Goal: Task Accomplishment & Management: Manage account settings

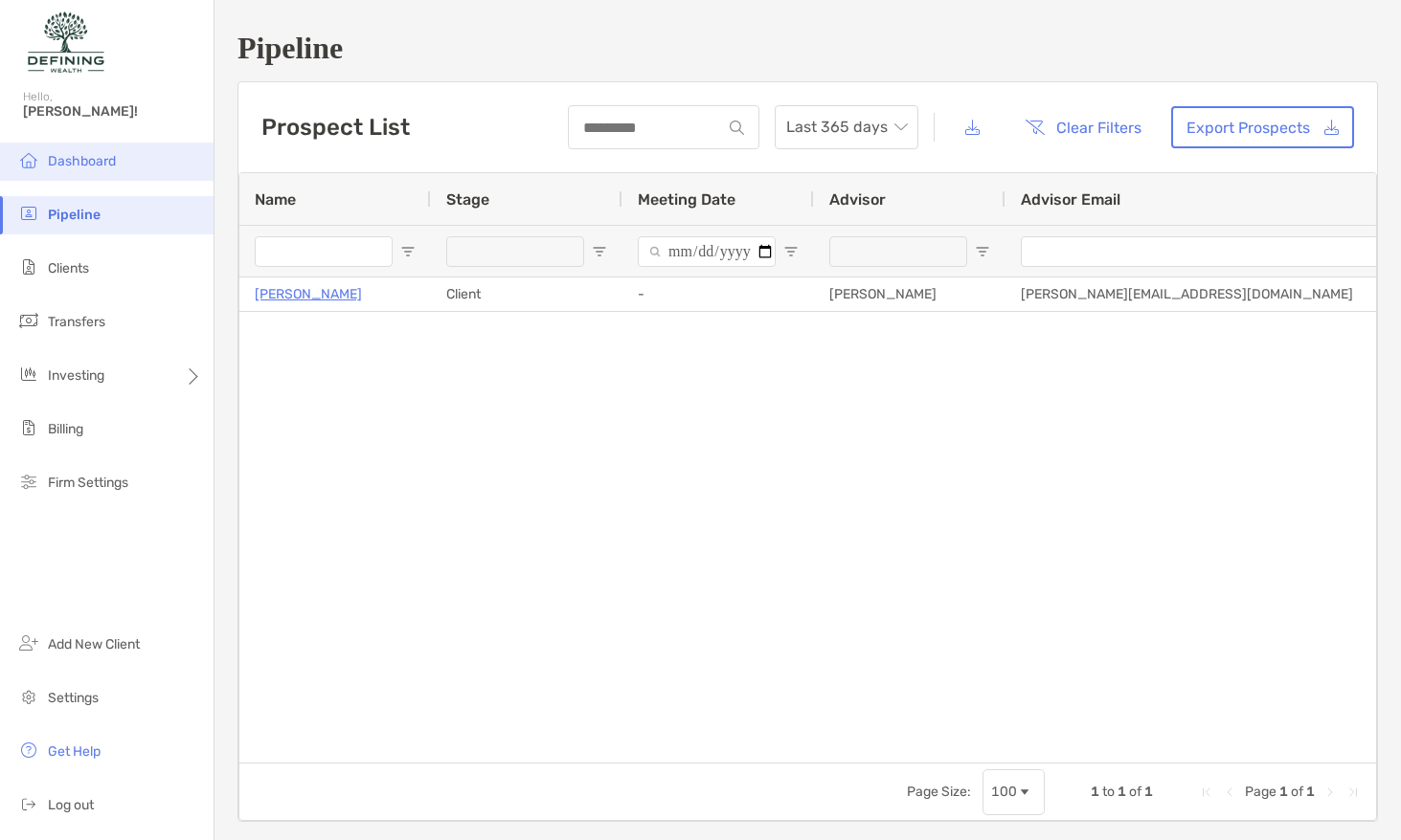
click at [104, 157] on span "Dashboard" at bounding box center [82, 161] width 68 height 16
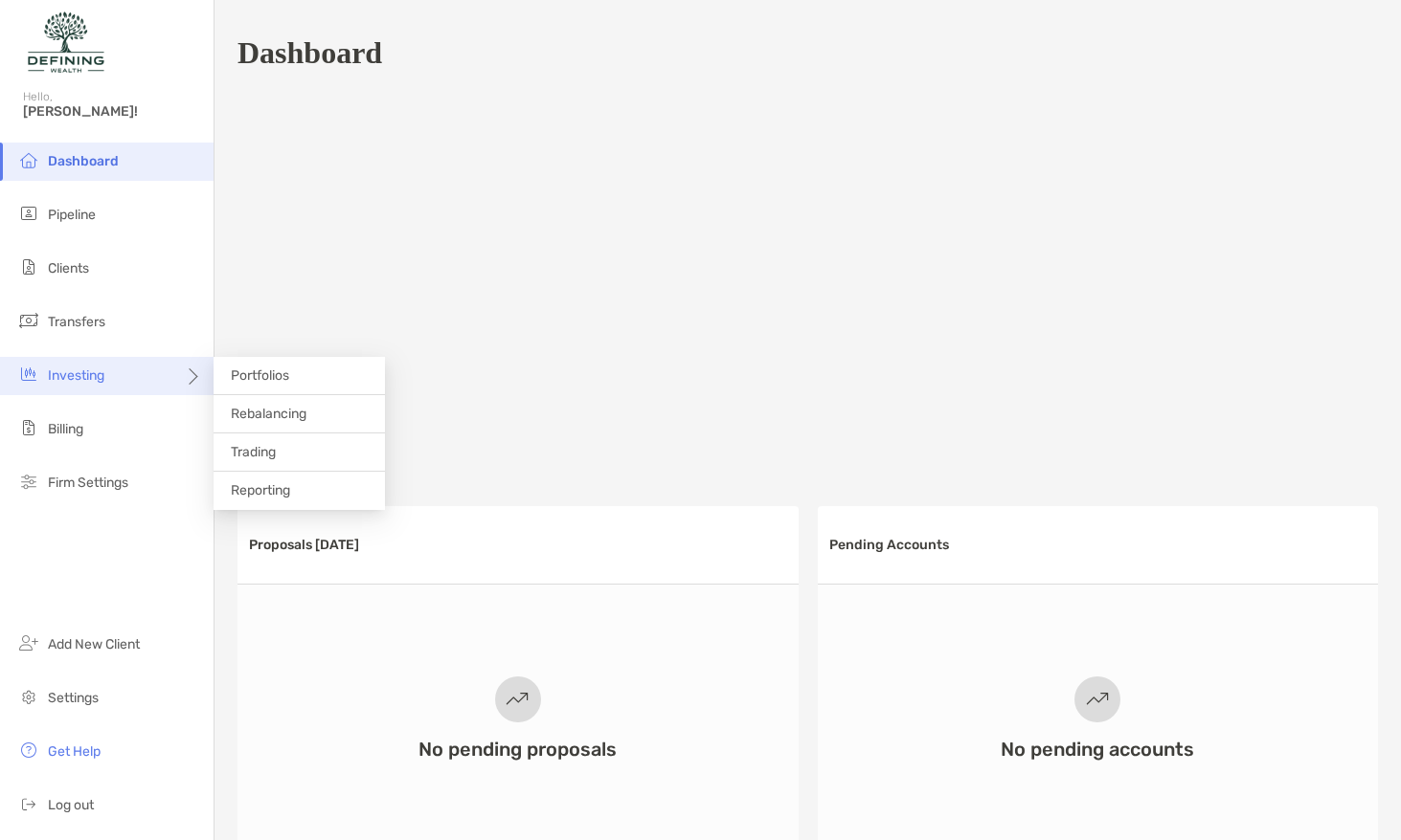
click at [100, 371] on span "Investing" at bounding box center [76, 375] width 57 height 16
click at [333, 369] on li "Portfolios" at bounding box center [299, 376] width 171 height 38
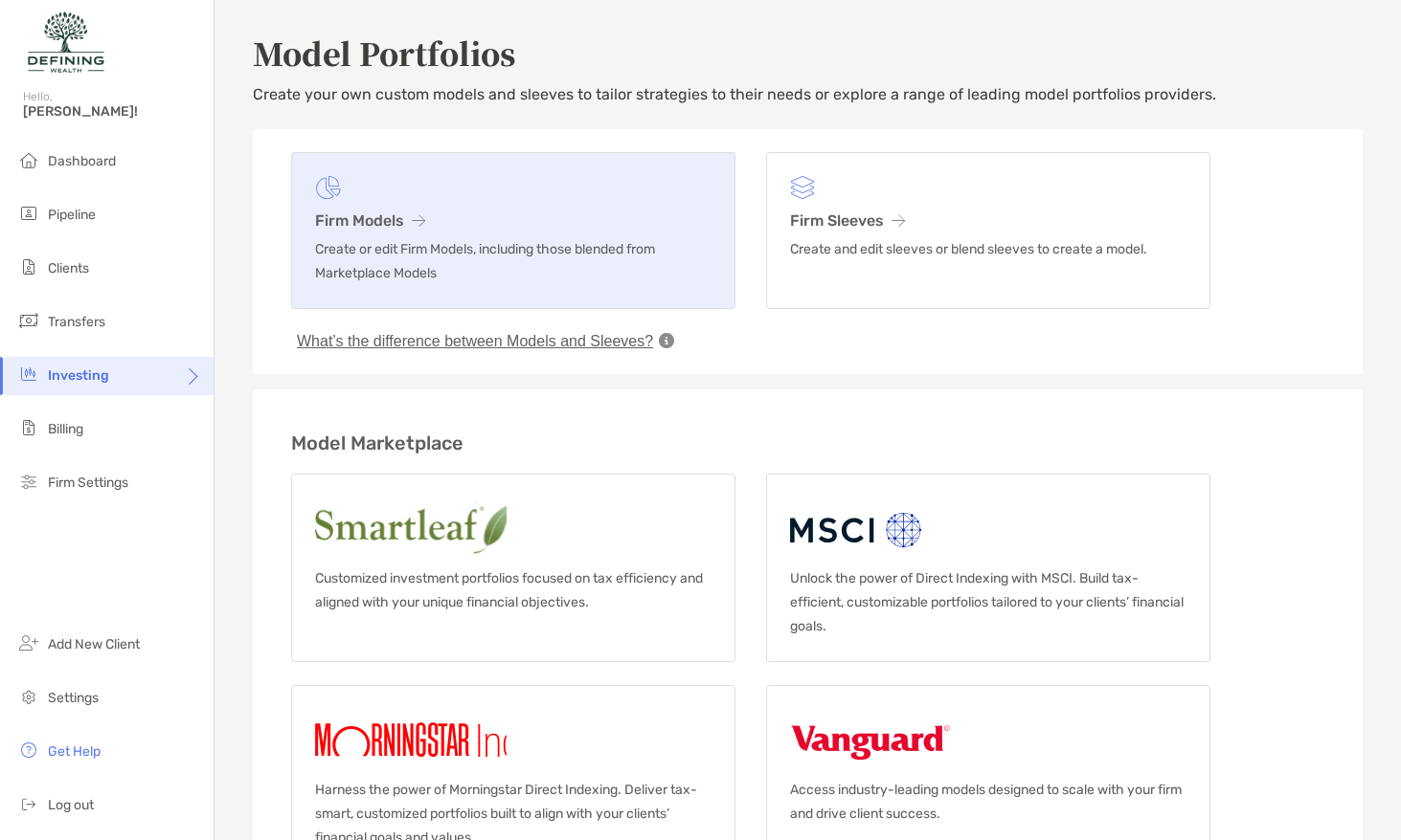
click at [437, 230] on link "Firm Models Create or edit Firm Models, including those blended from Marketplac…" at bounding box center [513, 231] width 444 height 157
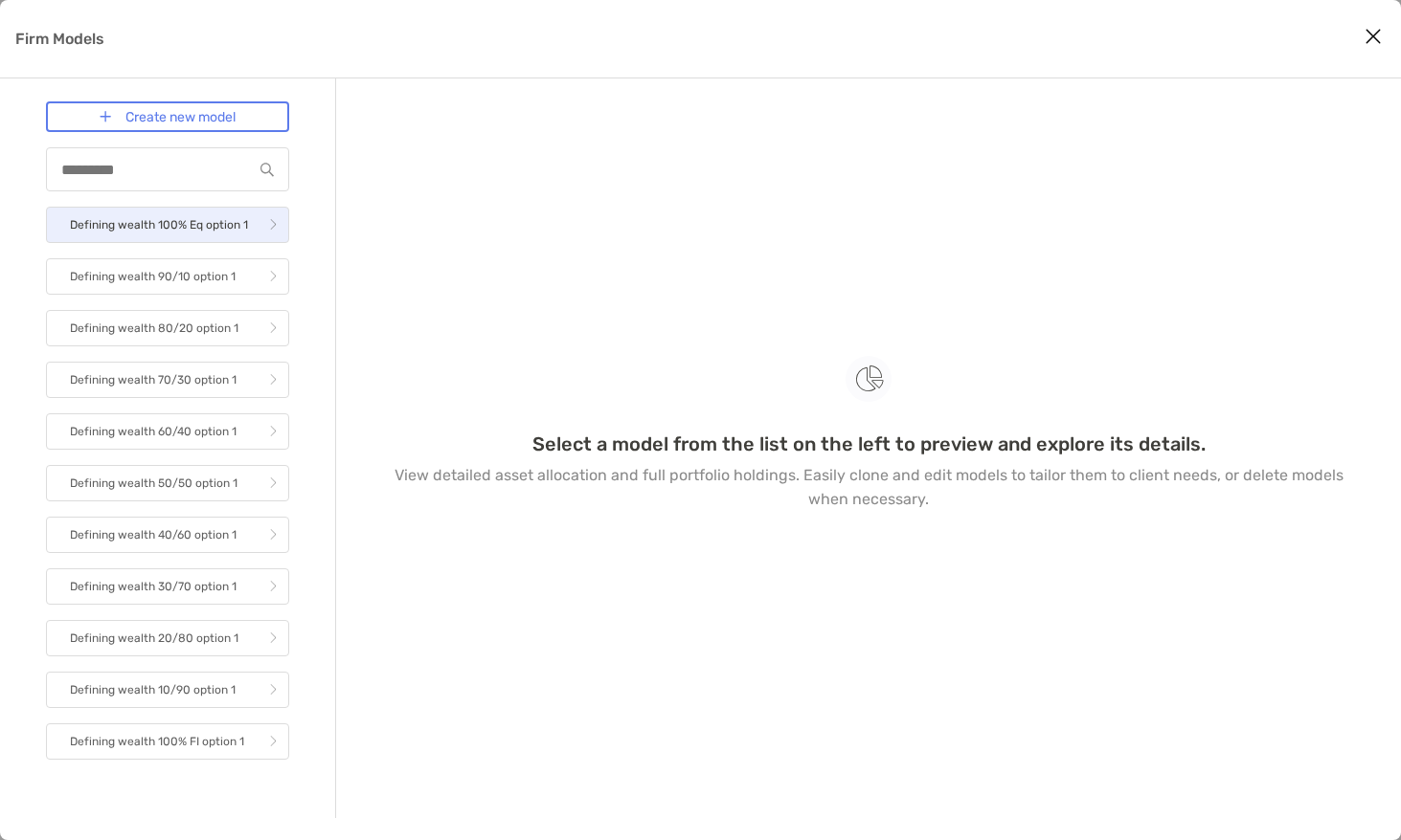
click at [159, 240] on link "Defining wealth 100% Eq option 1" at bounding box center [167, 225] width 243 height 37
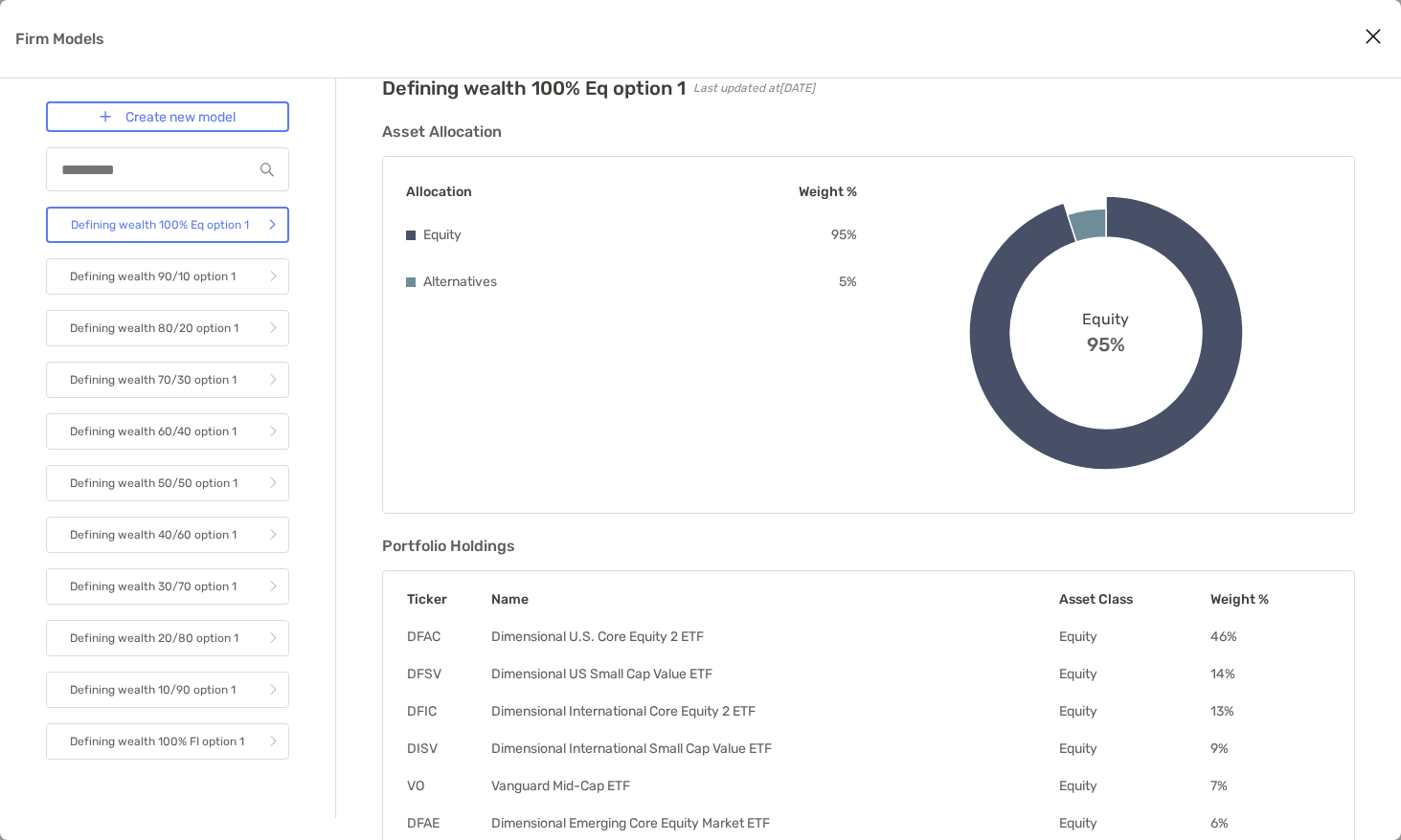
scroll to position [143, 0]
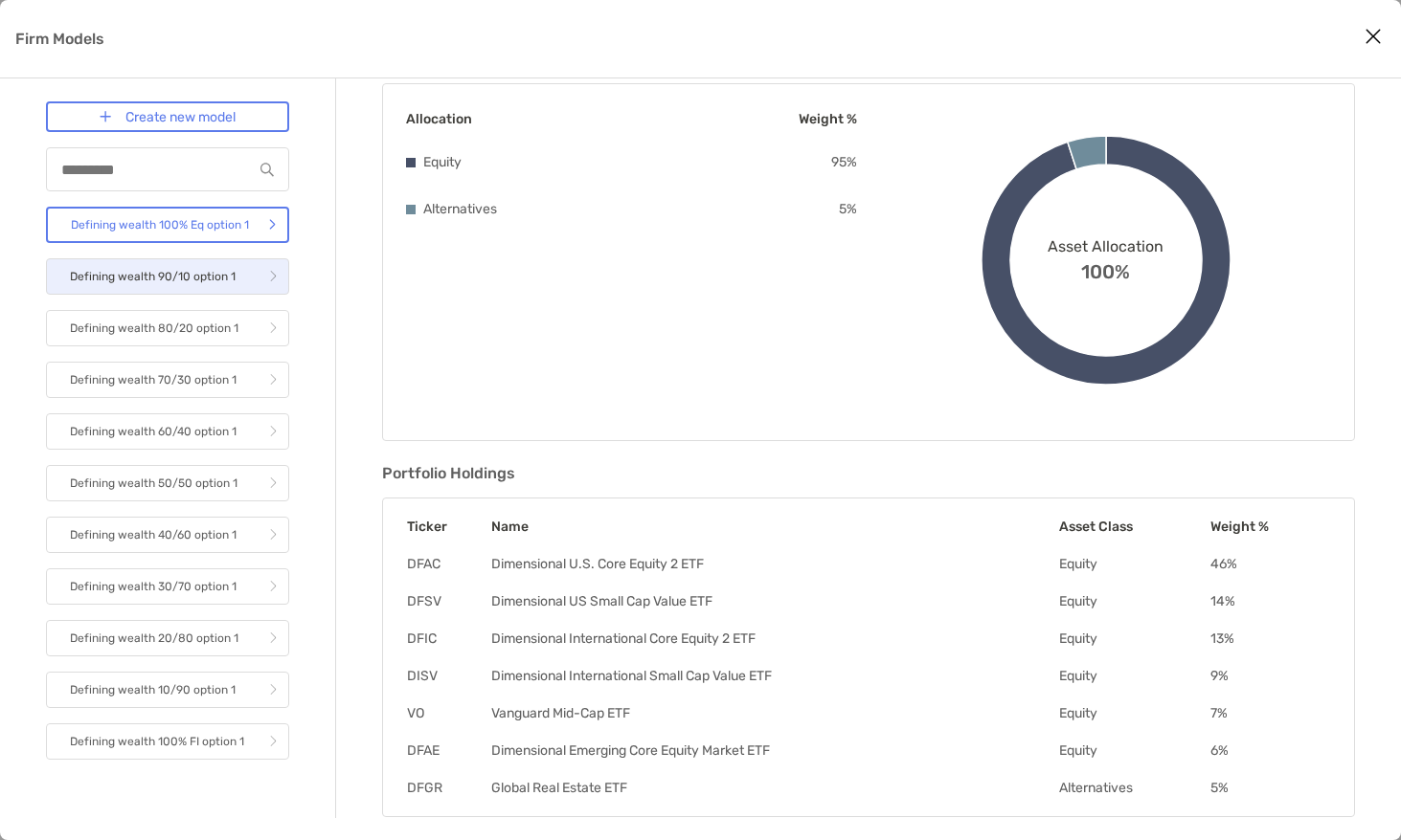
click at [269, 278] on icon "Firm Models" at bounding box center [273, 277] width 8 height 12
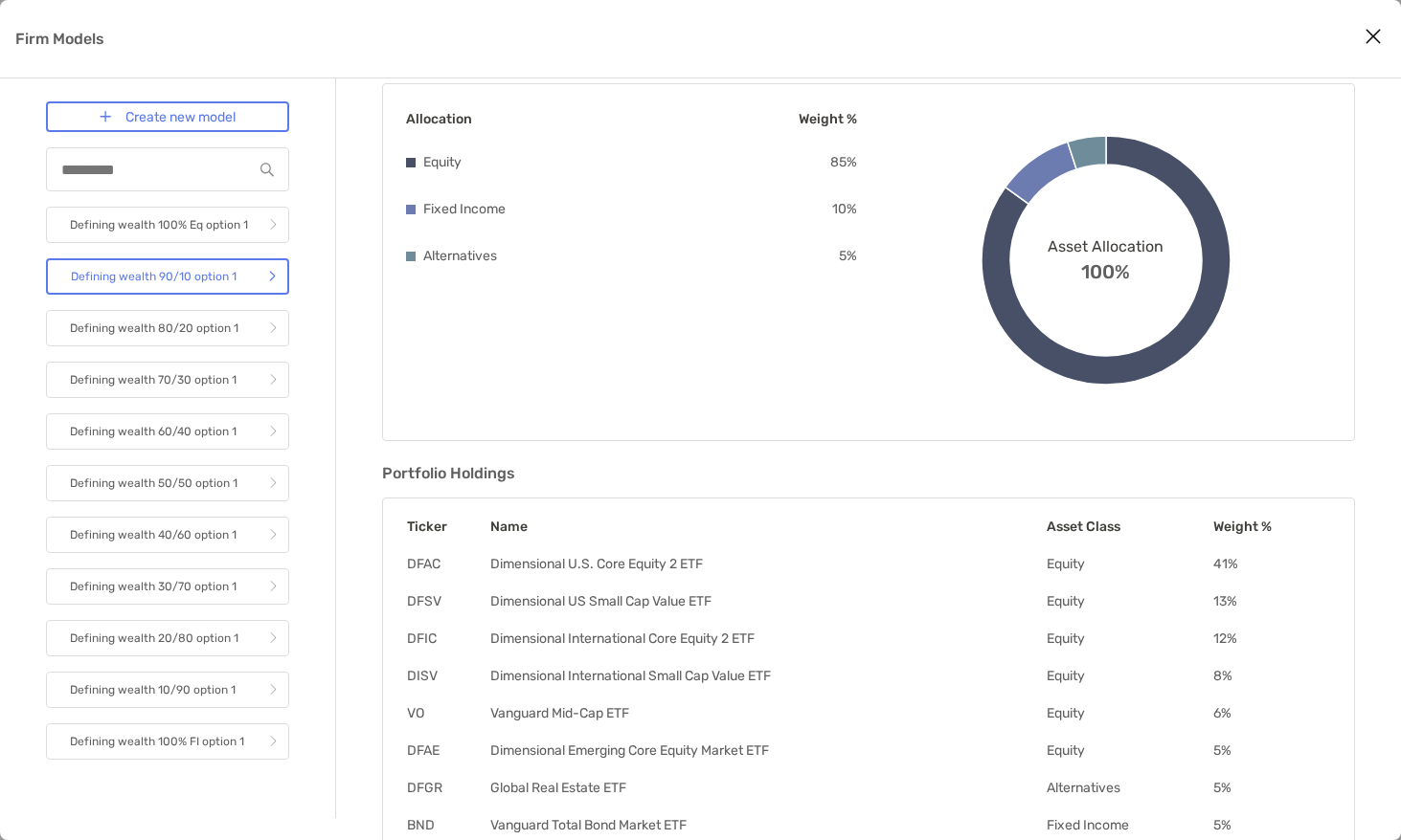
scroll to position [218, 0]
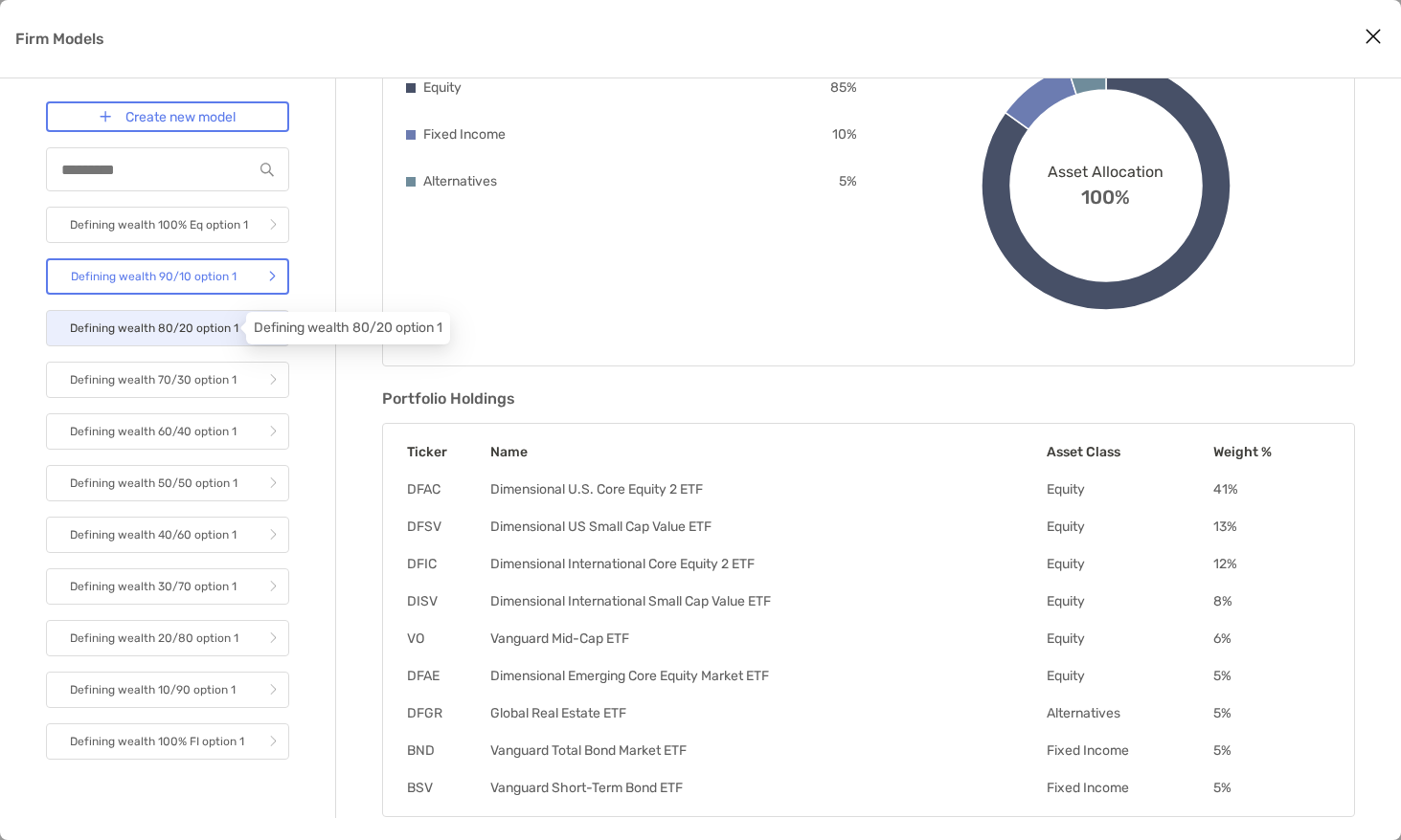
click at [190, 316] on p "Defining wealth 80/20 option 1" at bounding box center [153, 328] width 168 height 24
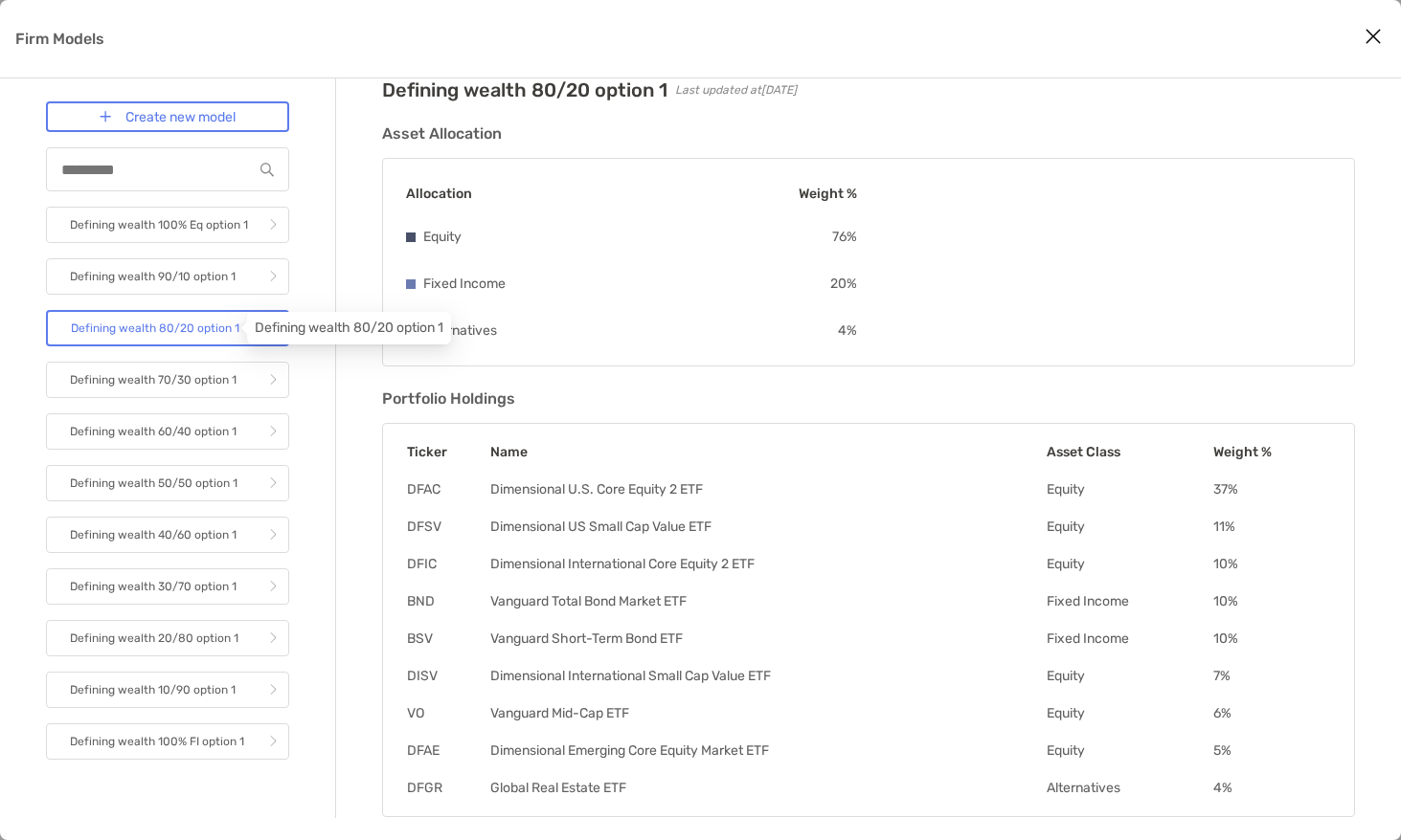
scroll to position [218, 0]
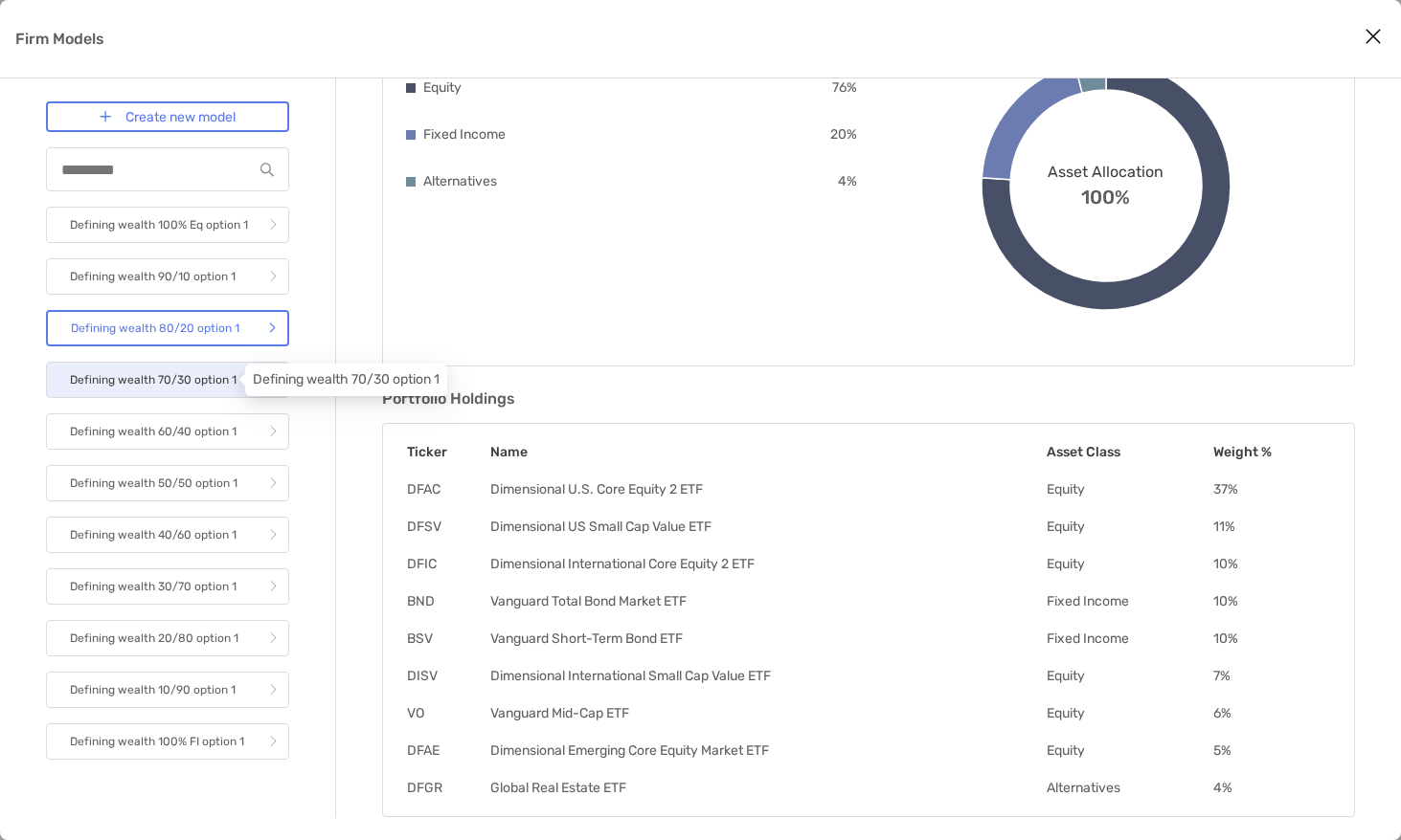
click at [188, 368] on p "Defining wealth 70/30 option 1" at bounding box center [152, 380] width 166 height 24
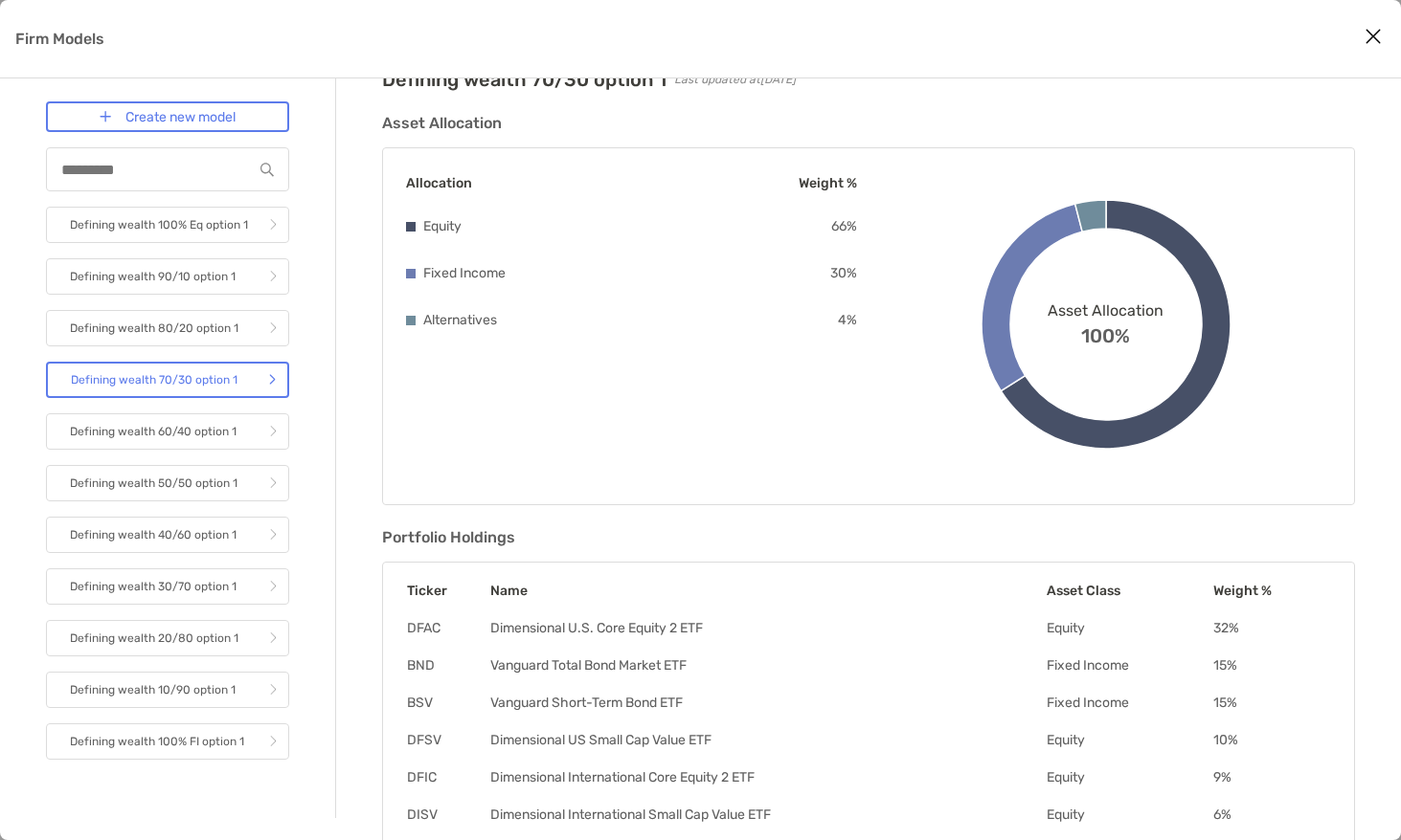
scroll to position [80, 0]
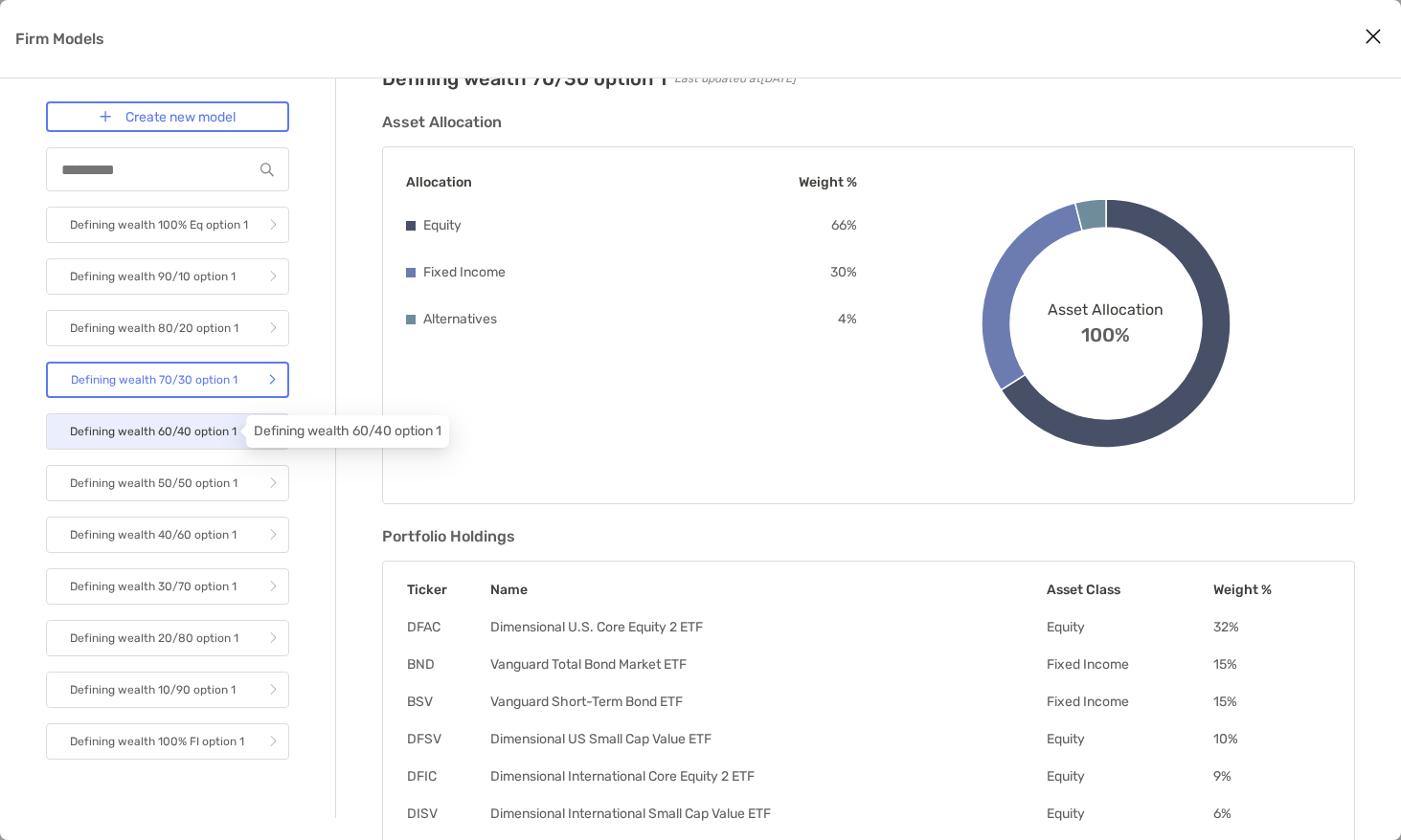
click at [182, 423] on p "Defining wealth 60/40 option 1" at bounding box center [152, 432] width 166 height 24
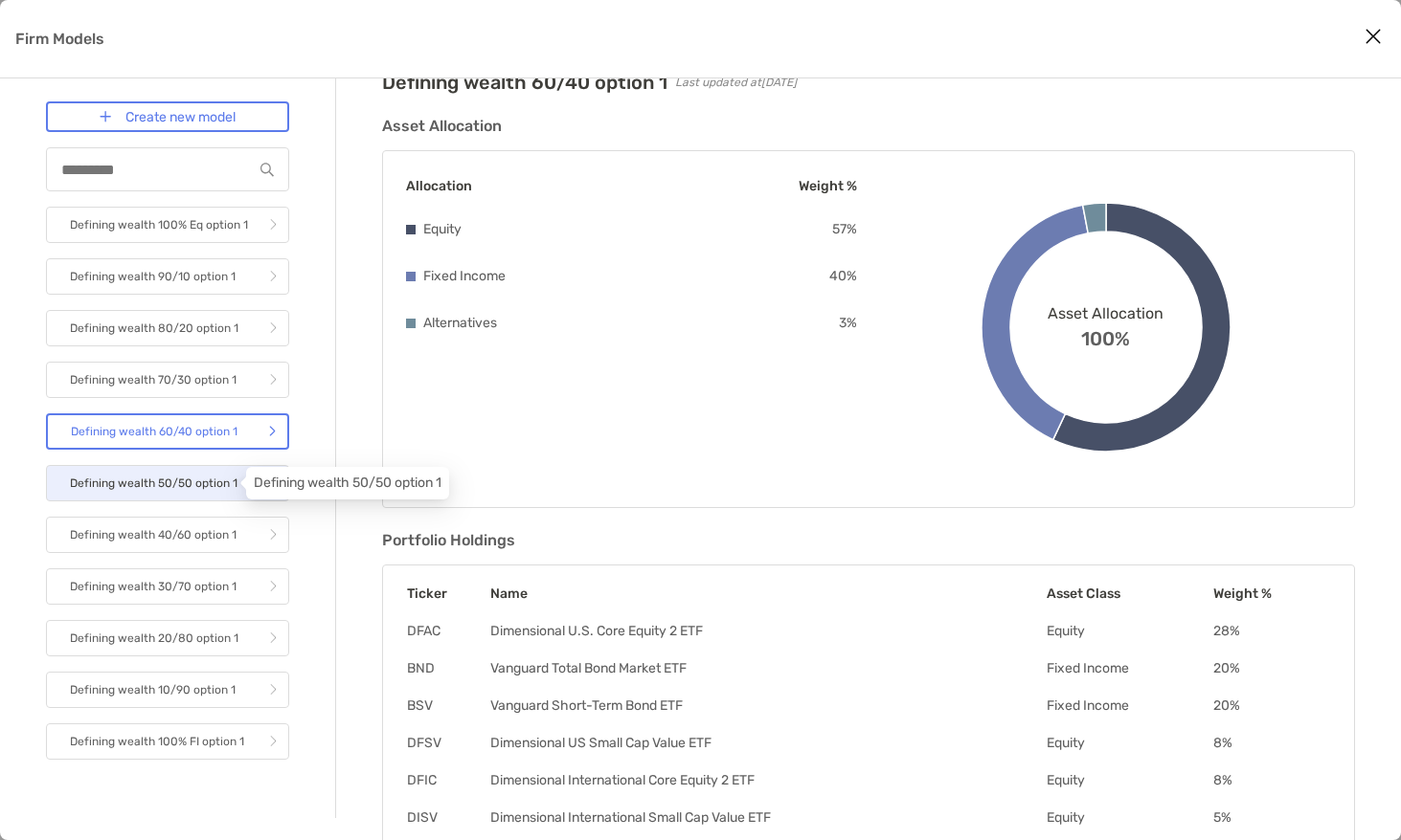
scroll to position [79, 0]
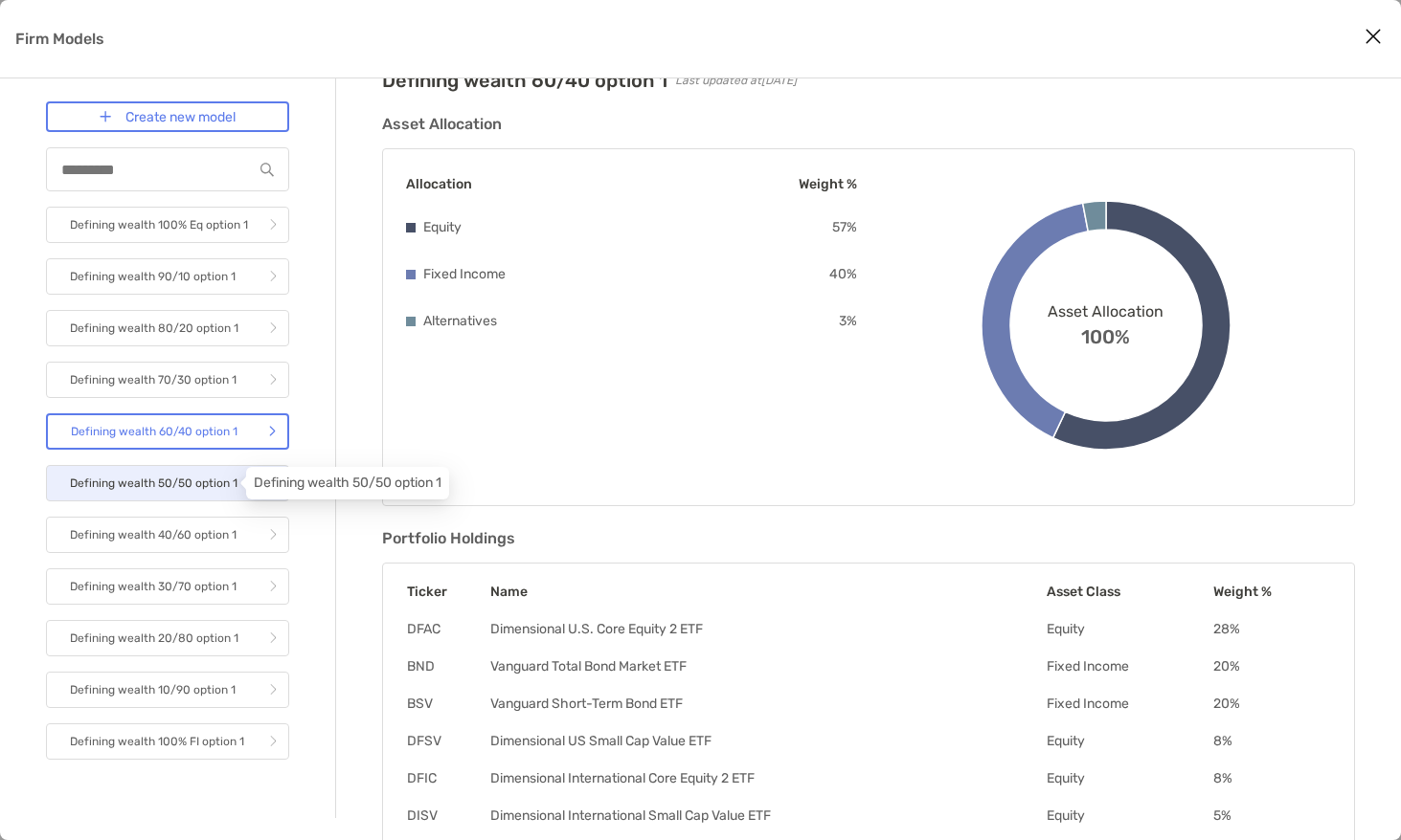
click at [215, 482] on p "Defining wealth 50/50 option 1" at bounding box center [153, 484] width 167 height 24
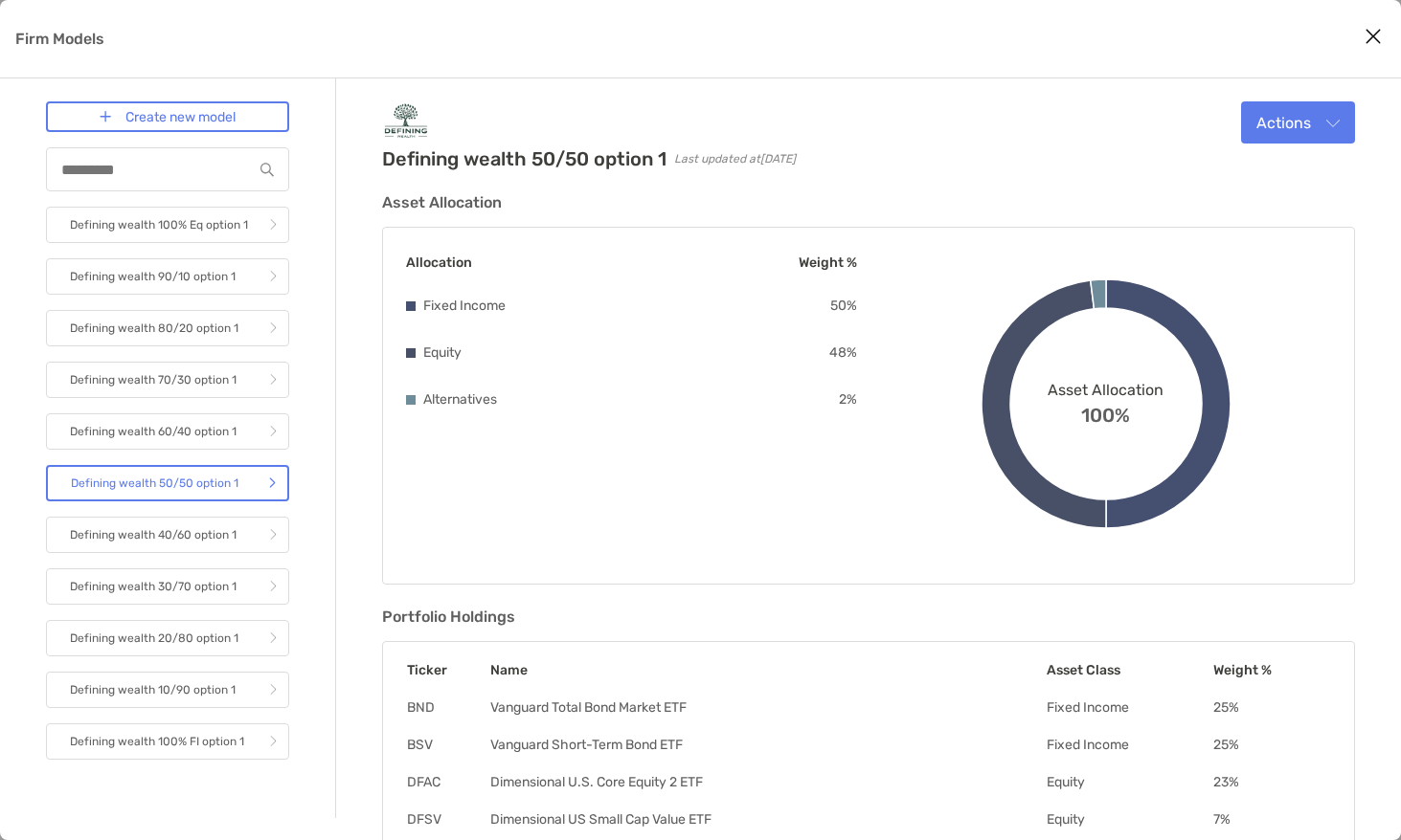
drag, startPoint x: 296, startPoint y: 230, endPoint x: 274, endPoint y: 225, distance: 22.6
click at [295, 230] on div "Create new model Defining wealth 100% Eq option 1 Defining wealth 90/10 option …" at bounding box center [167, 448] width 336 height 739
click at [274, 225] on icon "Firm Models" at bounding box center [273, 225] width 8 height 12
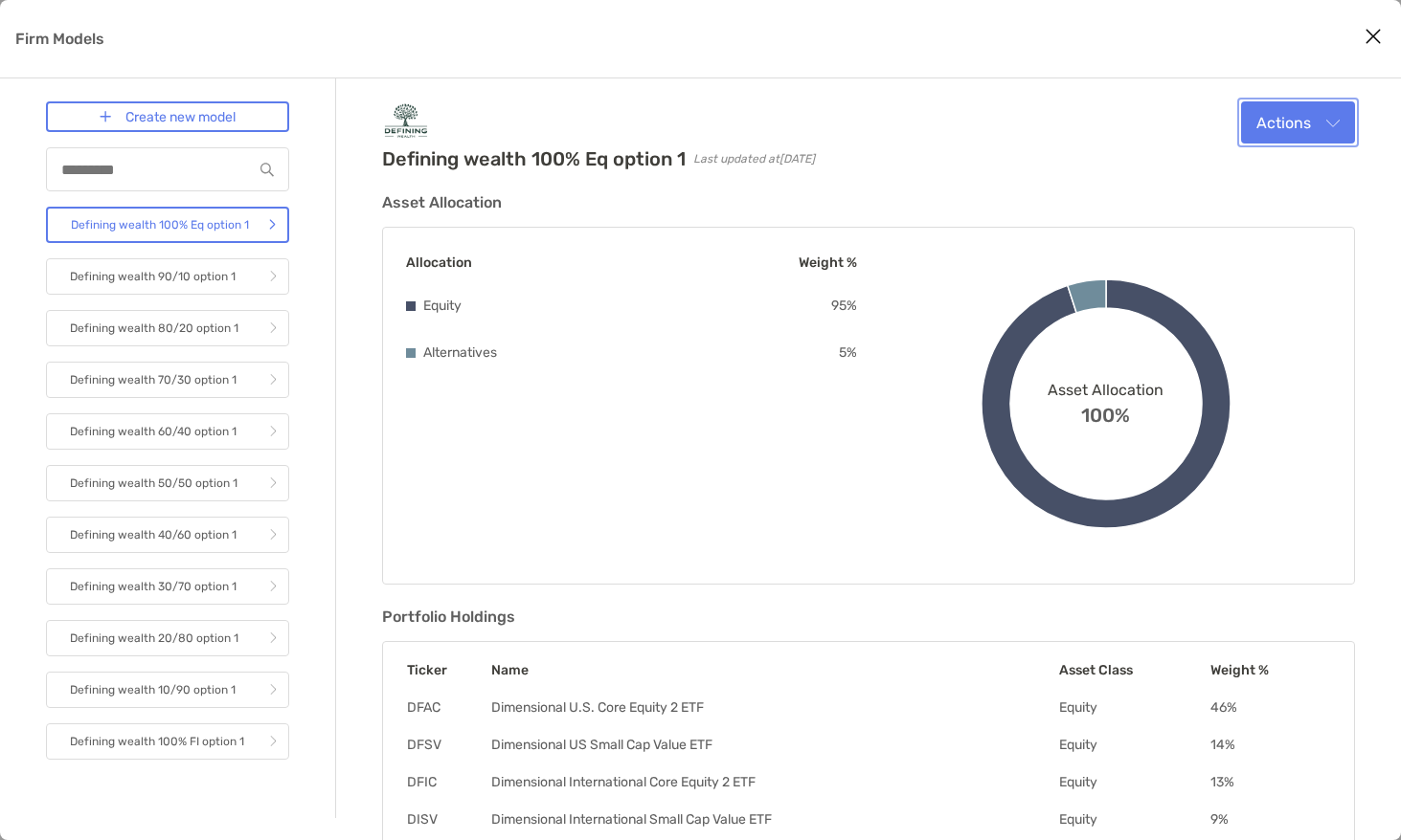
click at [1352, 124] on button "Actions" at bounding box center [1297, 122] width 114 height 42
click at [1289, 163] on div "Edit" at bounding box center [1273, 169] width 132 height 18
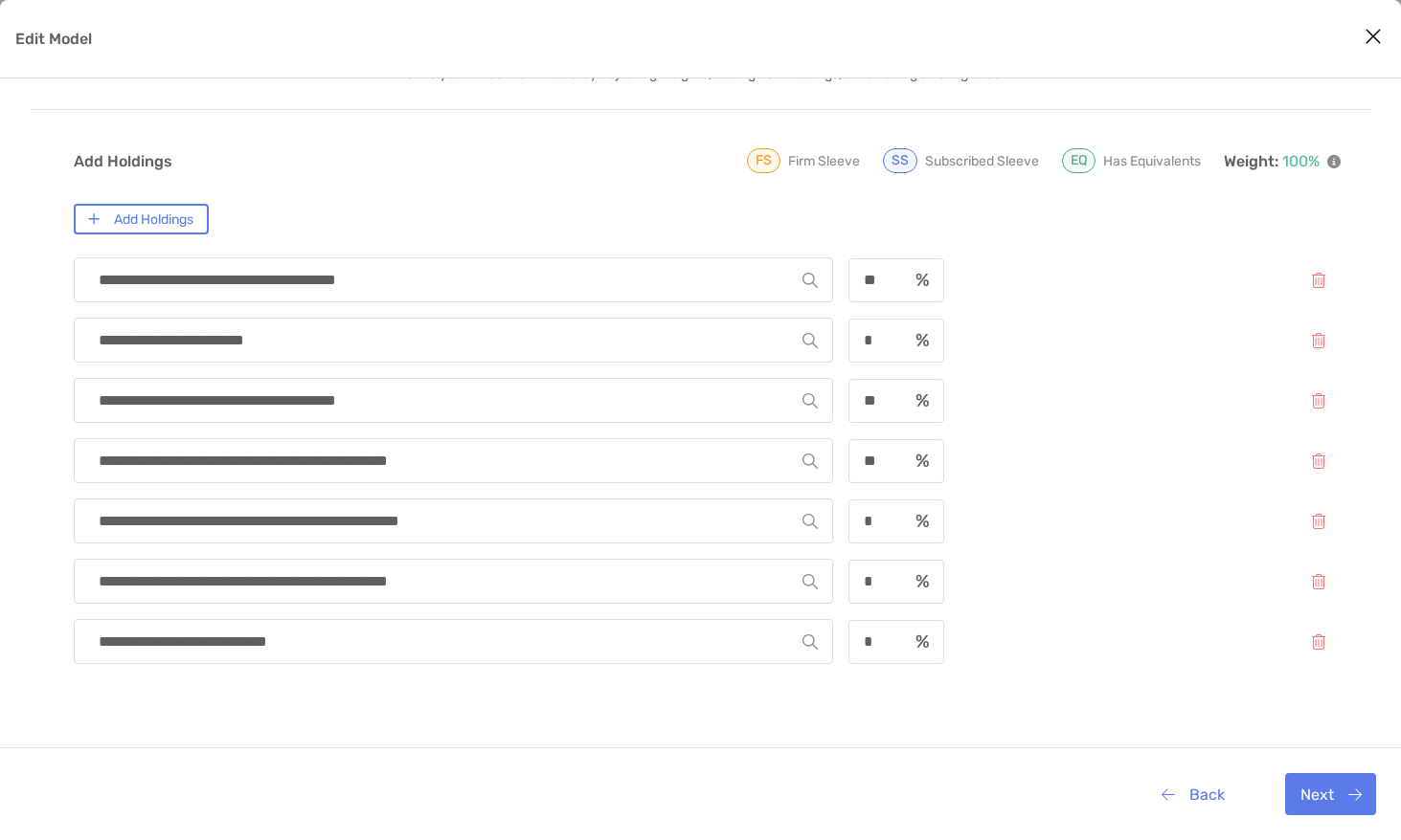
scroll to position [180, 0]
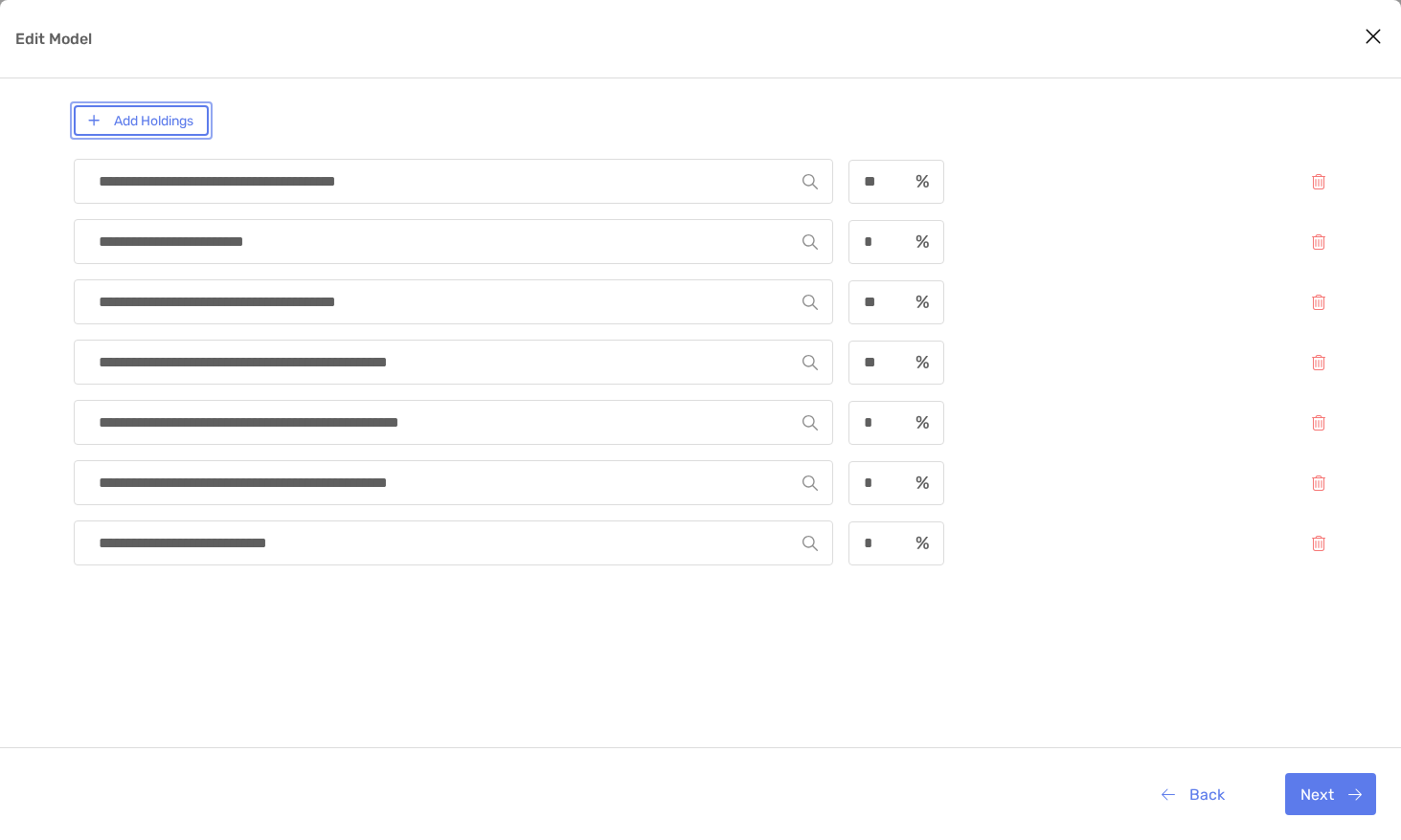
click at [197, 117] on button "Add Holdings" at bounding box center [141, 120] width 135 height 31
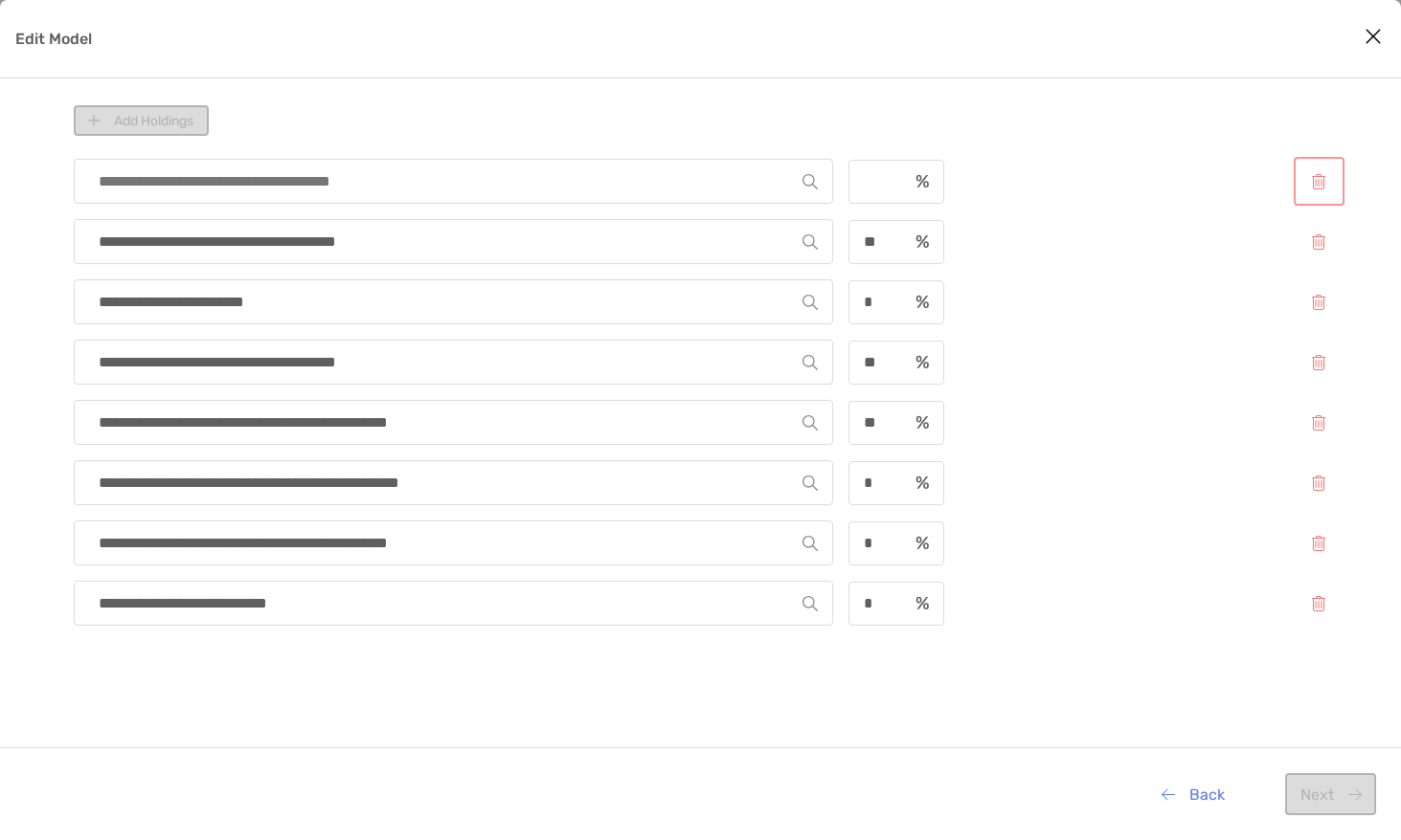
click at [1325, 177] on button "Edit Model" at bounding box center [1318, 181] width 43 height 41
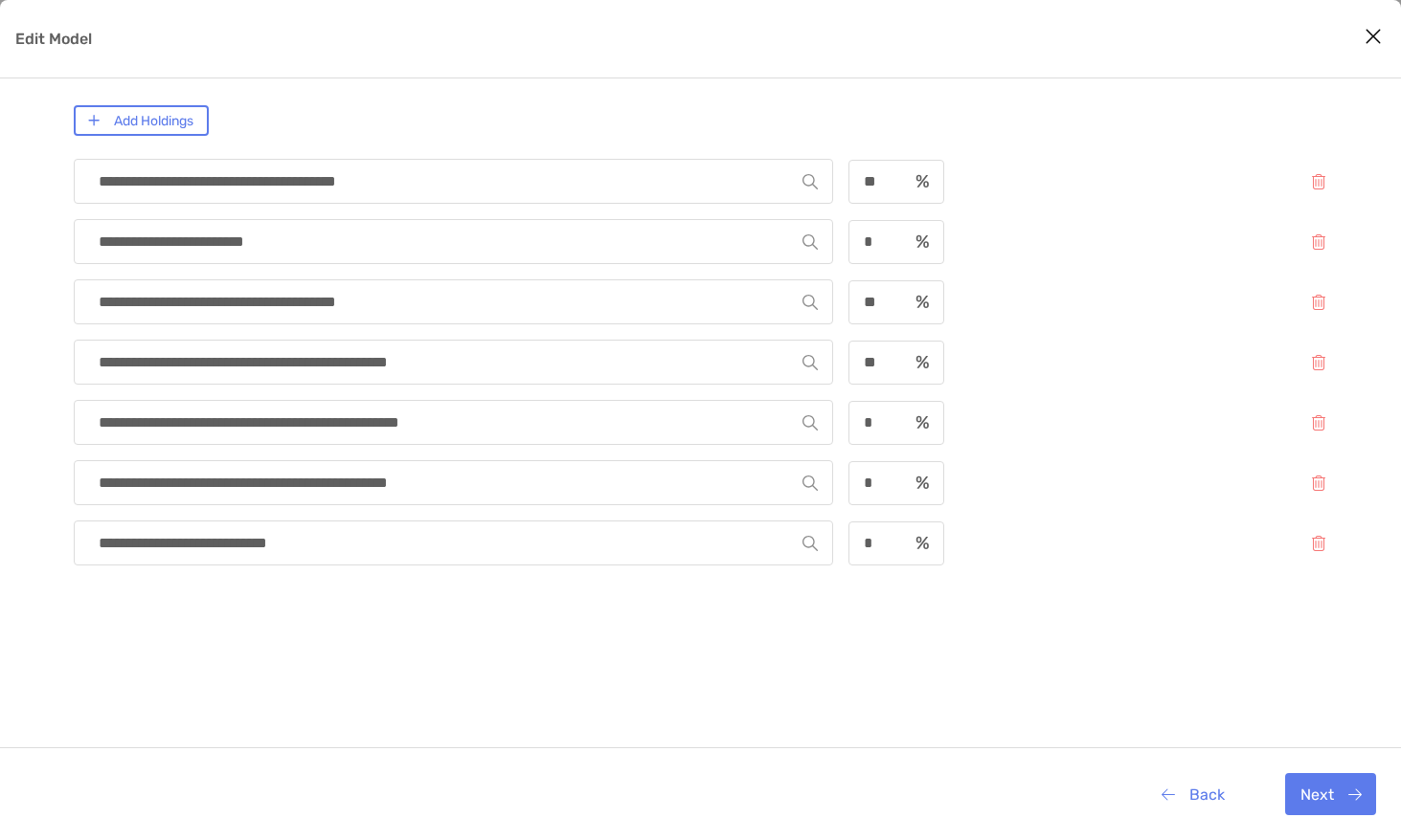
click at [1365, 35] on icon "Close modal" at bounding box center [1372, 36] width 17 height 23
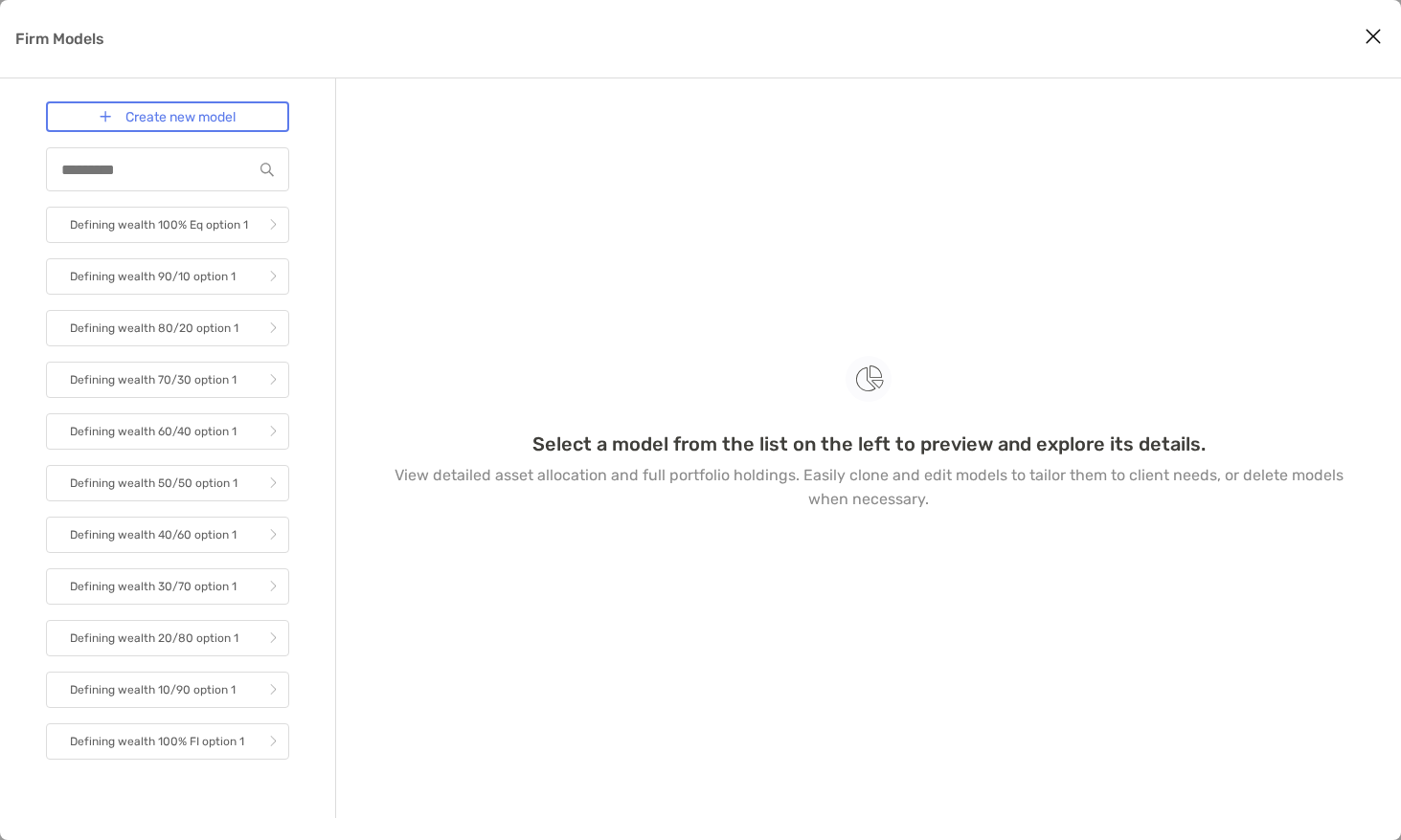
drag, startPoint x: 99, startPoint y: 37, endPoint x: 1198, endPoint y: 72, distance: 1099.6
click at [102, 37] on p "Firm Models" at bounding box center [59, 39] width 89 height 24
click at [1372, 41] on icon "Close modal" at bounding box center [1372, 36] width 17 height 23
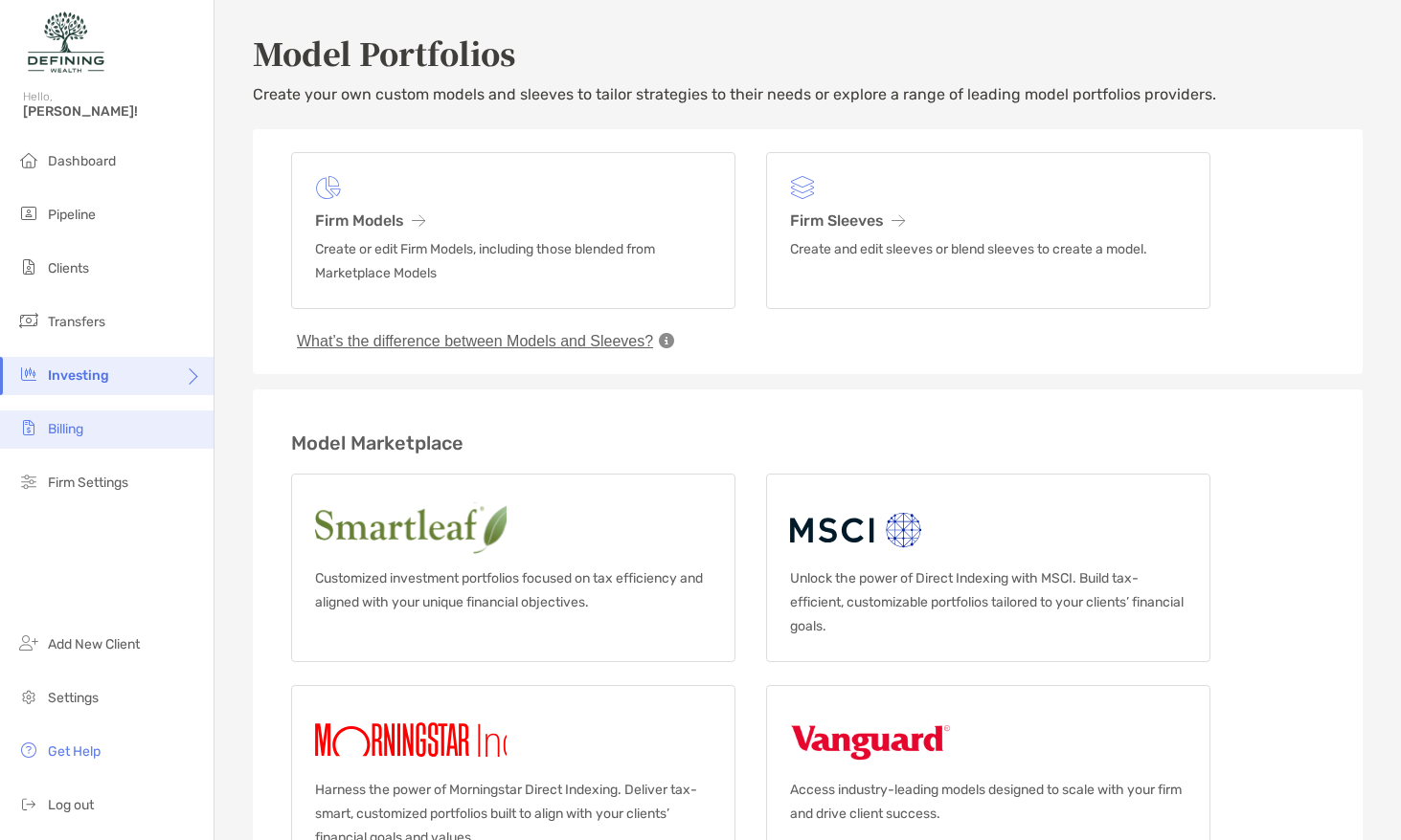
click at [144, 435] on li "Billing" at bounding box center [107, 429] width 213 height 38
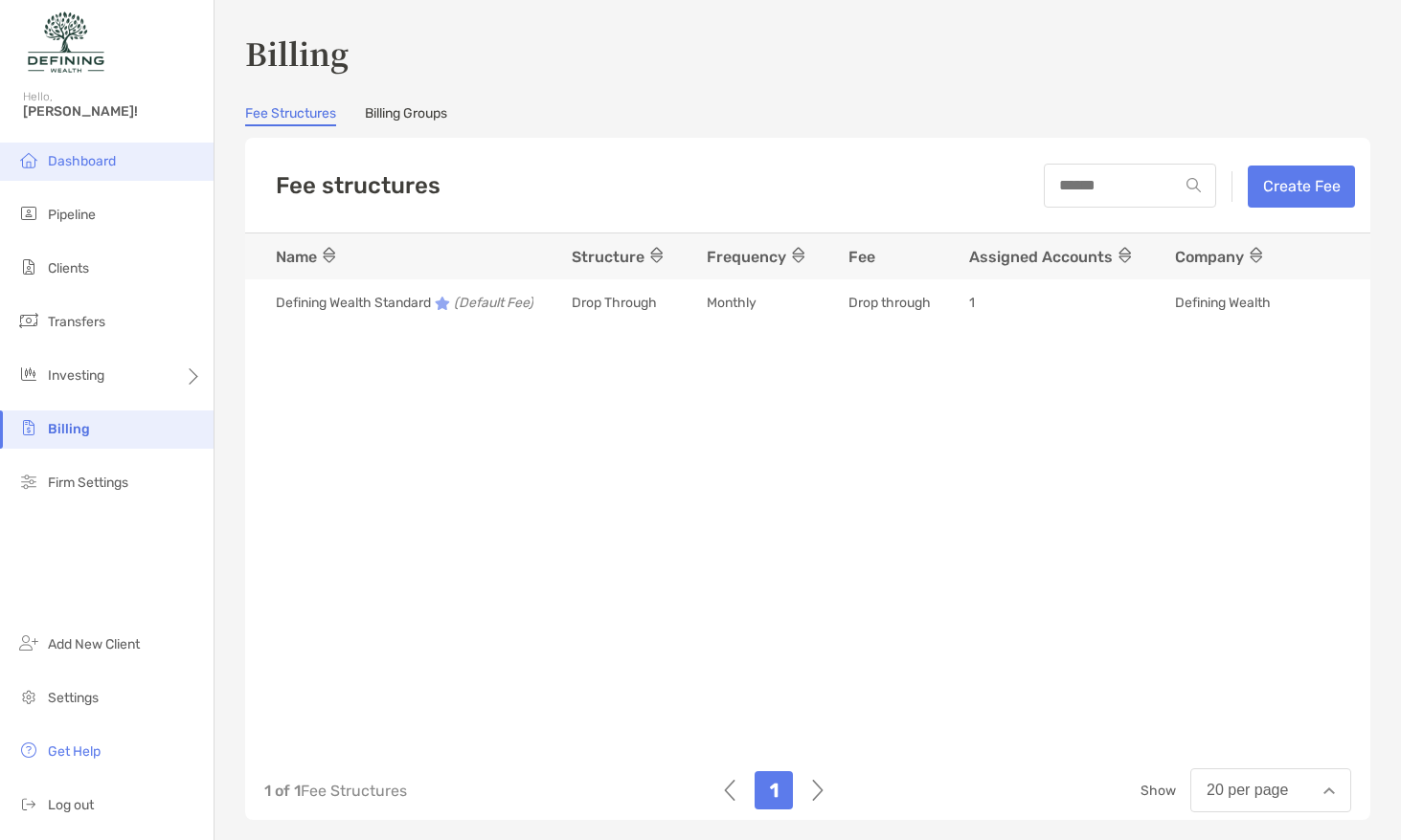
click at [111, 161] on span "Dashboard" at bounding box center [82, 161] width 68 height 16
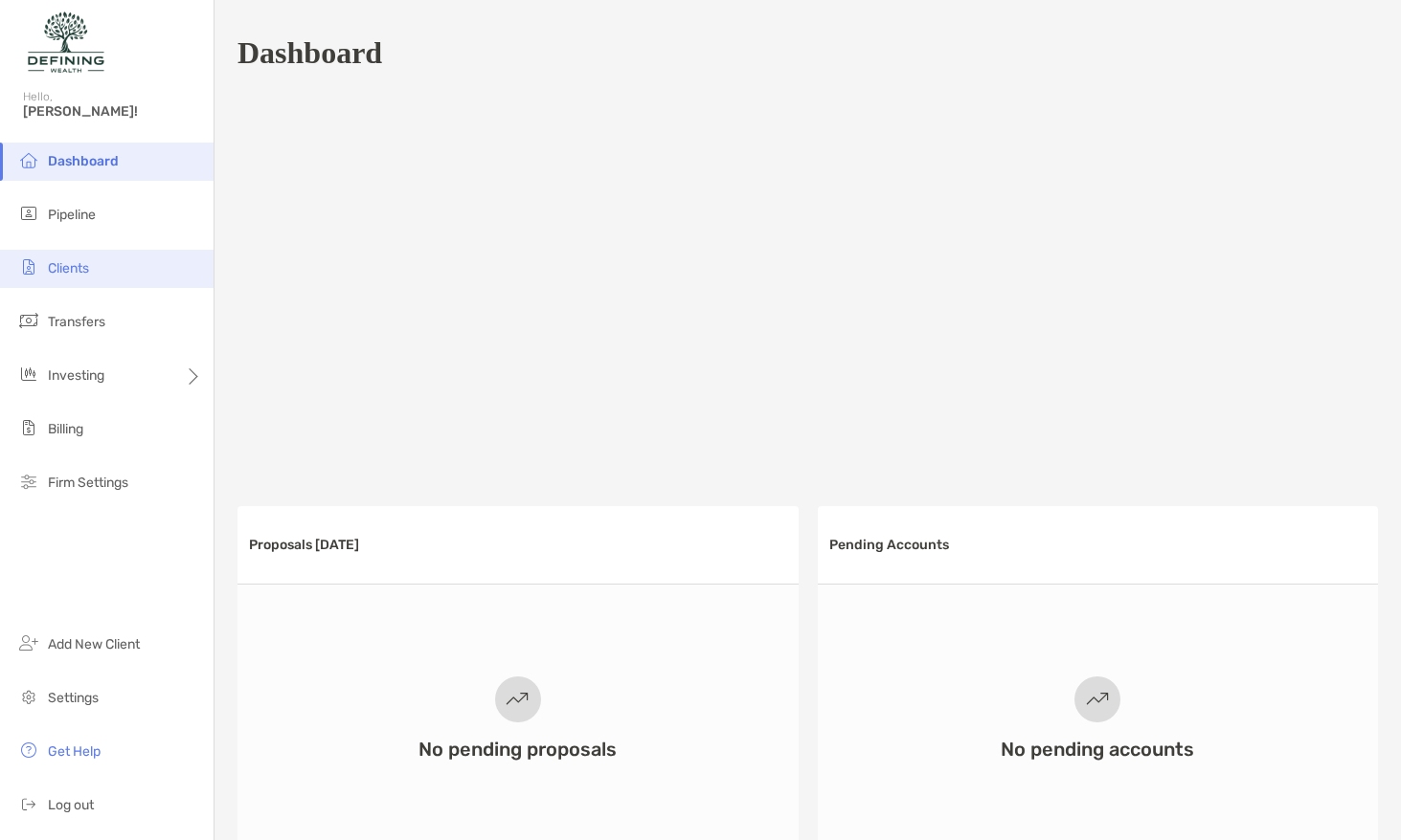
click at [148, 262] on li "Clients" at bounding box center [107, 269] width 213 height 38
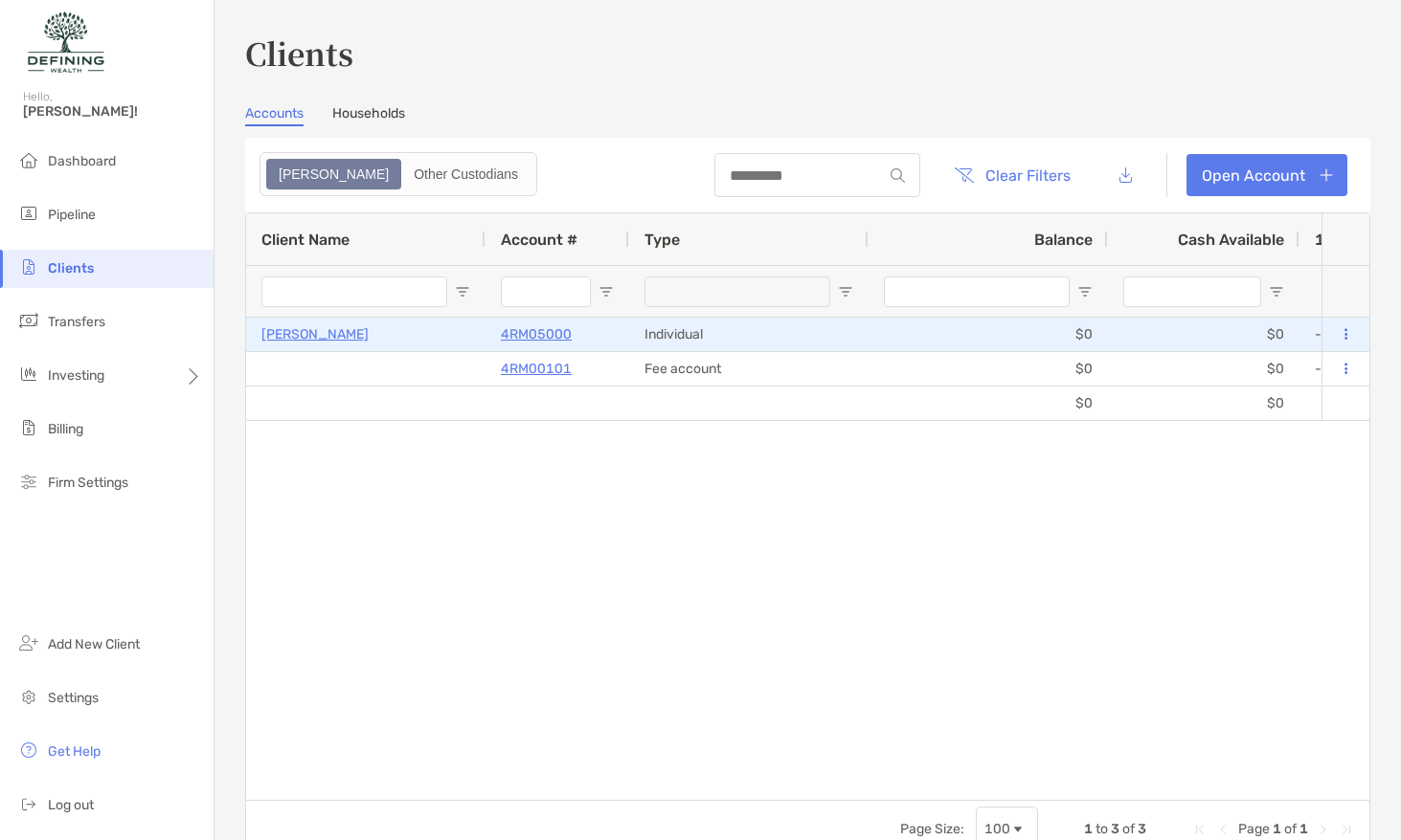
click at [311, 335] on p "[PERSON_NAME]" at bounding box center [315, 334] width 108 height 24
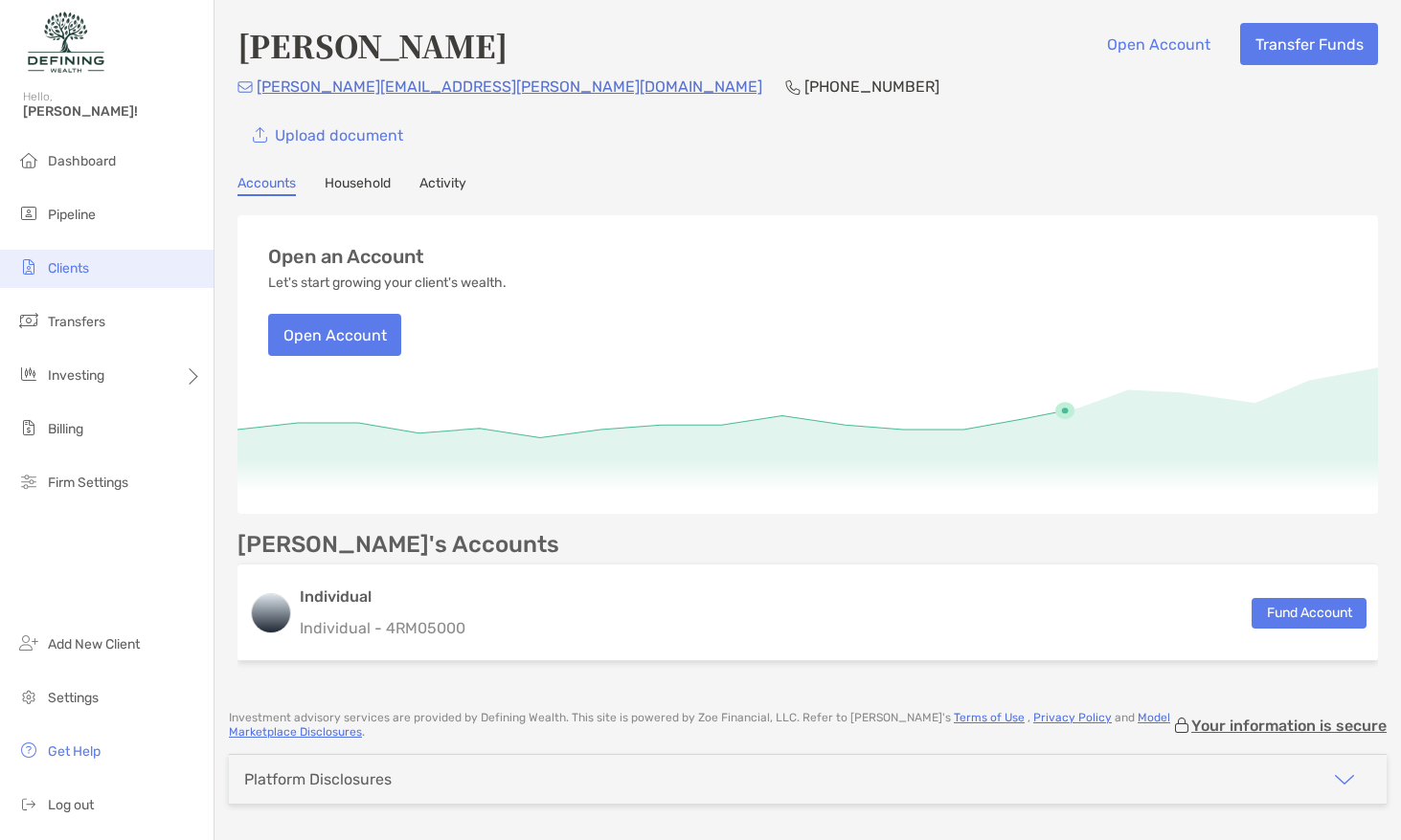
click at [110, 272] on li "Clients" at bounding box center [107, 269] width 213 height 38
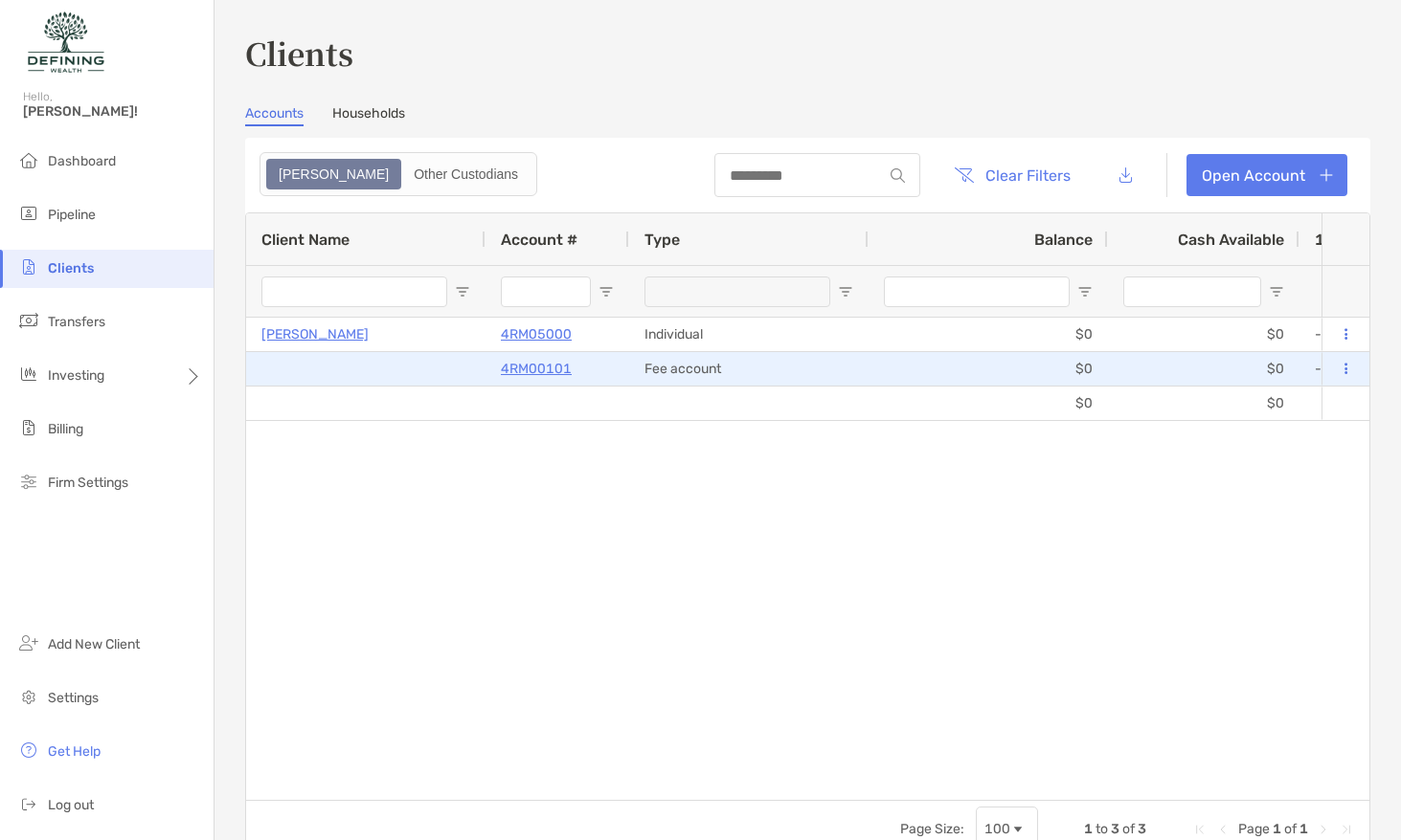
click at [534, 368] on p "4RM00101" at bounding box center [536, 369] width 71 height 24
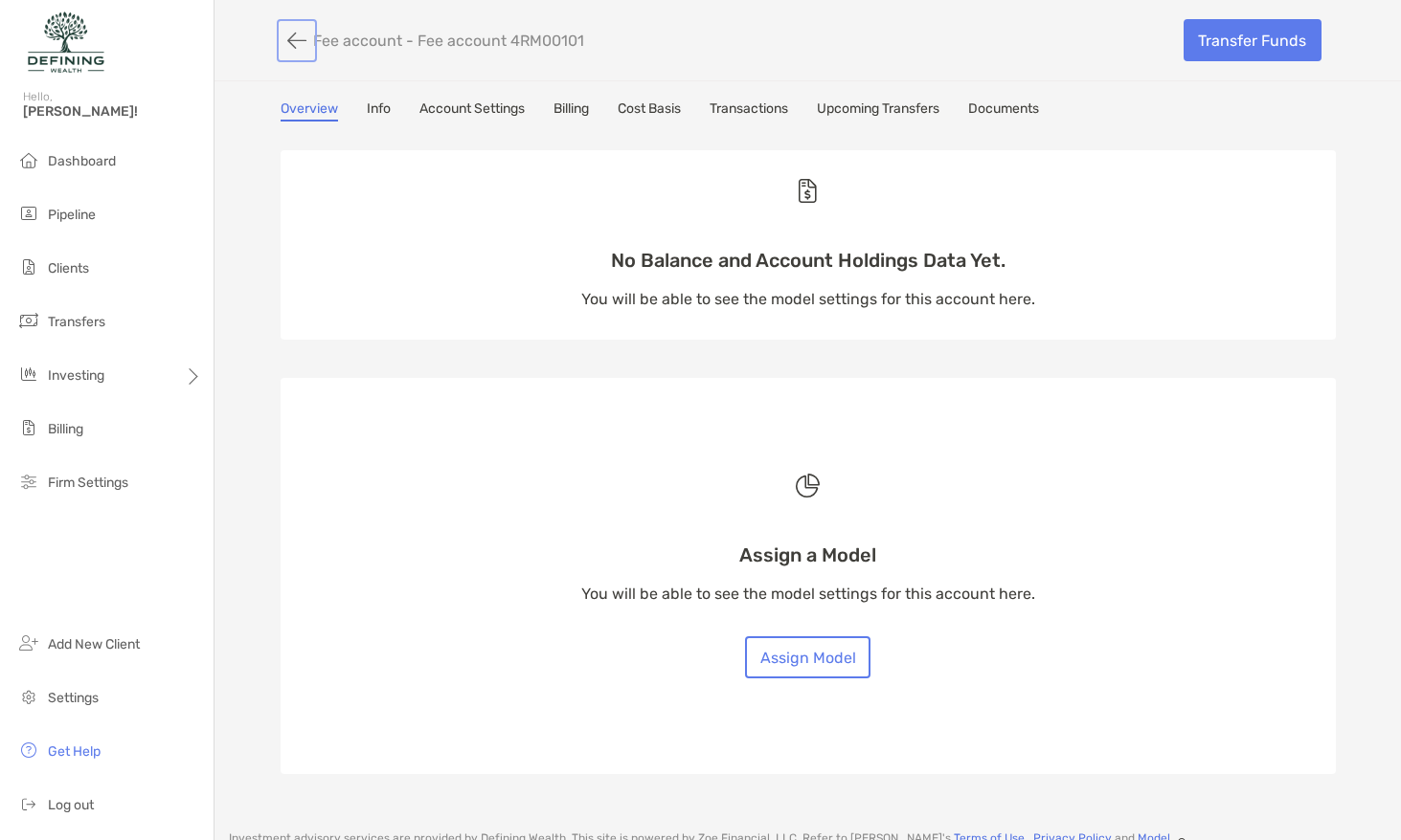
click at [293, 38] on button "button" at bounding box center [297, 41] width 33 height 36
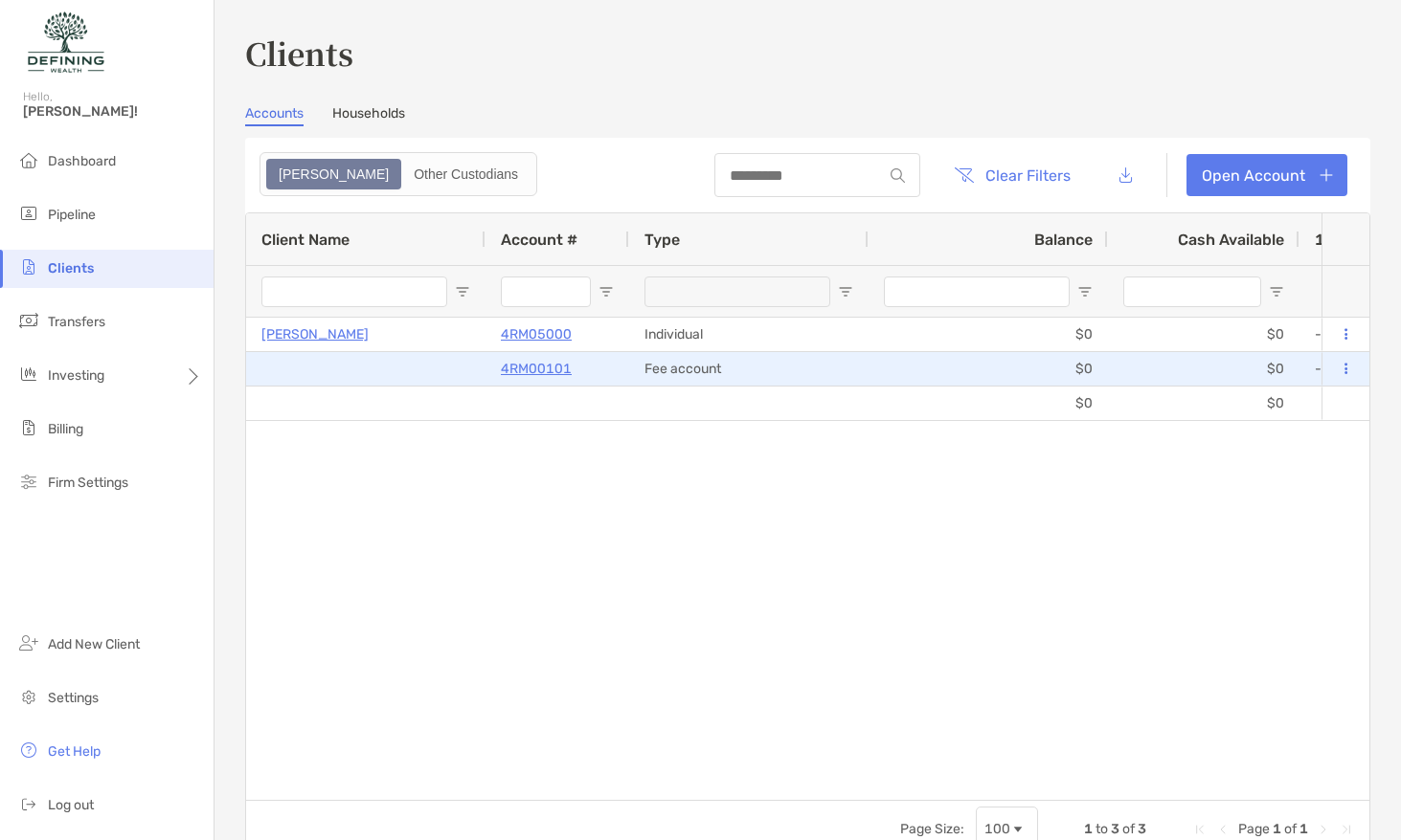
click at [632, 366] on div "Fee account" at bounding box center [749, 369] width 239 height 34
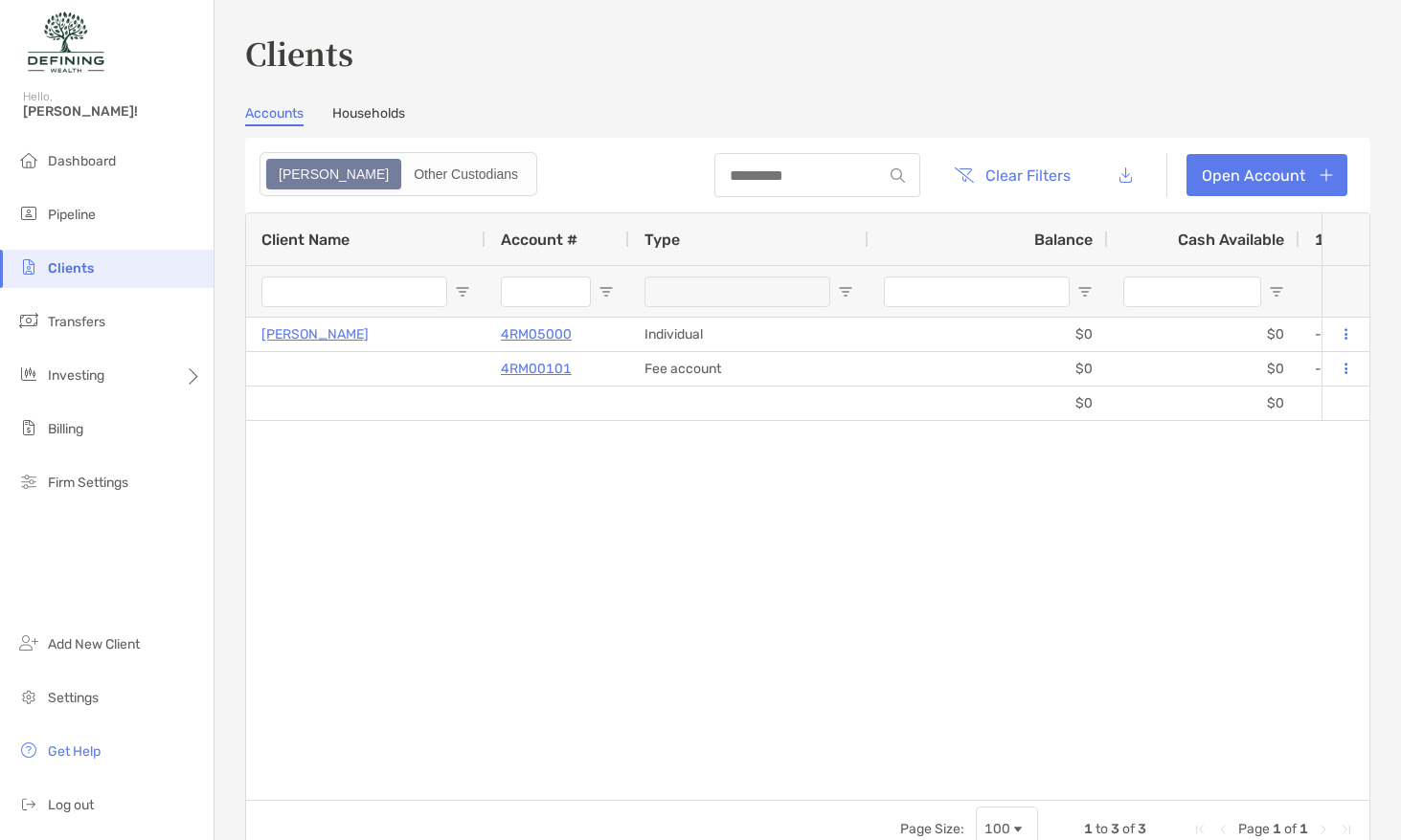
click at [334, 190] on div "Zoe Other Custodians" at bounding box center [398, 174] width 278 height 44
click at [403, 179] on div "Other Custodians" at bounding box center [466, 174] width 125 height 27
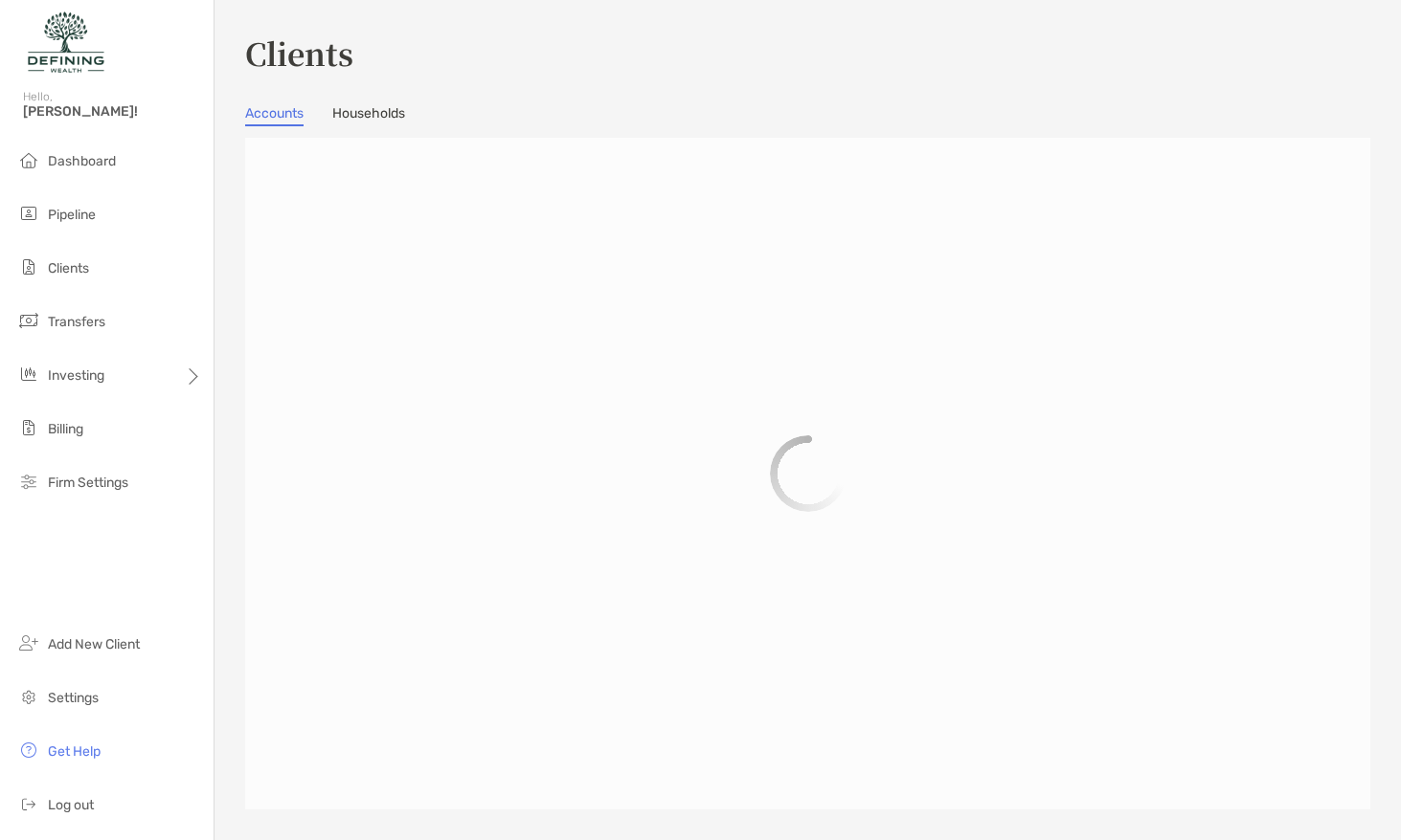
scroll to position [3, 0]
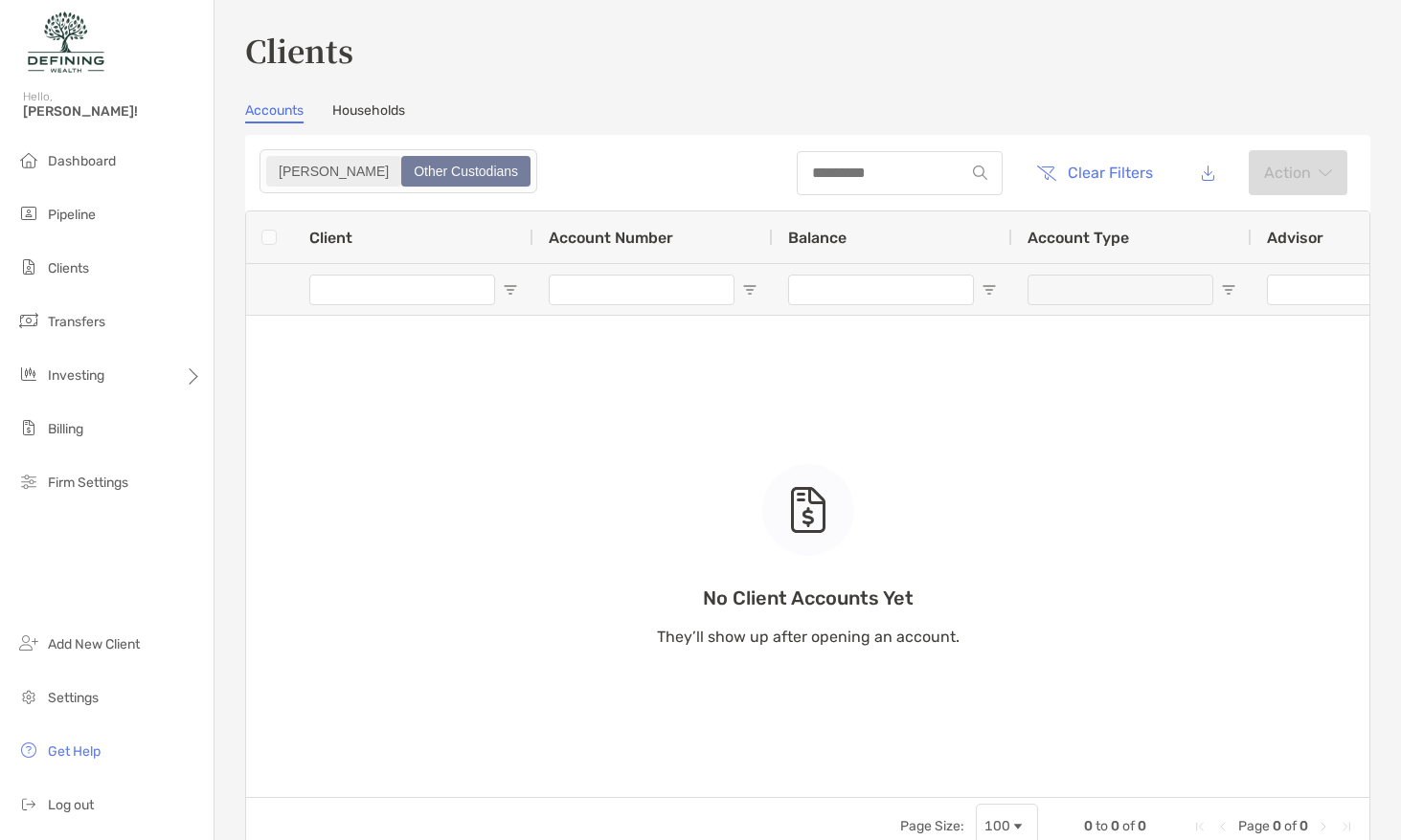
click at [296, 162] on div "[PERSON_NAME]" at bounding box center [334, 171] width 131 height 27
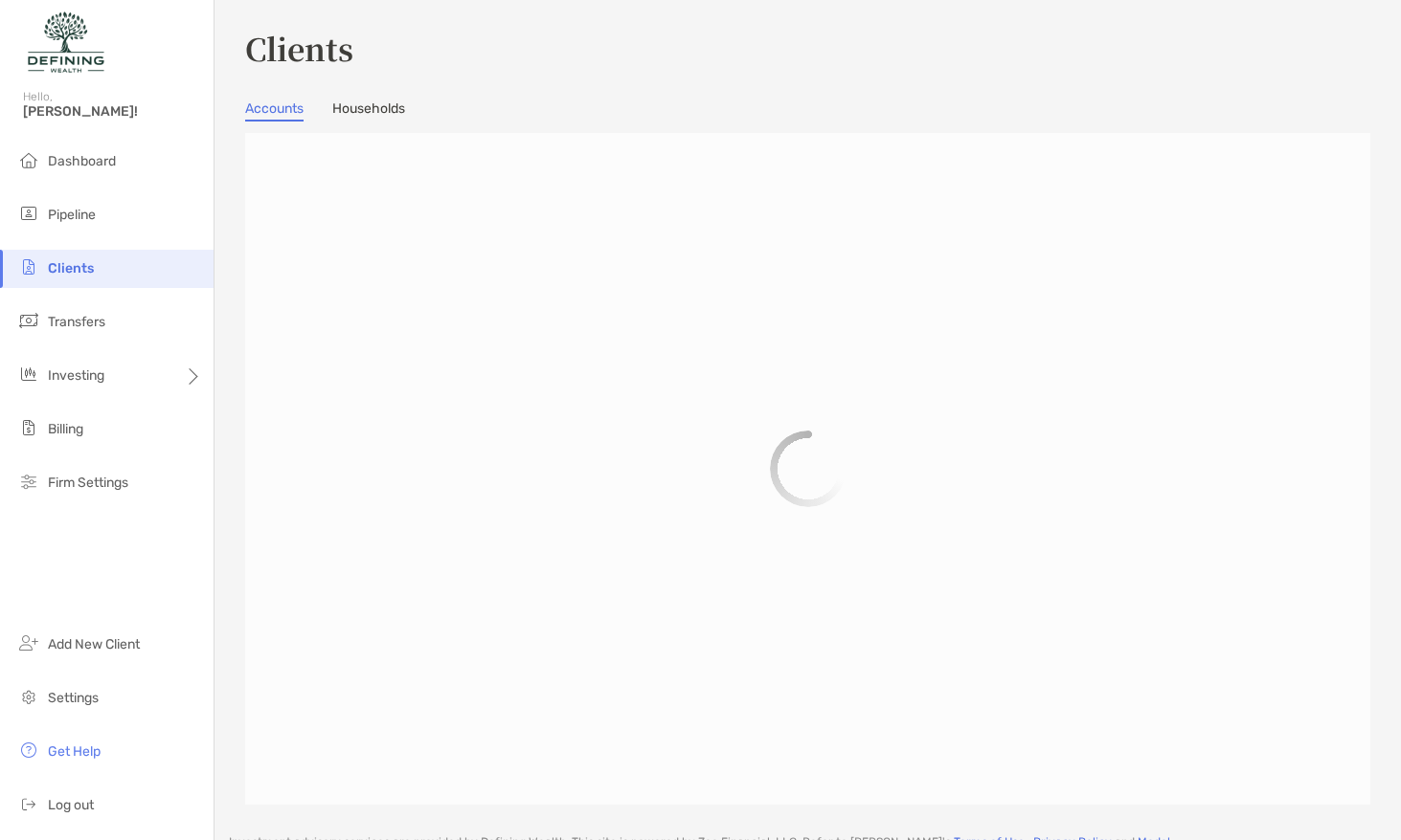
scroll to position [7, 0]
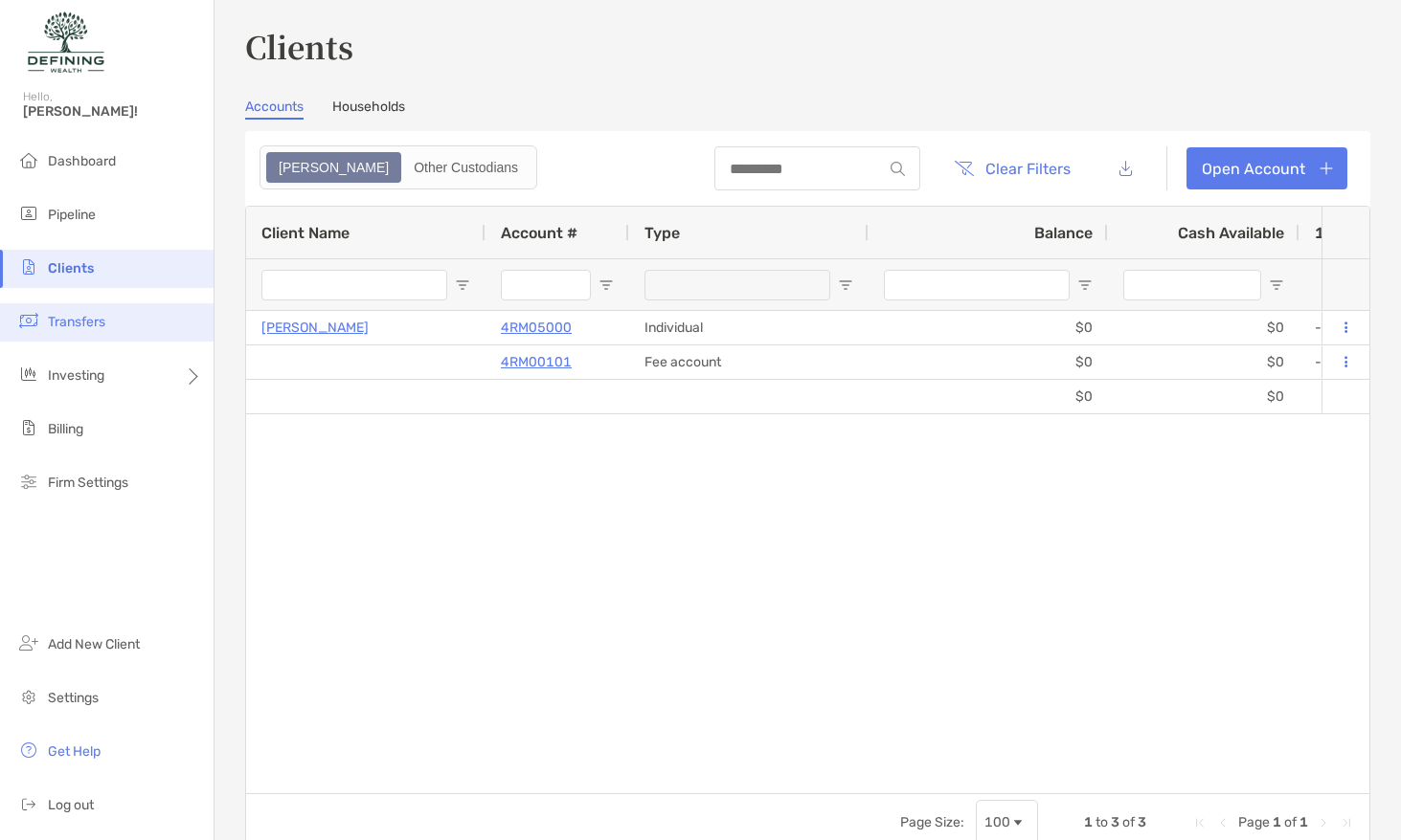
click at [161, 321] on li "Transfers" at bounding box center [107, 322] width 213 height 38
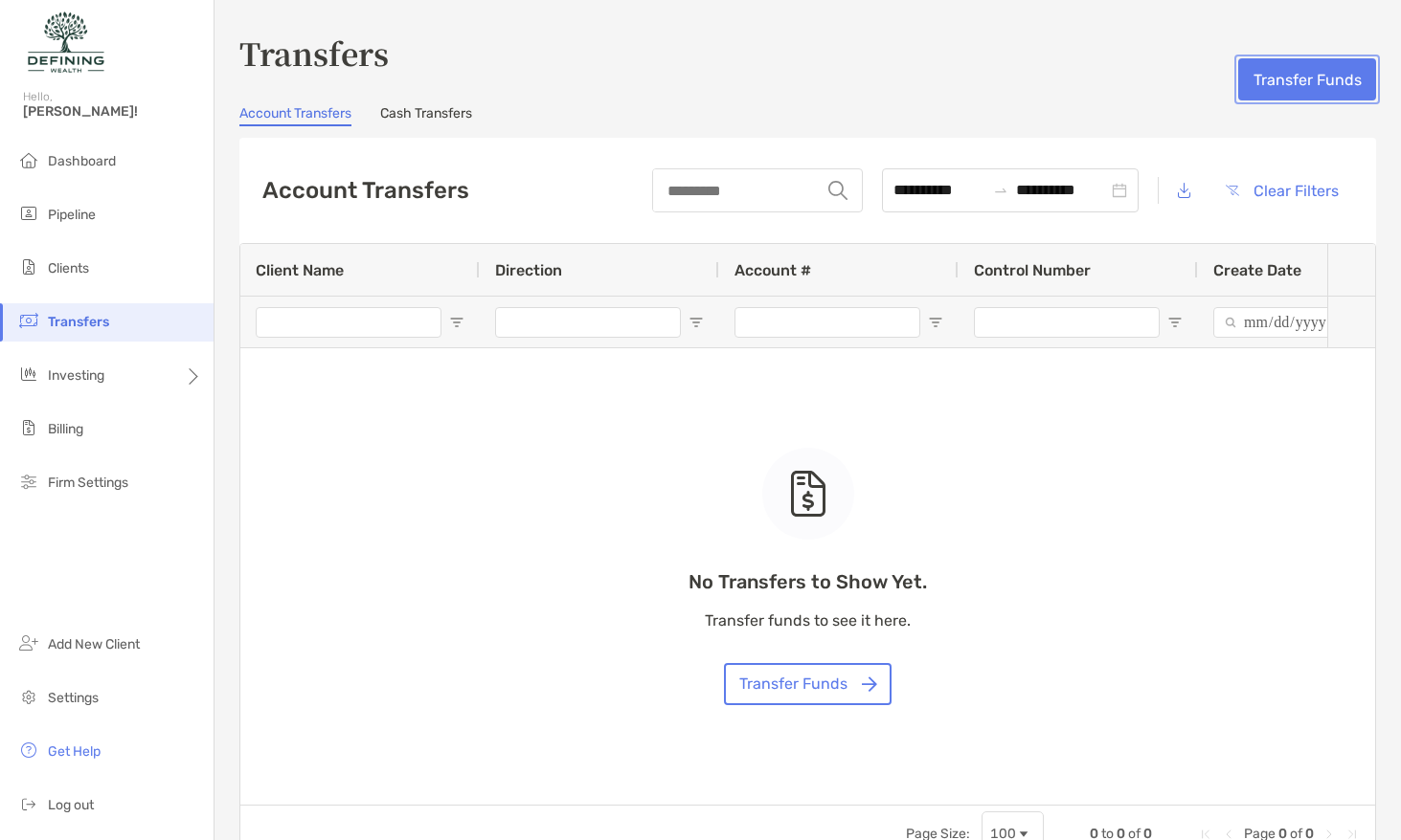
click at [1316, 79] on button "Transfer Funds" at bounding box center [1306, 80] width 137 height 42
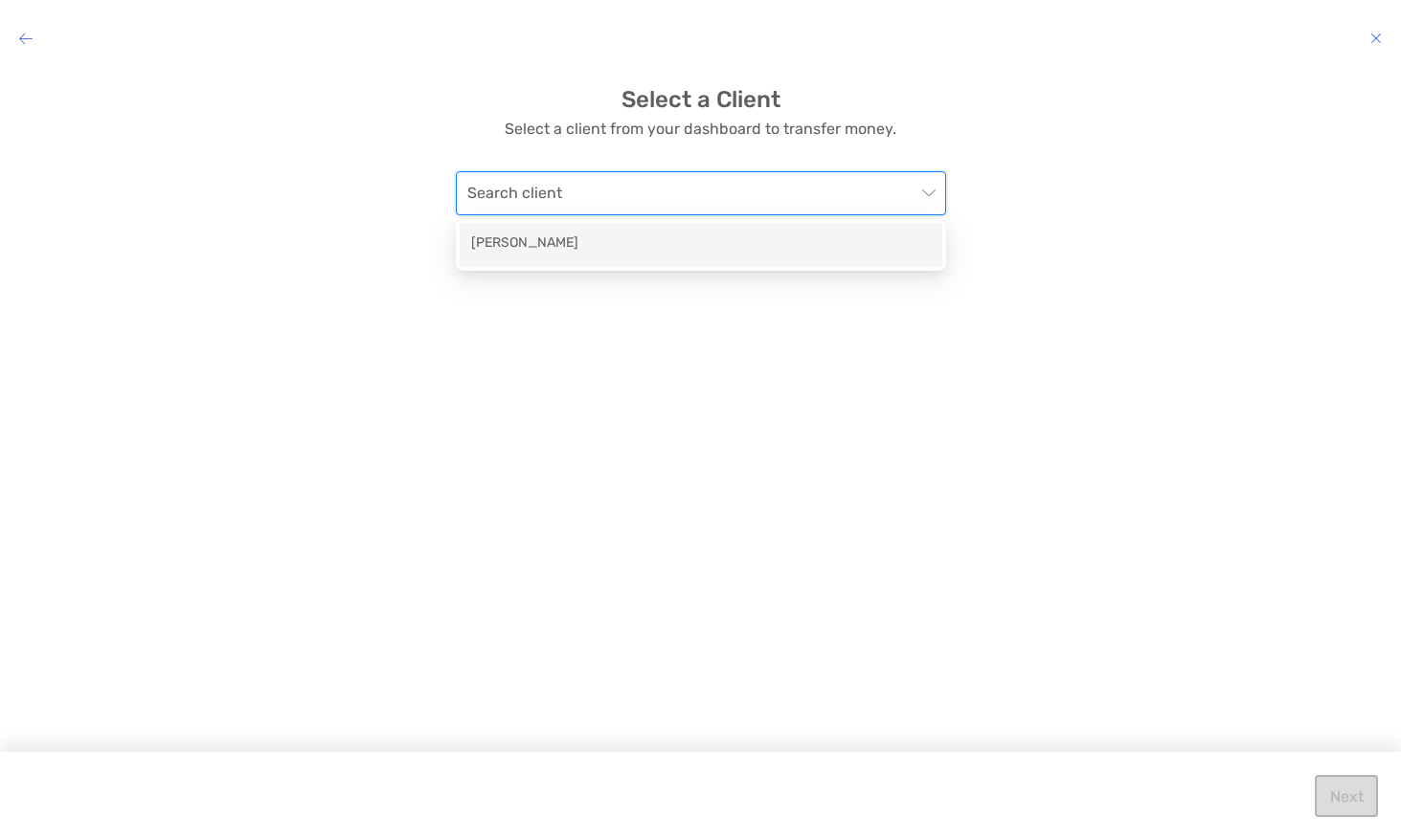
click at [664, 206] on input "modal" at bounding box center [691, 193] width 448 height 42
click at [639, 249] on div "[PERSON_NAME]" at bounding box center [701, 245] width 460 height 24
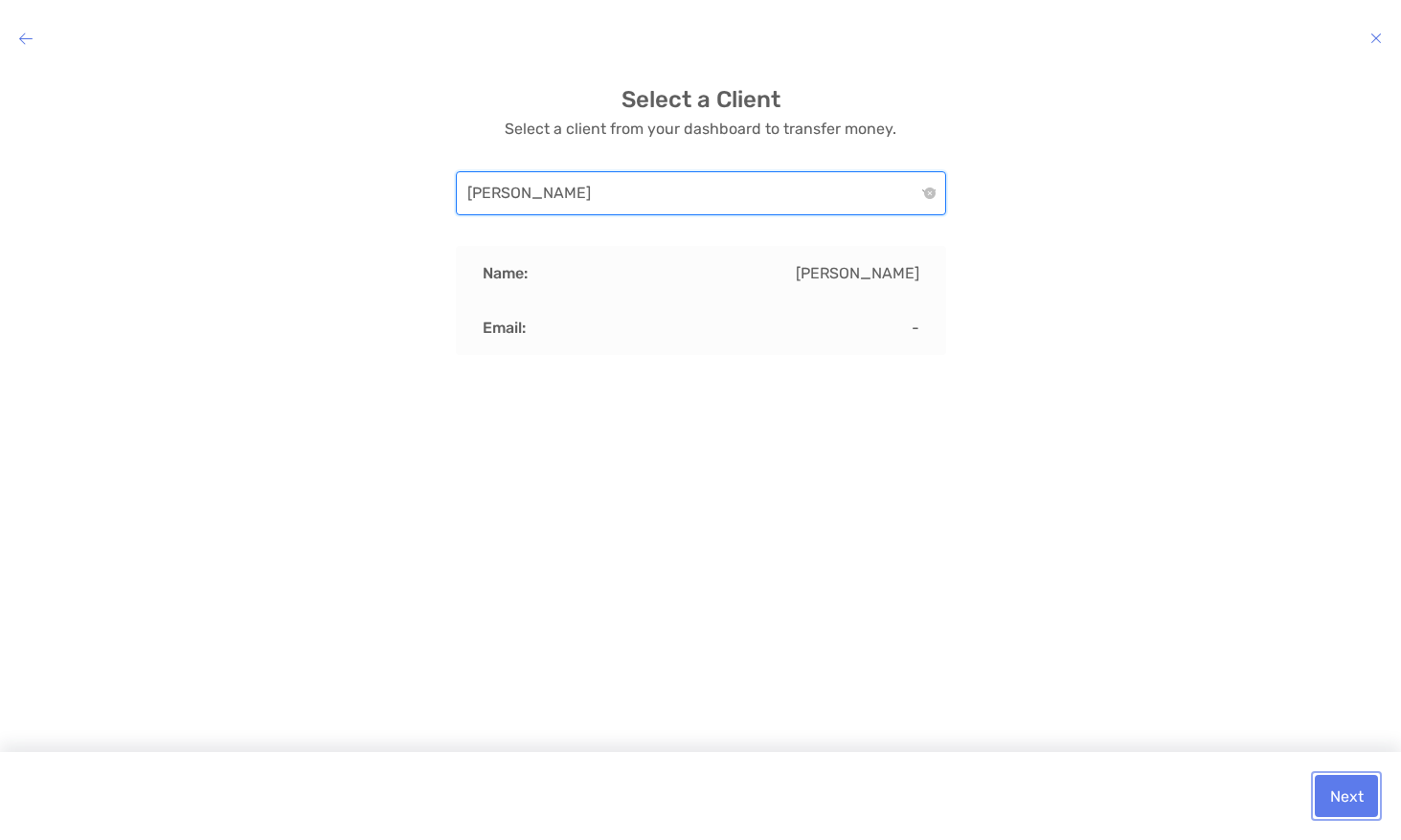
click at [1361, 808] on button "Next" at bounding box center [1345, 796] width 63 height 42
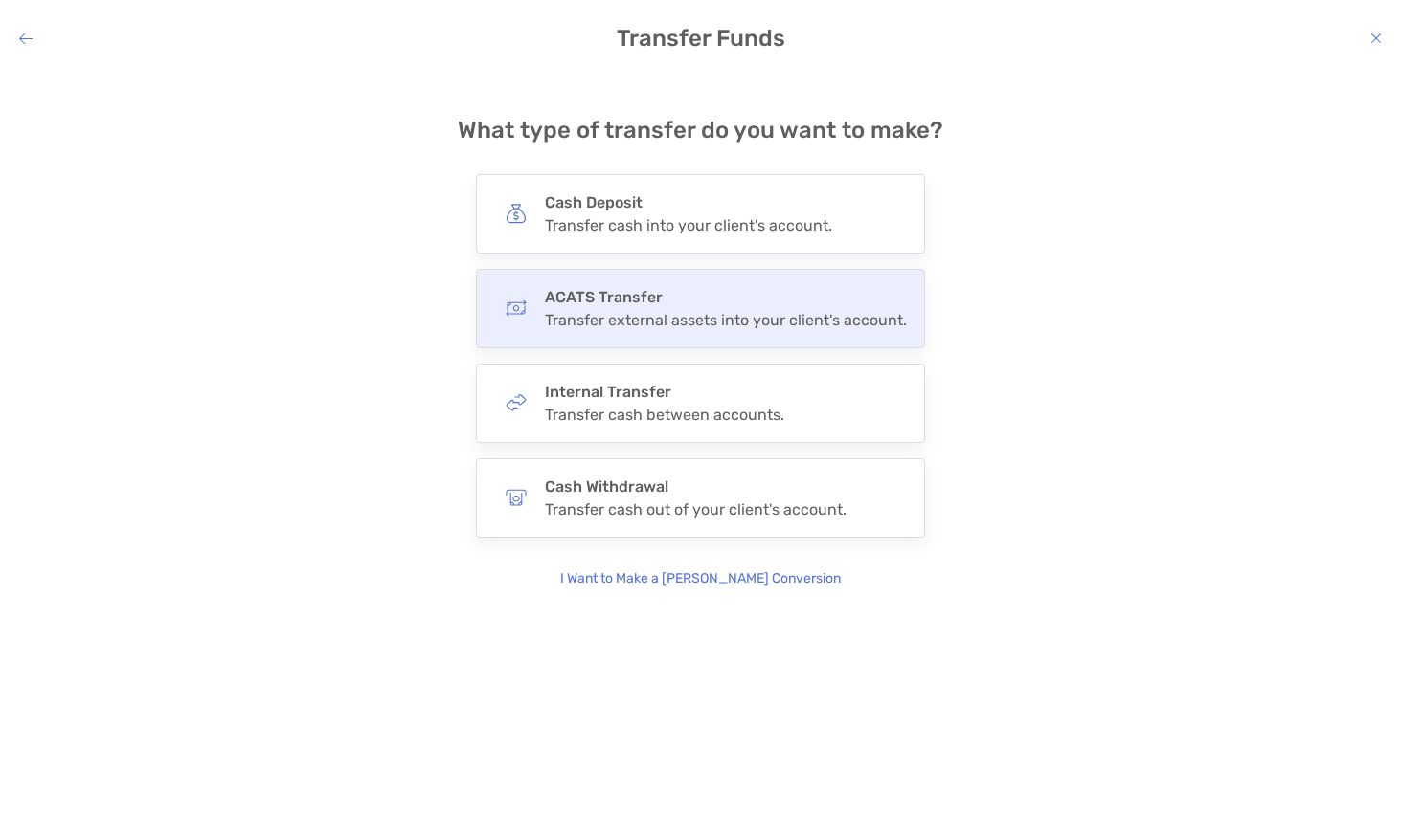
click at [725, 294] on h4 "ACATS Transfer" at bounding box center [725, 297] width 361 height 18
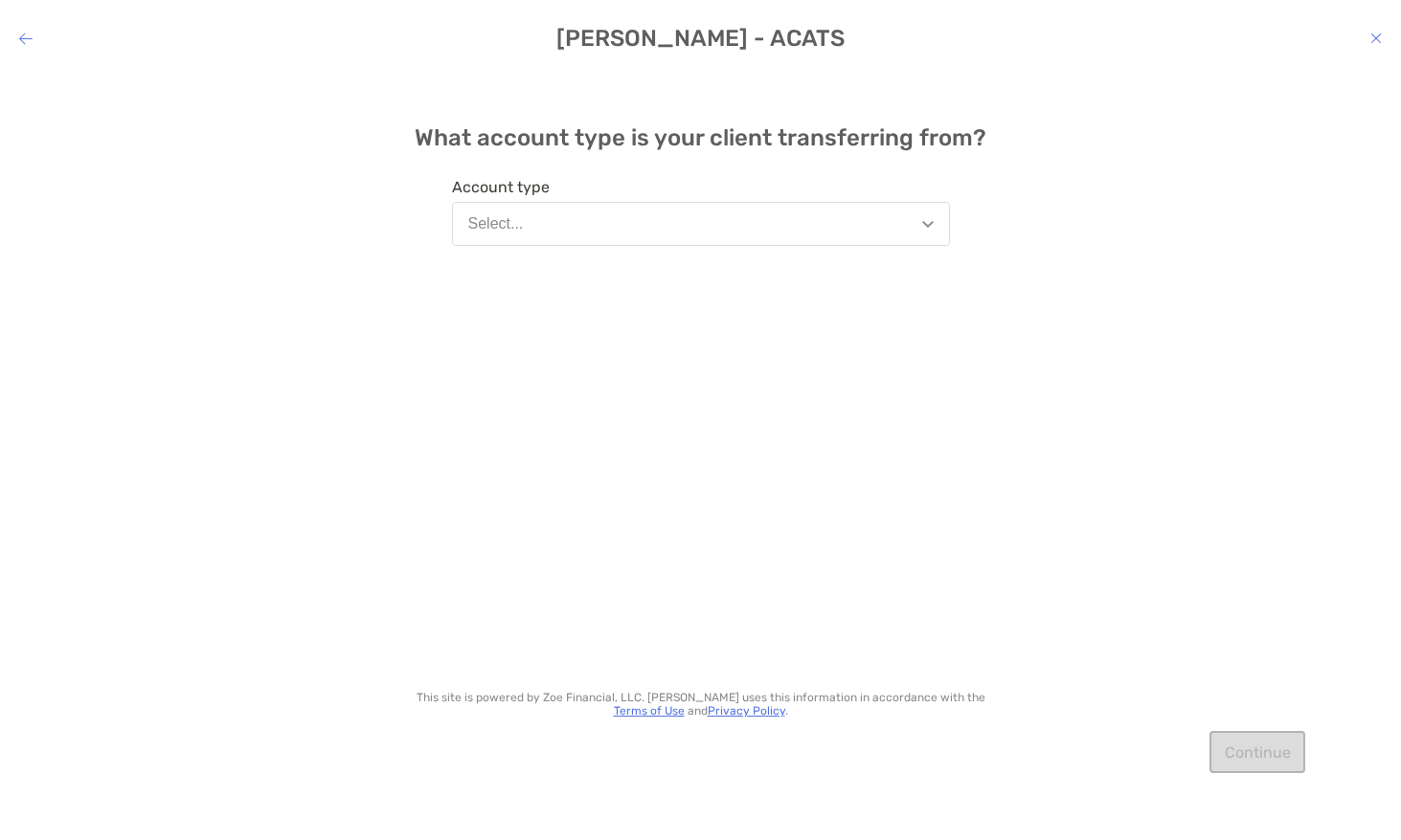
click at [724, 229] on button "Select..." at bounding box center [701, 224] width 498 height 44
click at [30, 40] on icon "modal" at bounding box center [25, 38] width 13 height 15
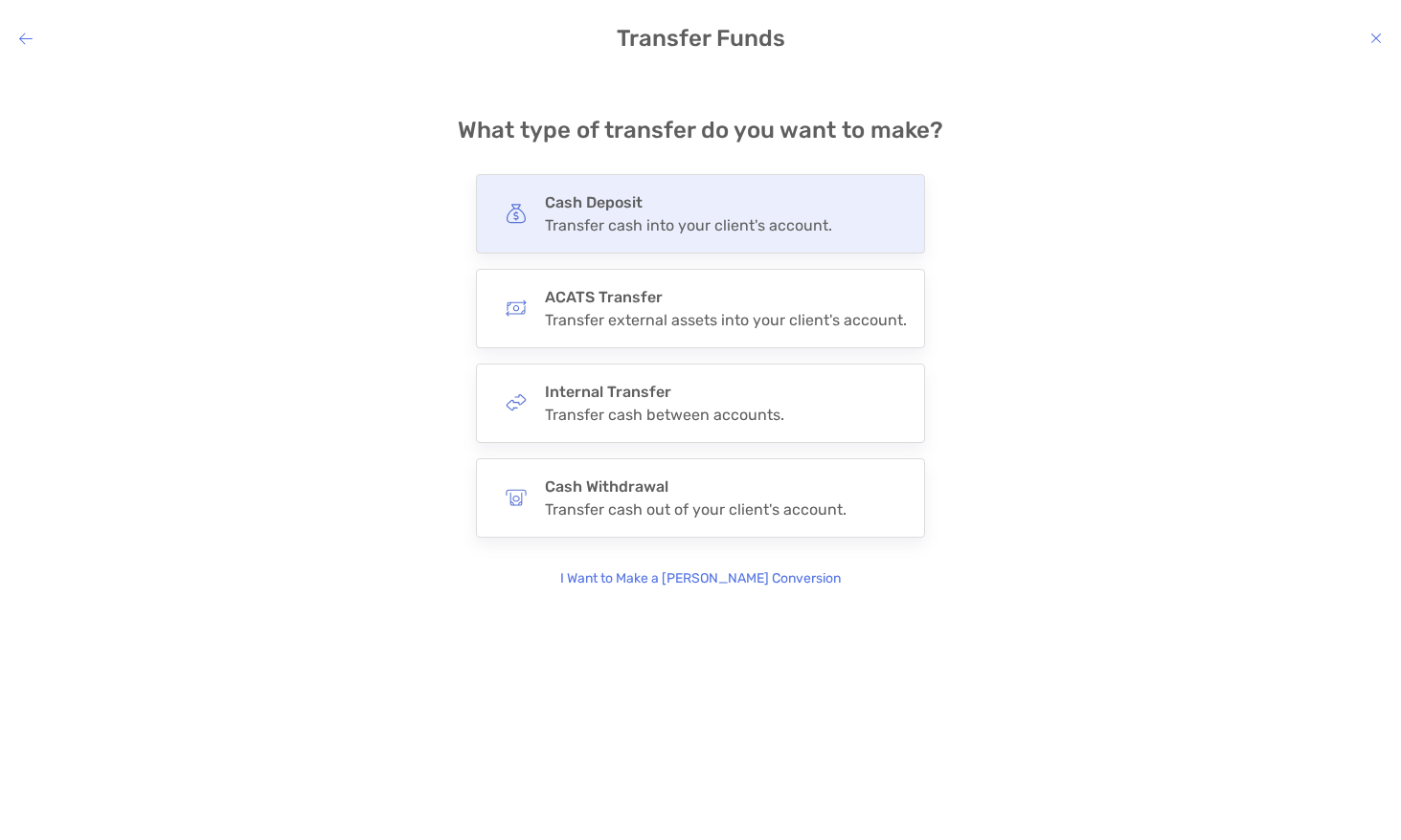
click at [603, 228] on div "Transfer cash into your client's account." at bounding box center [688, 225] width 287 height 18
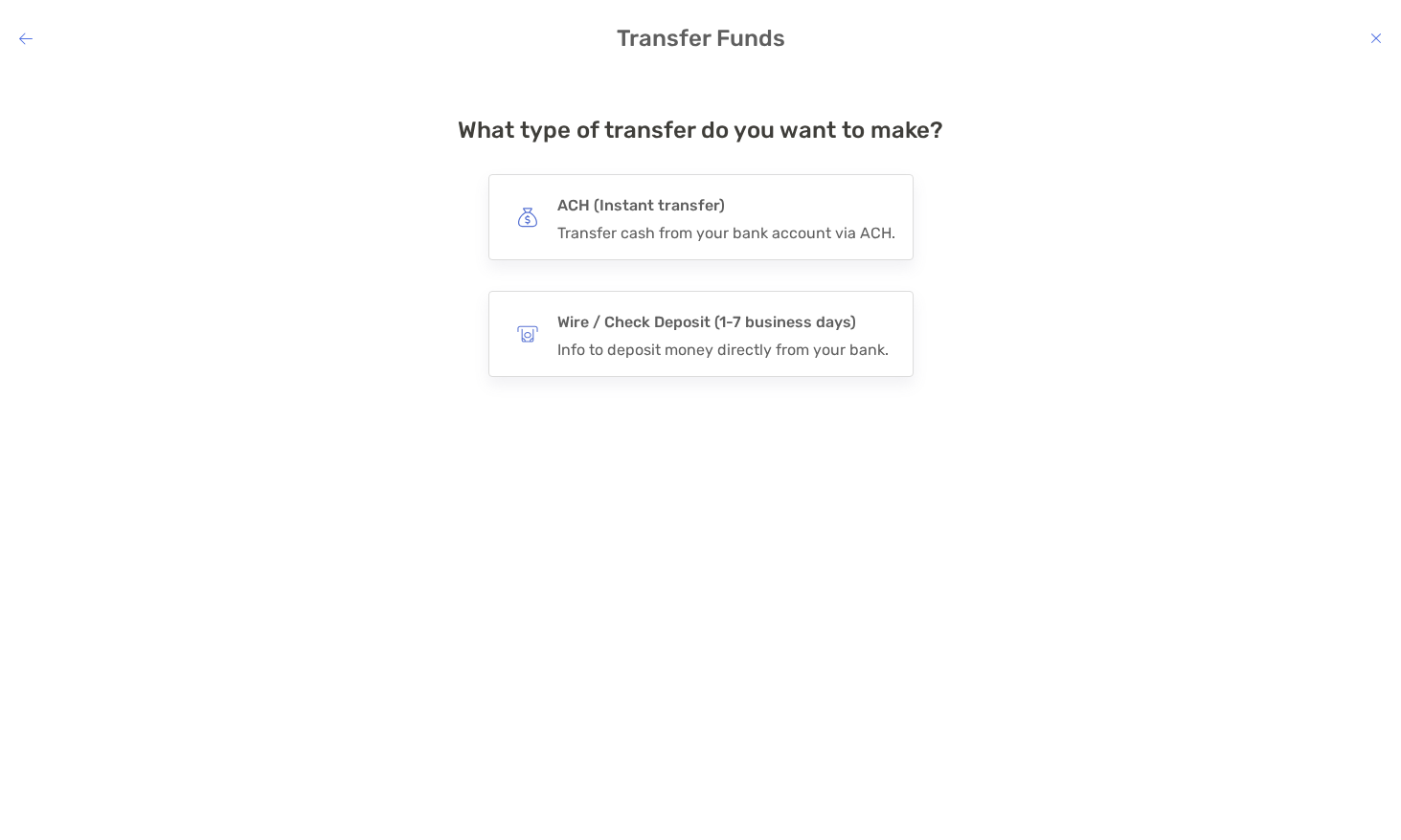
click at [603, 228] on div "Transfer cash from your bank account via ACH." at bounding box center [726, 233] width 338 height 18
click at [0, 0] on input "***" at bounding box center [0, 0] width 0 height 0
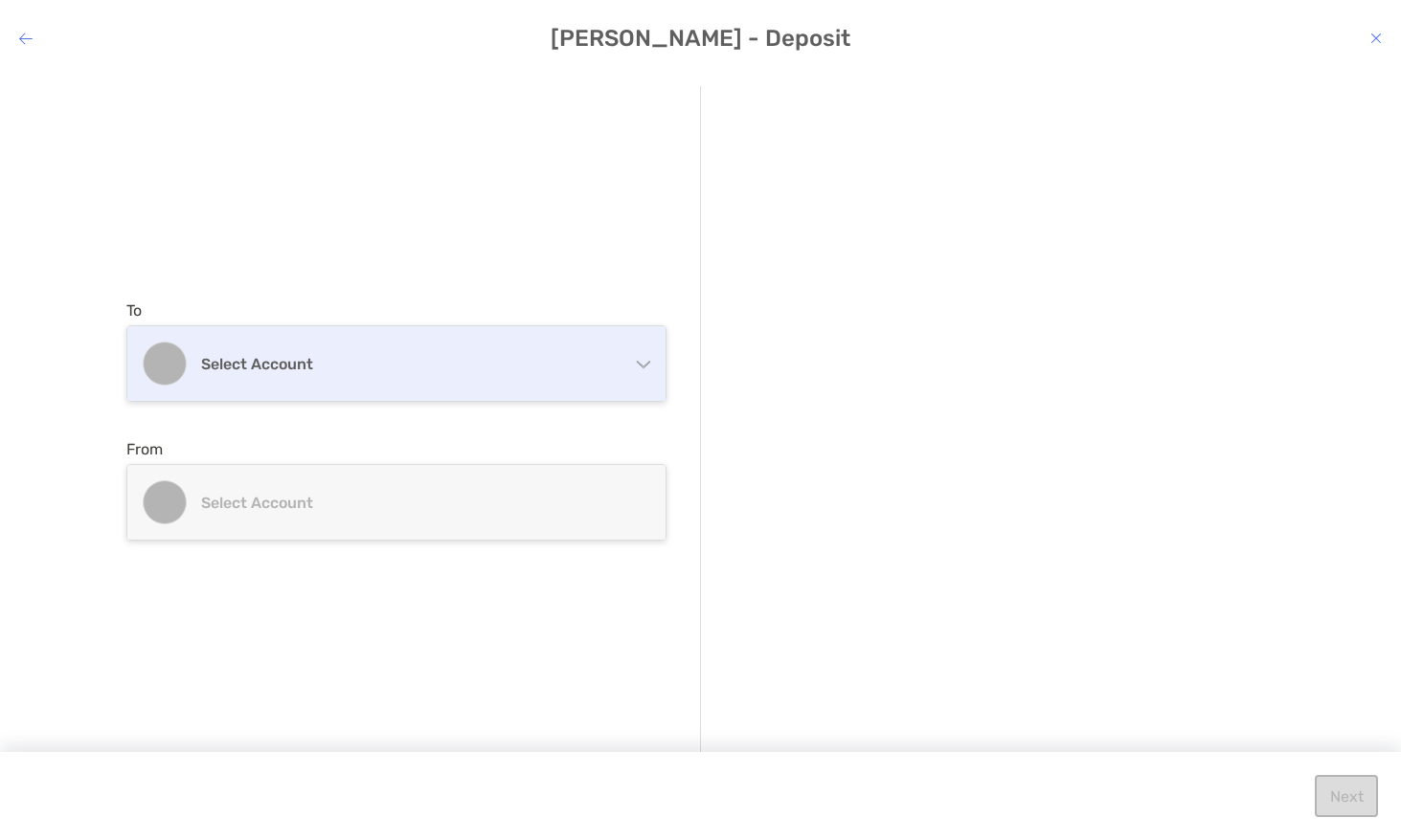
click at [563, 339] on div "Select account" at bounding box center [396, 363] width 538 height 75
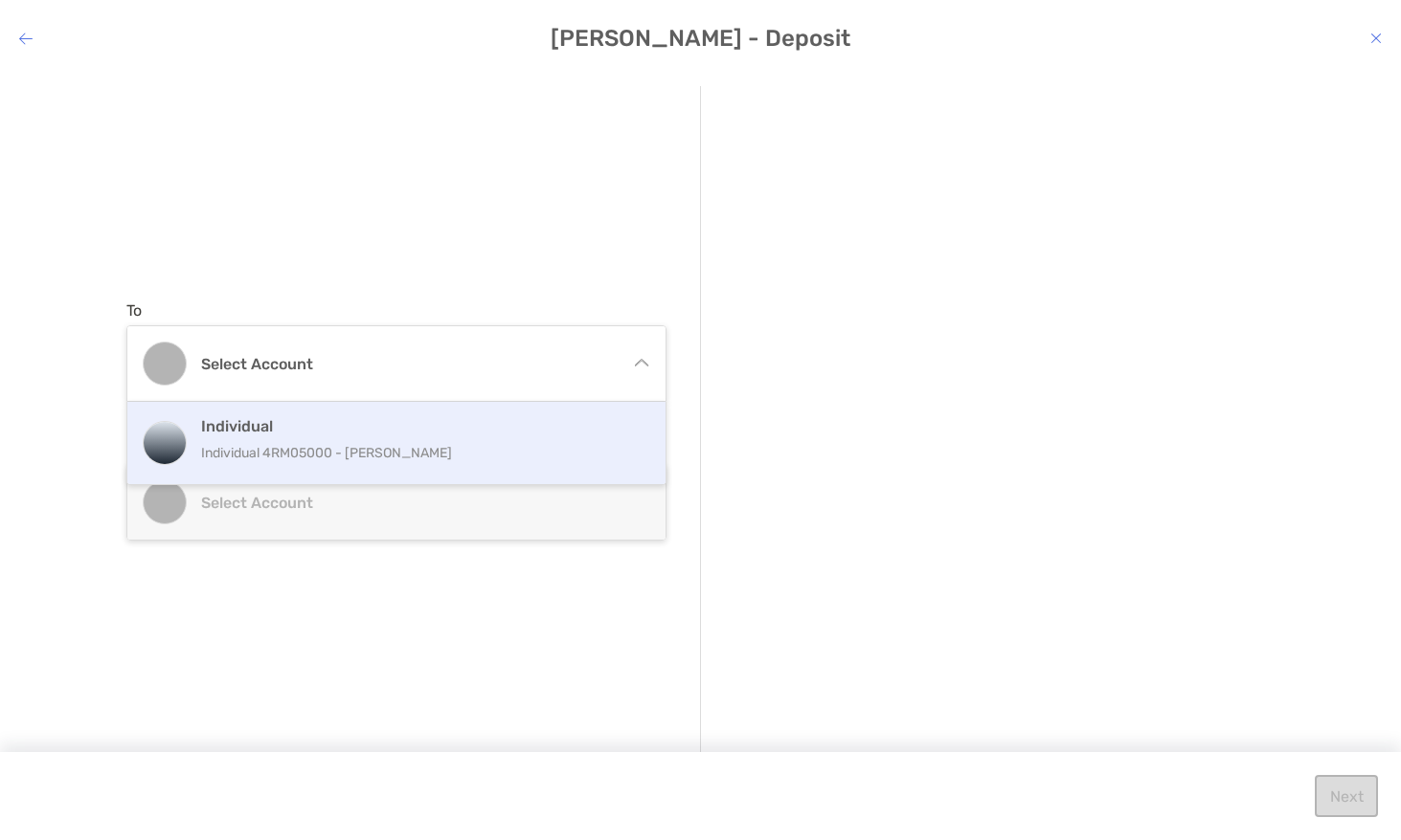
click at [507, 460] on p "Individual 4RM05000 - Kyle Kuyat" at bounding box center [417, 453] width 432 height 24
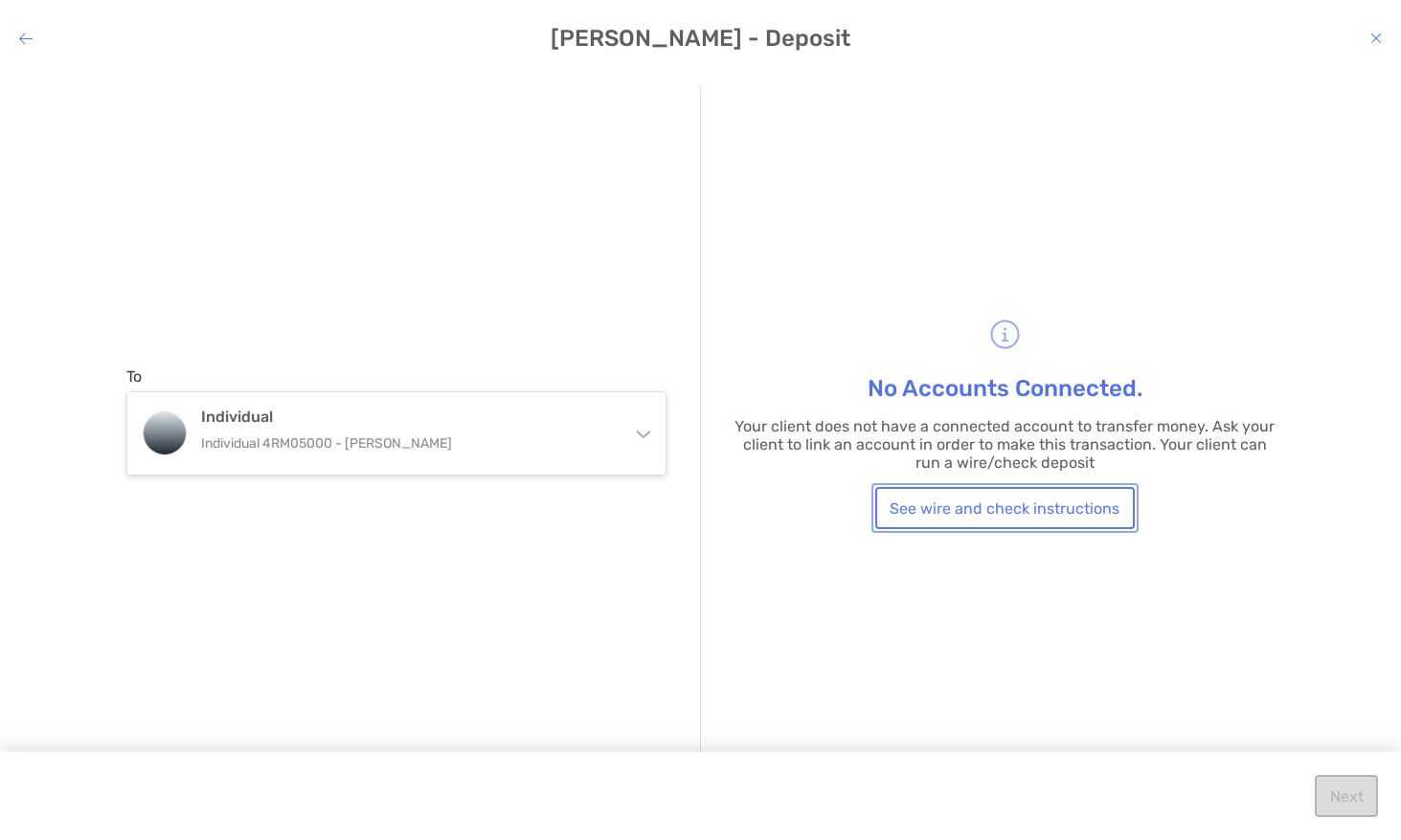
click at [944, 514] on button "See wire and check instructions" at bounding box center [1005, 508] width 260 height 42
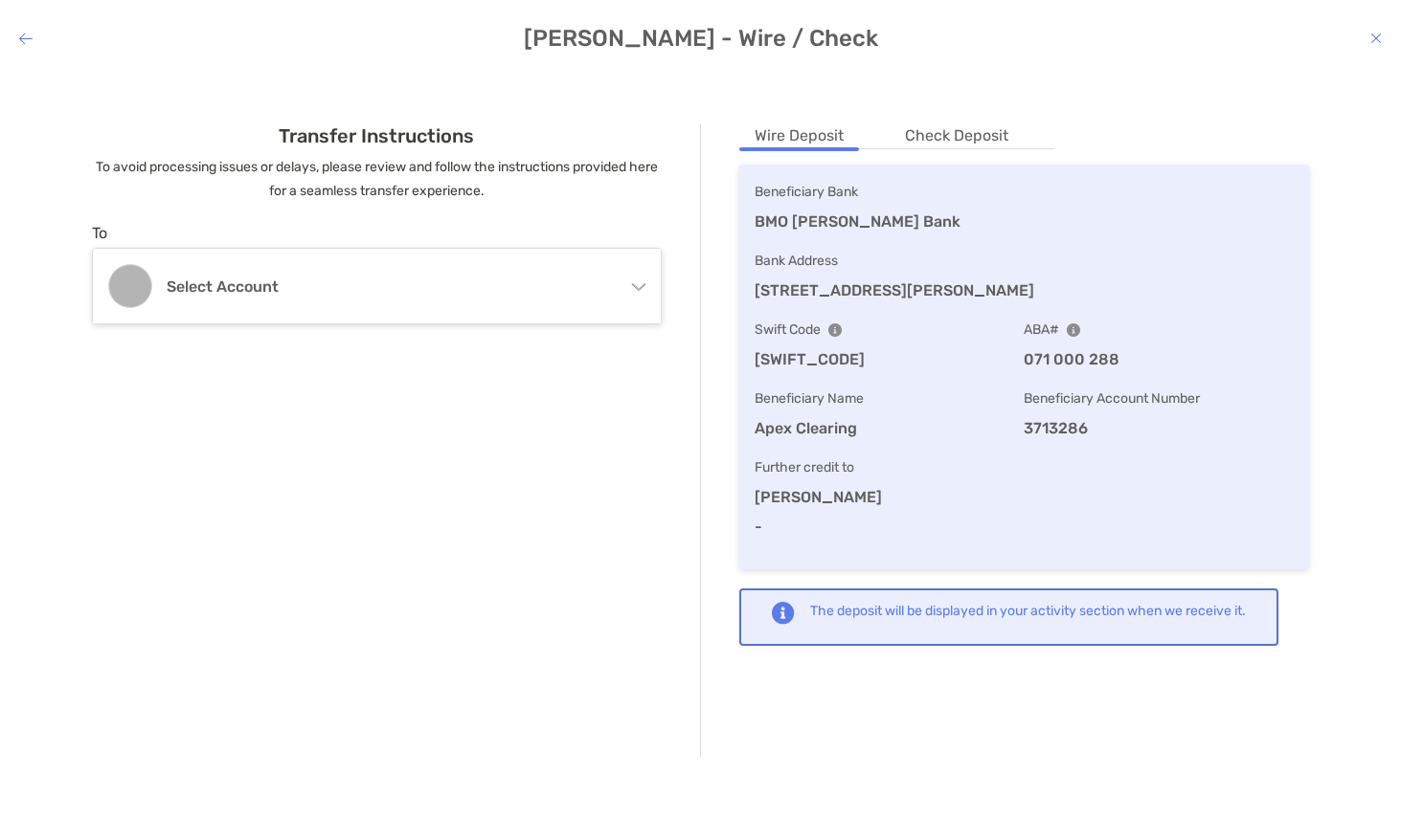
click at [956, 118] on div "Transfer Instructions To avoid processing issues or delays, please review and f…" at bounding box center [700, 441] width 1370 height 710
click at [953, 135] on li "Check Deposit" at bounding box center [956, 136] width 134 height 24
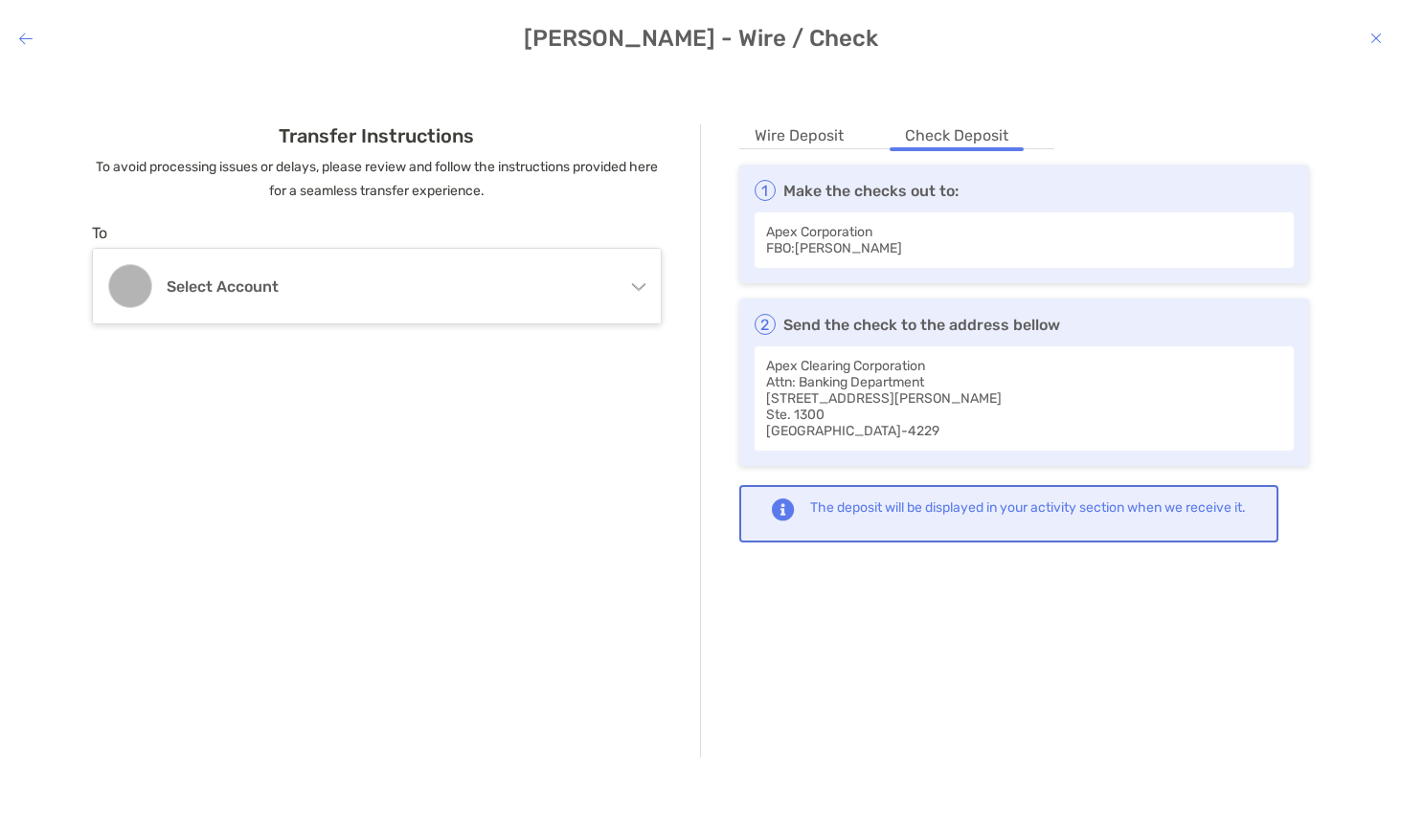
click at [825, 133] on li "Wire Deposit" at bounding box center [799, 136] width 119 height 24
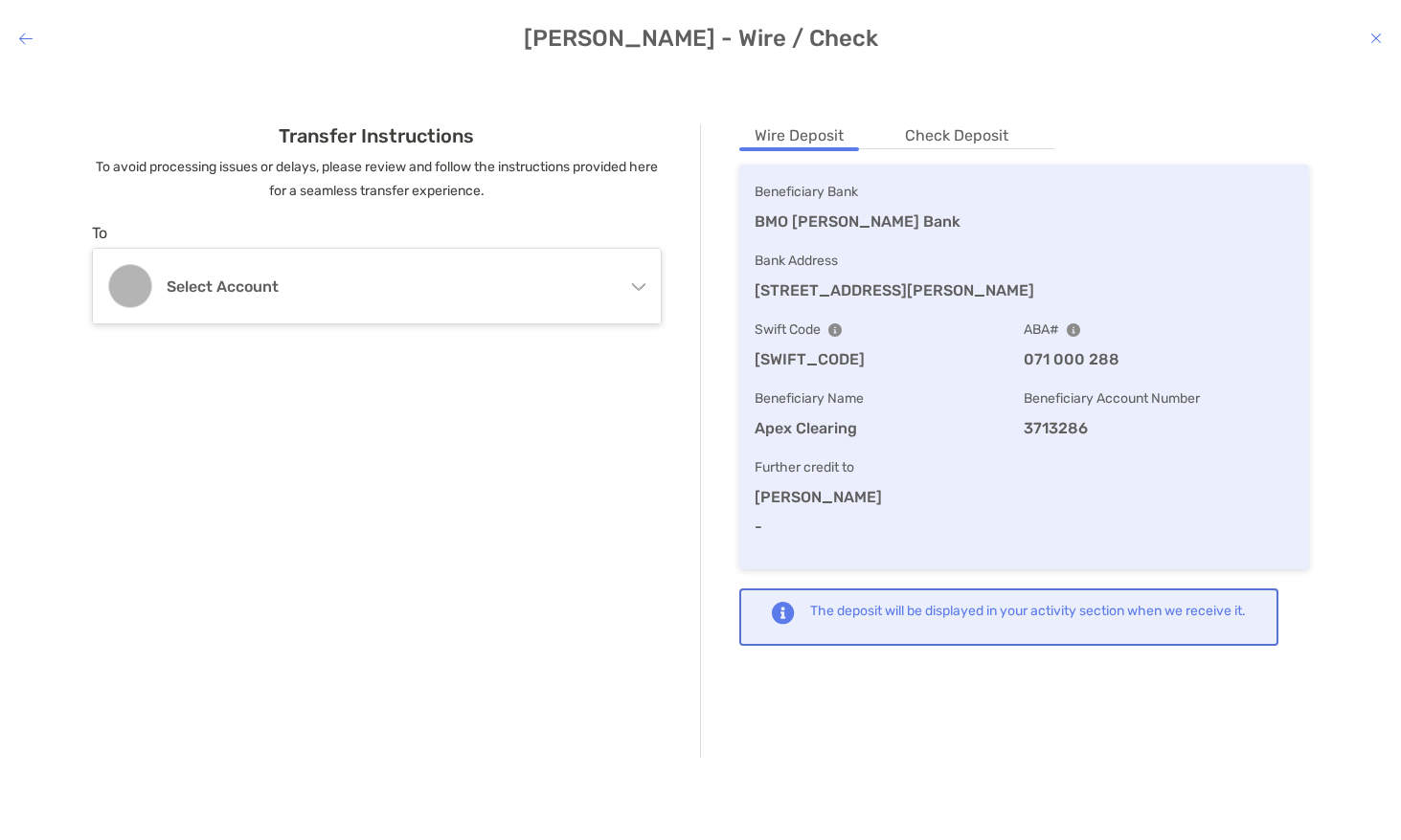
click at [1370, 37] on icon "modal" at bounding box center [1376, 38] width 12 height 15
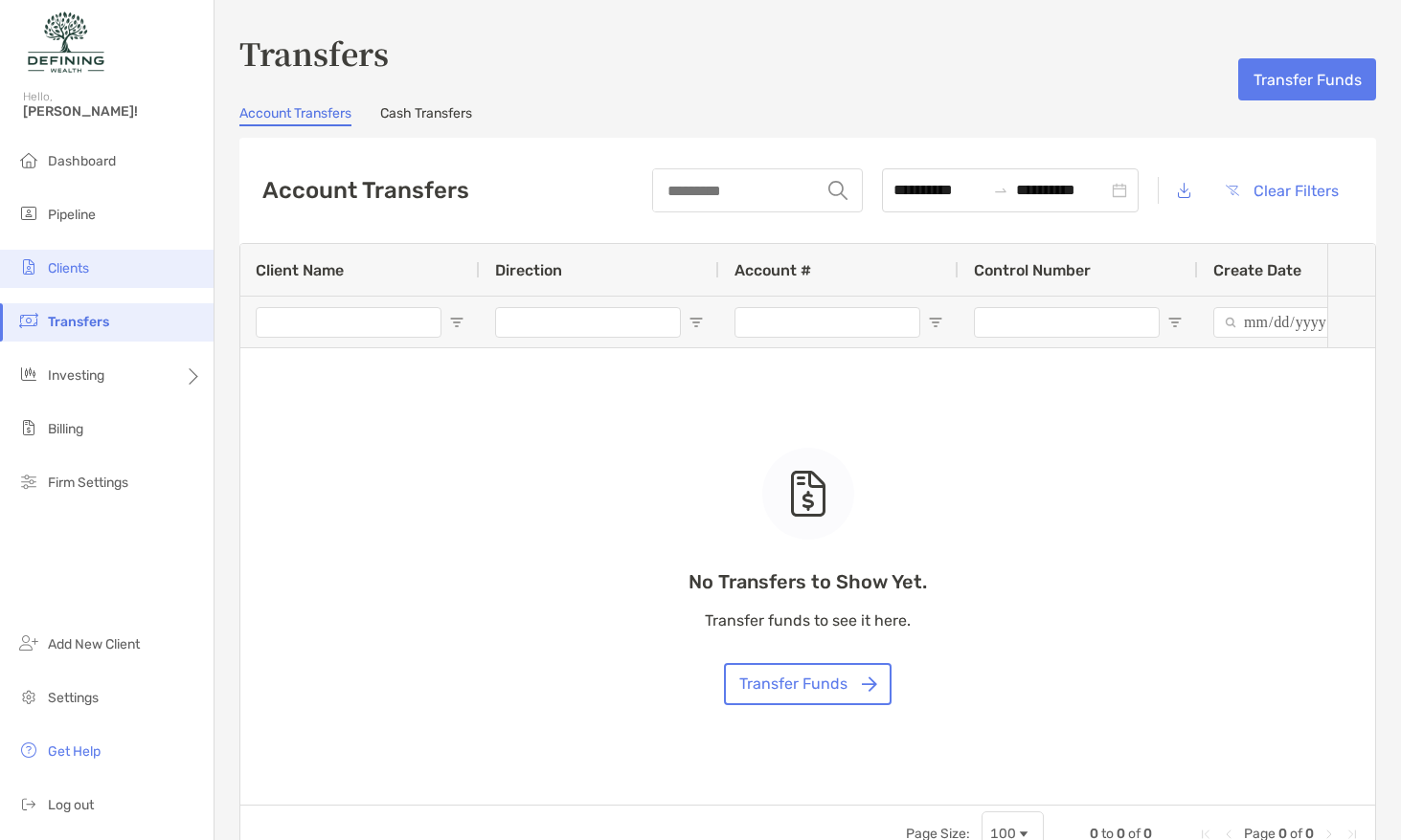
click at [85, 272] on span "Clients" at bounding box center [68, 269] width 41 height 16
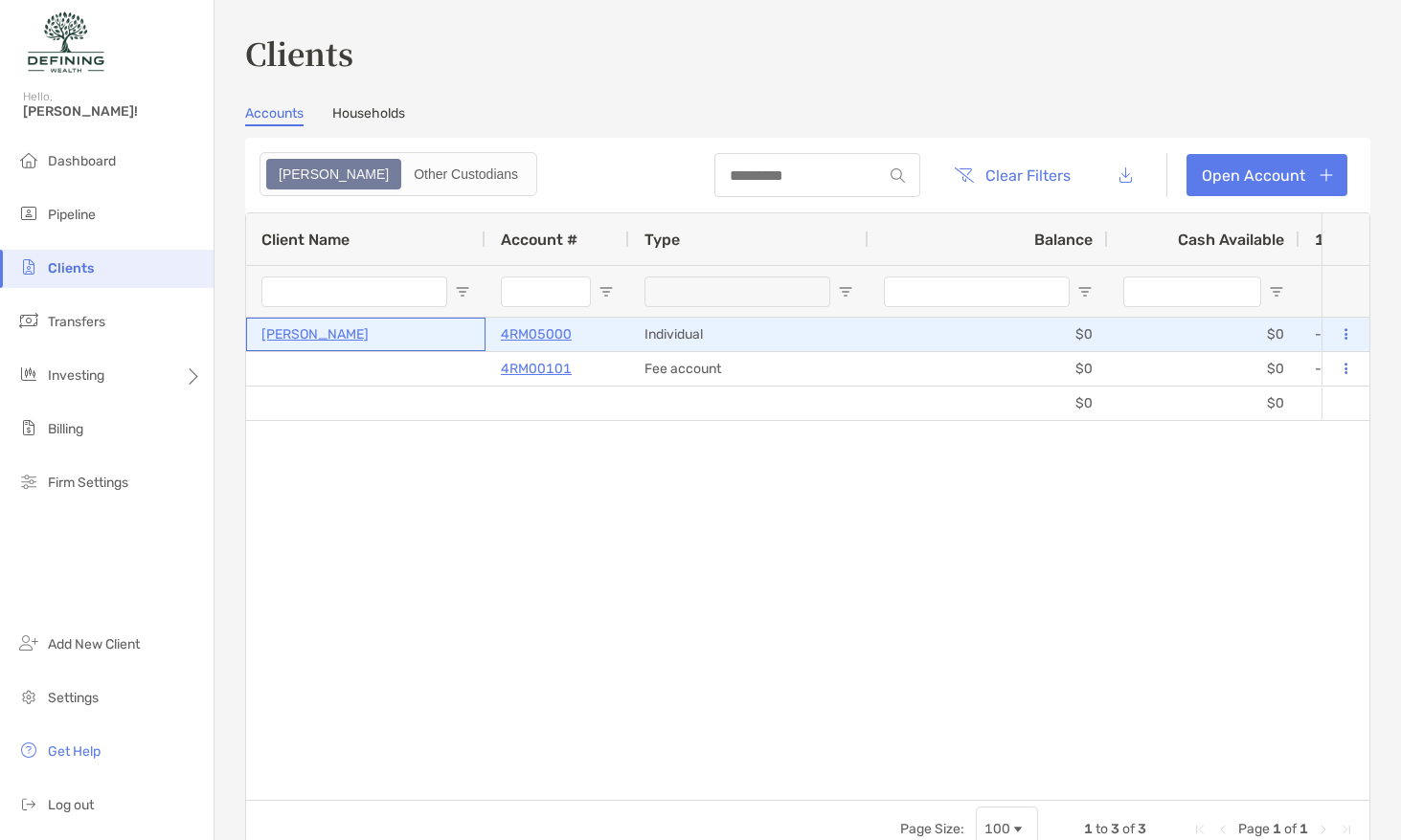
click at [310, 334] on p "[PERSON_NAME]" at bounding box center [315, 334] width 108 height 24
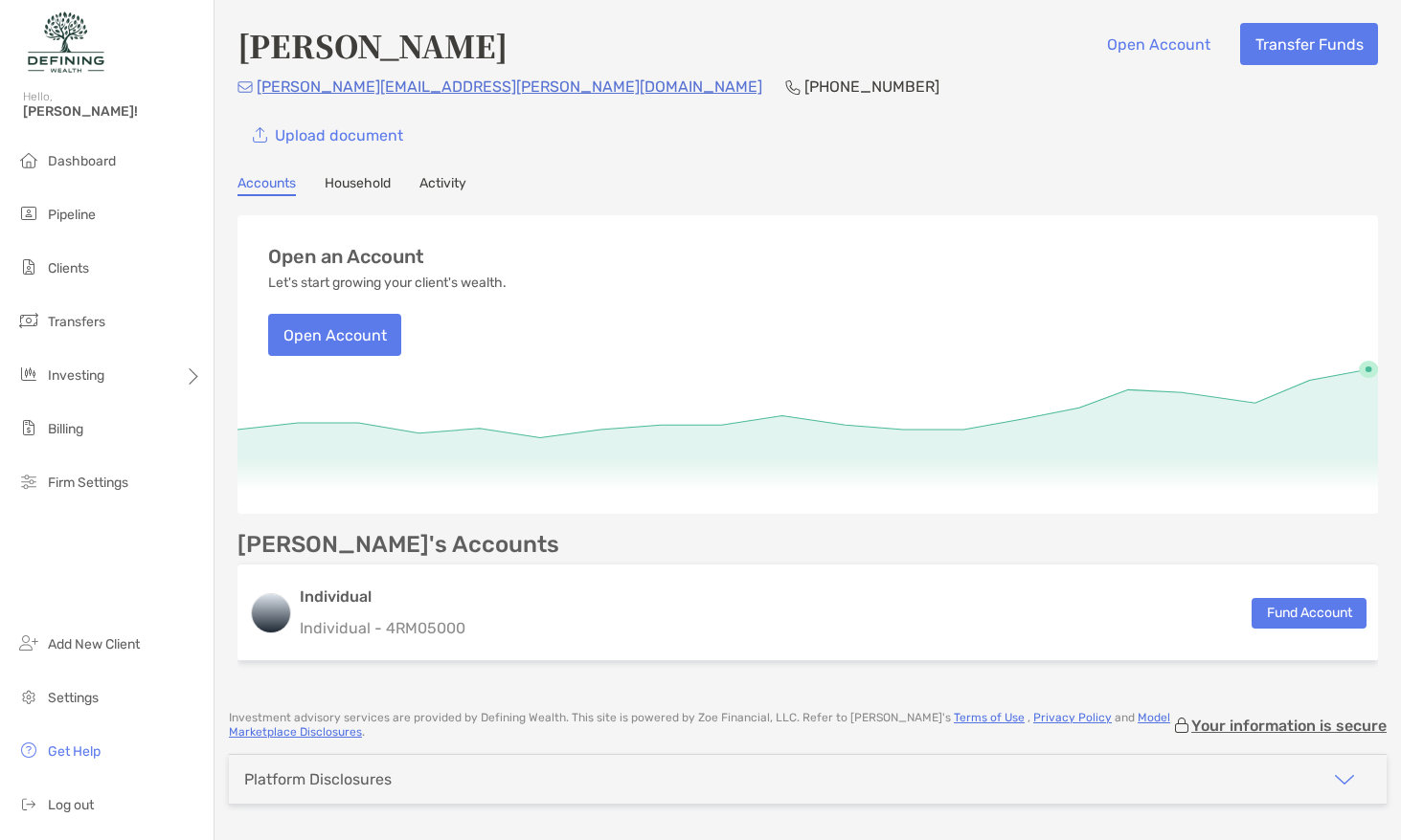
click at [362, 187] on link "Household" at bounding box center [357, 185] width 66 height 21
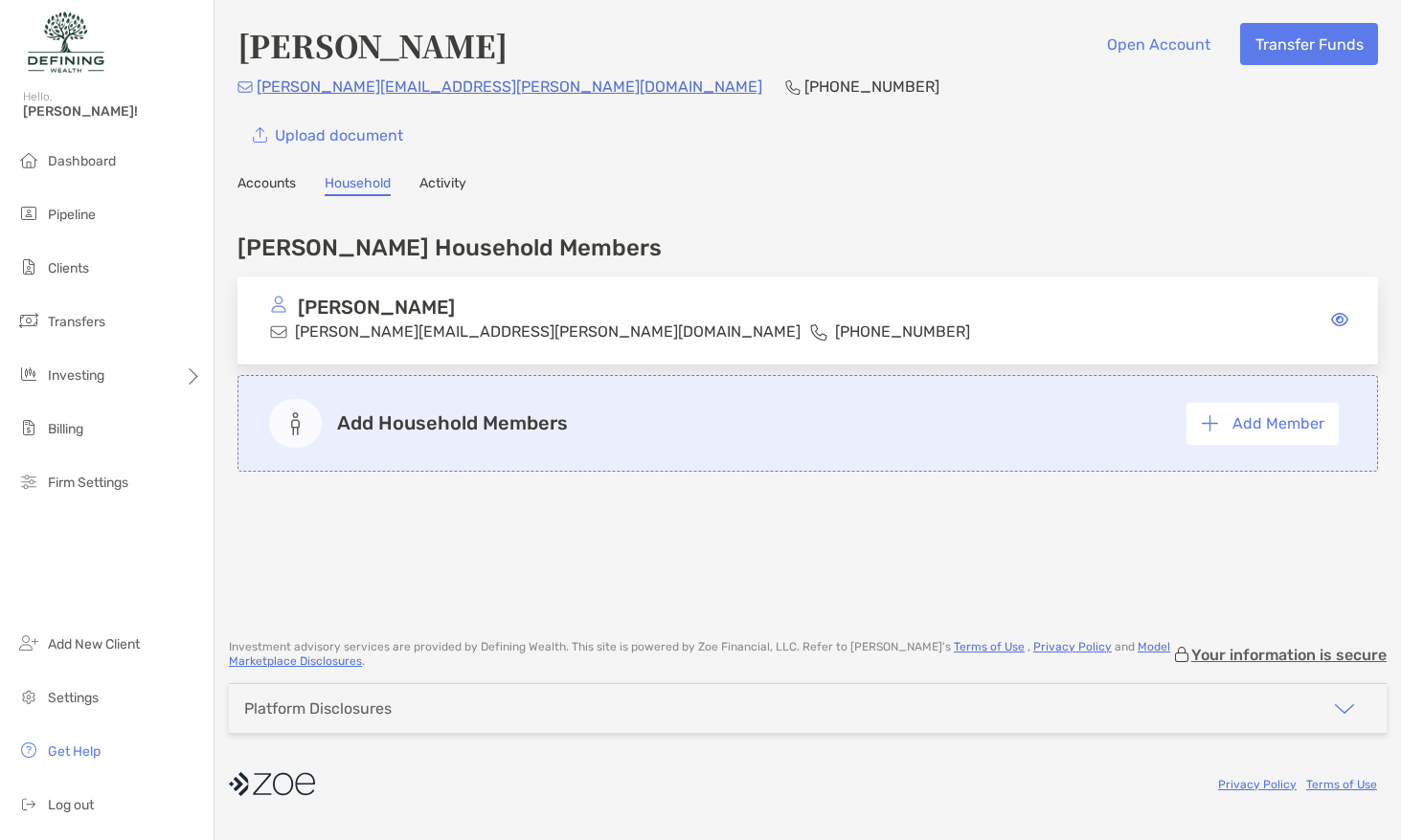
click at [268, 199] on div "Kyle Kuyat Open Account Transfer Funds kyle.kuyat@outlook.com (412) 522-7900 Up…" at bounding box center [807, 311] width 1186 height 621
click at [278, 190] on link "Accounts" at bounding box center [266, 185] width 59 height 21
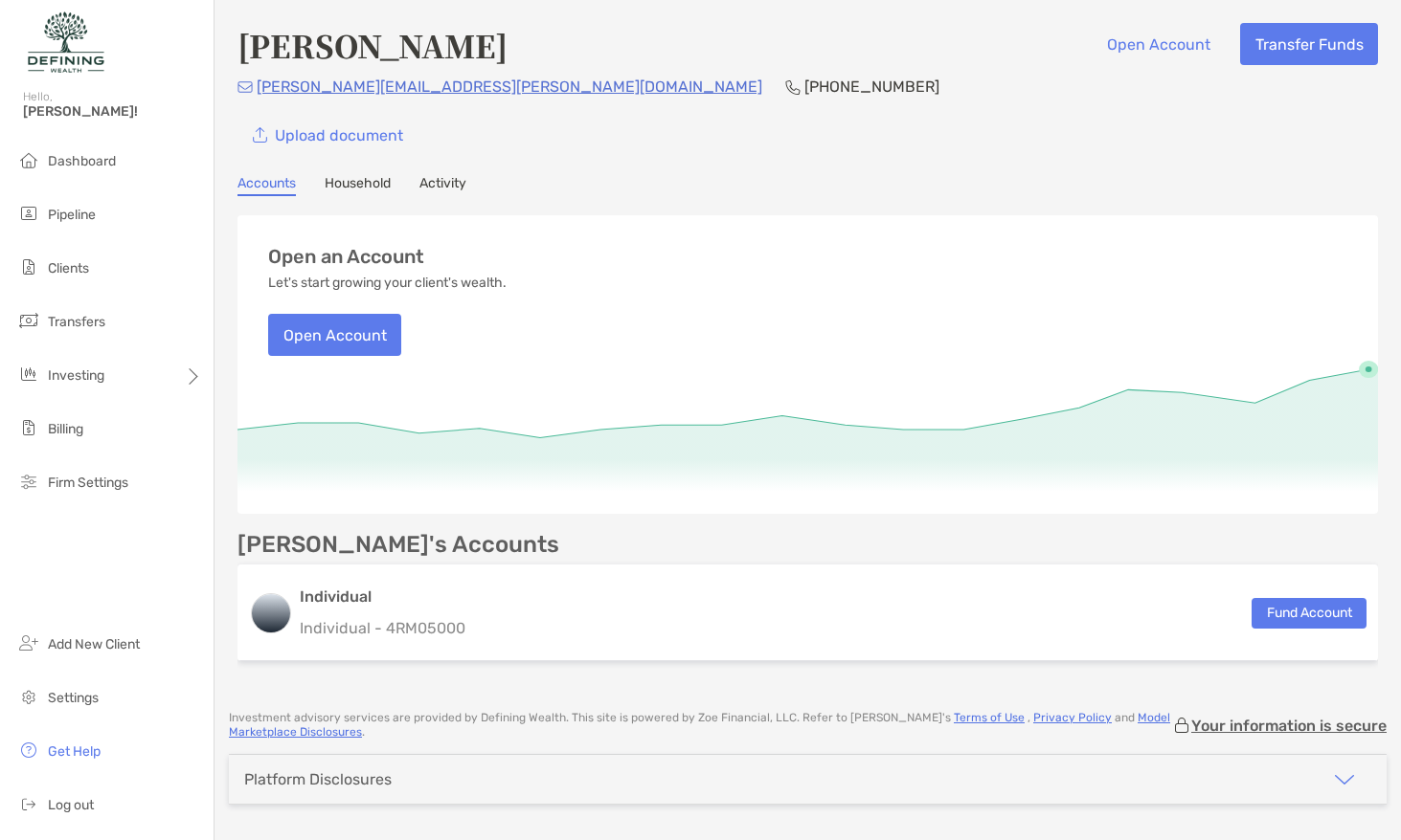
click at [355, 176] on link "Household" at bounding box center [357, 185] width 66 height 21
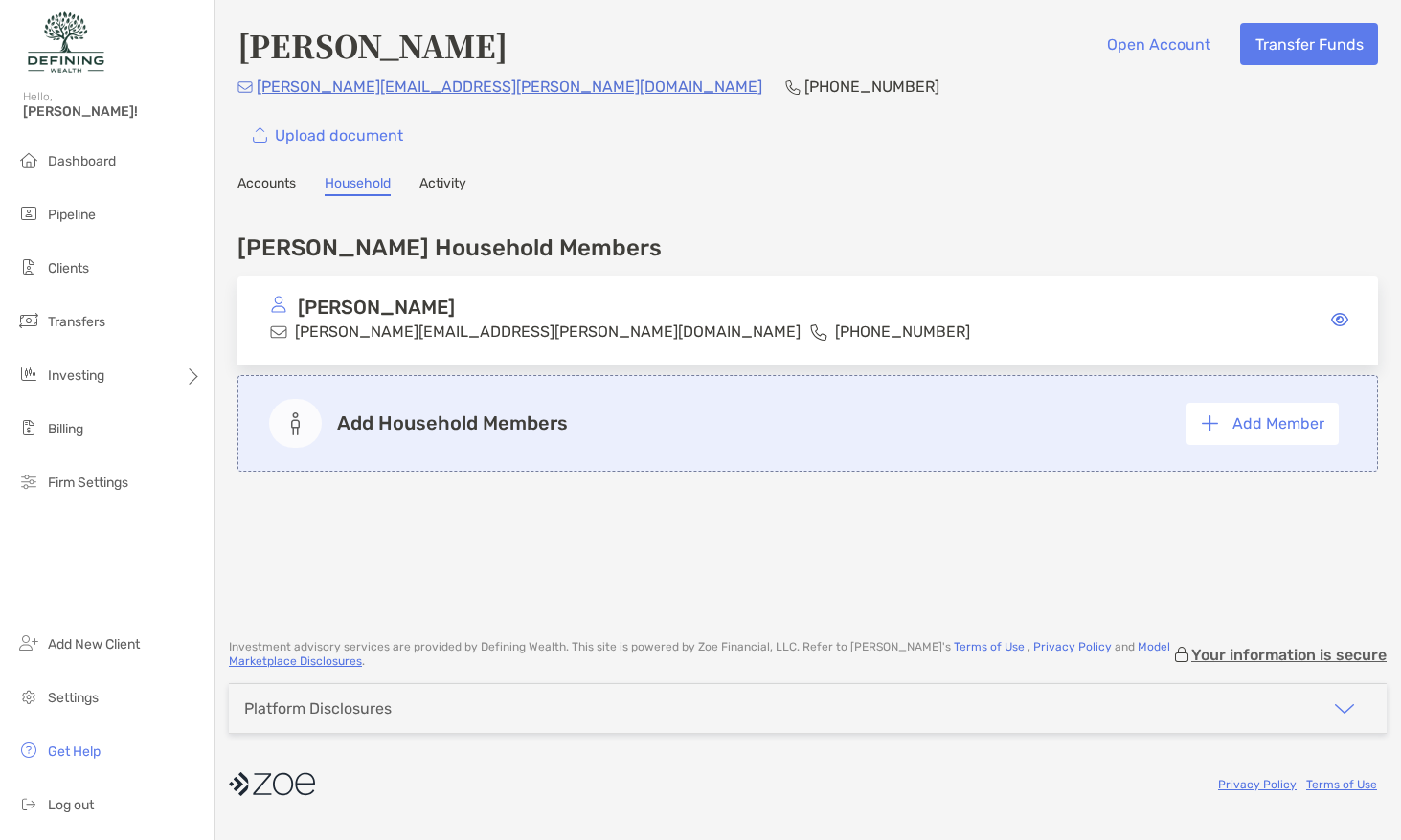
click at [273, 183] on link "Accounts" at bounding box center [266, 185] width 59 height 21
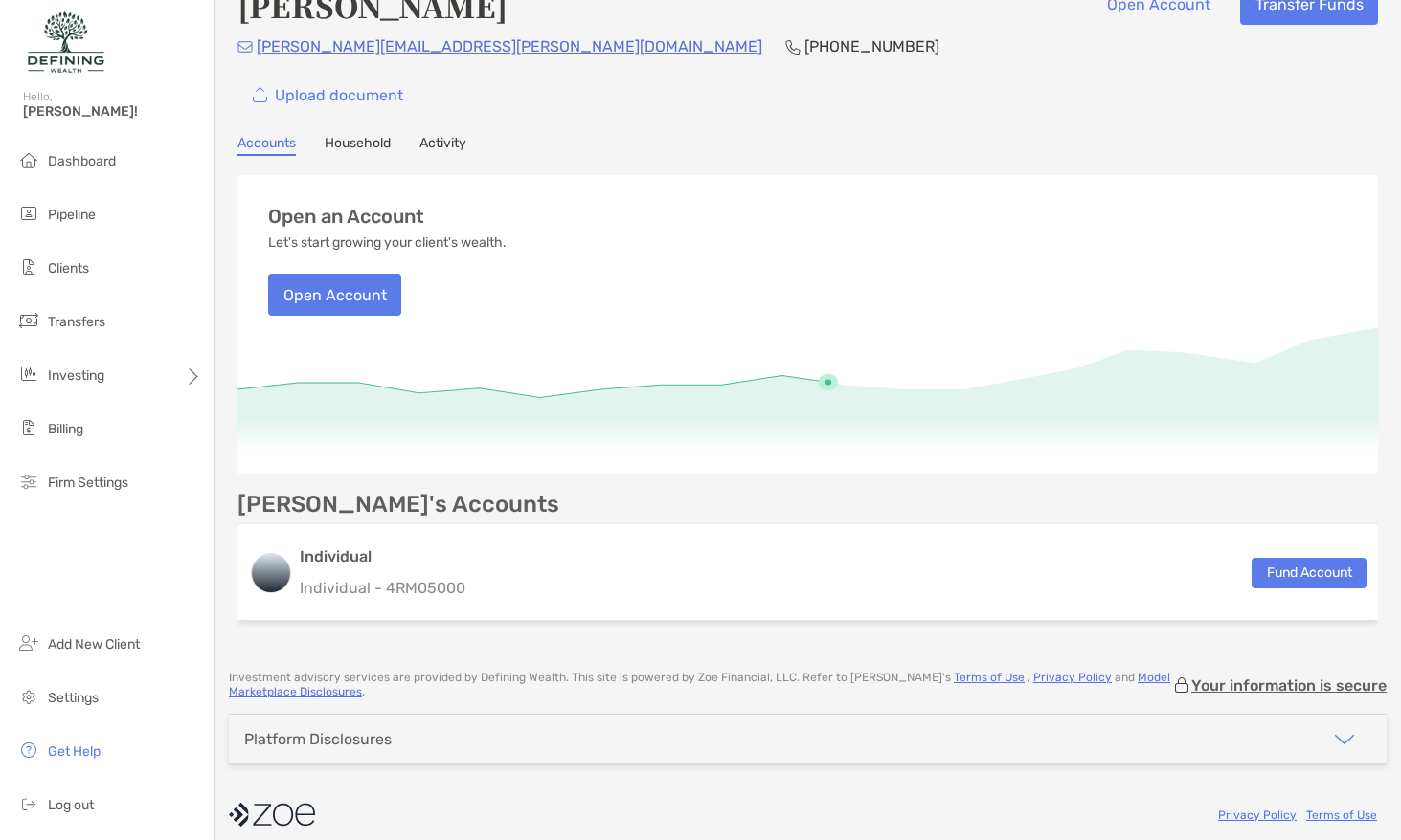
scroll to position [56, 0]
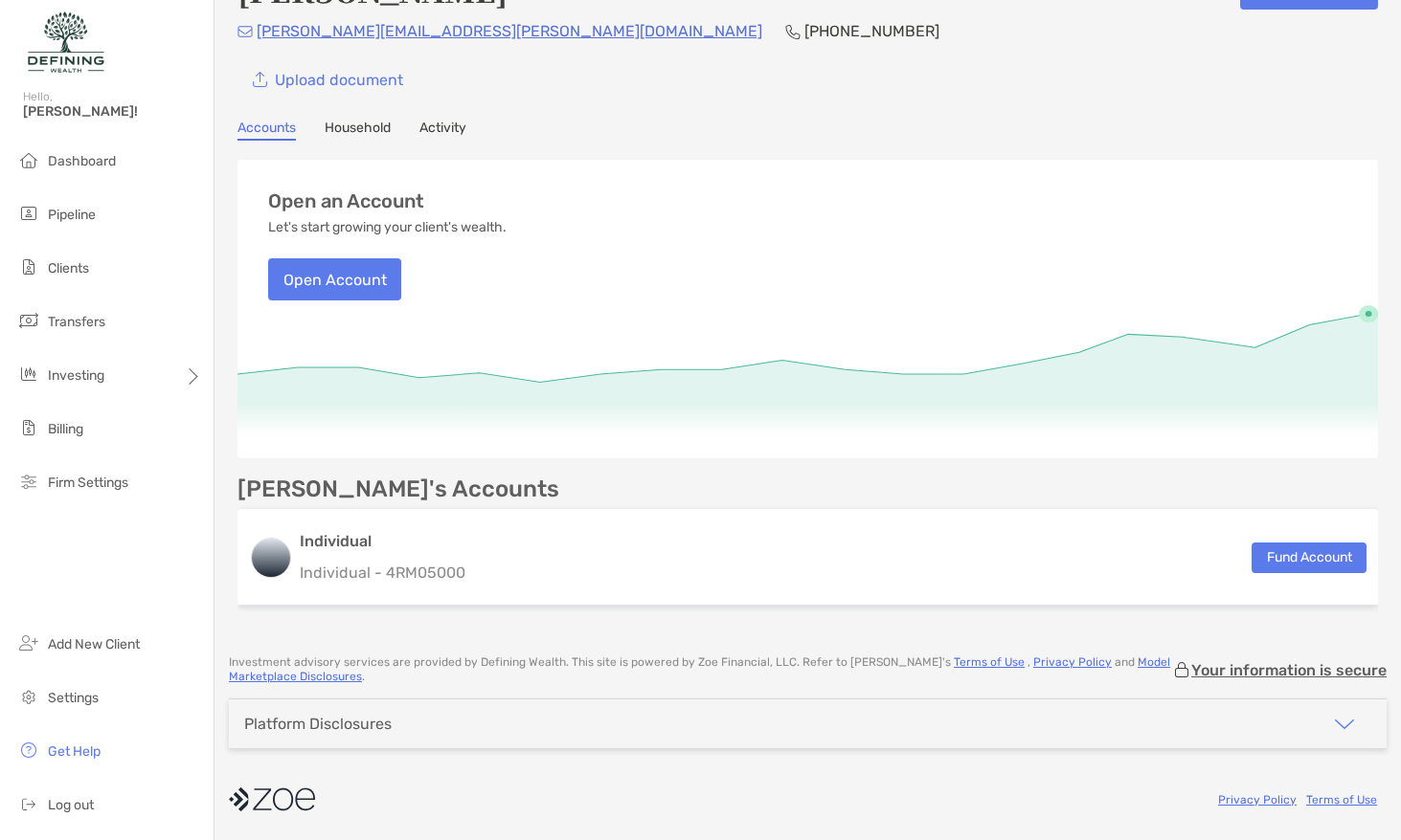
click at [1078, 720] on div "Platform Disclosures" at bounding box center [808, 724] width 1157 height 49
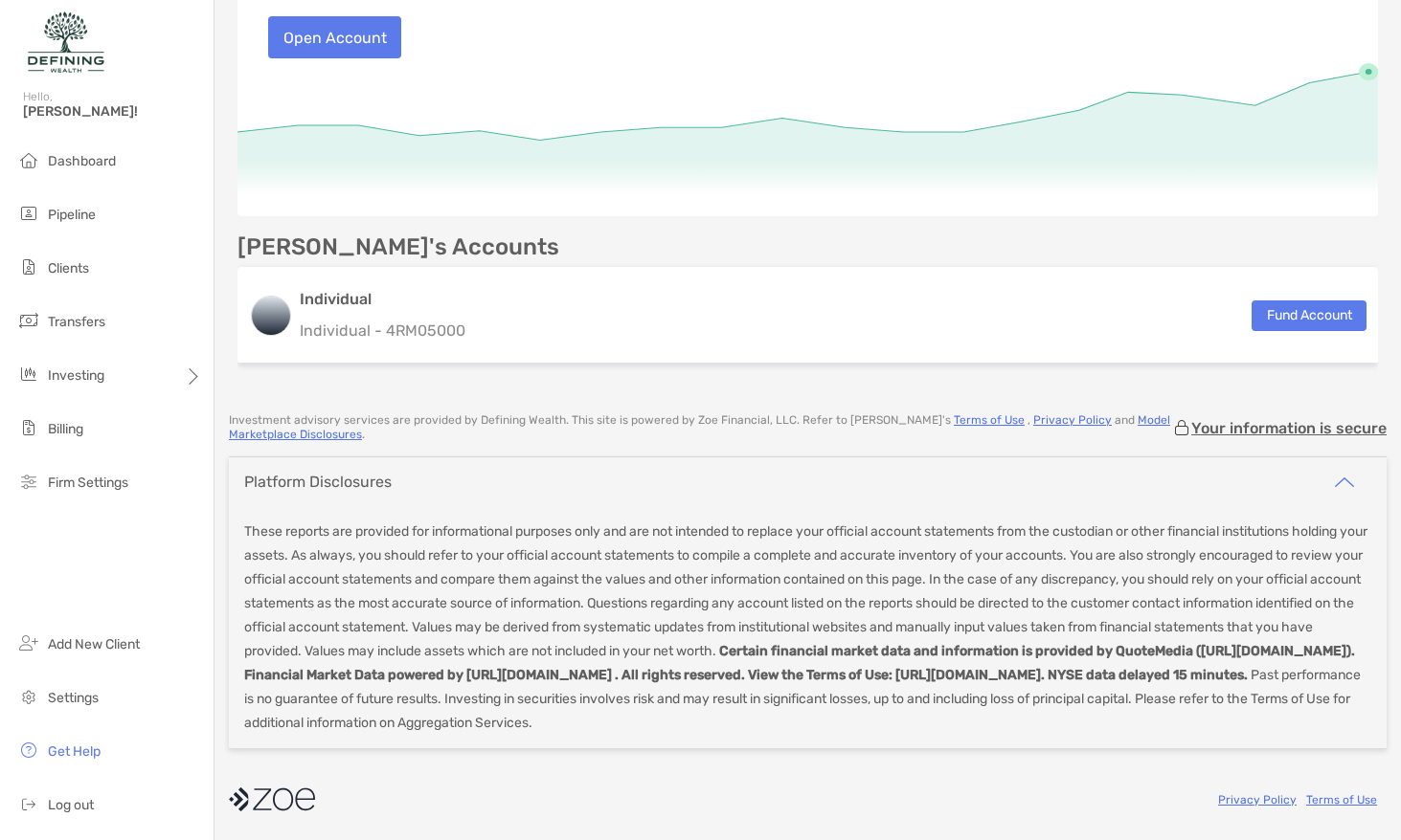
scroll to position [0, 0]
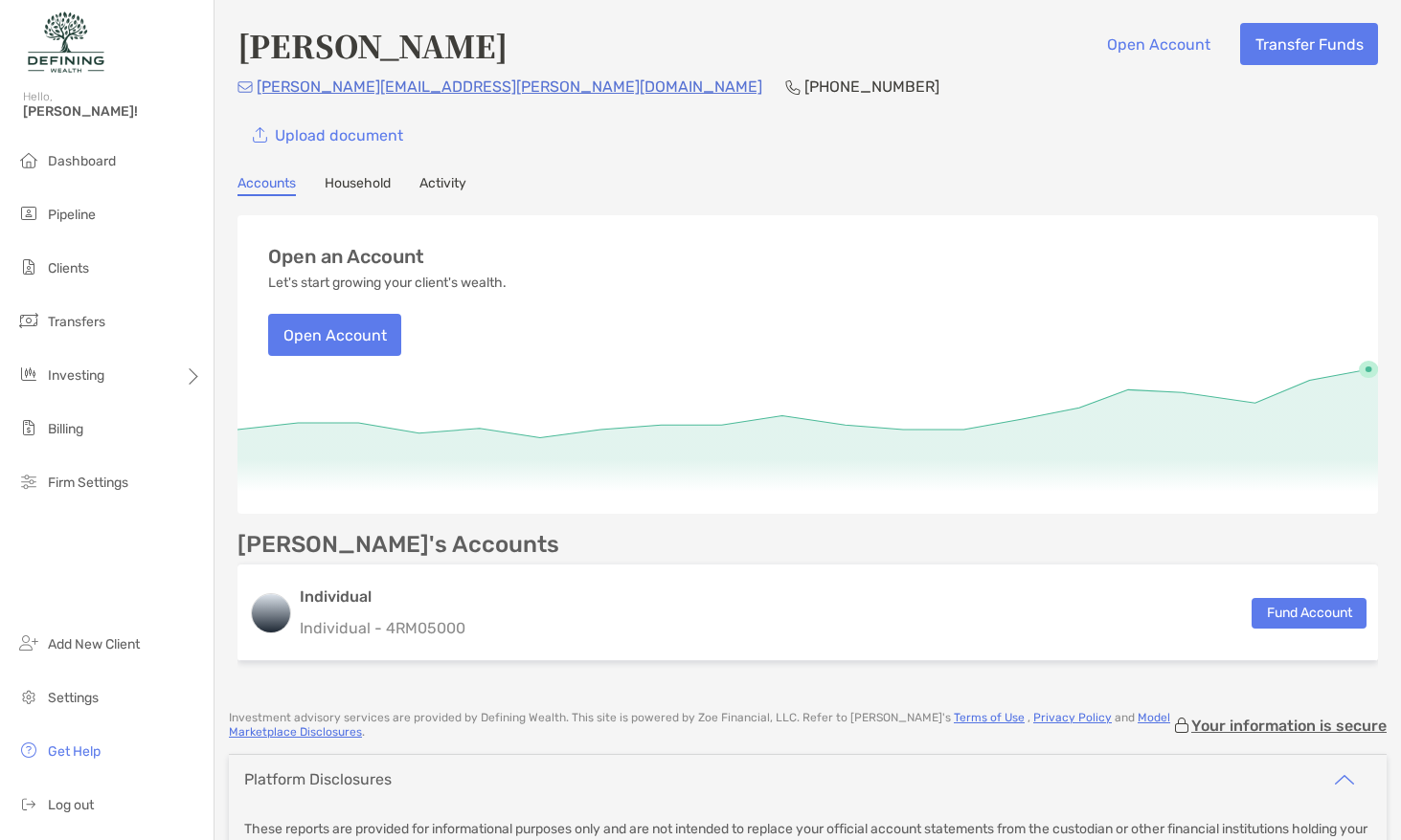
click at [444, 186] on link "Activity" at bounding box center [442, 185] width 47 height 21
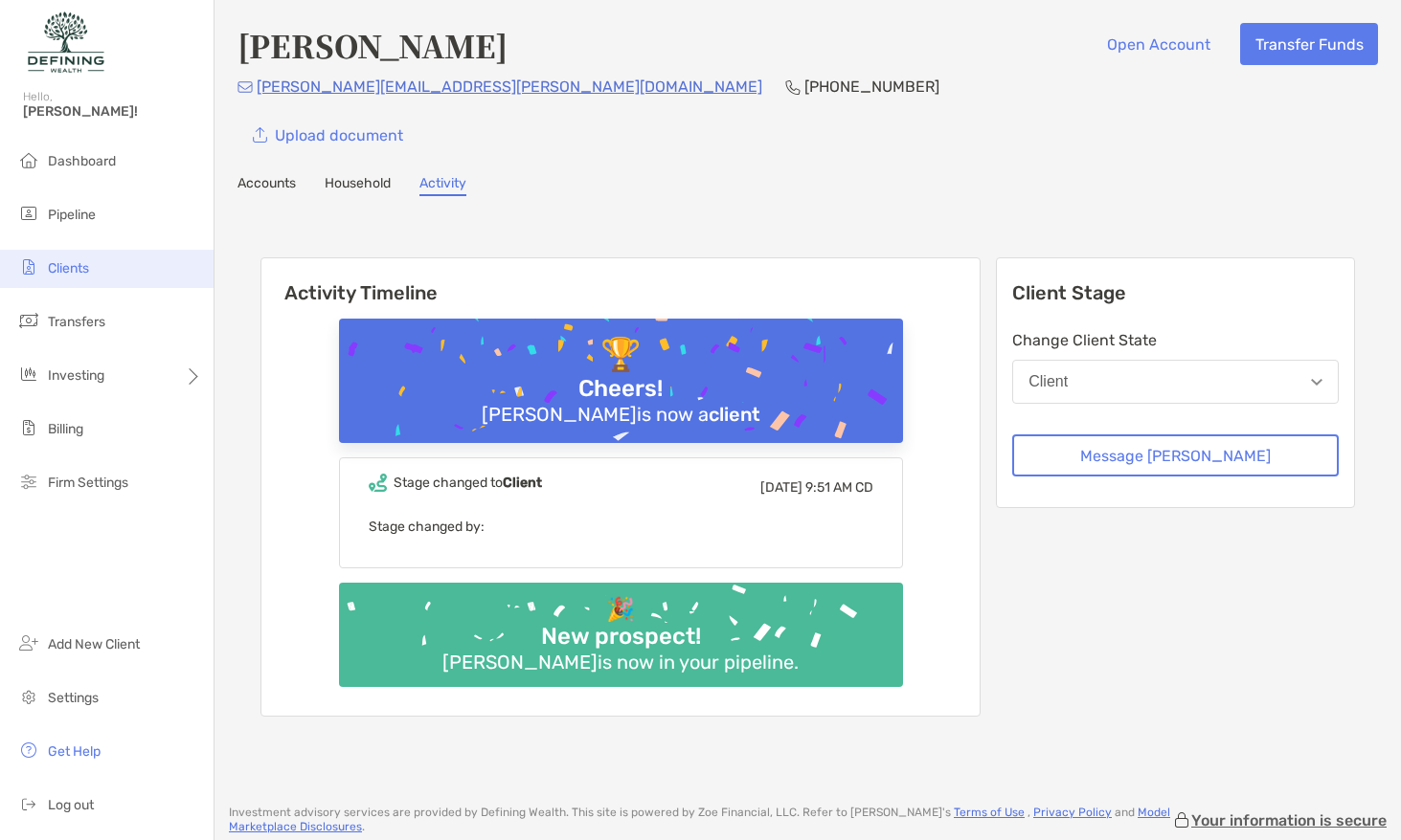
click at [110, 274] on li "Clients" at bounding box center [107, 269] width 213 height 38
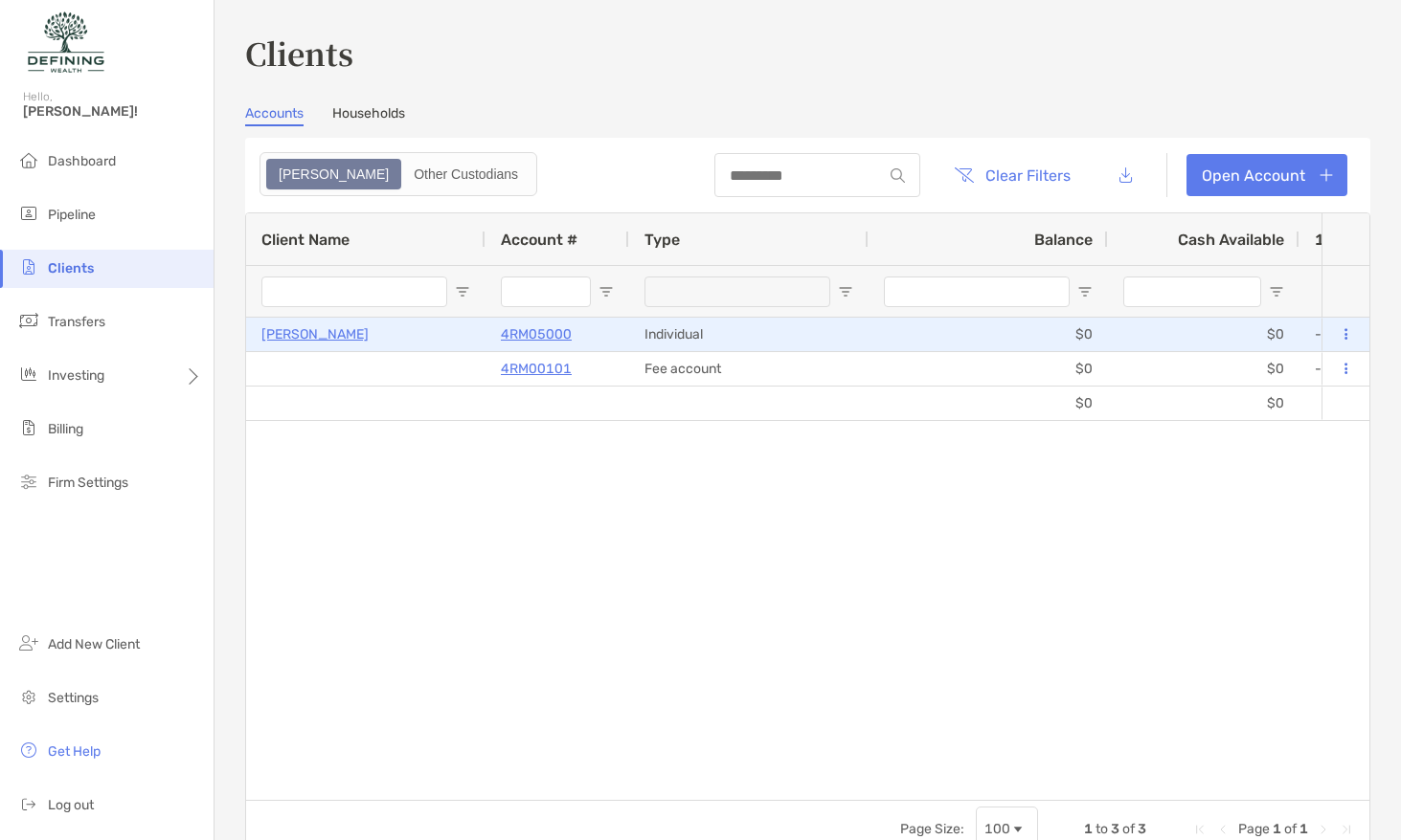
click at [1354, 331] on div at bounding box center [1345, 334] width 48 height 34
click at [1349, 331] on button at bounding box center [1344, 334] width 17 height 19
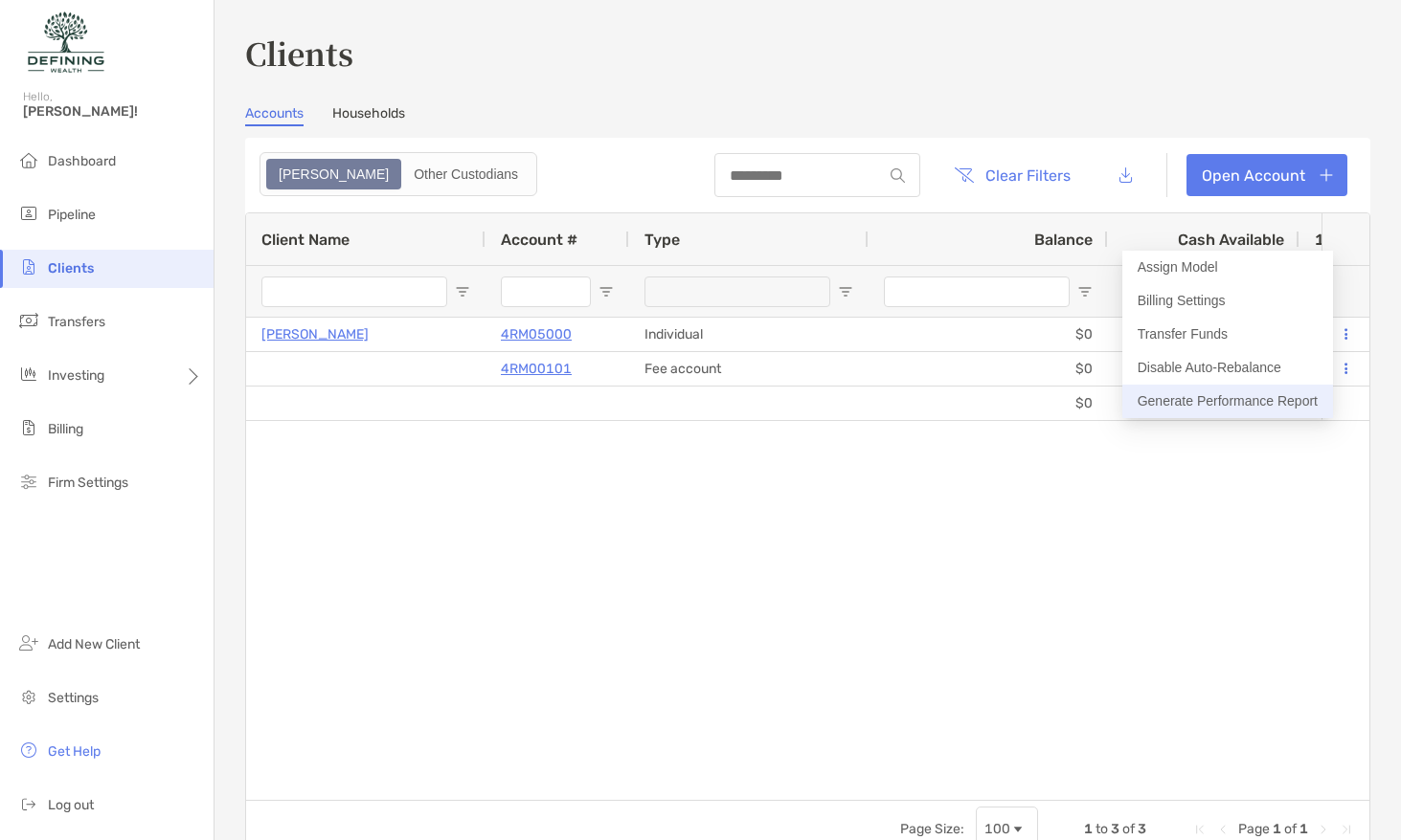
click at [1224, 393] on button "Generate Performance Report" at bounding box center [1228, 402] width 211 height 34
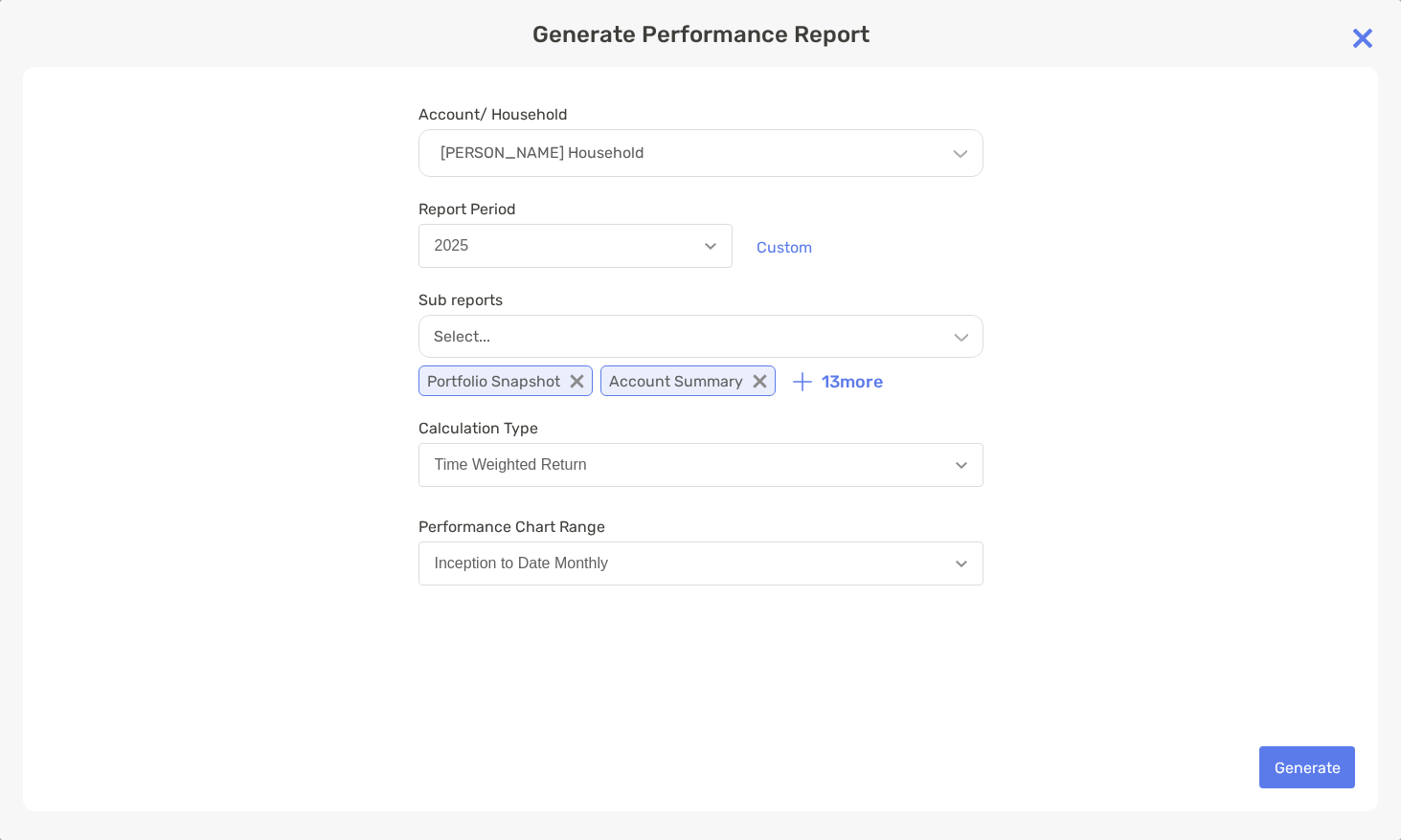
click at [556, 325] on div "Select..." at bounding box center [700, 335] width 565 height 43
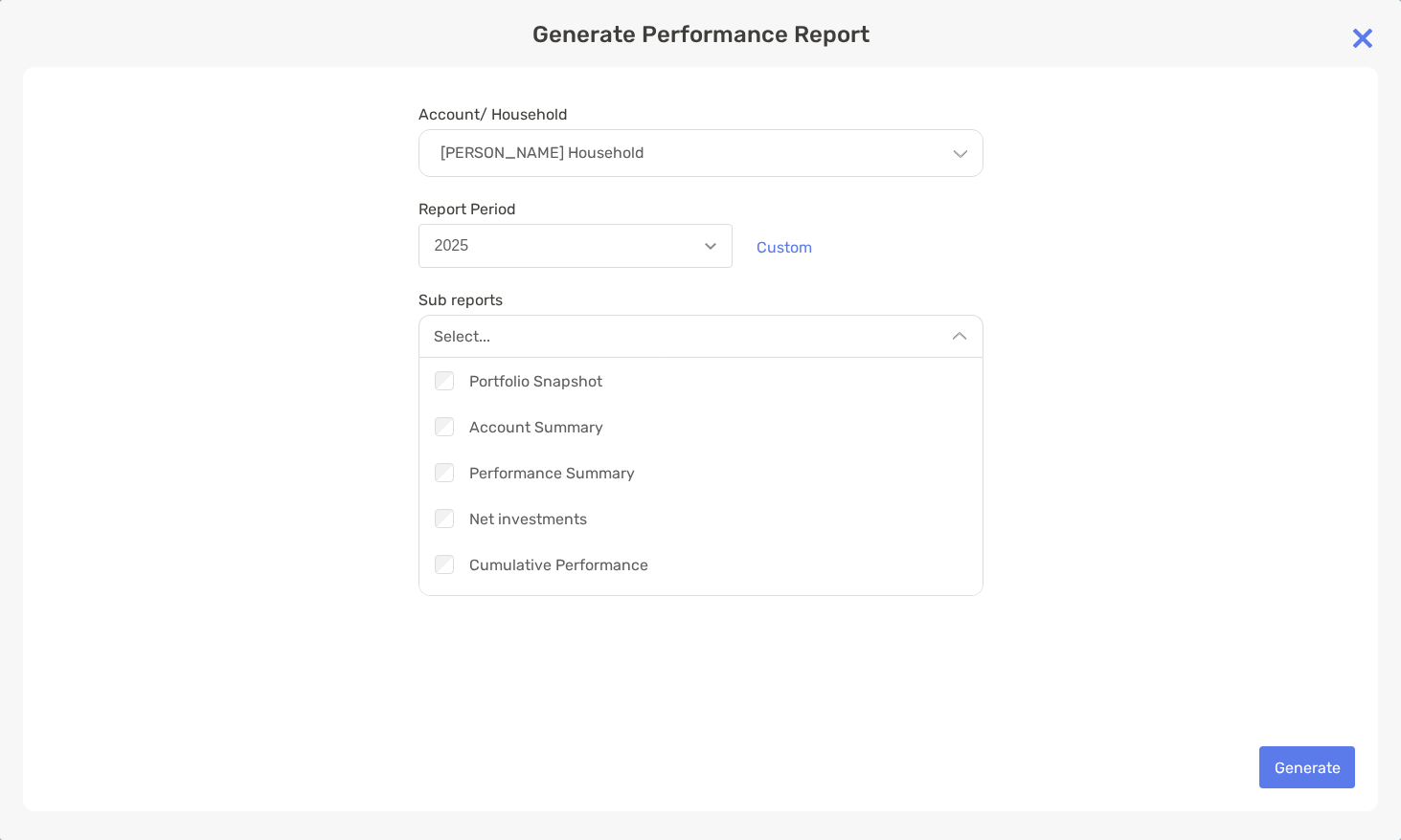
click at [1038, 286] on div "Account/ Household Kyle Kuyat's Household Household Kyle Kuyat's Household Acco…" at bounding box center [700, 439] width 1355 height 744
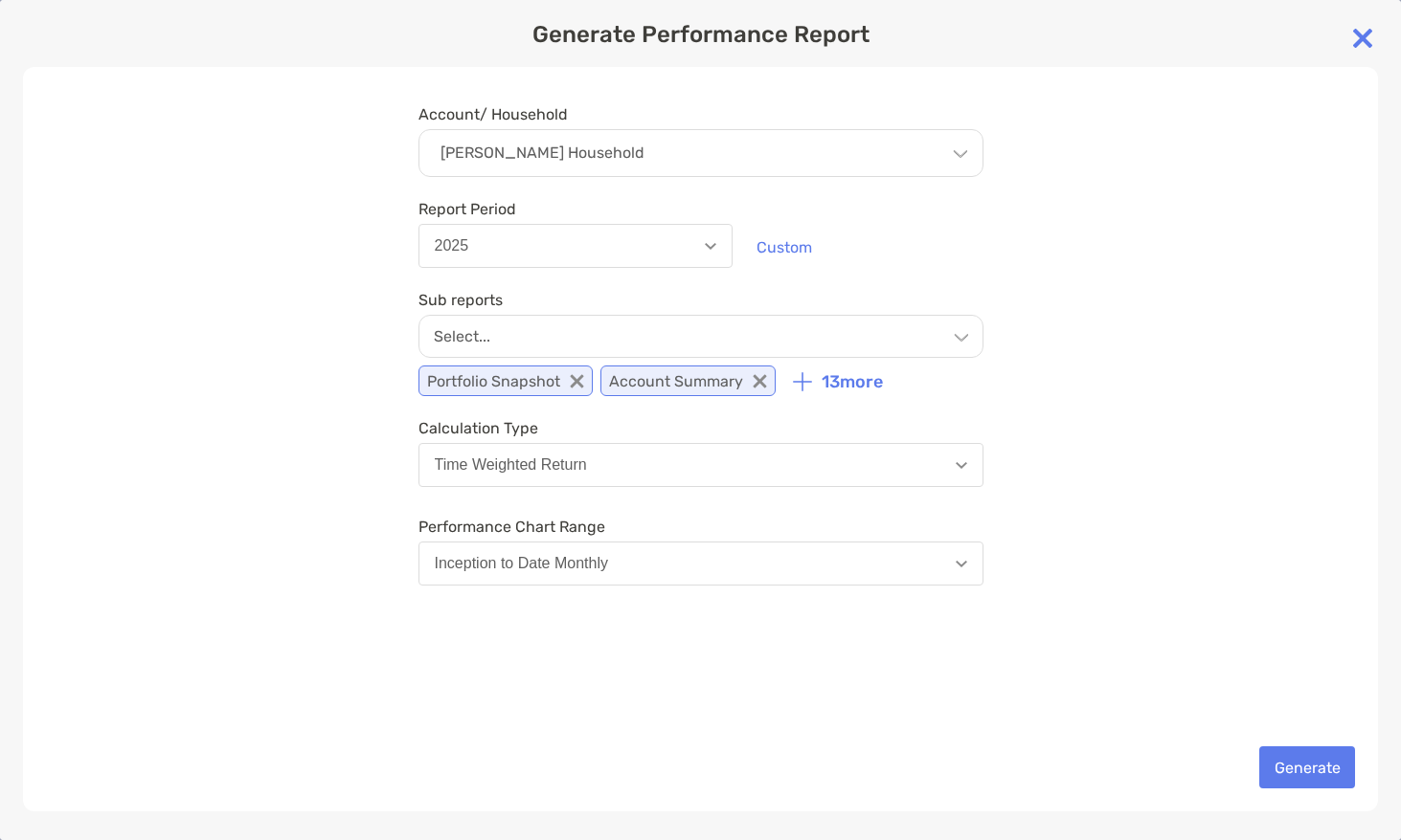
click at [641, 460] on button "Time Weighted Return" at bounding box center [700, 465] width 565 height 44
click at [973, 457] on button "Time Weighted Return" at bounding box center [700, 465] width 565 height 44
drag, startPoint x: 1075, startPoint y: 471, endPoint x: 994, endPoint y: 517, distance: 93.2
click at [1075, 471] on div "Account/ Household Kyle Kuyat's Household Household Kyle Kuyat's Household Acco…" at bounding box center [700, 439] width 1355 height 744
click at [953, 543] on button "Inception to Date Monthly" at bounding box center [700, 563] width 565 height 44
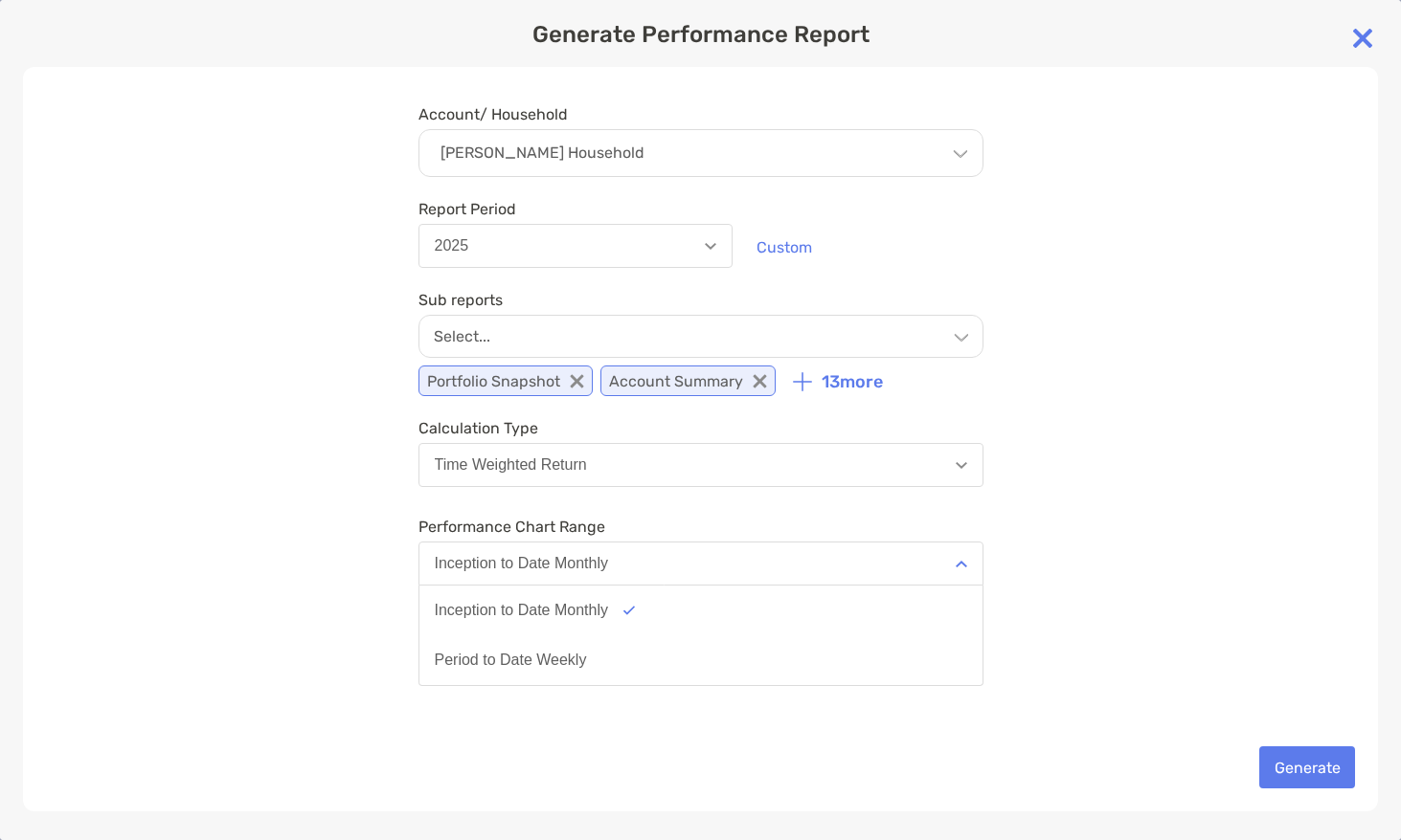
click at [1110, 534] on div "Account/ Household Kyle Kuyat's Household Household Kyle Kuyat's Household Acco…" at bounding box center [700, 439] width 1355 height 744
click at [1308, 774] on button "Generate" at bounding box center [1306, 767] width 96 height 42
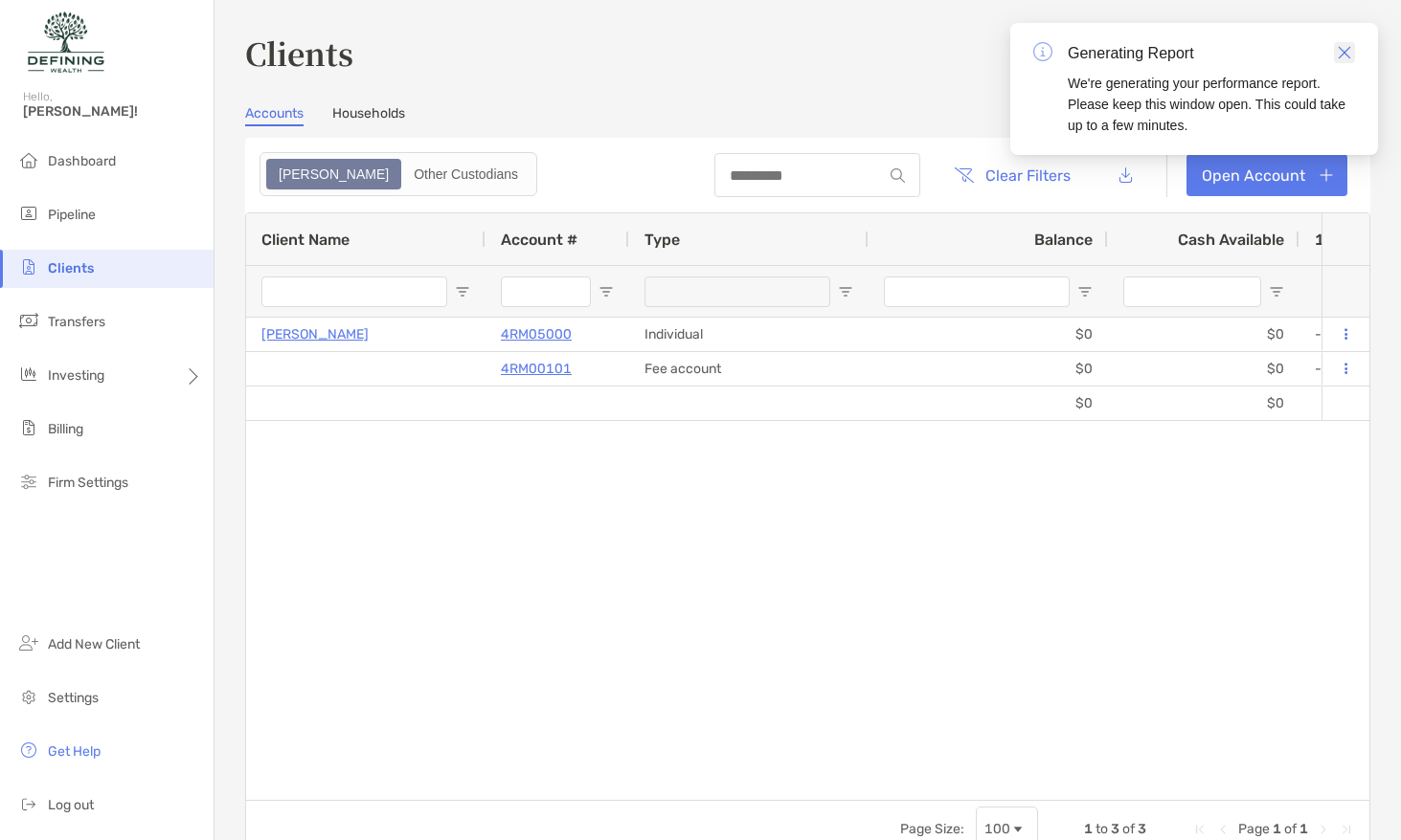
click at [1353, 53] on link "Close" at bounding box center [1343, 52] width 21 height 21
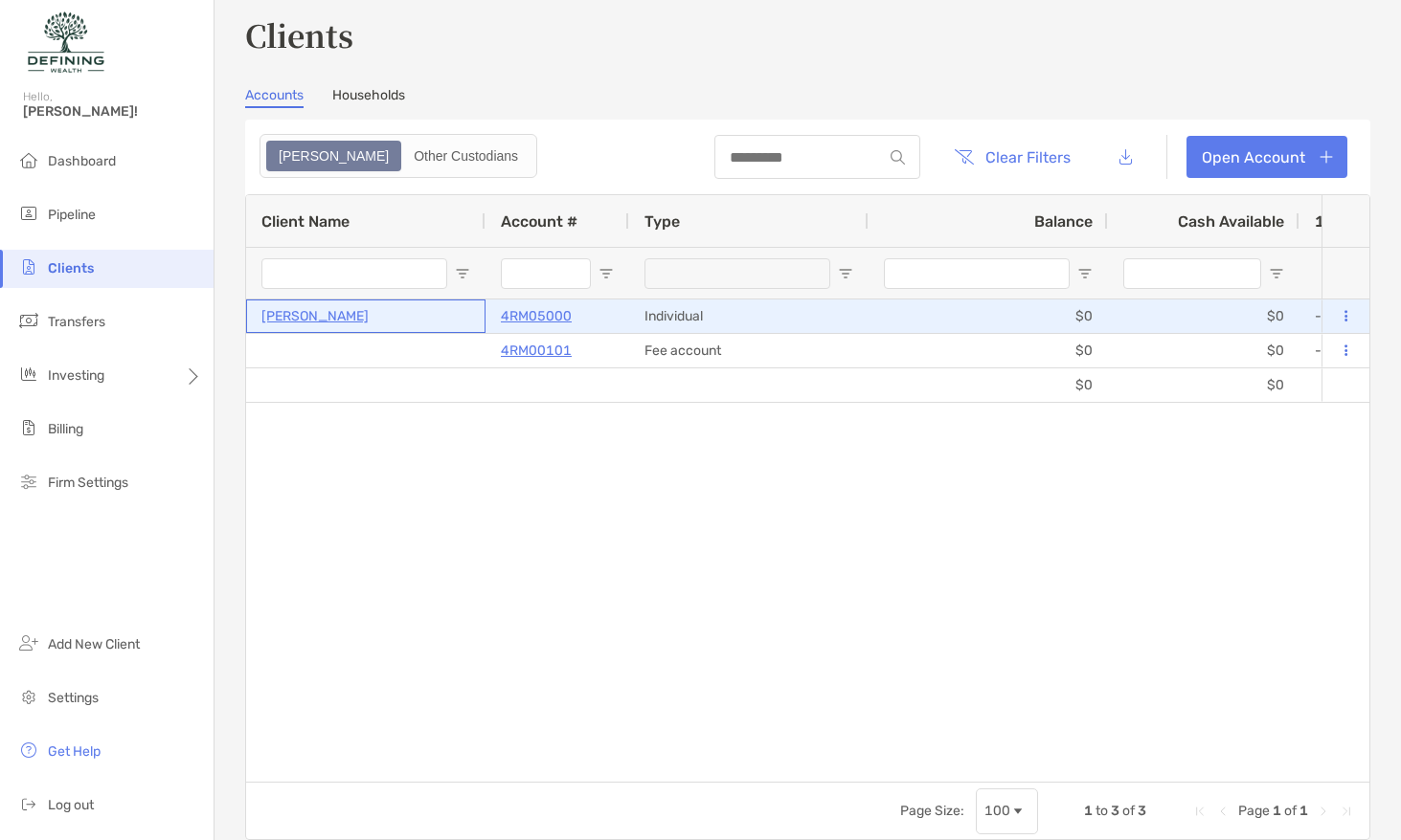
click at [319, 316] on p "Kyle Kuyat" at bounding box center [315, 316] width 108 height 24
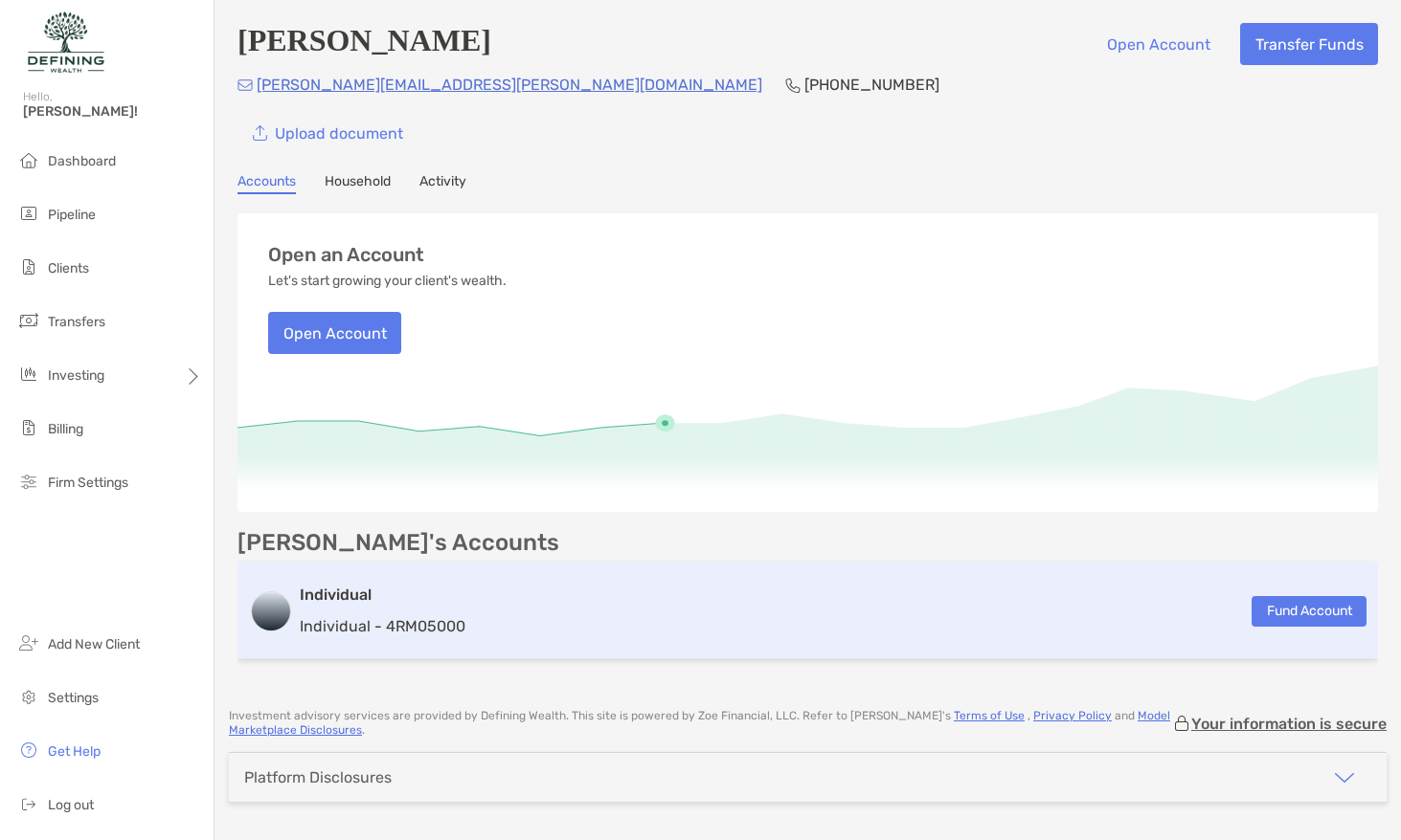
click at [362, 634] on p "Individual - 4RM05000" at bounding box center [382, 626] width 165 height 24
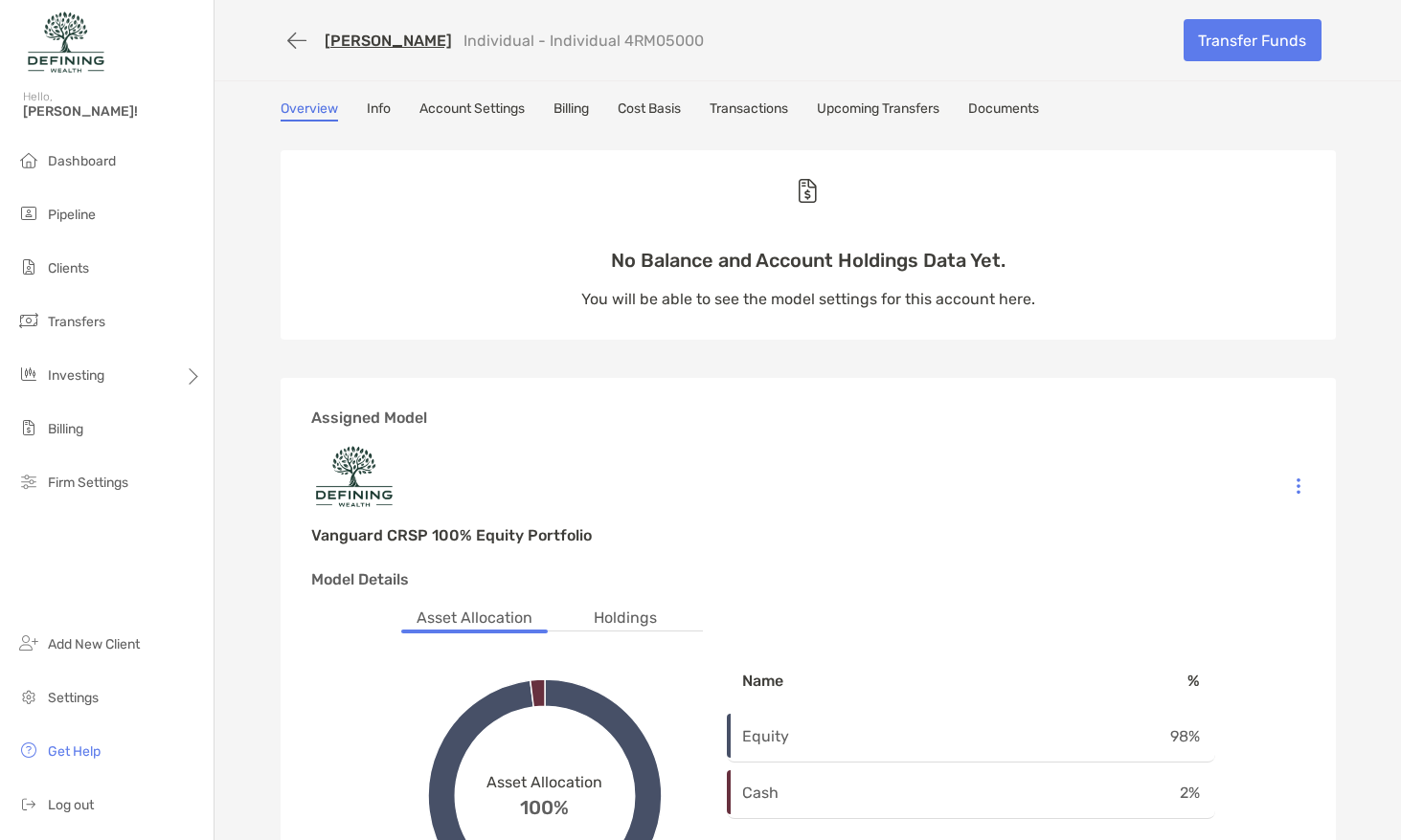
click at [381, 111] on link "Info" at bounding box center [378, 110] width 24 height 21
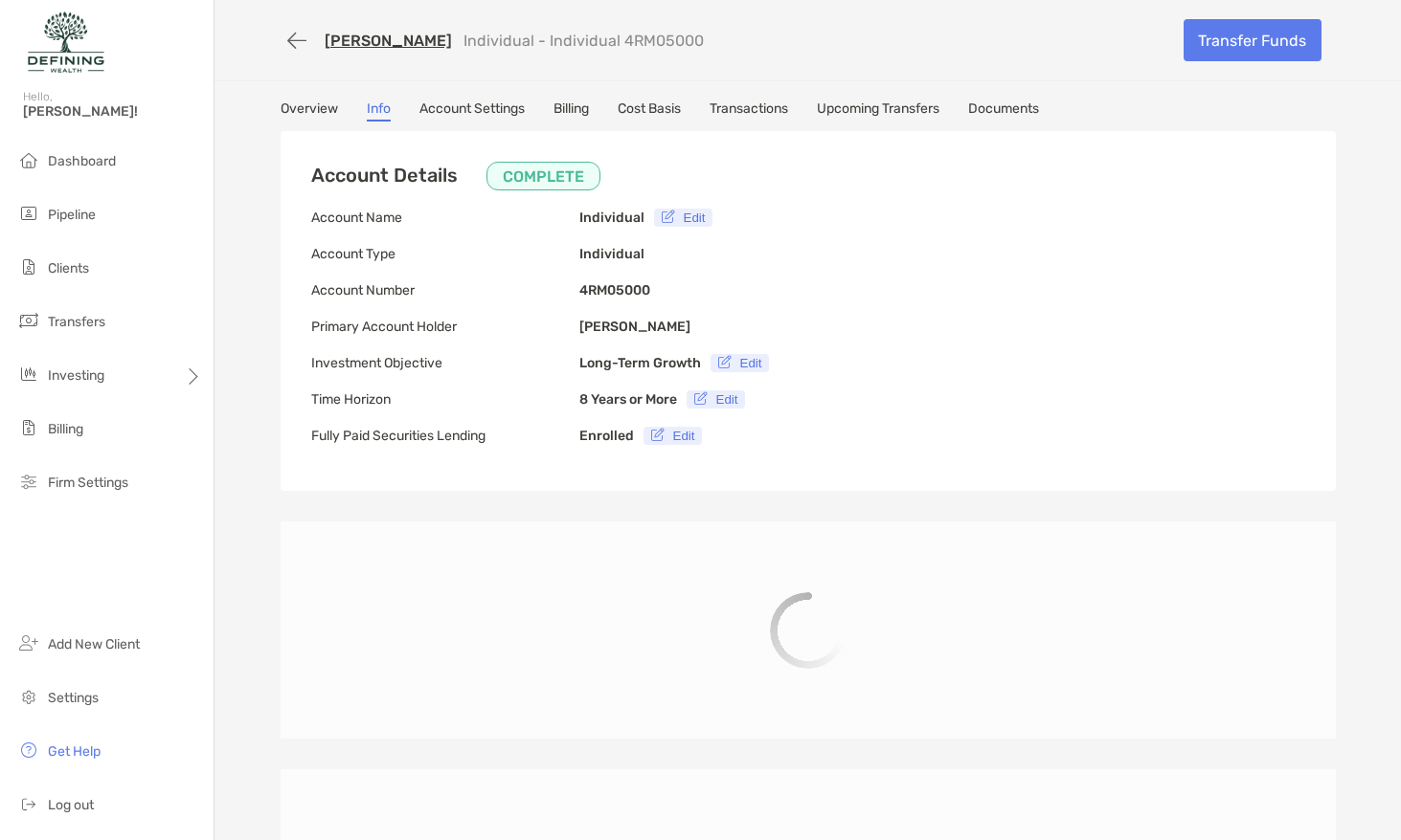
type input "**********"
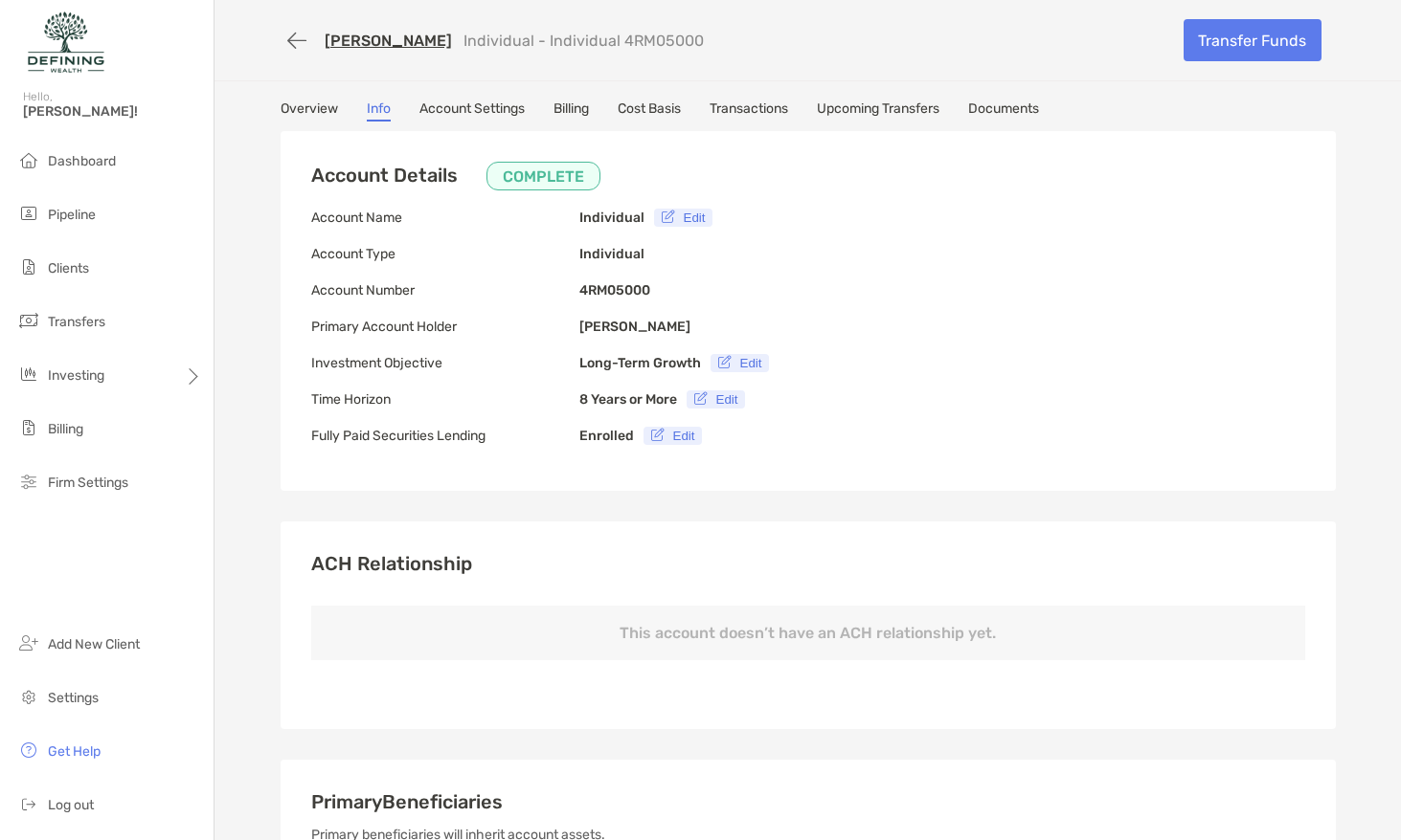
click at [440, 110] on link "Account Settings" at bounding box center [472, 110] width 106 height 21
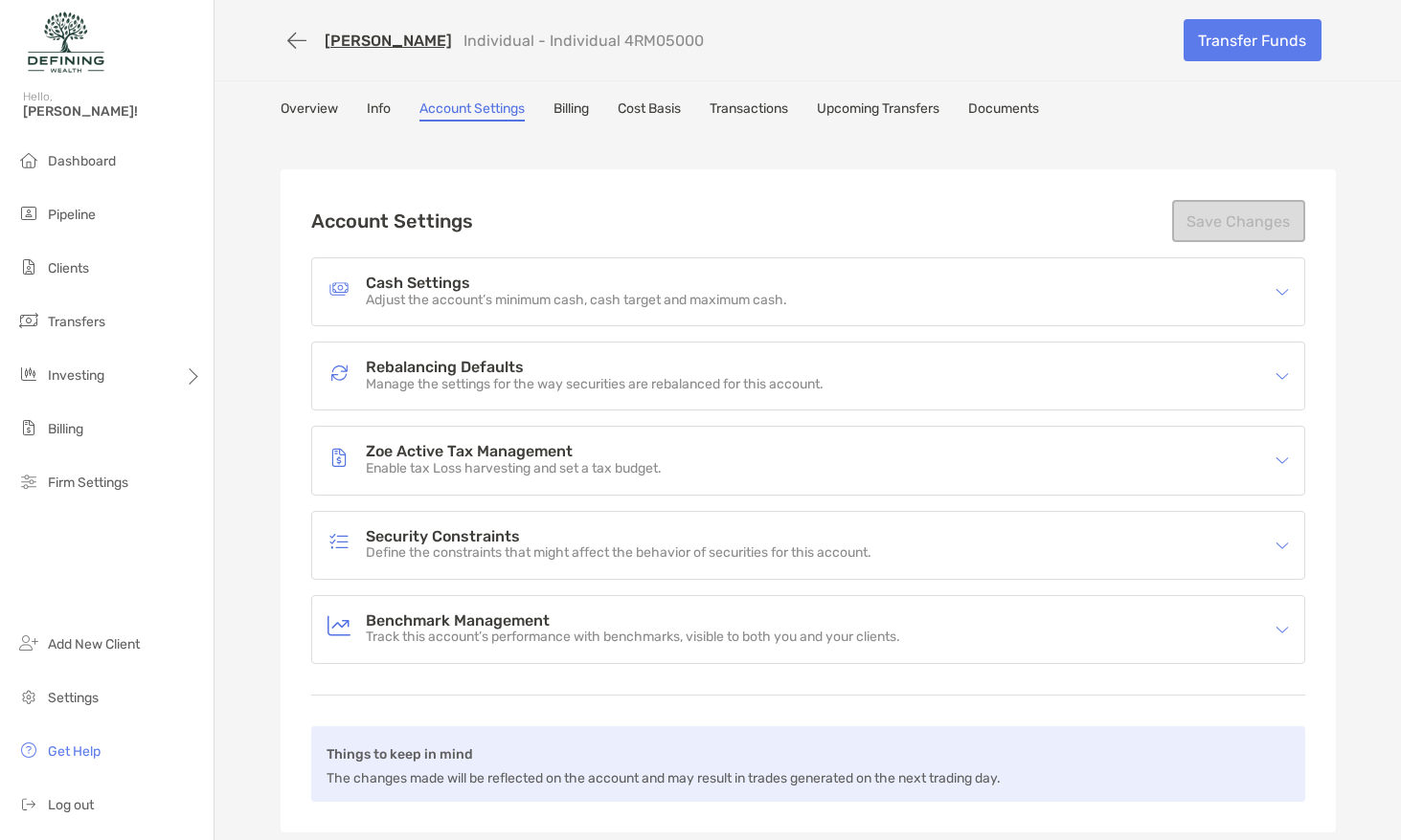
scroll to position [35, 0]
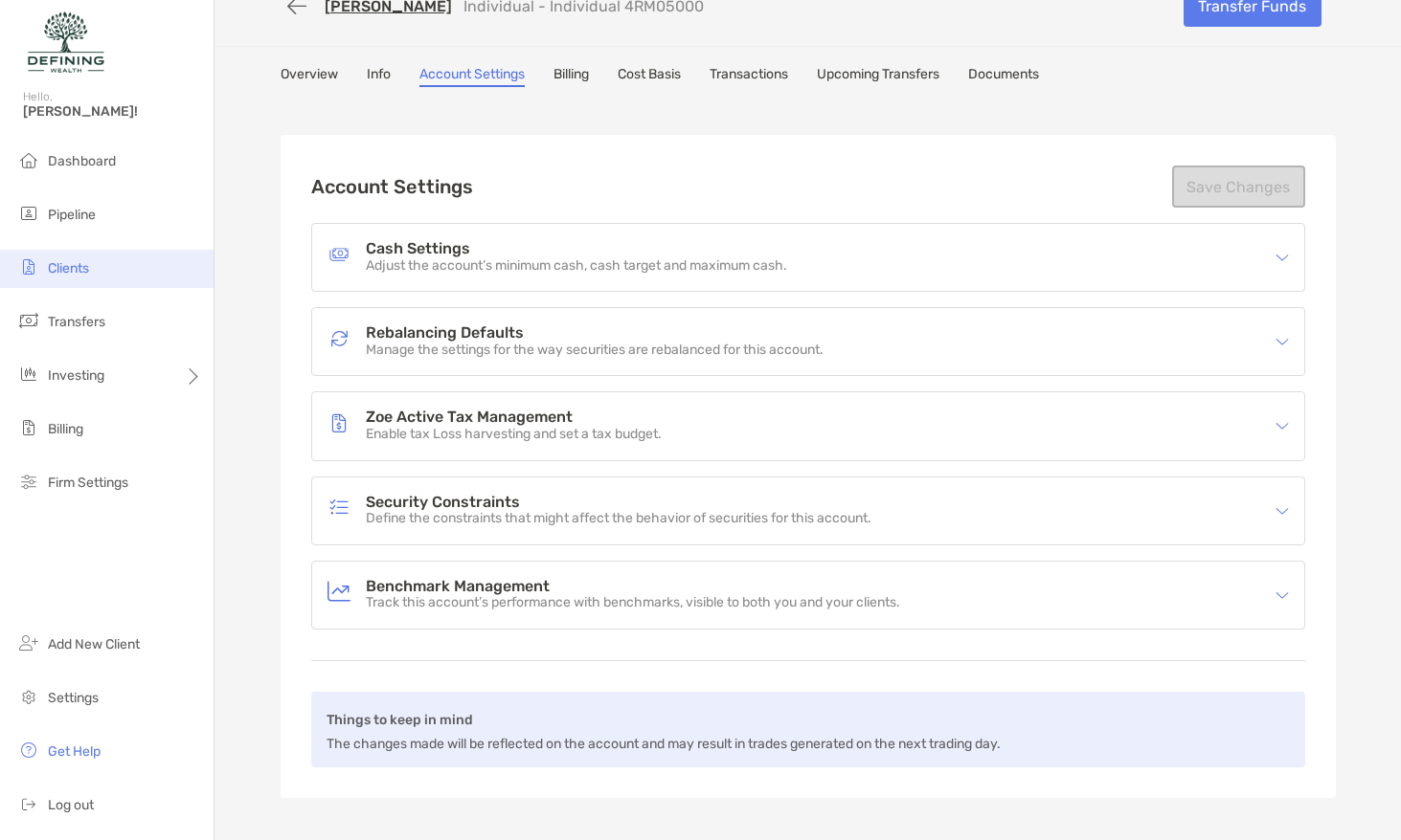
click at [133, 279] on li "Clients" at bounding box center [107, 269] width 213 height 38
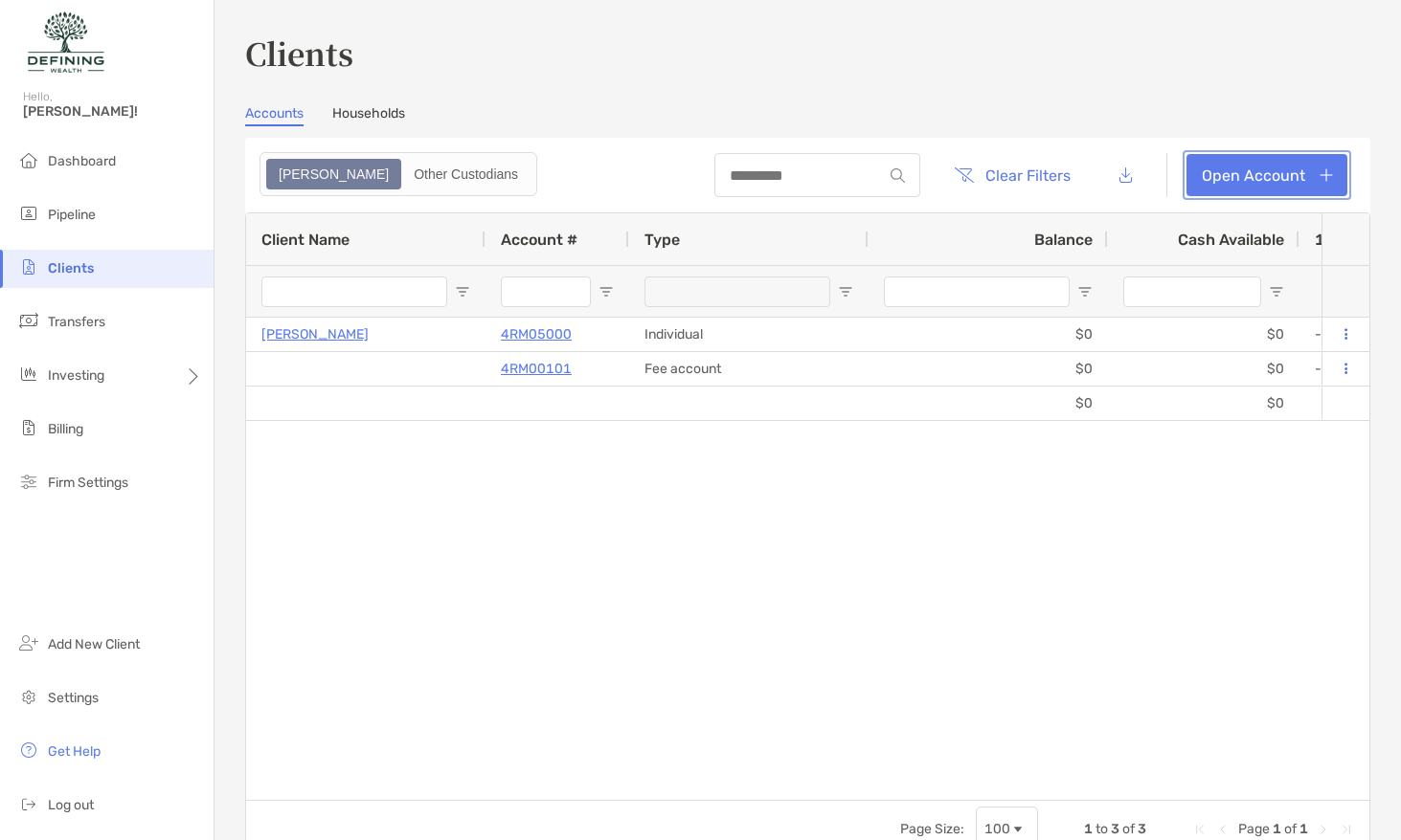
click at [1313, 174] on link "Open Account" at bounding box center [1267, 175] width 161 height 42
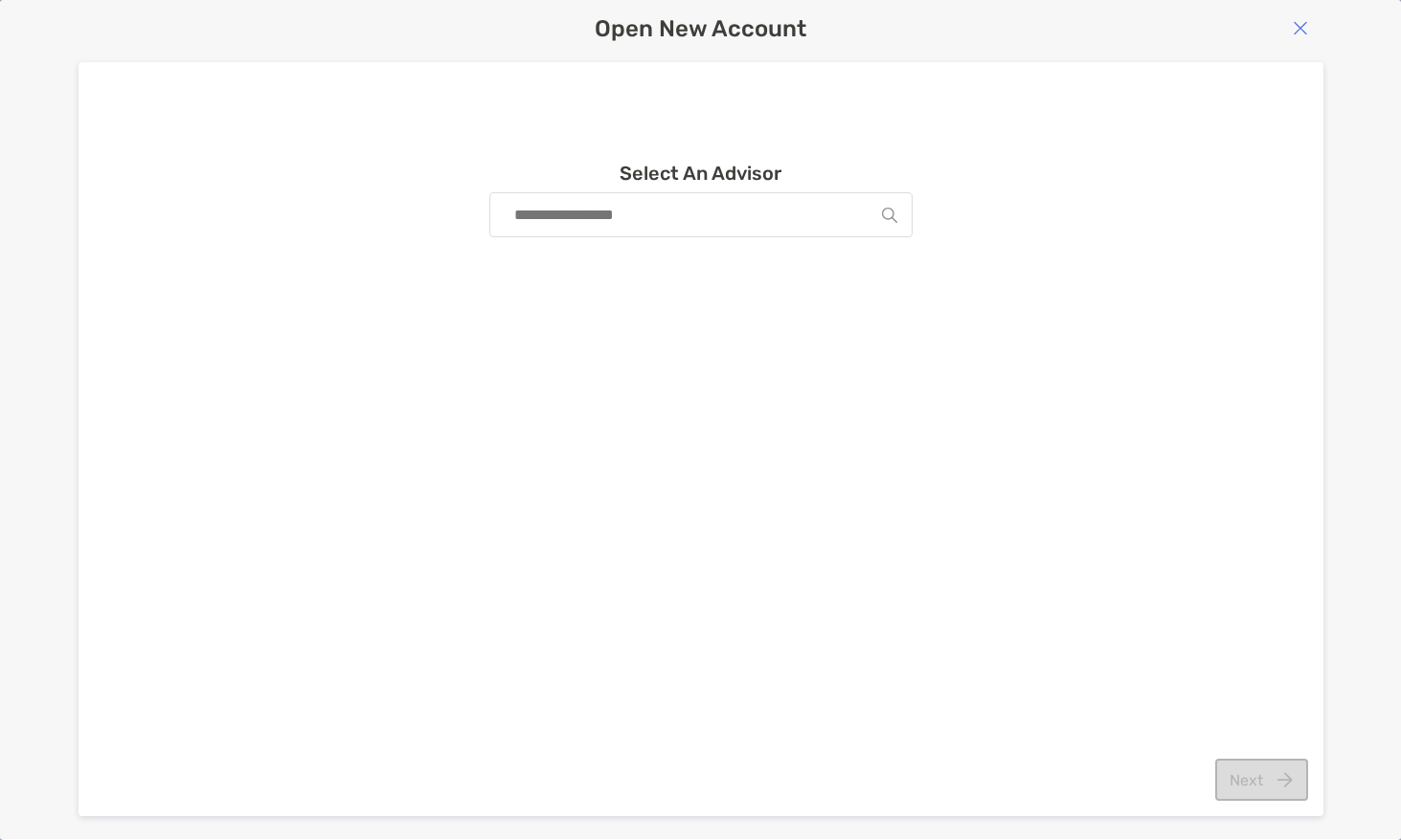
click at [647, 207] on input at bounding box center [693, 214] width 377 height 43
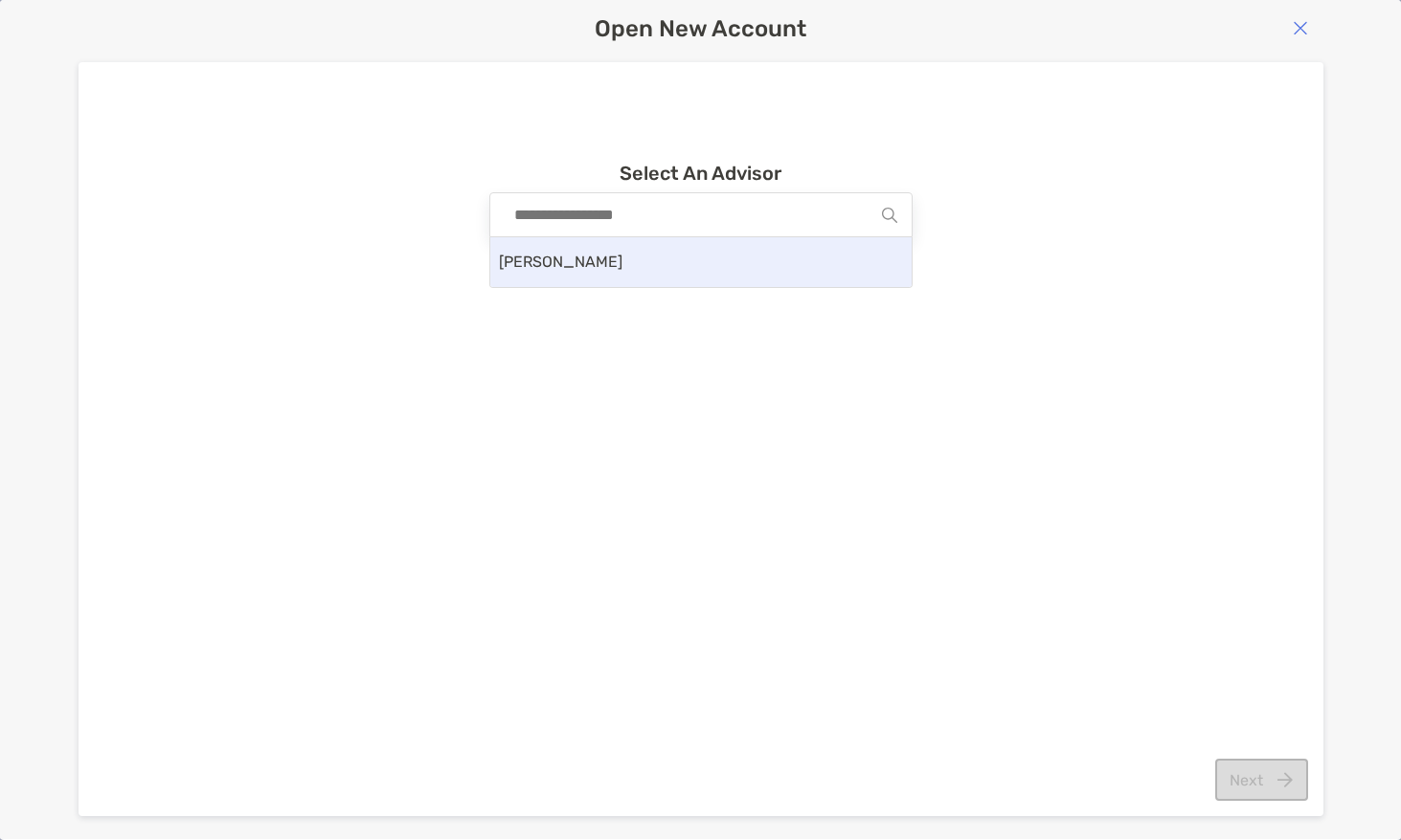
click at [667, 270] on div "[PERSON_NAME]" at bounding box center [700, 262] width 421 height 50
type input "**********"
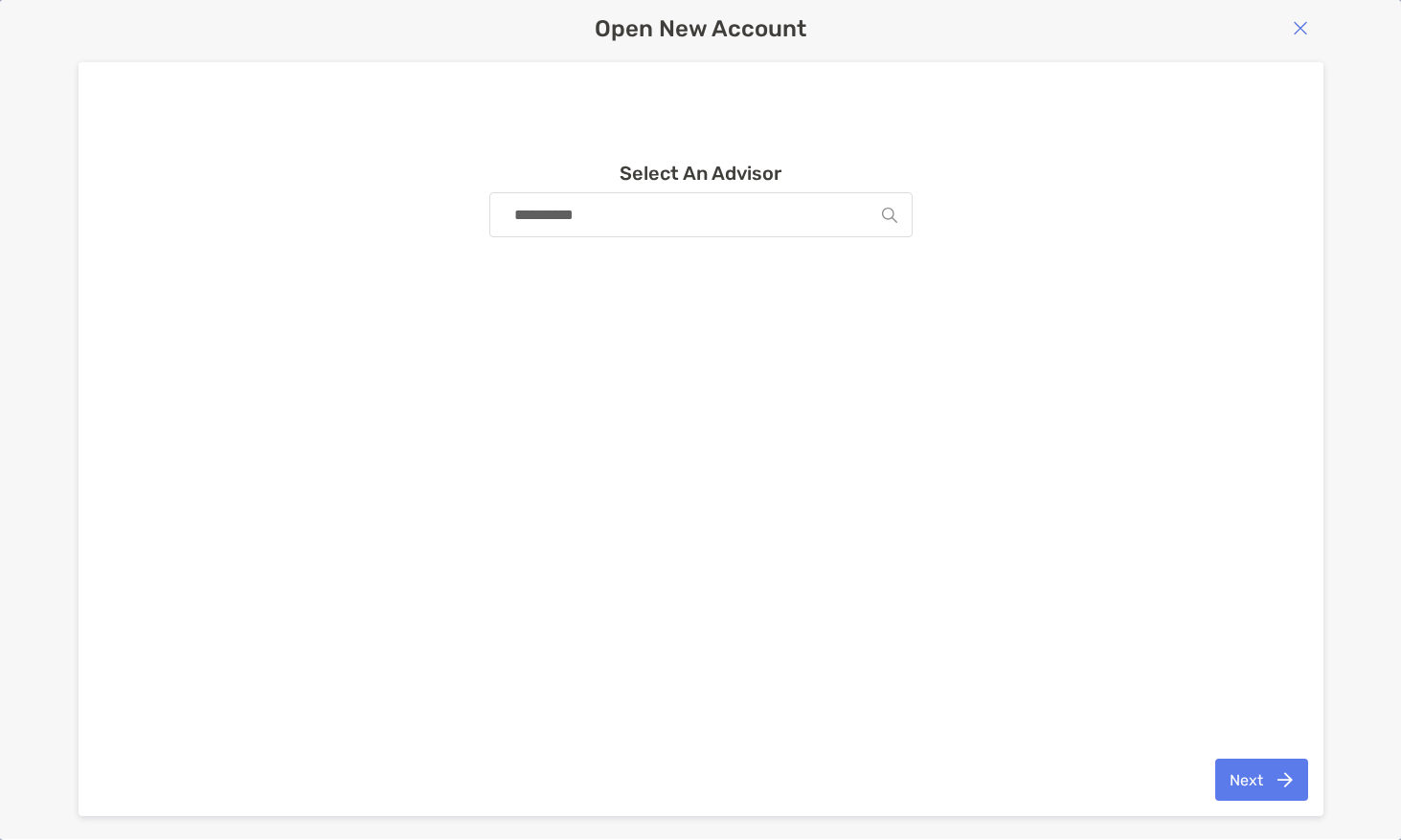
click at [1303, 24] on img "button" at bounding box center [1299, 27] width 15 height 15
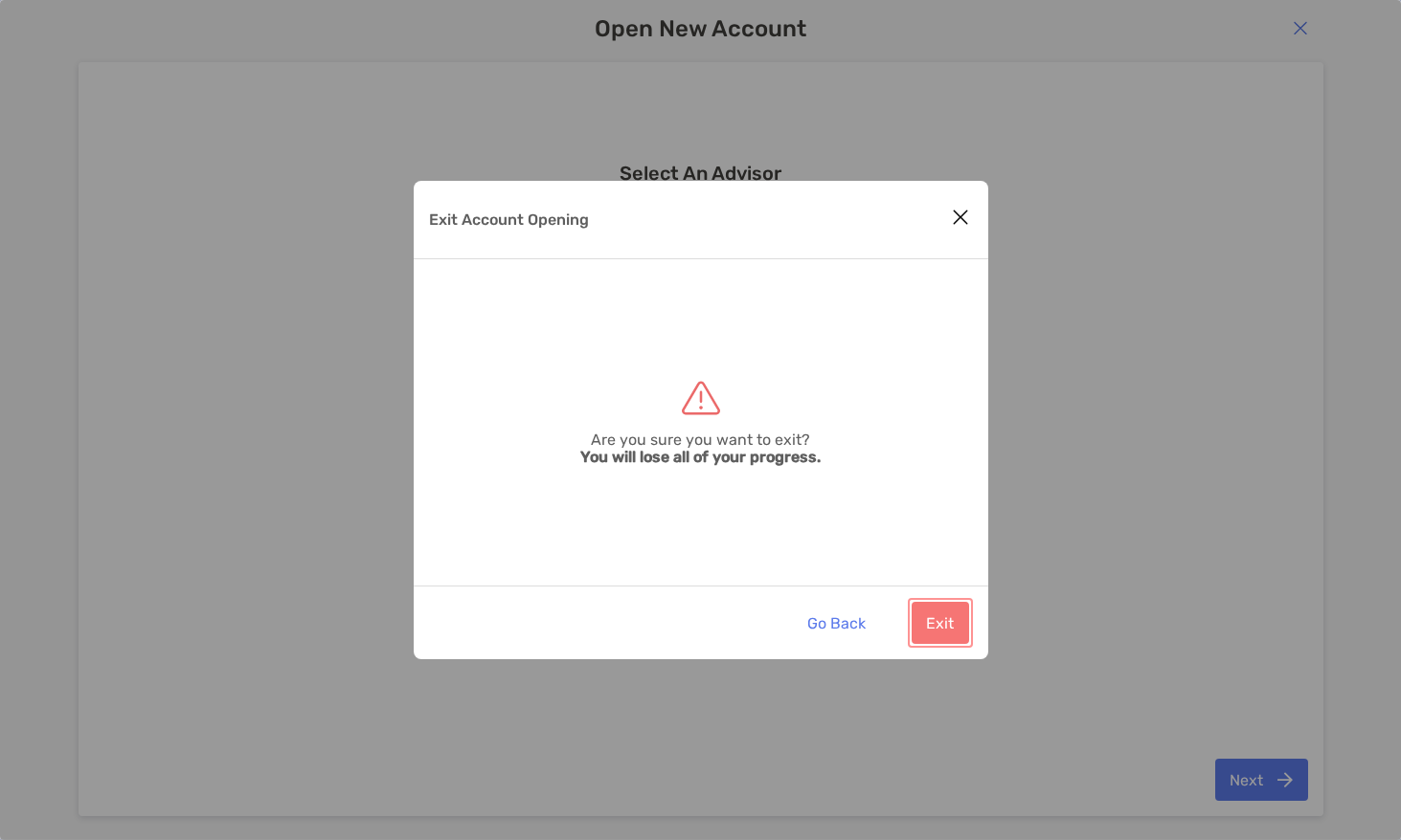
click at [967, 627] on button "Exit" at bounding box center [940, 623] width 58 height 42
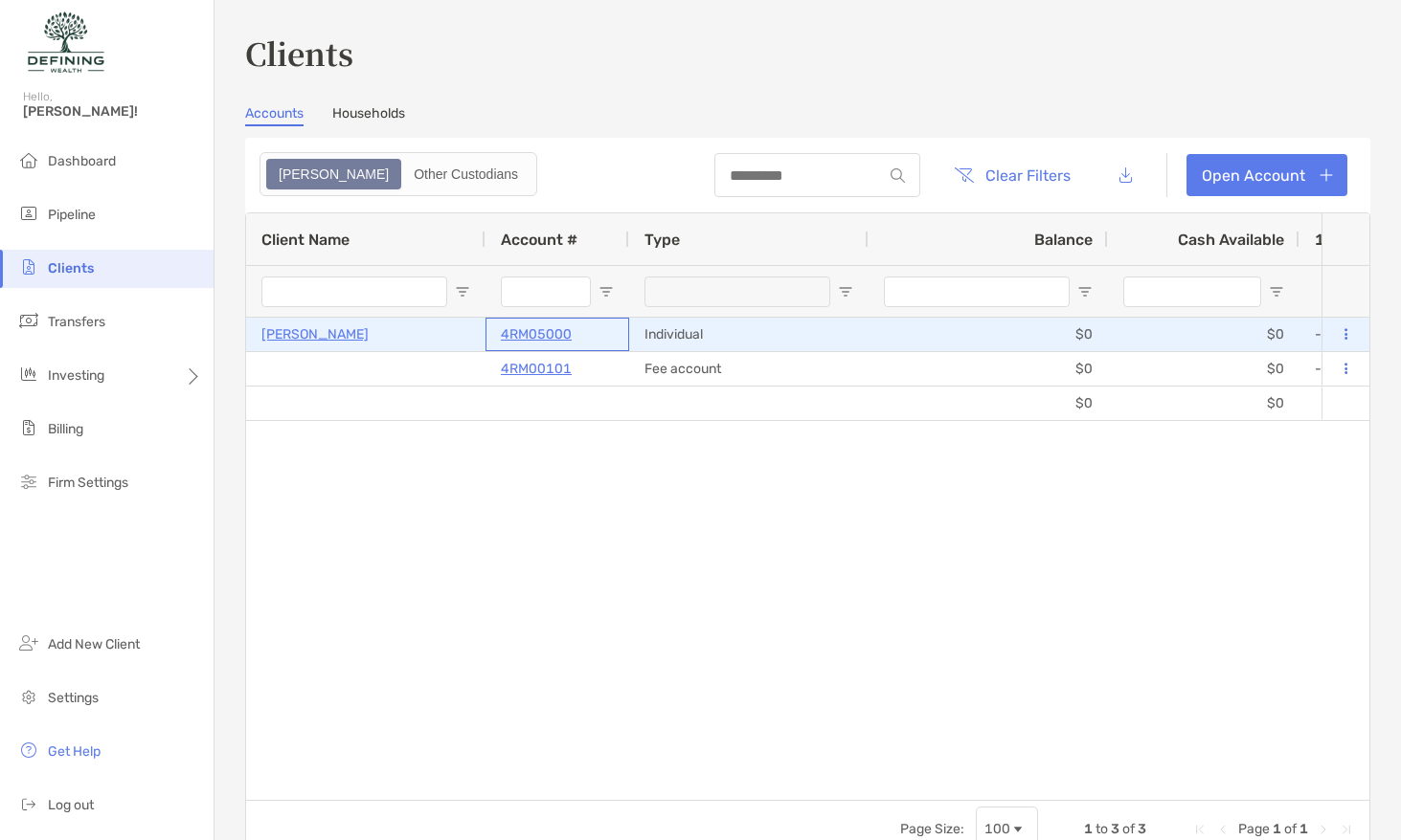
click at [519, 335] on p "4RM05000" at bounding box center [536, 334] width 71 height 24
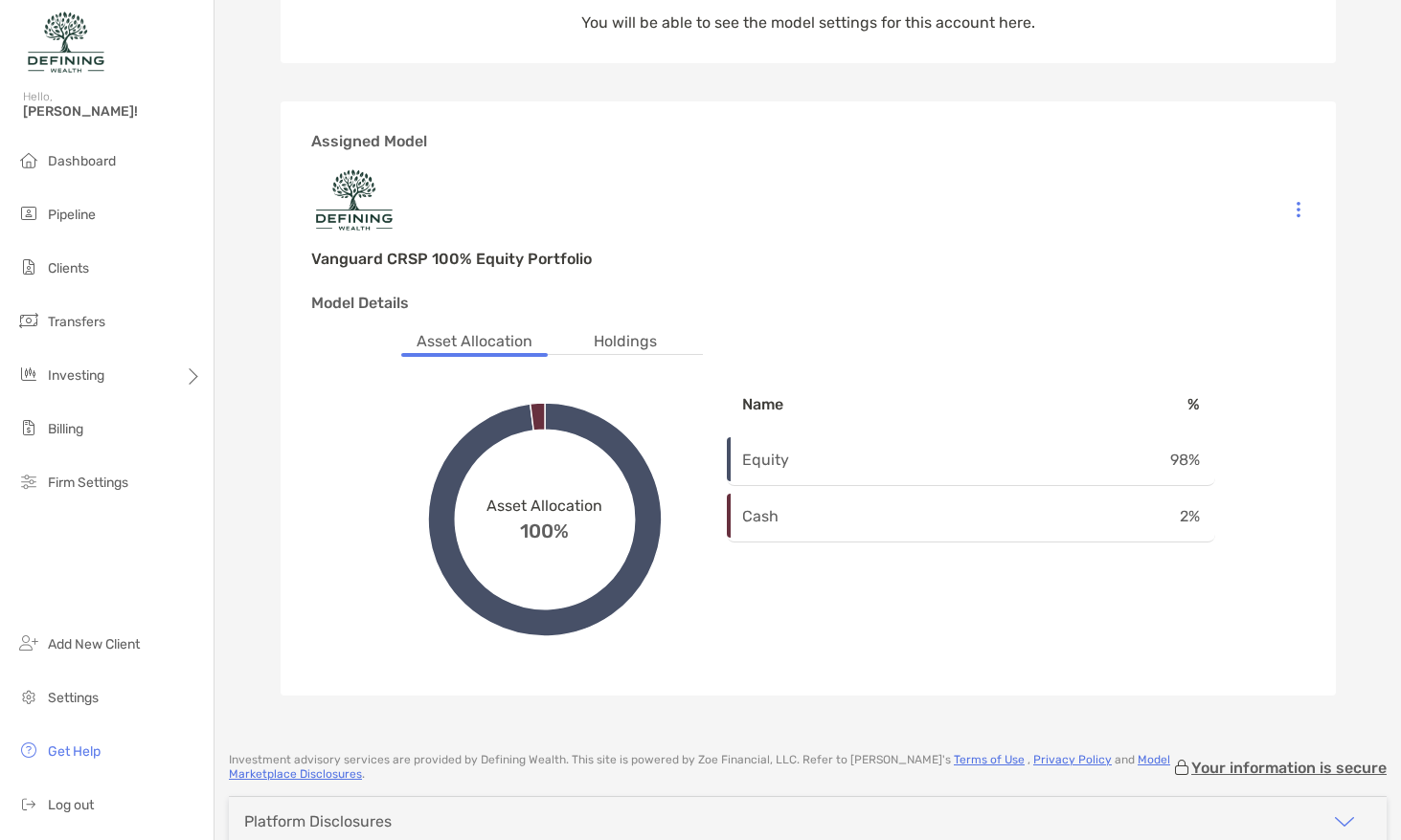
scroll to position [279, 0]
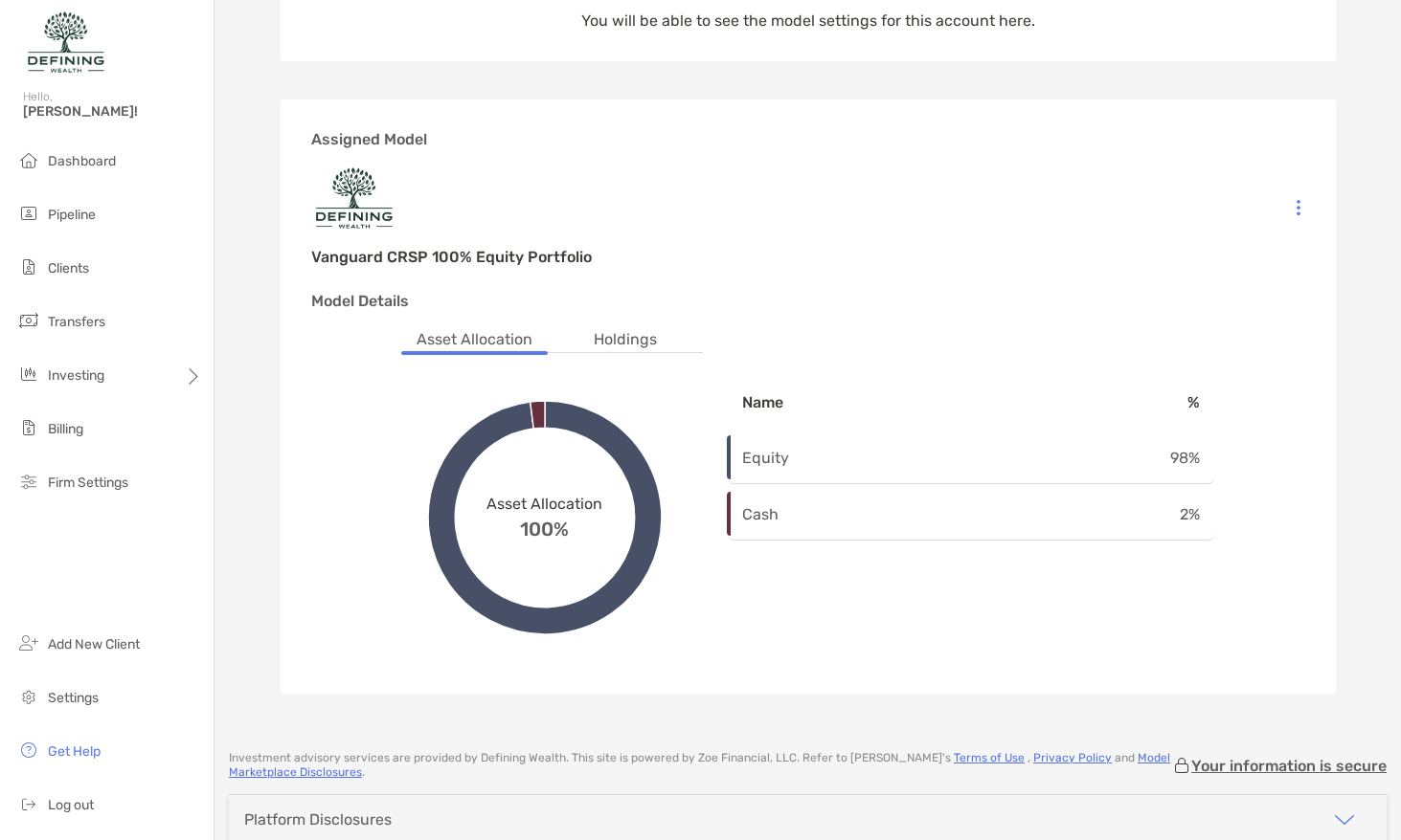
click at [629, 341] on li "Holdings" at bounding box center [625, 340] width 94 height 24
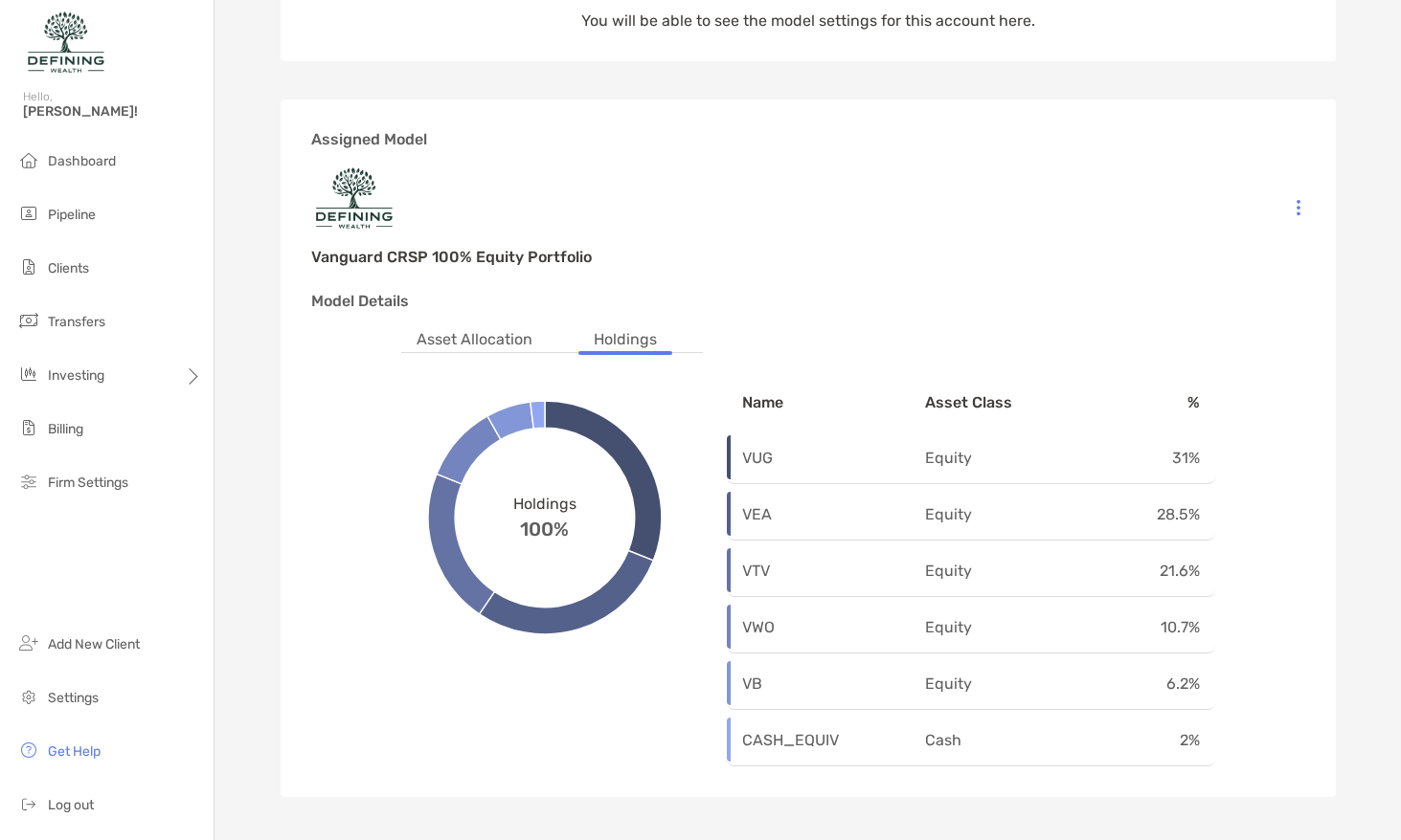
click at [473, 340] on li "Asset Allocation" at bounding box center [474, 340] width 146 height 24
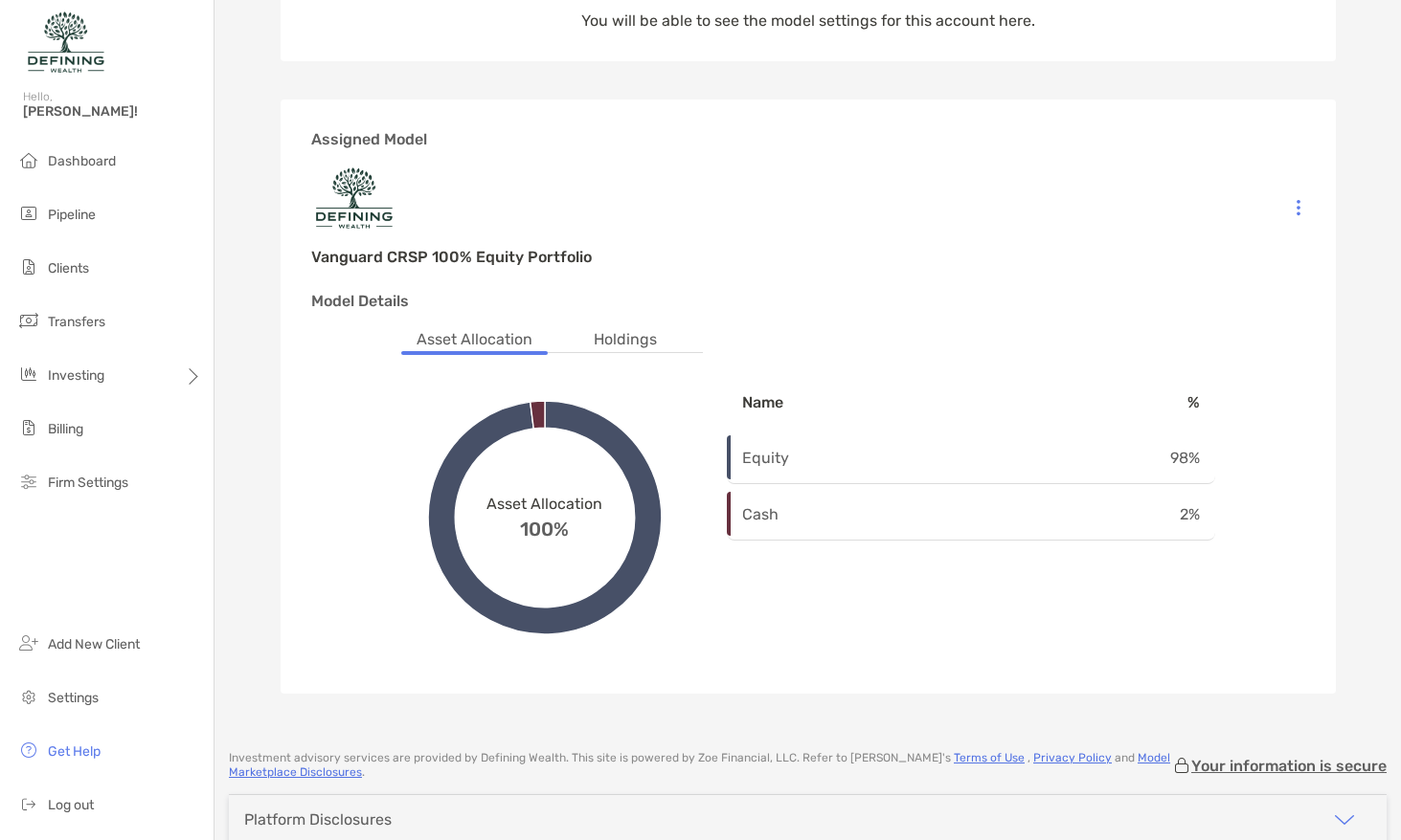
click at [473, 340] on li "Asset Allocation" at bounding box center [474, 340] width 146 height 24
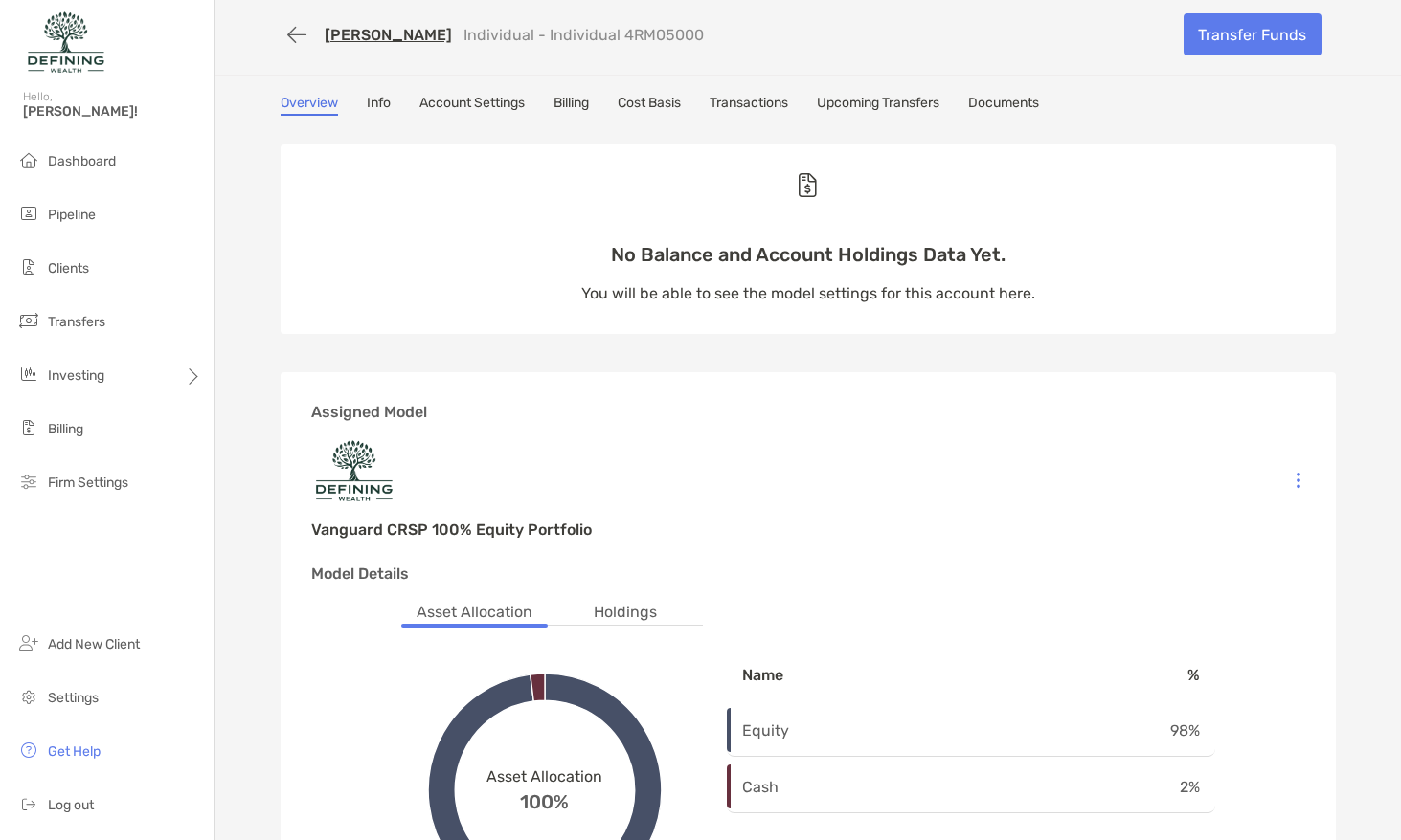
scroll to position [0, 0]
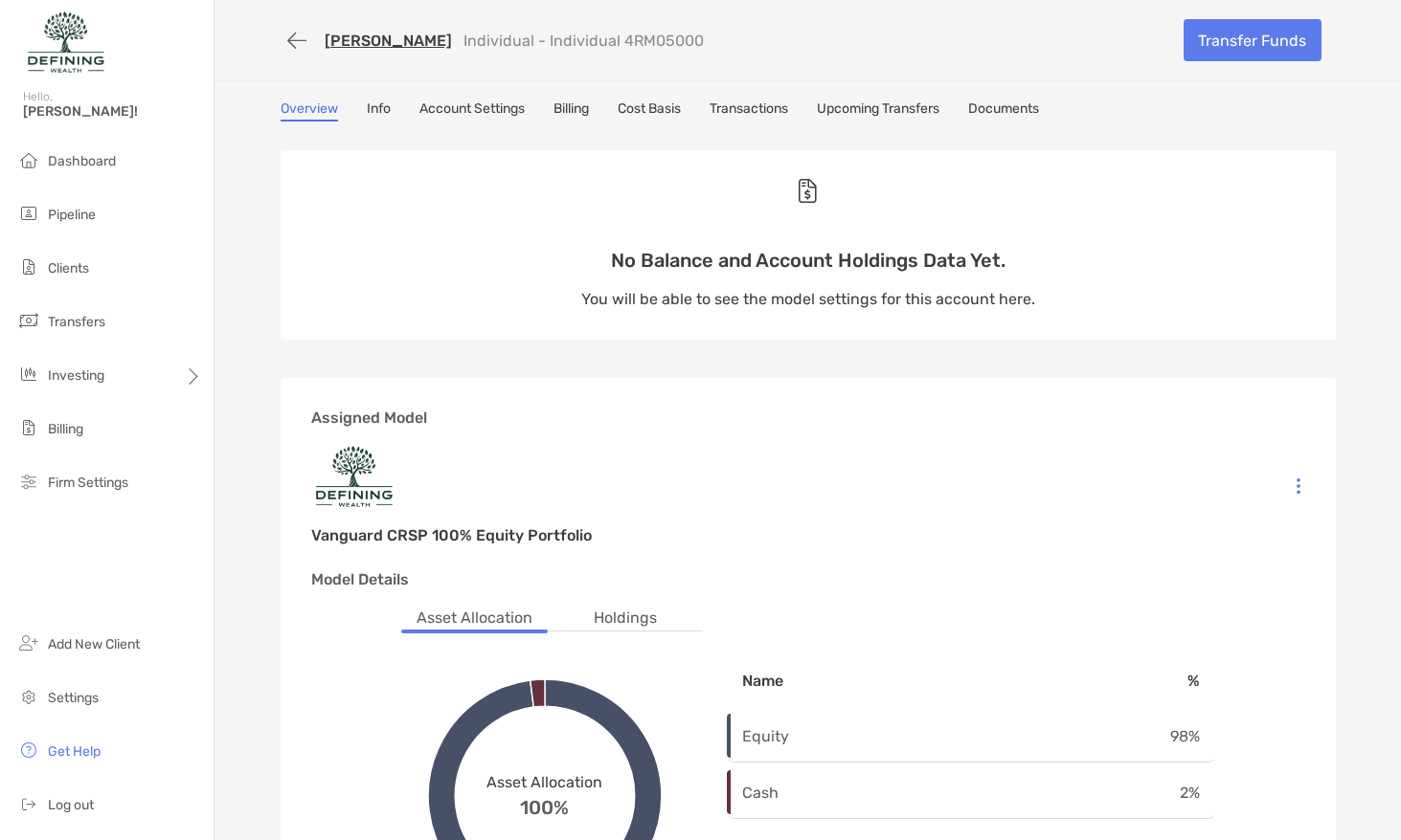
click at [734, 105] on link "Transactions" at bounding box center [748, 110] width 79 height 21
click at [1199, 60] on link "Transfer Funds" at bounding box center [1252, 40] width 137 height 42
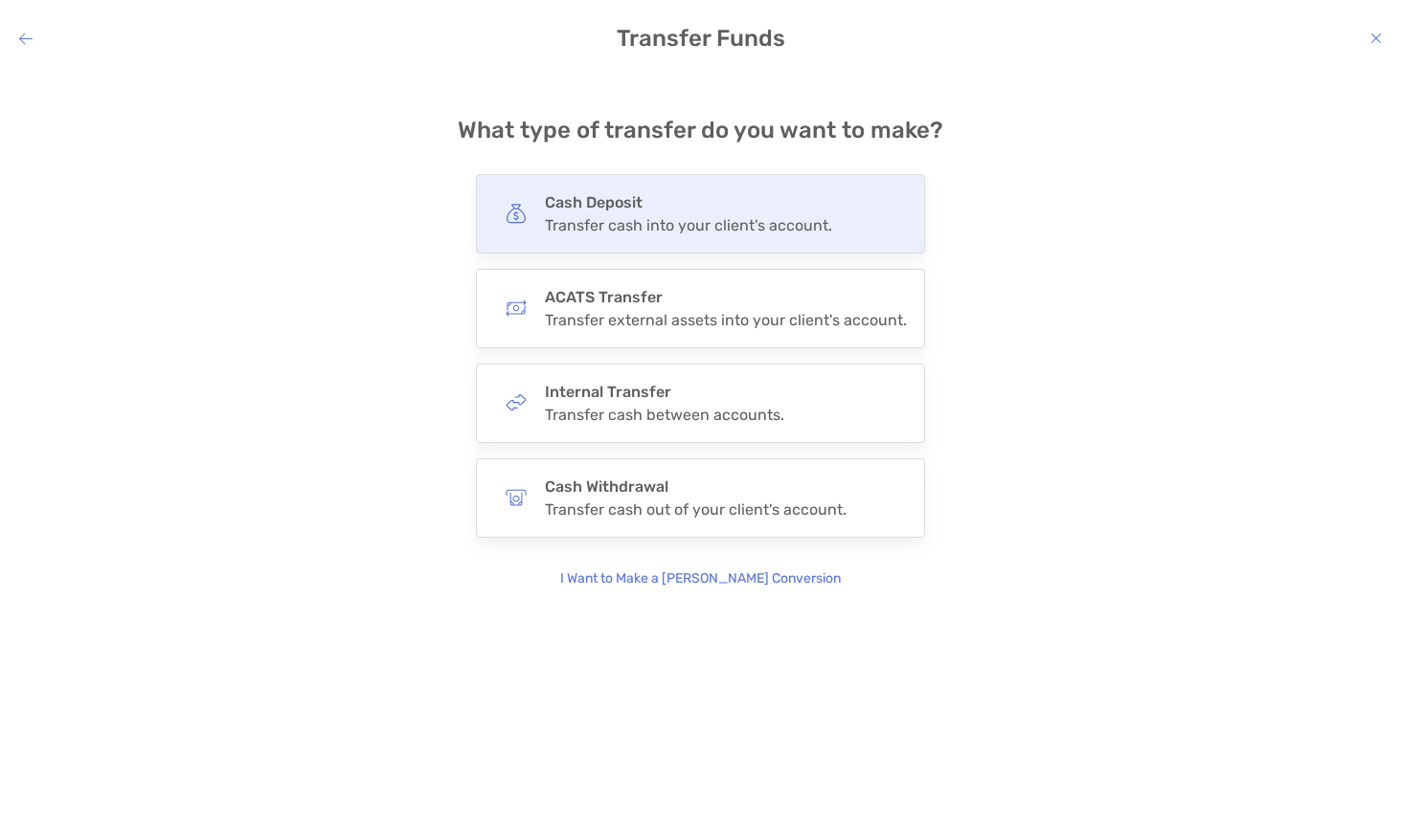
click at [537, 213] on div "modal" at bounding box center [515, 213] width 43 height 43
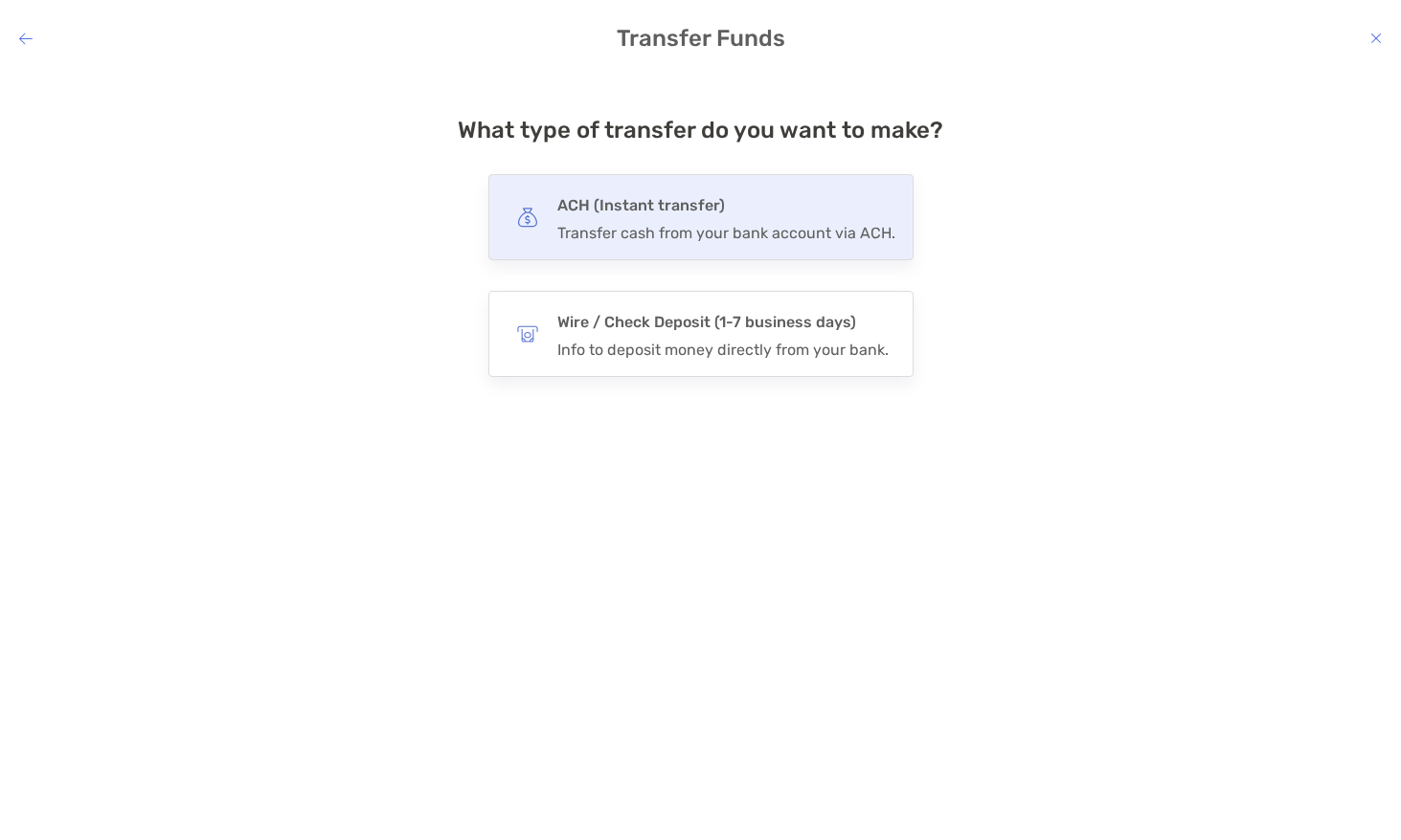
click at [682, 244] on div "ACH (Instant transfer) Transfer cash from your bank account via ACH." at bounding box center [700, 217] width 425 height 87
click at [0, 0] on input "***" at bounding box center [0, 0] width 0 height 0
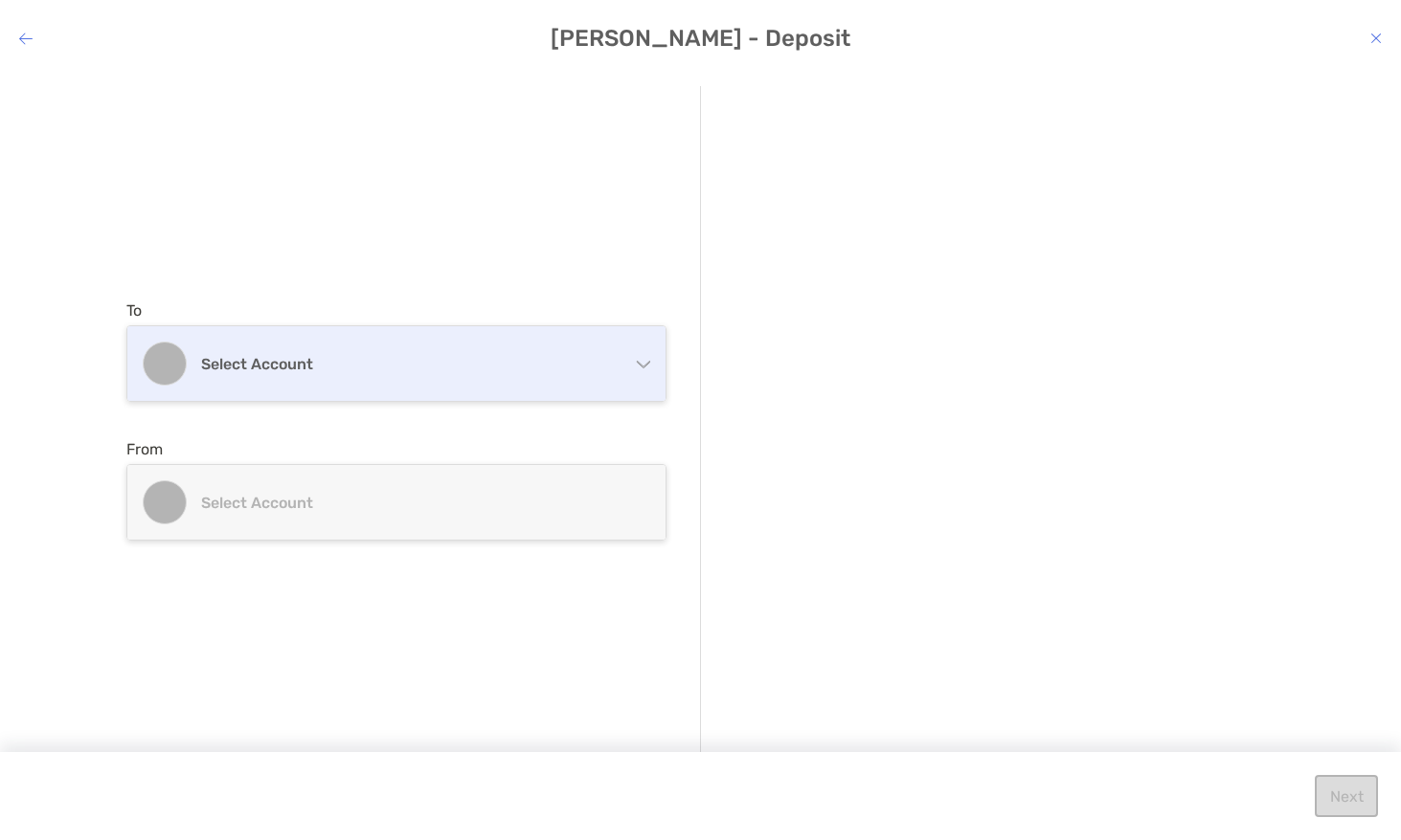
click at [536, 341] on div "Select account" at bounding box center [396, 363] width 538 height 75
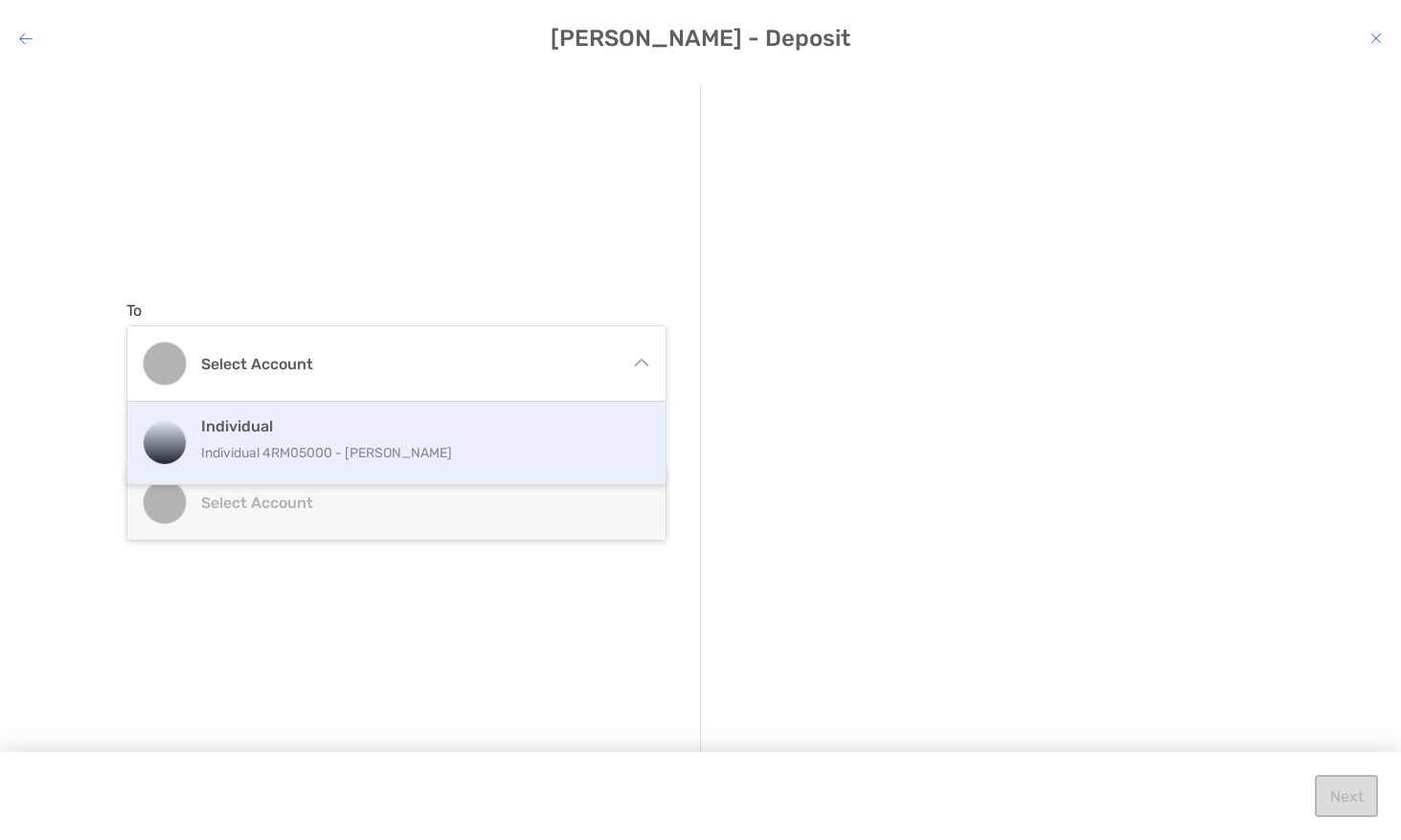
click at [438, 410] on div "Individual Individual 4RM05000 - Kyle Kuyat" at bounding box center [396, 443] width 538 height 83
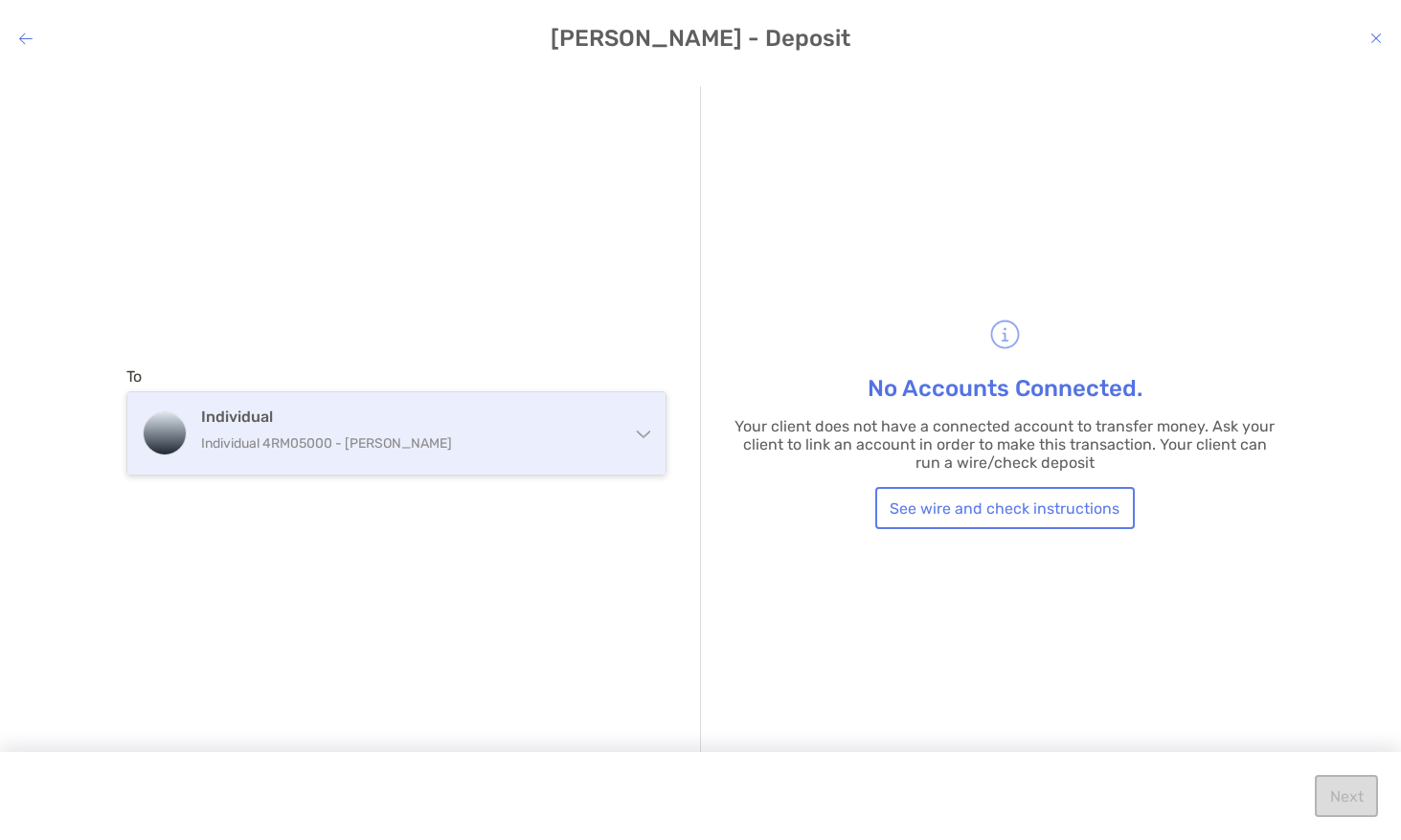
click at [619, 464] on div "Individual Individual 4RM05000 - Kyle Kuyat" at bounding box center [396, 433] width 538 height 83
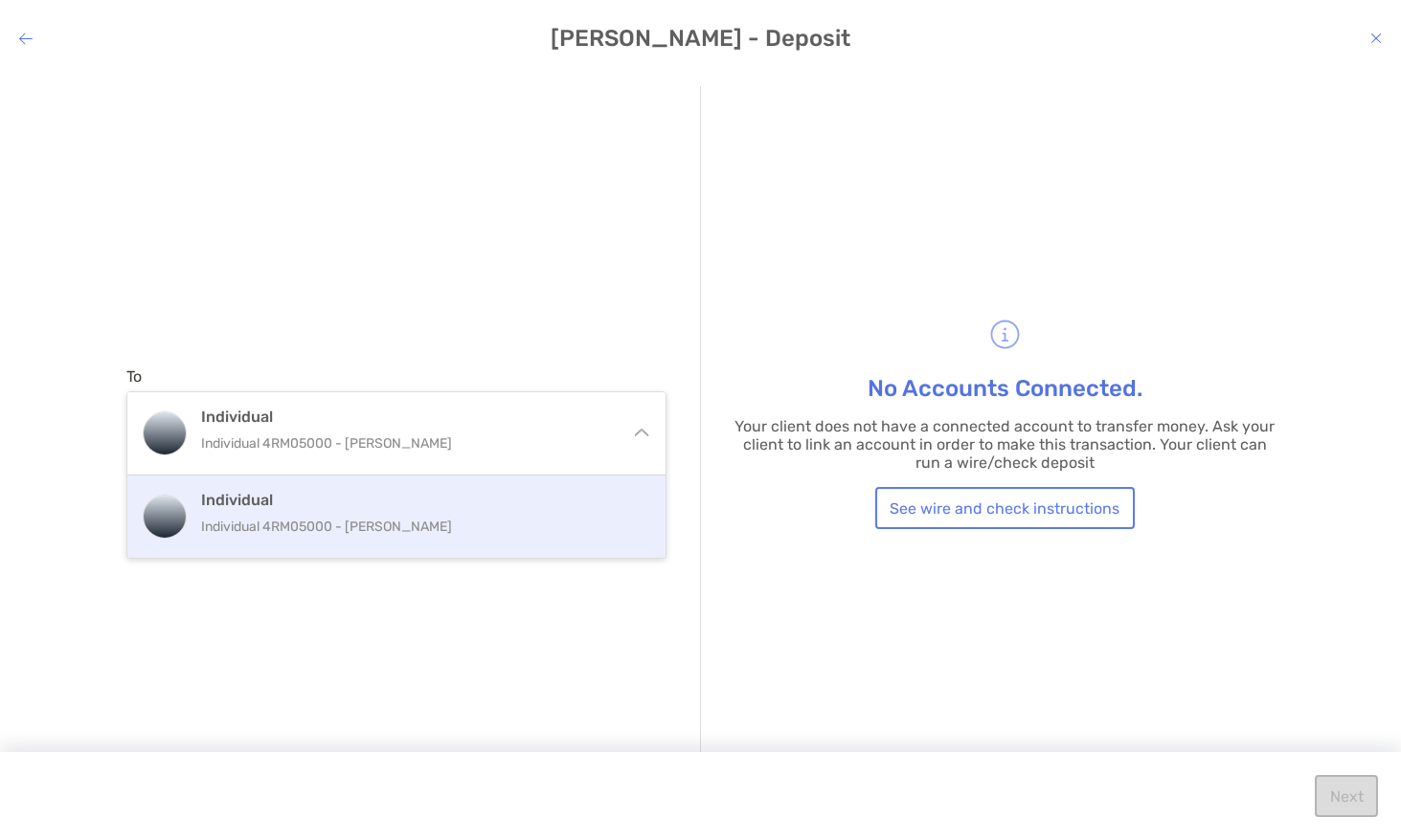
click at [733, 319] on div "No Accounts Connected. Your client does not have a connected account to transfe…" at bounding box center [988, 421] width 575 height 670
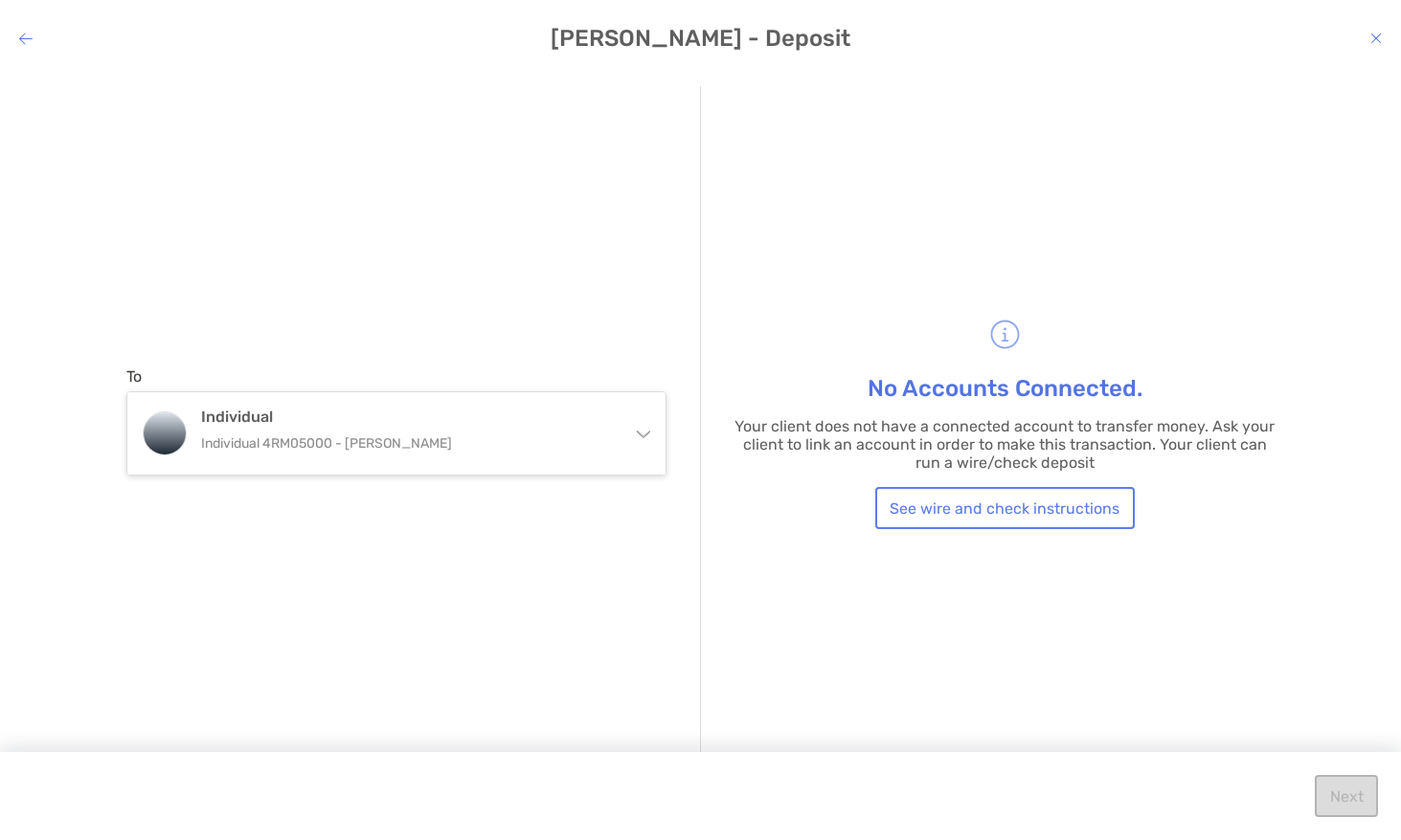
click at [1364, 32] on h4 "Kyle Kuyat - Deposit" at bounding box center [700, 38] width 1401 height 27
click at [1370, 38] on icon "modal" at bounding box center [1376, 38] width 12 height 15
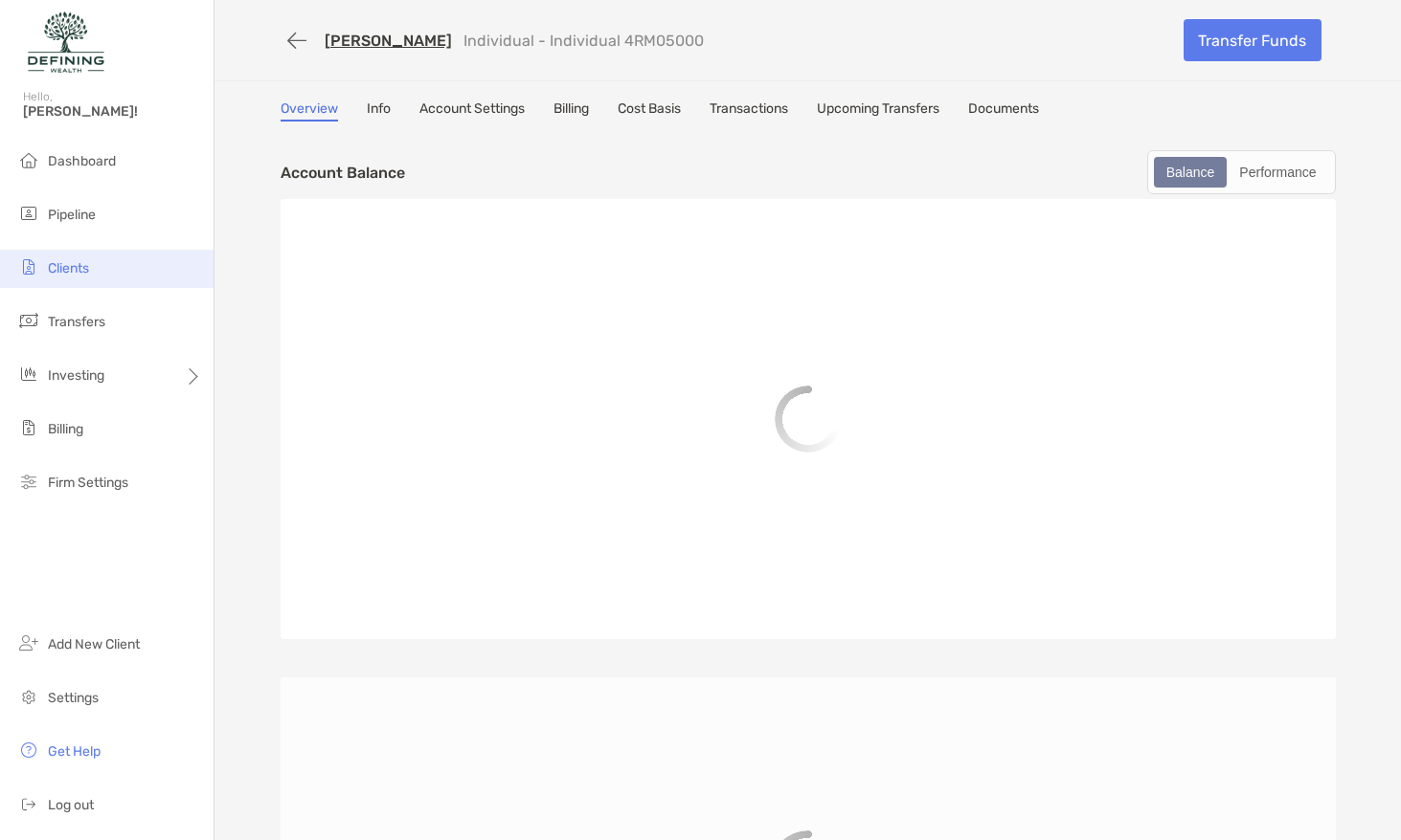
click at [116, 268] on li "Clients" at bounding box center [107, 269] width 213 height 38
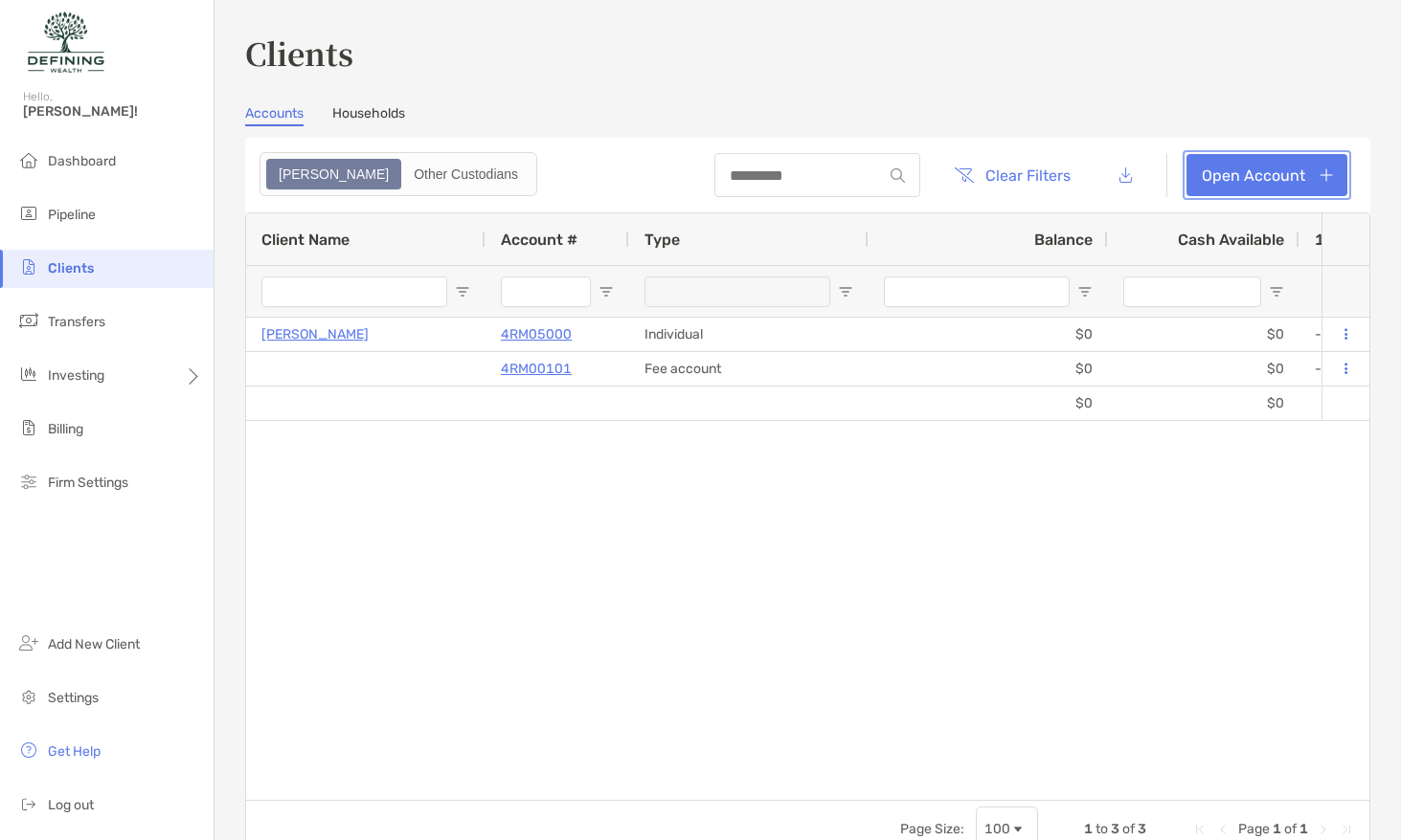
click at [1242, 191] on link "Open Account" at bounding box center [1267, 175] width 161 height 42
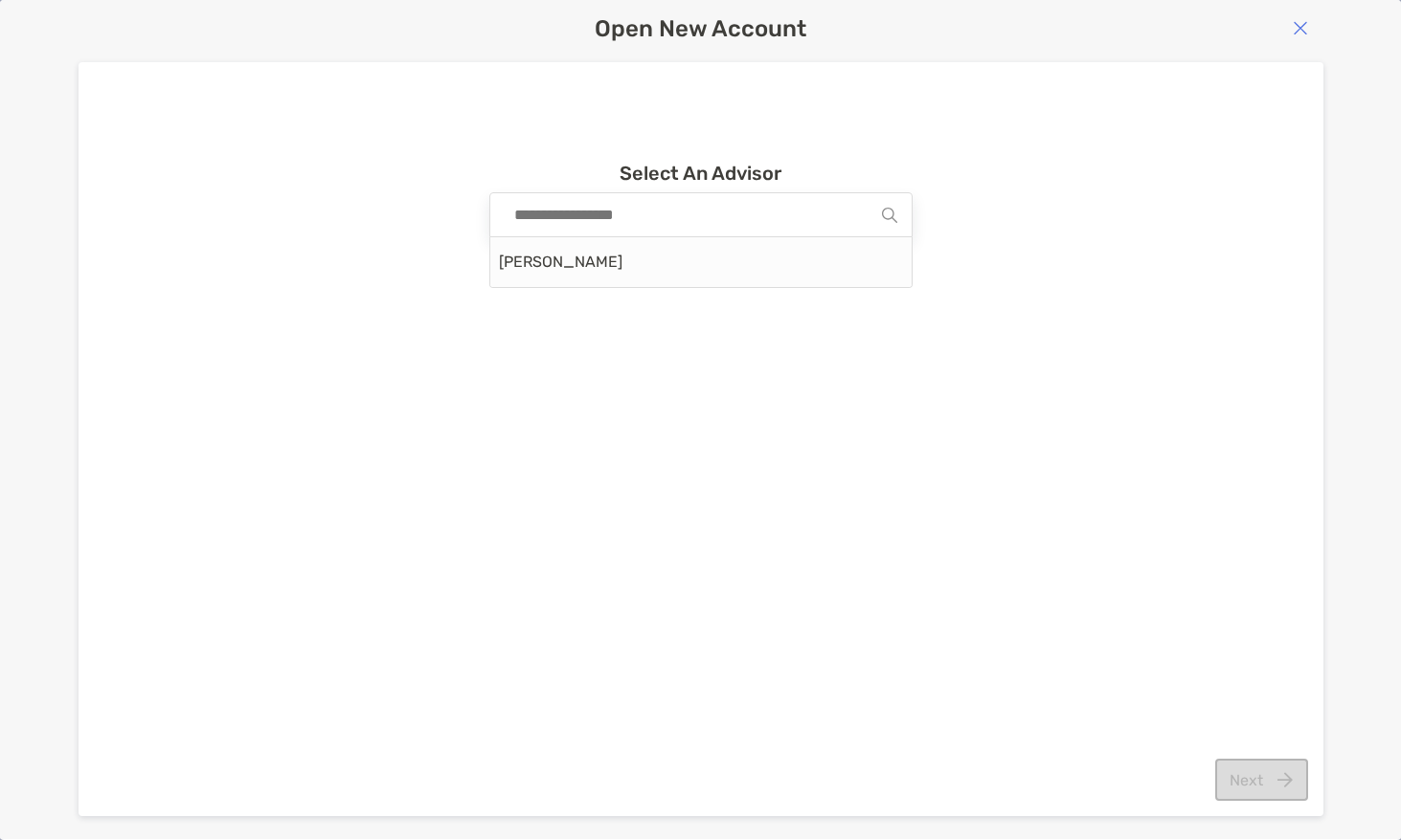
click at [791, 229] on input at bounding box center [693, 214] width 377 height 43
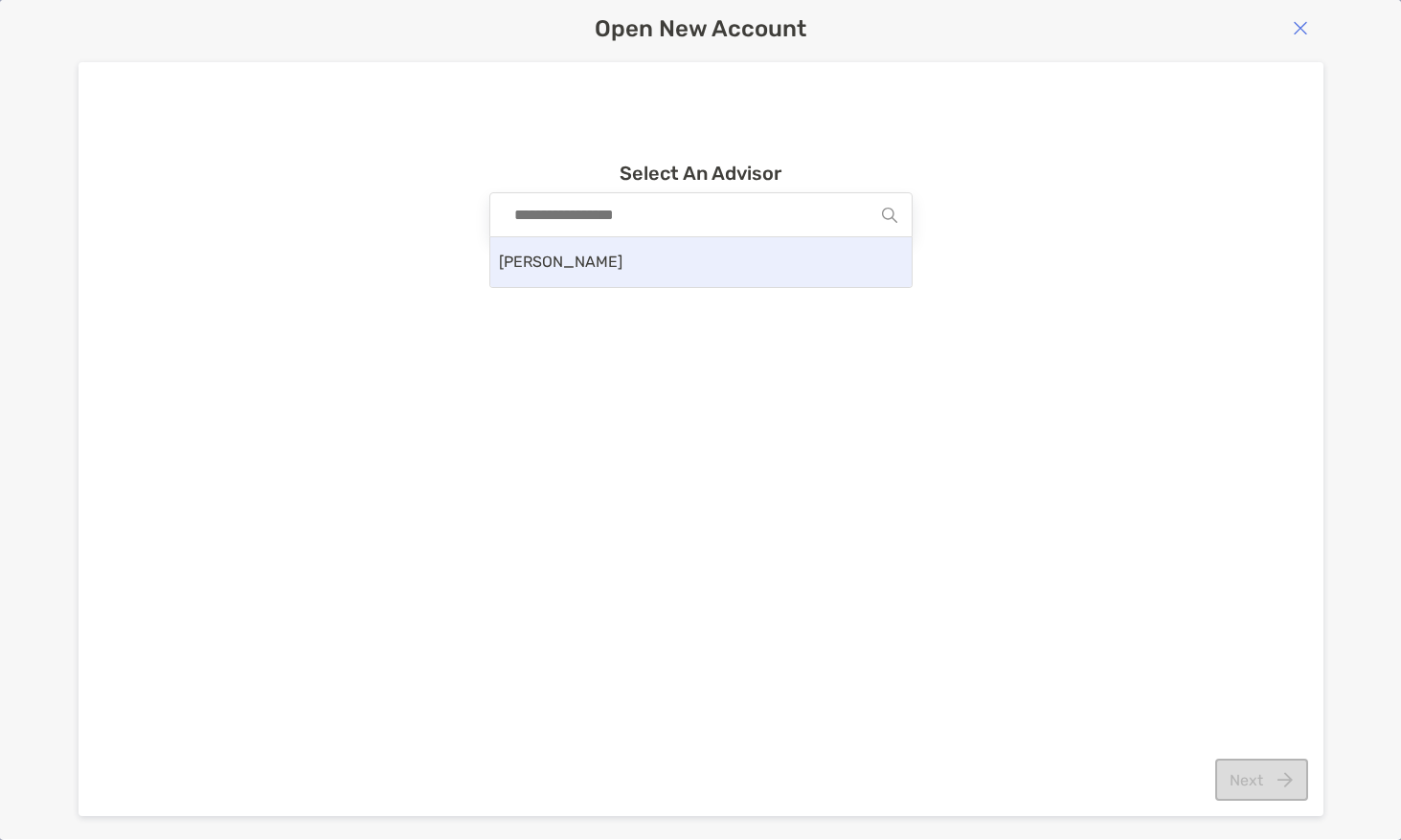
click at [584, 255] on div "[PERSON_NAME]" at bounding box center [700, 262] width 421 height 50
type input "**********"
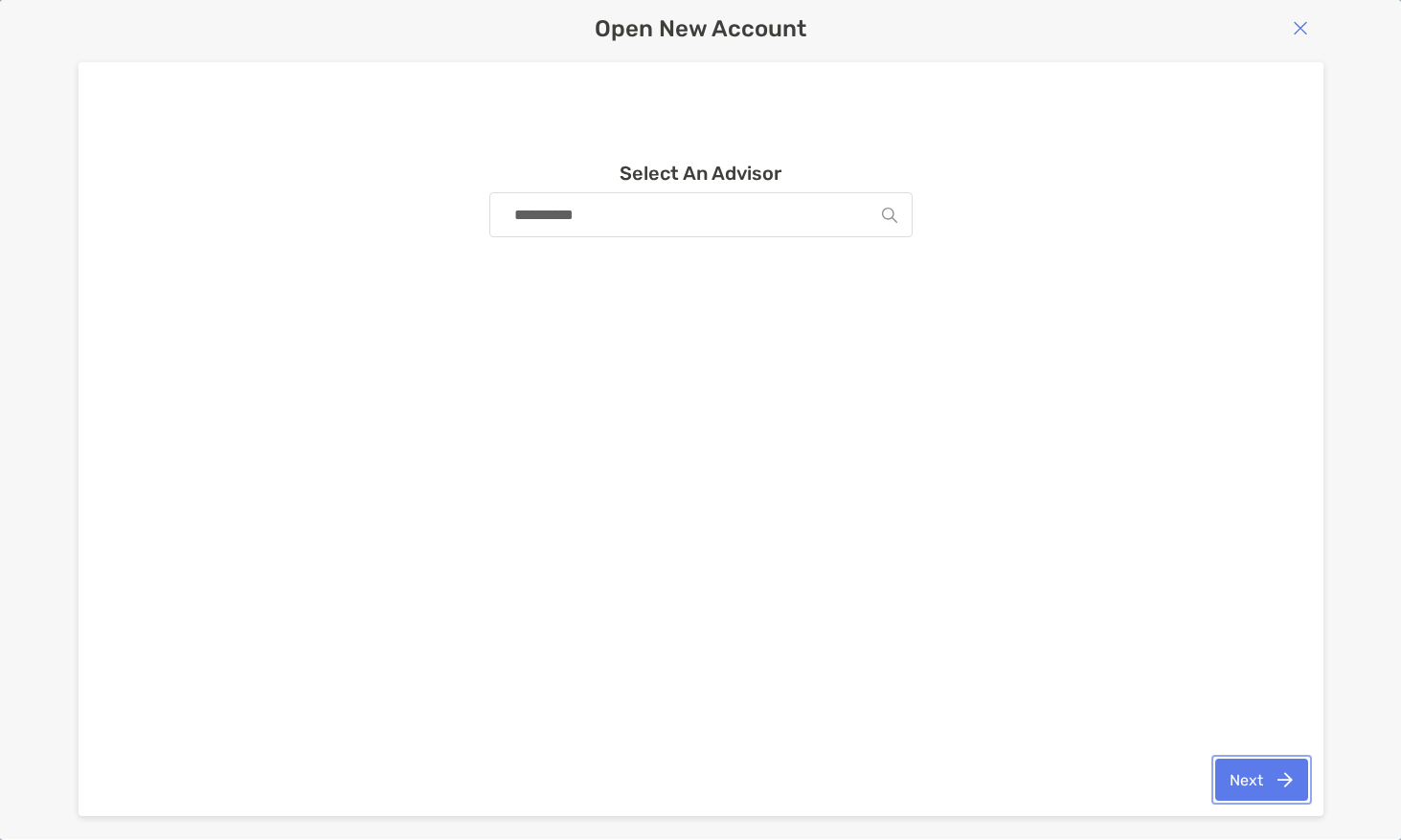
click at [1228, 780] on button "Next" at bounding box center [1261, 779] width 93 height 42
click at [646, 222] on input at bounding box center [693, 214] width 377 height 43
click at [1259, 778] on button "Next" at bounding box center [1261, 779] width 93 height 42
click at [1294, 22] on img "button" at bounding box center [1299, 27] width 15 height 15
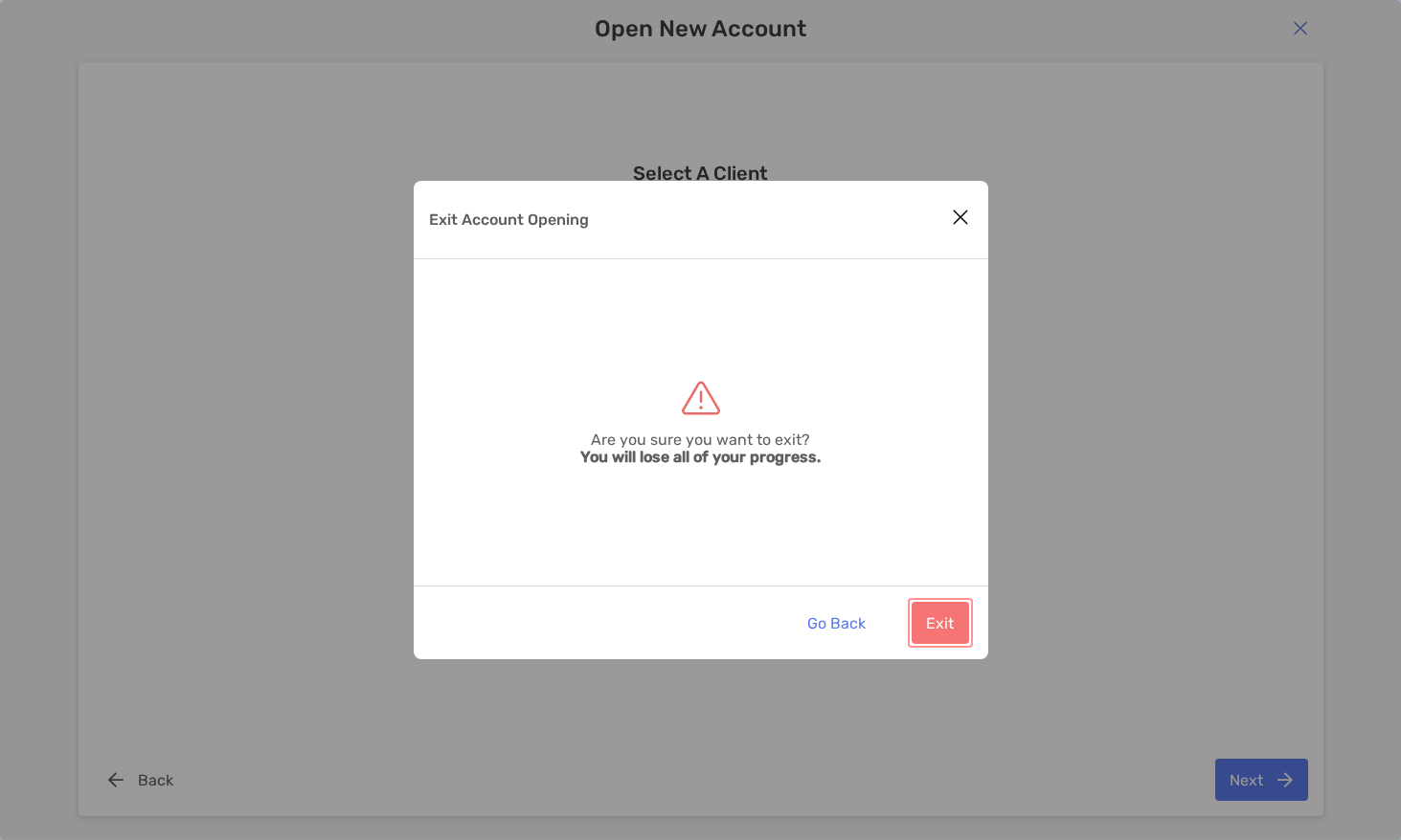
click at [946, 628] on button "Exit" at bounding box center [940, 623] width 58 height 42
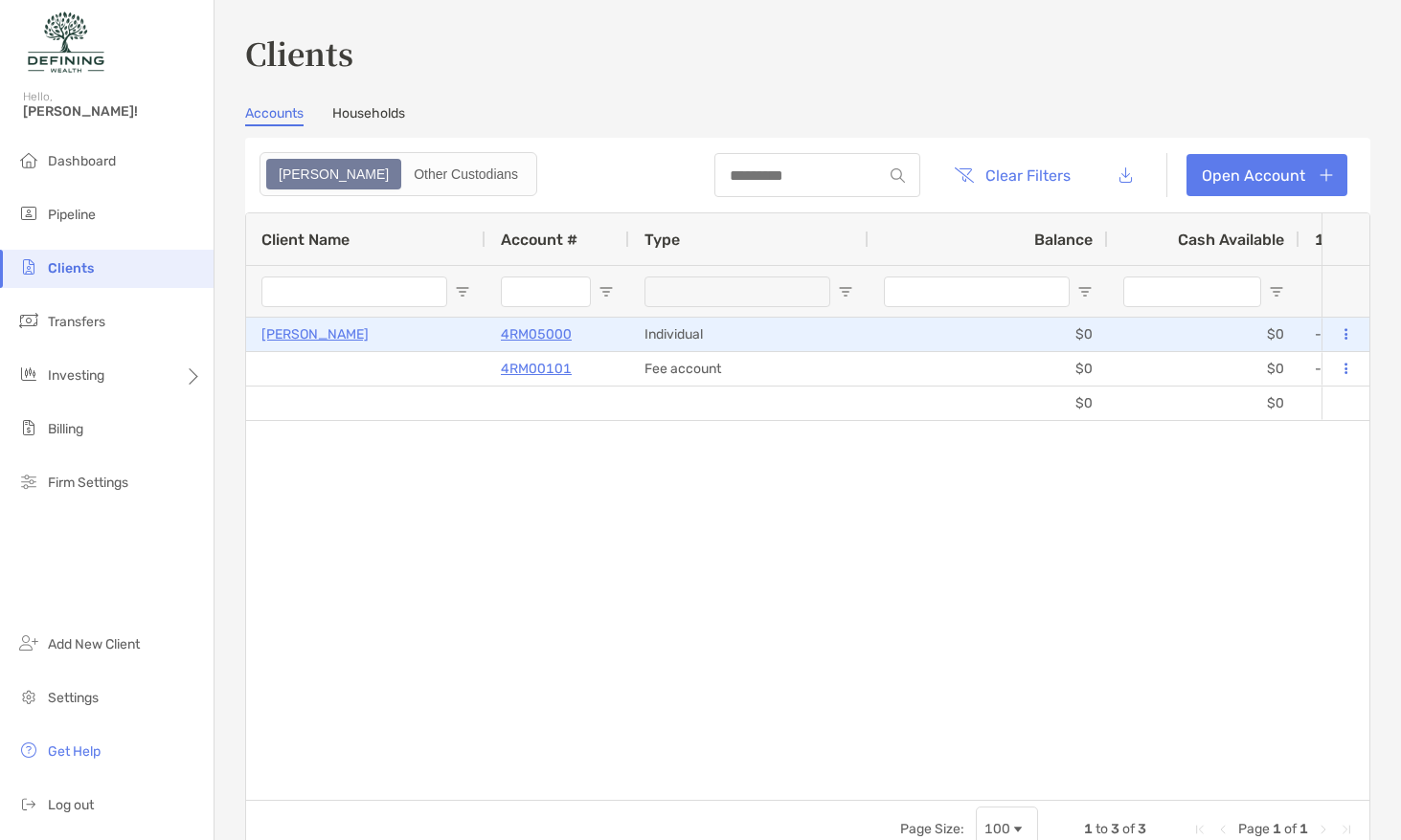
click at [564, 340] on p "4RM05000" at bounding box center [536, 334] width 71 height 24
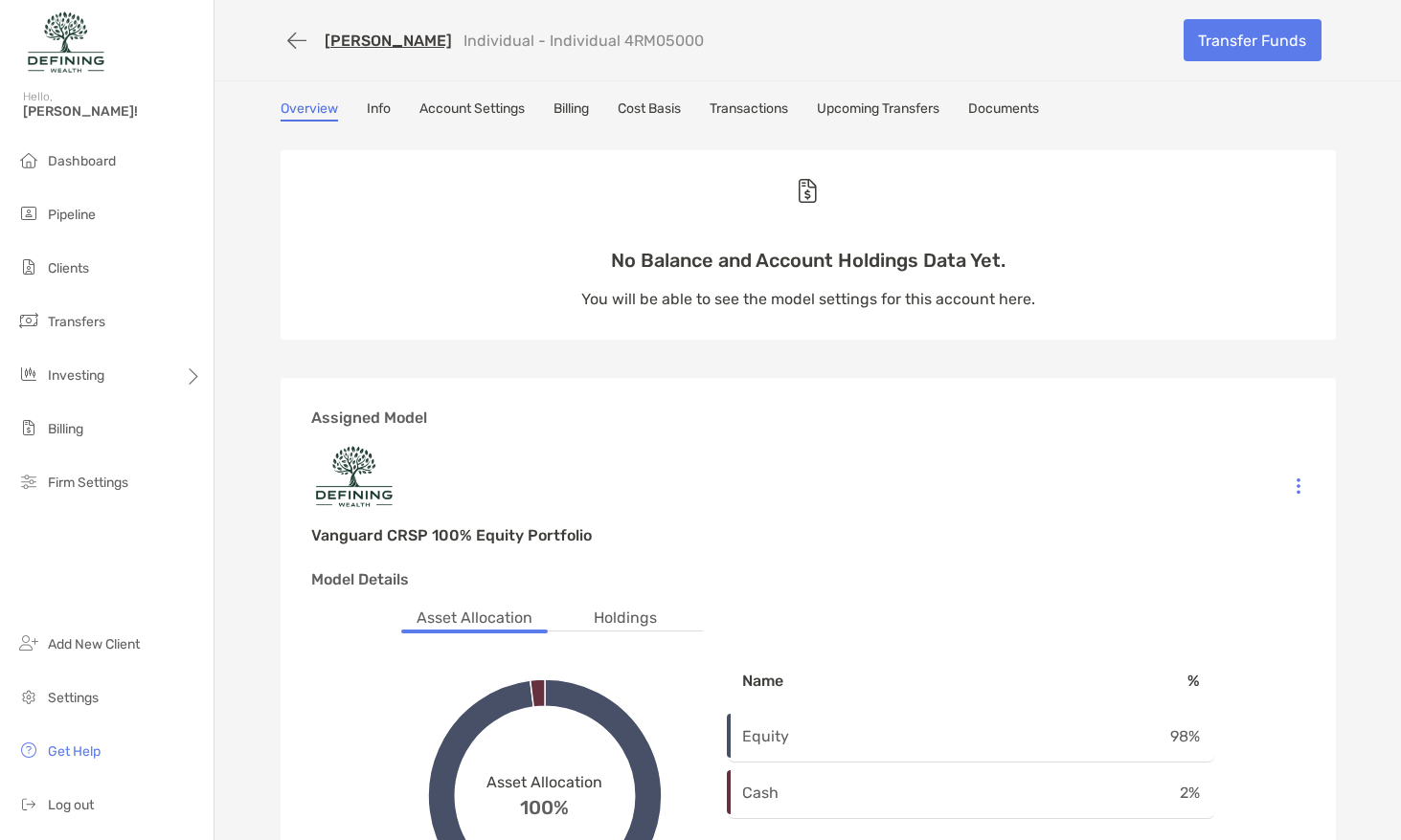
click at [496, 110] on link "Account Settings" at bounding box center [472, 110] width 106 height 21
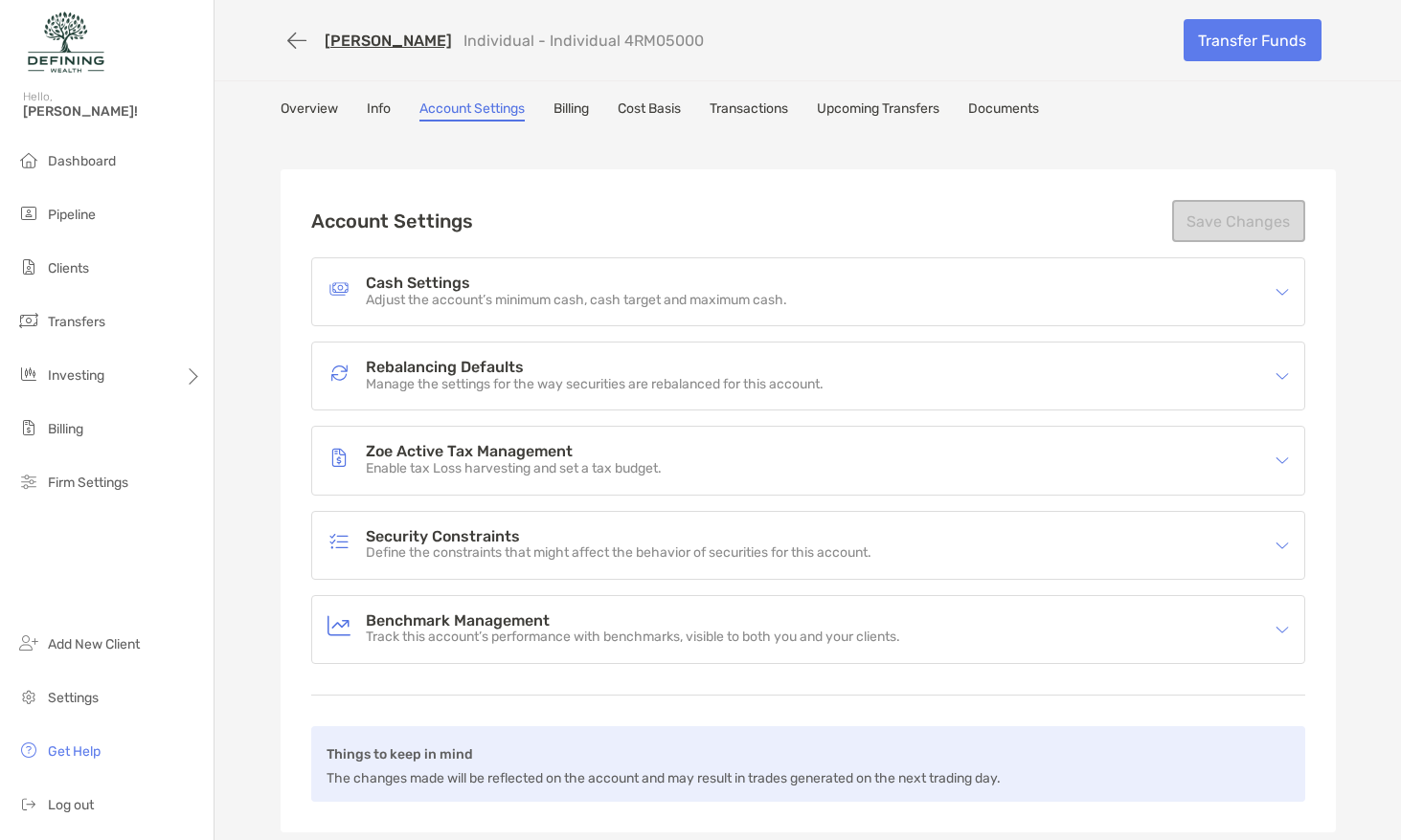
click at [584, 203] on div "Account Settings Save Changes" at bounding box center [808, 221] width 994 height 42
click at [587, 203] on div "Account Settings Save Changes" at bounding box center [808, 221] width 994 height 42
click at [348, 105] on div "Overview Info Account Settings Billing Cost Basis Transactions Upcoming Transfe…" at bounding box center [809, 110] width 1055 height 21
click at [336, 109] on link "Overview" at bounding box center [310, 110] width 58 height 21
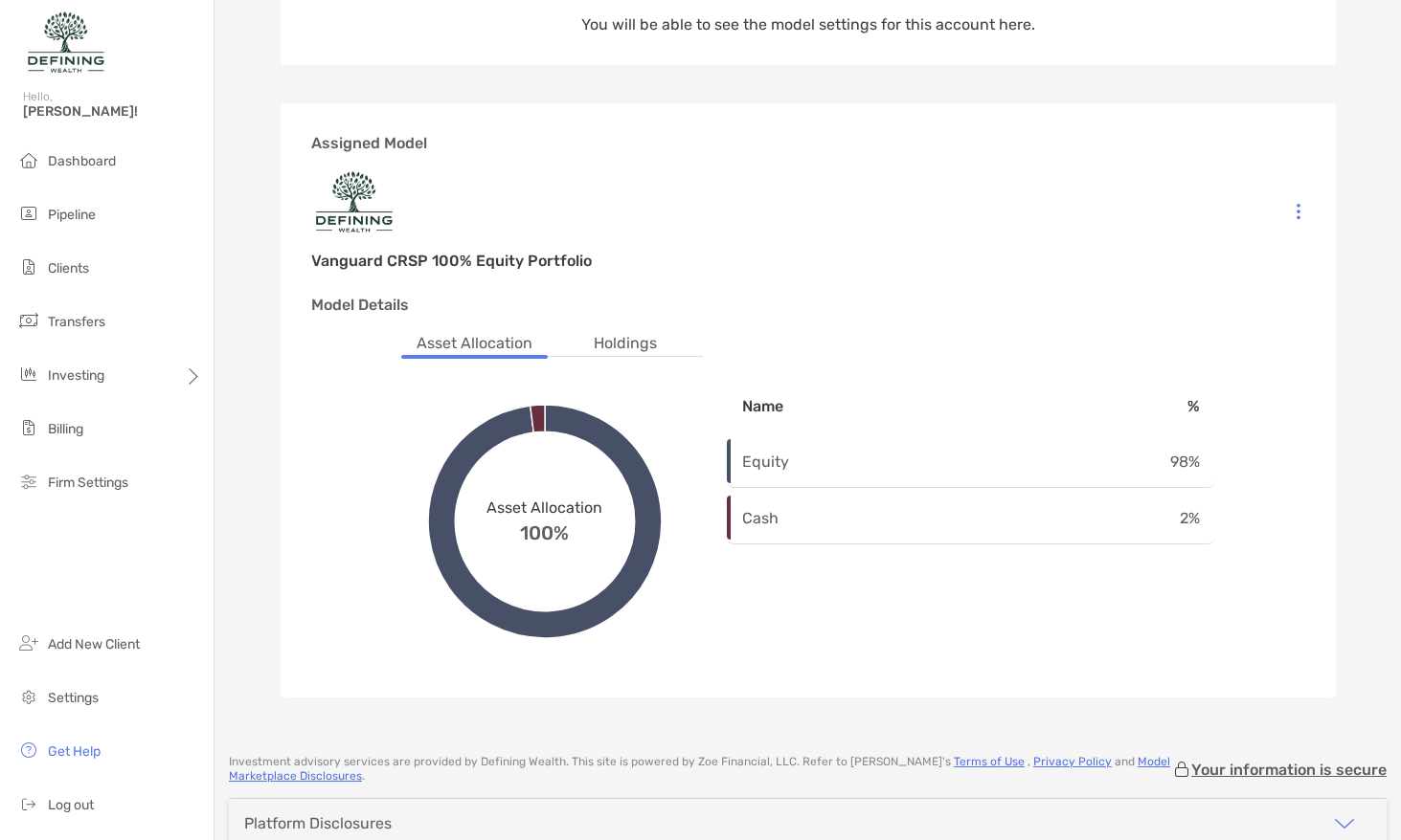
scroll to position [288, 0]
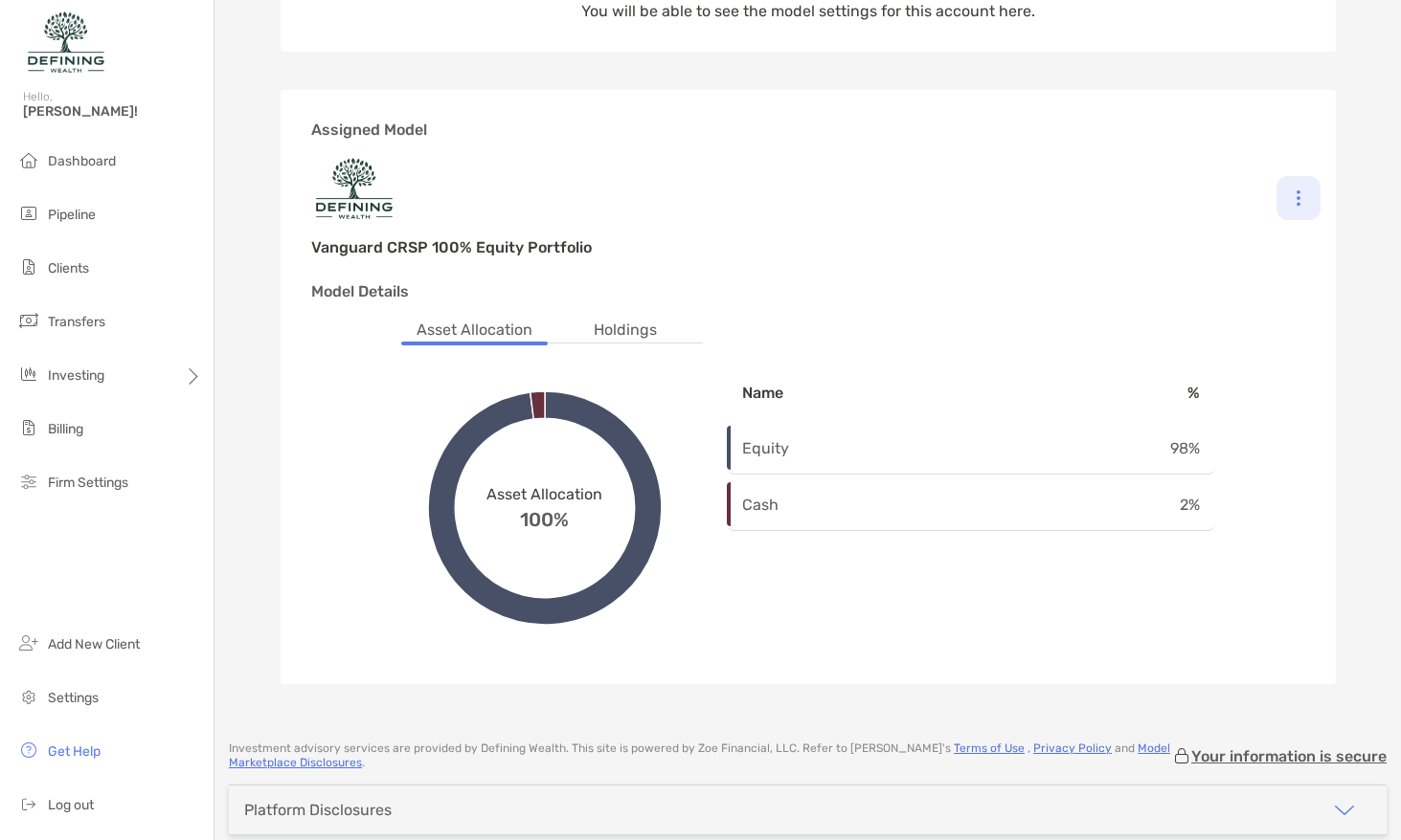
click at [1307, 195] on div at bounding box center [1298, 198] width 44 height 44
click at [1254, 247] on div "Change Model" at bounding box center [1215, 251] width 211 height 54
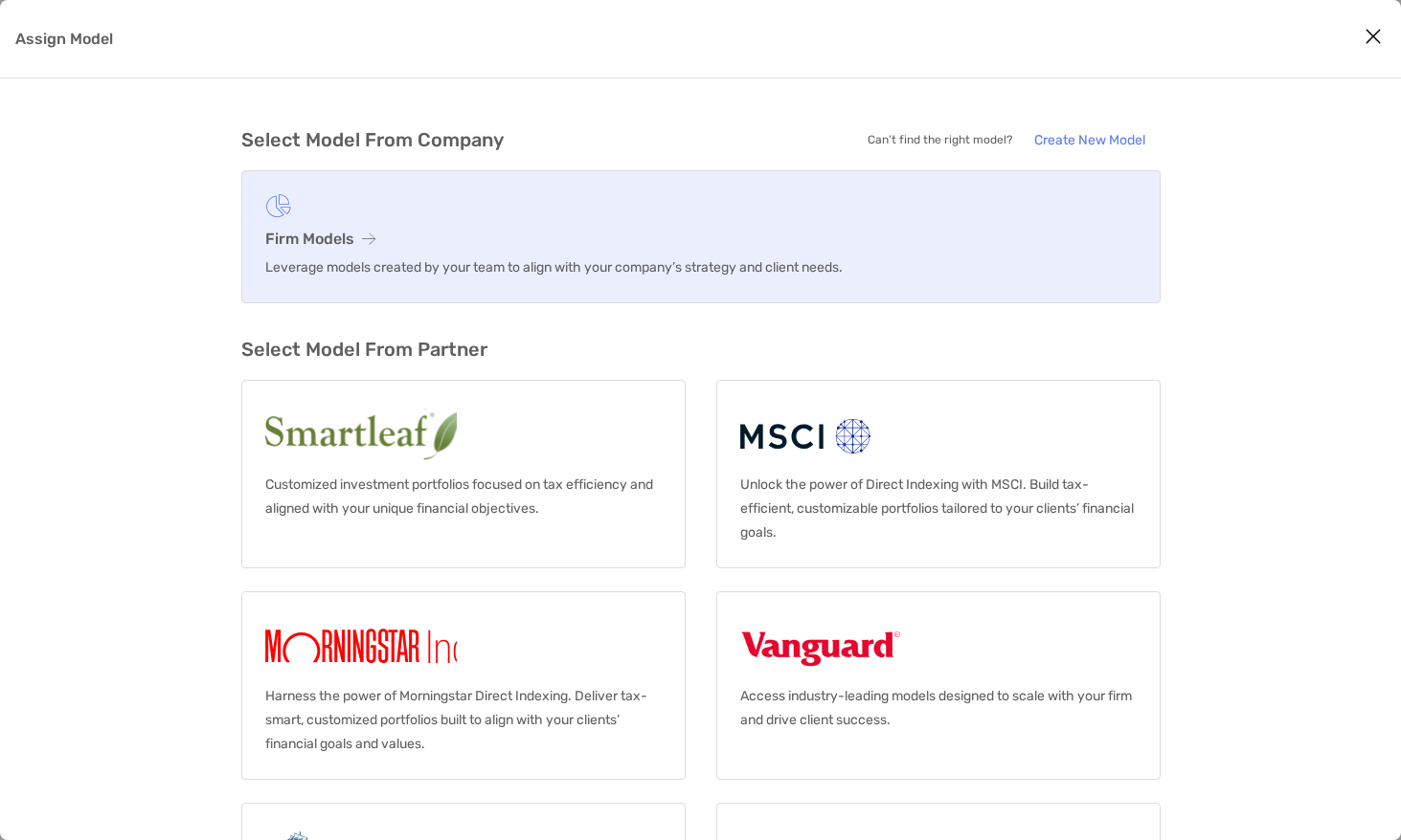
click at [543, 225] on link "Firm Models Leverage models created by your team to align with your company’s s…" at bounding box center [700, 237] width 919 height 133
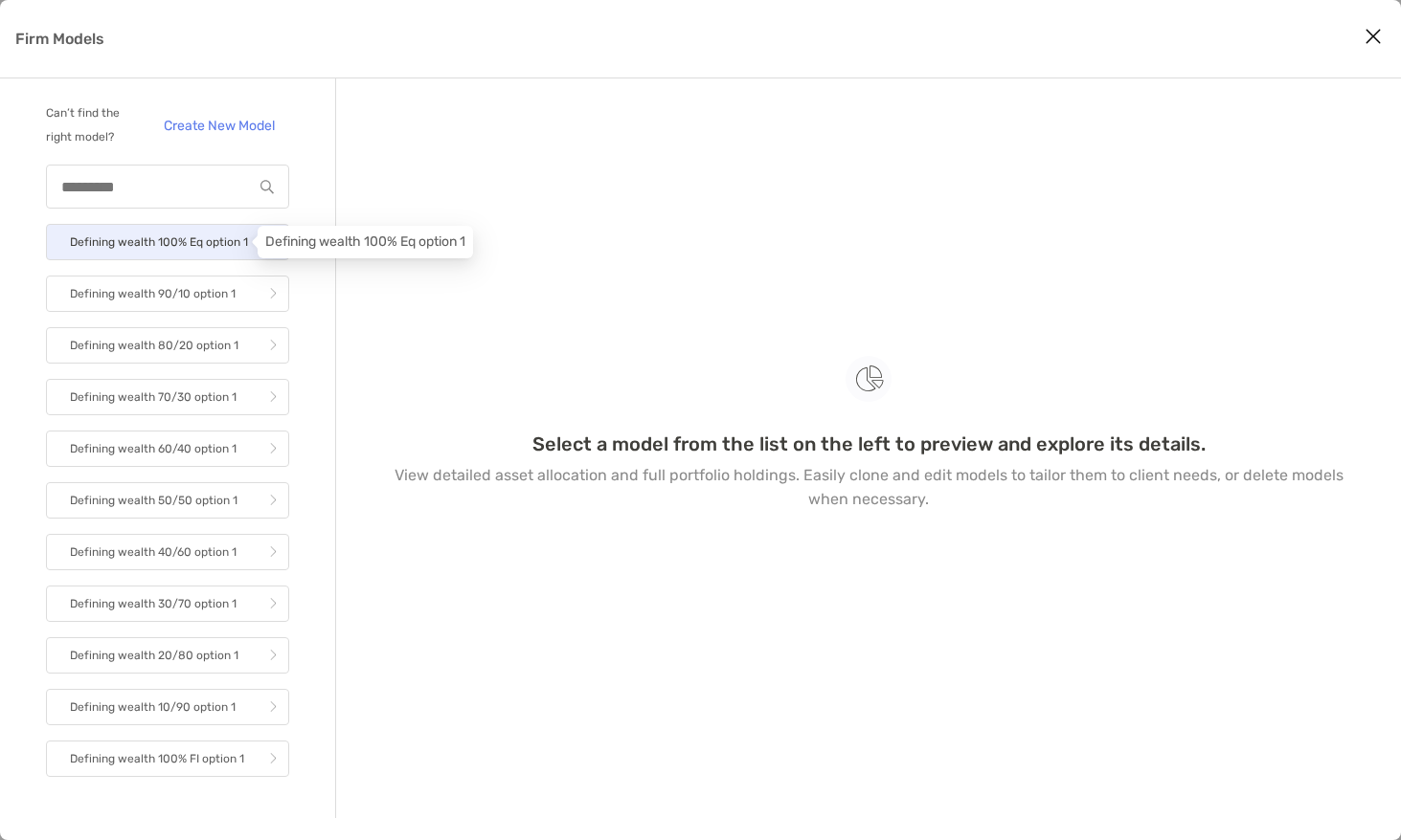
click at [165, 239] on p "Defining wealth 100% Eq option 1" at bounding box center [158, 243] width 178 height 24
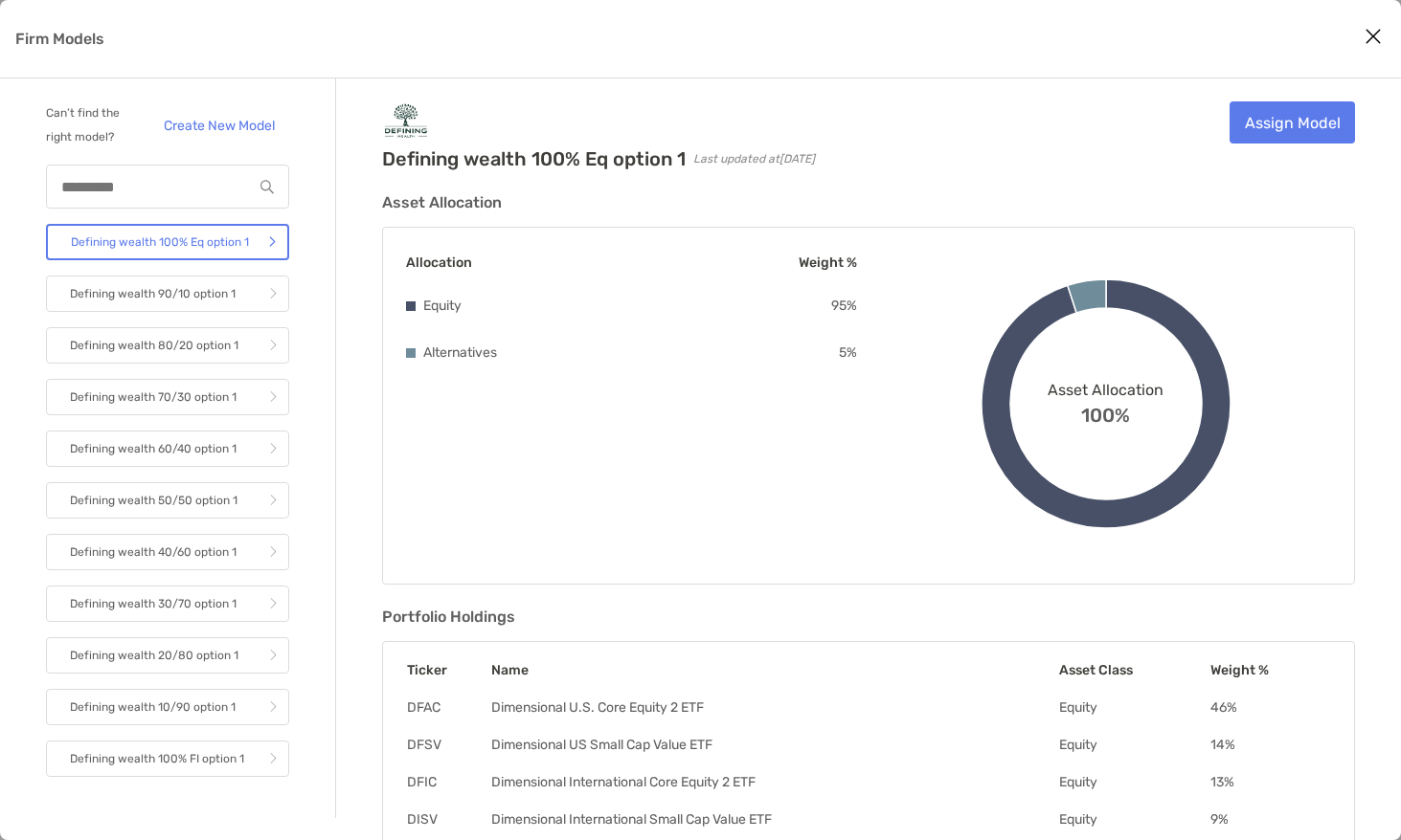
click at [1292, 87] on div "Defining wealth 100% Eq option 1 Last updated at 2025-10-01 Assign Model Asset …" at bounding box center [867, 531] width 1064 height 906
click at [1277, 135] on link "Assign Model" at bounding box center [1292, 122] width 125 height 42
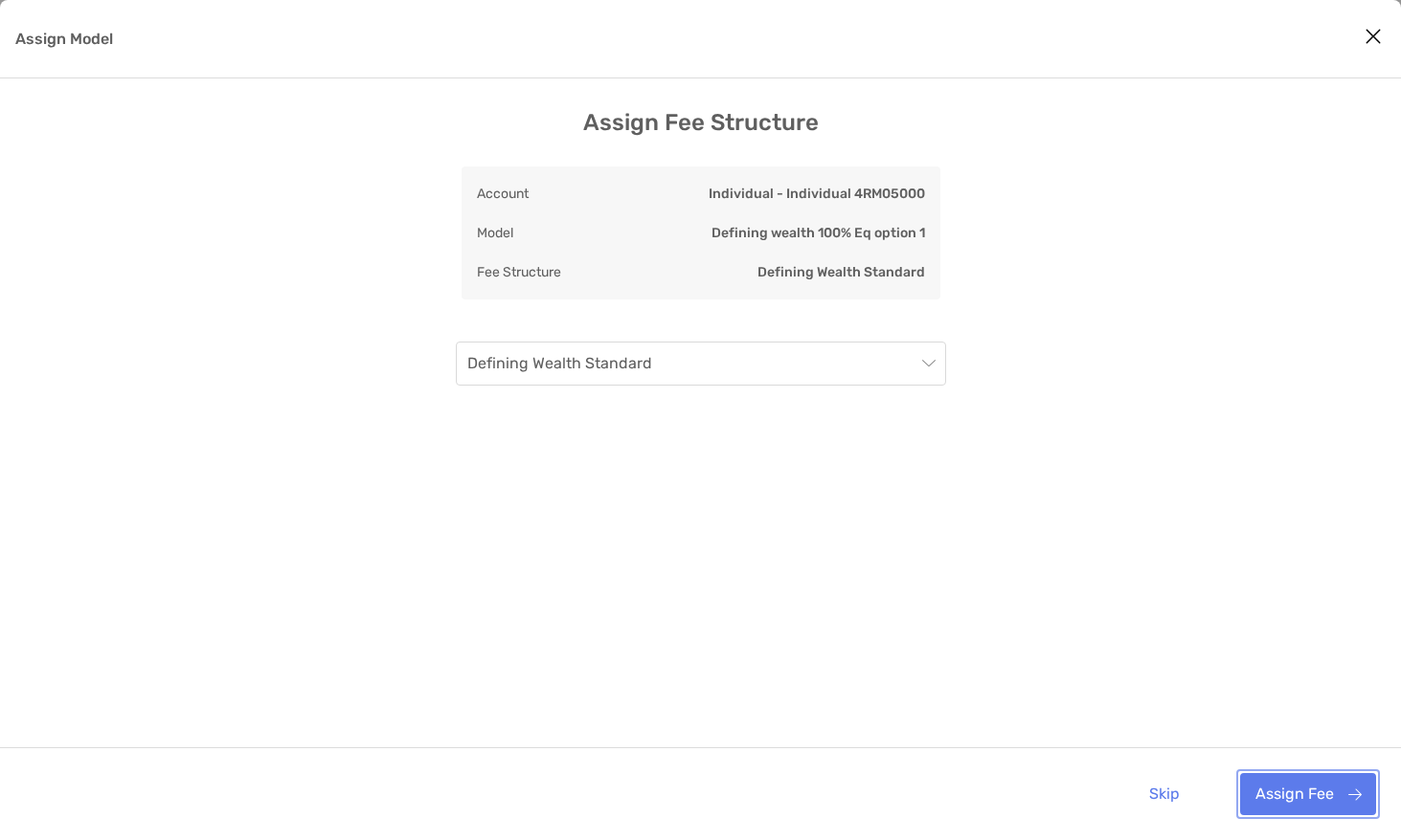
click at [1294, 796] on button "Assign Fee" at bounding box center [1307, 794] width 136 height 42
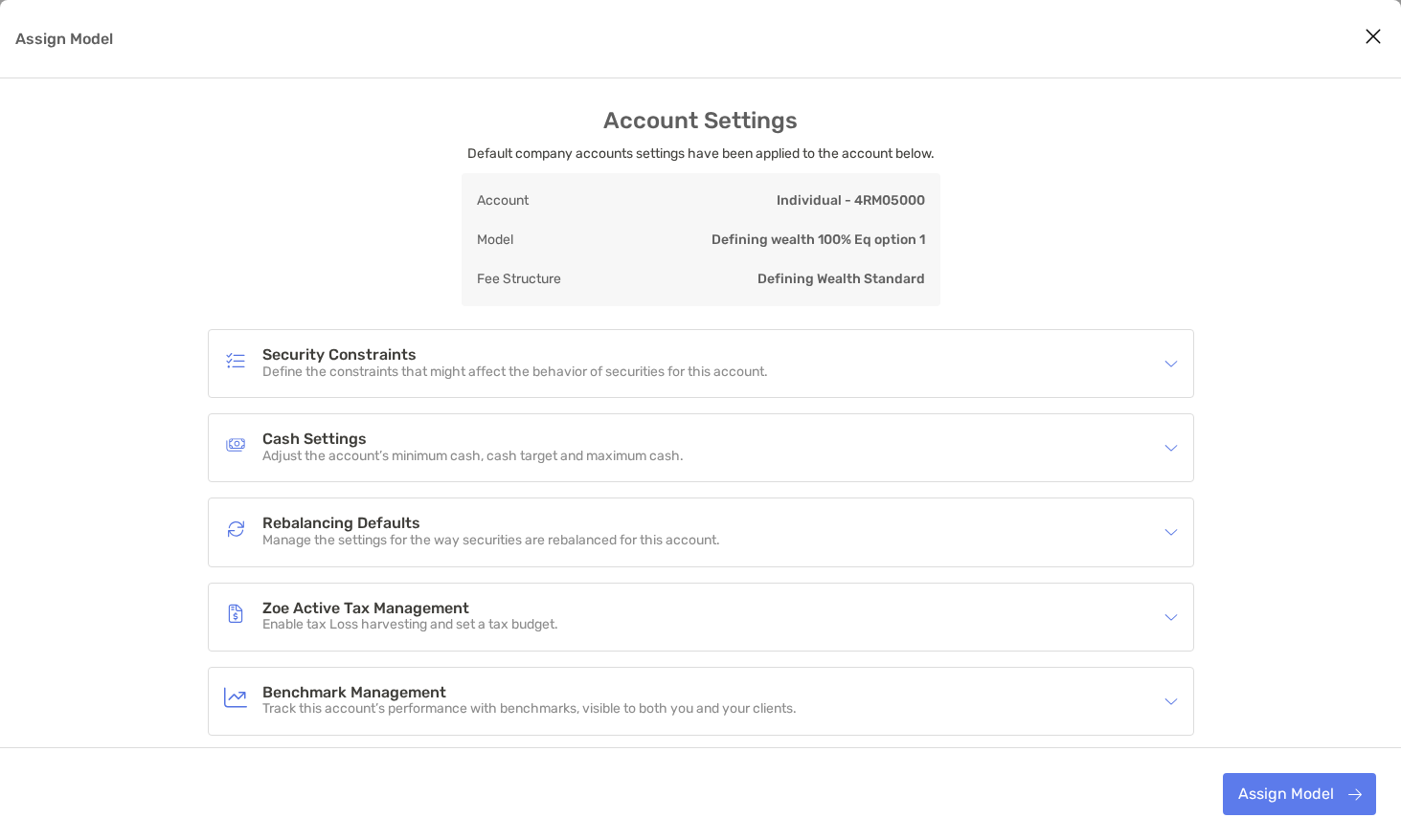
scroll to position [4, 0]
click at [1142, 372] on div "Security Constraints Define the constraints that might affect the behavior of s…" at bounding box center [688, 361] width 929 height 44
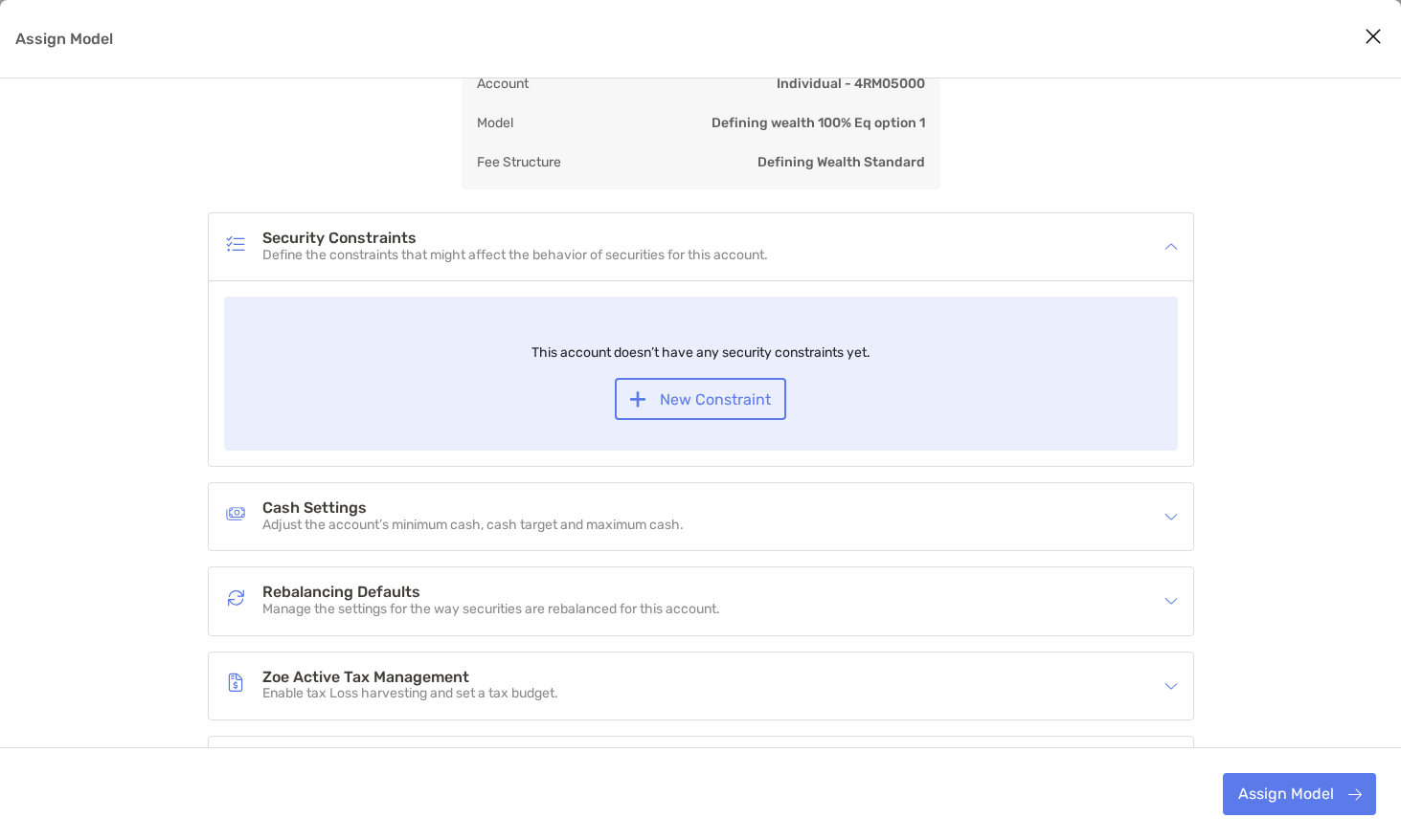
scroll to position [127, 0]
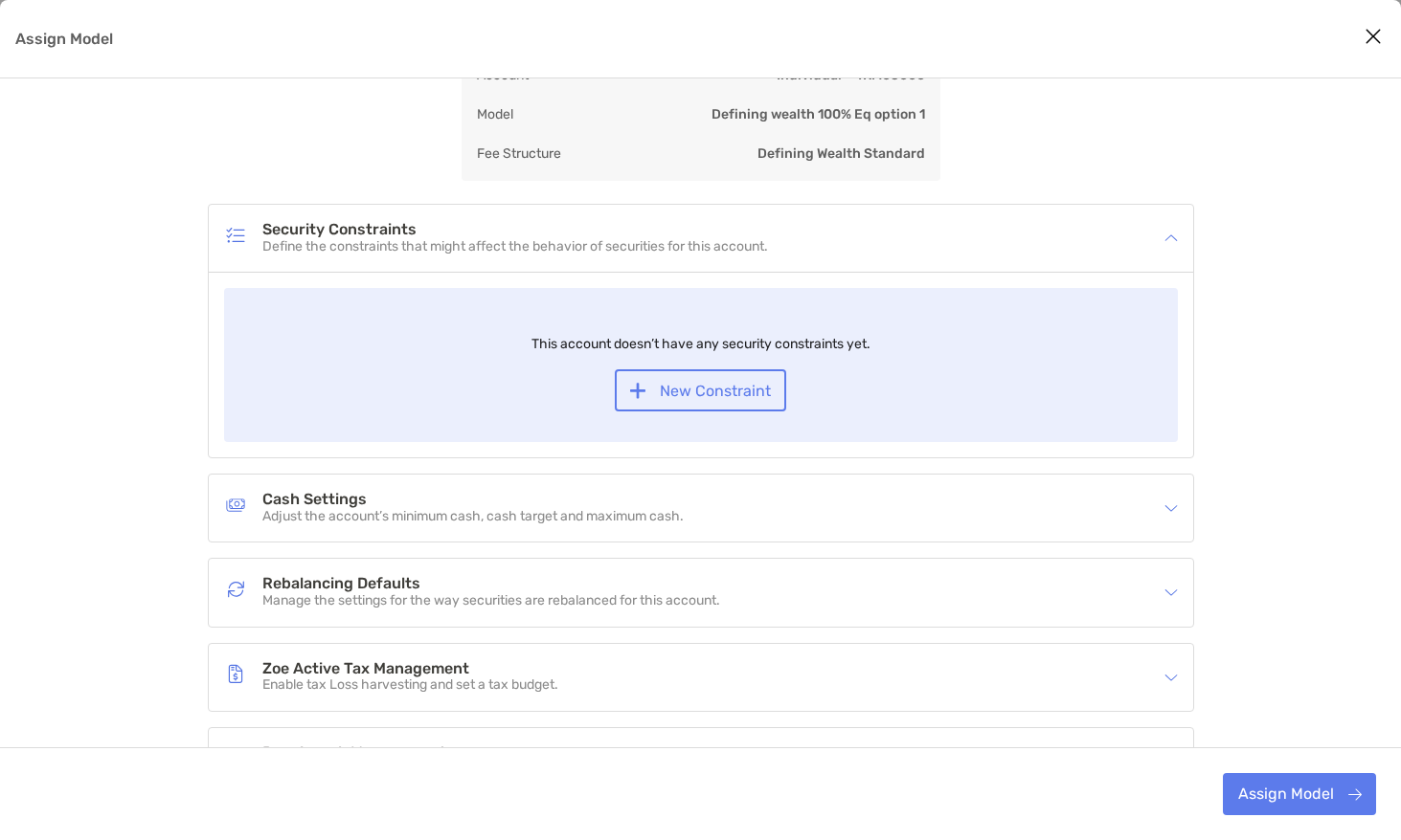
click at [684, 498] on h4 "Cash Settings" at bounding box center [472, 500] width 421 height 16
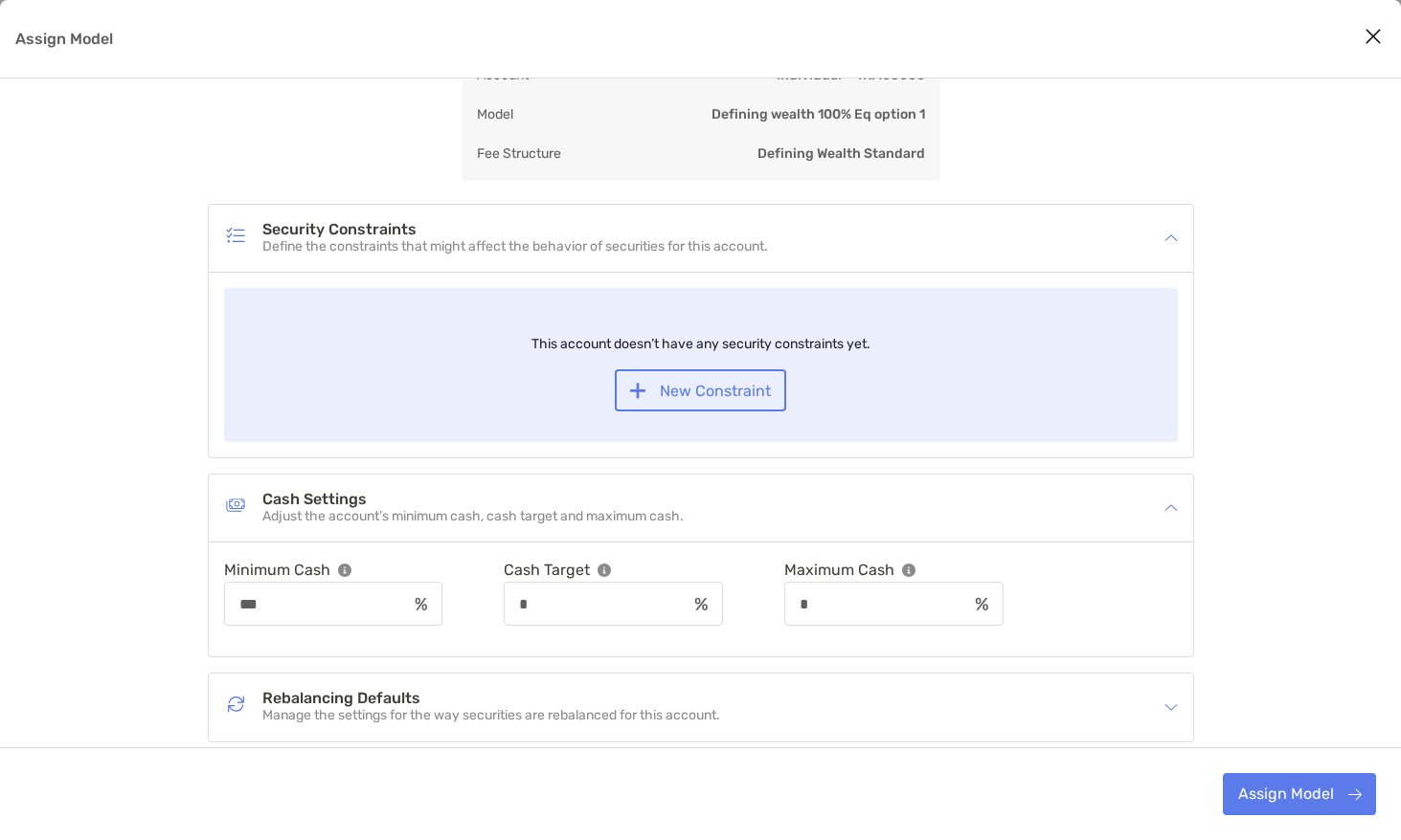
scroll to position [167, 0]
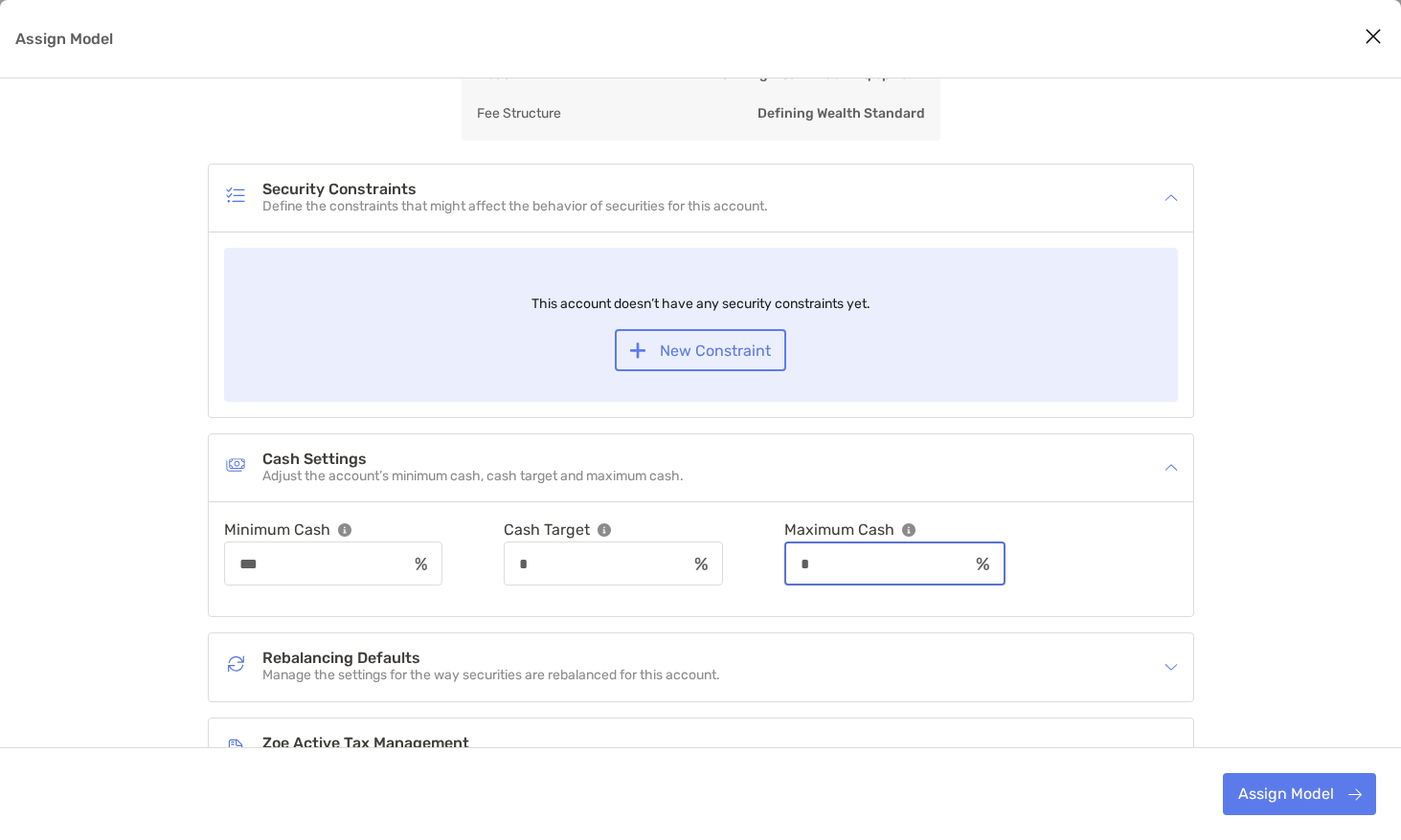
drag, startPoint x: 889, startPoint y: 569, endPoint x: 841, endPoint y: 567, distance: 48.0
click at [841, 567] on input "*" at bounding box center [876, 564] width 182 height 16
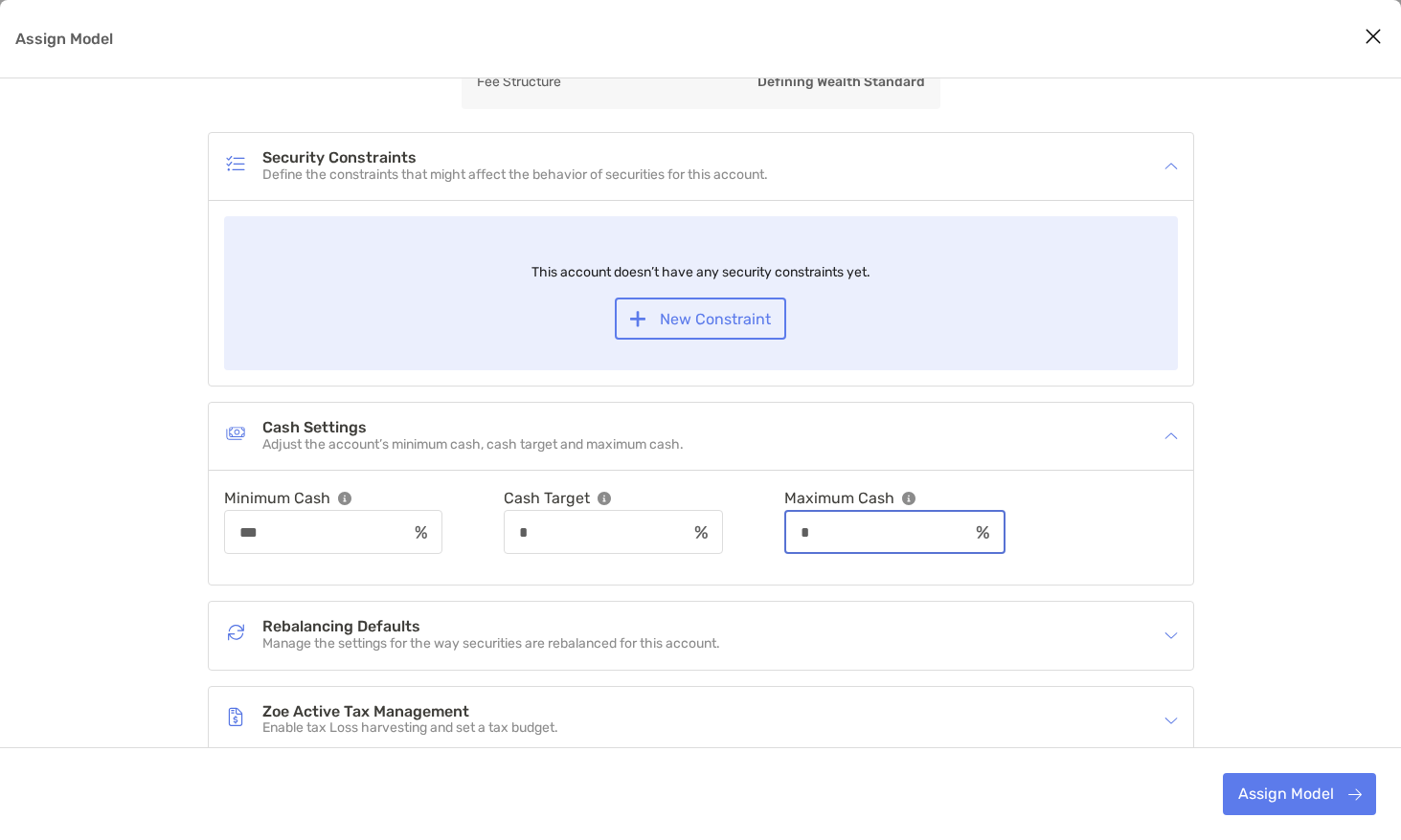
scroll to position [201, 0]
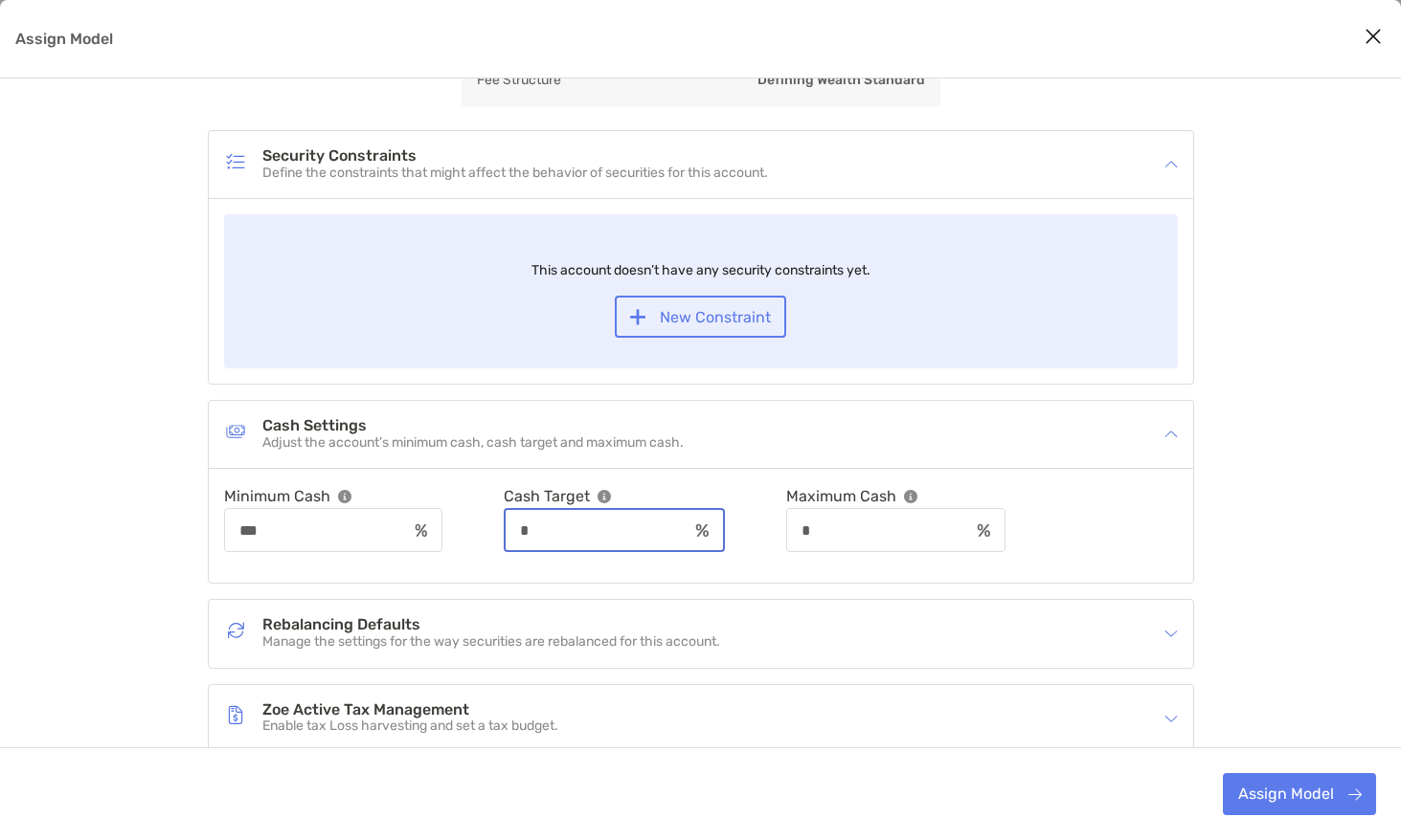
click at [606, 534] on input "*" at bounding box center [596, 530] width 182 height 16
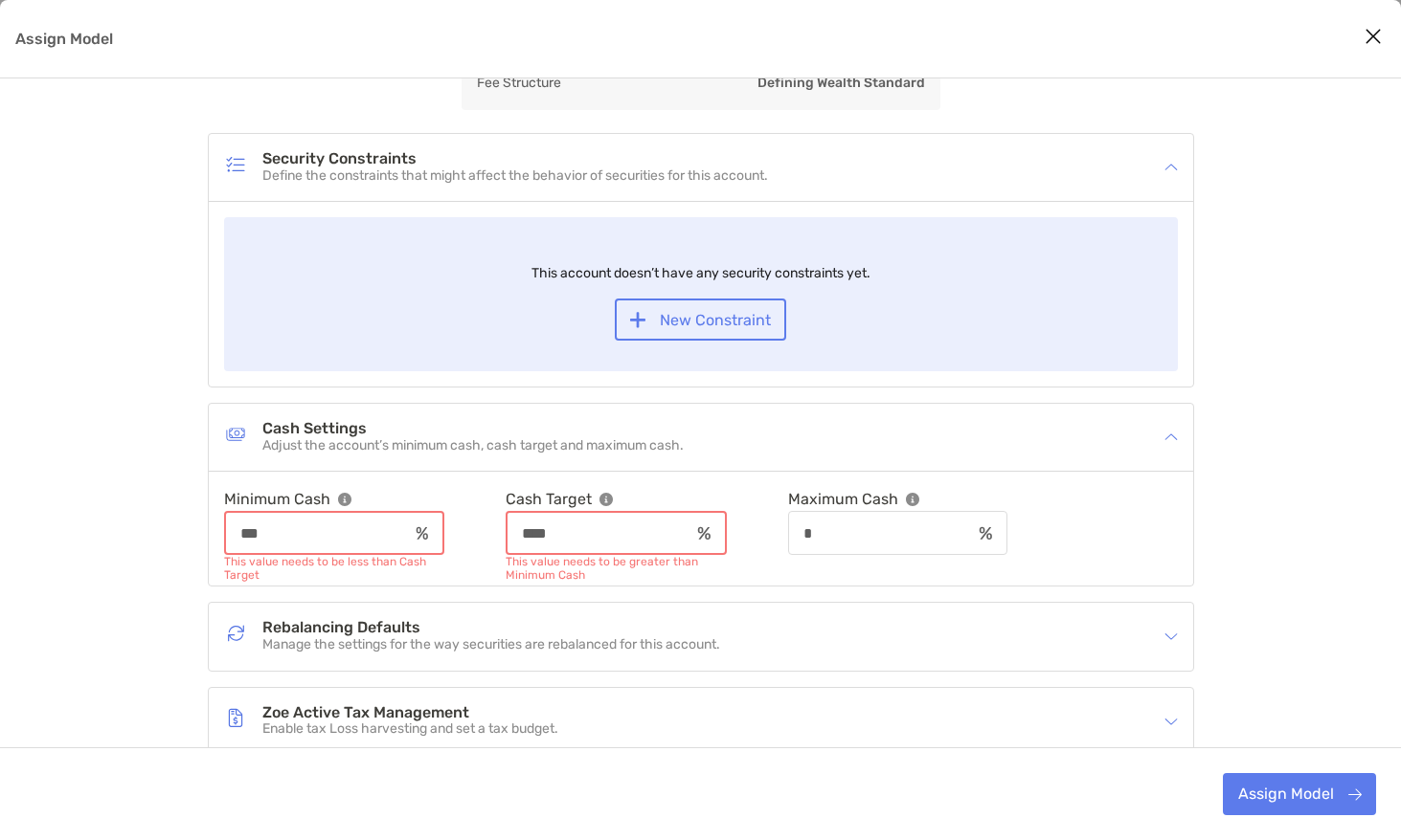
type input "****"
click at [366, 526] on input "***" at bounding box center [317, 533] width 182 height 16
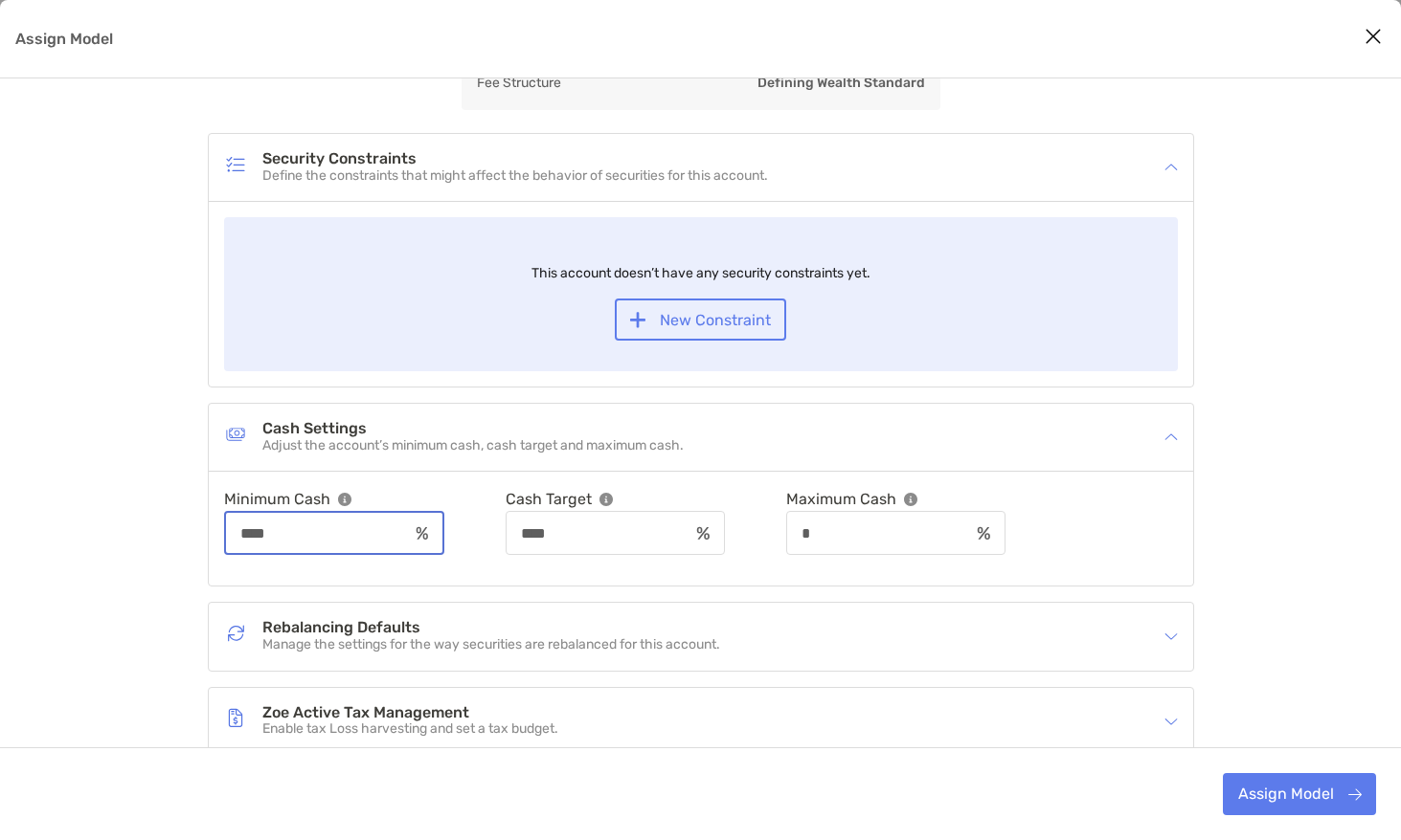
type input "****"
type input "***"
click at [1329, 514] on div "Account Settings Default company accounts settings have been applied to the acc…" at bounding box center [700, 474] width 1401 height 1126
drag, startPoint x: 252, startPoint y: 535, endPoint x: 320, endPoint y: 536, distance: 68.0
click at [320, 536] on input "****" at bounding box center [317, 533] width 182 height 16
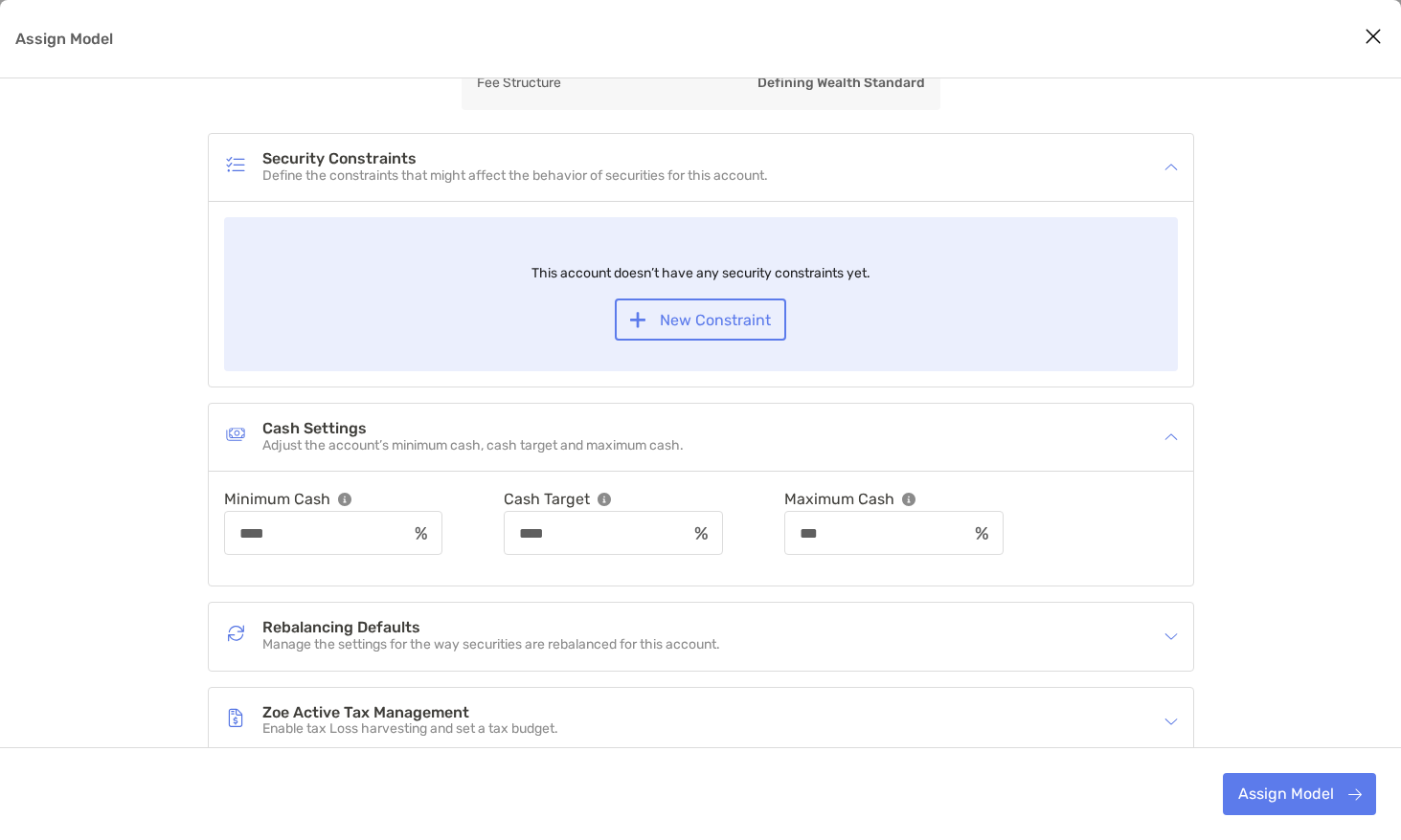
click at [549, 638] on p "Manage the settings for the way securities are rebalanced for this account." at bounding box center [491, 645] width 458 height 16
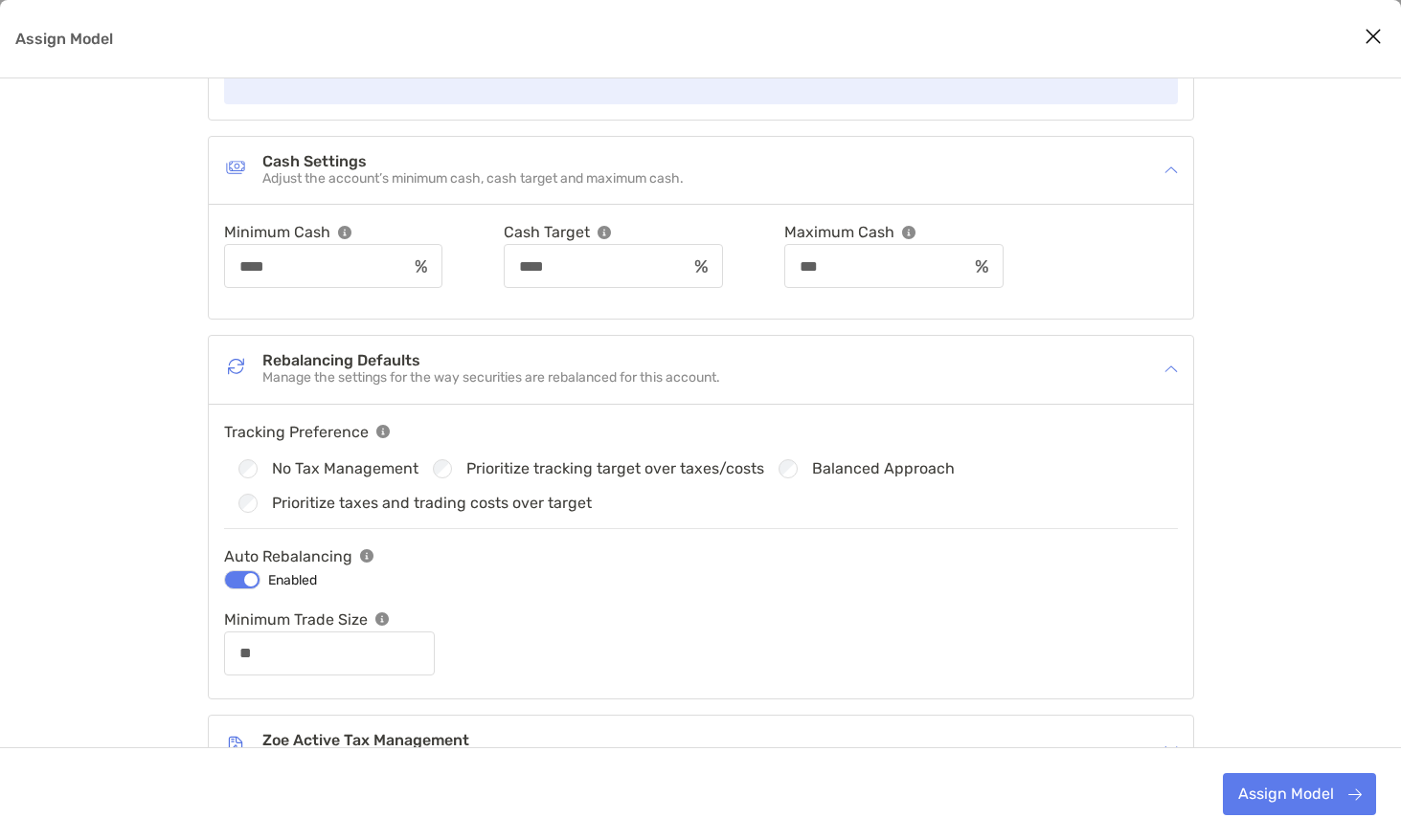
scroll to position [467, 0]
click at [442, 615] on div "Minimum Trade Size" at bounding box center [415, 618] width 383 height 24
click at [415, 619] on div "Minimum Trade Size" at bounding box center [415, 618] width 383 height 24
drag, startPoint x: 320, startPoint y: 671, endPoint x: 329, endPoint y: 665, distance: 10.8
click at [324, 669] on div "**" at bounding box center [330, 652] width 211 height 44
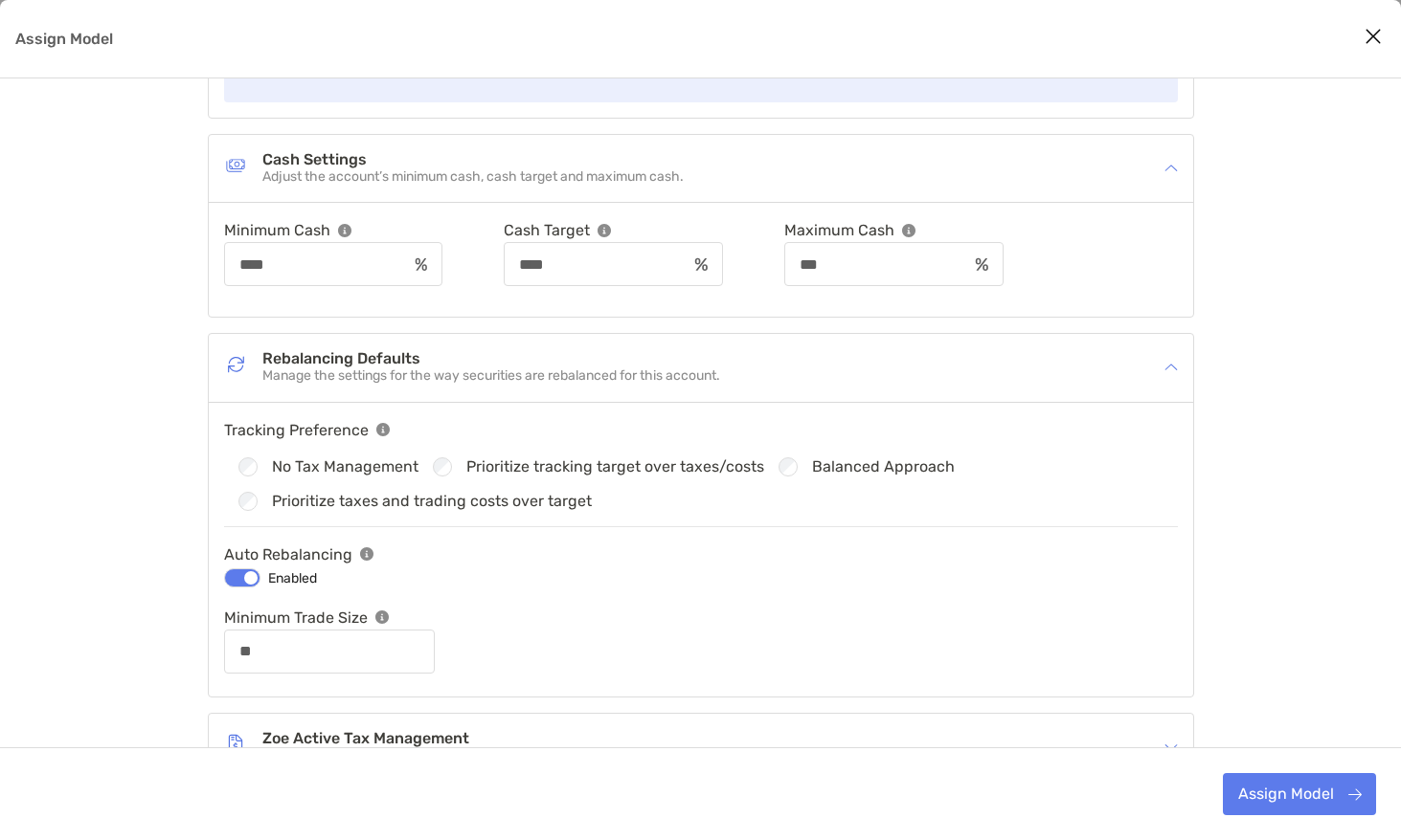
click at [335, 660] on div "**" at bounding box center [330, 652] width 211 height 44
click at [336, 659] on input "**" at bounding box center [330, 651] width 207 height 16
click at [410, 656] on input "**" at bounding box center [330, 651] width 207 height 16
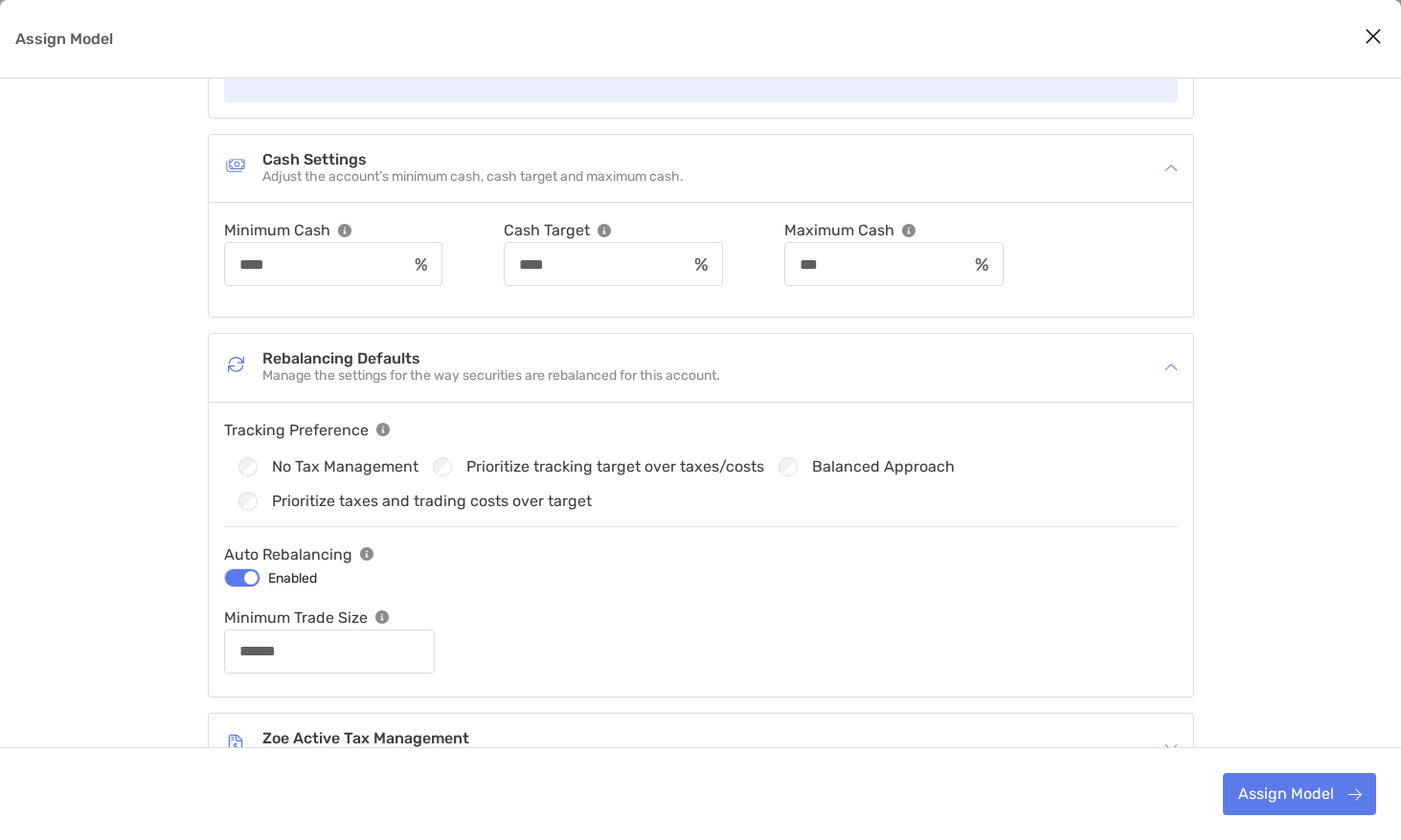
click at [560, 638] on div "Minimum Trade Size ******" at bounding box center [701, 640] width 954 height 68
drag, startPoint x: 363, startPoint y: 663, endPoint x: 194, endPoint y: 660, distance: 169.0
click at [194, 660] on div "Account Settings Default company accounts settings have been applied to the acc…" at bounding box center [700, 351] width 1401 height 1420
click at [256, 652] on input "******" at bounding box center [330, 651] width 207 height 16
click at [253, 653] on input "******" at bounding box center [330, 651] width 207 height 16
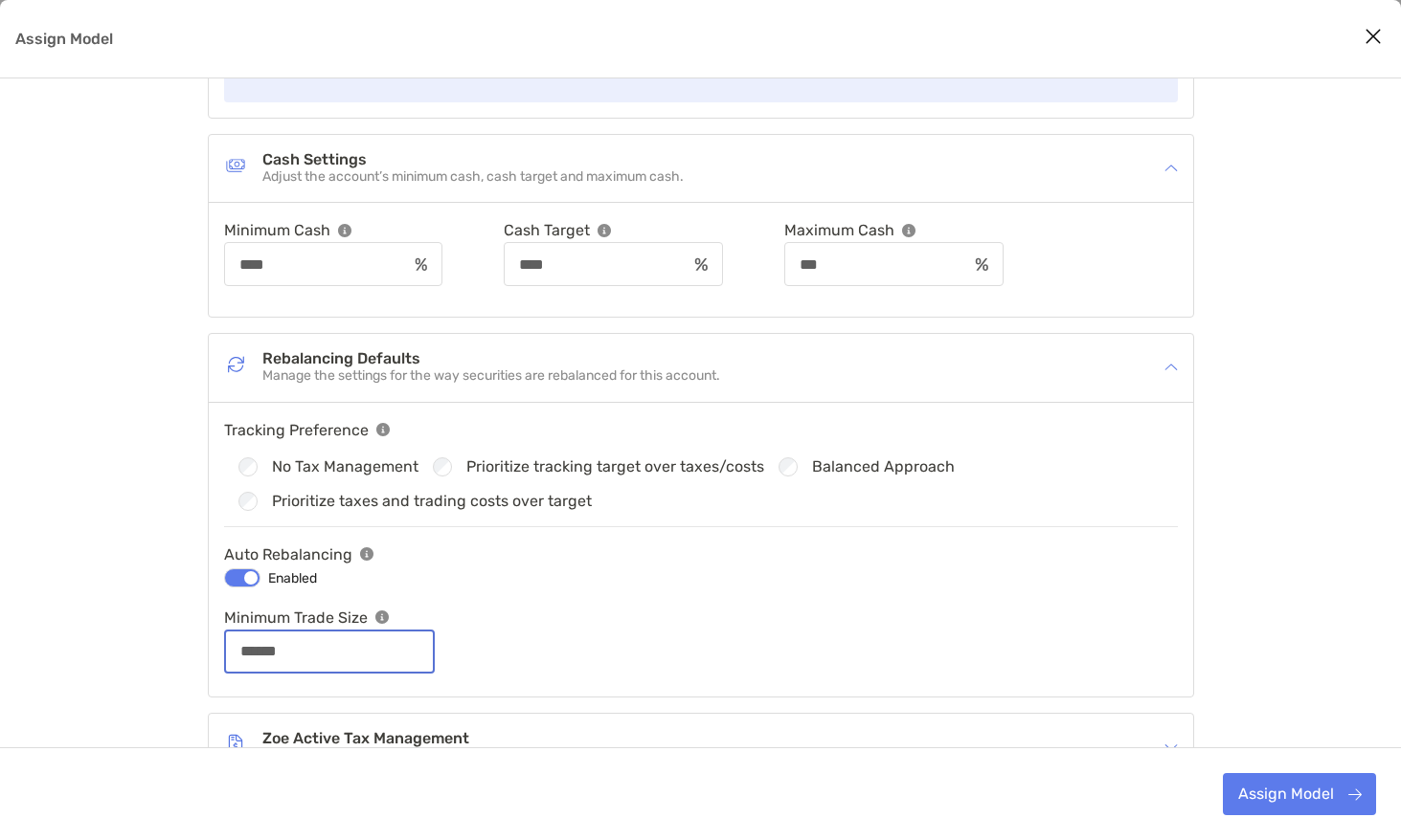
click at [253, 653] on input "******" at bounding box center [330, 651] width 207 height 16
type input "****"
click at [546, 627] on div "Minimum Trade Size" at bounding box center [415, 618] width 383 height 24
click at [607, 534] on div "Tracking Preference No Tax Management Prioritize tracking target over taxes/cos…" at bounding box center [701, 480] width 954 height 124
click at [607, 532] on div "Tracking Preference No Tax Management Prioritize tracking target over taxes/cos…" at bounding box center [701, 480] width 954 height 124
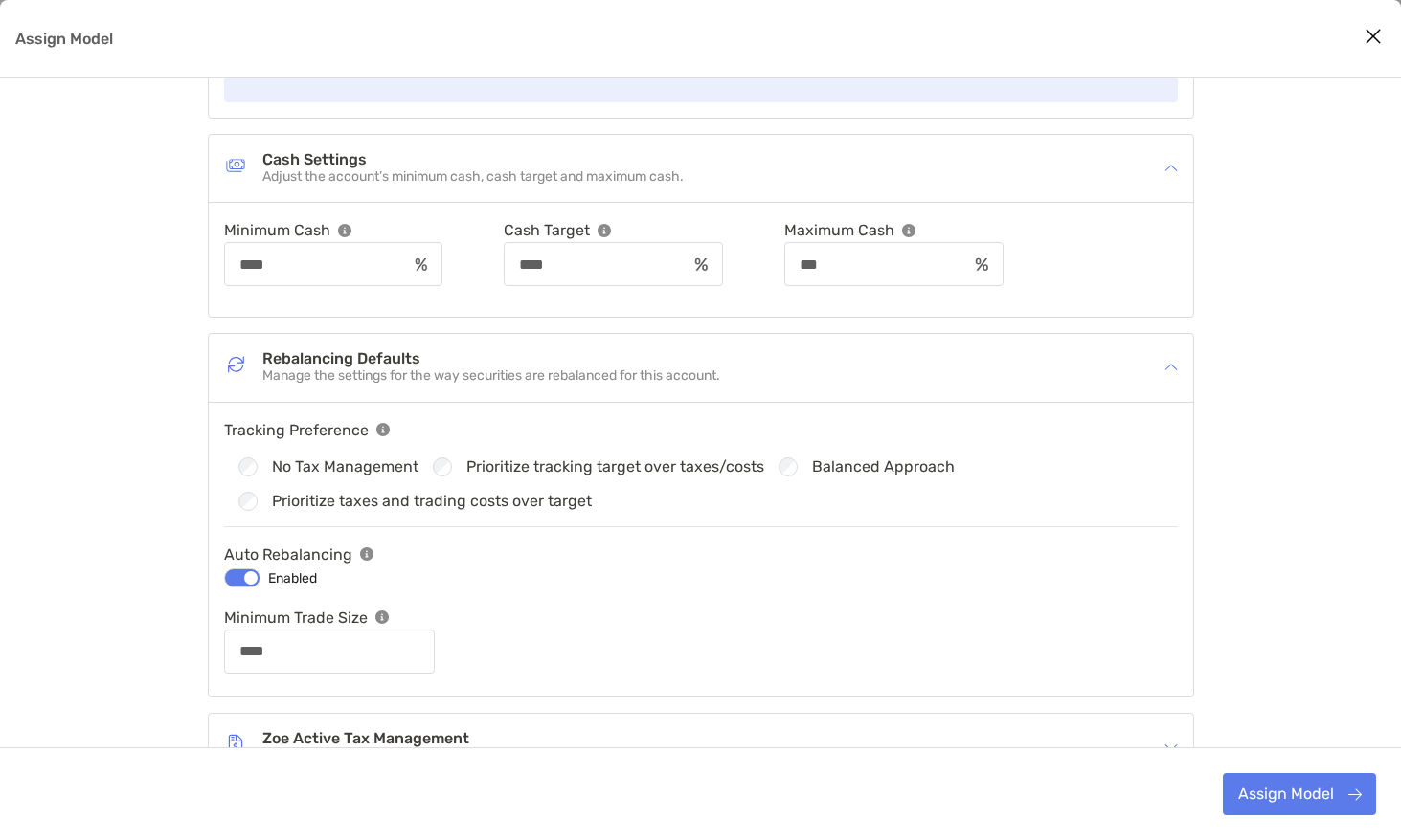
click at [327, 469] on label "No Tax Management" at bounding box center [345, 467] width 146 height 16
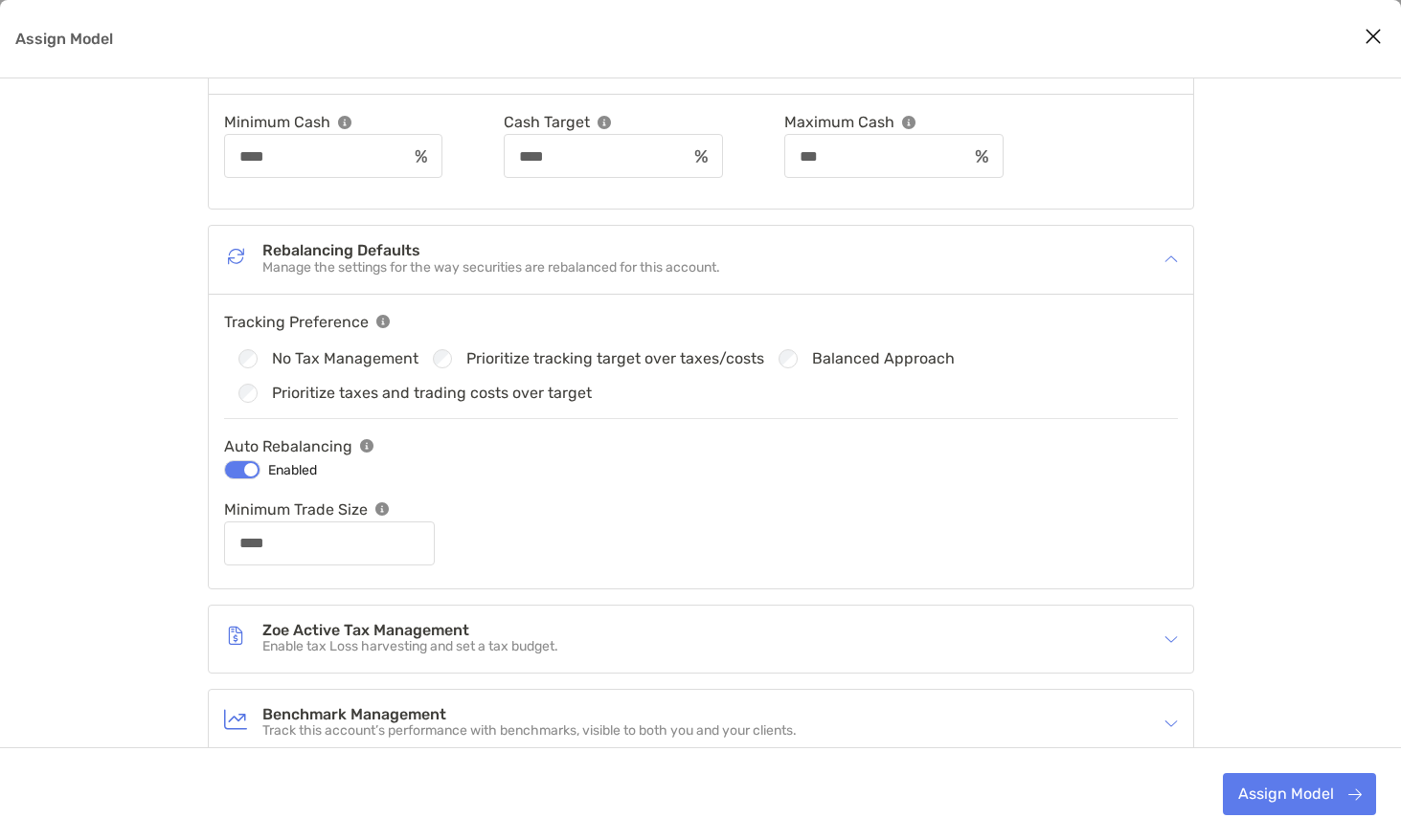
scroll to position [689, 0]
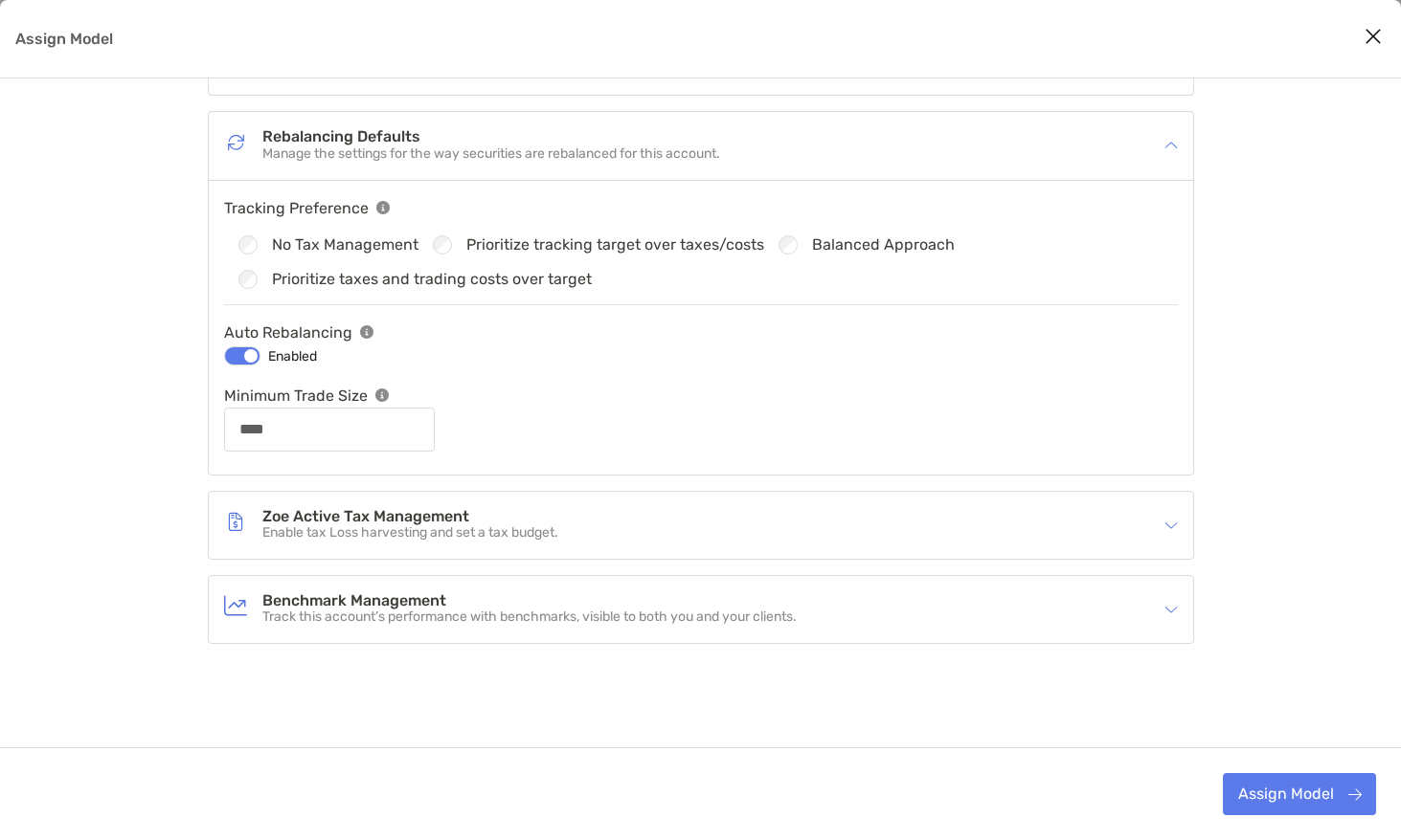
click at [600, 527] on div "Zoe Active Tax Management Enable tax Loss harvesting and set a tax budget." at bounding box center [688, 525] width 929 height 44
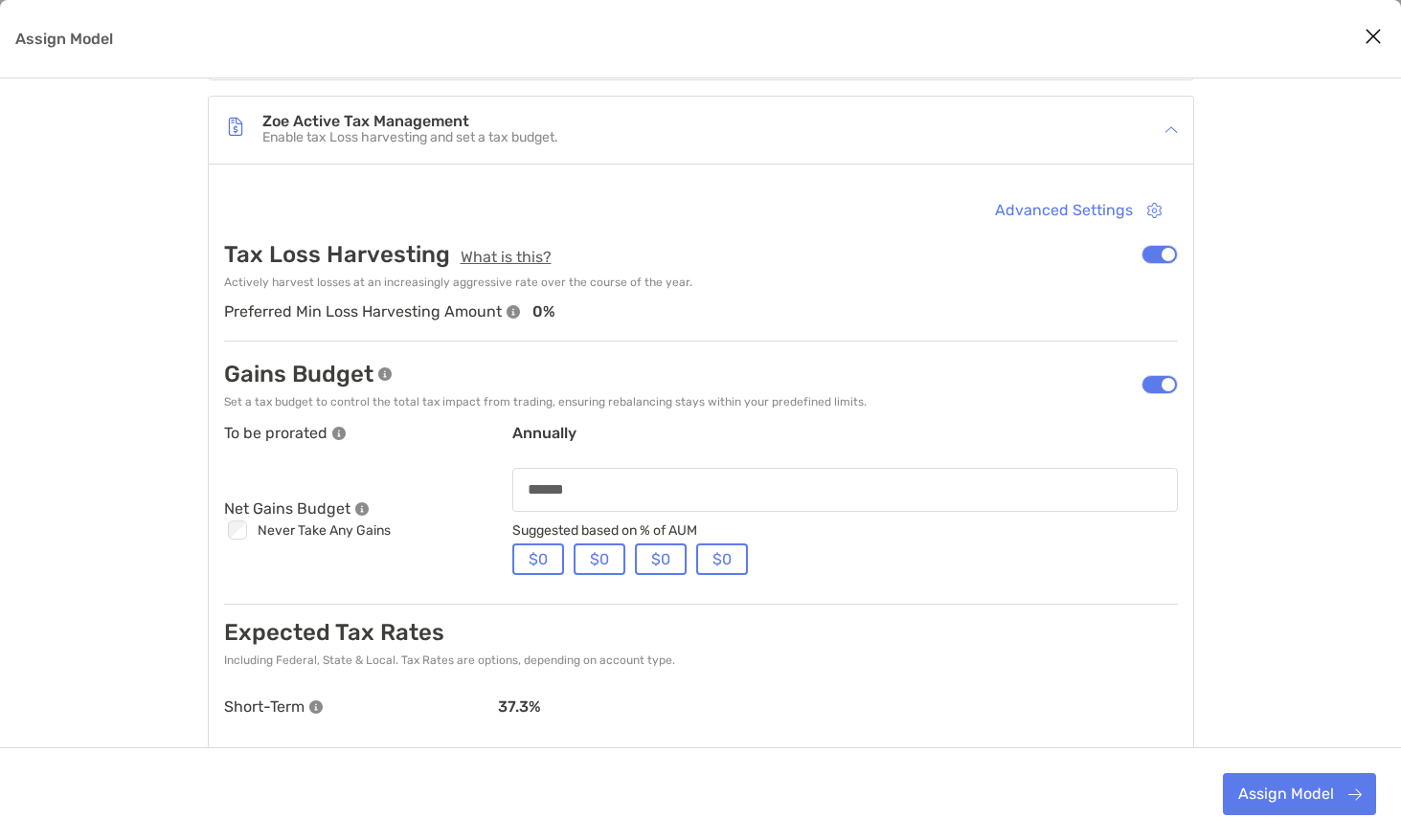
scroll to position [1091, 0]
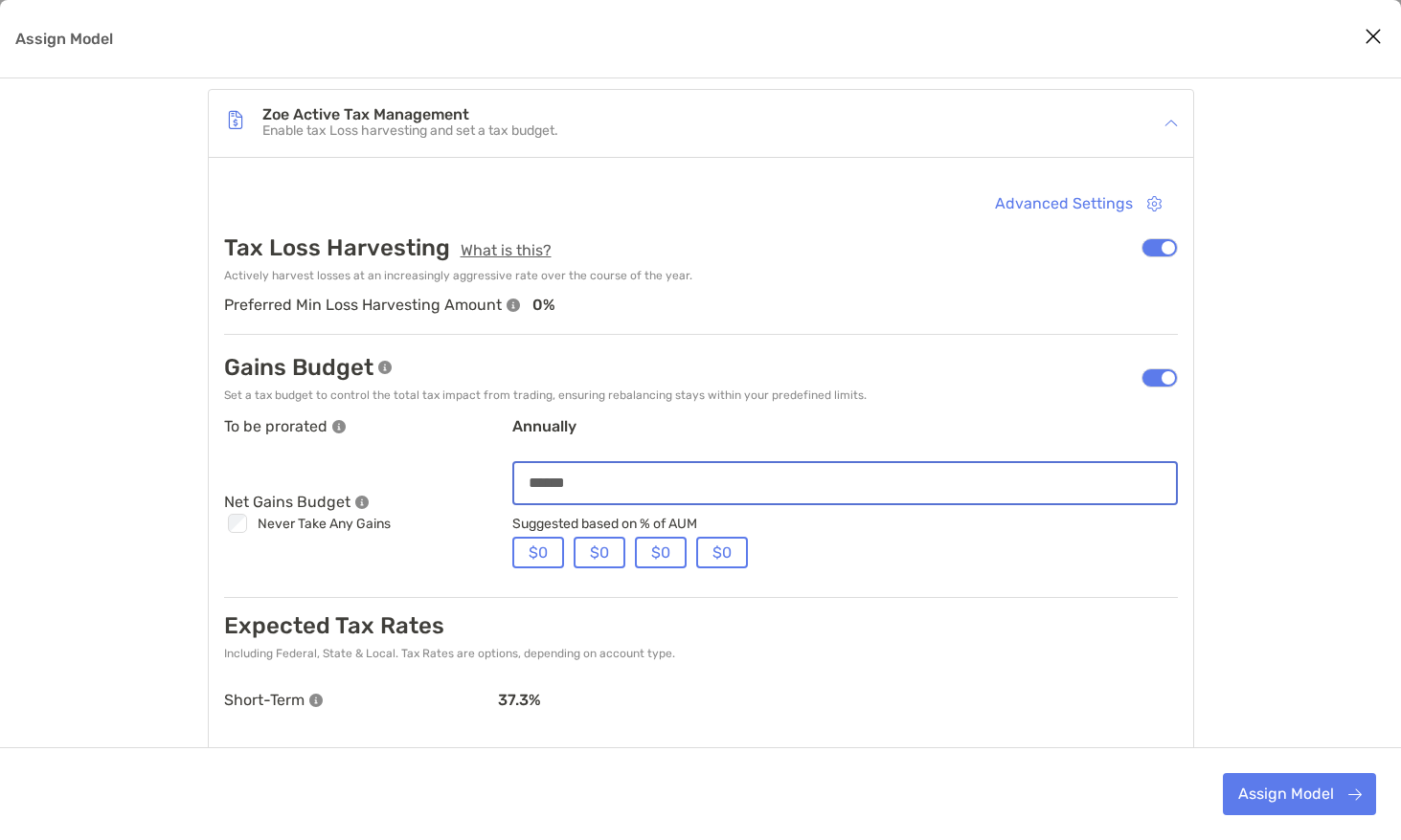
drag, startPoint x: 605, startPoint y: 480, endPoint x: 436, endPoint y: 479, distance: 169.0
click at [436, 479] on div "To be prorated annually Net Gains Budget Checkbox Never Take Any Gains ****** S…" at bounding box center [701, 493] width 954 height 151
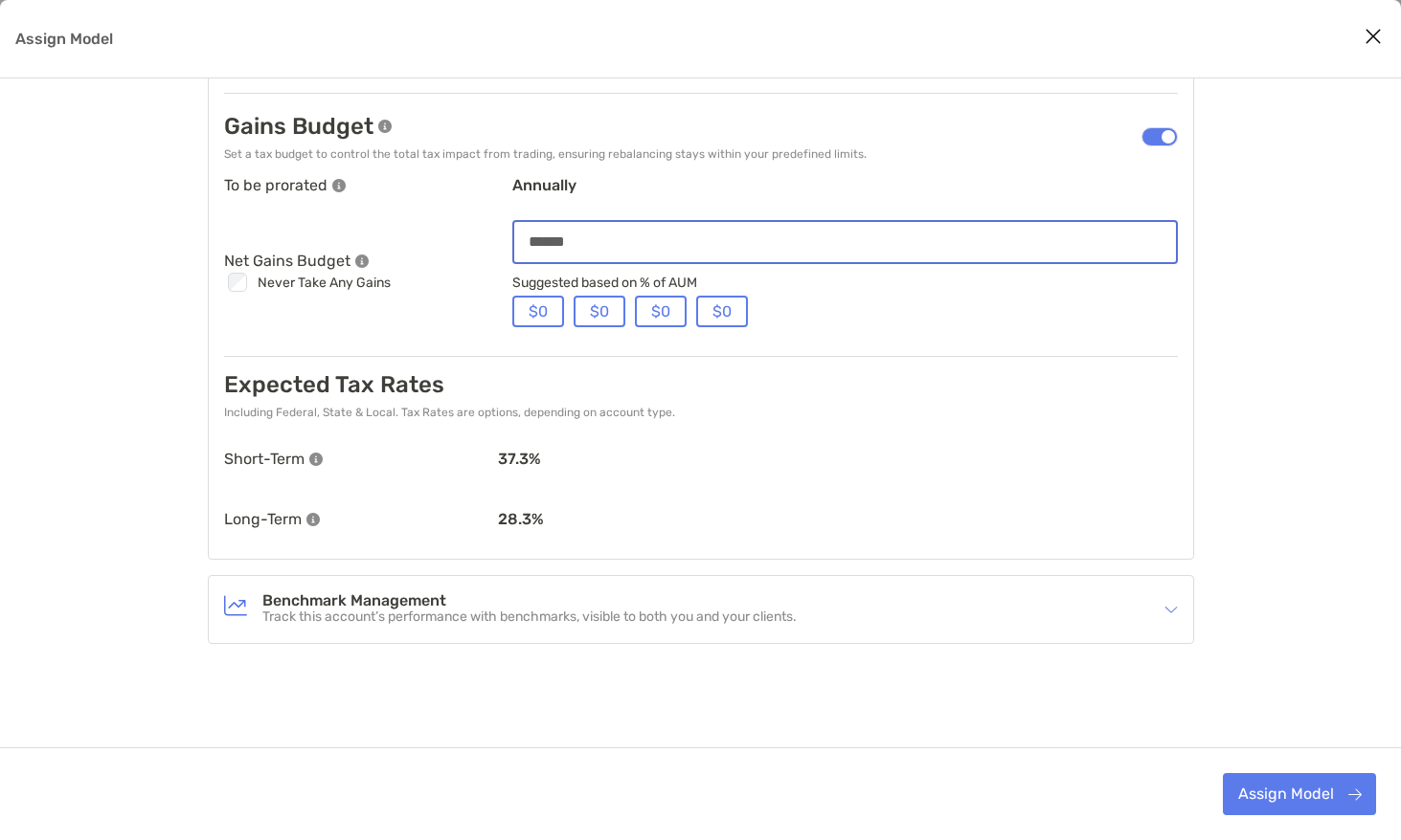
type input "******"
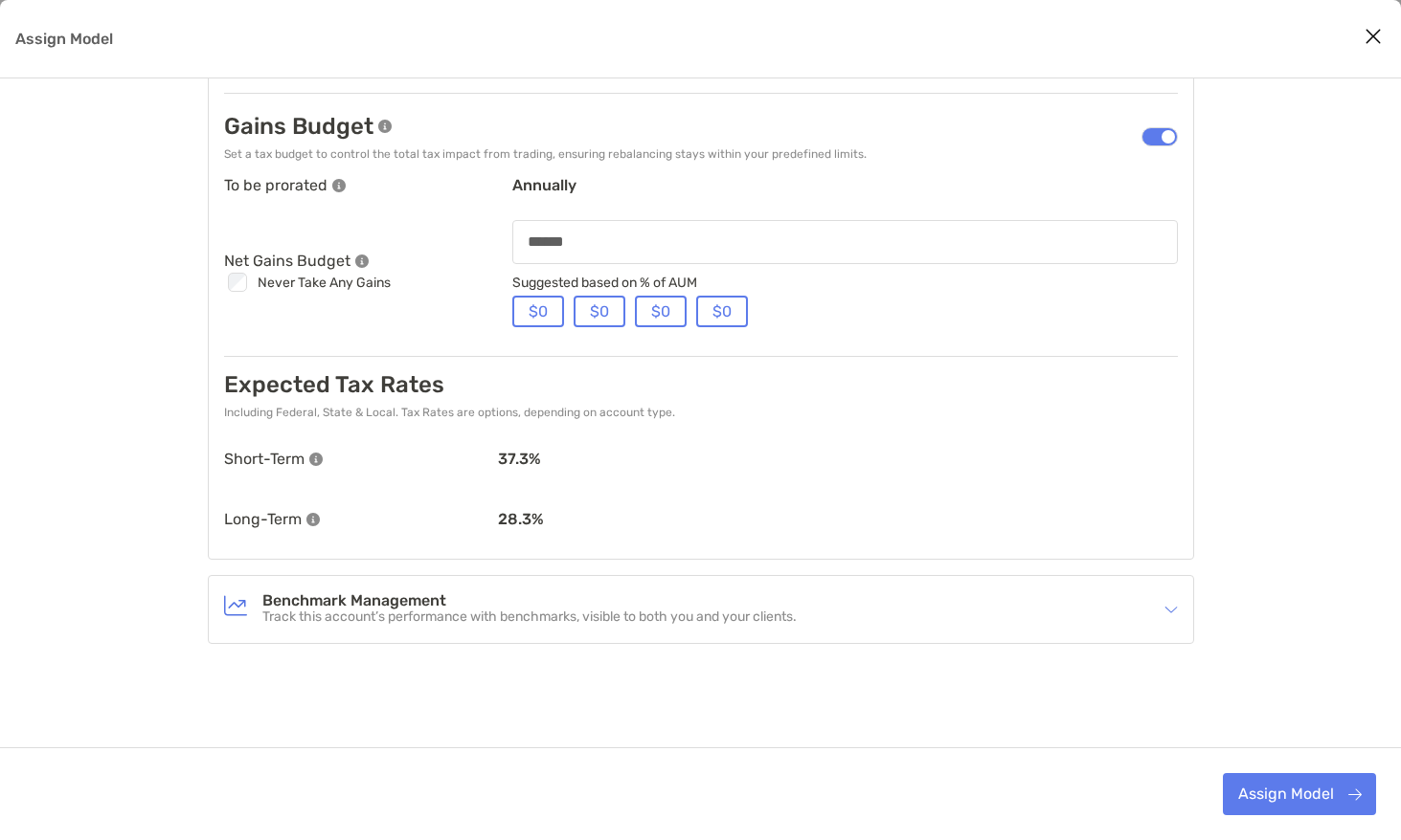
click at [403, 603] on h4 "Benchmark Management" at bounding box center [529, 601] width 535 height 16
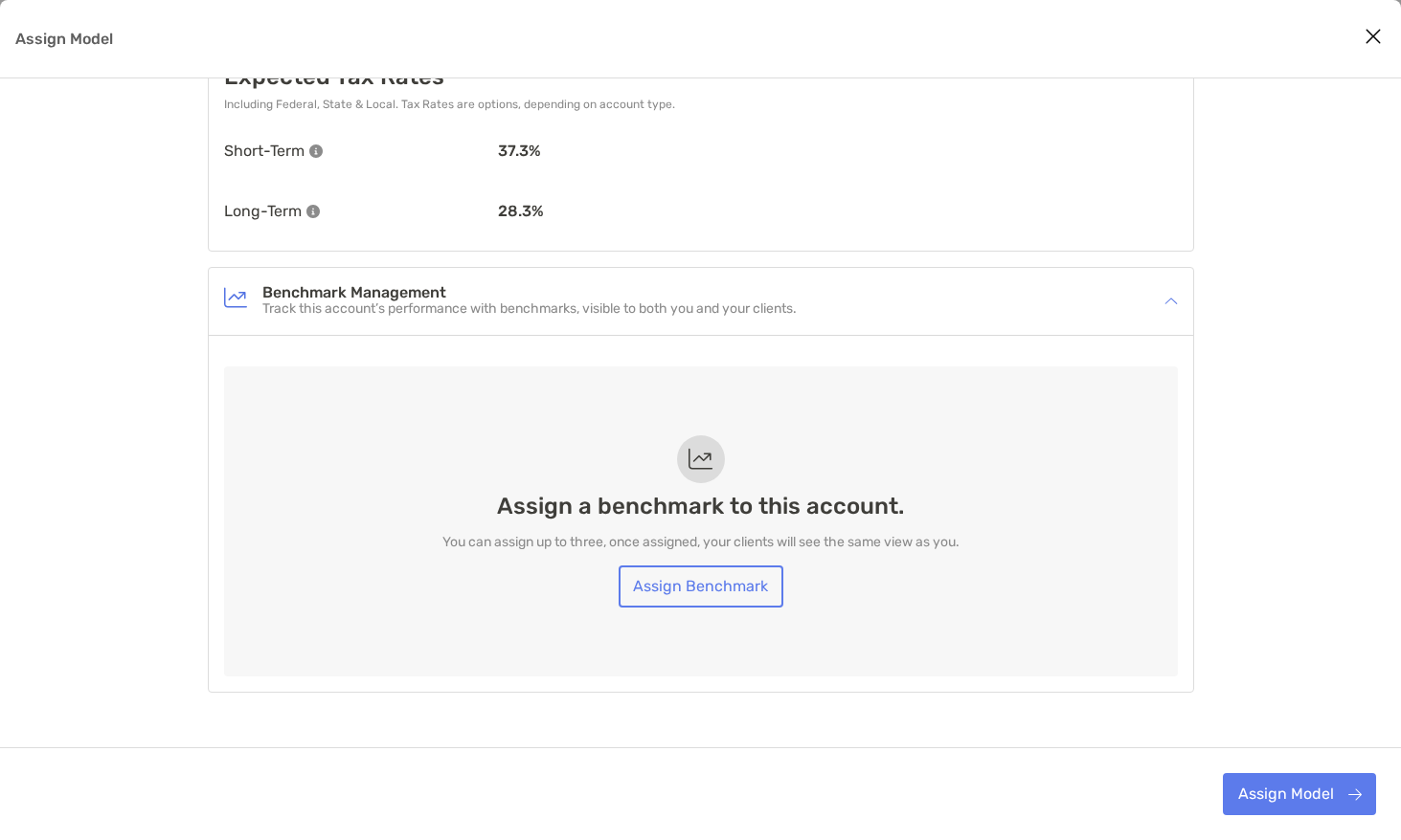
scroll to position [1644, 0]
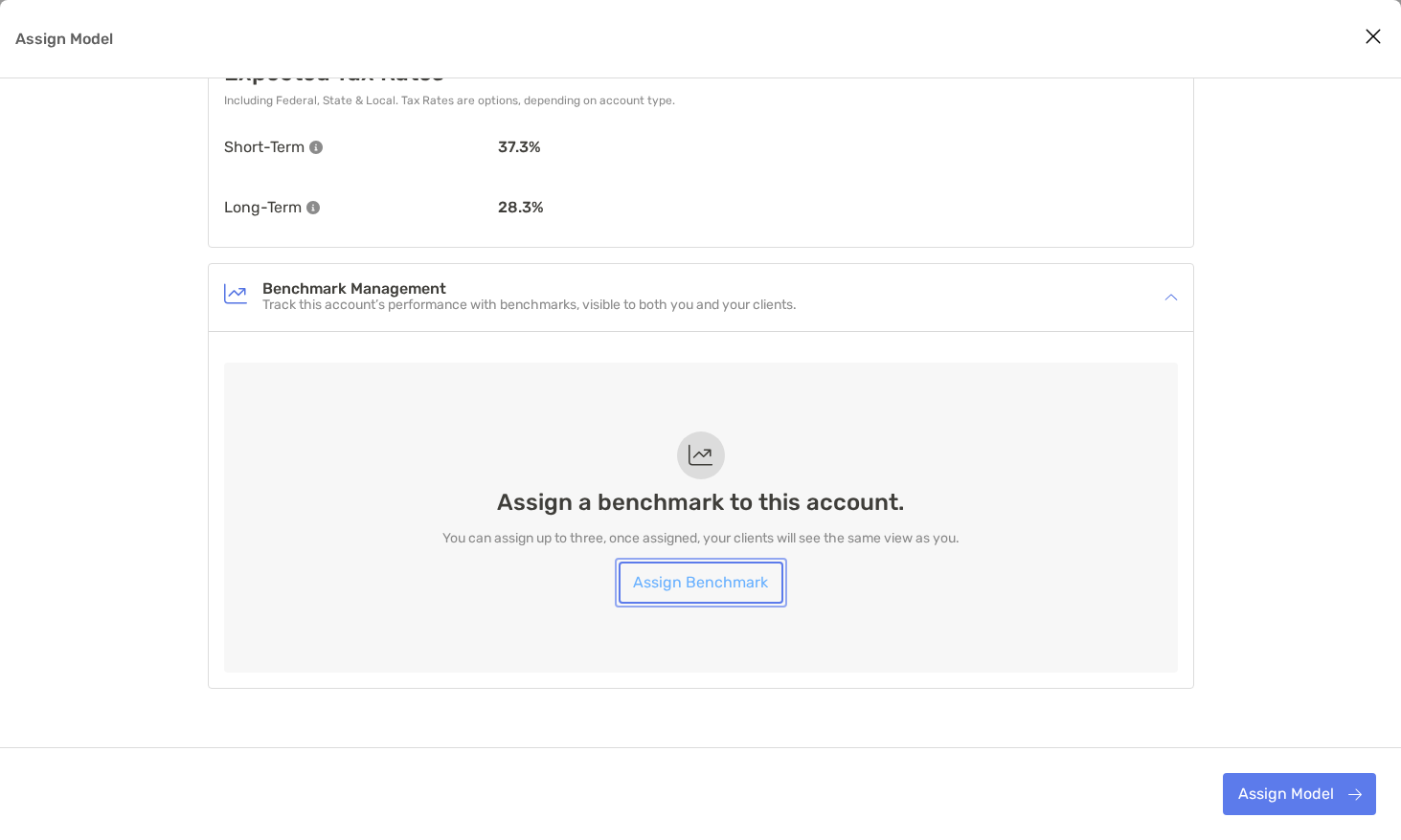
click at [702, 601] on link "Assign Benchmark" at bounding box center [700, 582] width 164 height 42
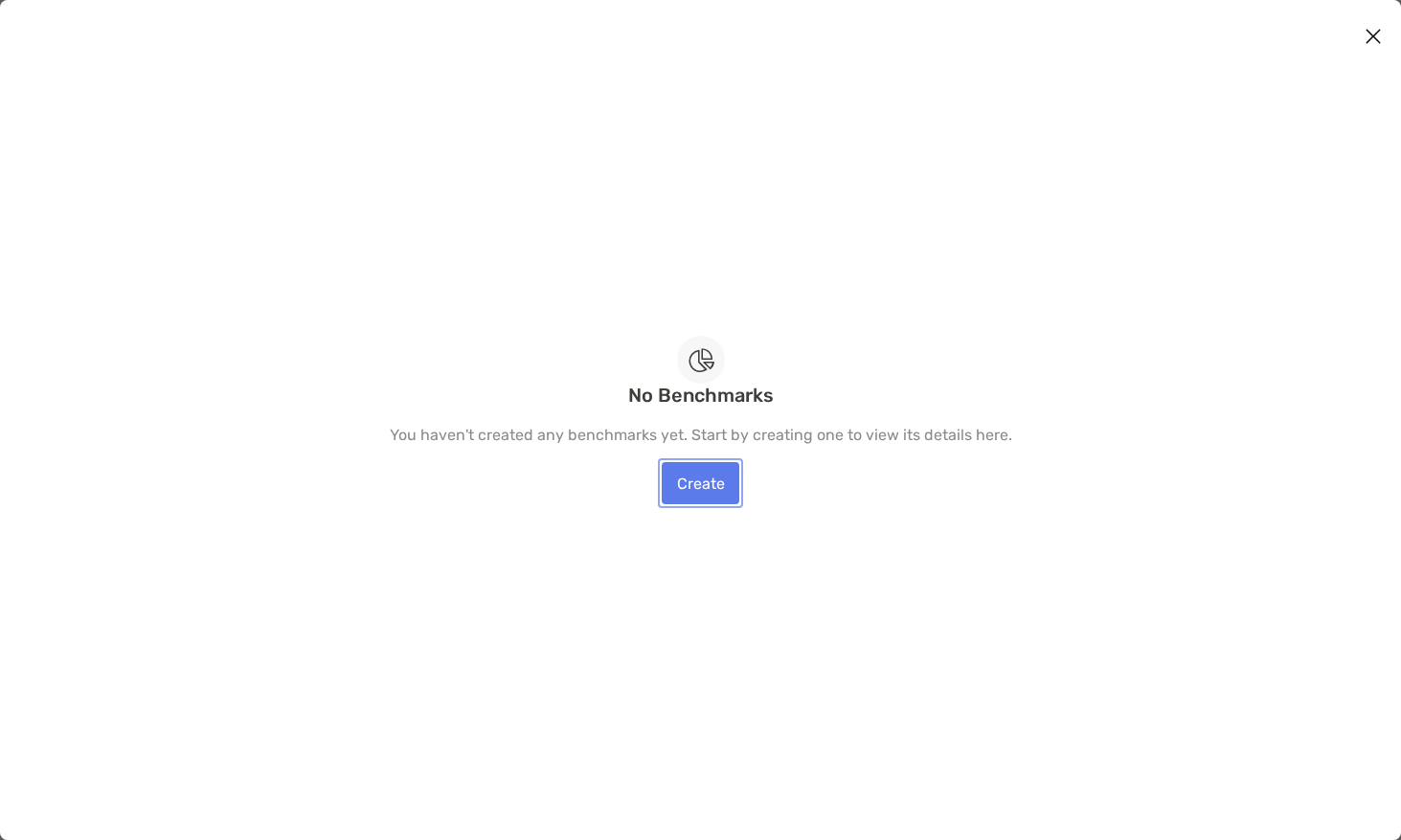
click at [707, 477] on link "Create" at bounding box center [700, 483] width 78 height 42
click at [691, 482] on link "Create" at bounding box center [700, 483] width 78 height 42
click at [1366, 33] on icon "Close modal" at bounding box center [1372, 36] width 17 height 23
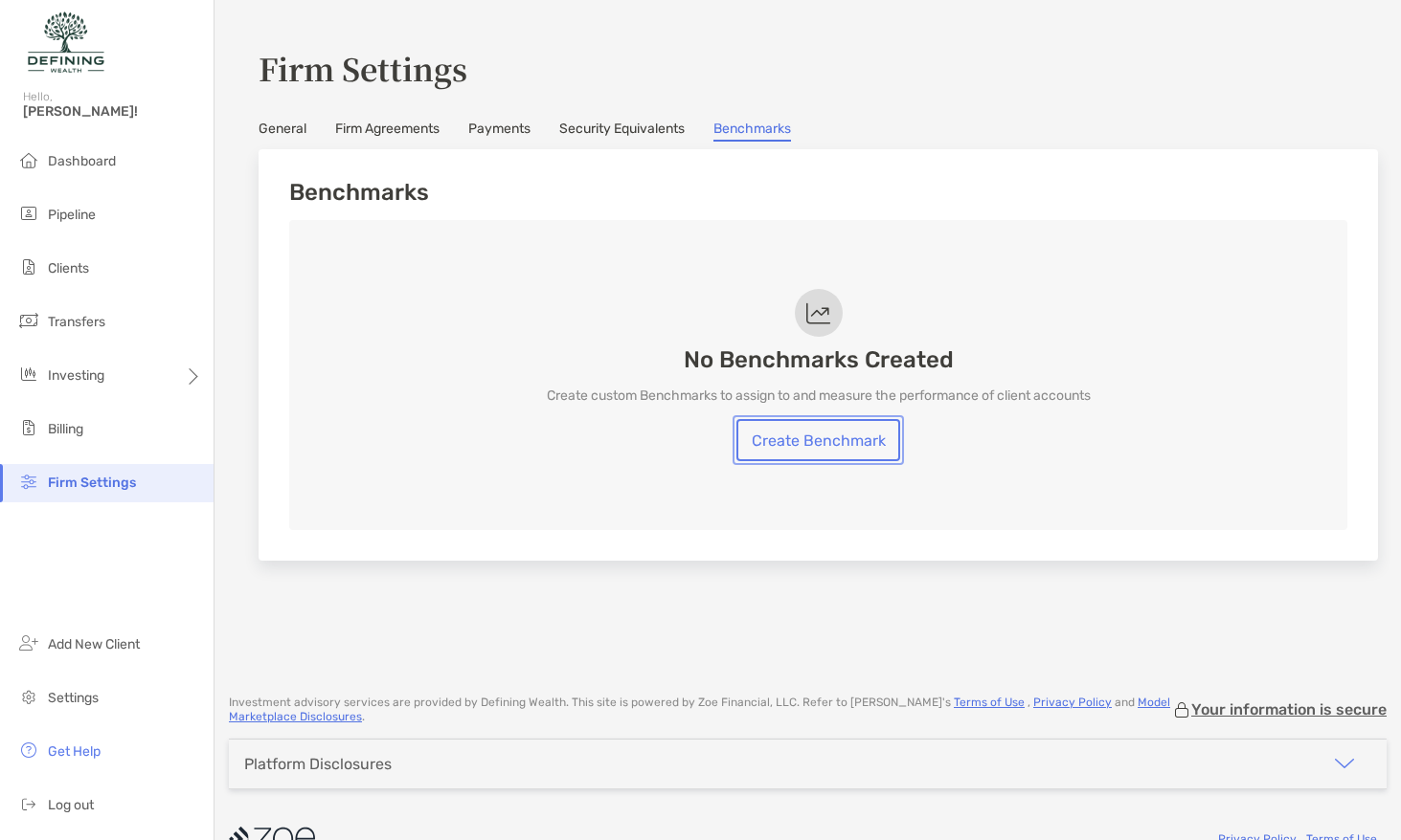
click at [869, 452] on link "Create Benchmark" at bounding box center [817, 440] width 163 height 42
click at [111, 260] on li "Clients" at bounding box center [107, 269] width 213 height 38
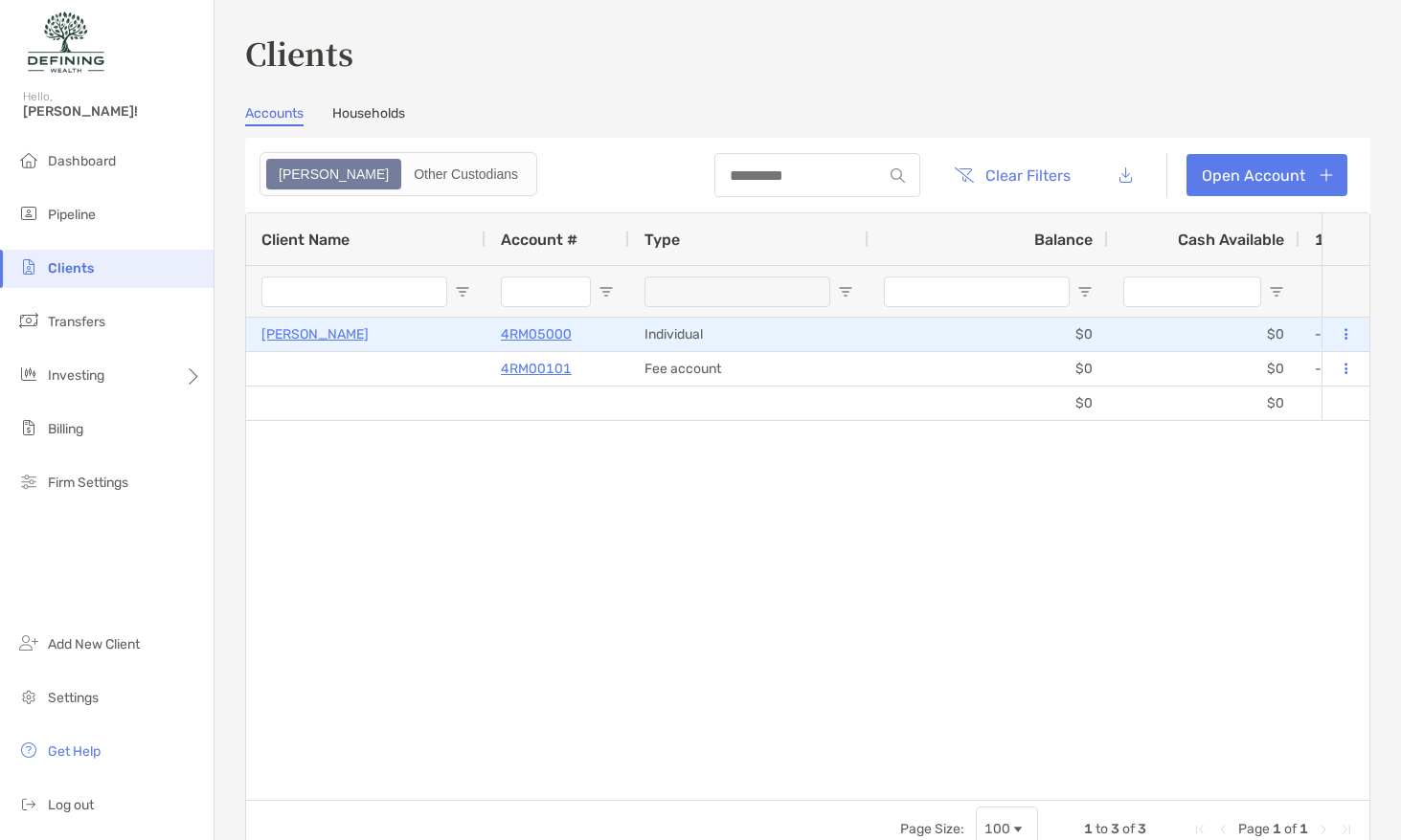
click at [553, 338] on p "4RM05000" at bounding box center [536, 334] width 71 height 24
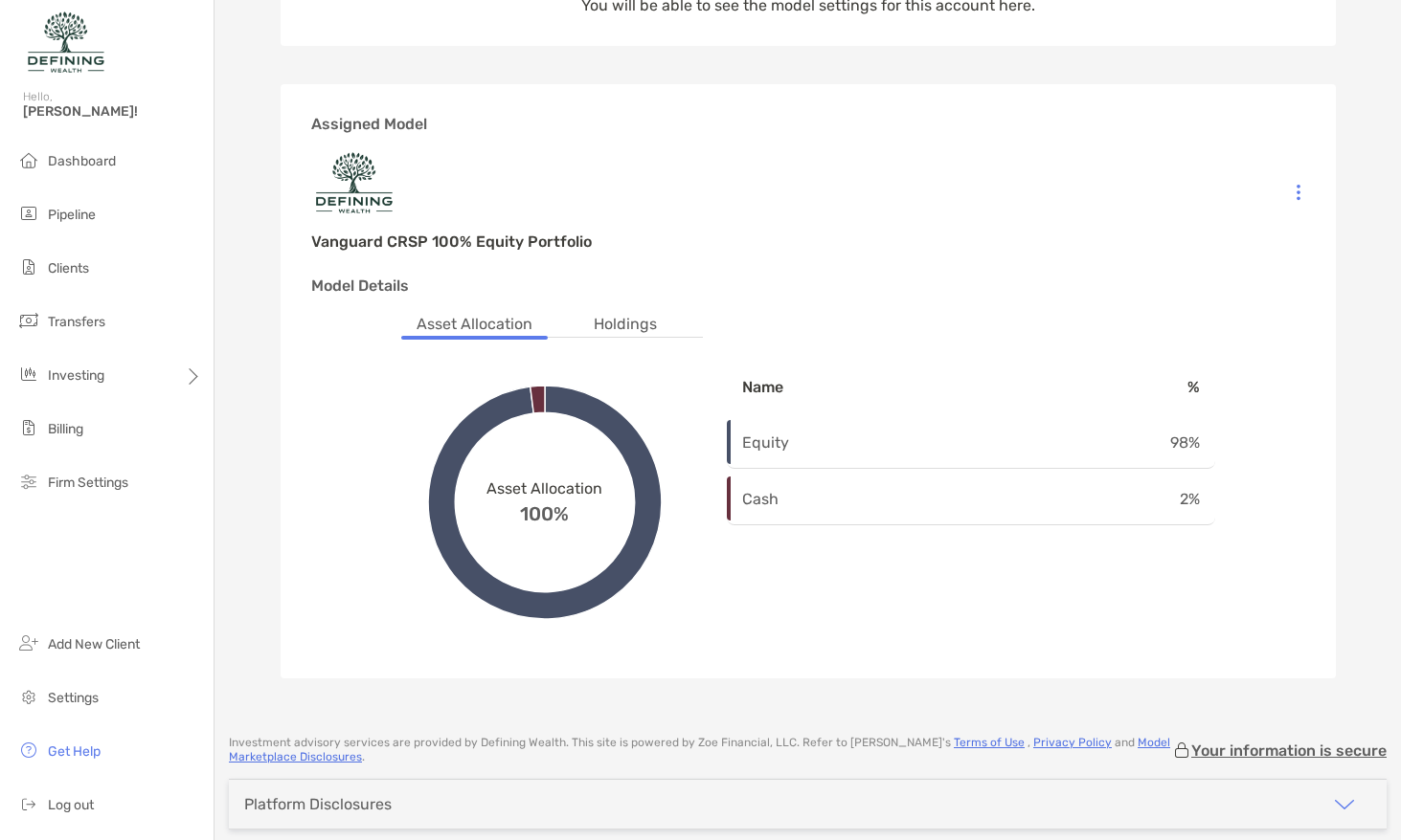
scroll to position [374, 0]
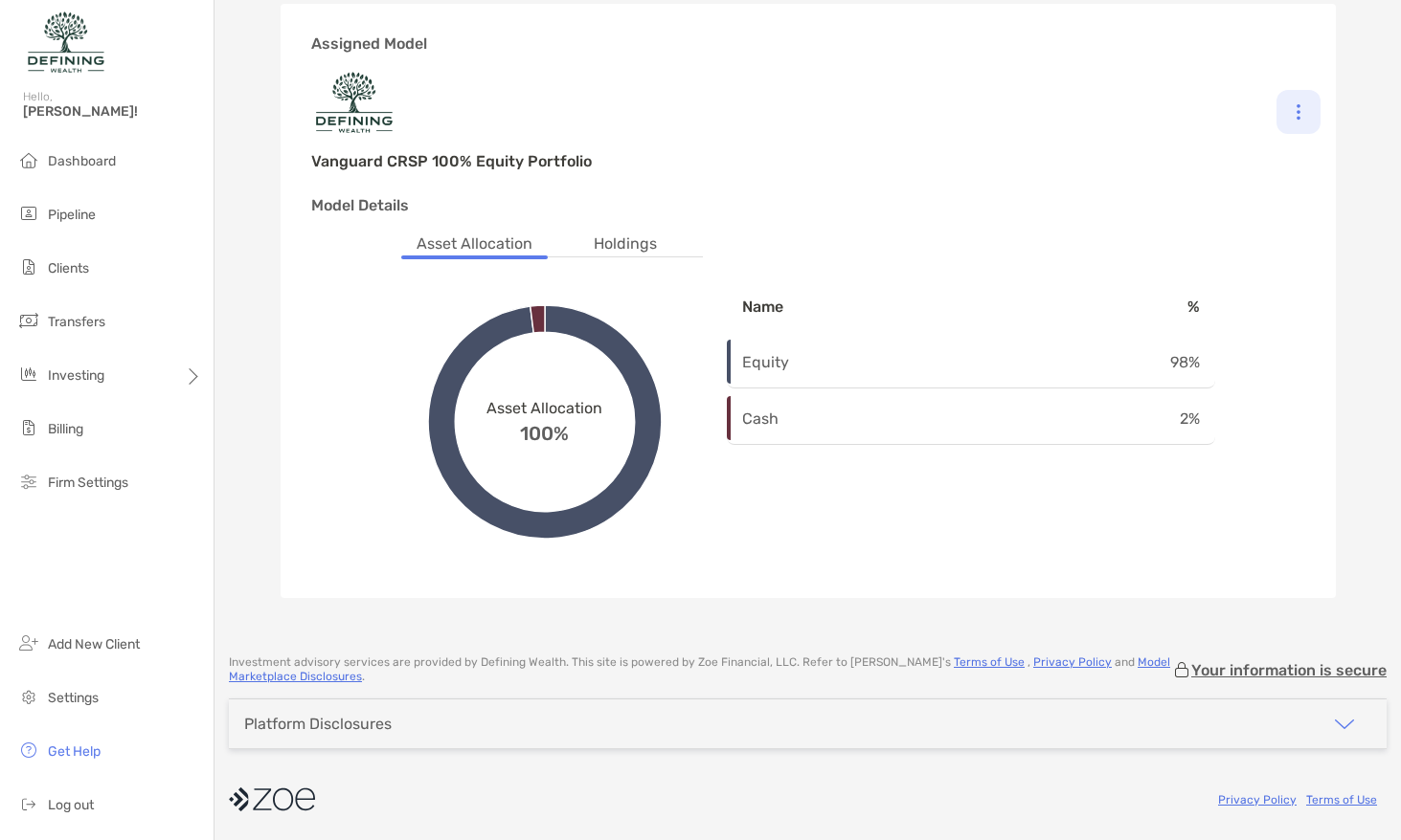
click at [1318, 111] on div at bounding box center [1298, 111] width 44 height 44
click at [1220, 172] on div "Change Model" at bounding box center [1215, 164] width 211 height 54
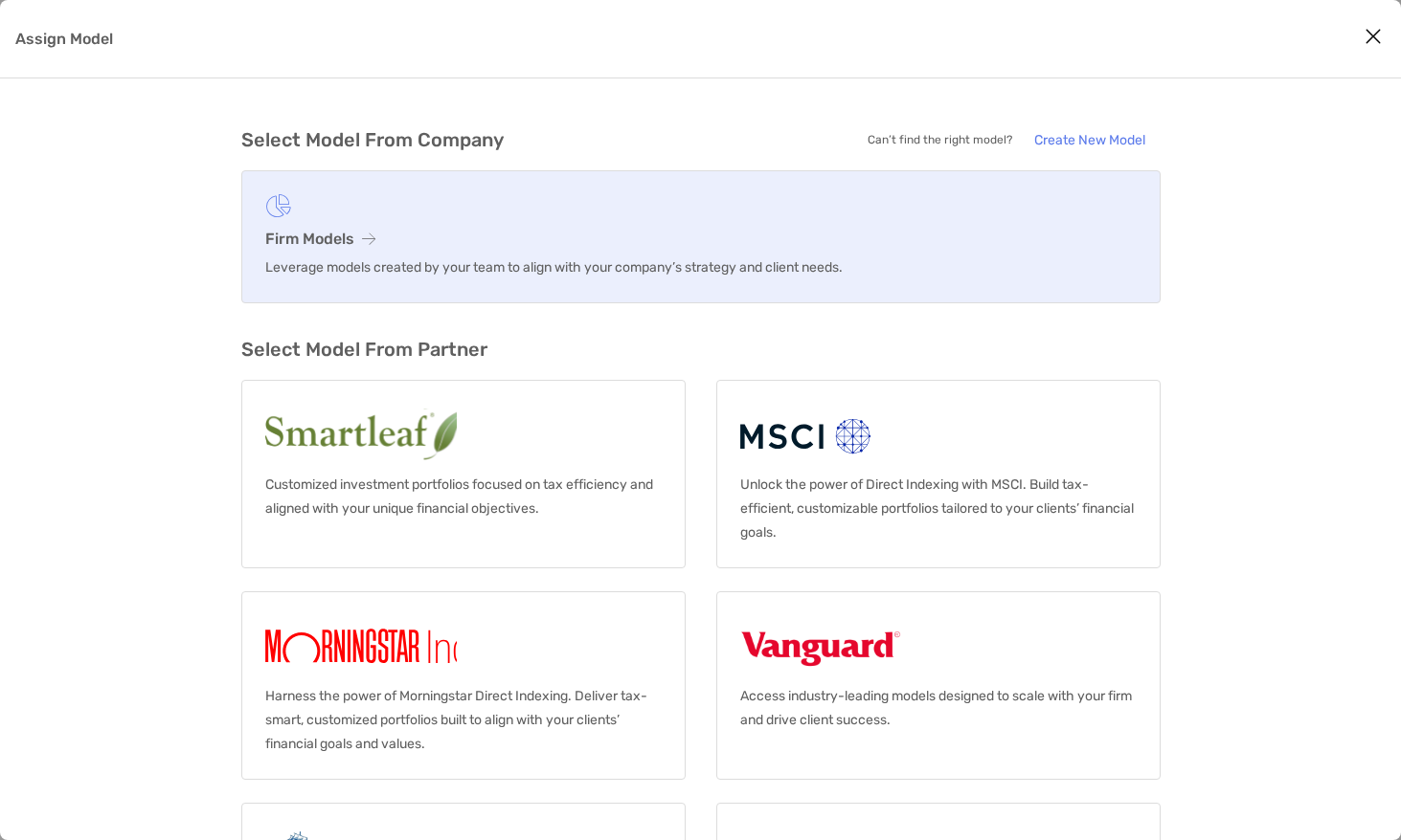
scroll to position [158, 0]
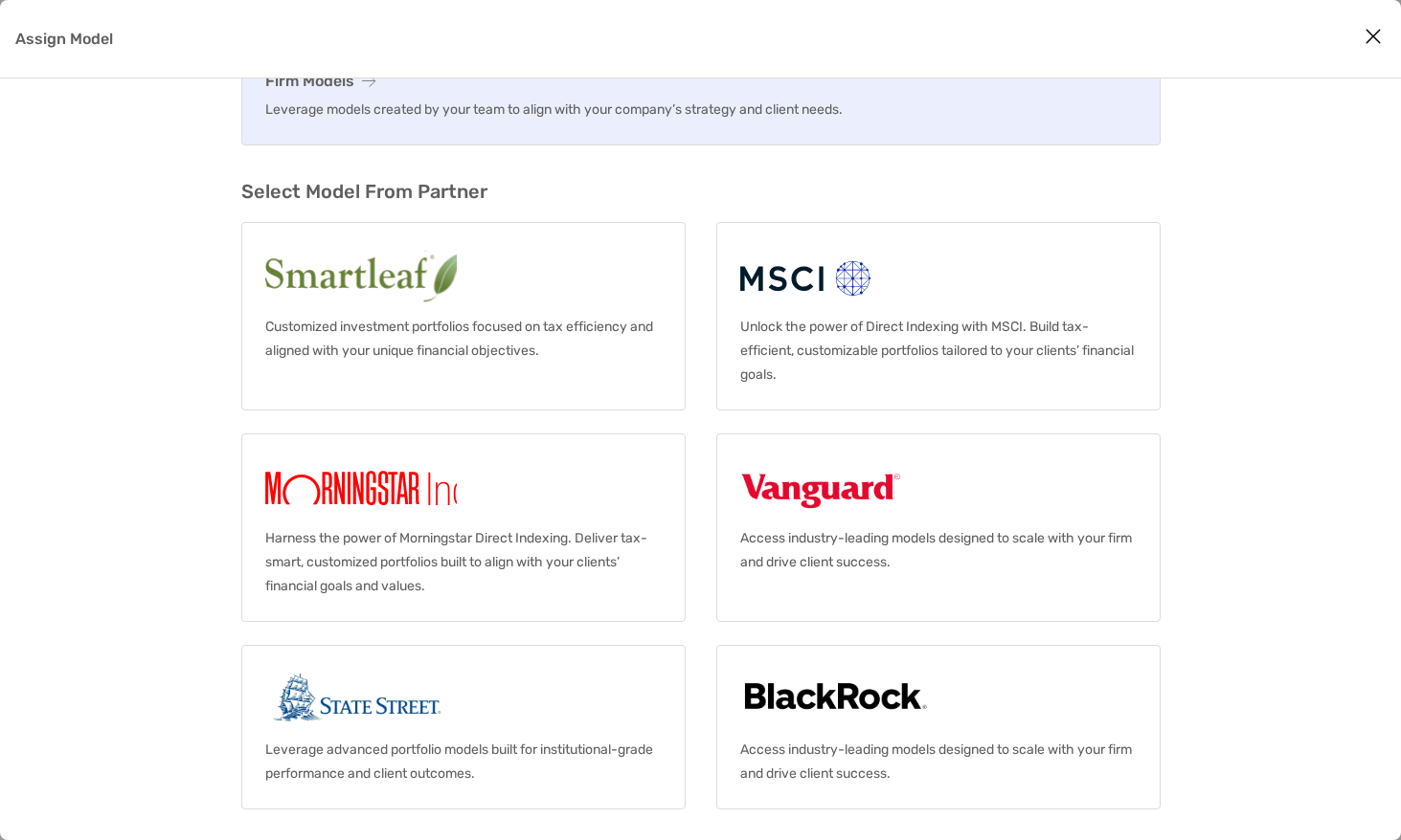
click at [758, 124] on link "Firm Models Leverage models created by your team to align with your company’s s…" at bounding box center [700, 79] width 919 height 133
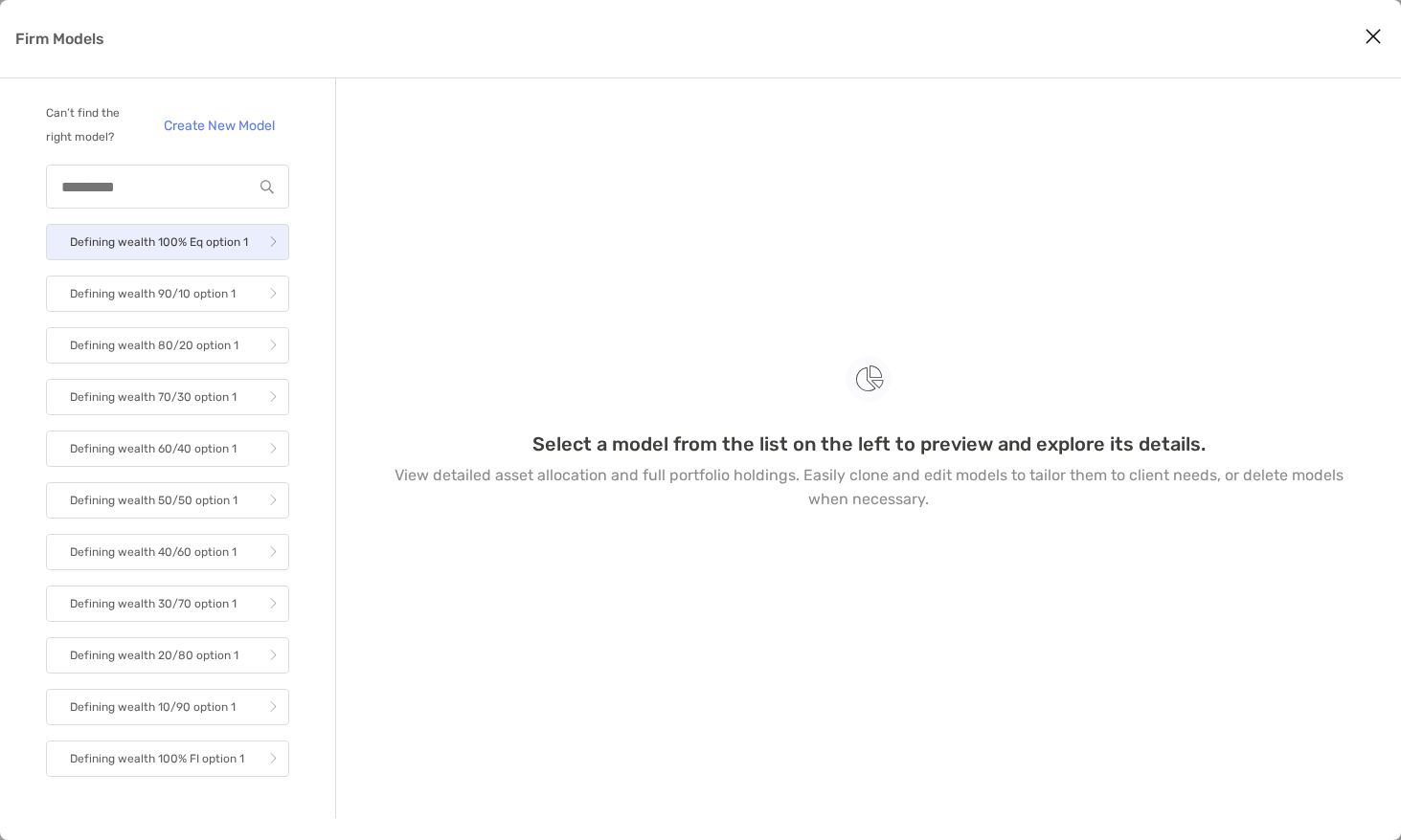
click at [170, 235] on p "Defining wealth 100% Eq option 1" at bounding box center [158, 243] width 178 height 24
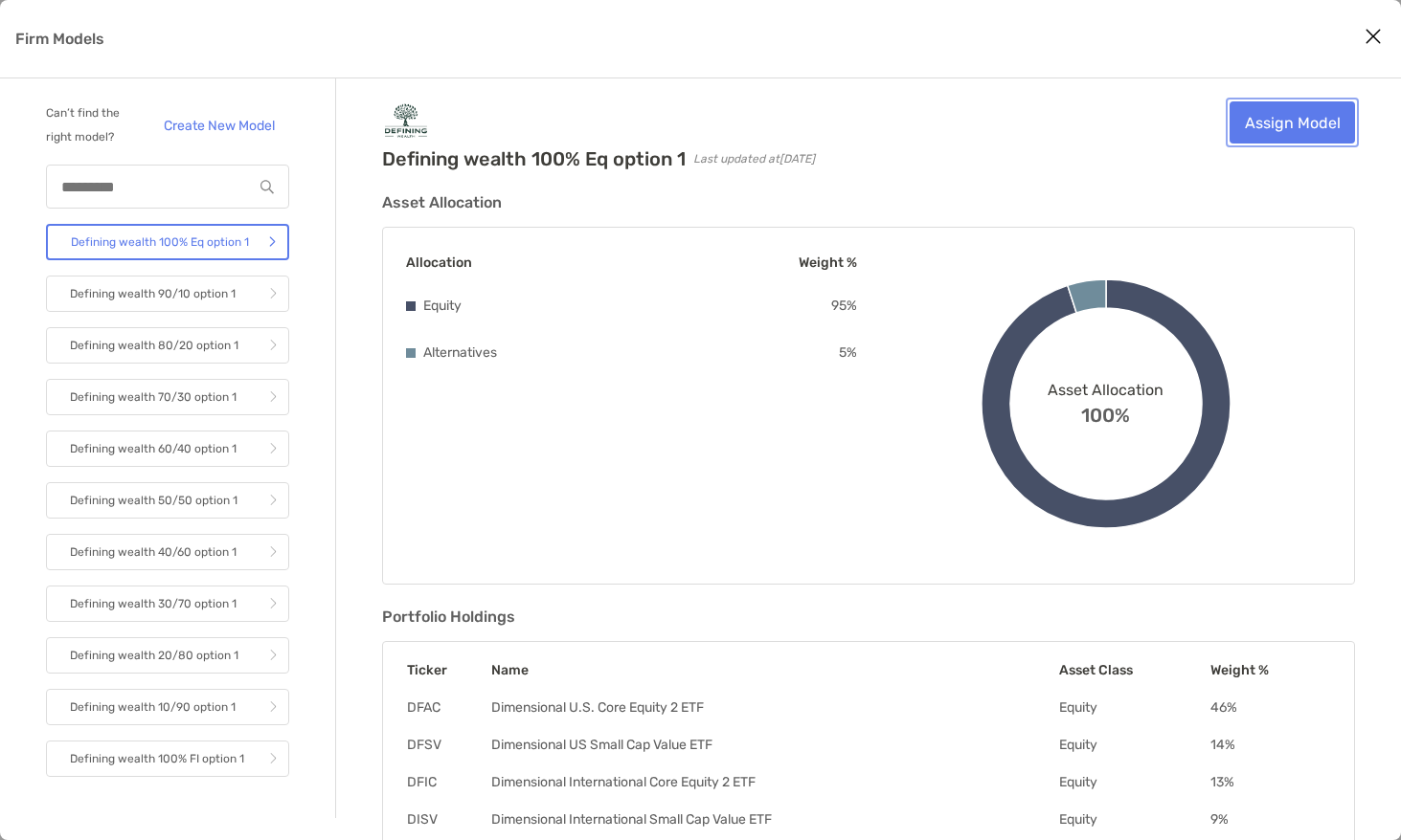
click at [1279, 135] on link "Assign Model" at bounding box center [1292, 122] width 125 height 42
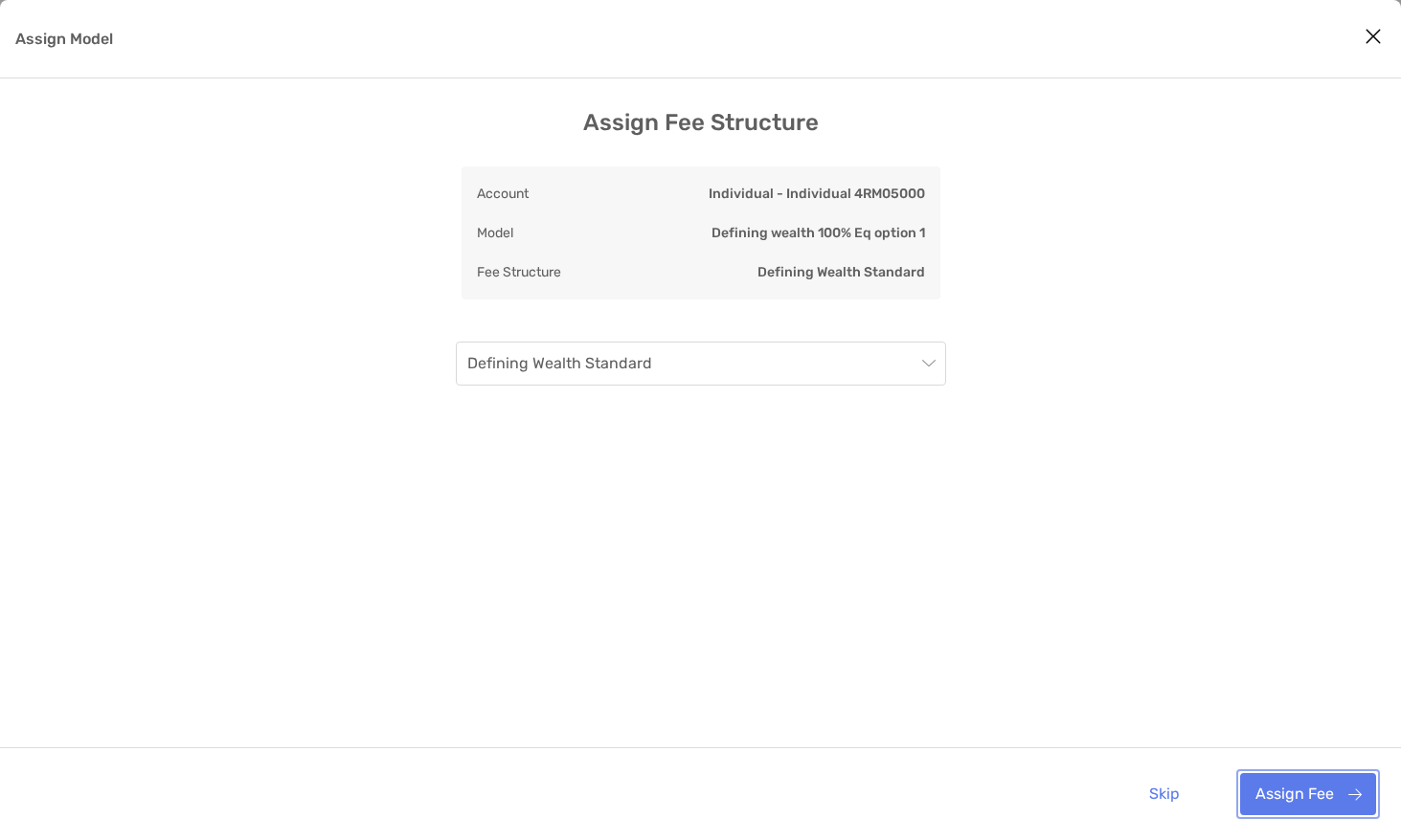
click at [1294, 791] on button "Assign Fee" at bounding box center [1307, 794] width 136 height 42
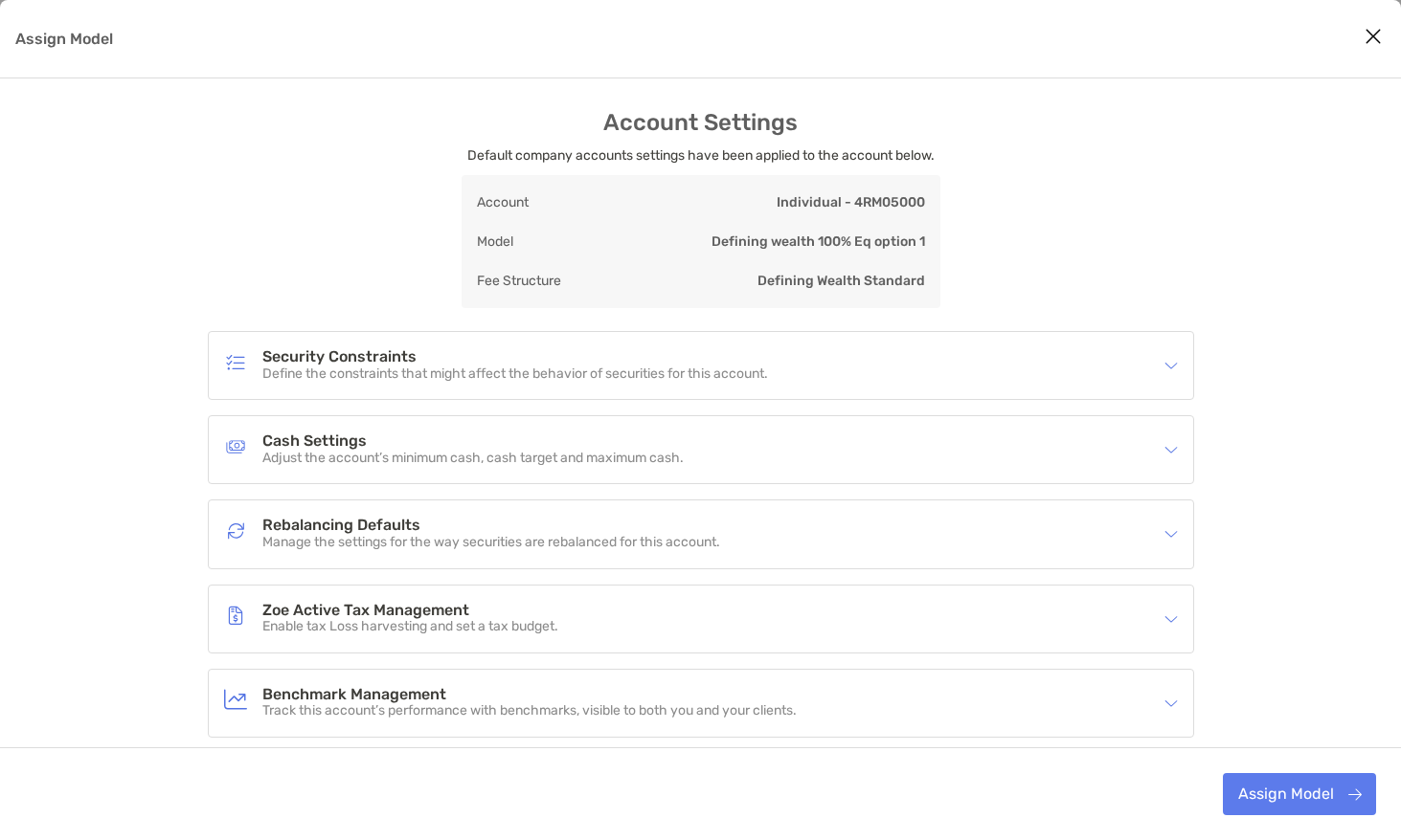
click at [600, 687] on h4 "Benchmark Management" at bounding box center [529, 695] width 535 height 16
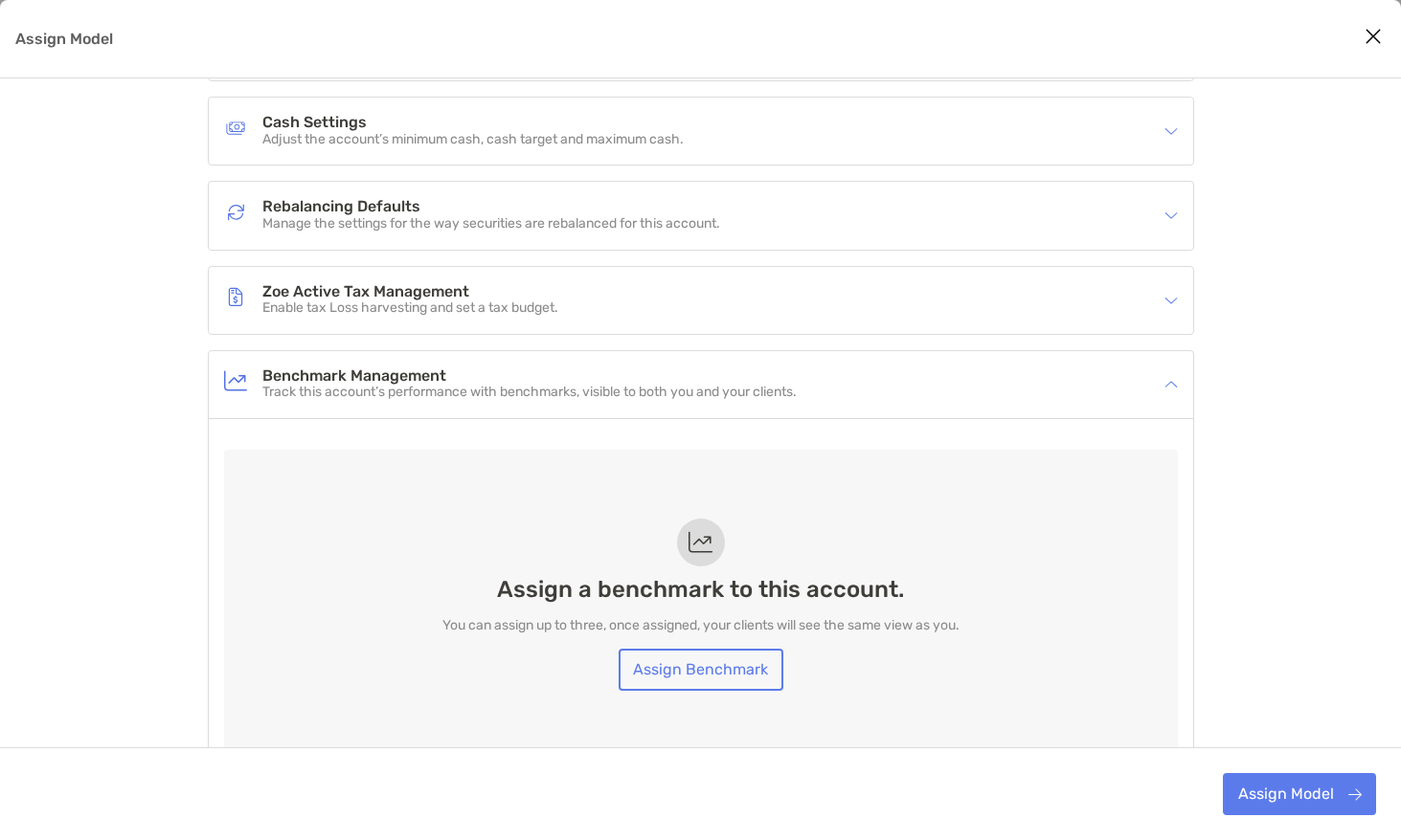
click at [456, 314] on div "Zoe Active Tax Management Enable tax Loss harvesting and set a tax budget." at bounding box center [688, 301] width 929 height 44
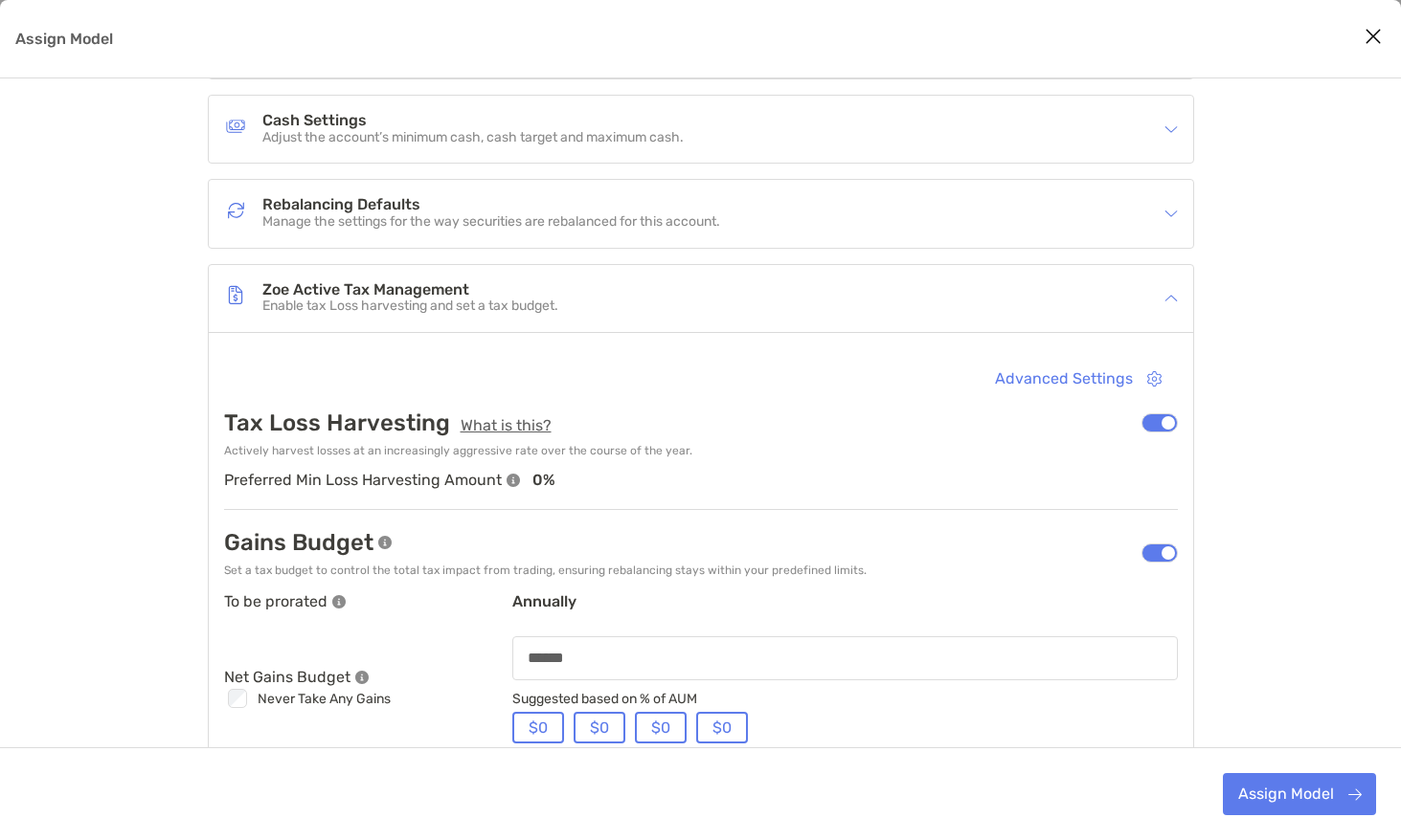
scroll to position [318, 0]
click at [1114, 375] on button "Advanced Settings" at bounding box center [1079, 381] width 197 height 42
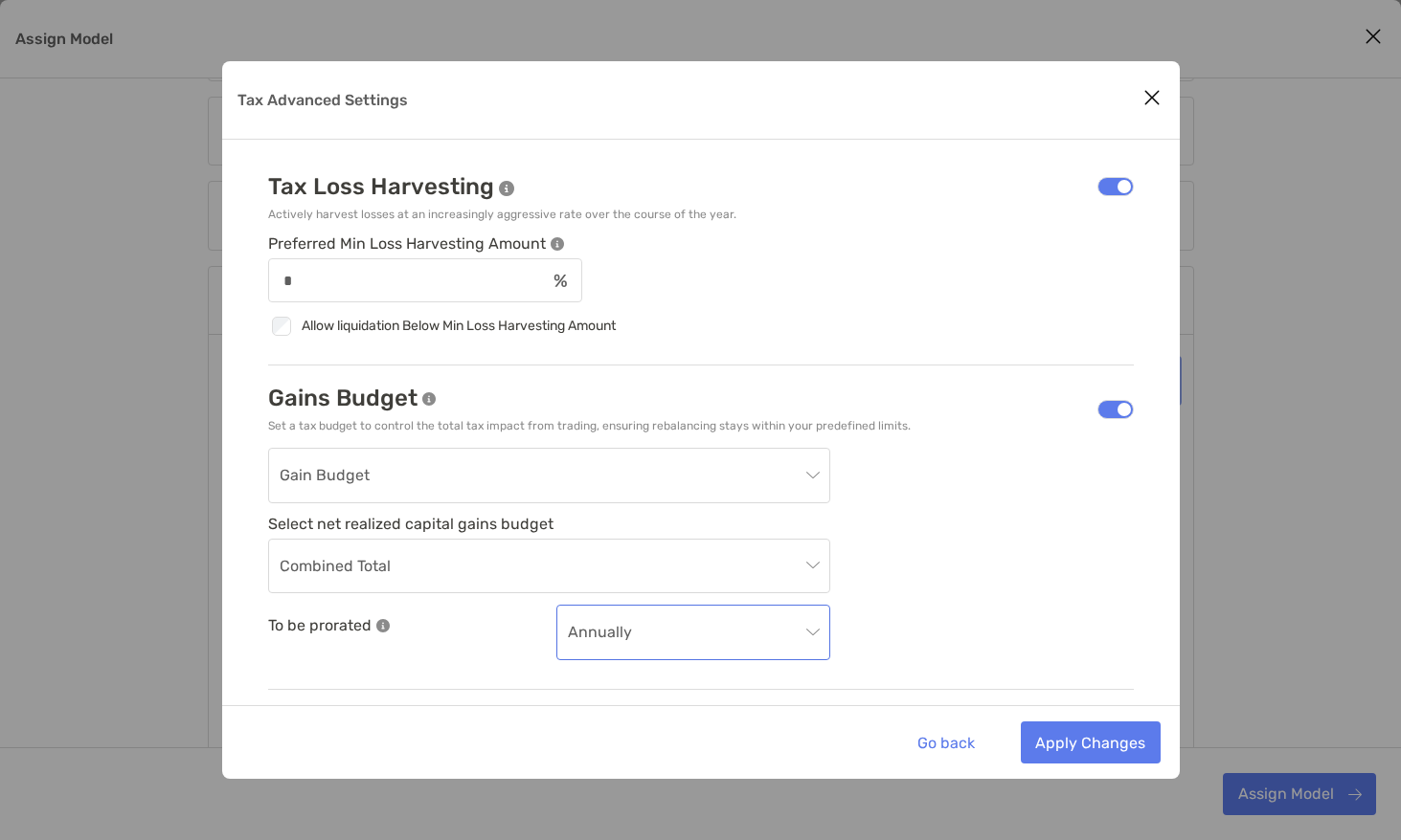
scroll to position [0, 0]
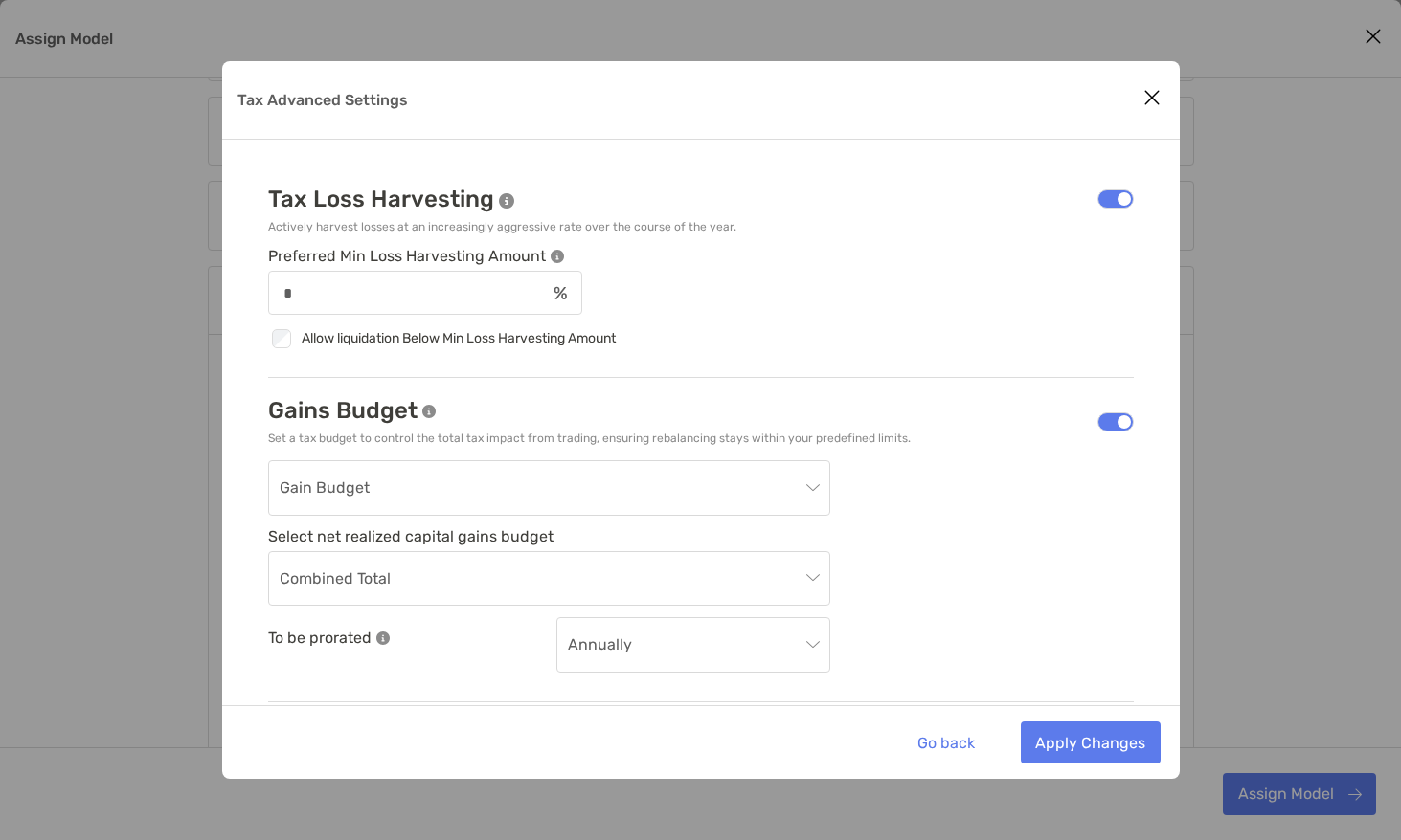
click at [1139, 95] on button "Close modal" at bounding box center [1151, 99] width 29 height 29
type input "******"
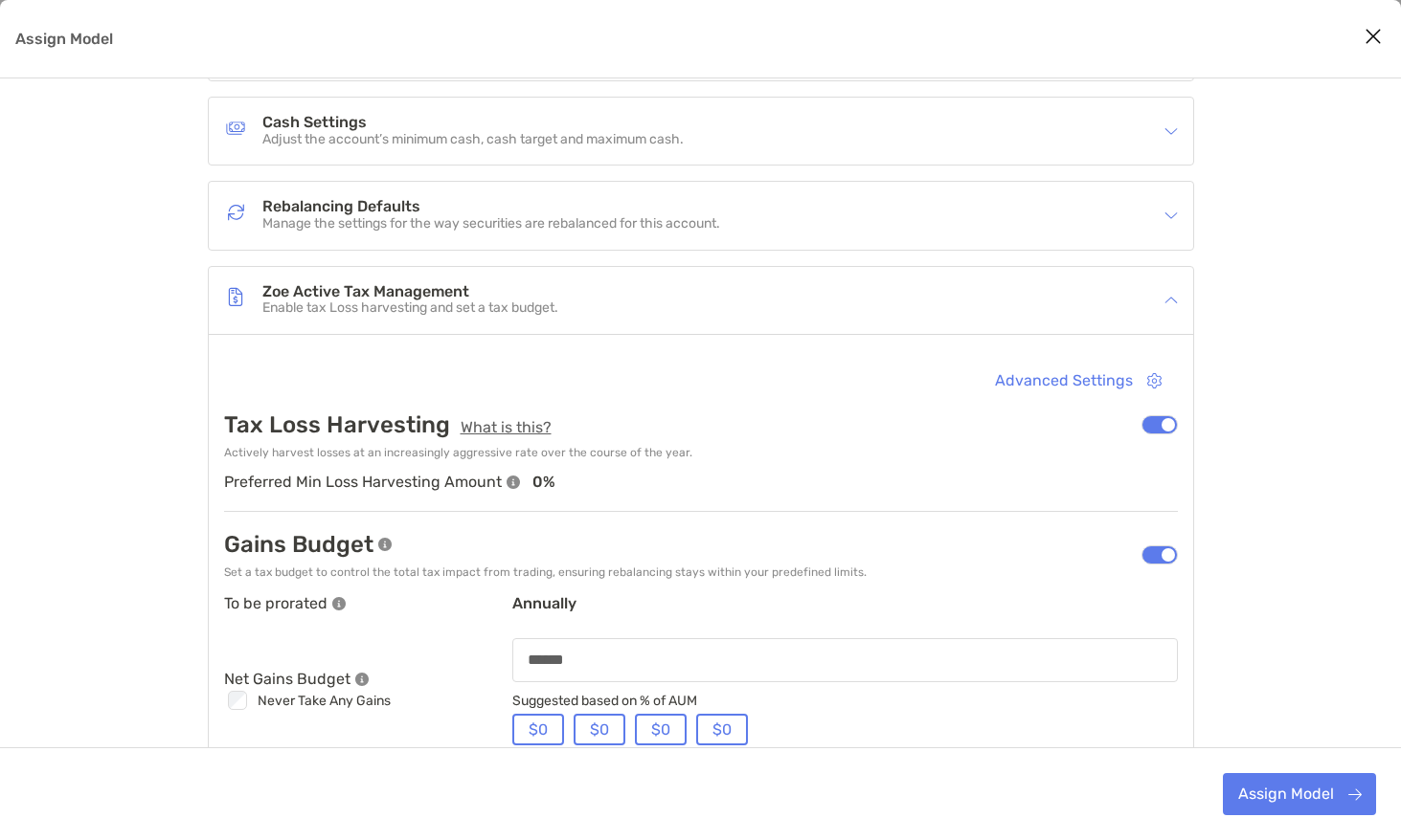
click at [783, 248] on div "Rebalancing Defaults Manage the settings for the way securities are rebalanced …" at bounding box center [701, 215] width 984 height 67
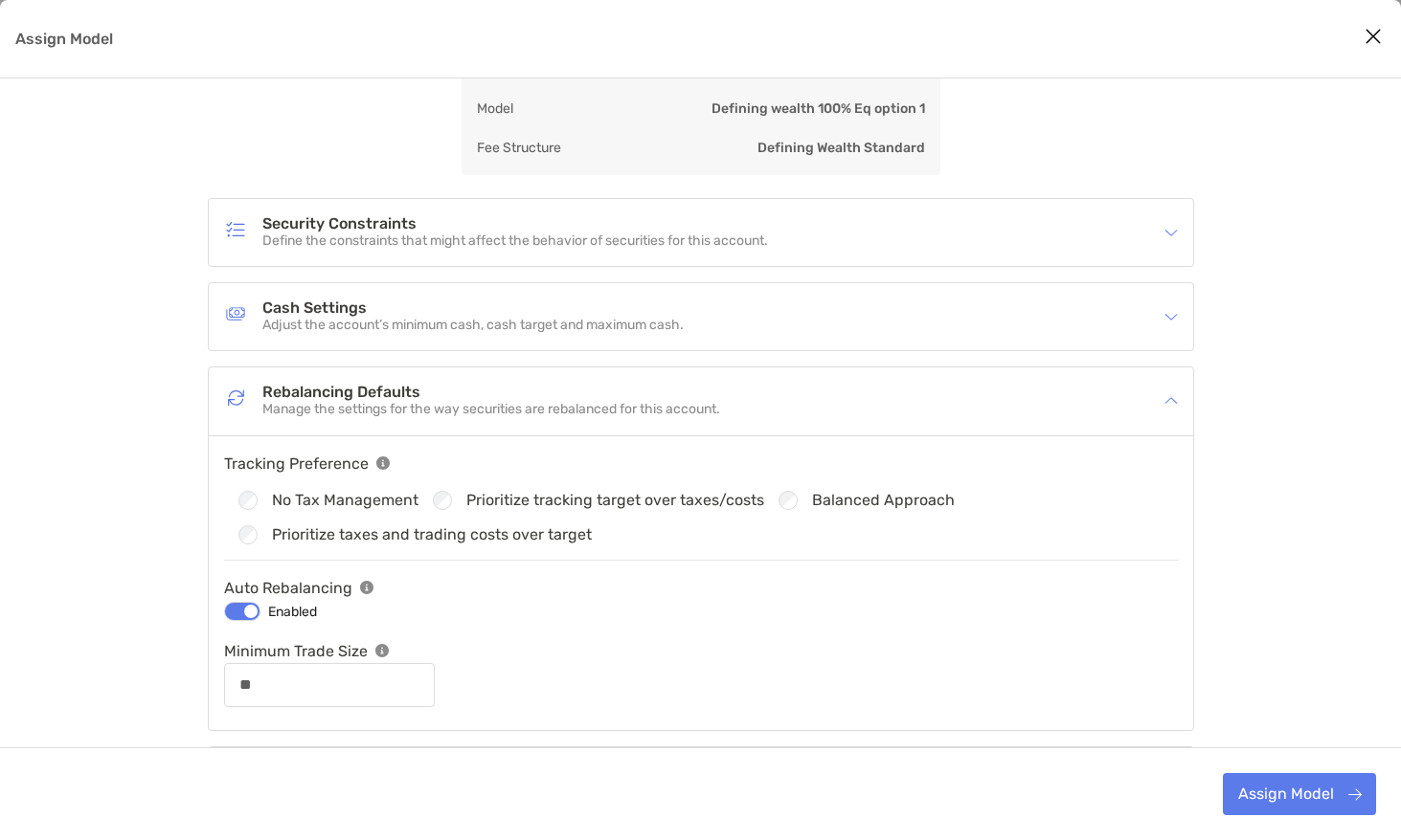
scroll to position [128, 0]
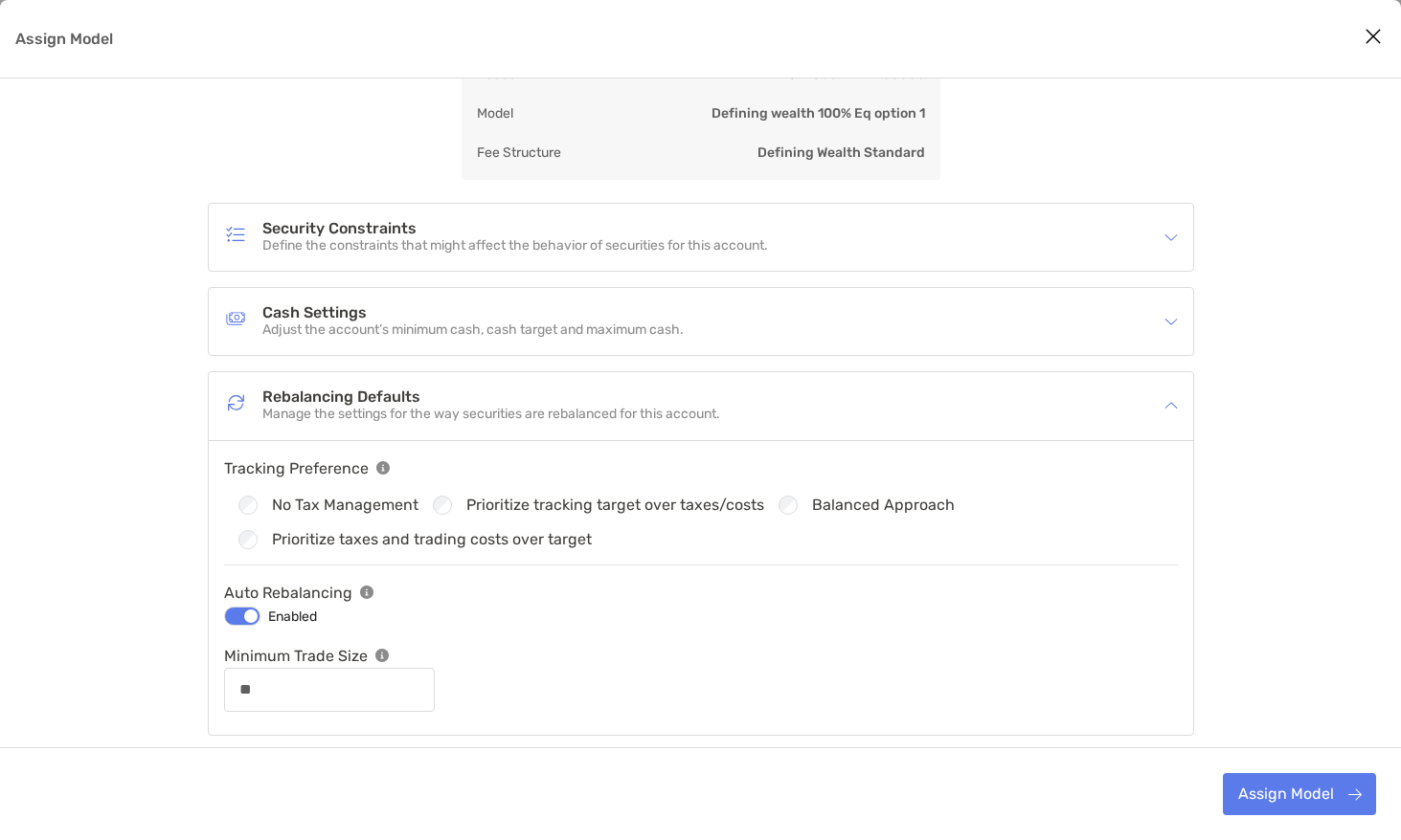
click at [584, 322] on p "Adjust the account’s minimum cash, cash target and maximum cash." at bounding box center [472, 330] width 421 height 16
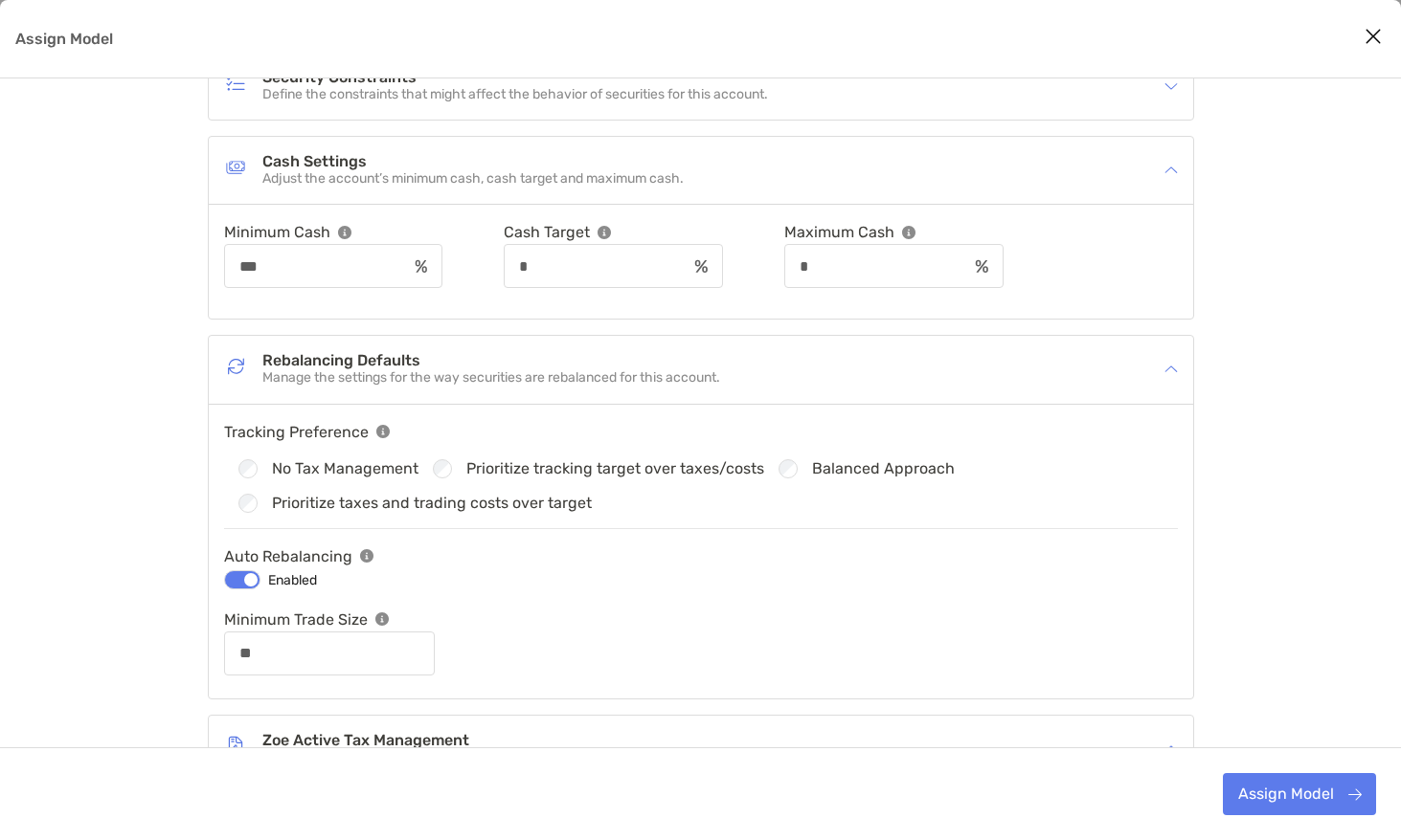
scroll to position [277, 0]
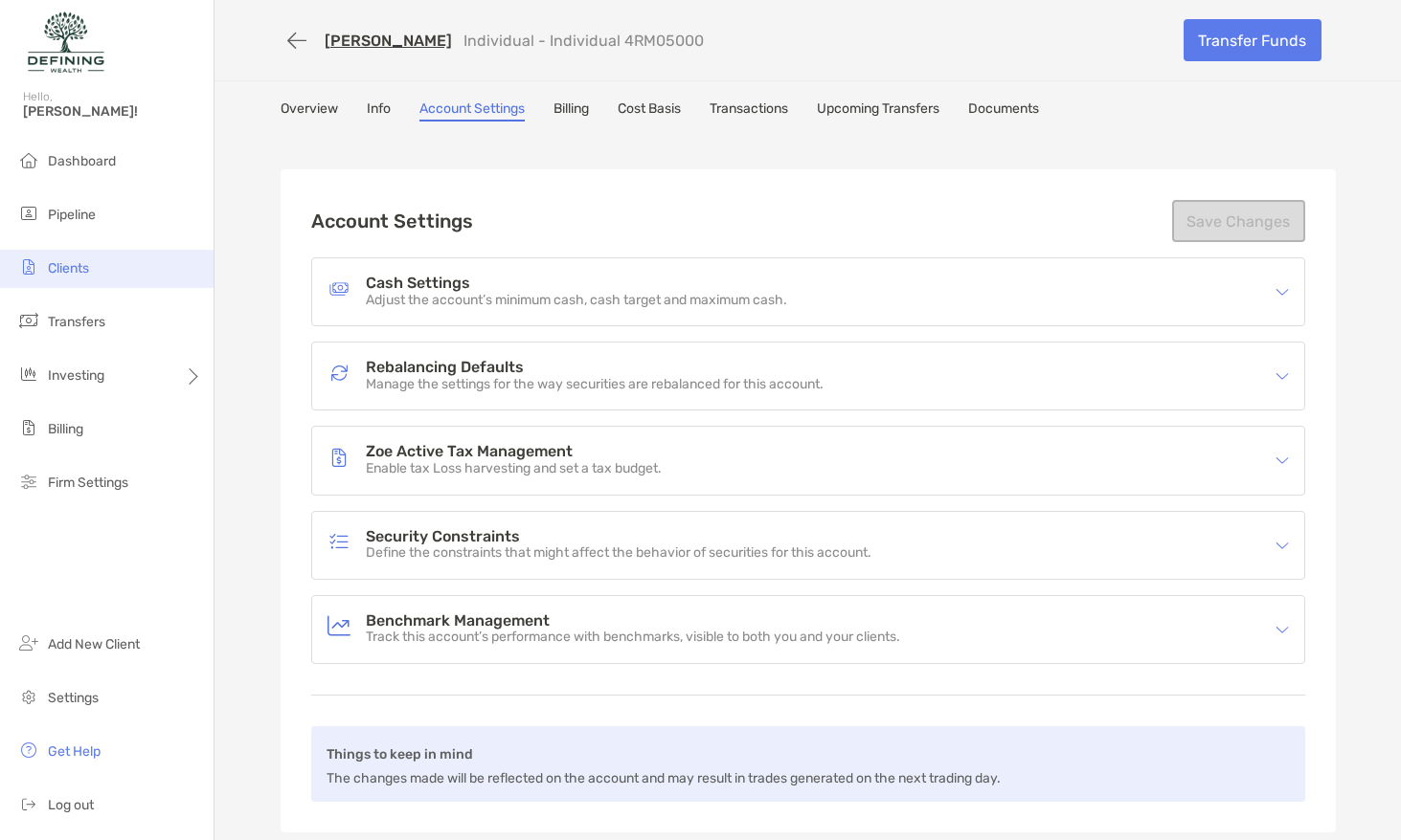
click at [101, 283] on li "Clients" at bounding box center [107, 269] width 213 height 38
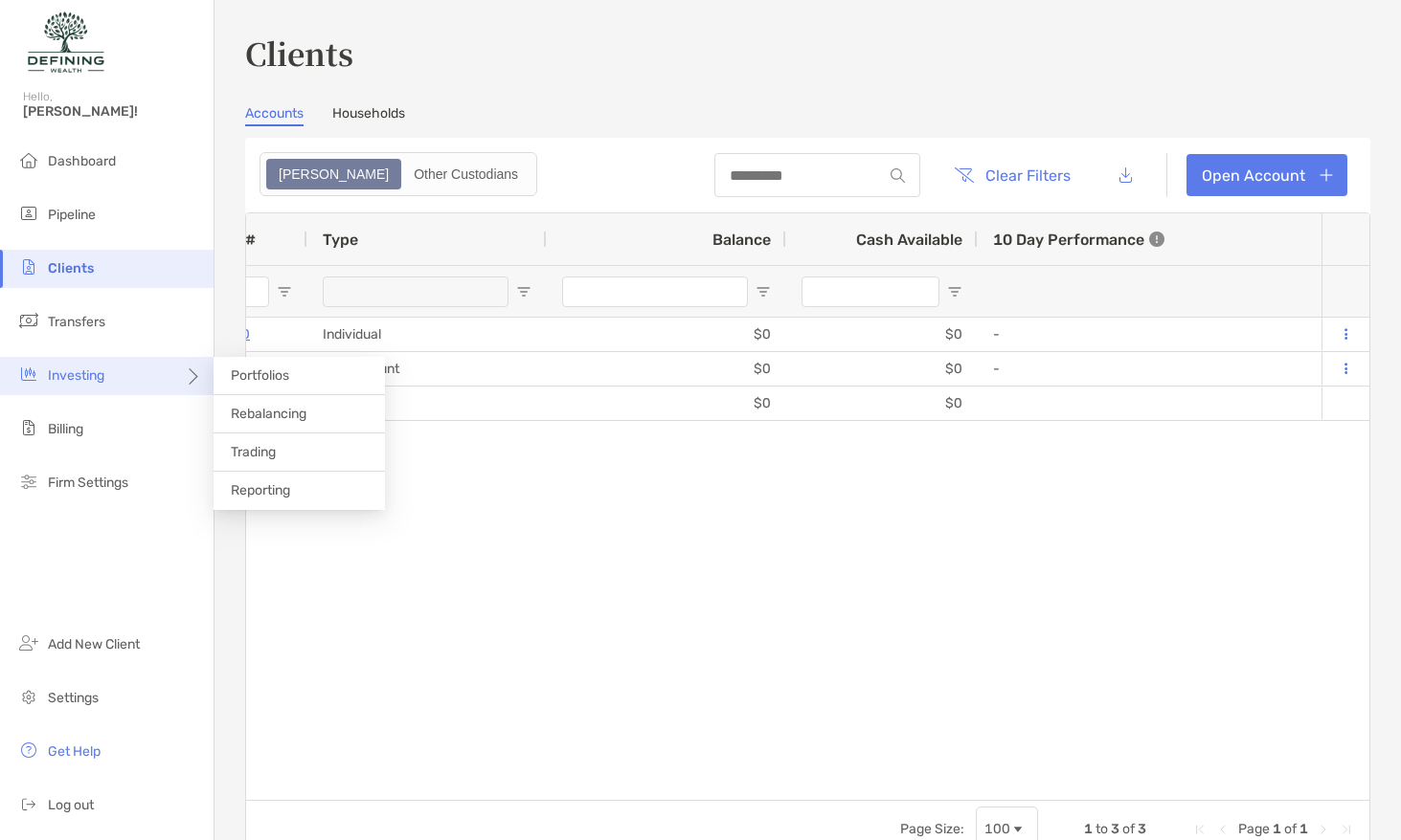
click at [111, 379] on div "Investing" at bounding box center [107, 376] width 213 height 38
click at [274, 417] on span "Rebalancing" at bounding box center [269, 414] width 76 height 16
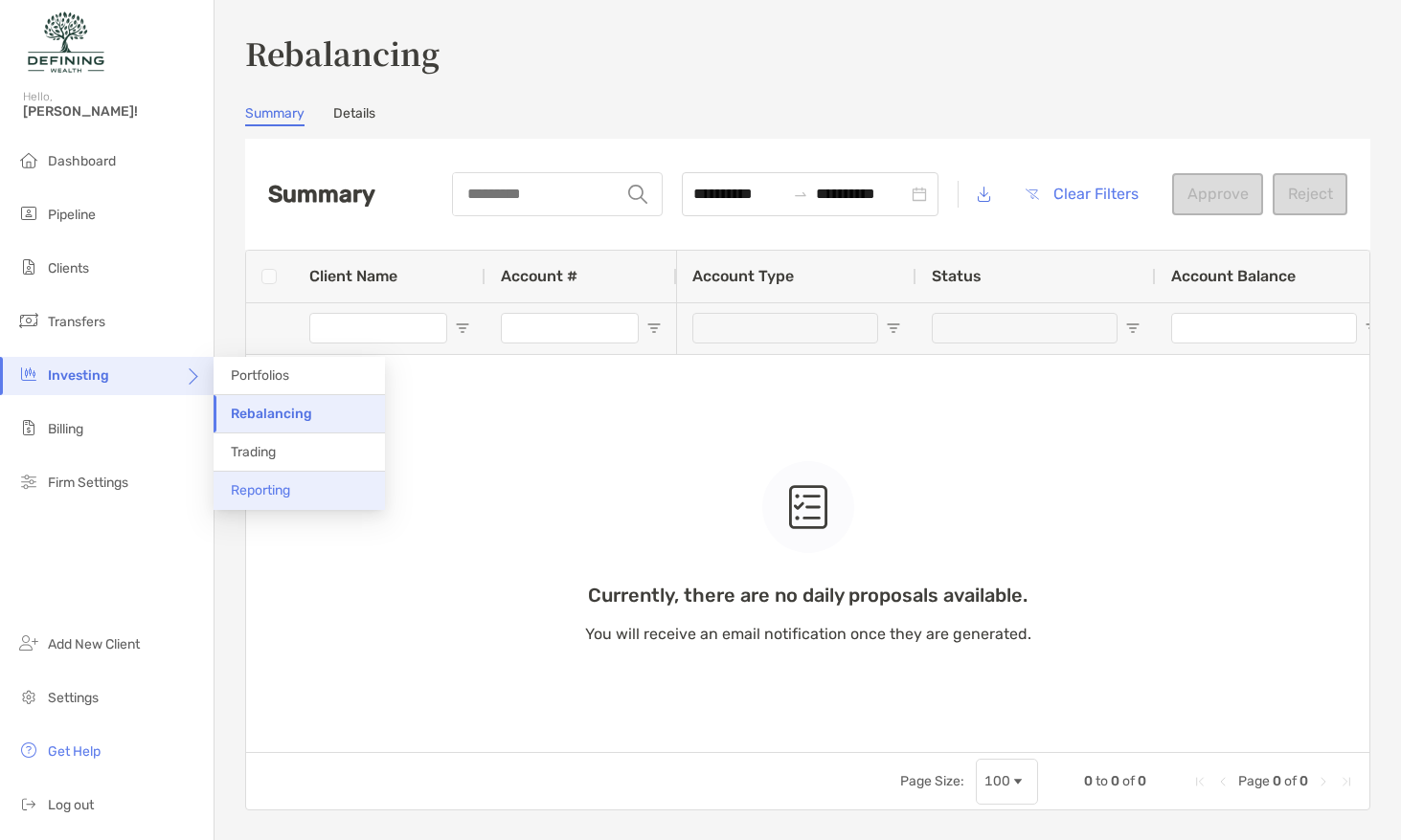
click at [279, 483] on span "Reporting" at bounding box center [261, 491] width 60 height 16
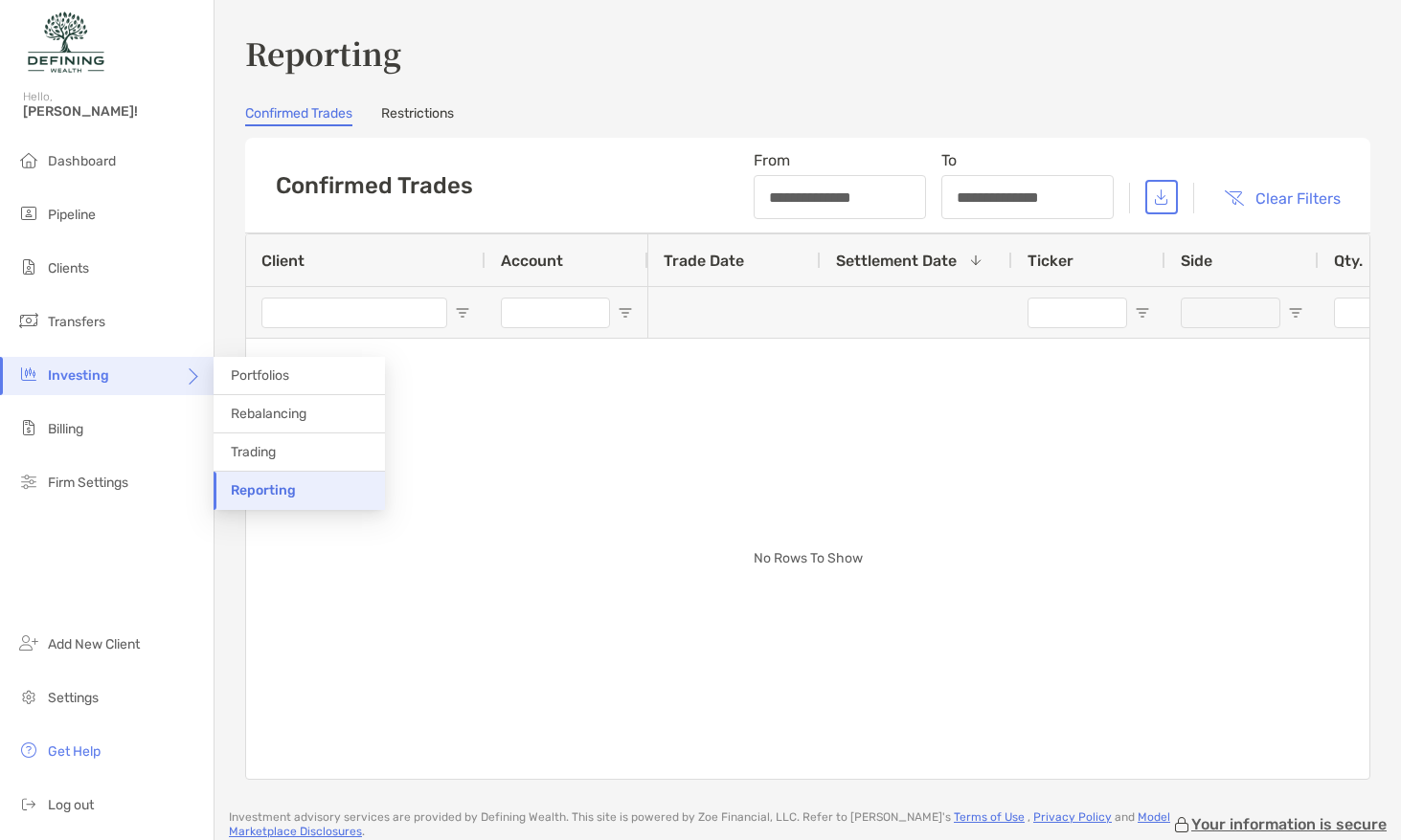
click at [194, 379] on icon at bounding box center [191, 383] width 15 height 15
click at [181, 382] on div "Investing" at bounding box center [107, 376] width 213 height 38
click at [186, 379] on icon at bounding box center [191, 383] width 15 height 15
click at [546, 371] on div "No Rows To Show" at bounding box center [808, 507] width 1123 height 544
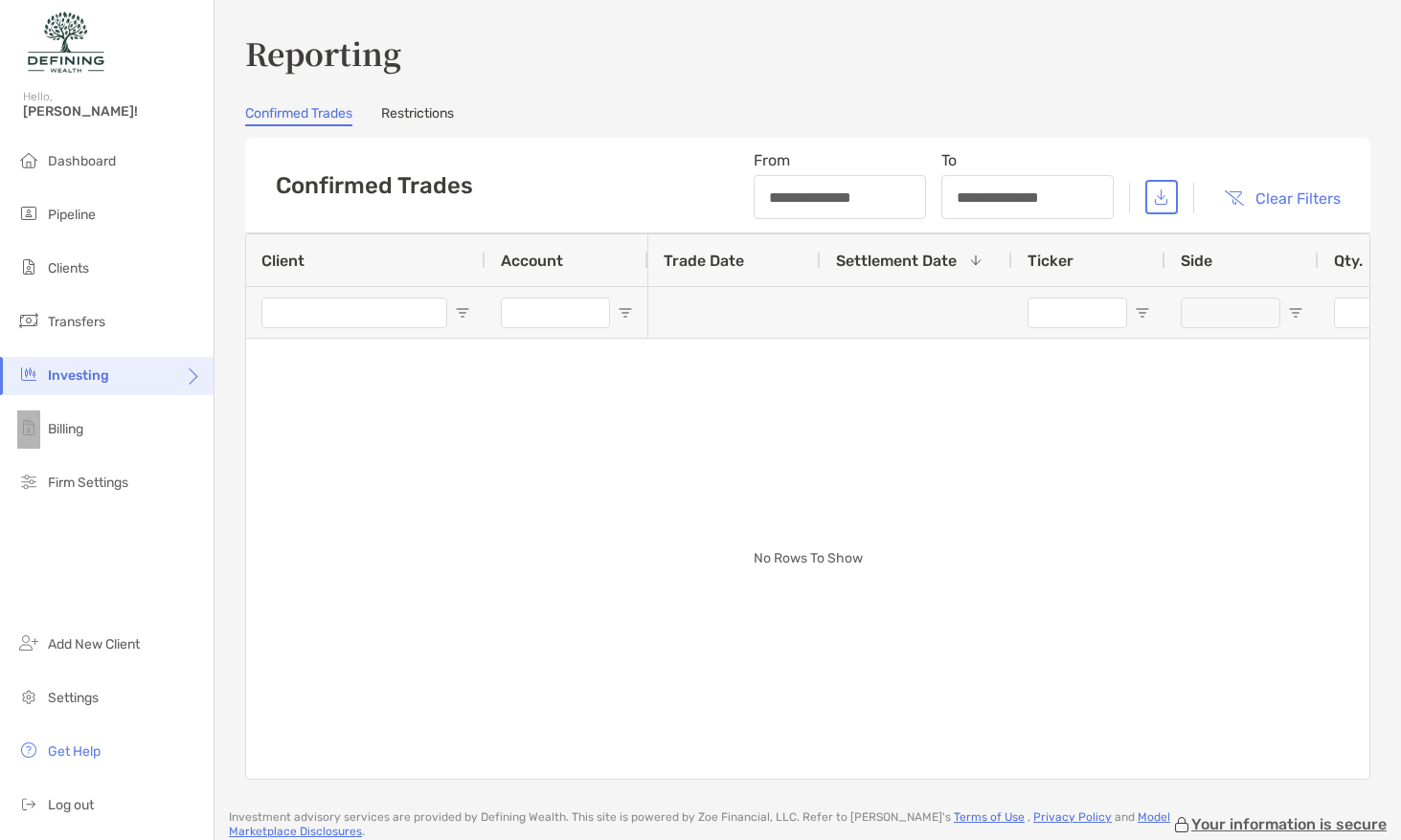
click at [517, 377] on div "No Rows To Show" at bounding box center [808, 507] width 1123 height 544
click at [193, 376] on icon at bounding box center [191, 383] width 15 height 15
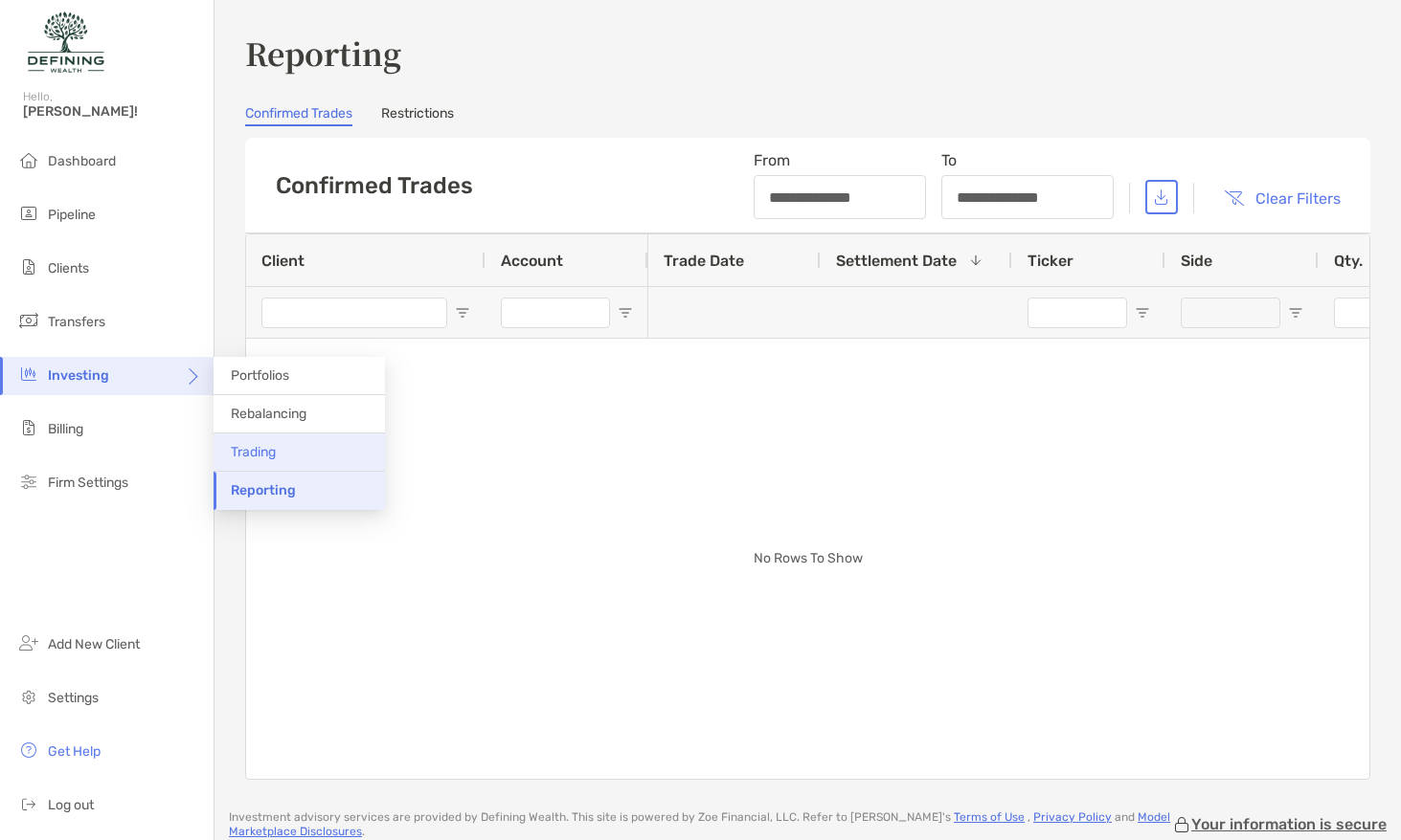
click at [289, 446] on li "Trading" at bounding box center [299, 453] width 171 height 38
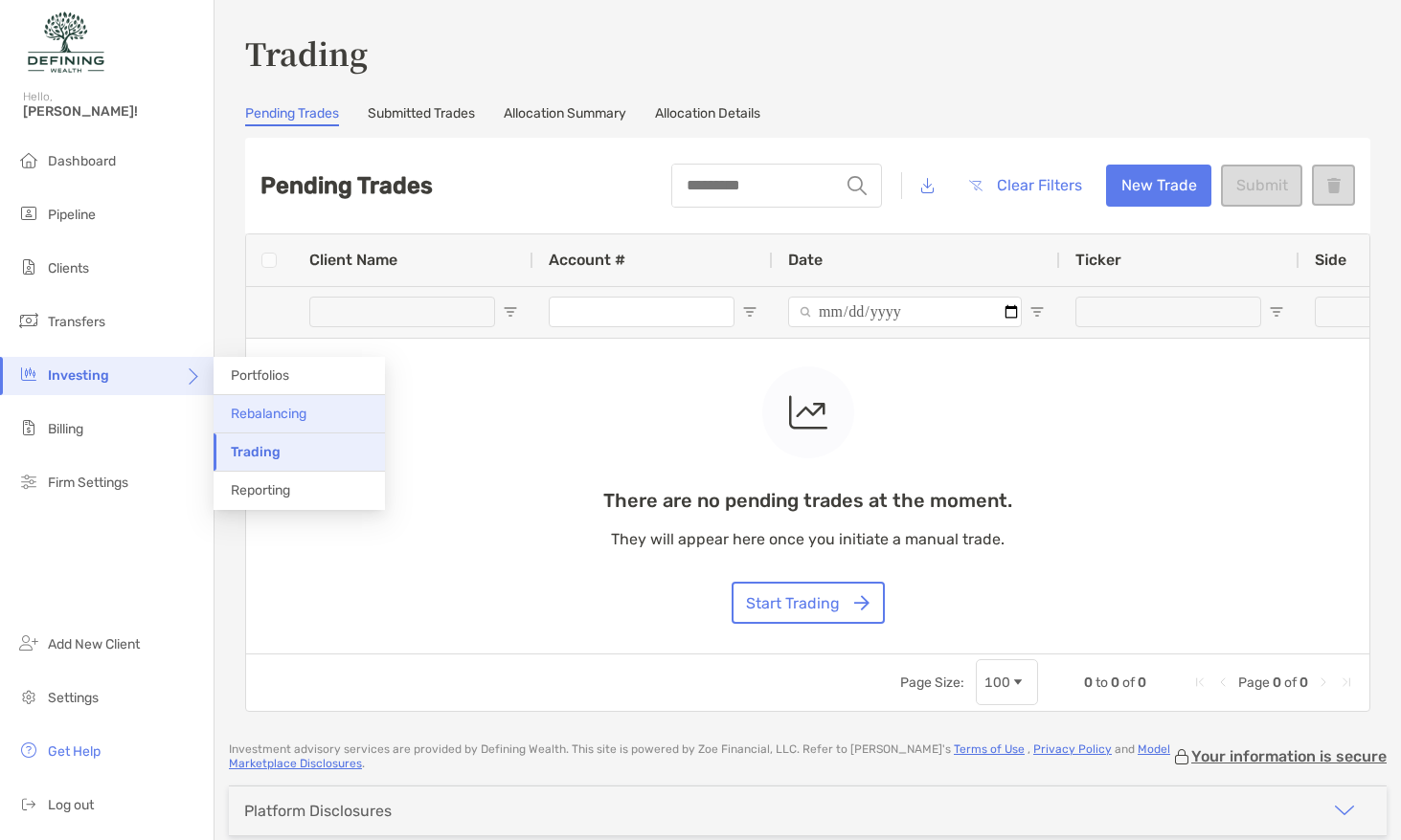
click at [296, 407] on span "Rebalancing" at bounding box center [269, 414] width 76 height 16
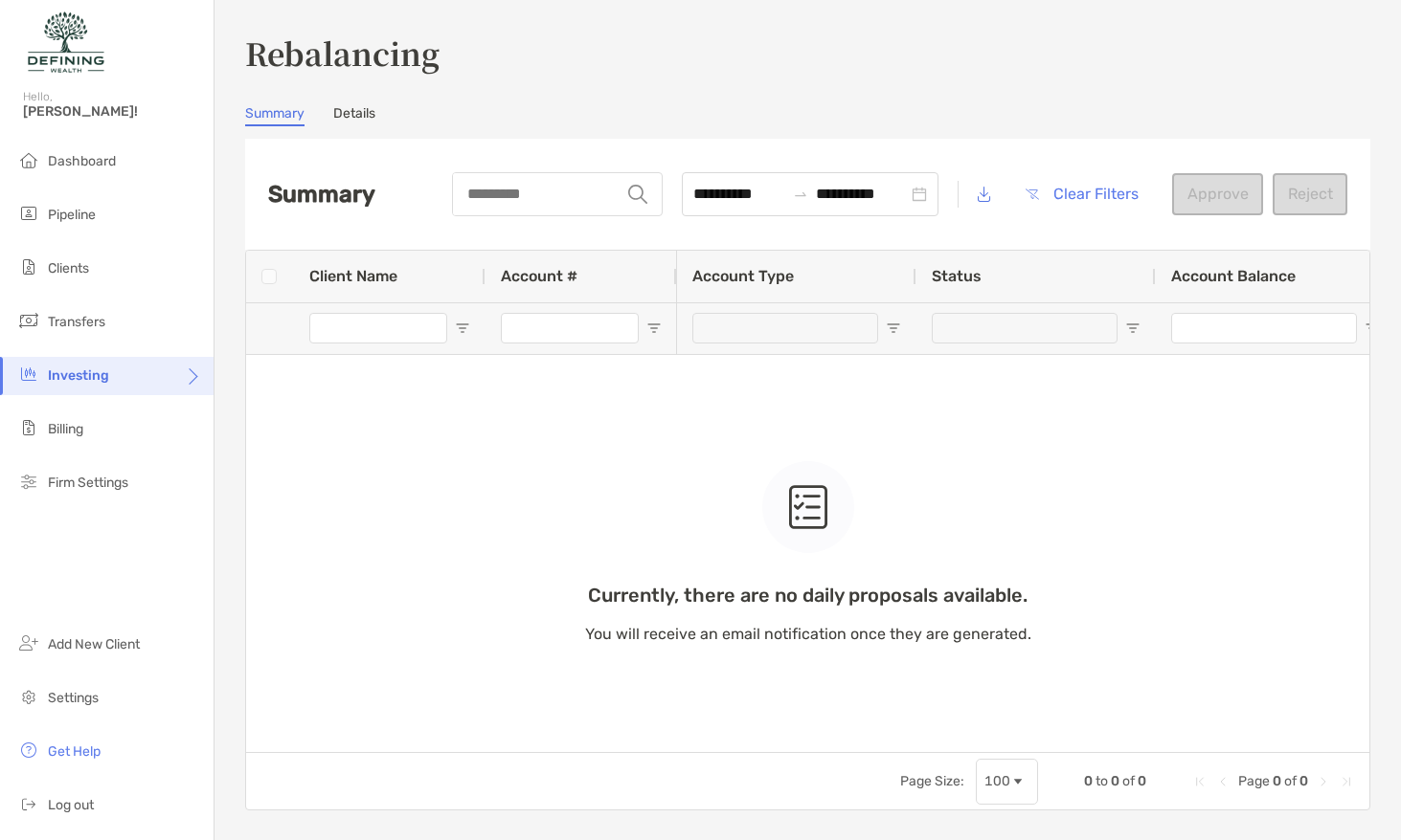
click at [365, 123] on link "Details" at bounding box center [354, 115] width 42 height 21
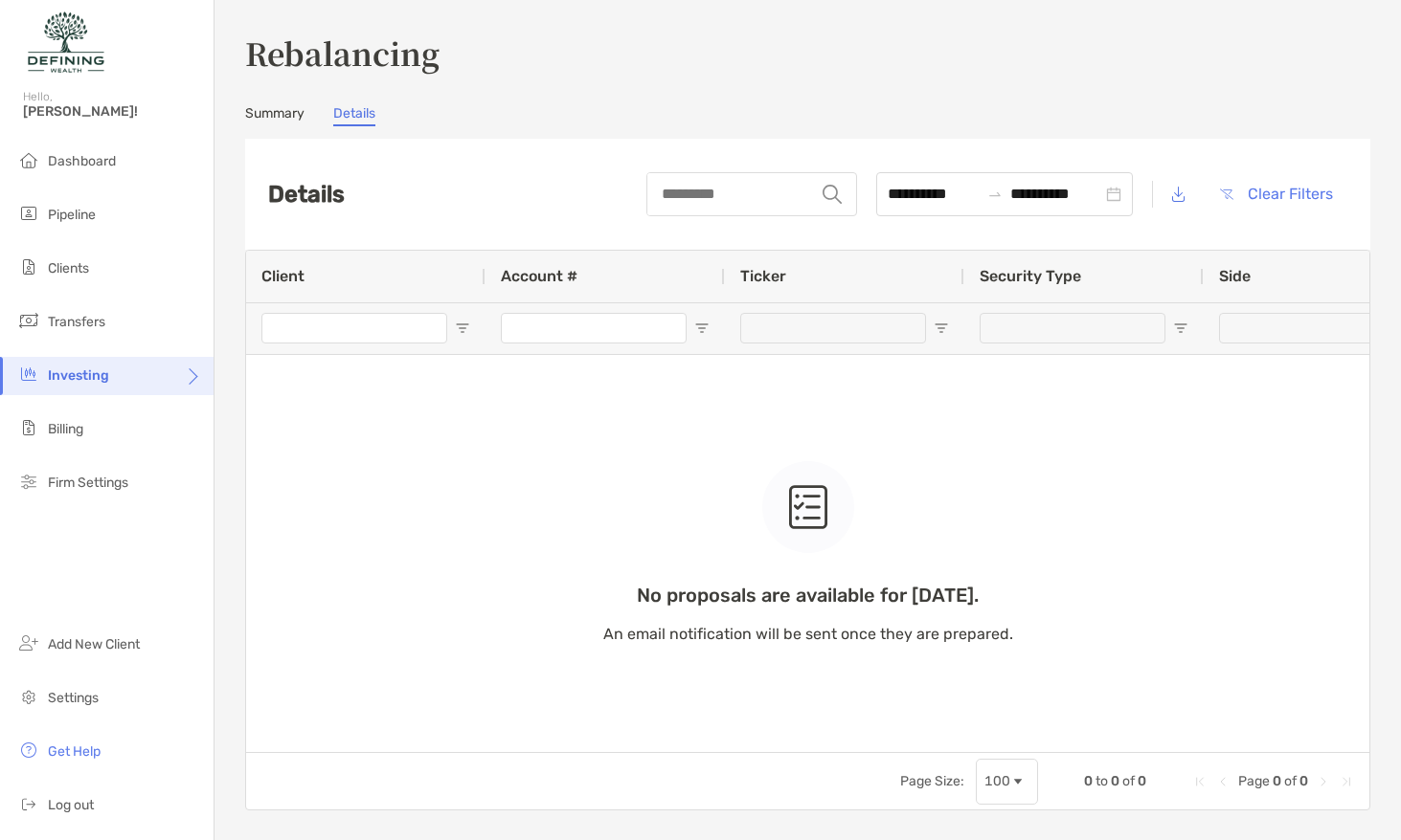
click at [287, 109] on link "Summary" at bounding box center [275, 115] width 60 height 21
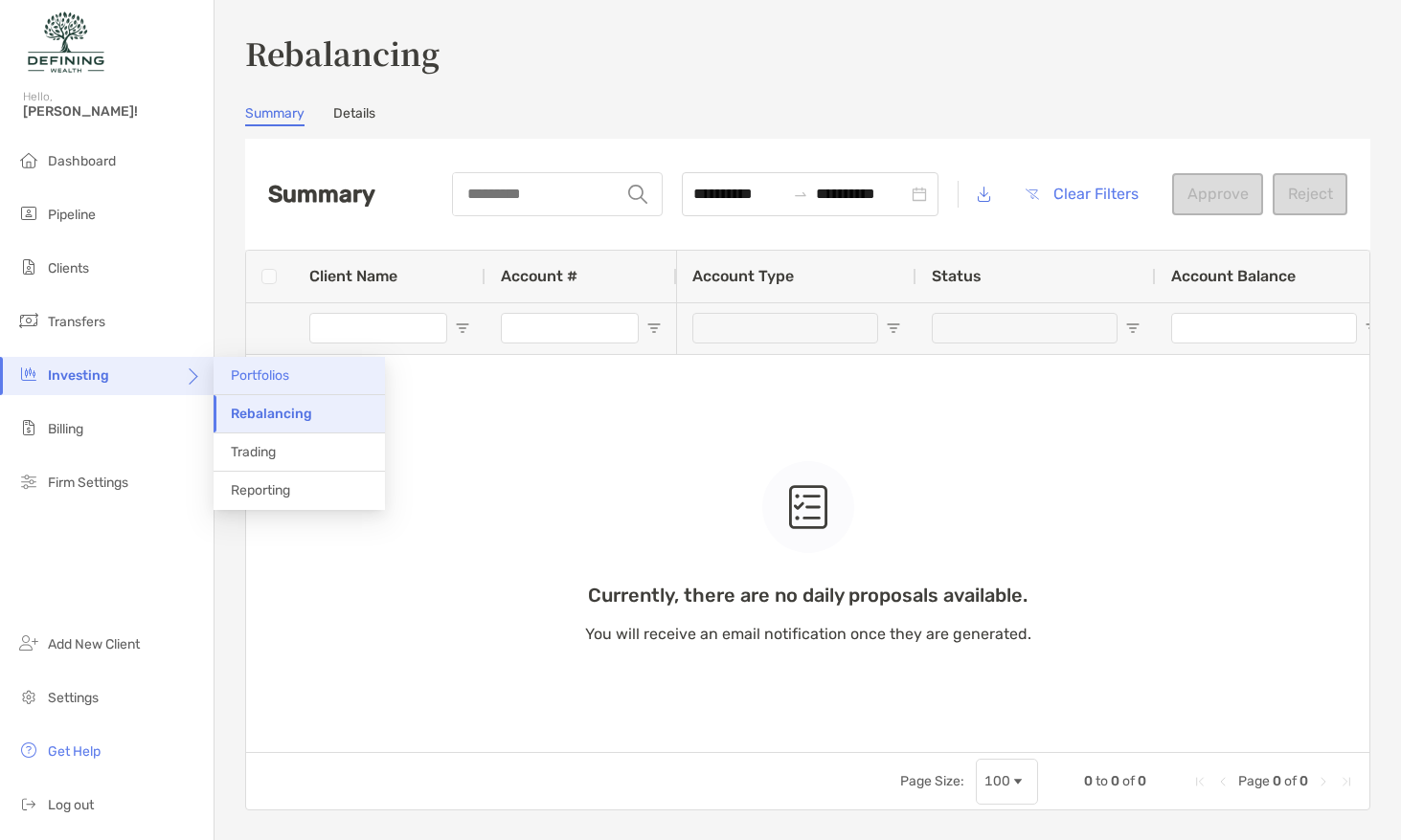
click at [268, 367] on span "Portfolios" at bounding box center [260, 375] width 59 height 16
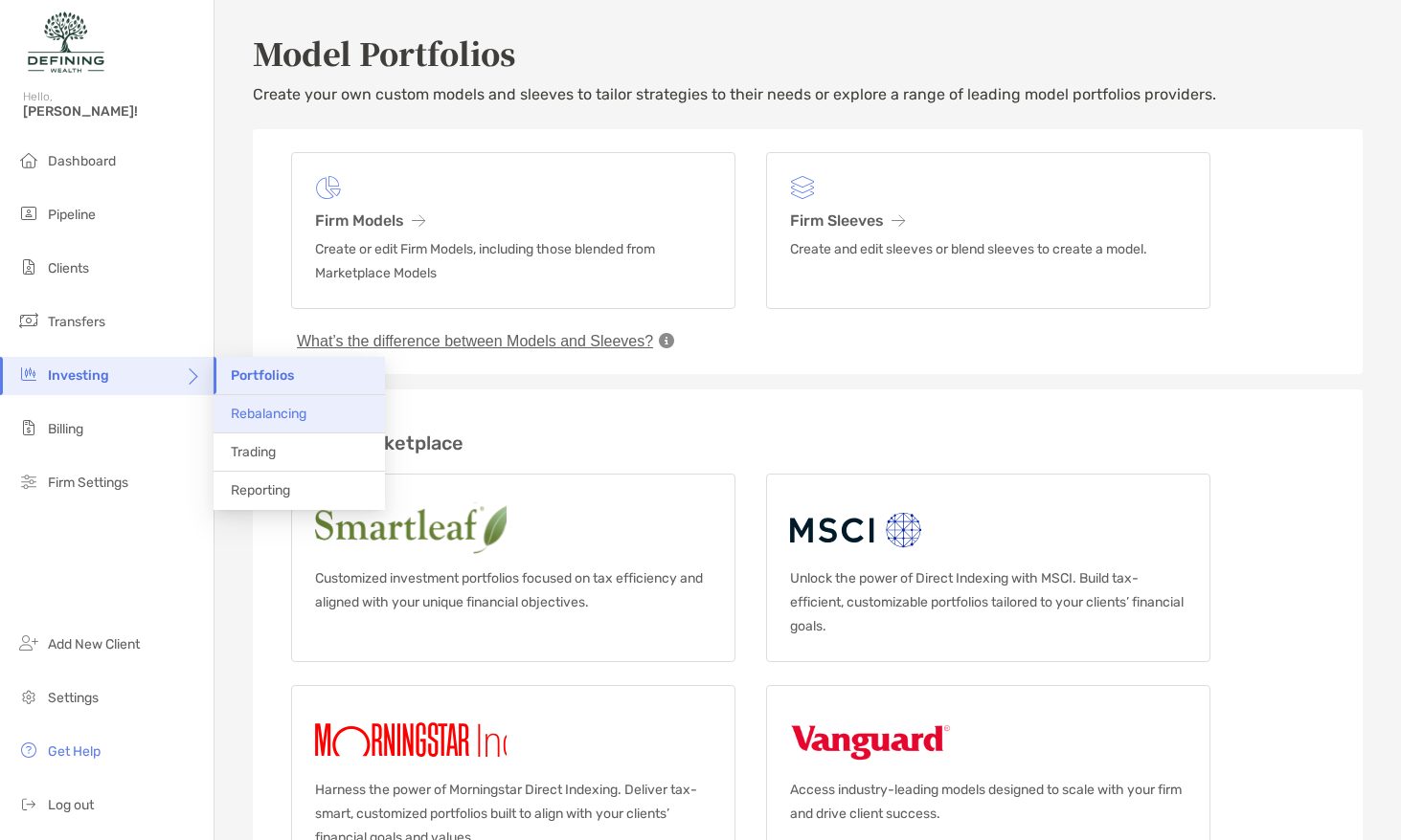
click at [250, 409] on span "Rebalancing" at bounding box center [269, 414] width 76 height 16
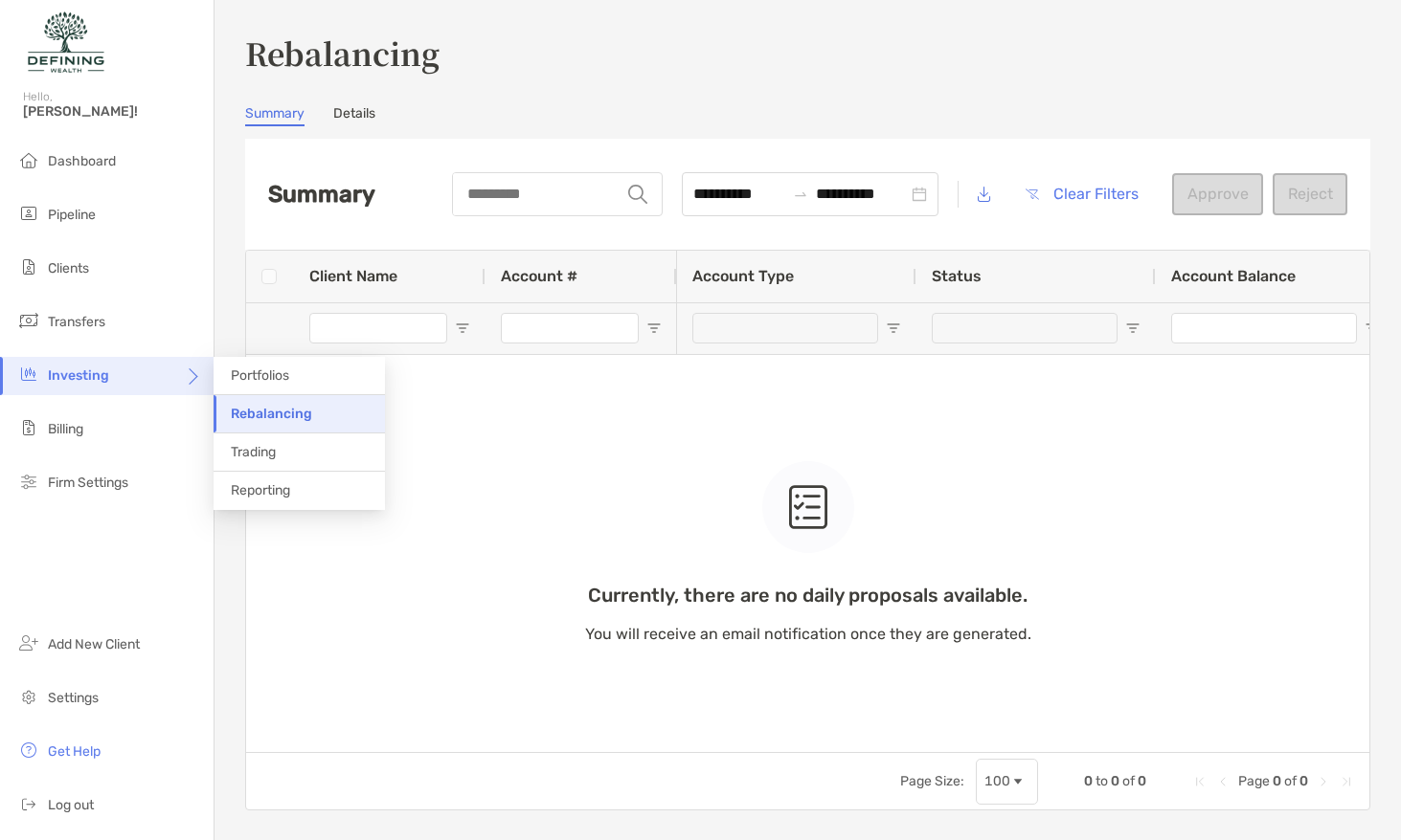
click at [181, 374] on div "Investing" at bounding box center [107, 376] width 213 height 38
click at [564, 359] on div "Currently, there are no daily proposals available. You will receive an email no…" at bounding box center [808, 502] width 1123 height 503
click at [580, 374] on div "Currently, there are no daily proposals available. You will receive an email no…" at bounding box center [808, 502] width 1123 height 503
click at [1182, 376] on div "Currently, there are no daily proposals available. You will receive an email no…" at bounding box center [808, 502] width 1123 height 503
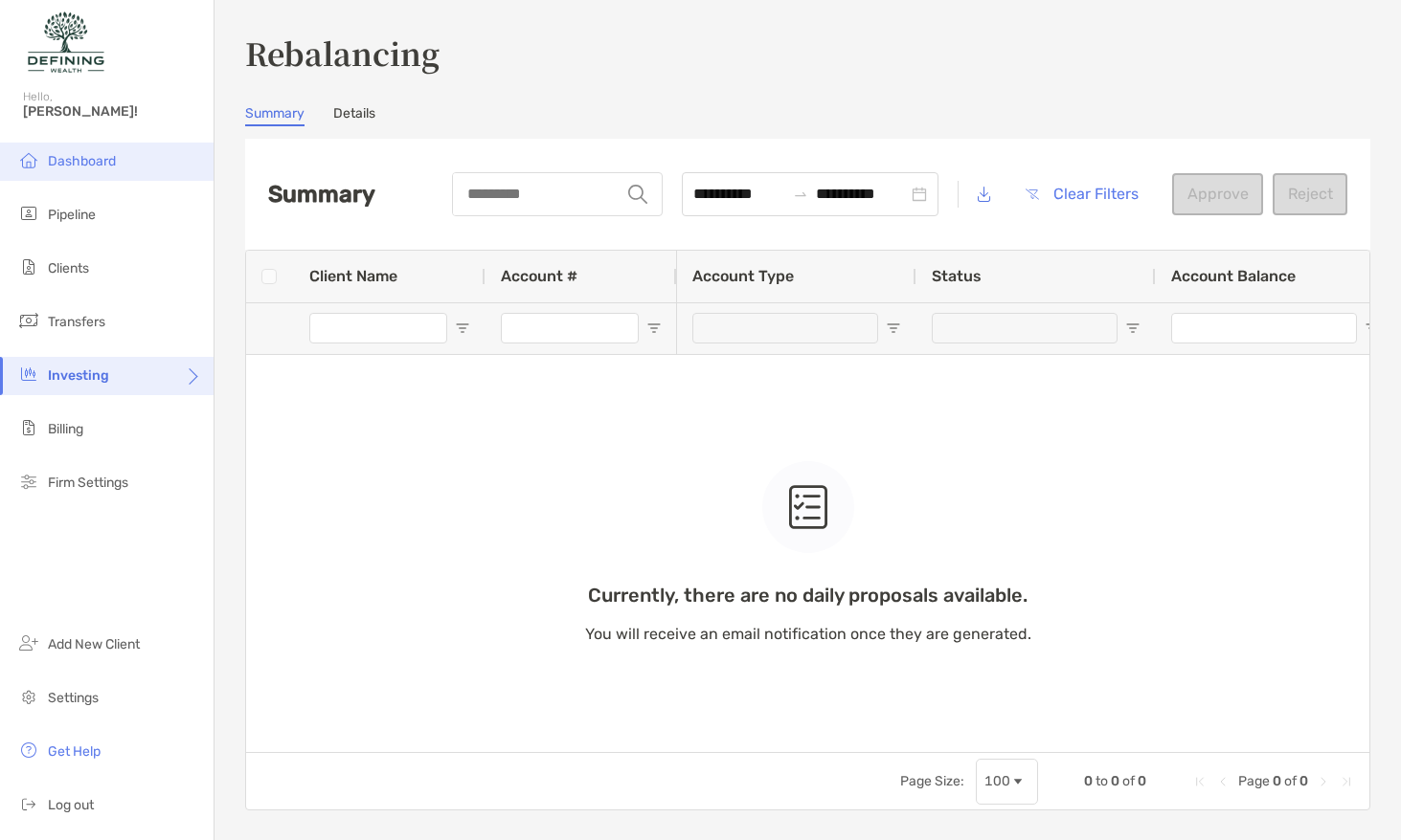
click at [163, 167] on li "Dashboard" at bounding box center [107, 161] width 213 height 38
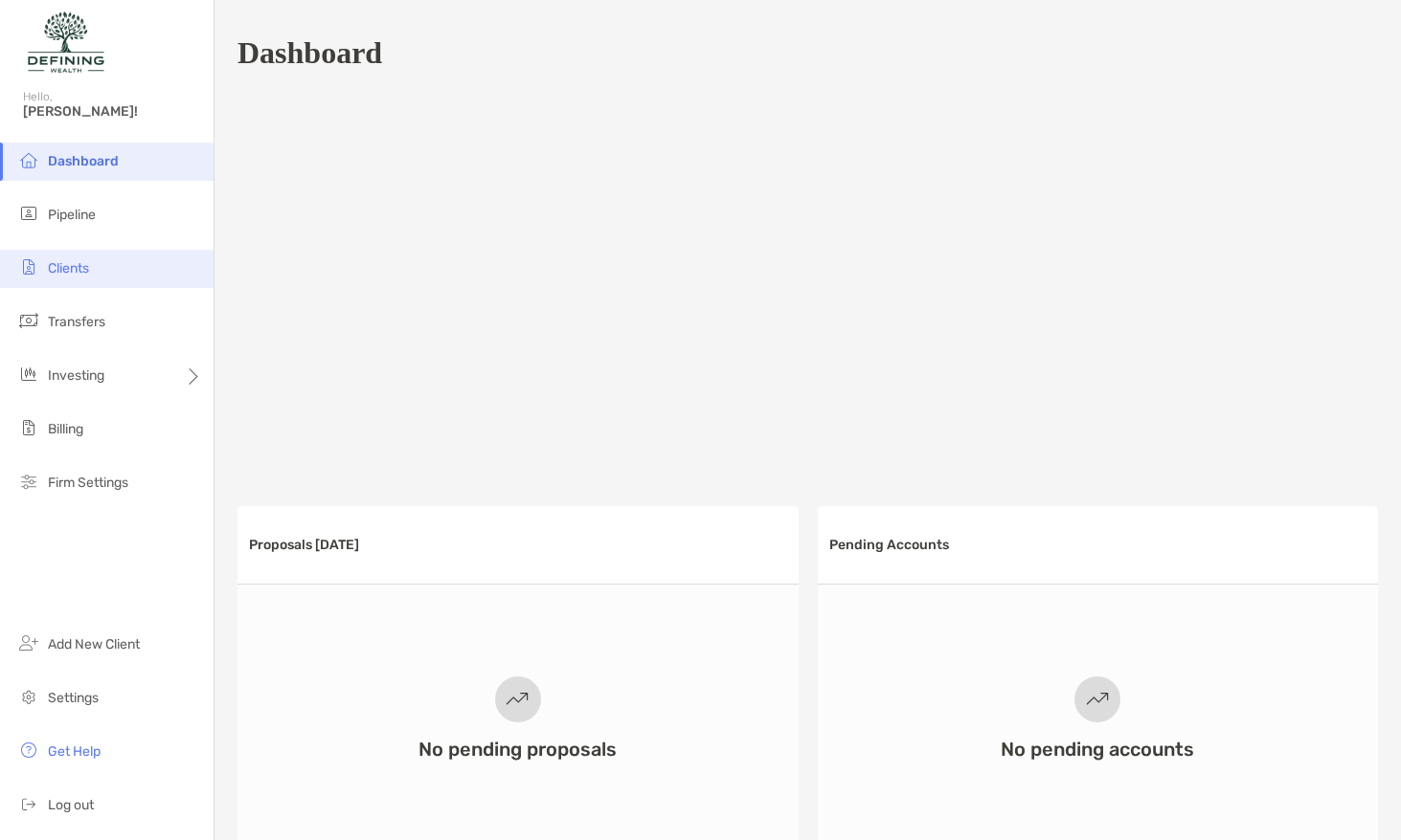
click at [131, 269] on li "Clients" at bounding box center [107, 269] width 213 height 38
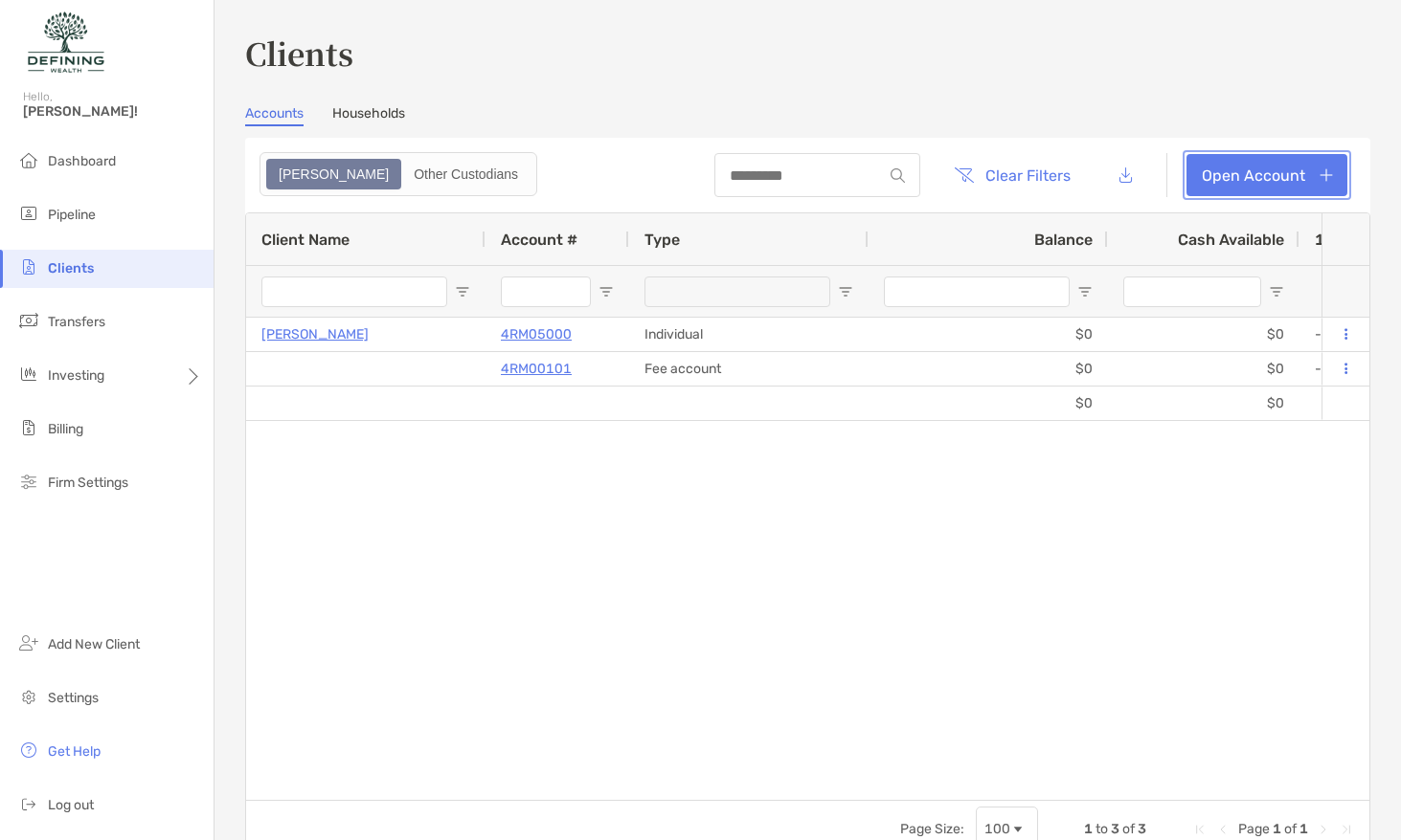
click at [1312, 183] on link "Open Account" at bounding box center [1267, 175] width 161 height 42
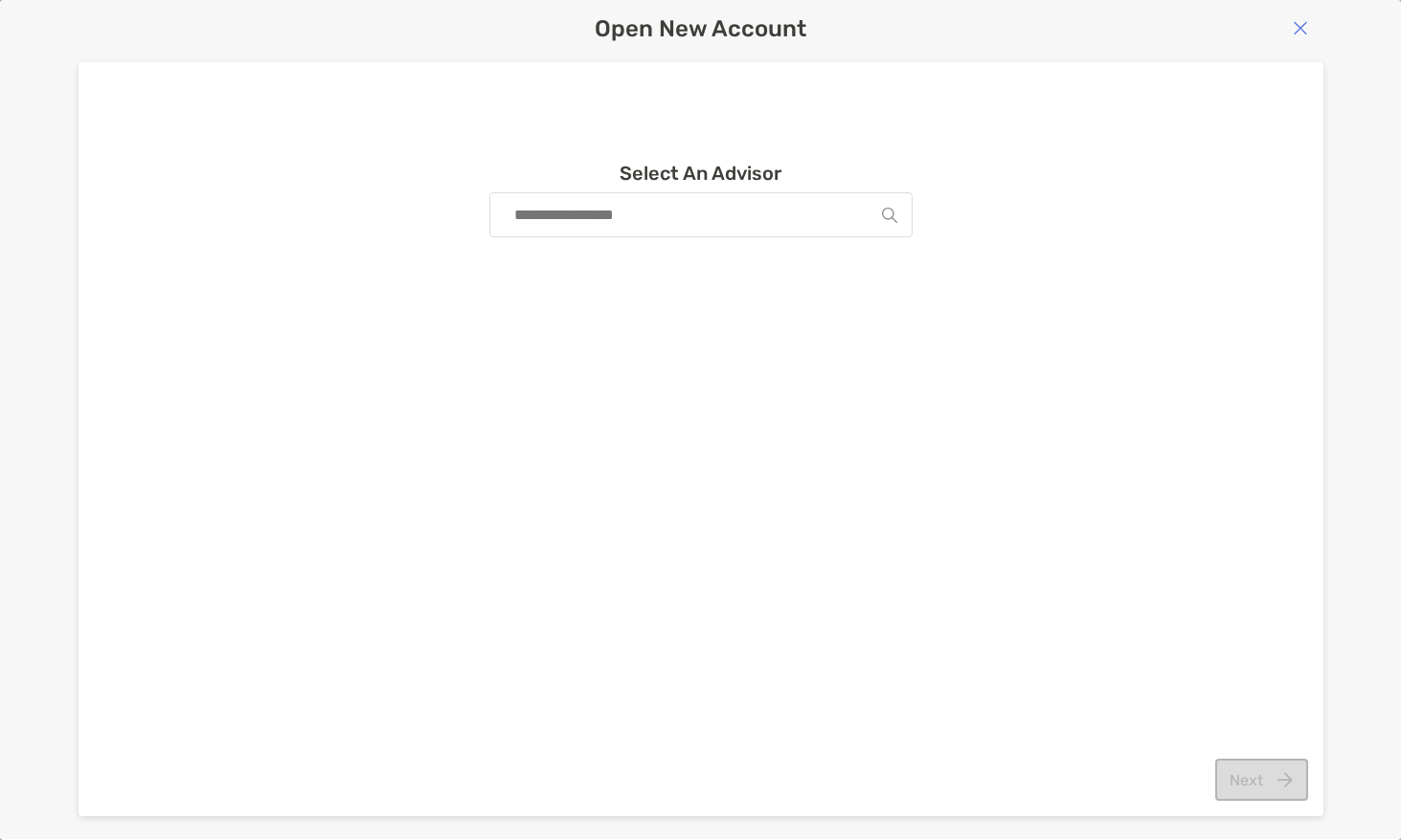
click at [695, 214] on input at bounding box center [693, 214] width 377 height 43
click at [686, 267] on div "[PERSON_NAME]" at bounding box center [700, 262] width 421 height 50
type input "**********"
click at [1265, 778] on button "Next" at bounding box center [1261, 779] width 93 height 42
click at [1249, 771] on button "Next" at bounding box center [1261, 779] width 93 height 42
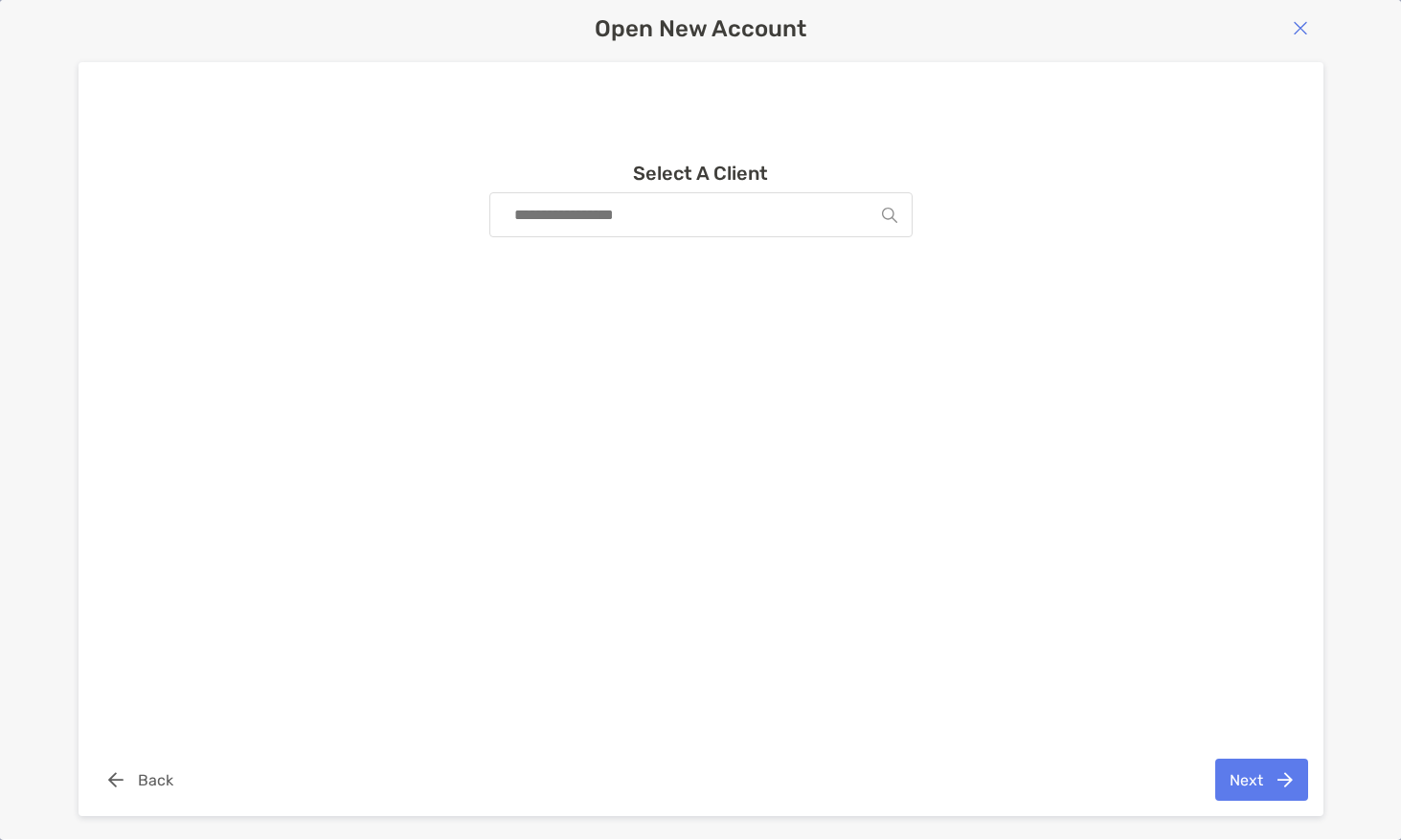
click at [653, 231] on input at bounding box center [693, 214] width 377 height 43
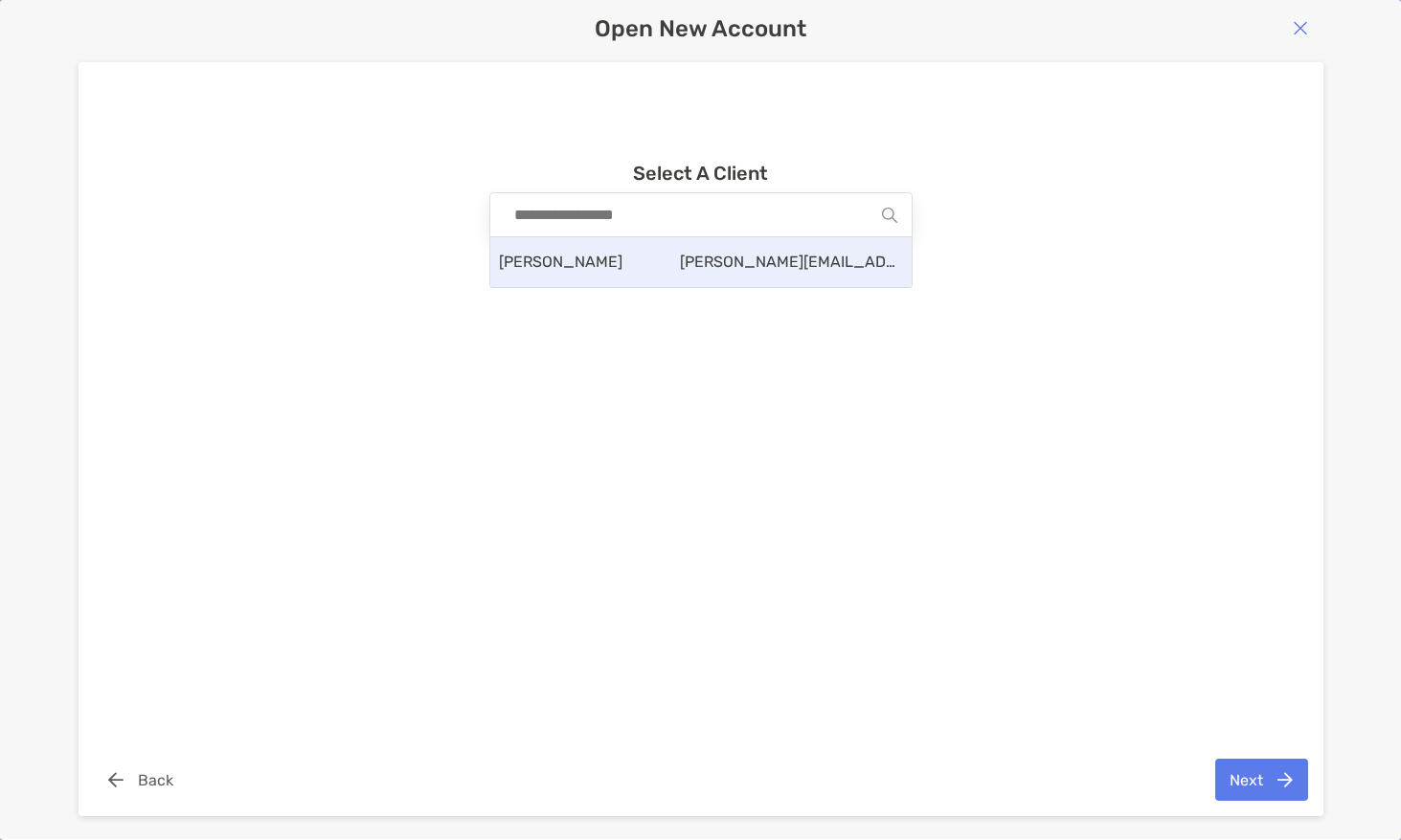
click at [647, 249] on div "Kyle Kuyat kyle.kuyat@outlook.com" at bounding box center [700, 262] width 421 height 50
type input "**********"
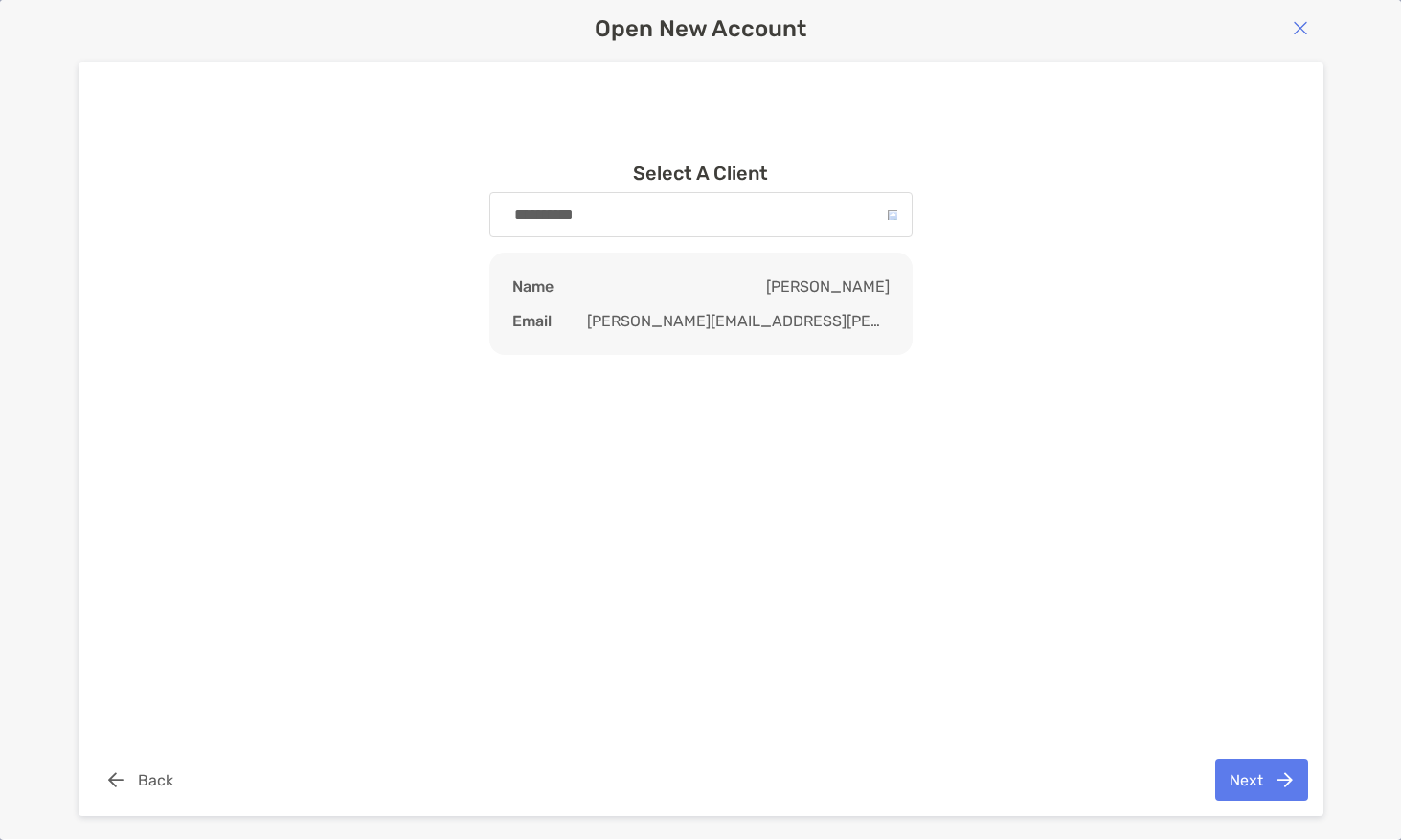
click at [674, 228] on input "**********" at bounding box center [696, 214] width 383 height 43
click at [1288, 22] on button "button" at bounding box center [1299, 29] width 27 height 20
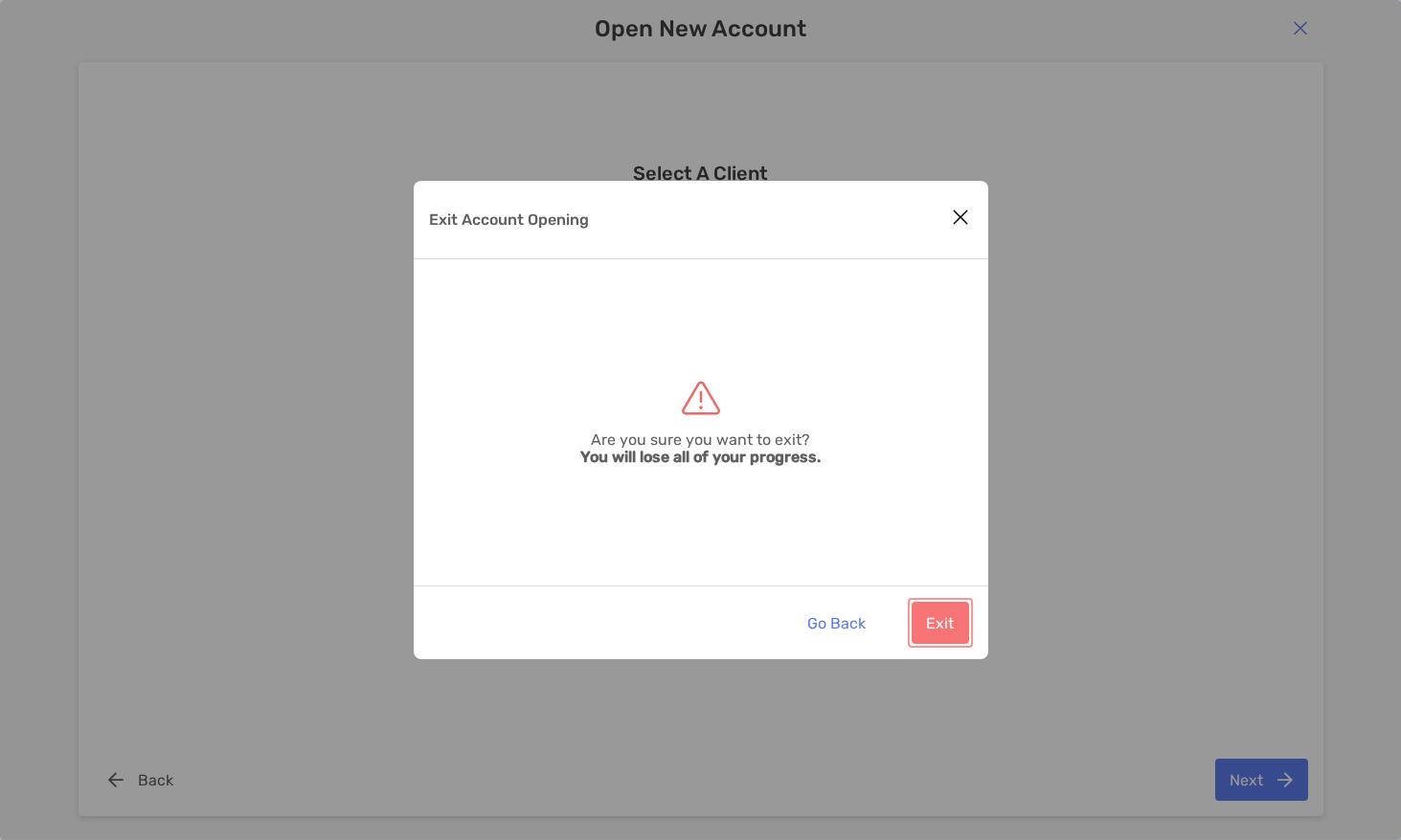
click at [944, 612] on button "Exit" at bounding box center [940, 623] width 58 height 42
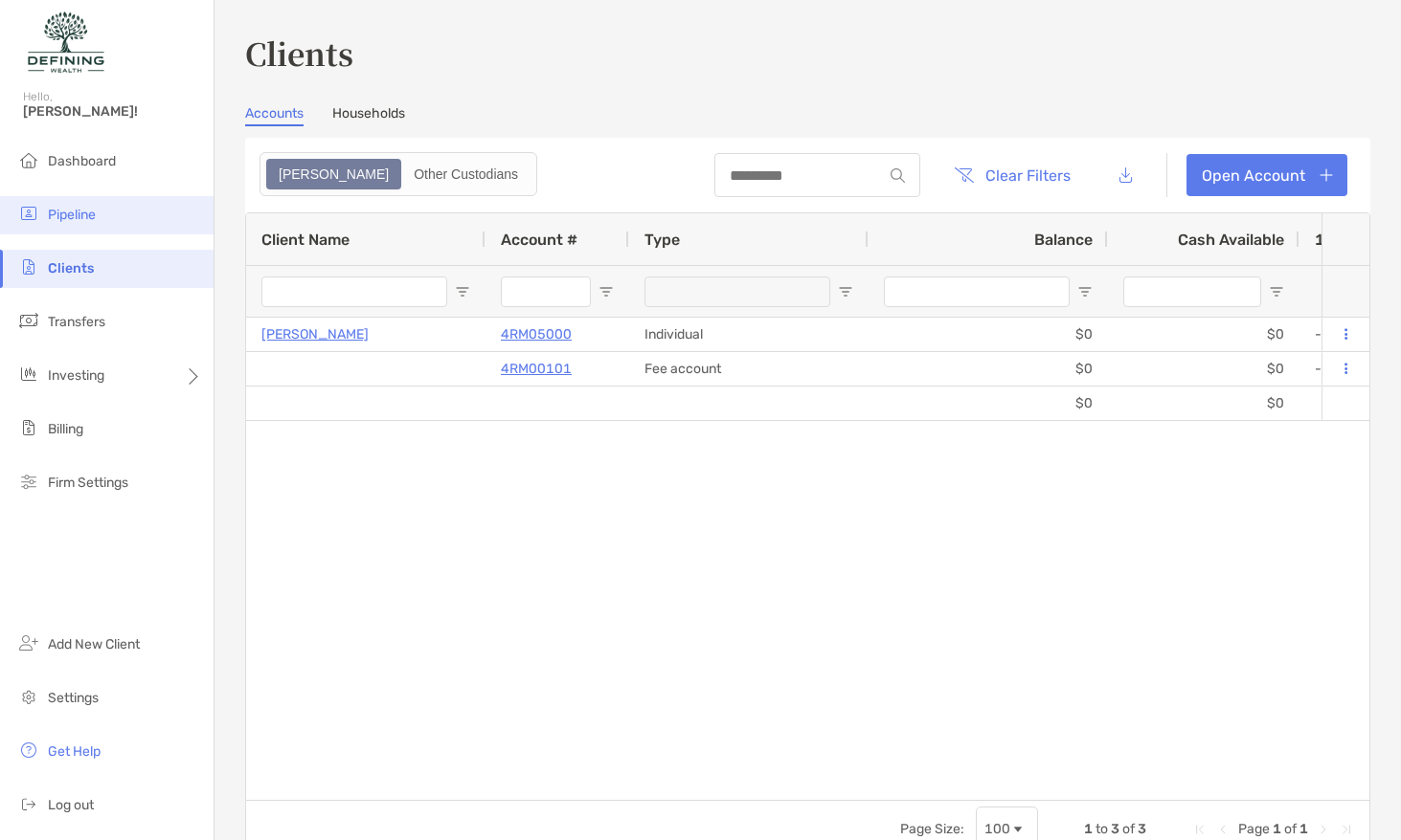
click at [77, 211] on span "Pipeline" at bounding box center [72, 215] width 48 height 16
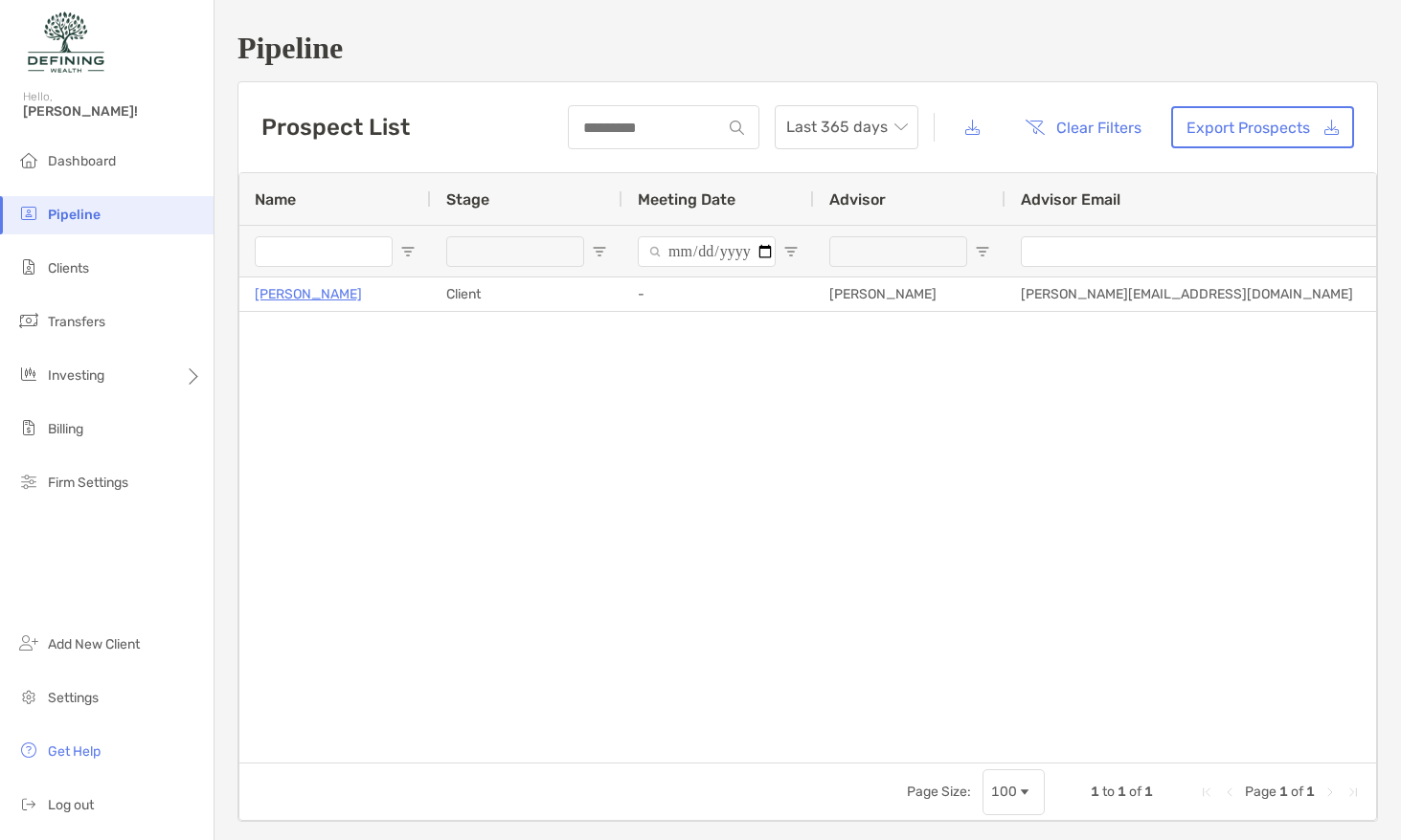
click at [631, 369] on div "Kyle Kuyat Client - Kyle Kuyat kyle@definingwealth.com 09/25/2025" at bounding box center [807, 520] width 1136 height 485
click at [123, 260] on li "Clients" at bounding box center [107, 269] width 213 height 38
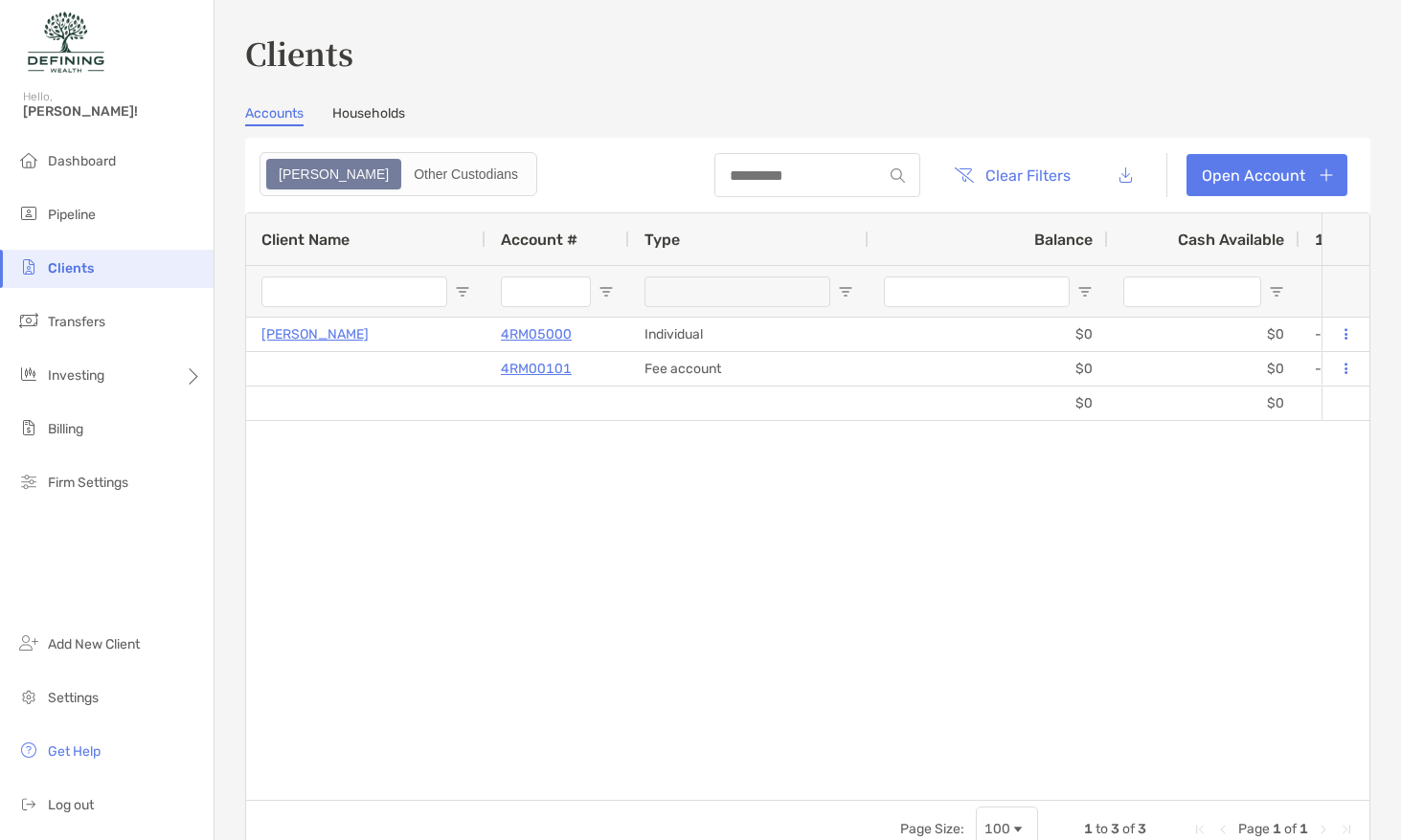
click at [351, 112] on link "Households" at bounding box center [368, 115] width 73 height 21
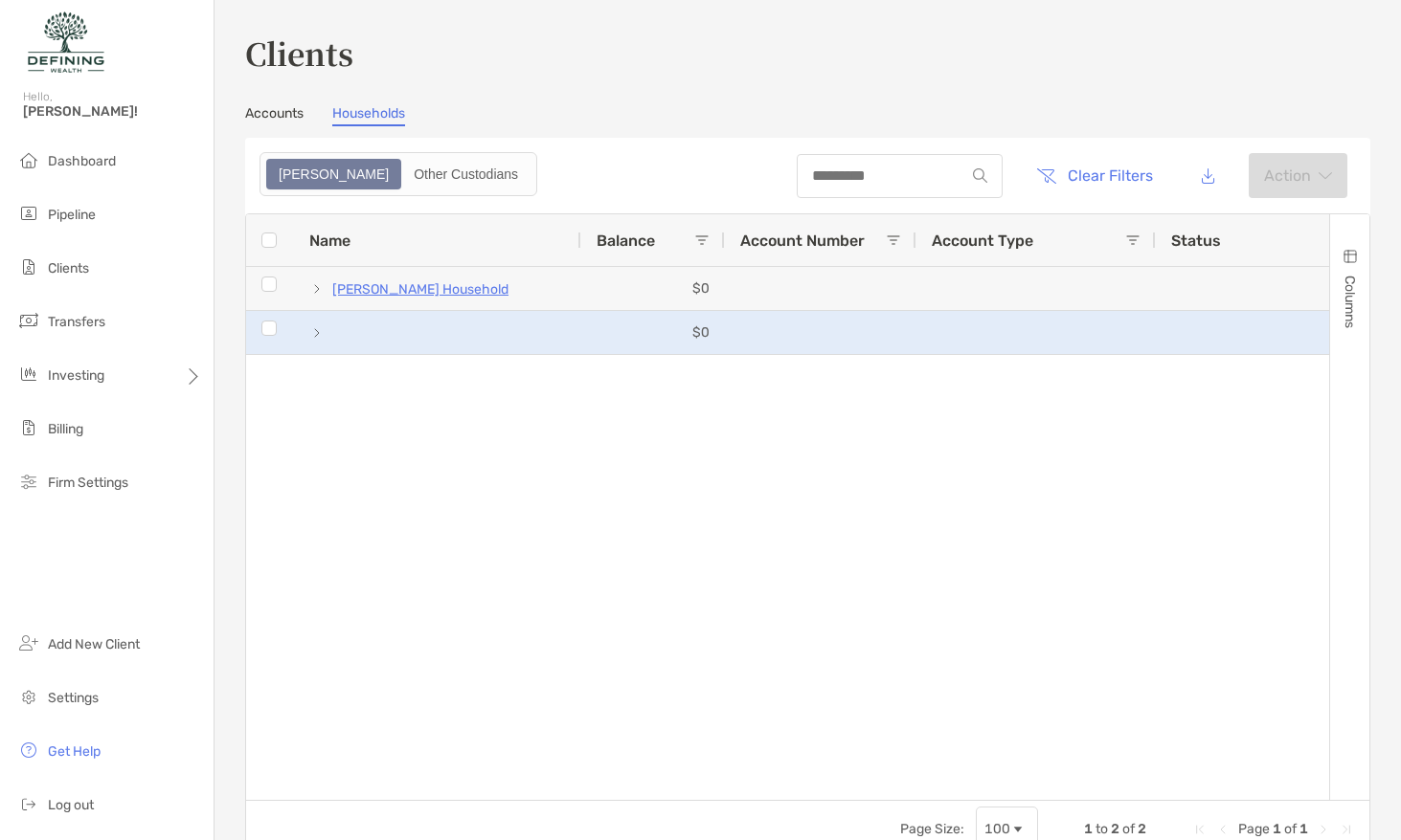
click at [327, 324] on span at bounding box center [323, 332] width 26 height 32
click at [319, 334] on span at bounding box center [317, 332] width 15 height 15
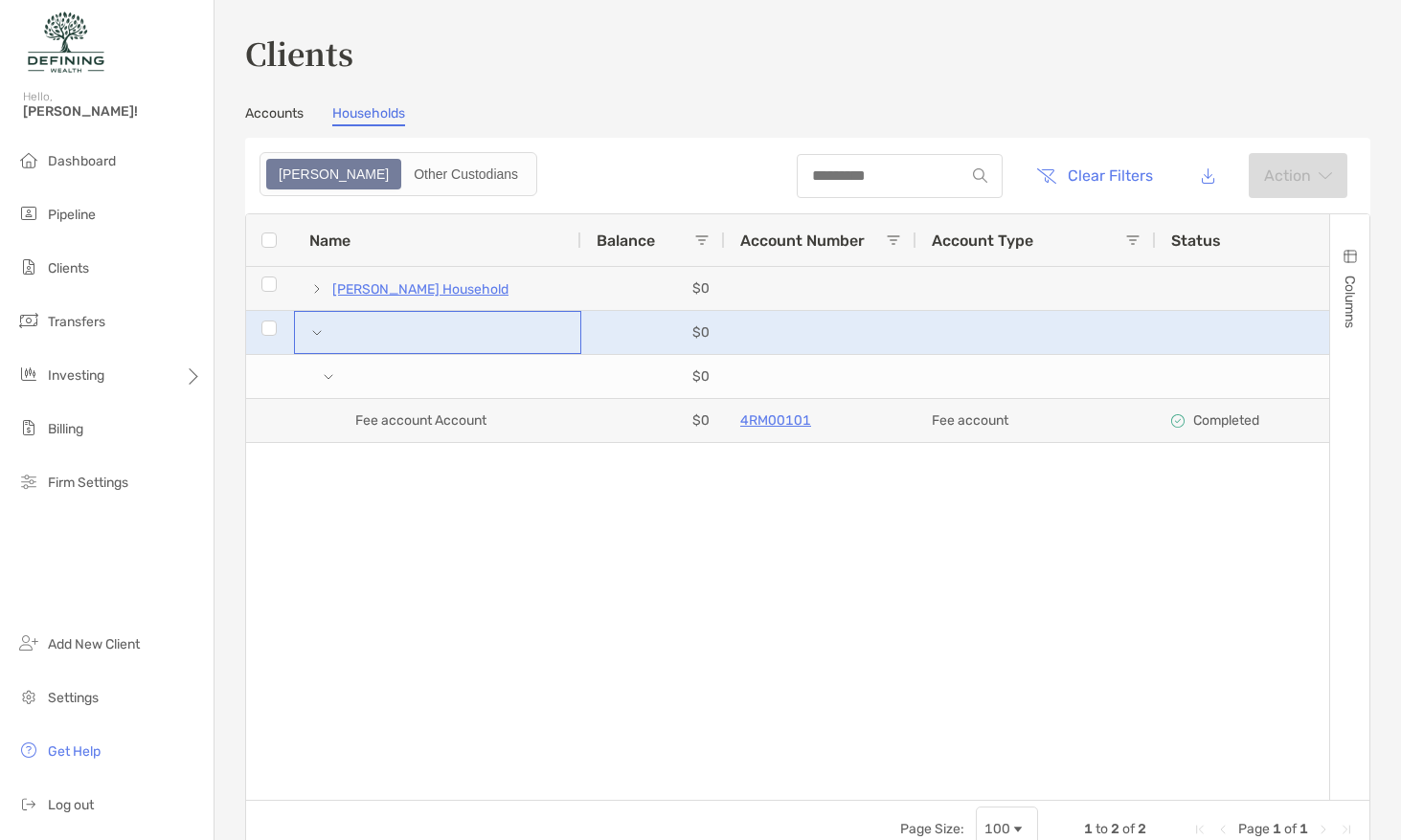
click at [319, 334] on span at bounding box center [317, 332] width 15 height 15
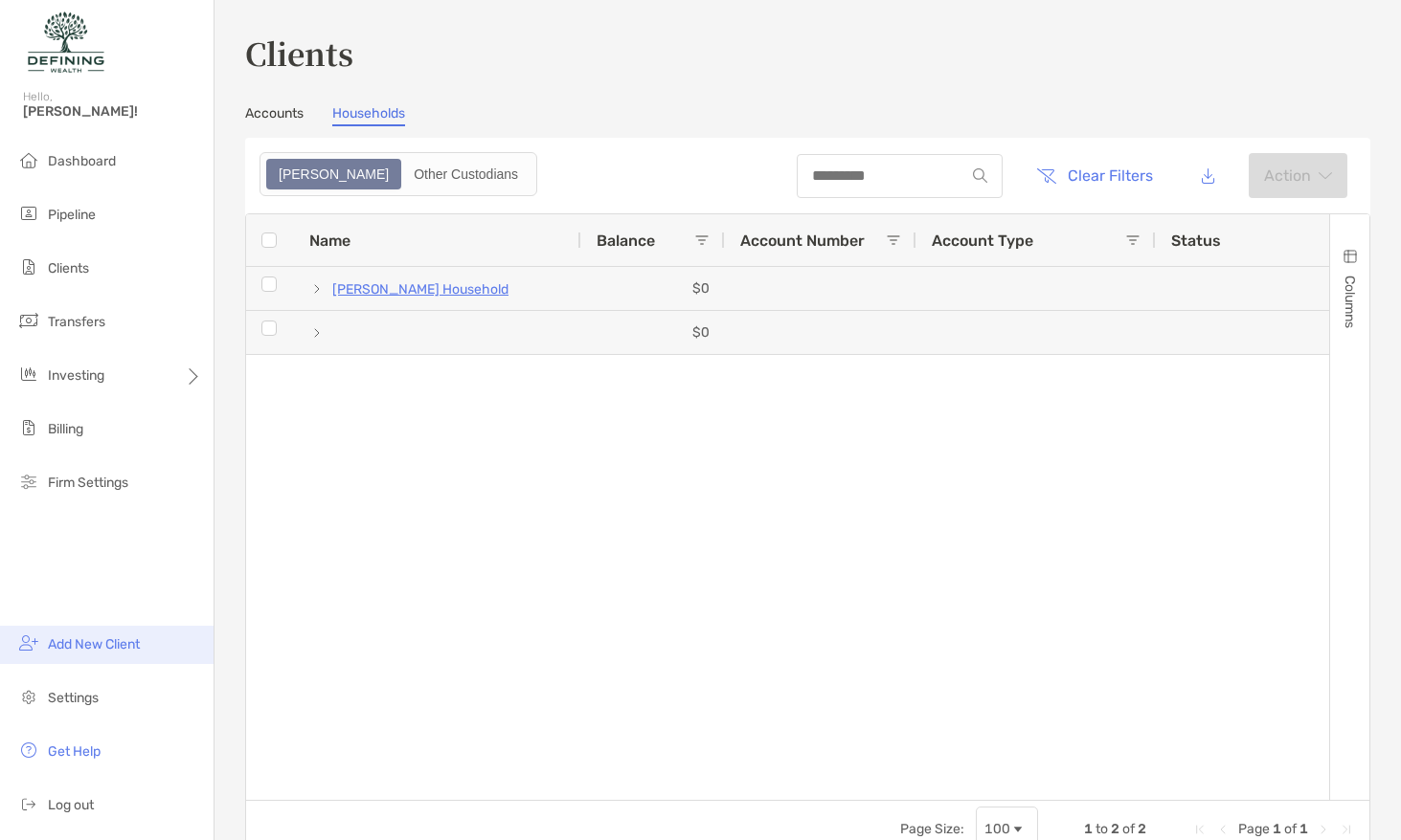
click at [131, 643] on span "Add New Client" at bounding box center [94, 644] width 92 height 16
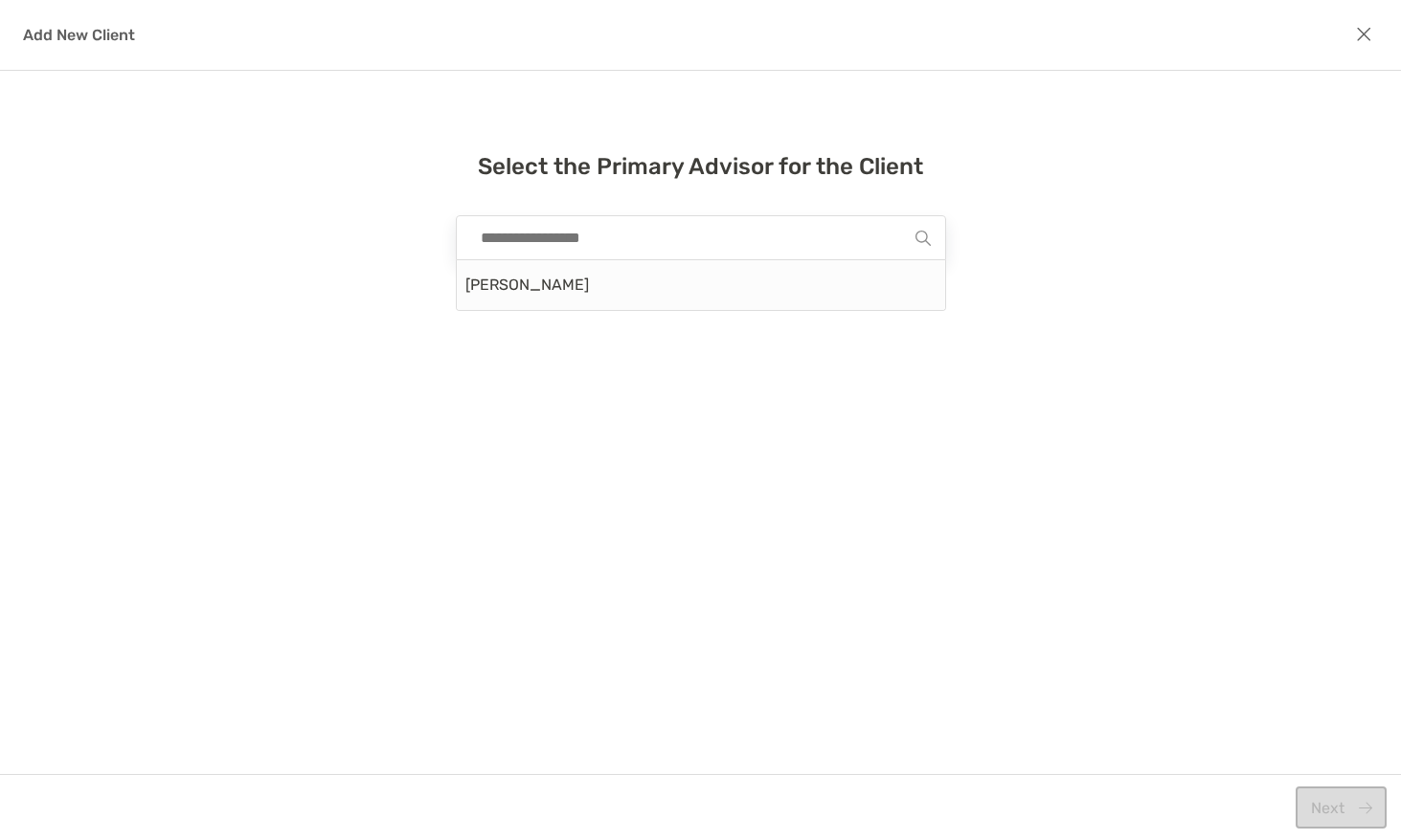
click at [736, 248] on input "modal" at bounding box center [693, 237] width 444 height 43
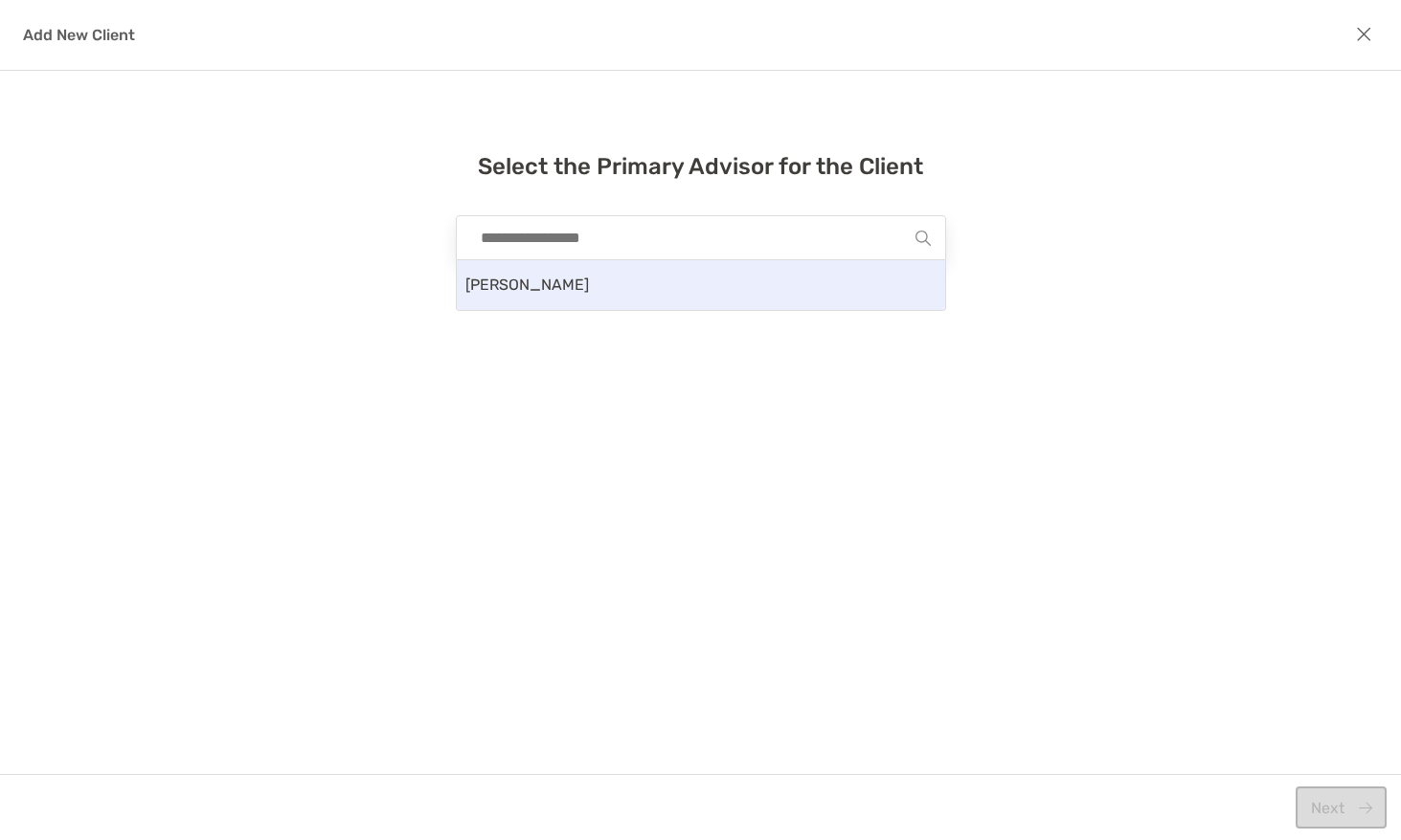
click at [726, 271] on div "[PERSON_NAME]" at bounding box center [701, 286] width 488 height 50
type input "**********"
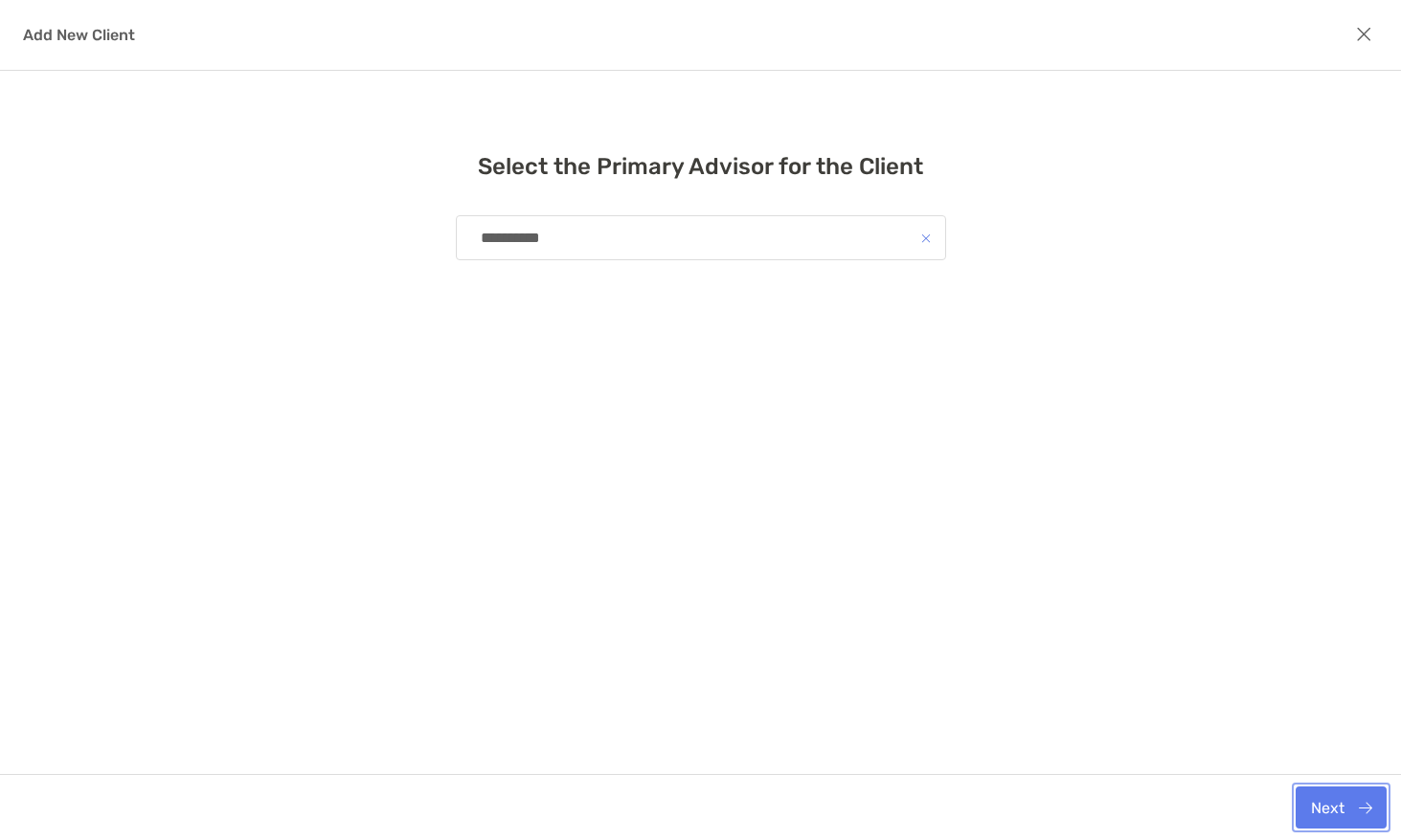
click at [1316, 808] on button "Next" at bounding box center [1340, 807] width 91 height 42
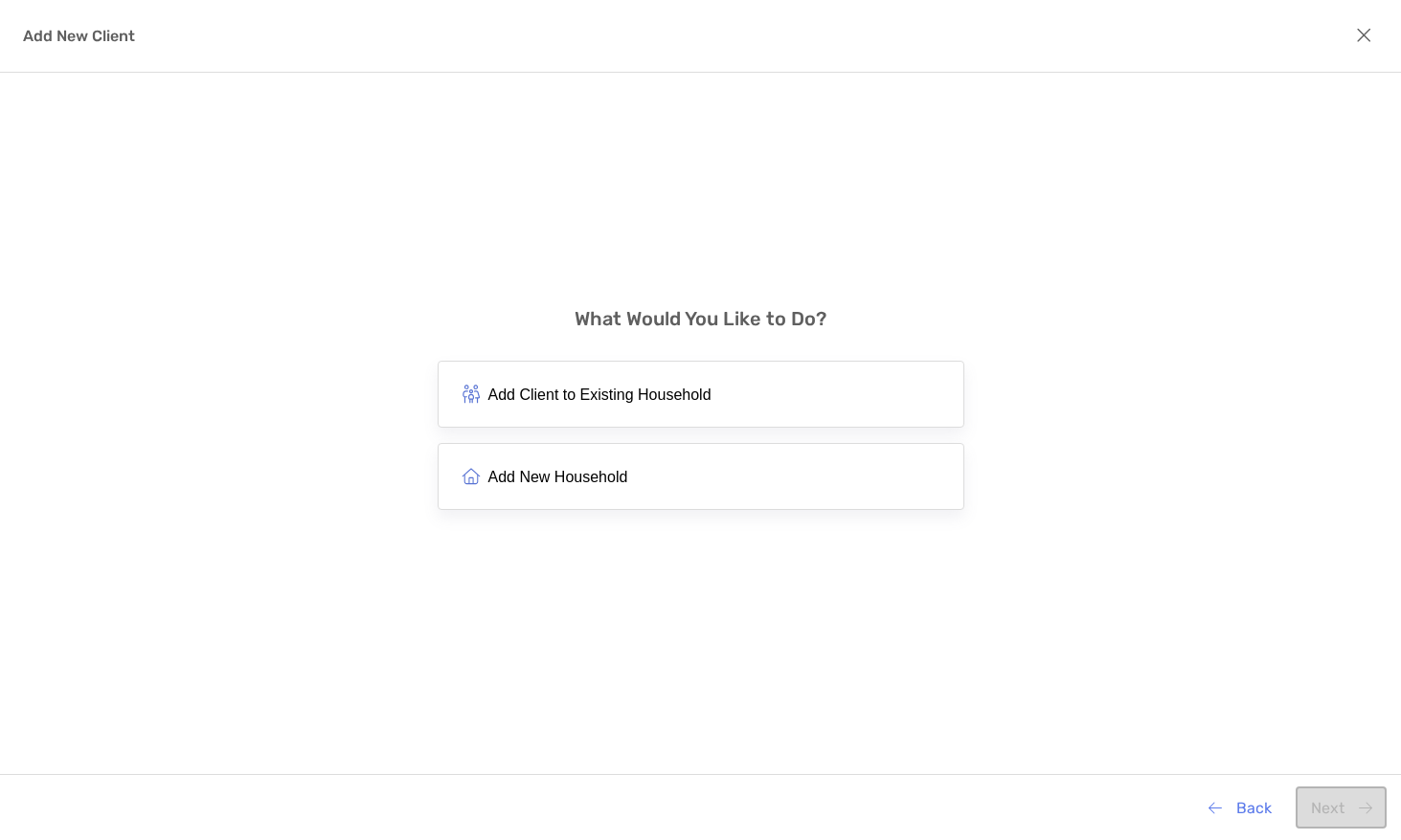
click at [568, 387] on span "Add Client to Existing Household" at bounding box center [599, 394] width 223 height 18
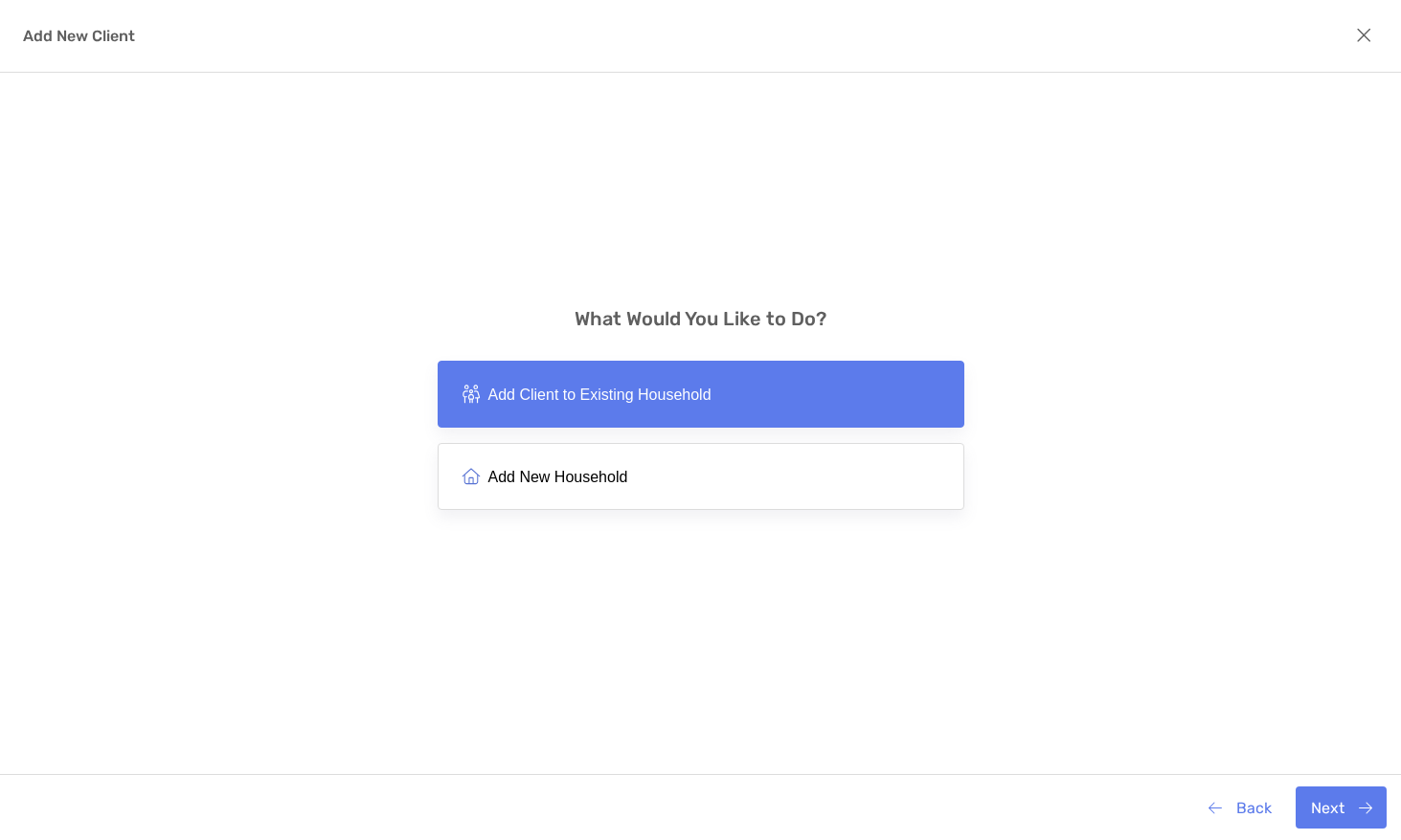
drag, startPoint x: 643, startPoint y: 465, endPoint x: 656, endPoint y: 469, distance: 13.6
click at [644, 465] on button "Add New Household" at bounding box center [700, 476] width 527 height 67
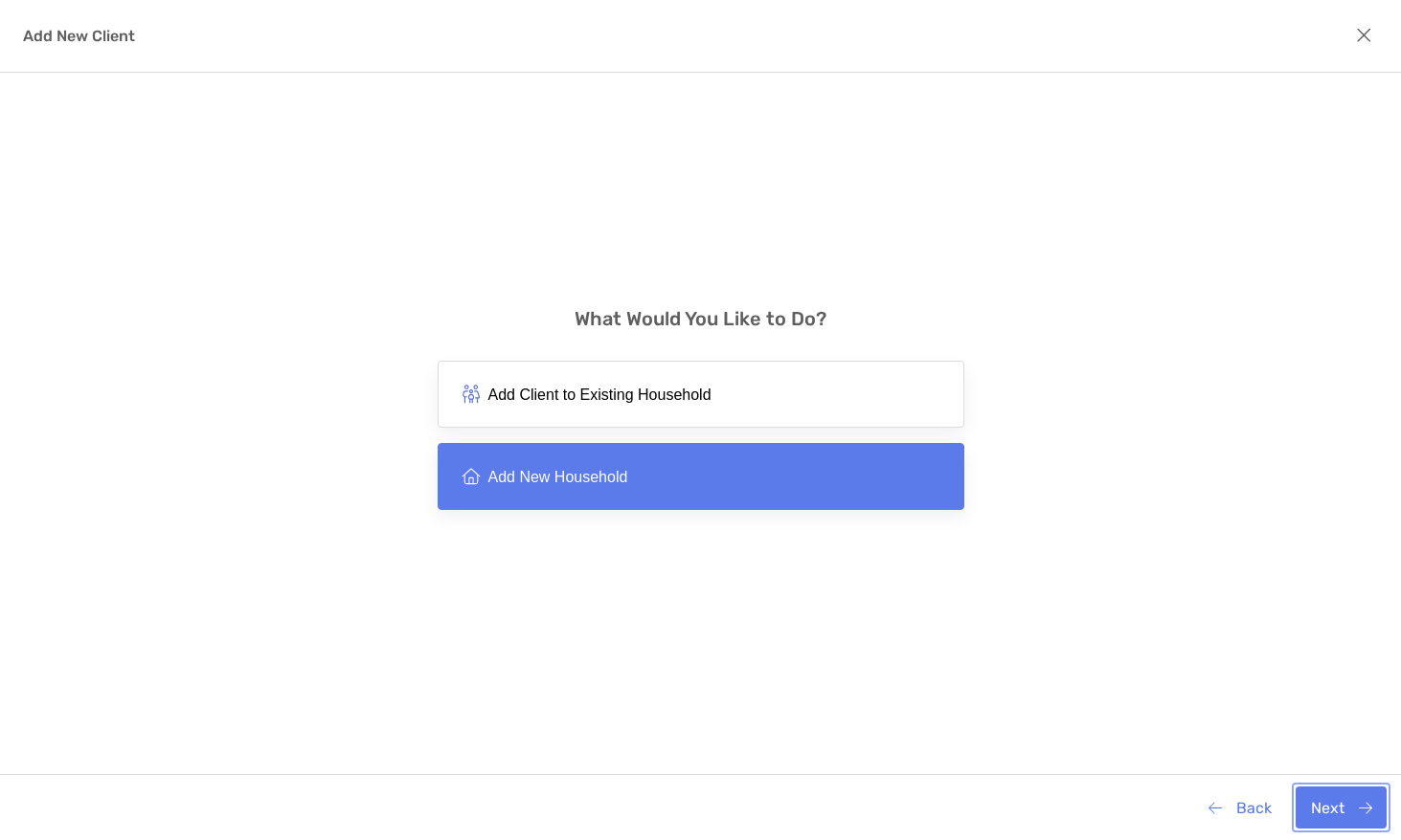
click at [1351, 806] on button "Next" at bounding box center [1340, 807] width 91 height 42
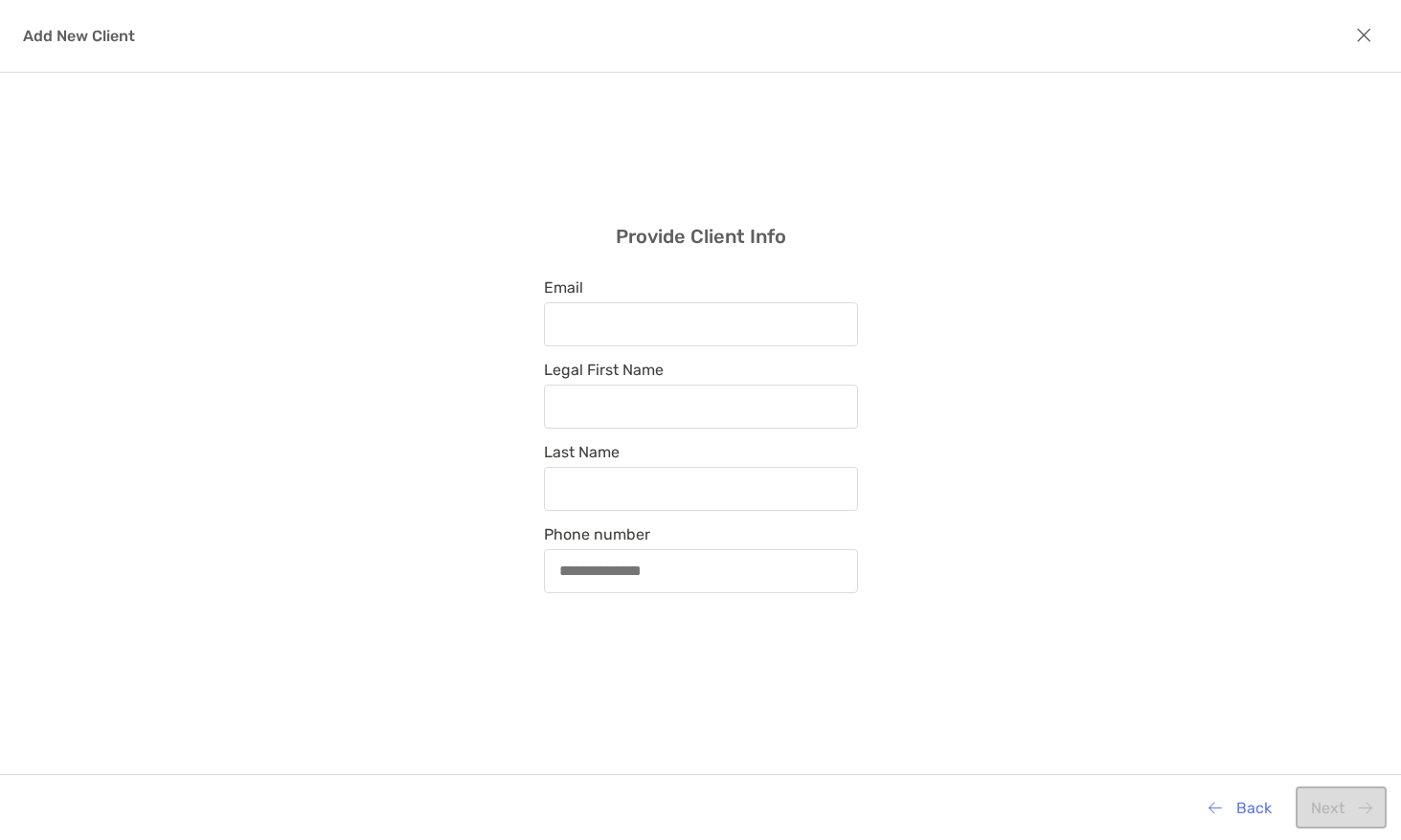
click at [736, 340] on div "modal" at bounding box center [700, 324] width 314 height 44
click at [736, 332] on input "Email" at bounding box center [701, 323] width 311 height 16
click at [747, 318] on input "Email" at bounding box center [701, 323] width 311 height 16
type input "**********"
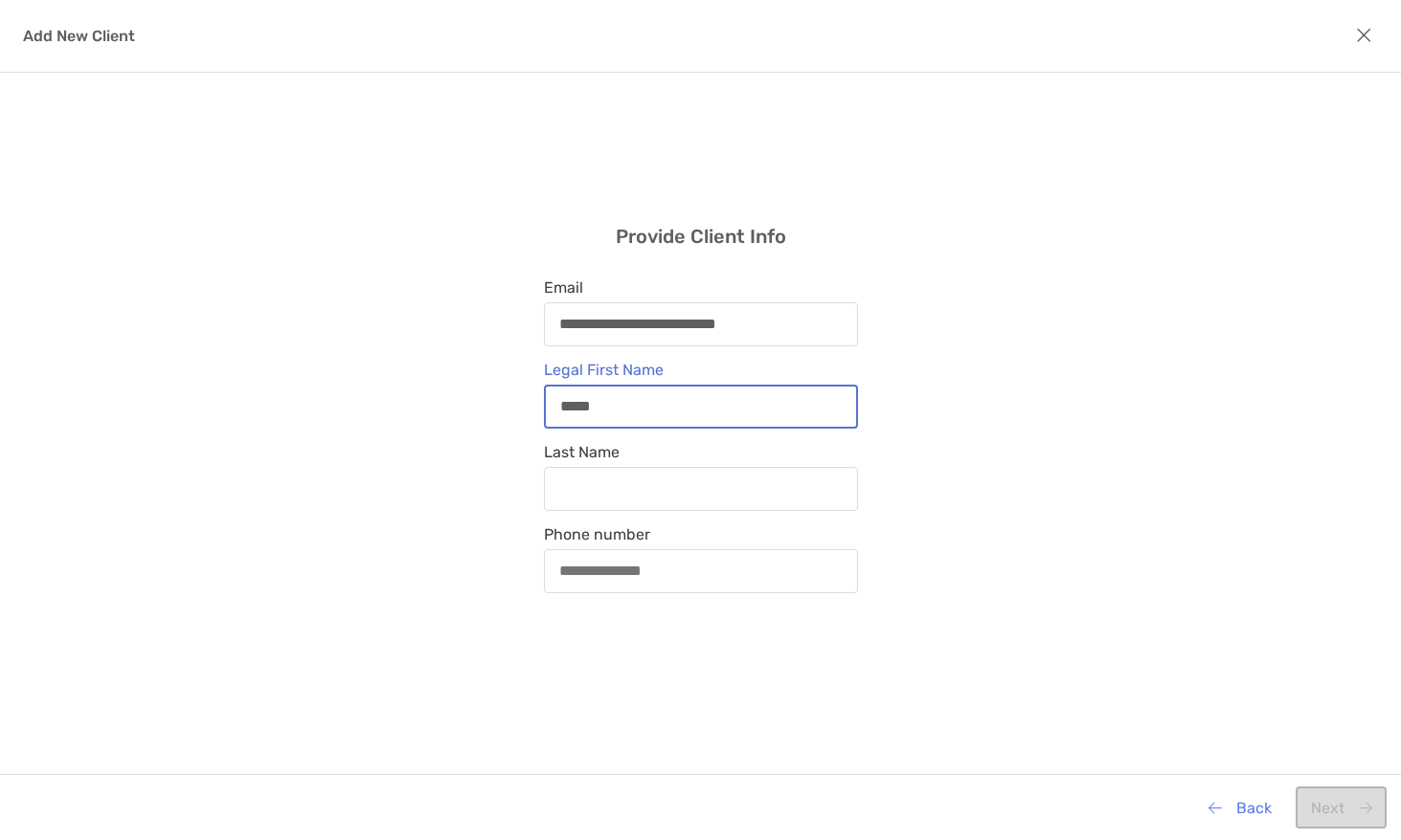
type input "*****"
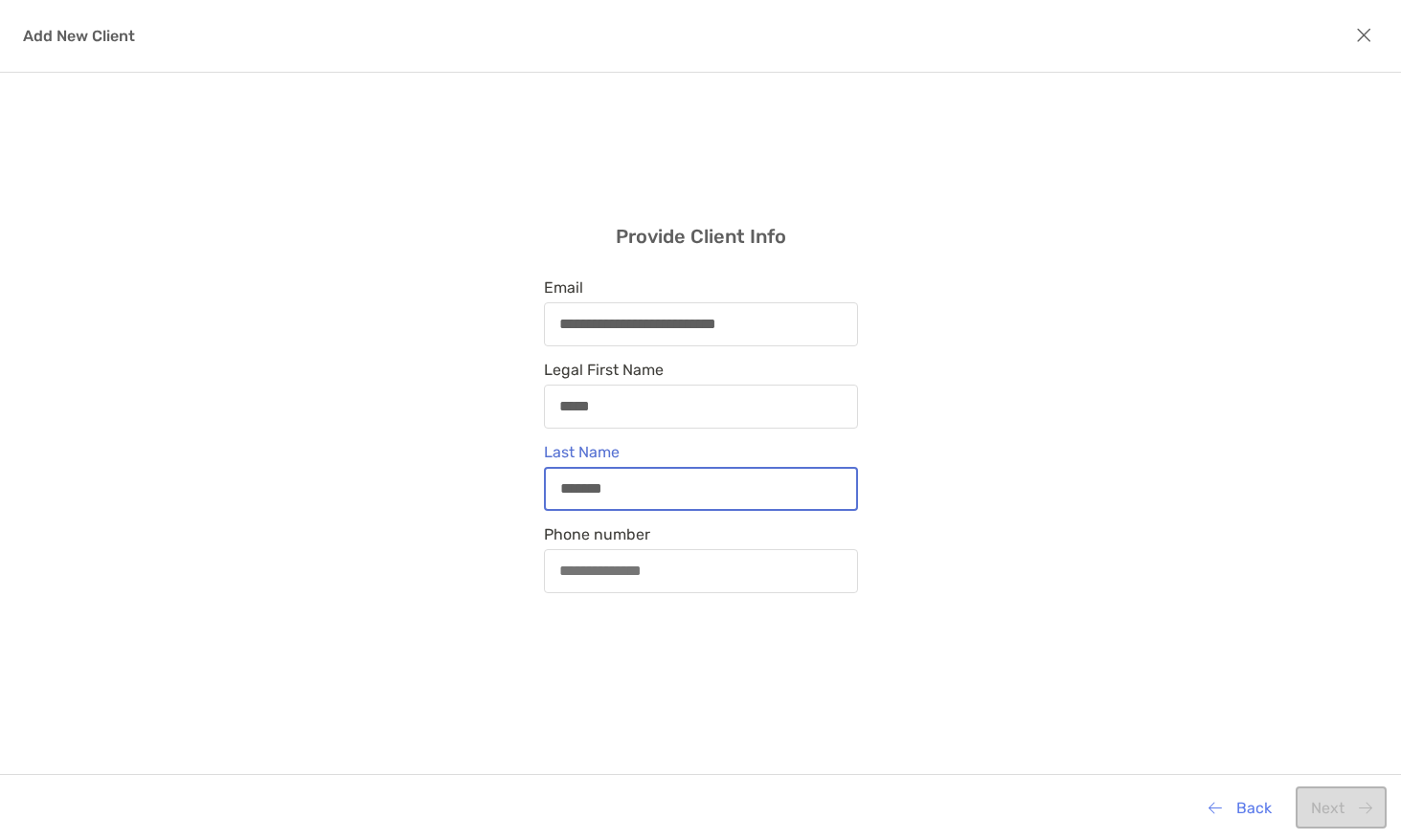
type input "*******"
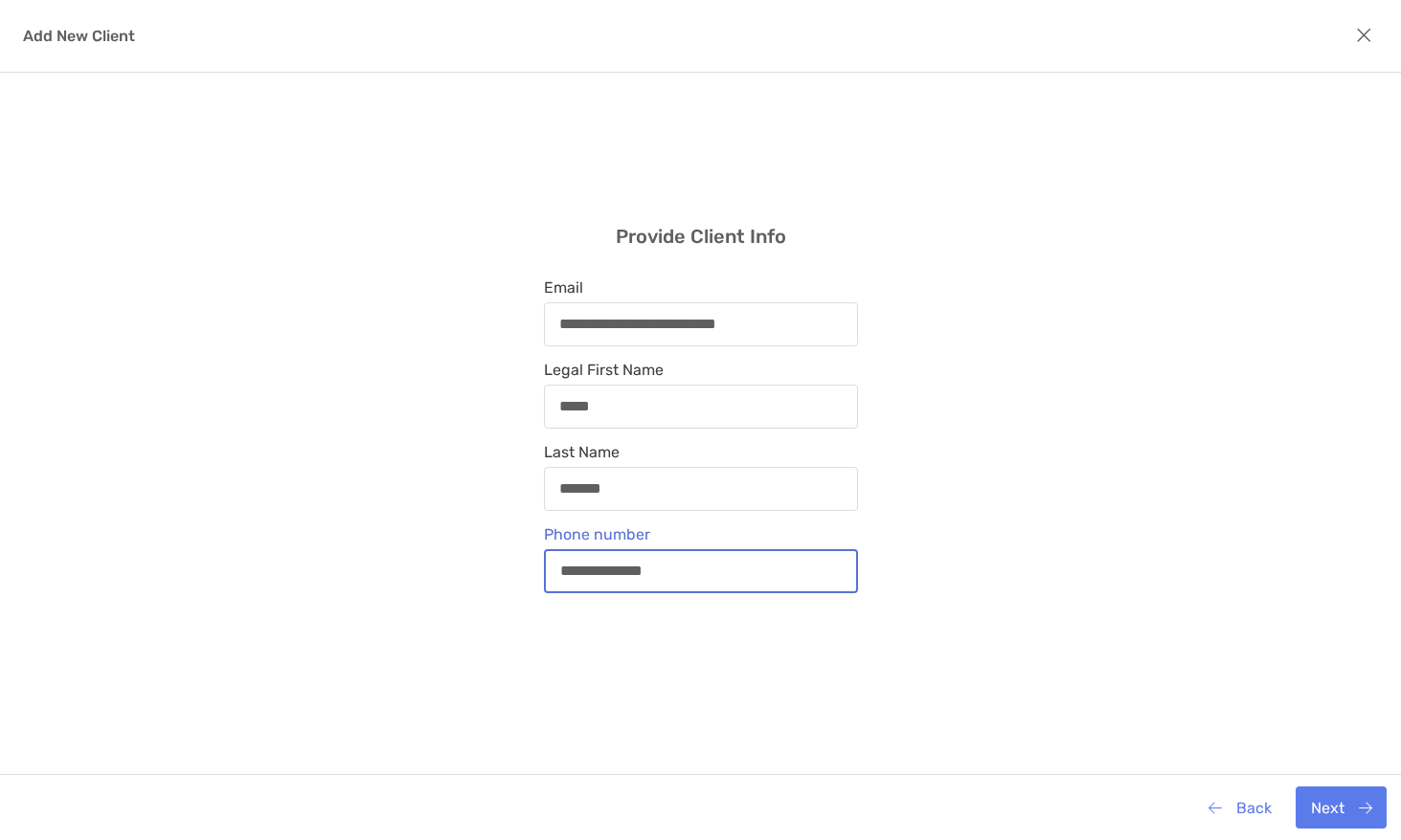
type input "**********"
click at [1342, 804] on button "Next" at bounding box center [1340, 807] width 91 height 42
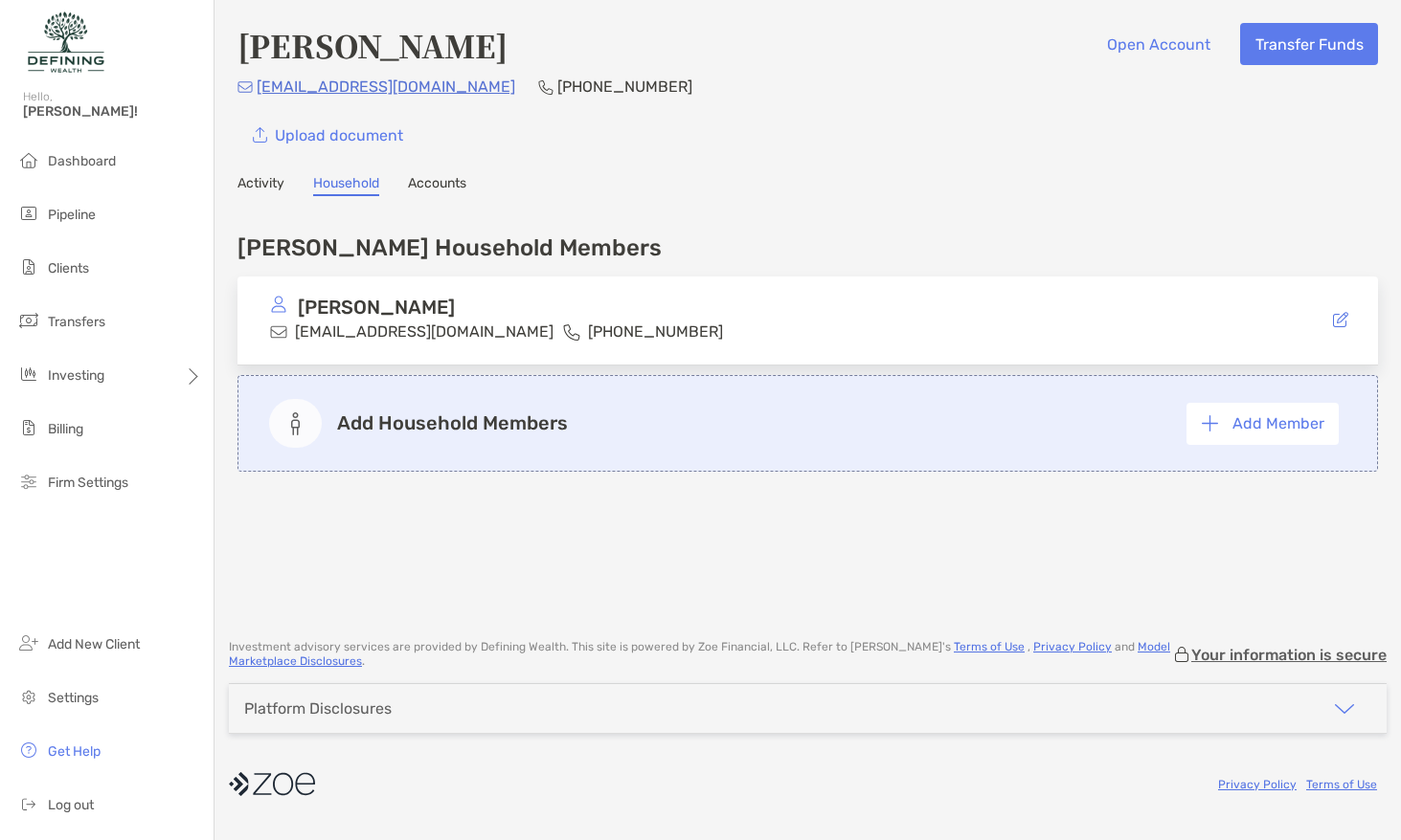
click at [995, 222] on div "Gardner's Household Members Jacob Gardner jacob.gardner9316@gmail.com (248) 417…" at bounding box center [807, 347] width 1140 height 266
drag, startPoint x: 1105, startPoint y: 145, endPoint x: 1034, endPoint y: 152, distance: 71.3
click at [1105, 145] on div "Upload document" at bounding box center [807, 134] width 1140 height 42
click at [1231, 435] on button "Add Member" at bounding box center [1262, 424] width 152 height 42
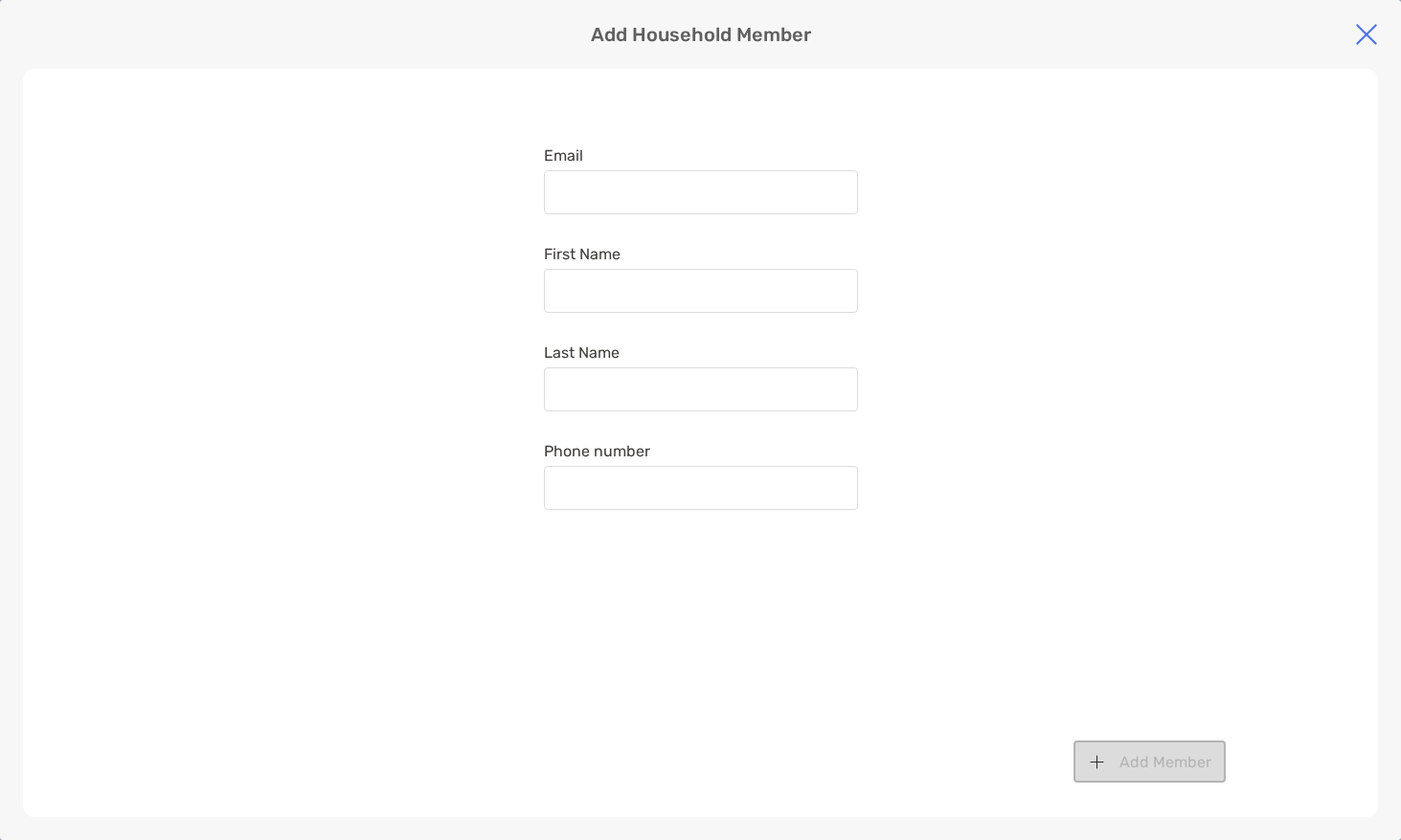
click at [775, 205] on div at bounding box center [700, 192] width 314 height 44
click at [775, 201] on input "Email" at bounding box center [701, 193] width 311 height 16
click at [774, 197] on input "Email" at bounding box center [701, 193] width 311 height 16
type input "**********"
type input "*****"
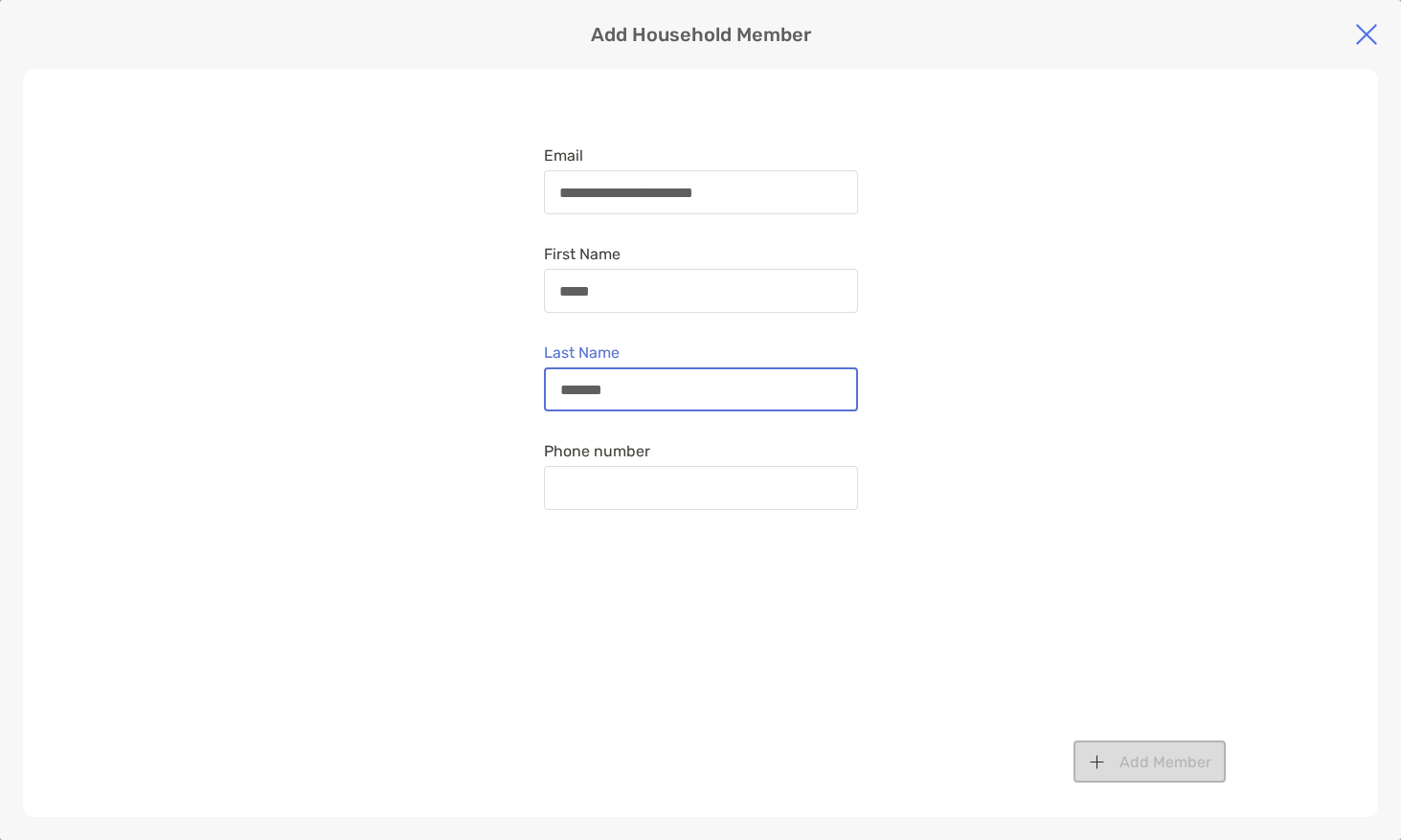
type input "*******"
click at [755, 510] on div at bounding box center [700, 488] width 314 height 44
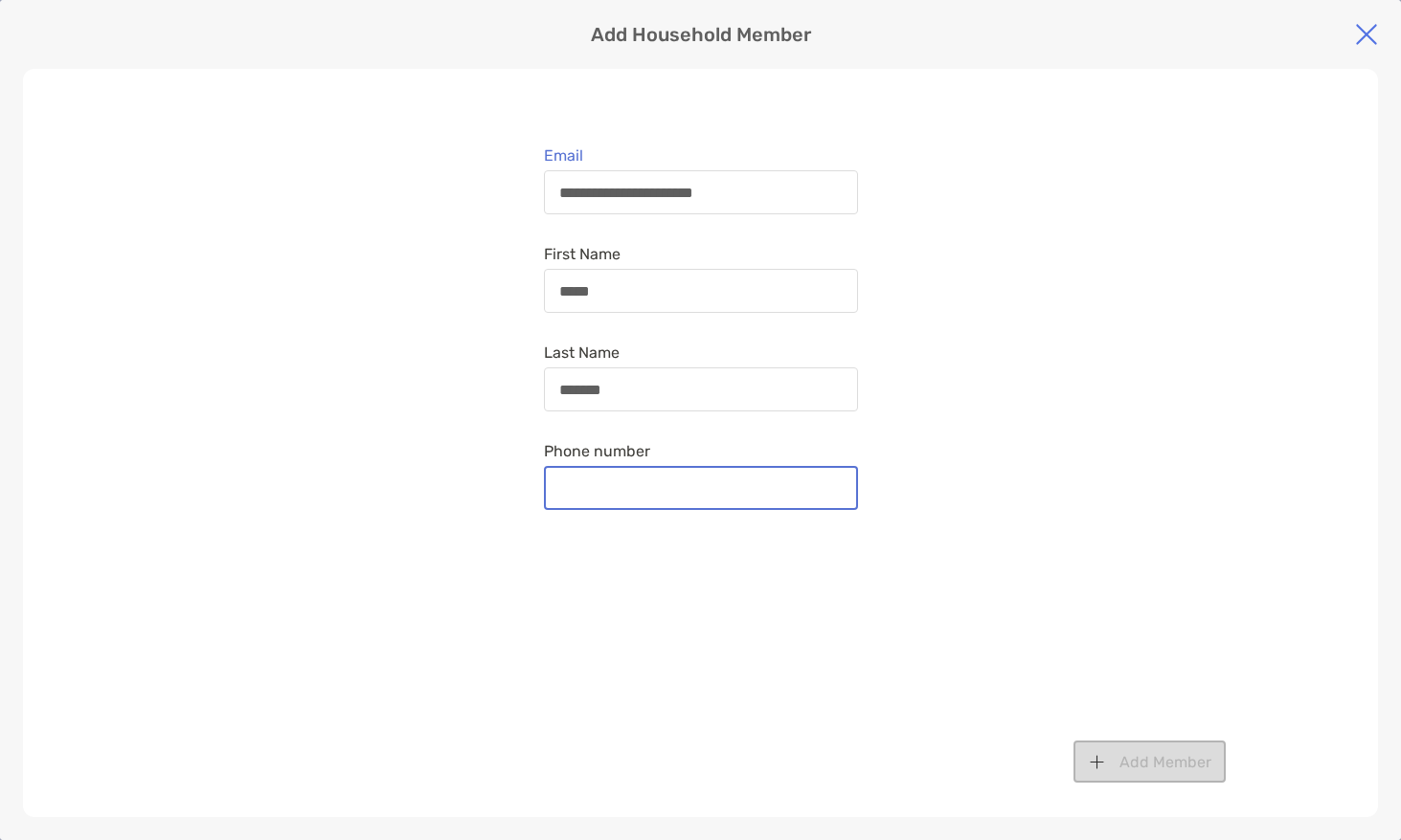
click at [755, 497] on input "Phone number" at bounding box center [701, 489] width 311 height 16
click at [749, 494] on input "Phone number" at bounding box center [701, 489] width 311 height 16
type input "**********"
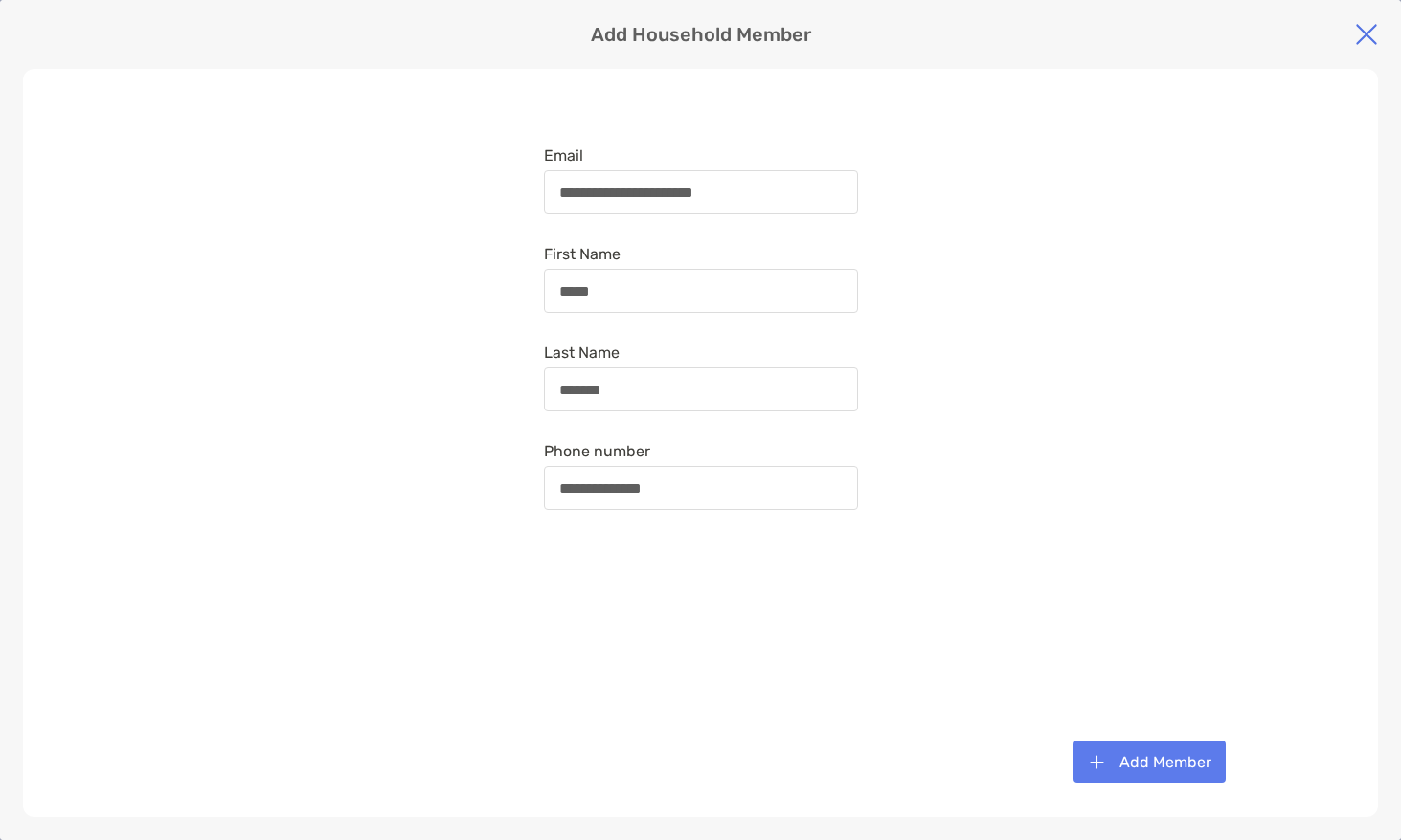
click at [1205, 719] on div "**********" at bounding box center [700, 443] width 1355 height 748
click at [1202, 768] on button "Add Member" at bounding box center [1149, 761] width 152 height 42
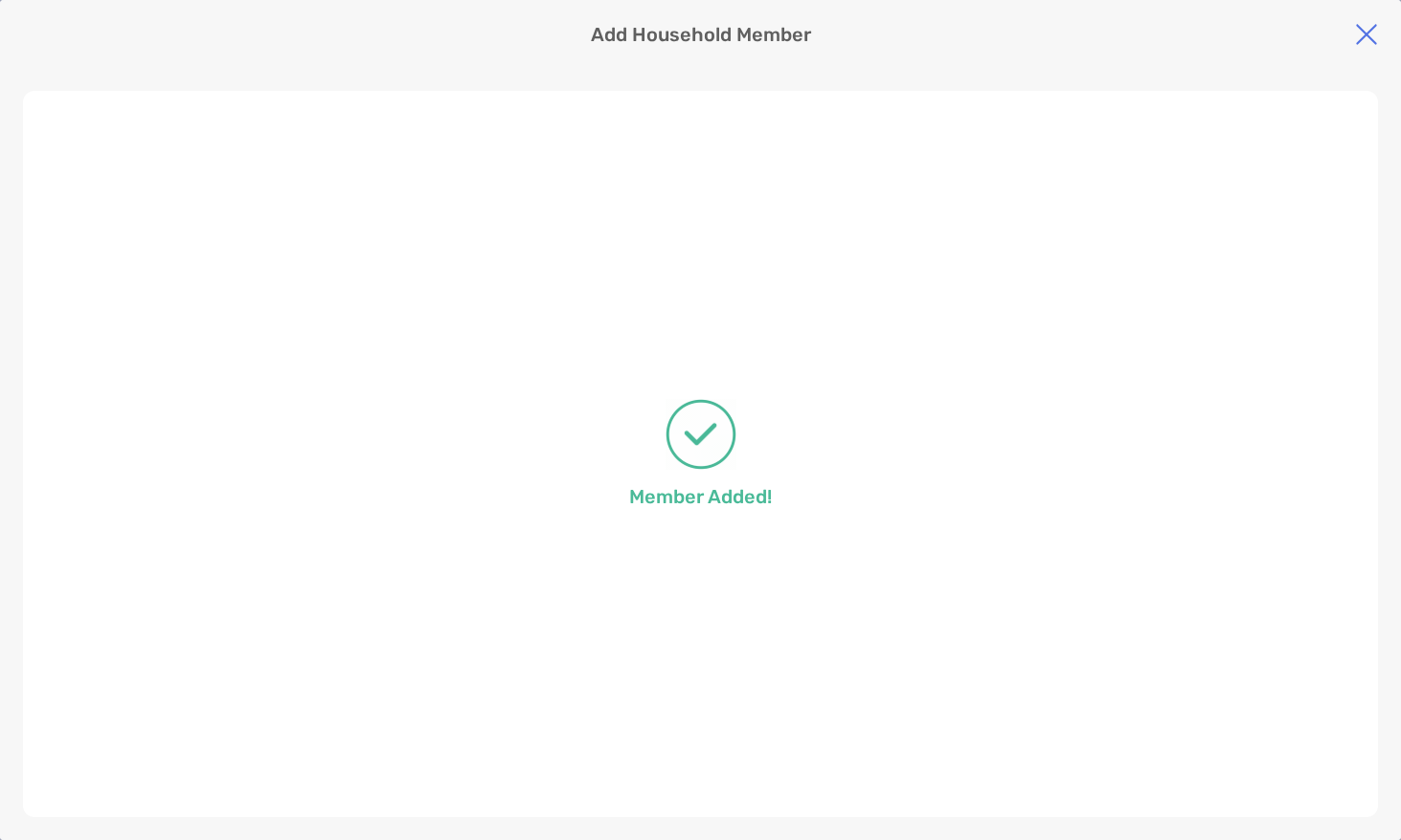
click at [1348, 69] on nordpass-portal at bounding box center [700, 69] width 1355 height 0
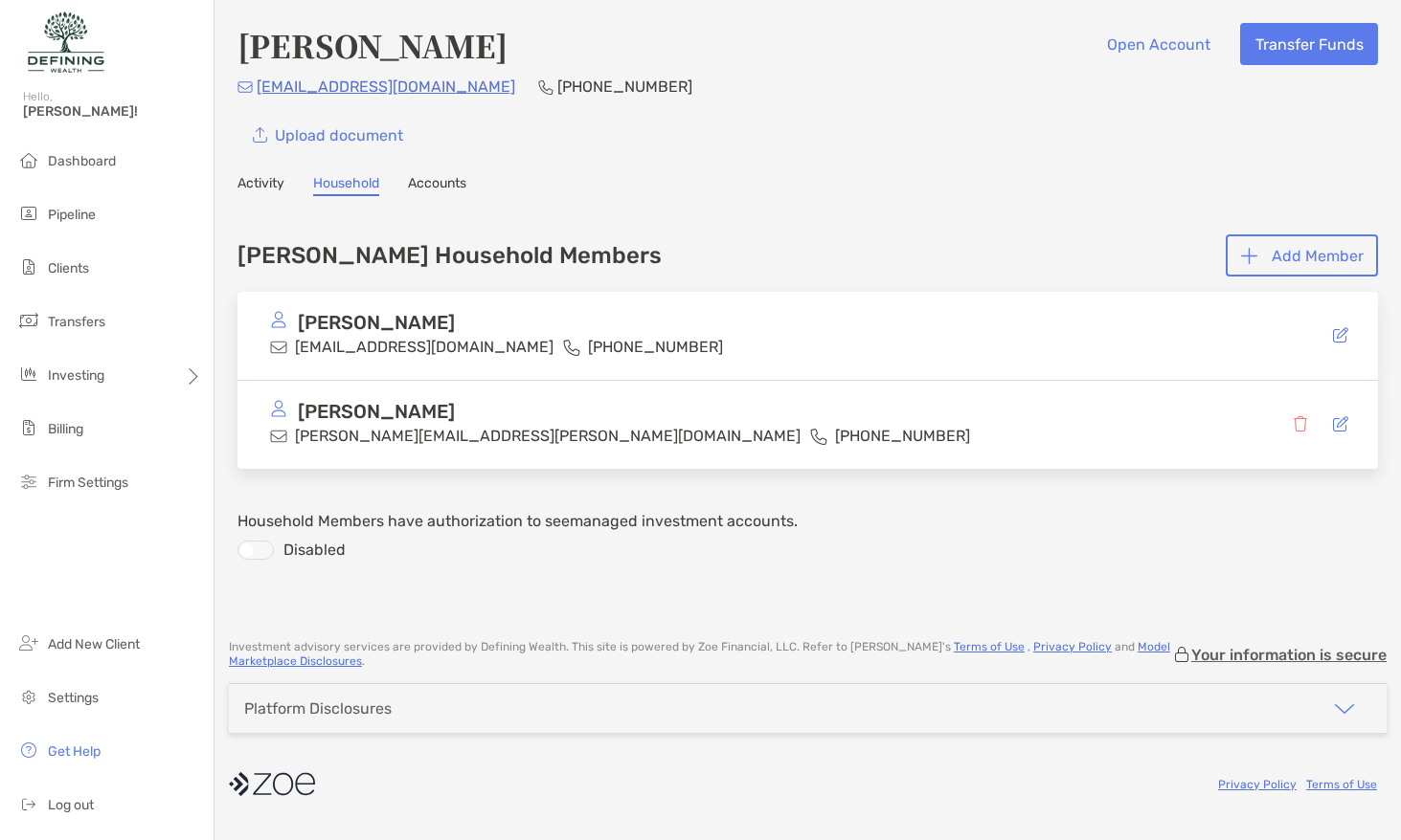
drag, startPoint x: 264, startPoint y: 555, endPoint x: 340, endPoint y: 554, distance: 76.0
click at [264, 555] on div at bounding box center [255, 549] width 37 height 19
click at [614, 561] on div "Gardner's Household Members Add Member Jacob Gardner jacob.gardner9316@gmail.co…" at bounding box center [807, 406] width 1140 height 383
click at [119, 271] on li "Clients" at bounding box center [107, 269] width 213 height 38
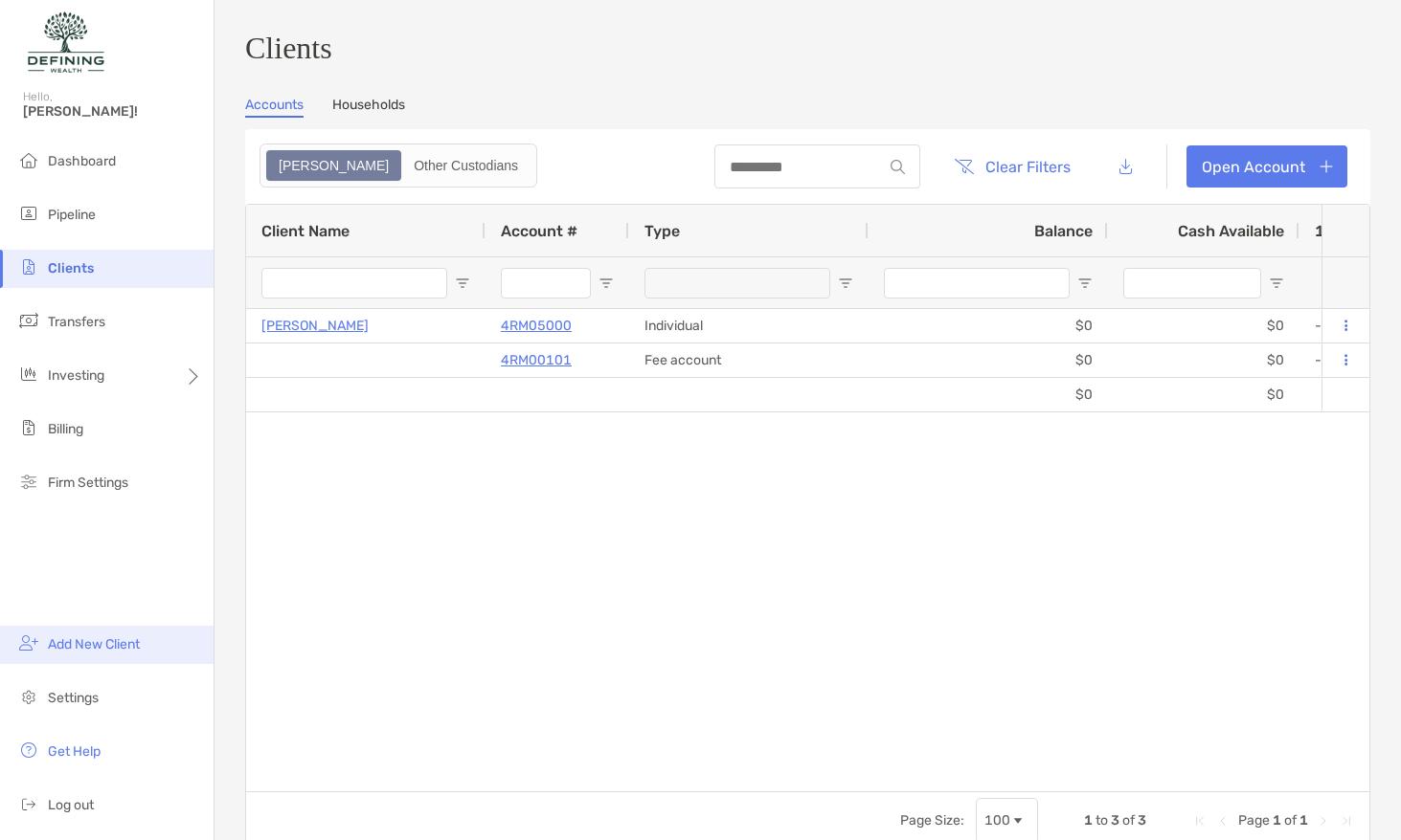
click at [134, 639] on span "Add New Client" at bounding box center [94, 644] width 92 height 16
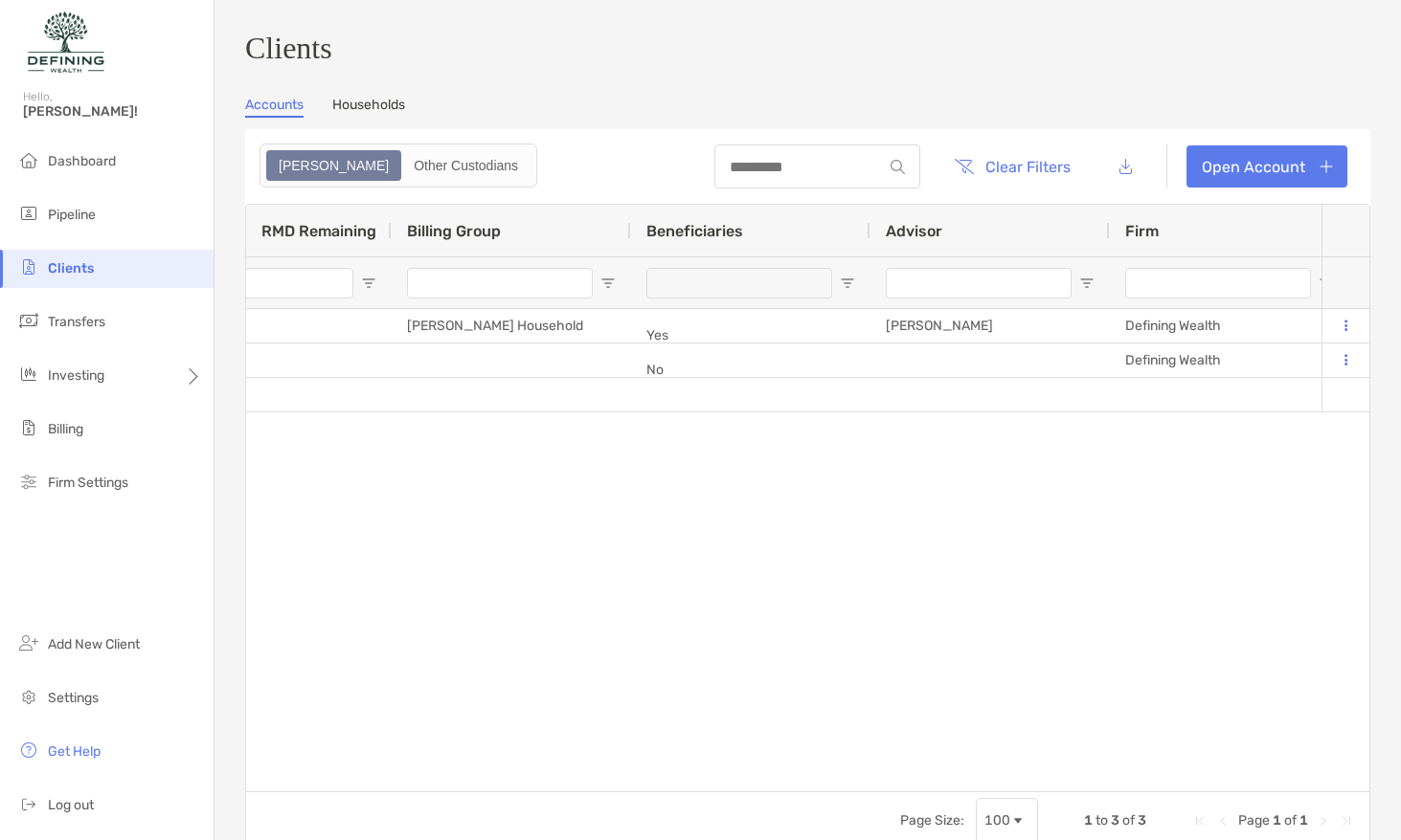
click at [821, 293] on div at bounding box center [739, 283] width 186 height 31
click at [896, 286] on input "Advisor Filter Input" at bounding box center [978, 283] width 186 height 31
drag, startPoint x: 1075, startPoint y: 289, endPoint x: 1088, endPoint y: 288, distance: 13.0
click at [1075, 289] on div at bounding box center [990, 283] width 239 height 52
click at [1088, 288] on span "Open Filter Menu" at bounding box center [1086, 283] width 15 height 15
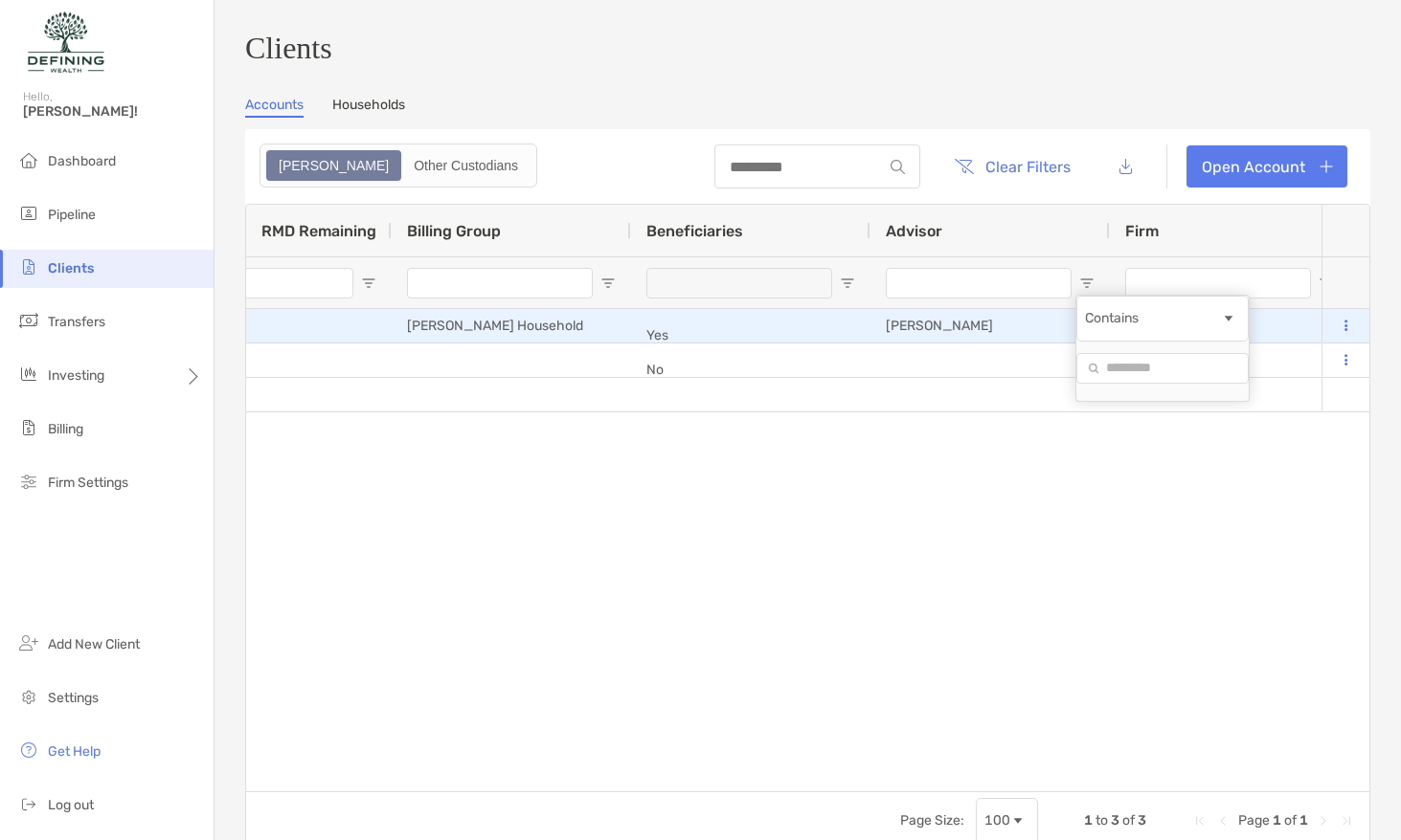
click at [946, 342] on div "[PERSON_NAME]" at bounding box center [990, 326] width 239 height 34
click at [947, 341] on div "[PERSON_NAME]" at bounding box center [990, 326] width 239 height 34
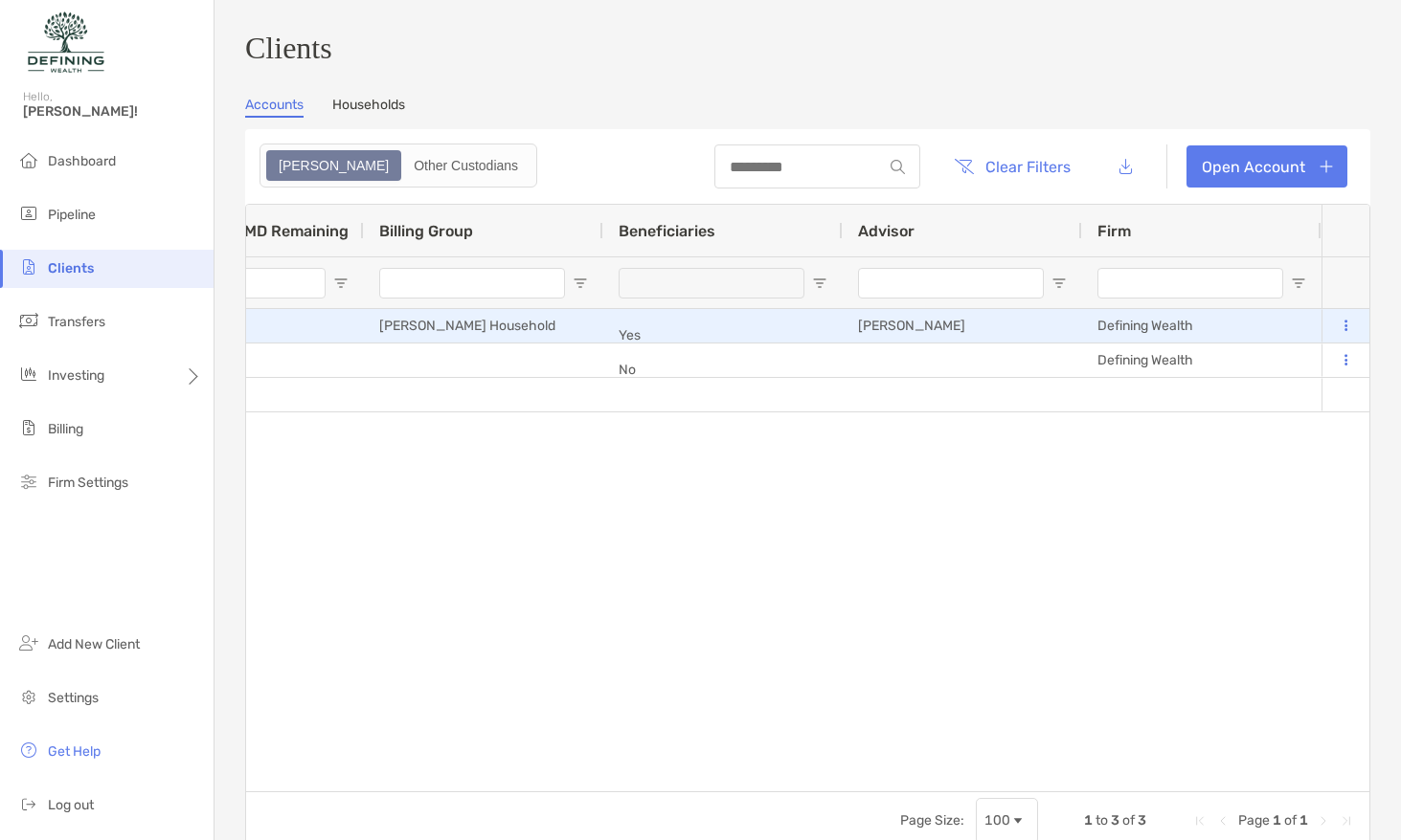
click at [1352, 333] on button at bounding box center [1344, 325] width 17 height 19
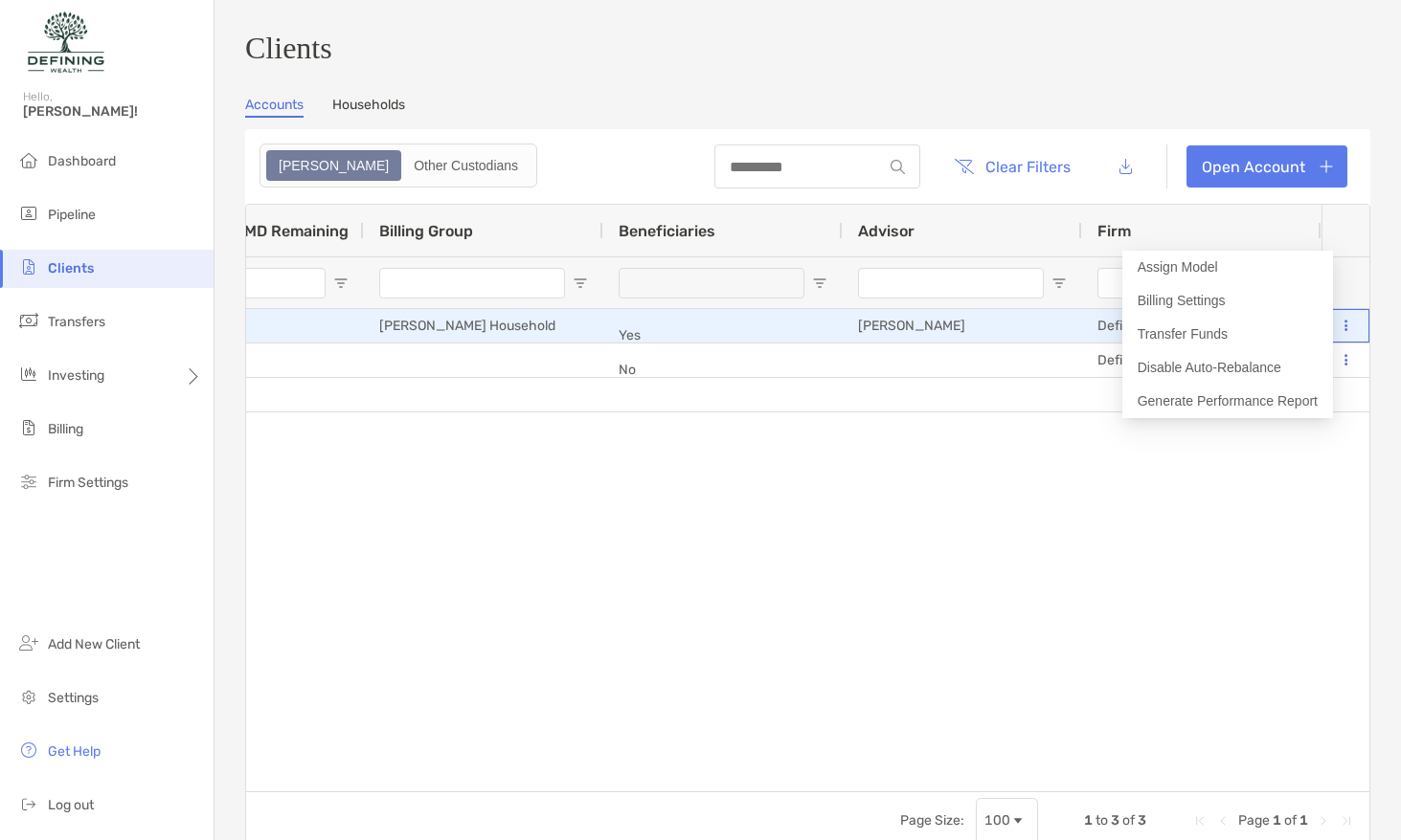
click at [1352, 333] on button at bounding box center [1344, 325] width 17 height 19
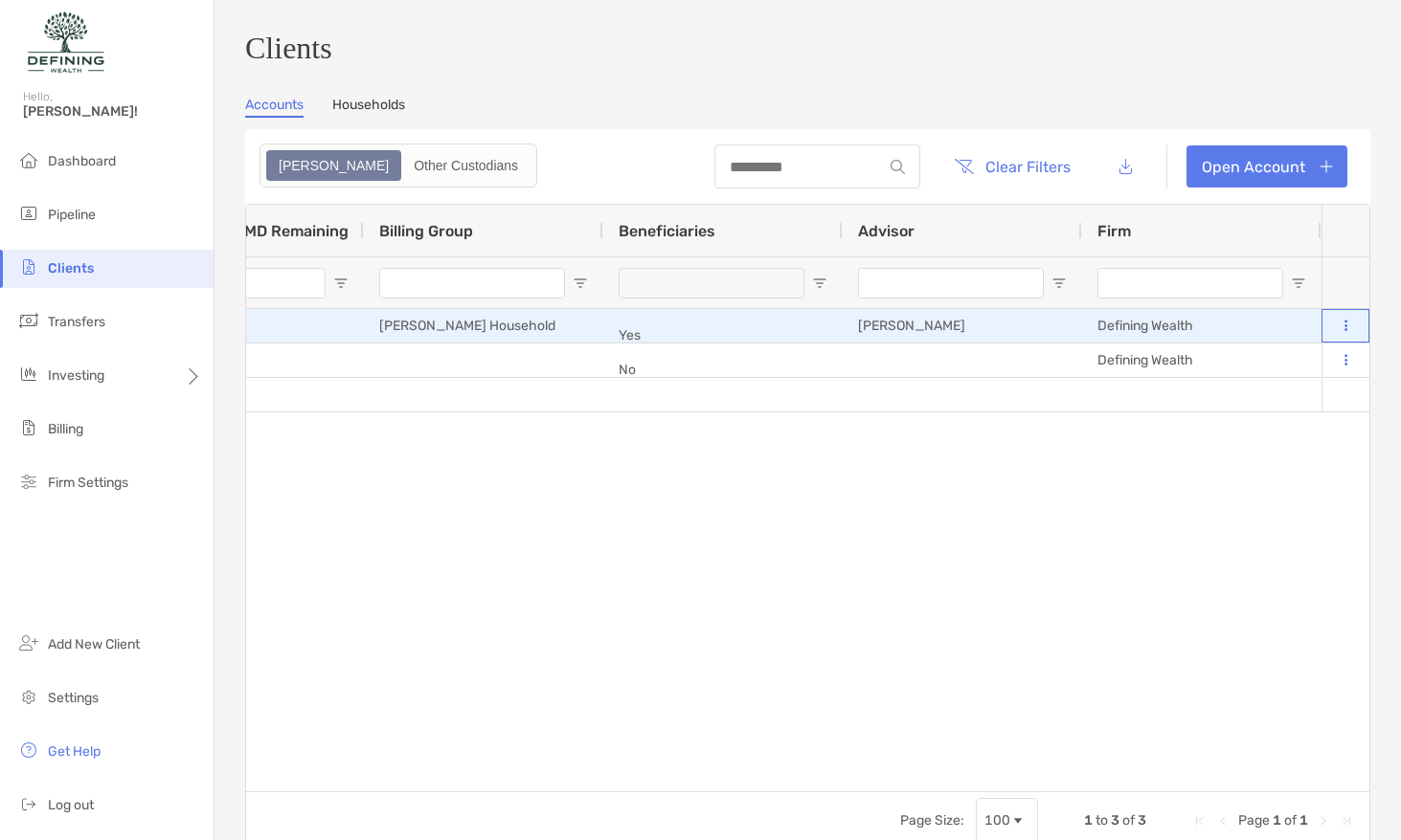
click at [1352, 333] on button at bounding box center [1344, 325] width 17 height 19
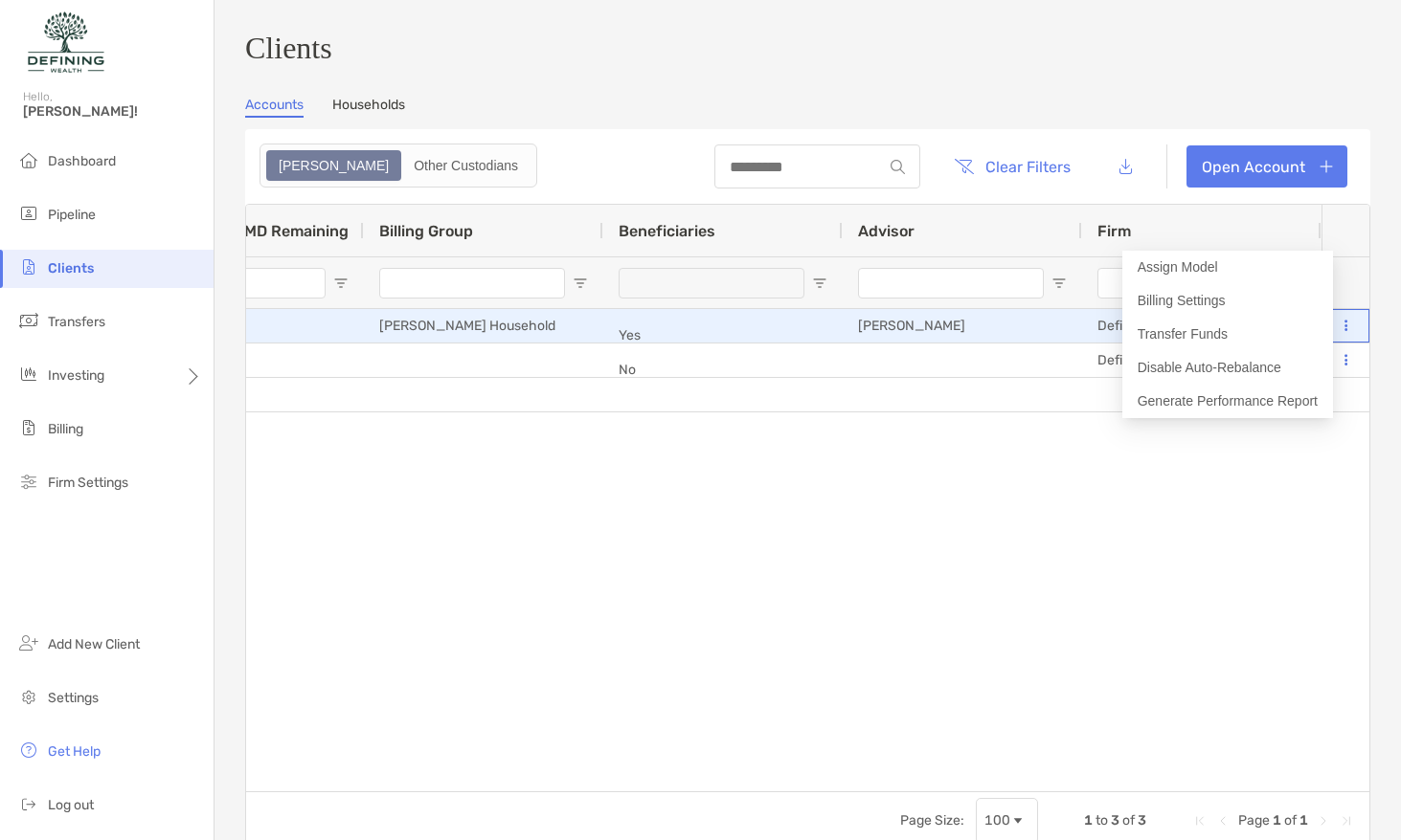
click at [1352, 333] on button at bounding box center [1344, 325] width 17 height 19
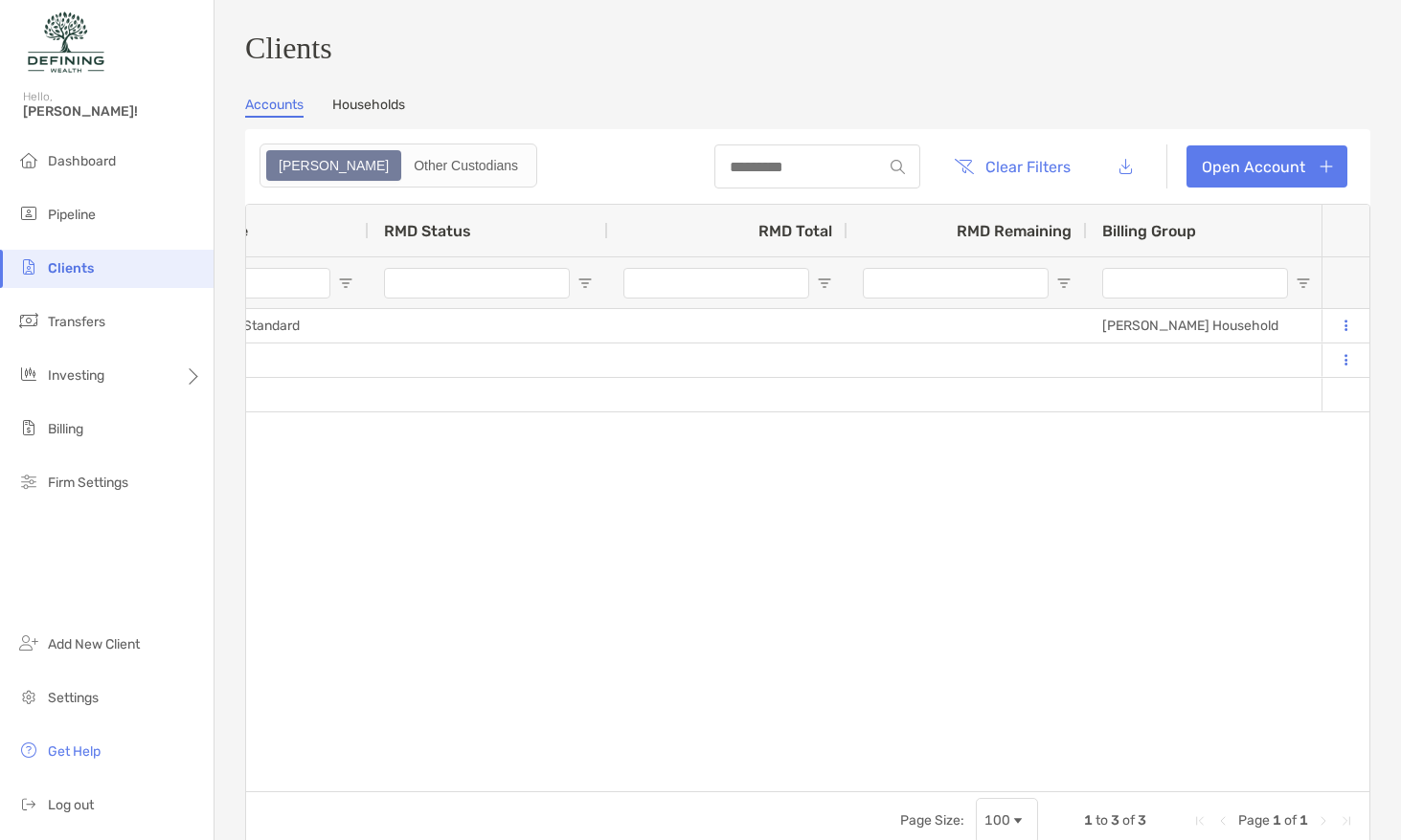
click at [1061, 291] on span "Open Filter Menu" at bounding box center [1063, 283] width 15 height 15
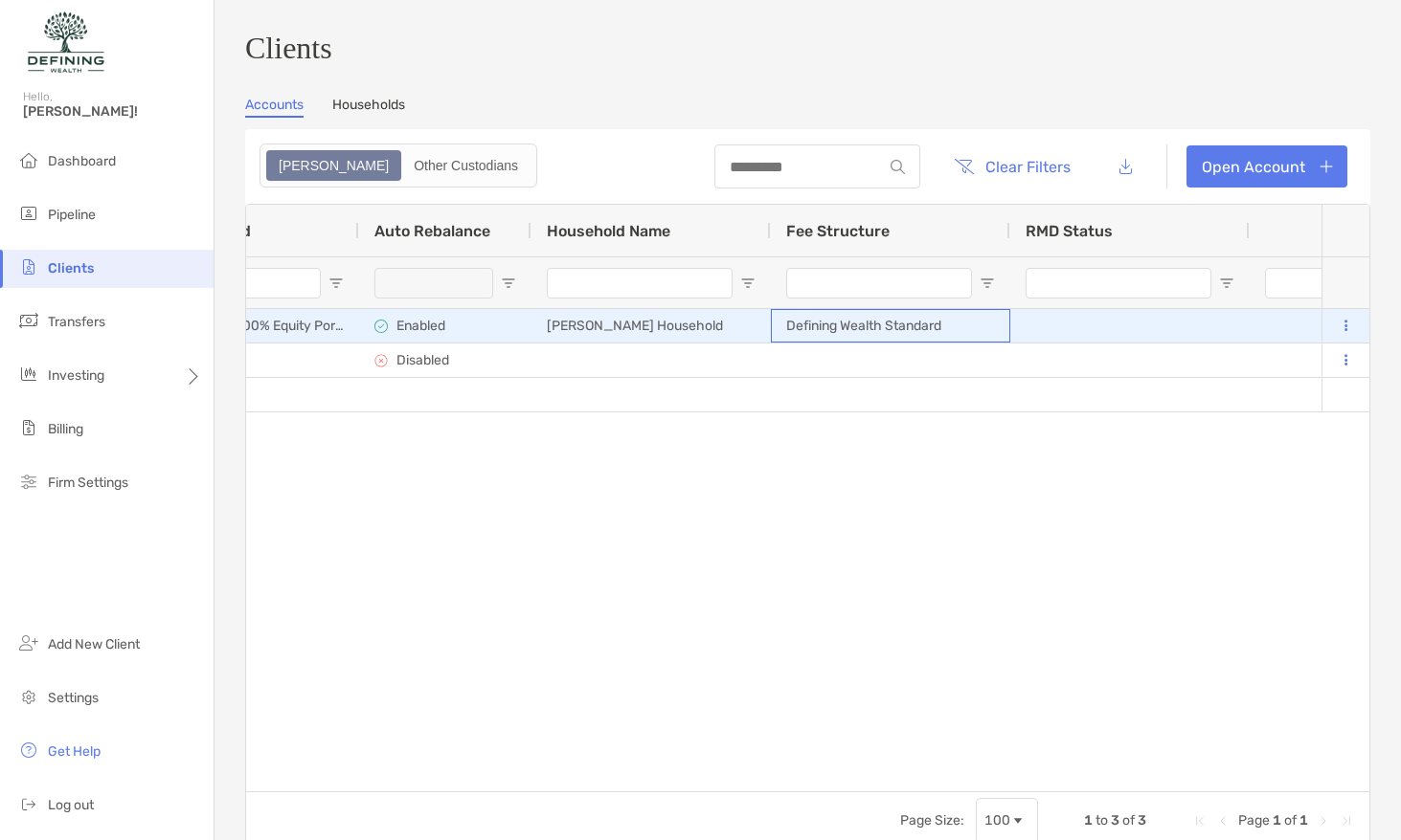
click at [933, 337] on div "Defining Wealth Standard" at bounding box center [890, 326] width 239 height 34
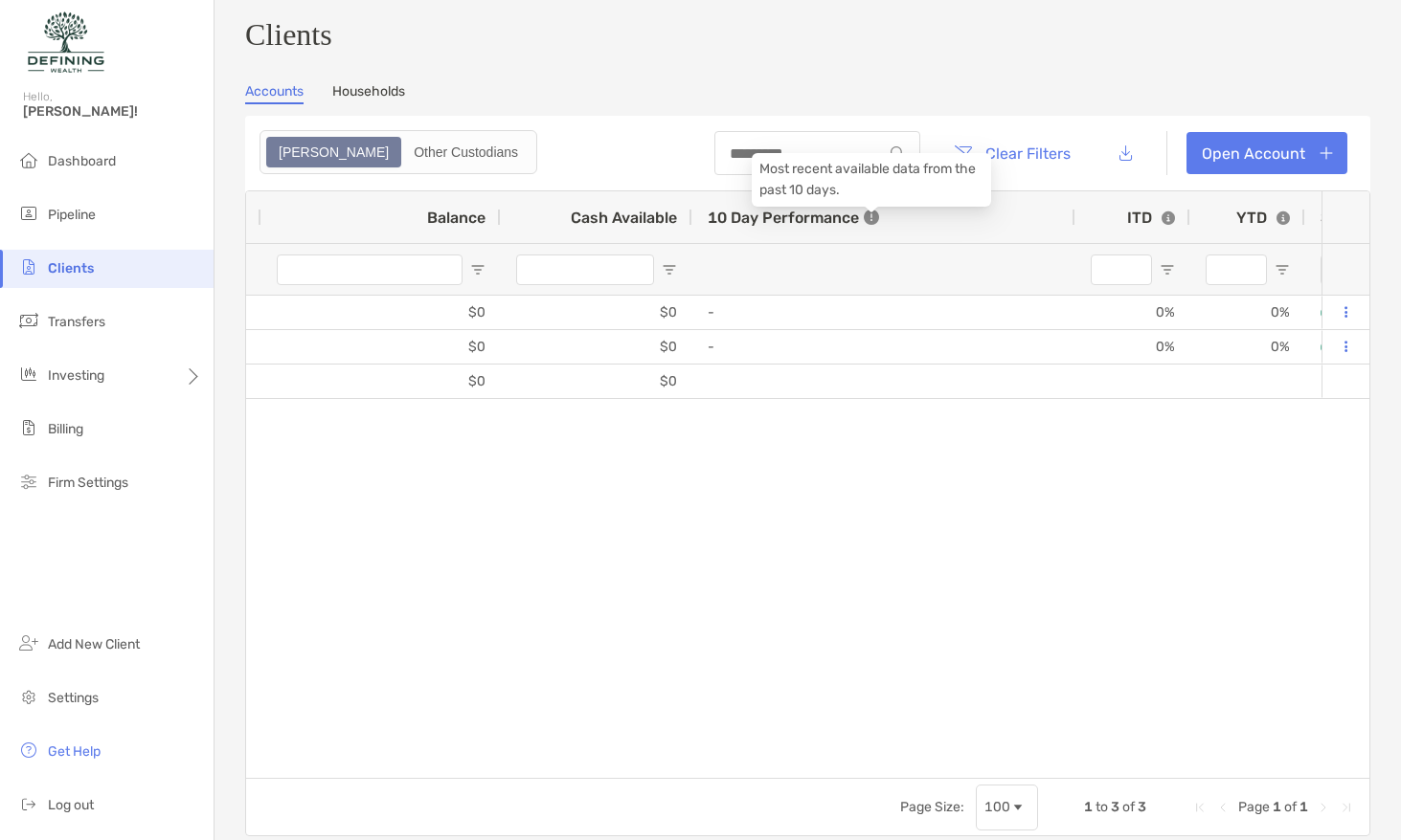
click at [868, 225] on icon at bounding box center [870, 217] width 15 height 15
drag, startPoint x: 1073, startPoint y: 228, endPoint x: 961, endPoint y: 230, distance: 112.0
click at [960, 230] on div "10 Day Performance" at bounding box center [883, 217] width 383 height 52
drag, startPoint x: 1070, startPoint y: 227, endPoint x: 871, endPoint y: 227, distance: 199.0
click at [871, 227] on div "10 Day Performance" at bounding box center [883, 217] width 383 height 52
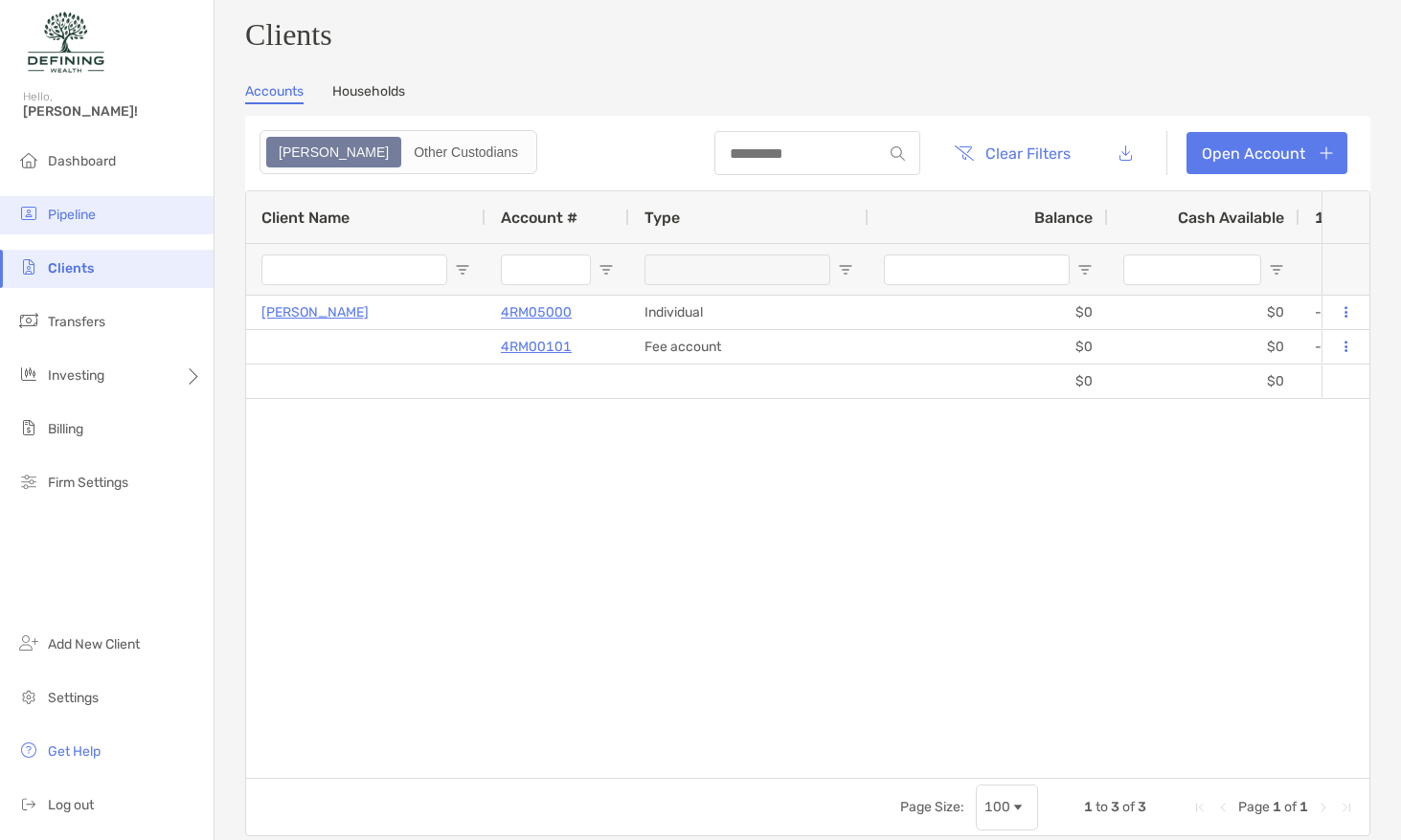
click at [94, 217] on span "Pipeline" at bounding box center [72, 215] width 48 height 16
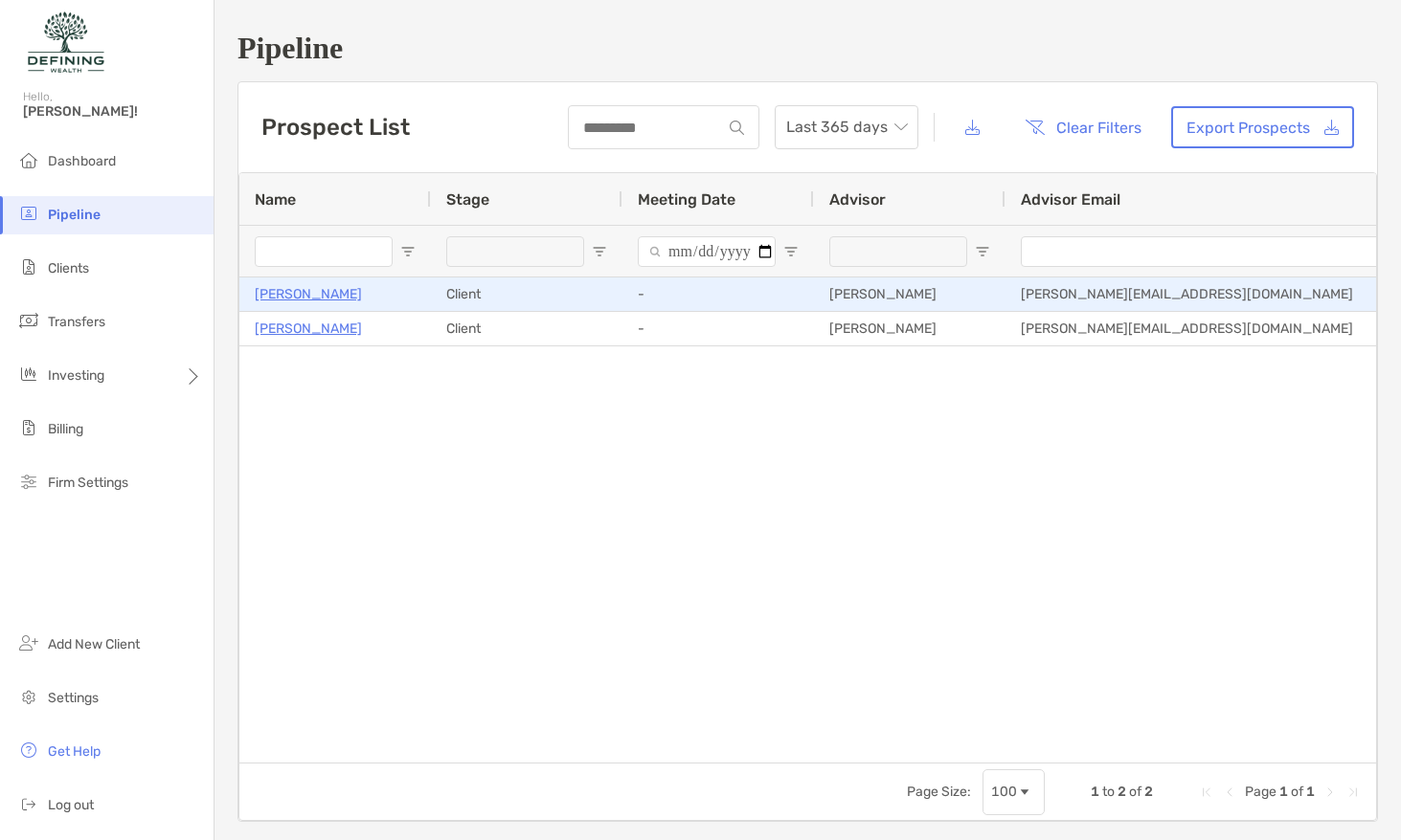
click at [298, 298] on p "[PERSON_NAME]" at bounding box center [309, 295] width 108 height 24
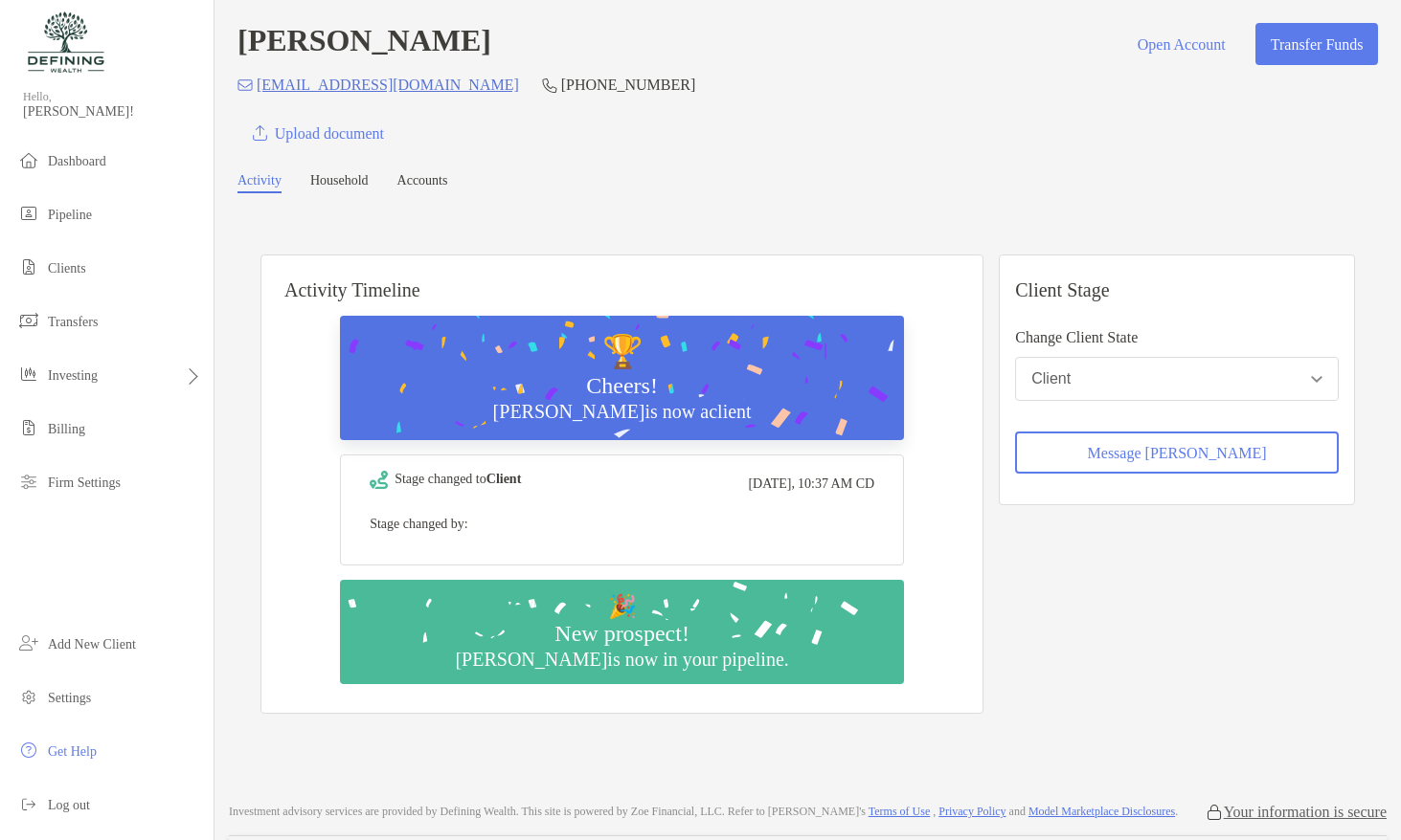
click at [1070, 386] on div "Client" at bounding box center [1051, 378] width 39 height 17
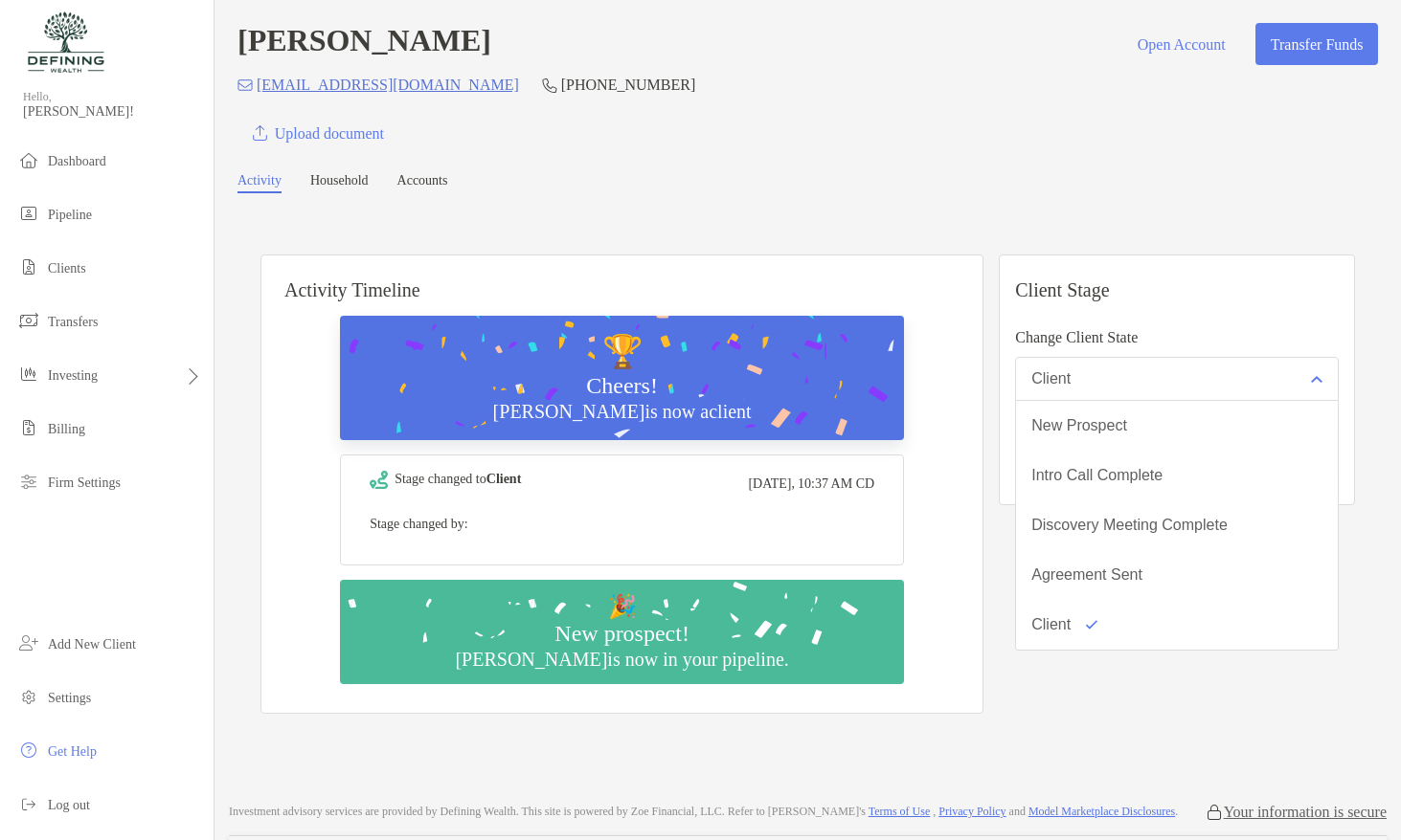
click at [1070, 386] on div "Client" at bounding box center [1051, 378] width 39 height 17
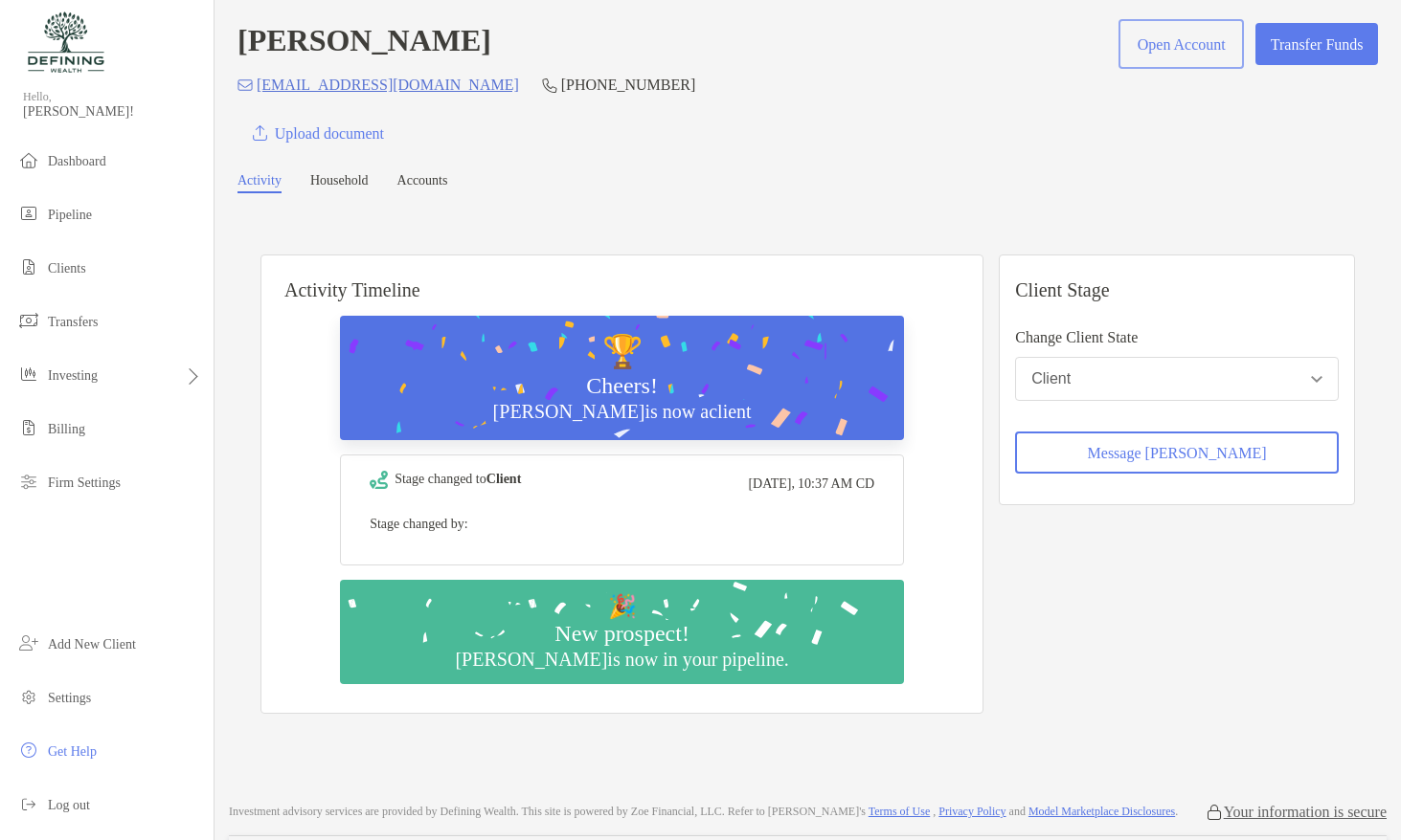
click at [1187, 61] on button "Open Account" at bounding box center [1181, 44] width 117 height 42
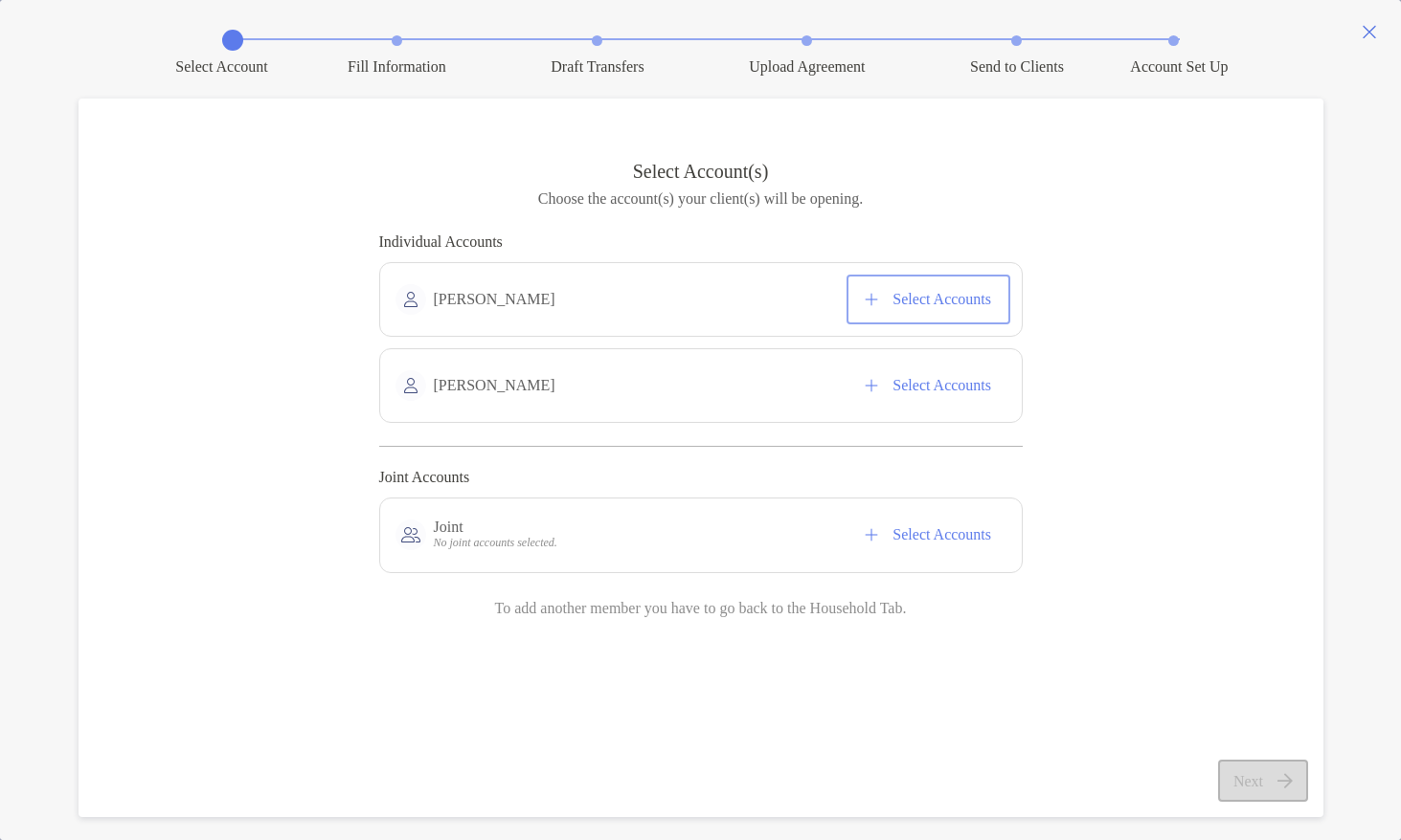
click at [941, 298] on button "Select Accounts" at bounding box center [928, 300] width 156 height 42
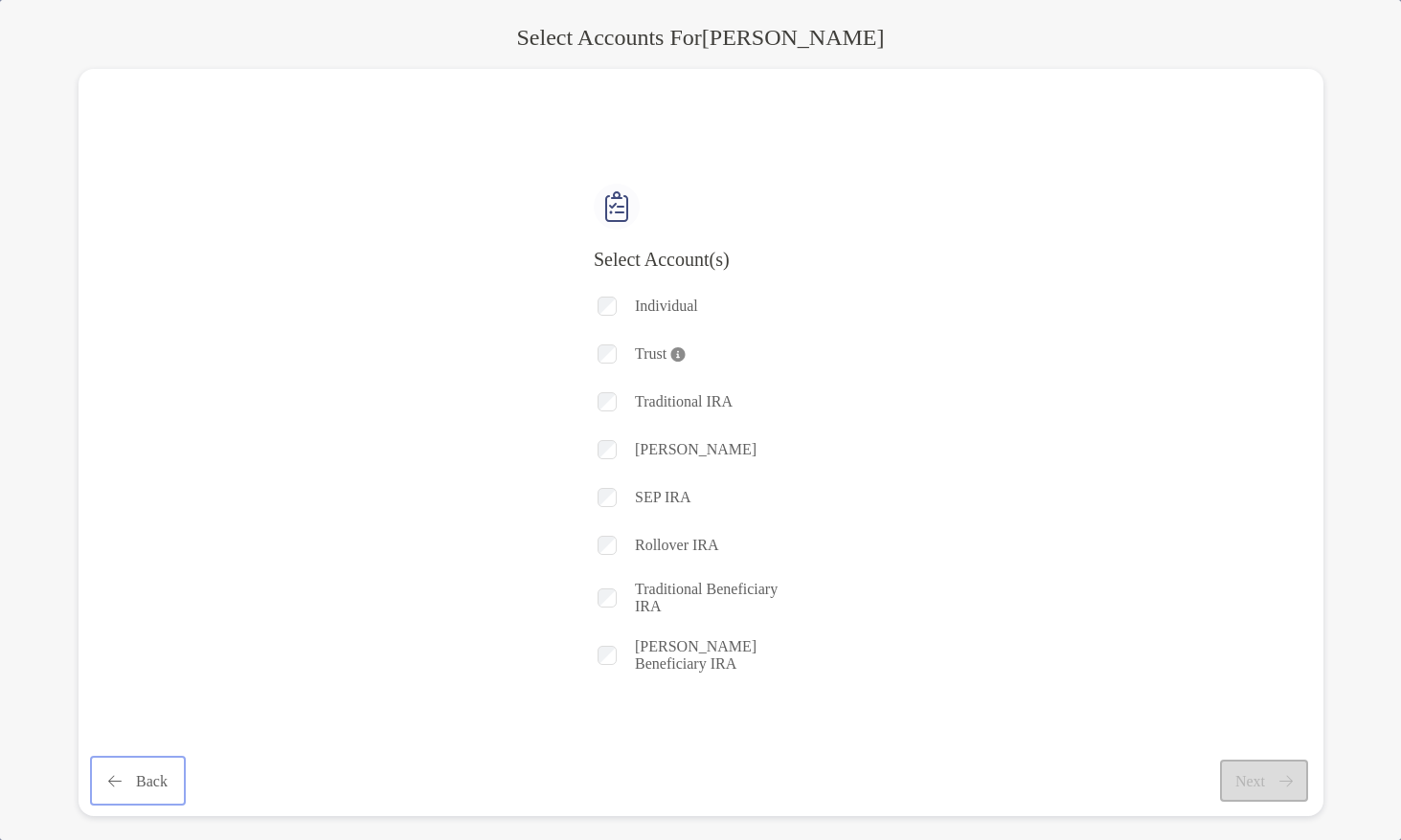
click at [153, 783] on button "Back" at bounding box center [137, 780] width 89 height 42
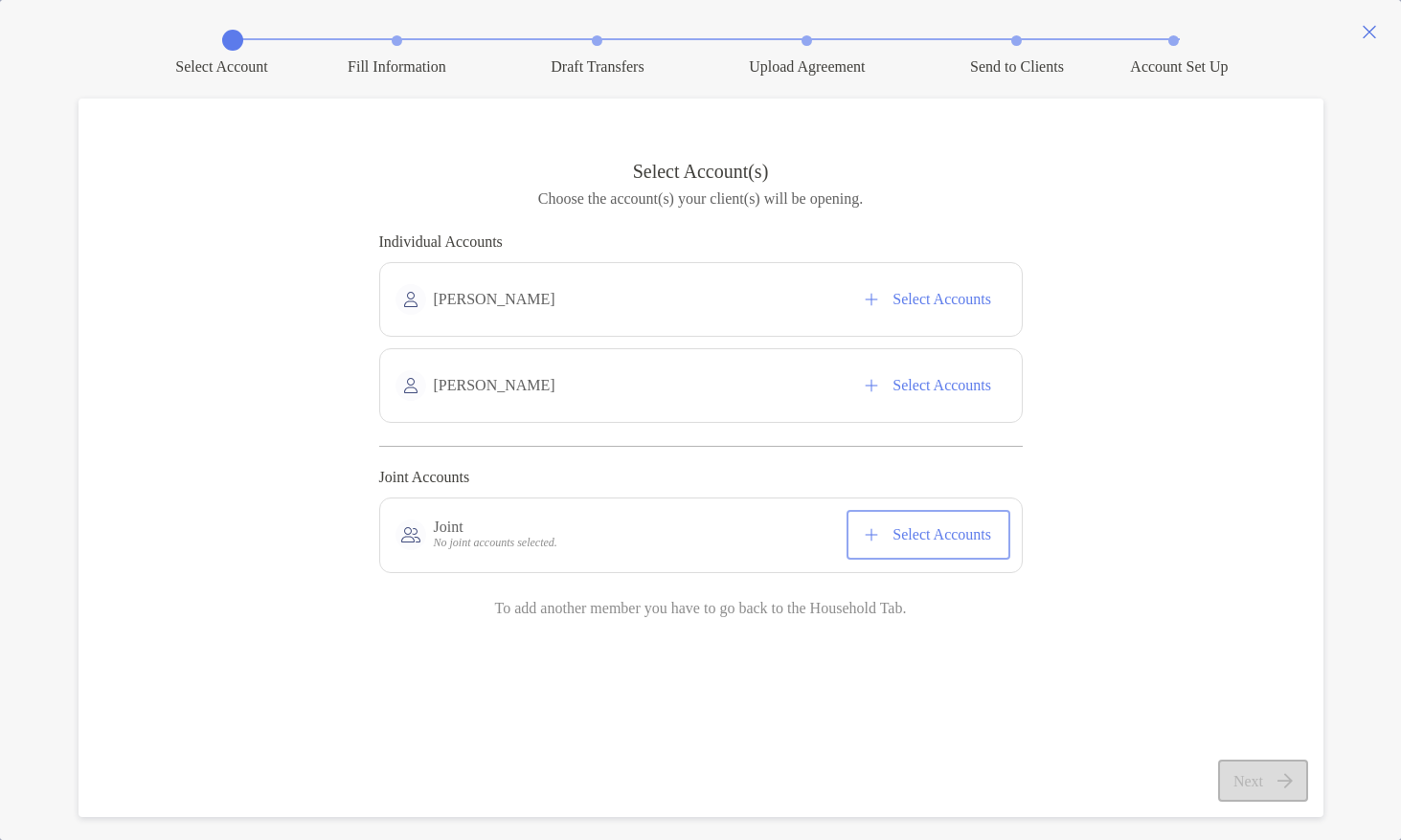
click at [894, 537] on button "Select Accounts" at bounding box center [928, 534] width 156 height 42
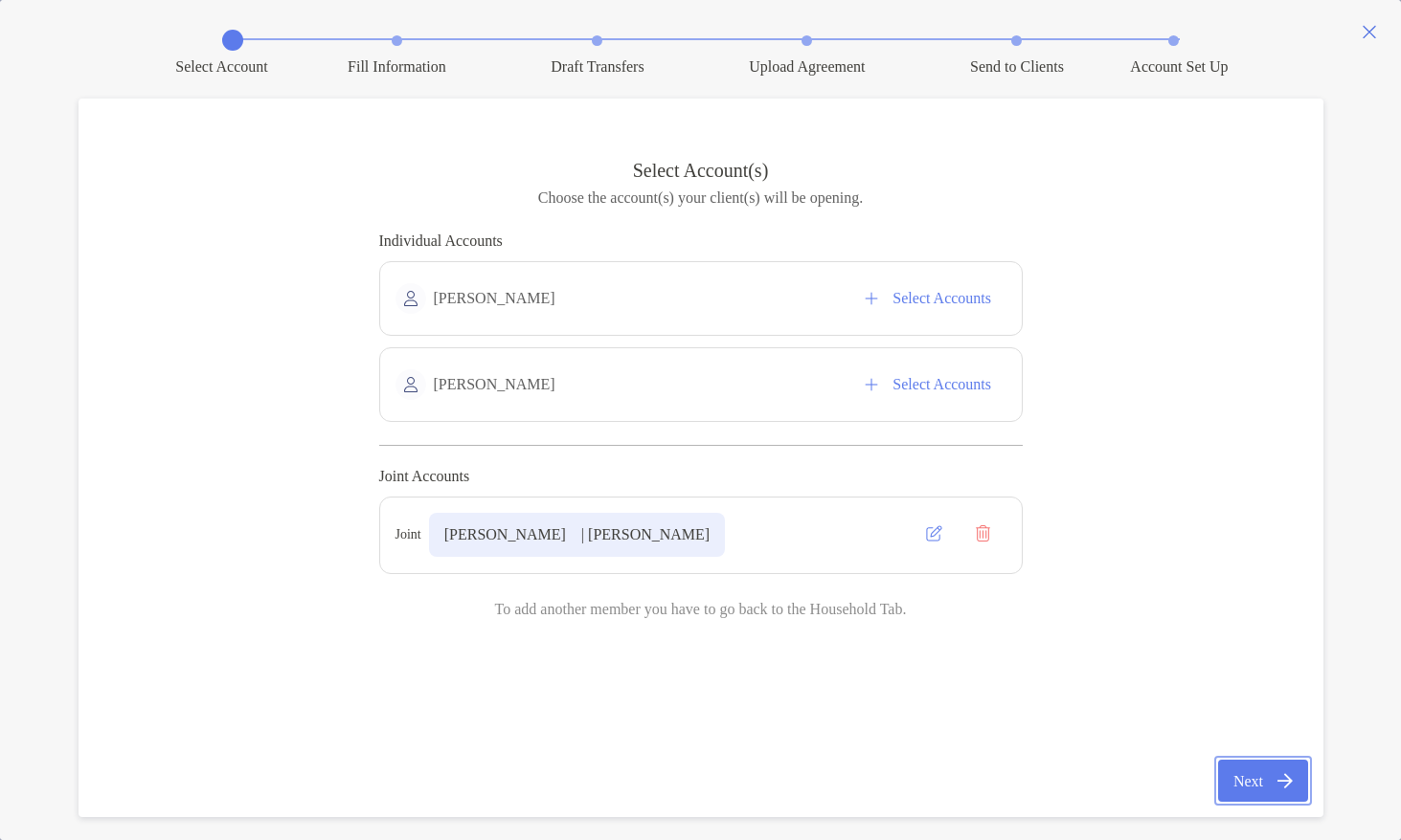
click at [1238, 783] on button "Next" at bounding box center [1262, 780] width 89 height 42
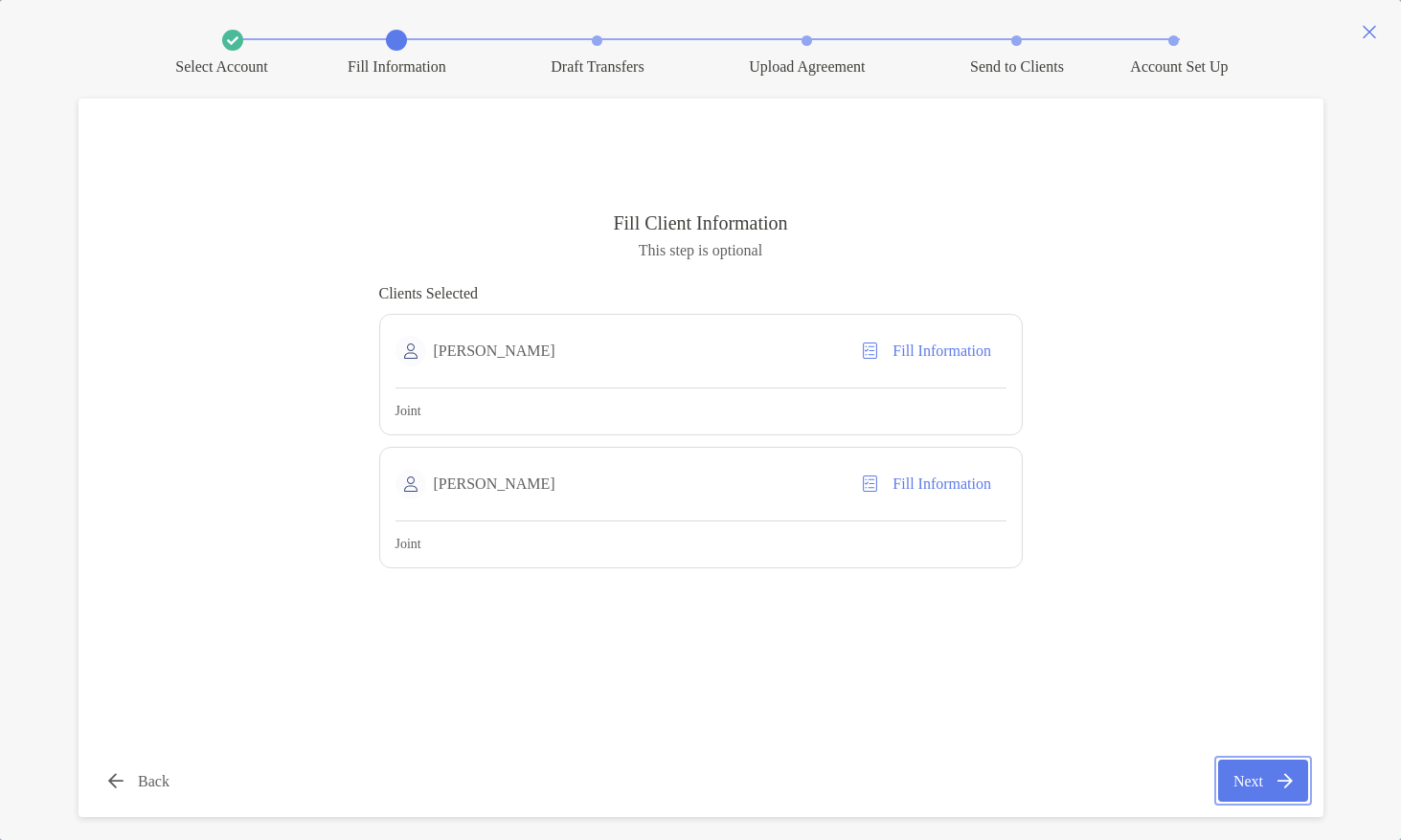
click at [1232, 796] on button "Next" at bounding box center [1262, 780] width 89 height 42
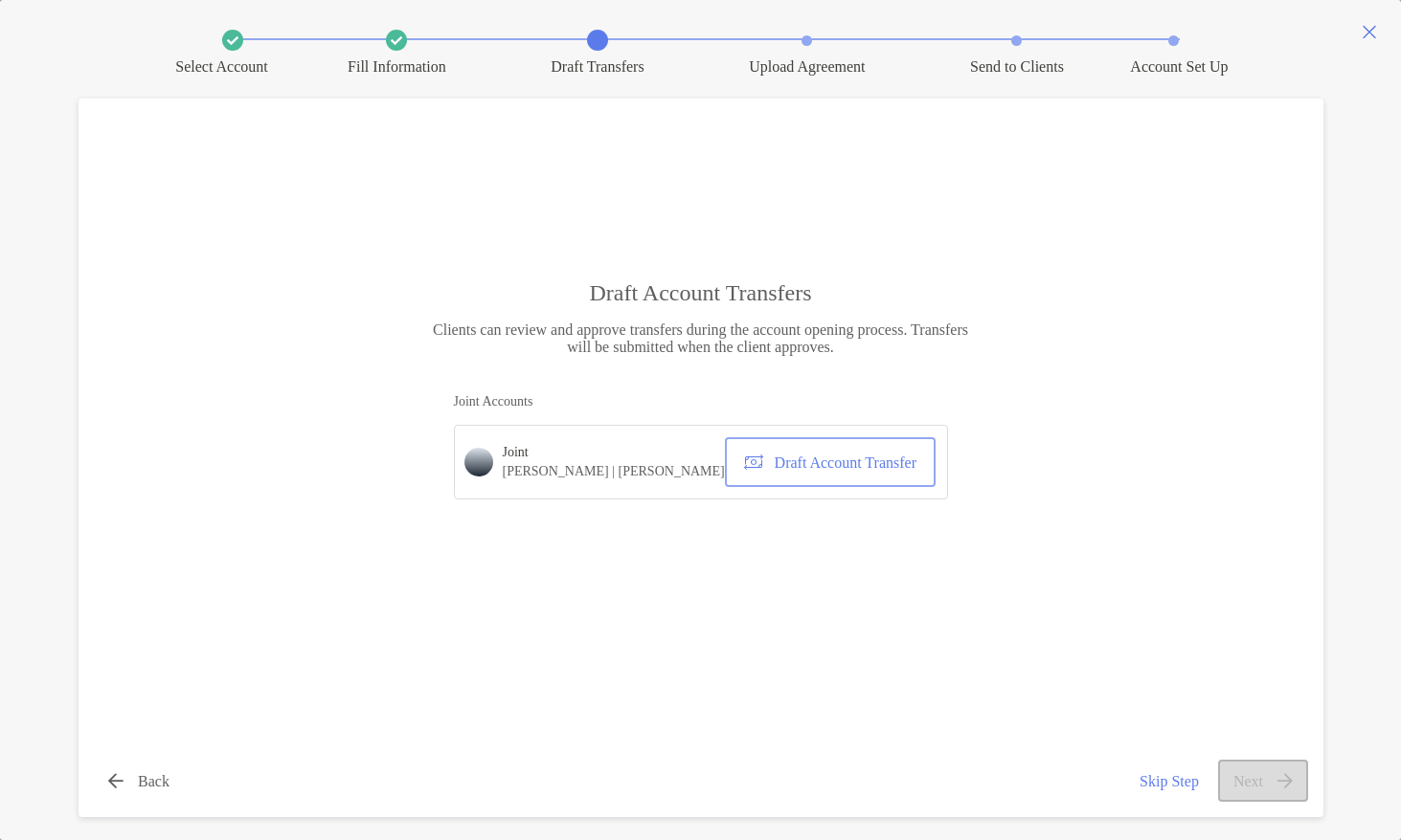
click at [801, 461] on button "Draft Account Transfer" at bounding box center [829, 462] width 202 height 42
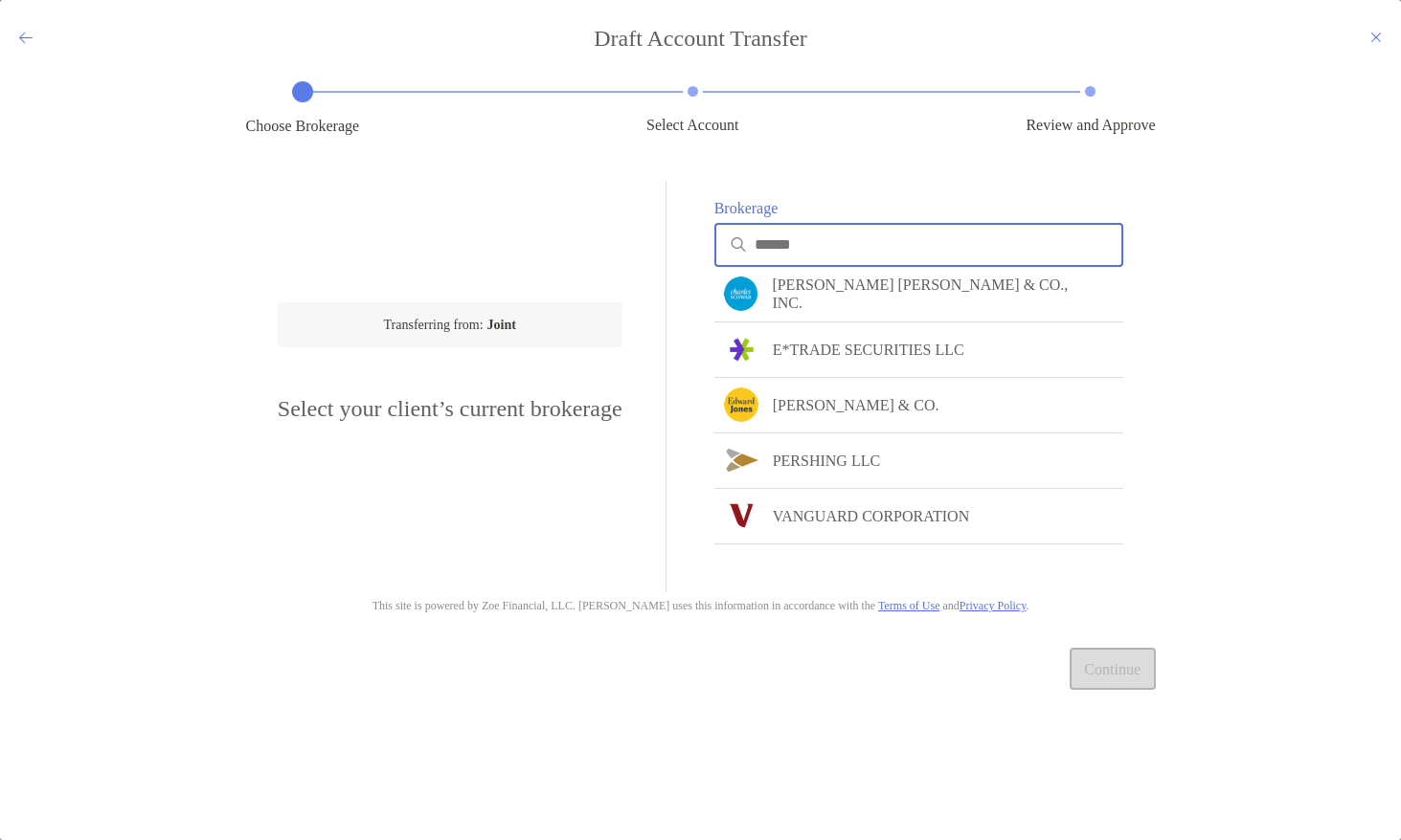
click at [811, 252] on input "Brokerage" at bounding box center [938, 244] width 367 height 16
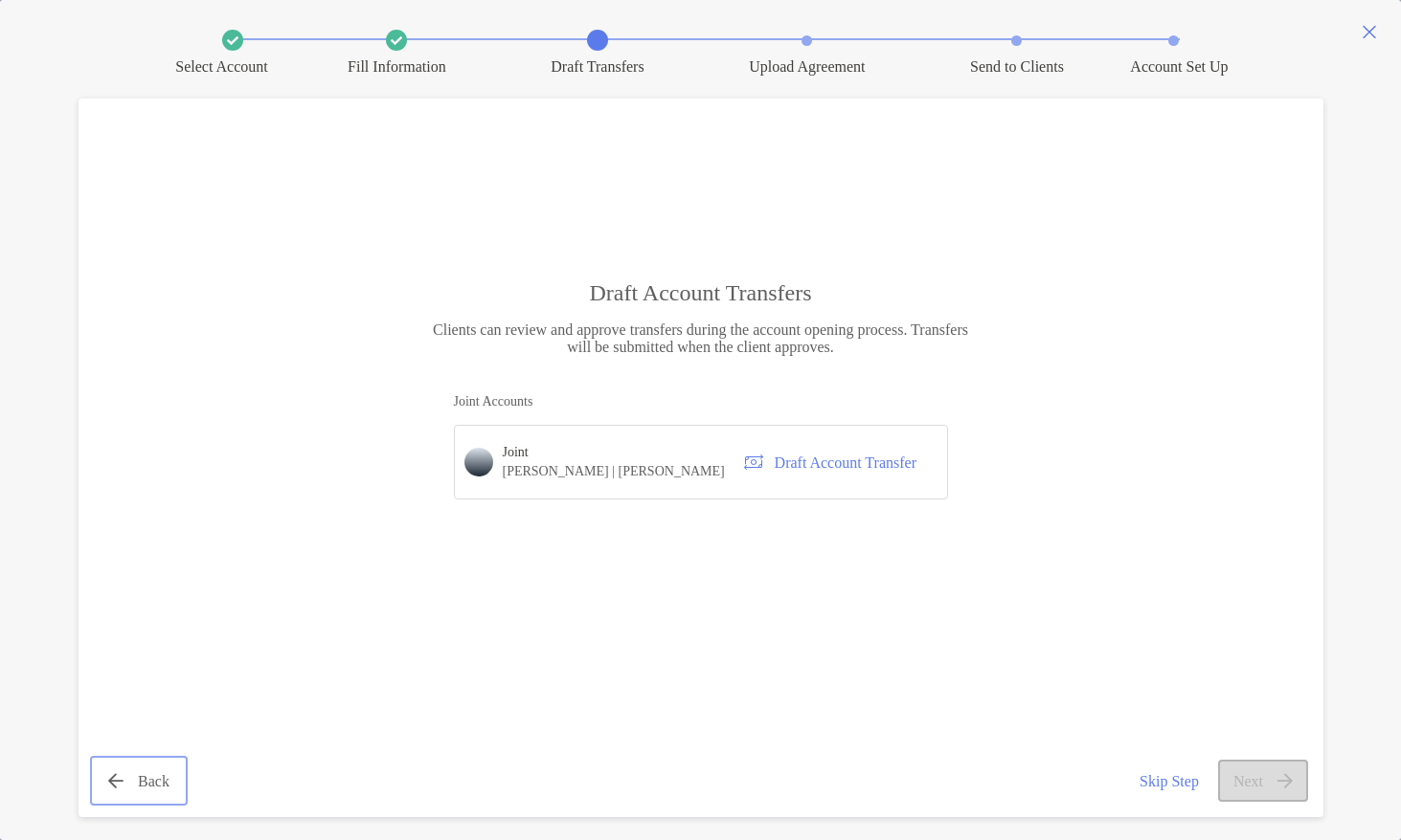
click at [160, 793] on button "Back" at bounding box center [138, 780] width 91 height 42
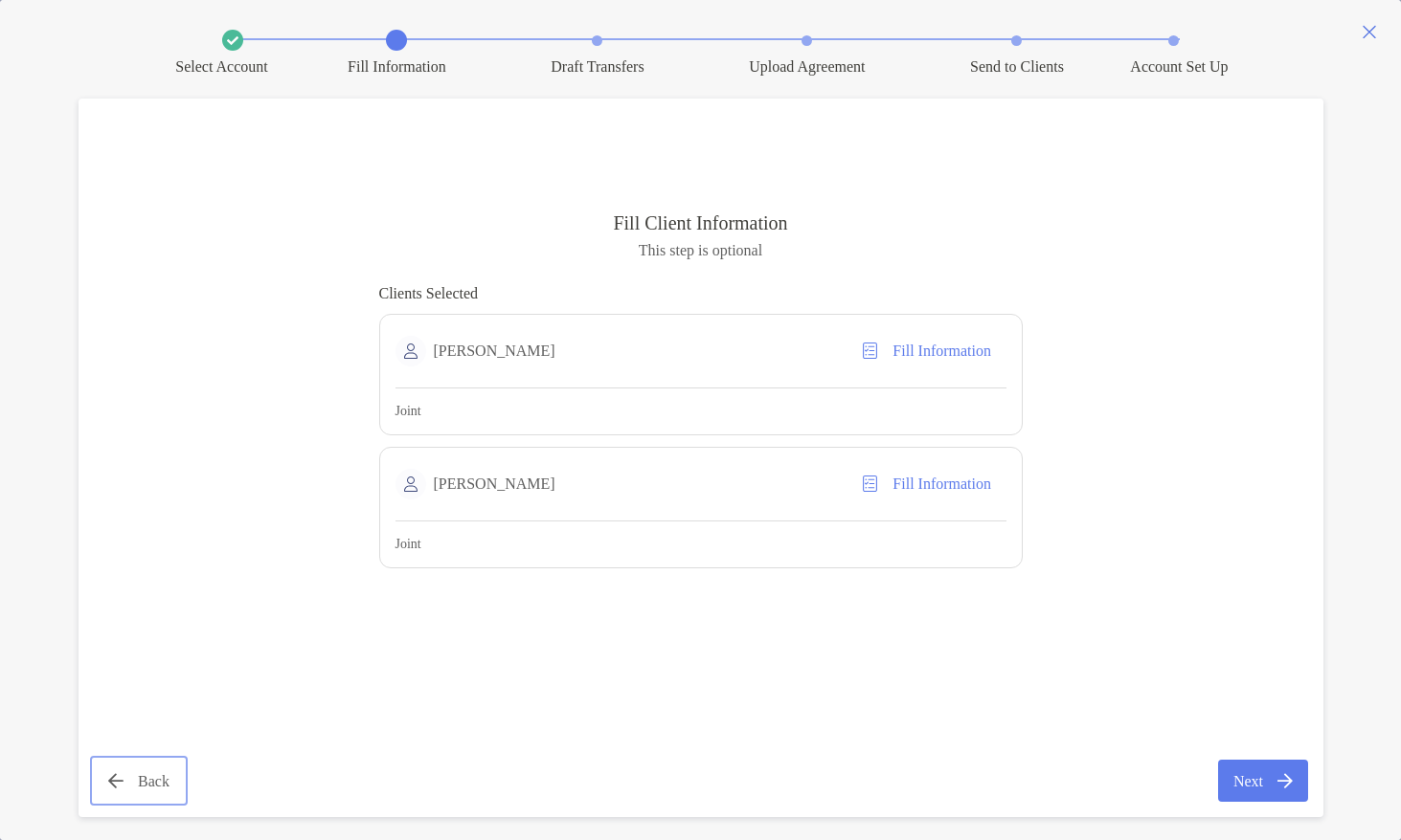
click at [106, 766] on button "Back" at bounding box center [138, 780] width 91 height 42
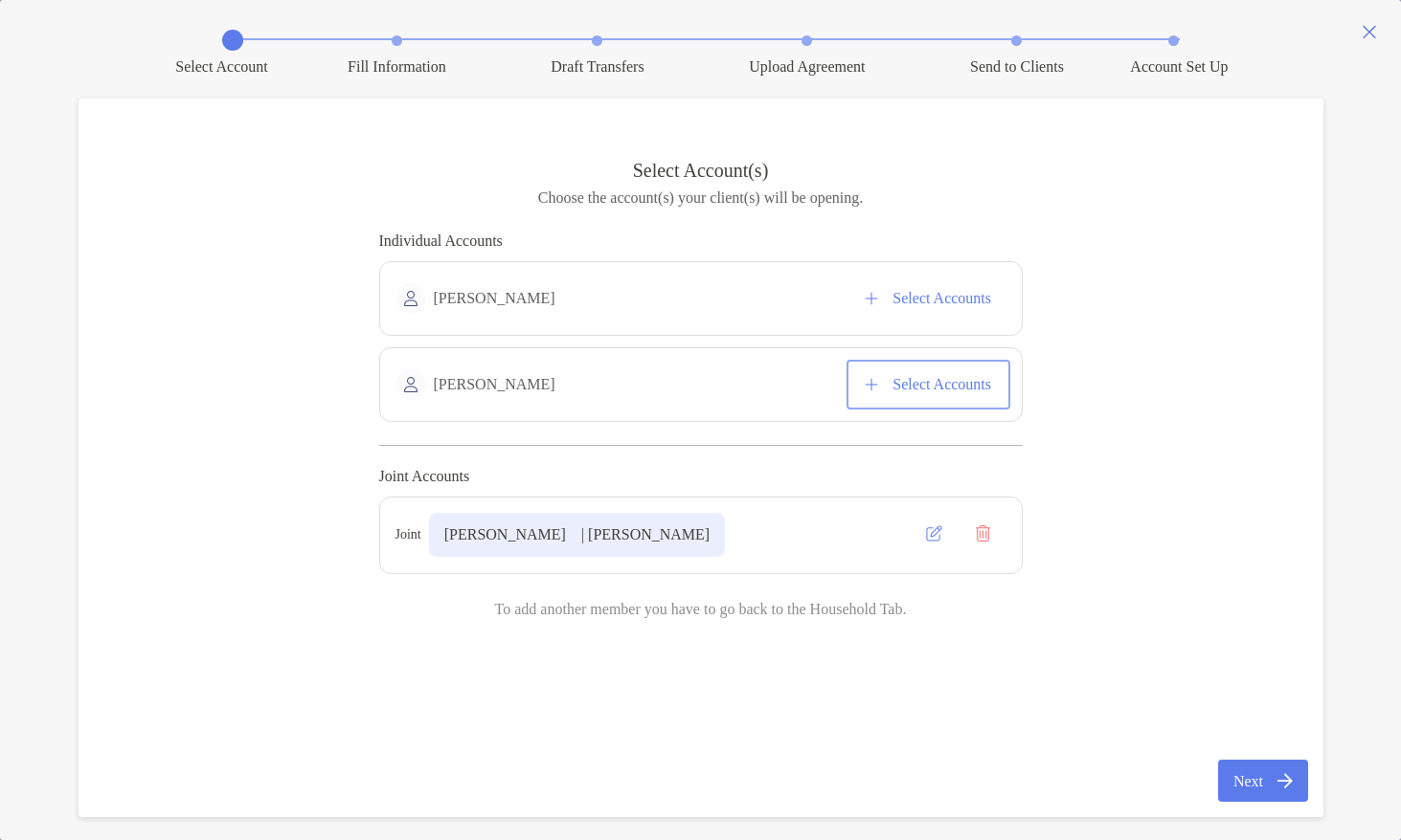
click at [944, 372] on button "Select Accounts" at bounding box center [928, 384] width 156 height 42
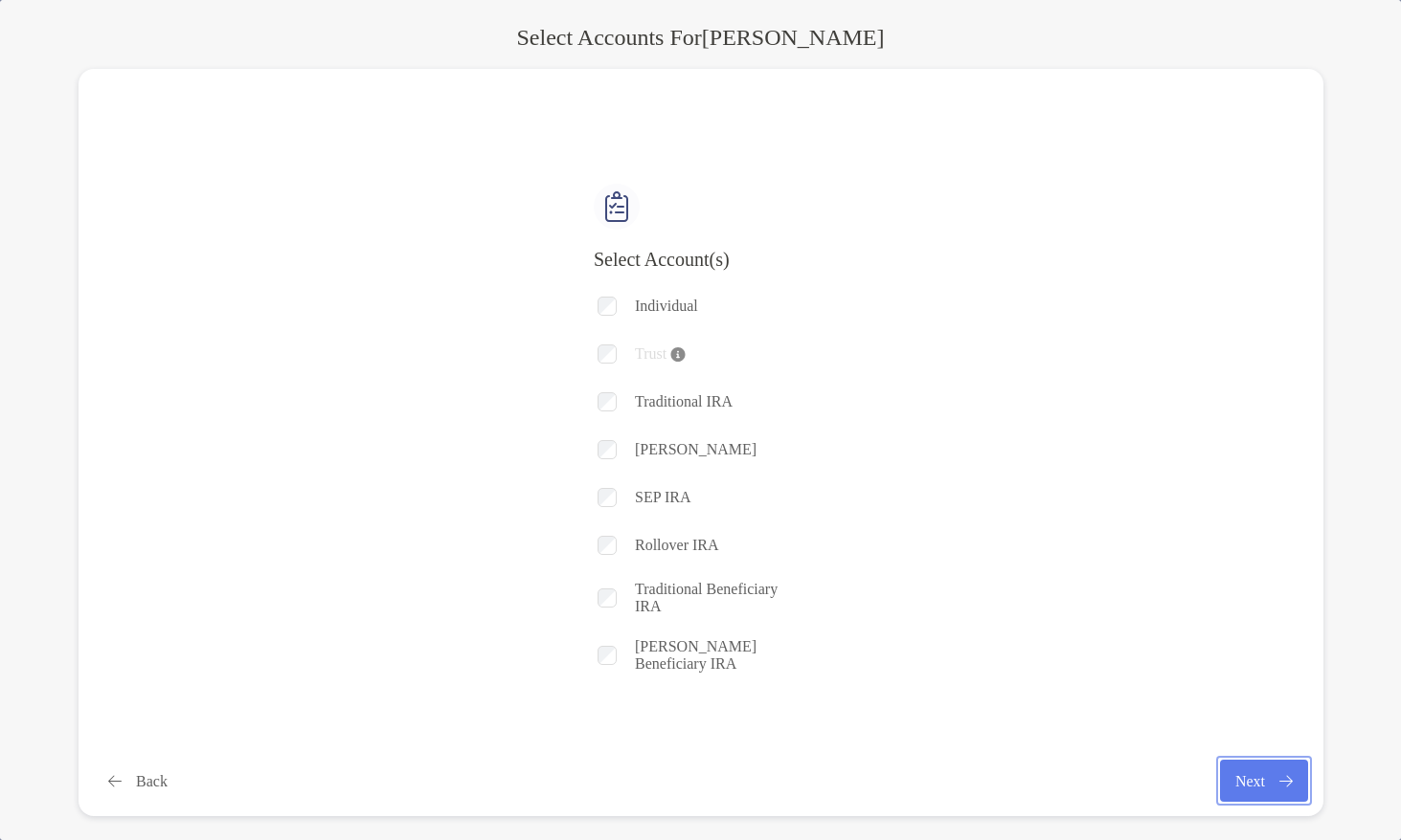
click at [1249, 765] on button "Next" at bounding box center [1263, 780] width 87 height 42
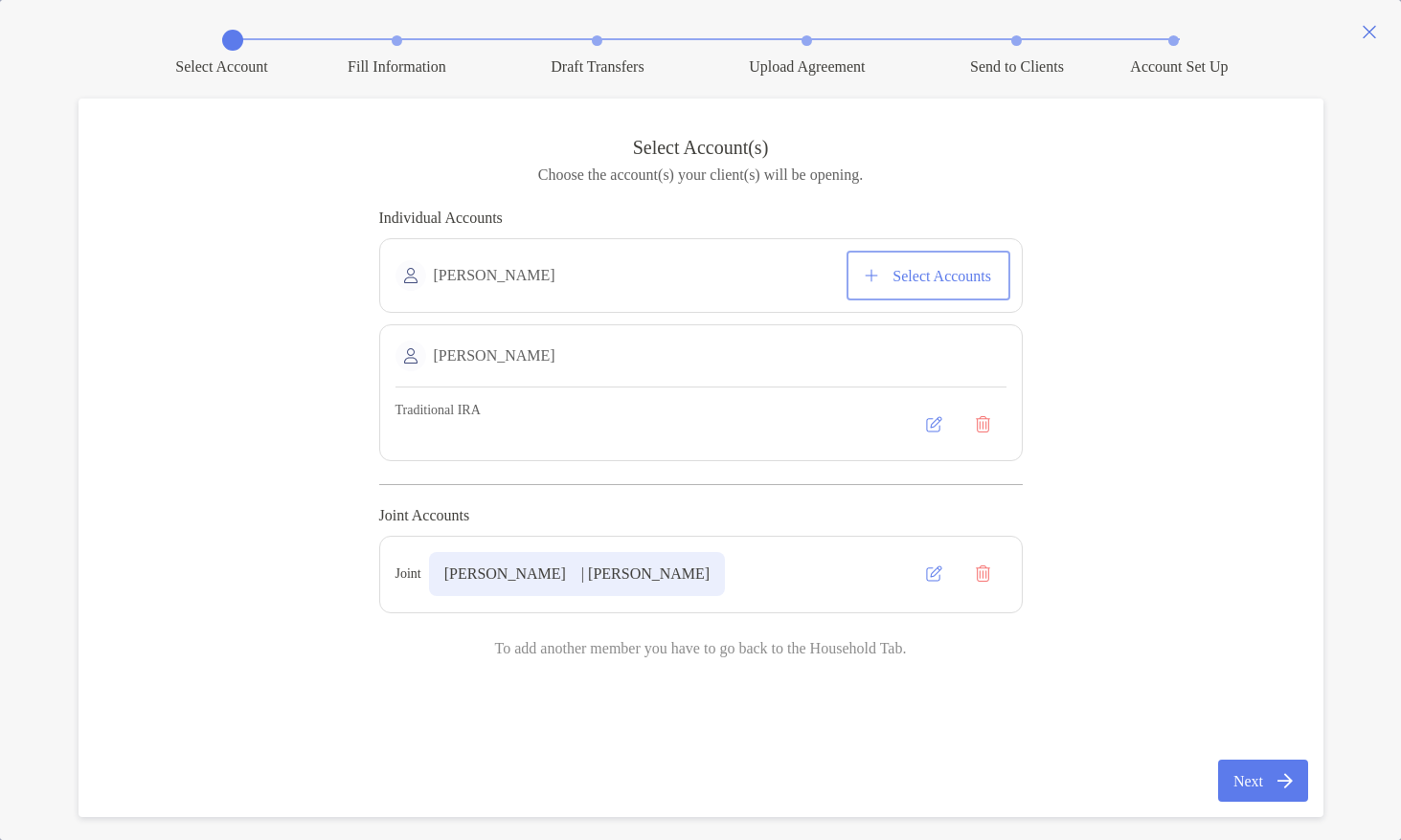
click at [850, 280] on button "Select Accounts" at bounding box center [928, 276] width 156 height 42
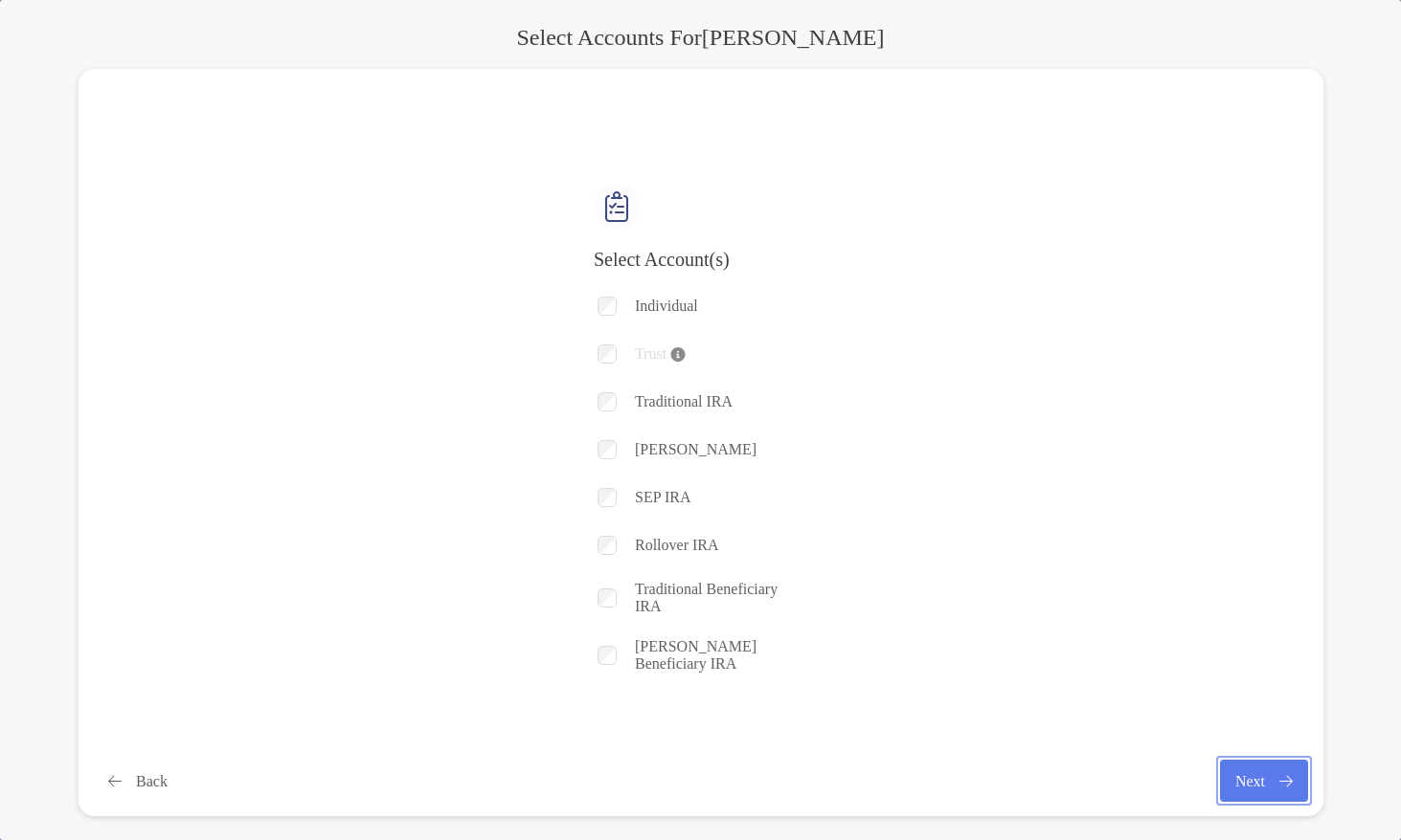
drag, startPoint x: 1245, startPoint y: 769, endPoint x: 1213, endPoint y: 766, distance: 32.1
click at [1244, 769] on button "Next" at bounding box center [1263, 780] width 87 height 42
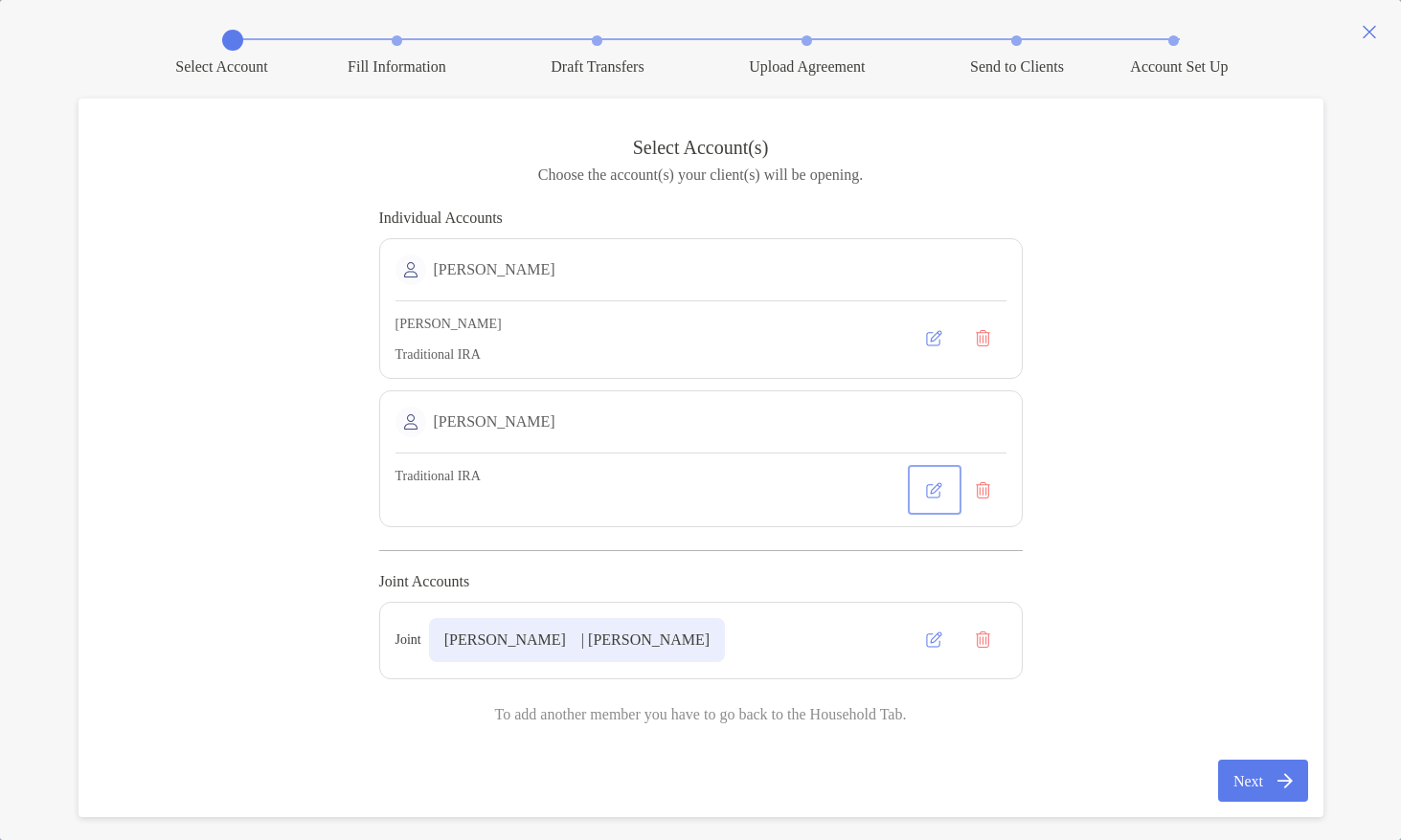
click at [937, 504] on button "button" at bounding box center [934, 490] width 46 height 42
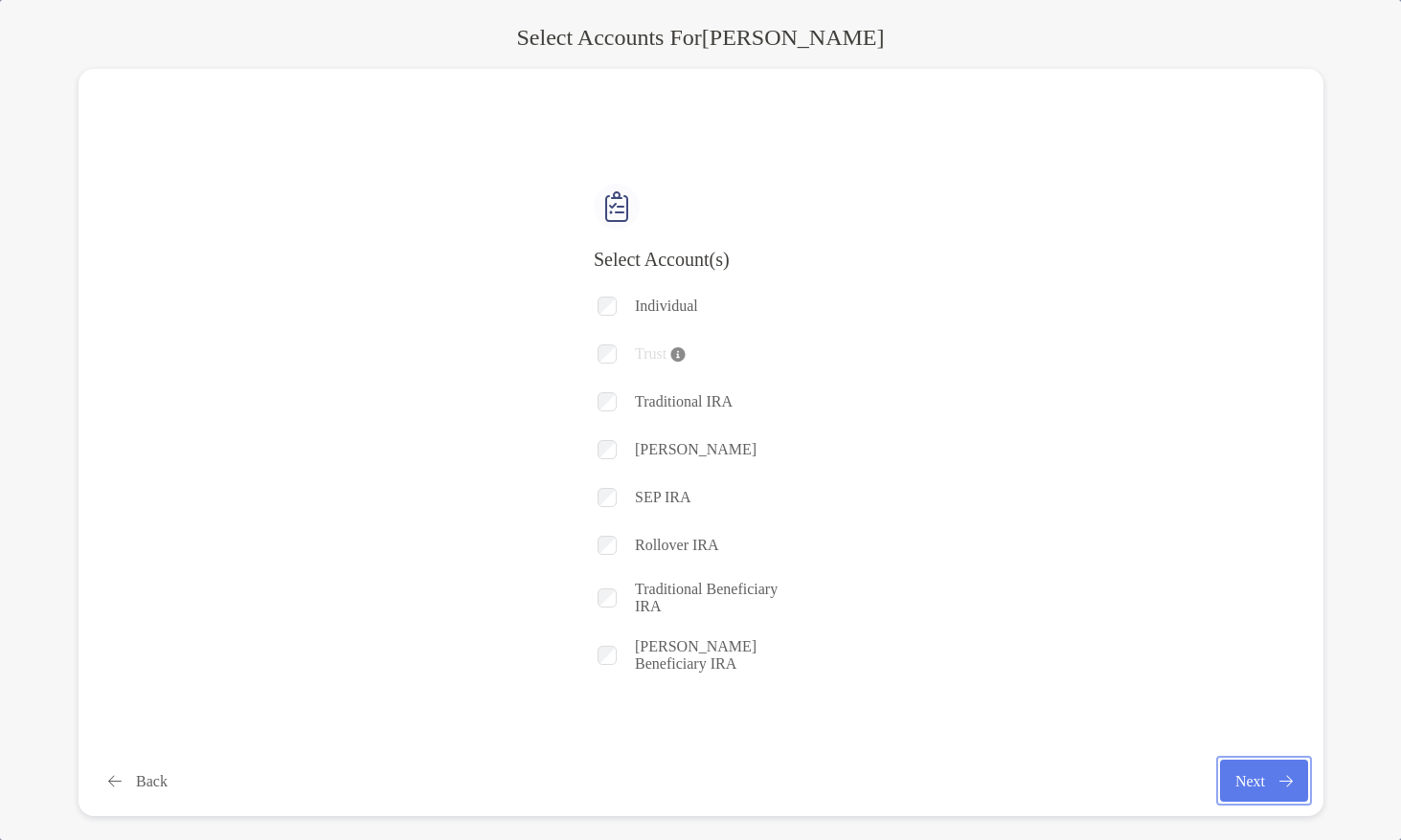
click at [1283, 783] on button "Next" at bounding box center [1263, 780] width 87 height 42
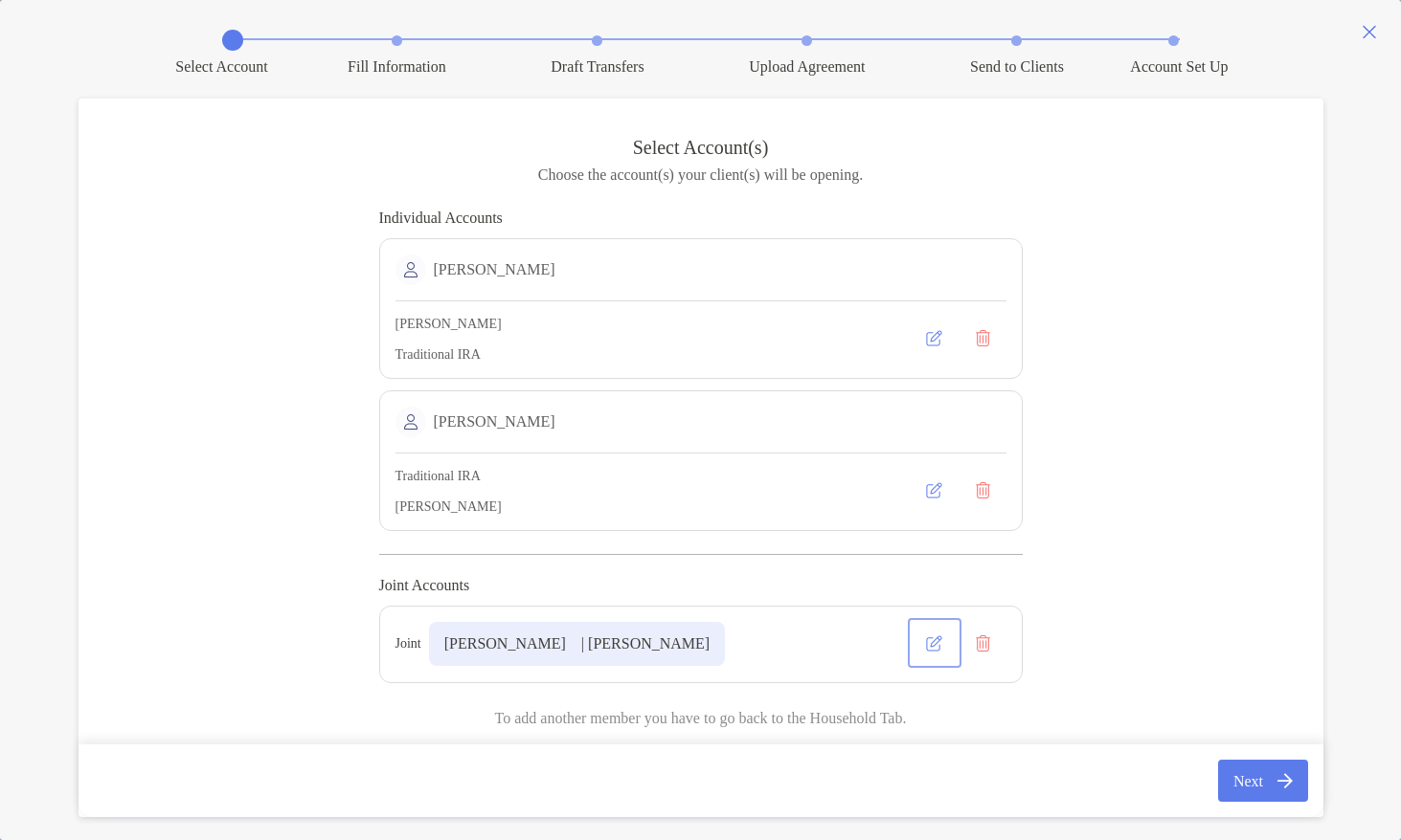
click at [930, 661] on button "button" at bounding box center [934, 643] width 46 height 42
click at [933, 657] on button "button" at bounding box center [934, 643] width 46 height 42
click at [649, 649] on span "[PERSON_NAME]" at bounding box center [648, 643] width 121 height 16
click at [917, 647] on button "button" at bounding box center [934, 643] width 46 height 42
click at [930, 647] on button "button" at bounding box center [934, 643] width 46 height 42
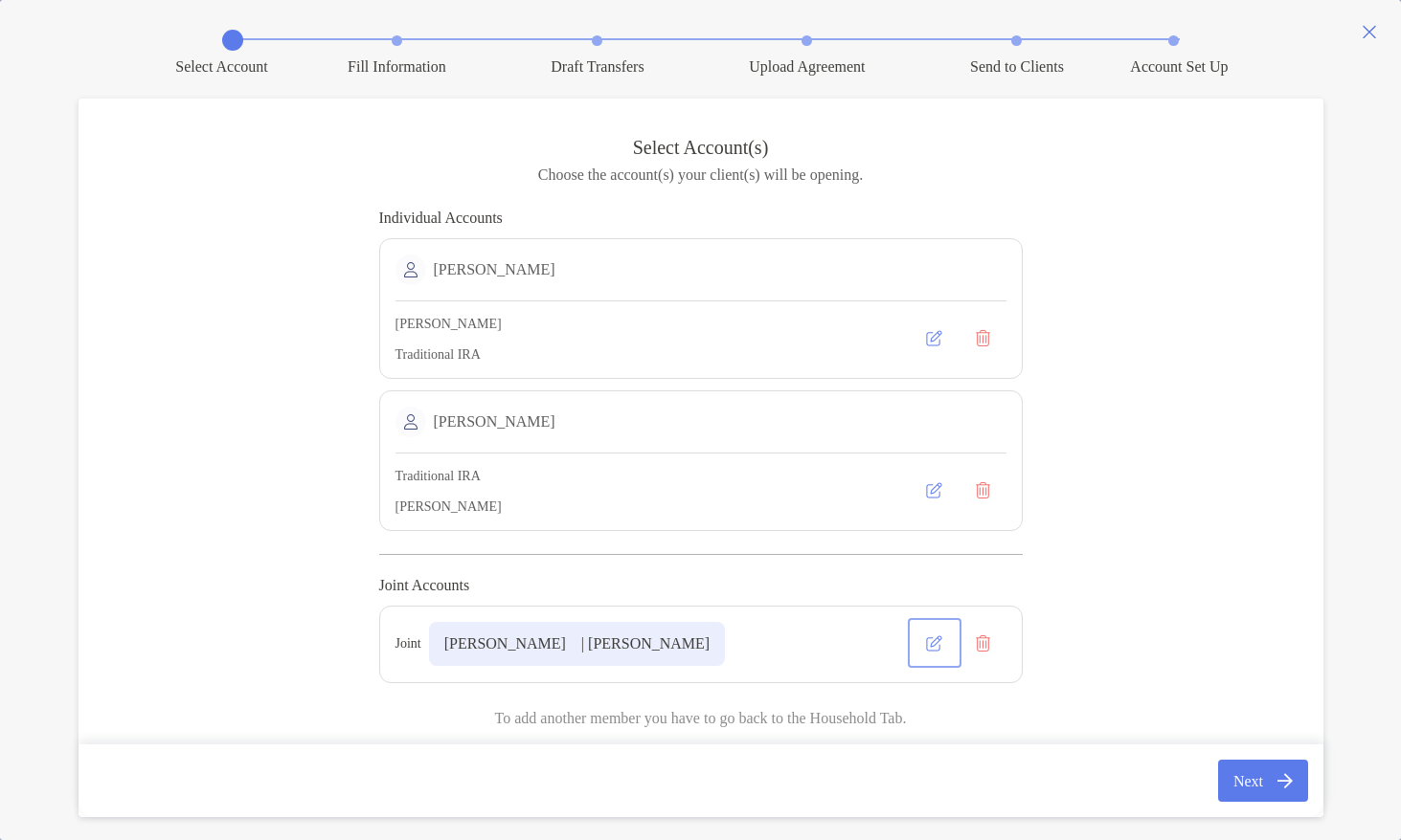
click at [930, 647] on button "button" at bounding box center [934, 643] width 46 height 42
click at [1259, 787] on button "Next" at bounding box center [1262, 780] width 89 height 42
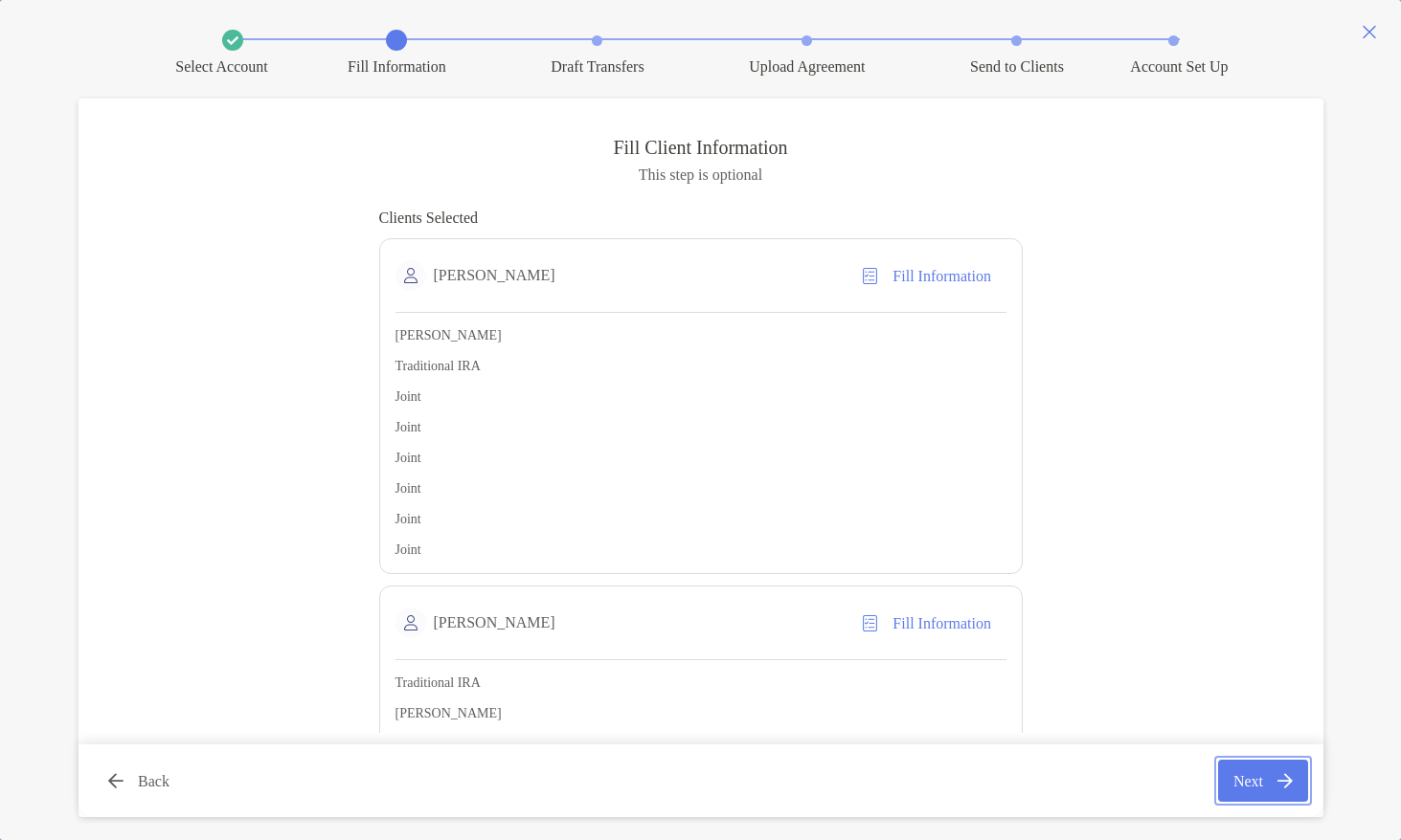
scroll to position [48, 0]
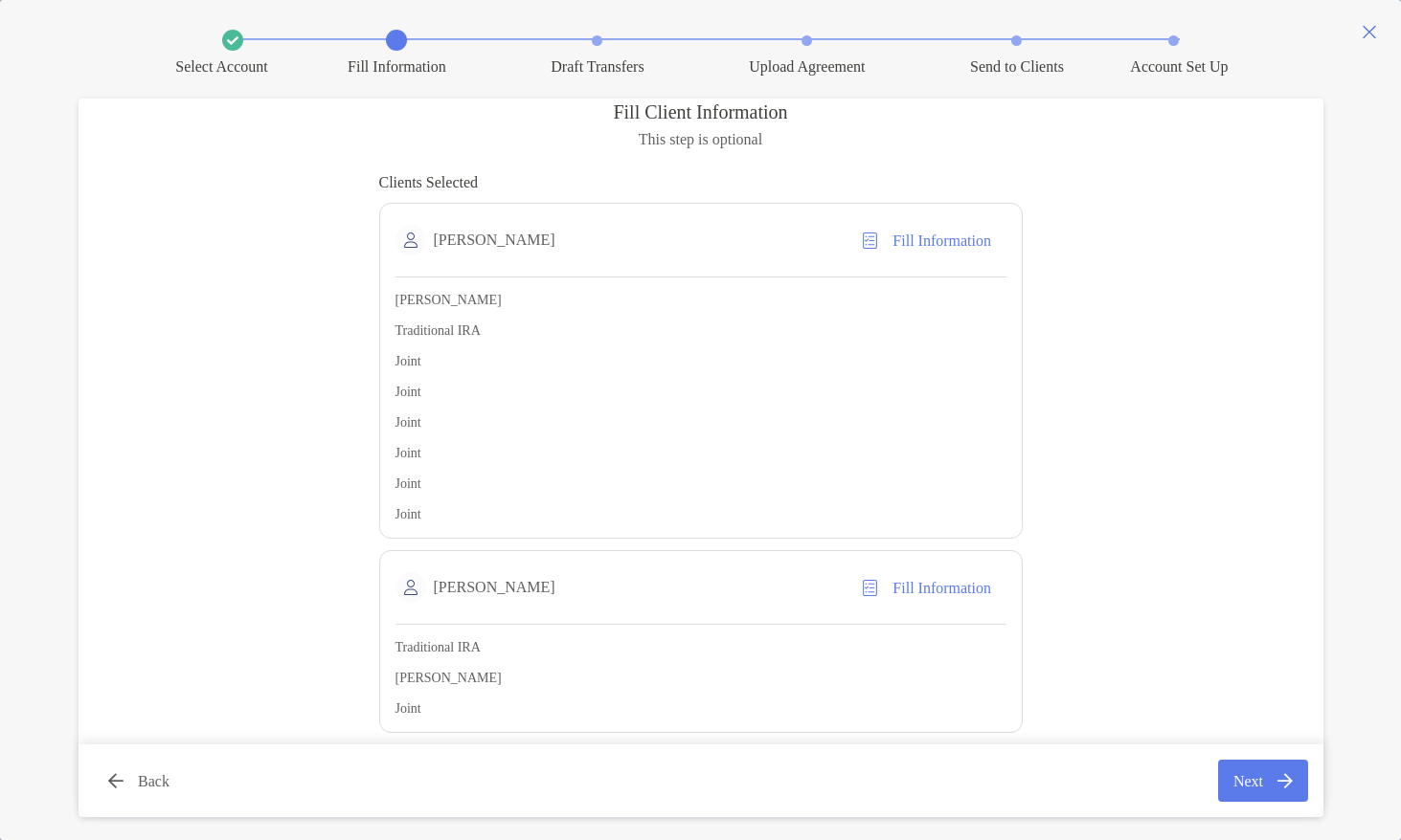
click at [473, 496] on div "Roth IRA Traditional IRA Joint Joint Joint Joint Joint Joint" at bounding box center [448, 407] width 107 height 230
click at [117, 777] on button "Back" at bounding box center [138, 780] width 91 height 42
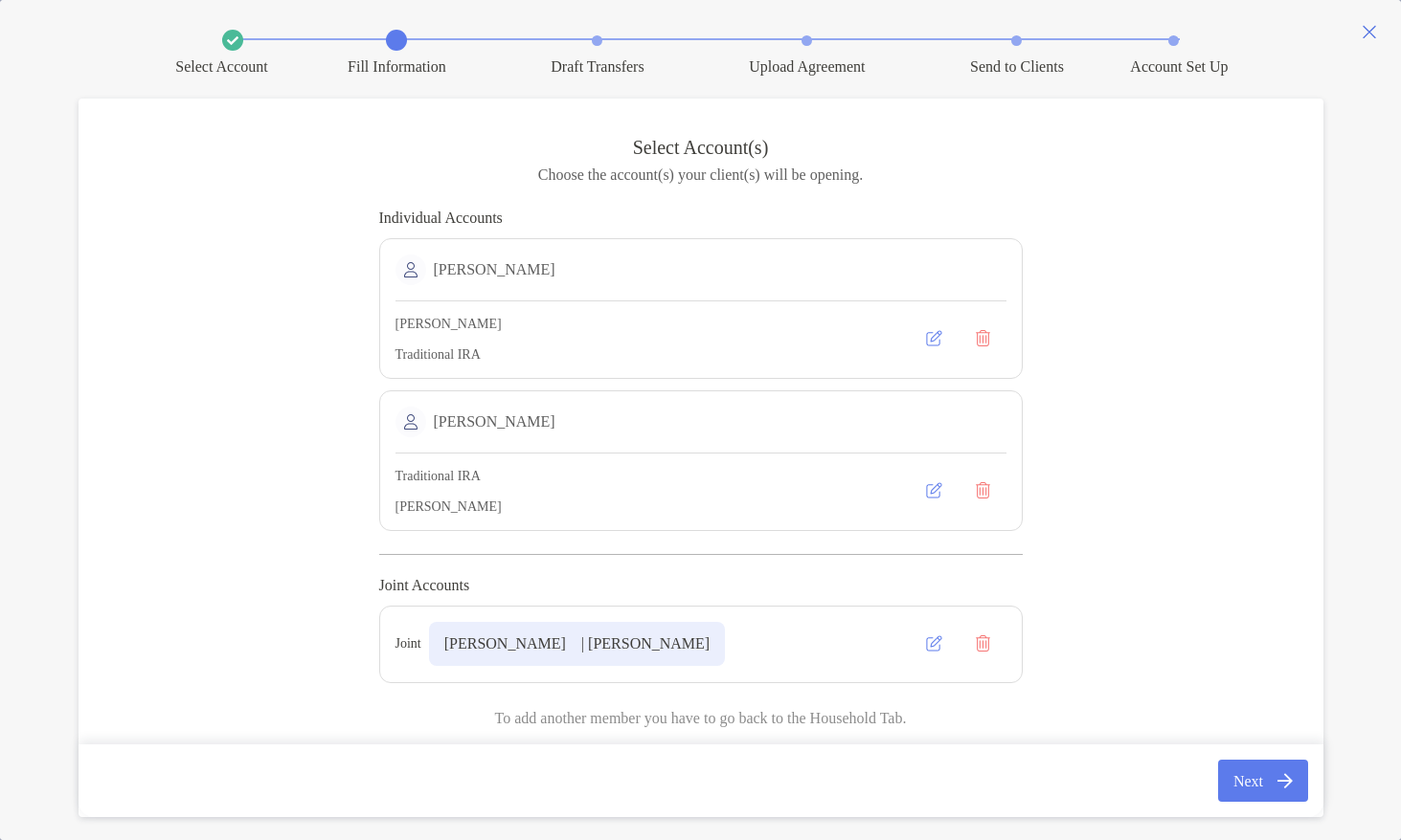
scroll to position [5, 0]
click at [975, 651] on button "button" at bounding box center [983, 643] width 46 height 42
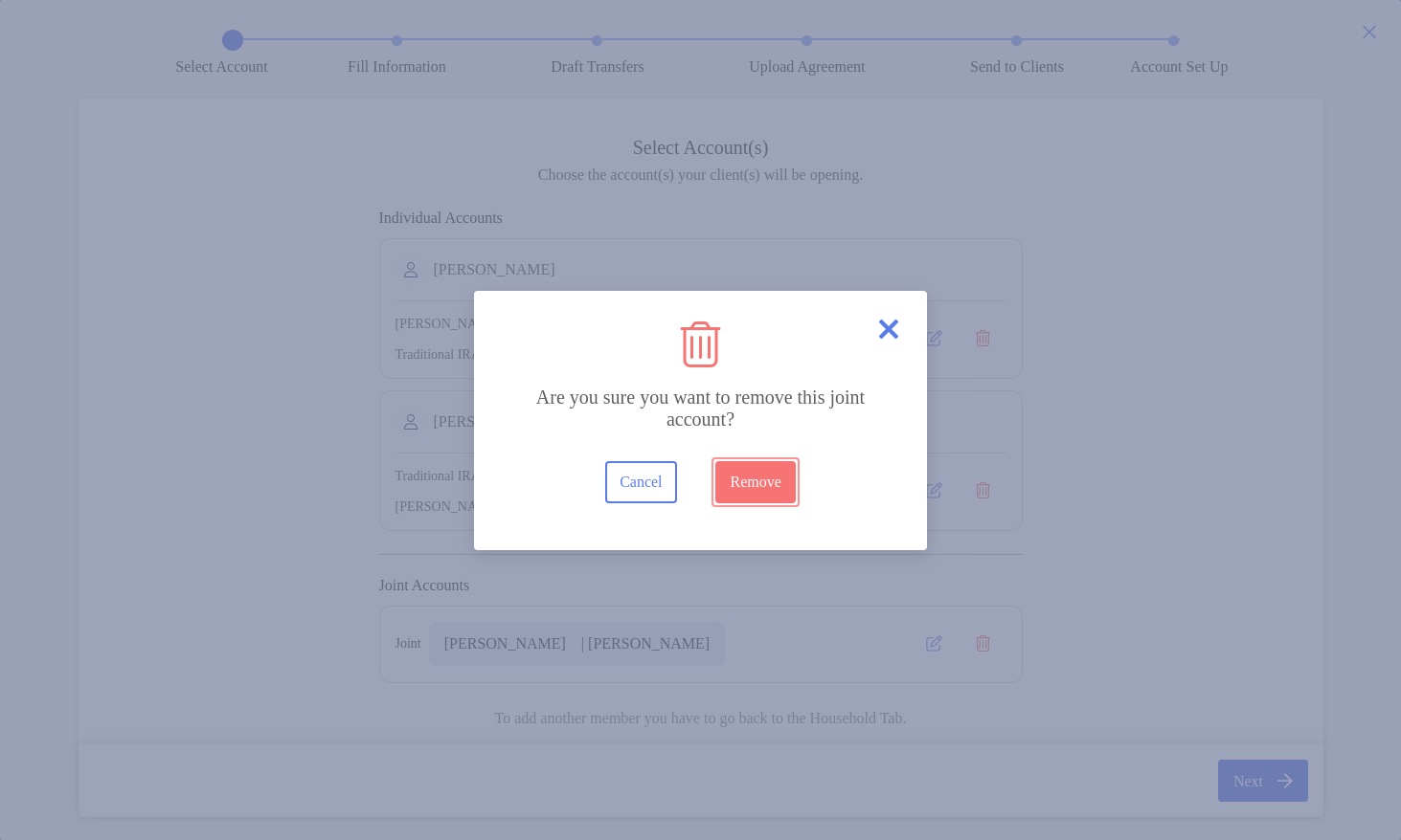
click at [767, 489] on button "Remove" at bounding box center [755, 482] width 81 height 42
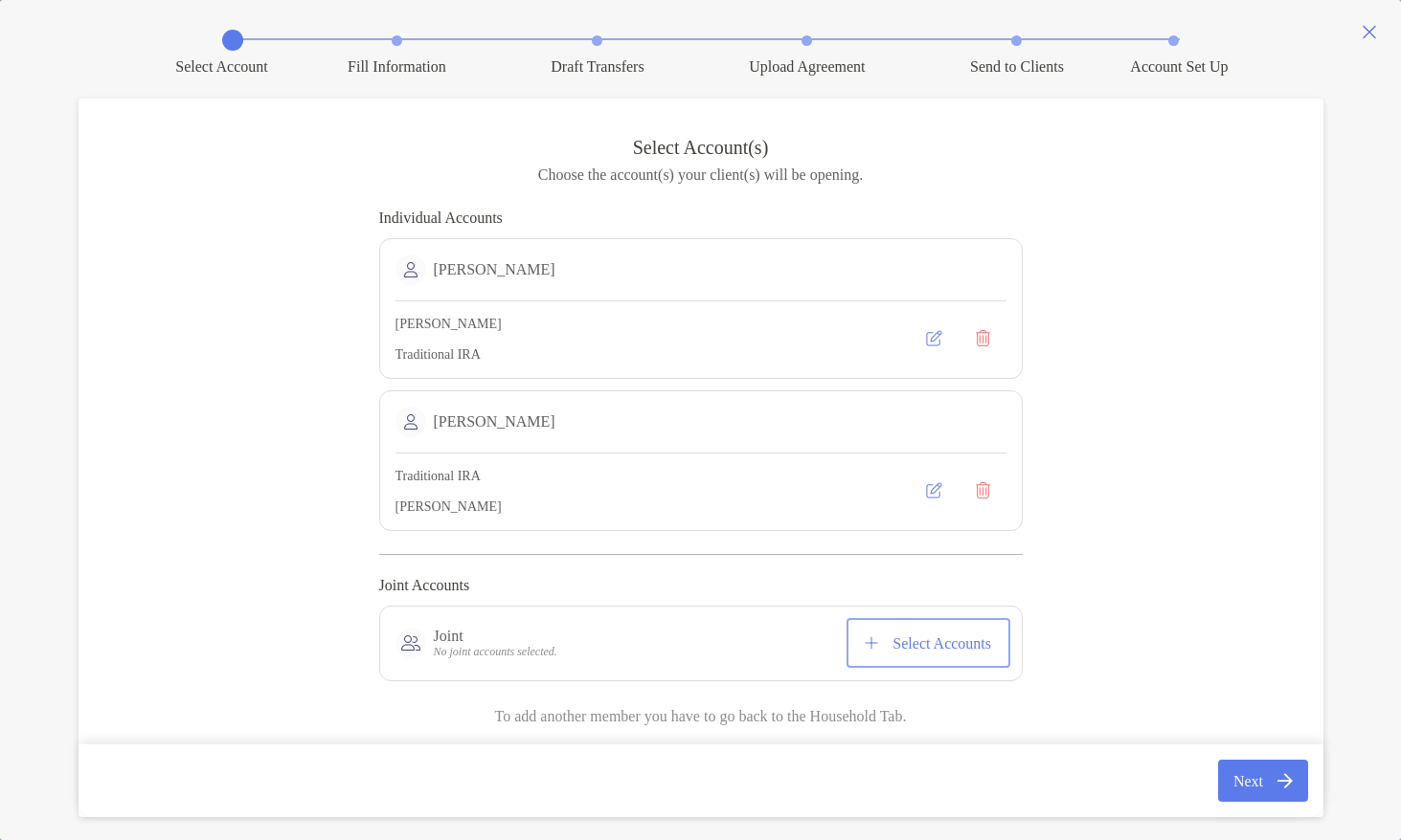
click at [908, 655] on button "Select Accounts" at bounding box center [928, 643] width 156 height 42
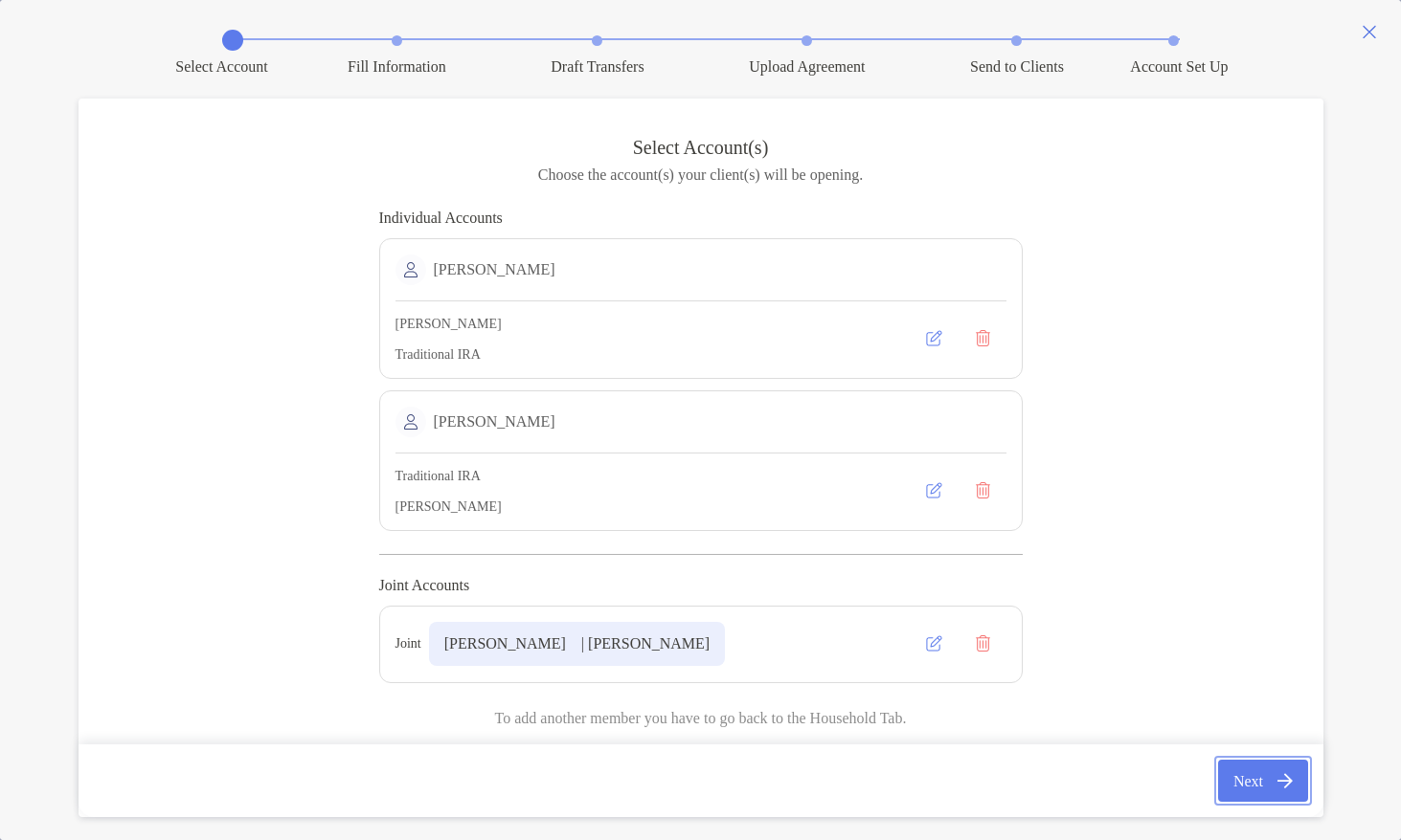
click at [1273, 778] on button "Next" at bounding box center [1262, 780] width 89 height 42
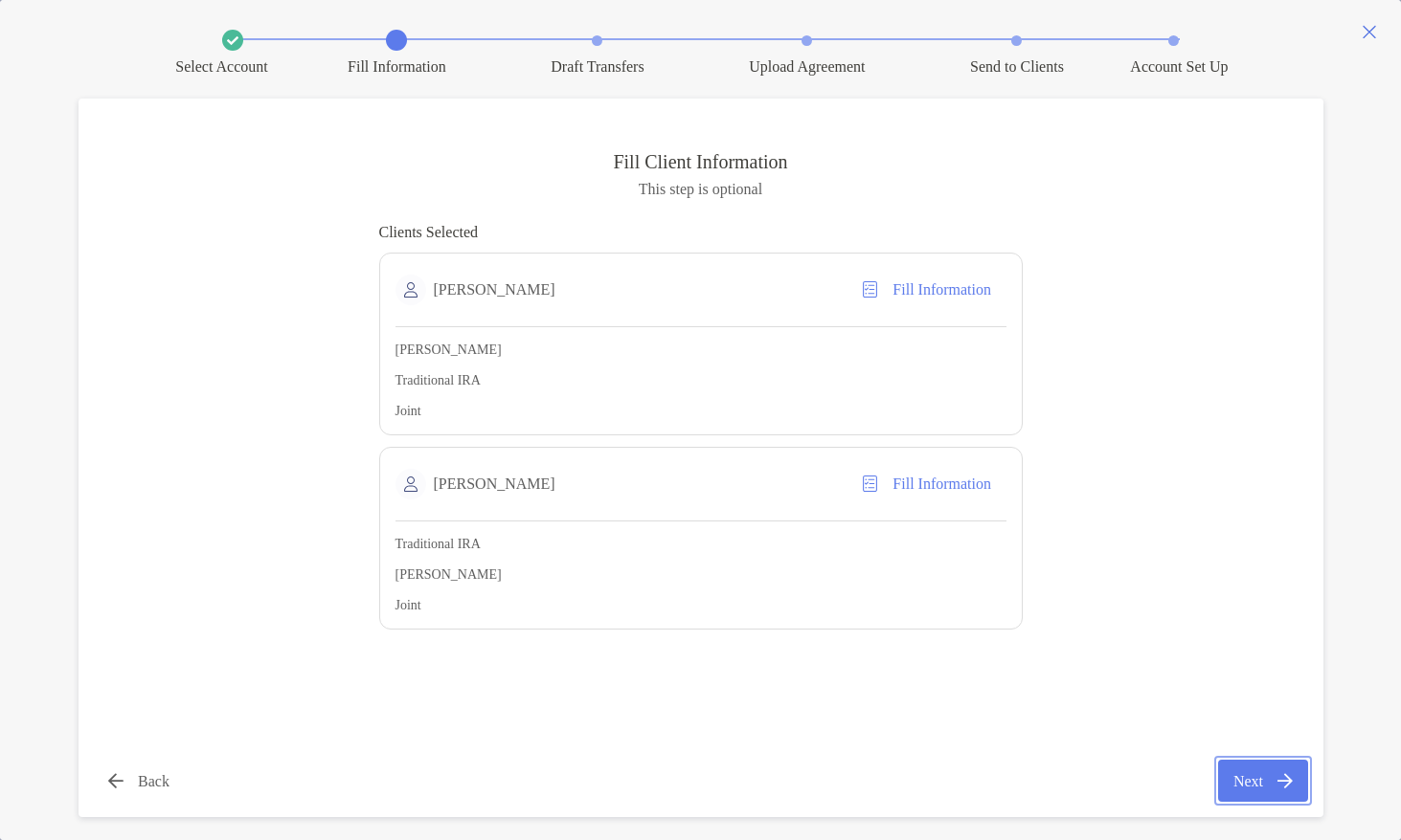
scroll to position [0, 0]
click at [1258, 767] on button "Next" at bounding box center [1262, 780] width 89 height 42
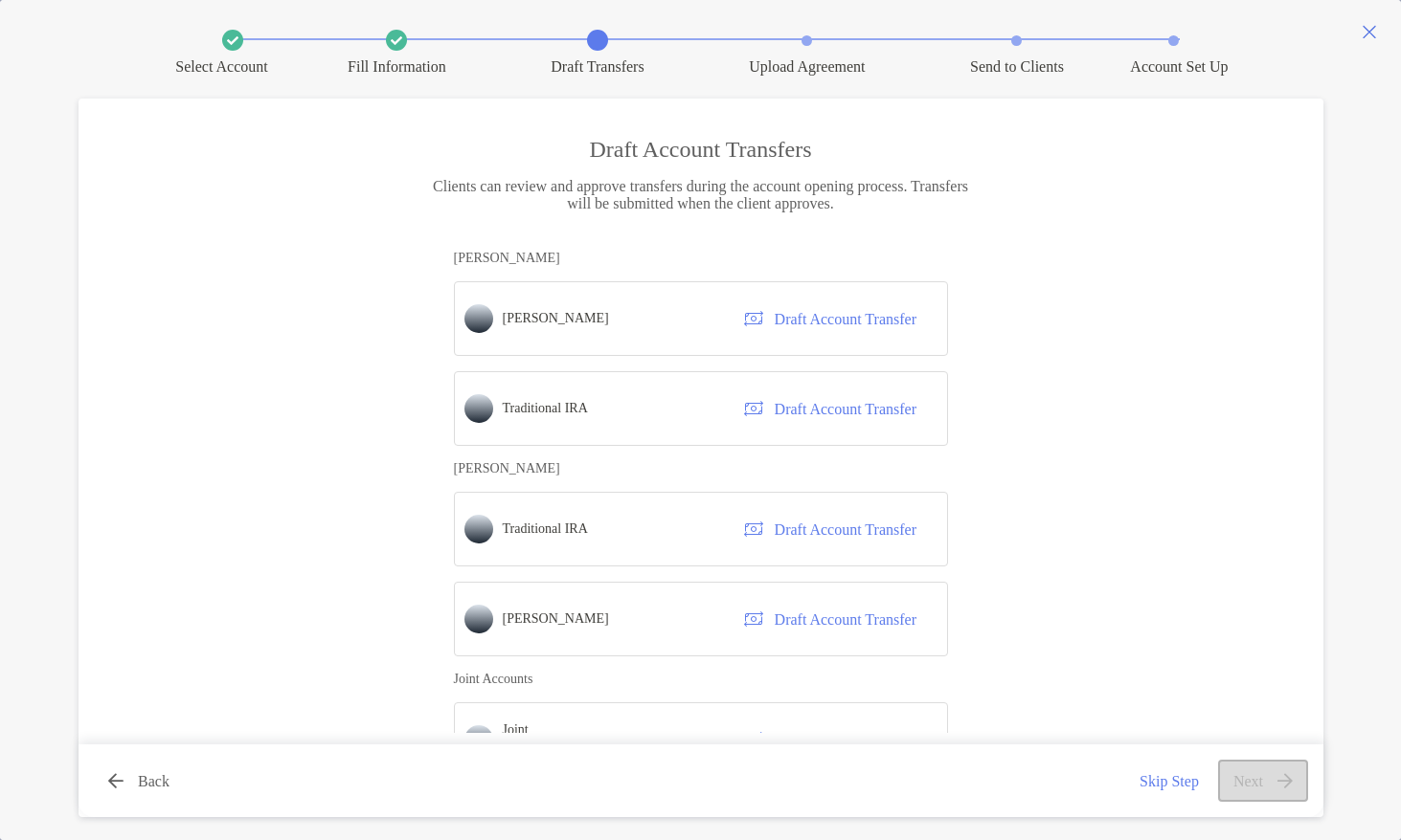
click at [1143, 563] on div "Draft Account Transfers Clients can review and approve transfers during the acc…" at bounding box center [700, 425] width 1216 height 577
click at [993, 370] on div "Draft Account Transfers Clients can review and approve transfers during the acc…" at bounding box center [700, 425] width 1216 height 577
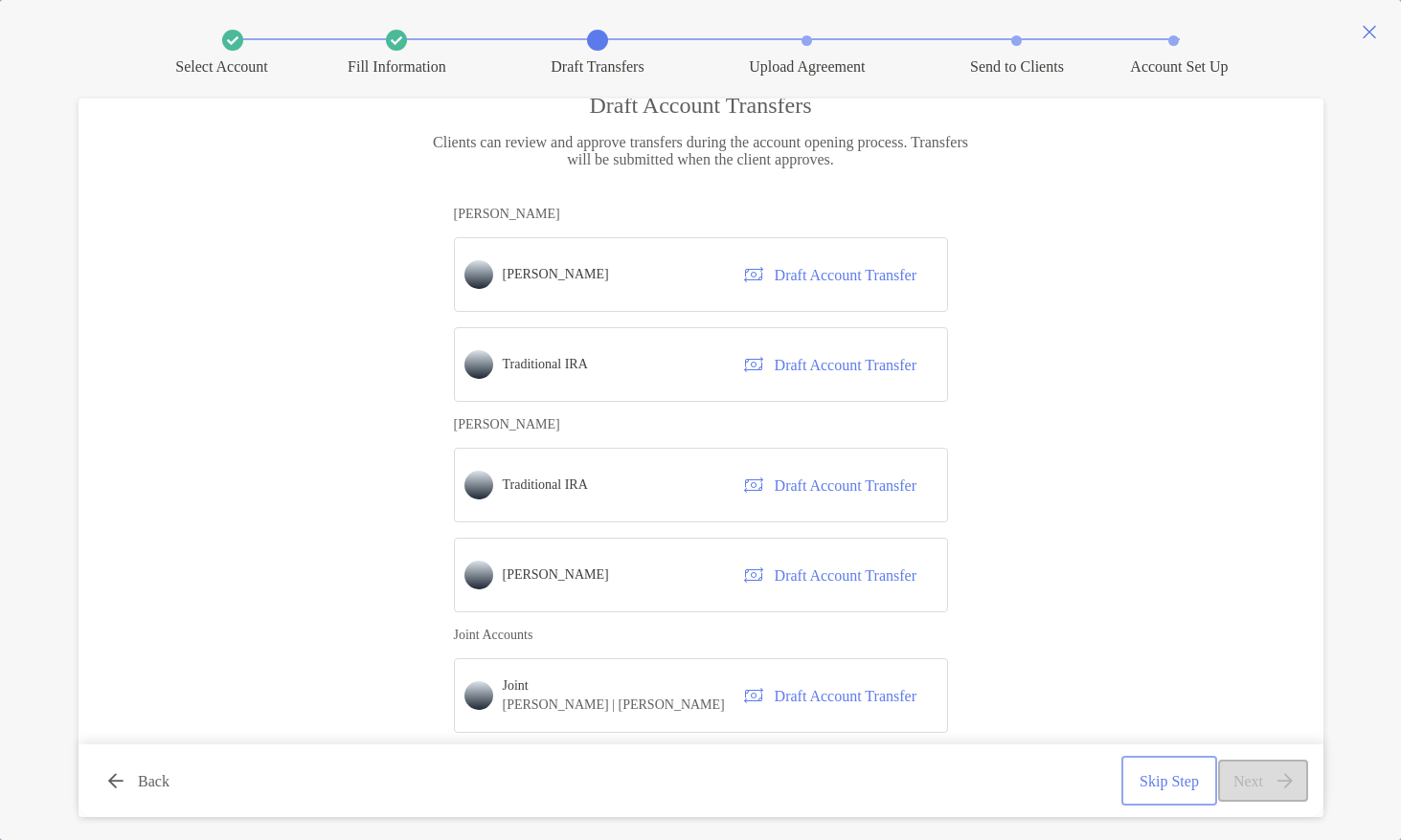
click at [1132, 781] on button "Skip Step" at bounding box center [1169, 780] width 89 height 42
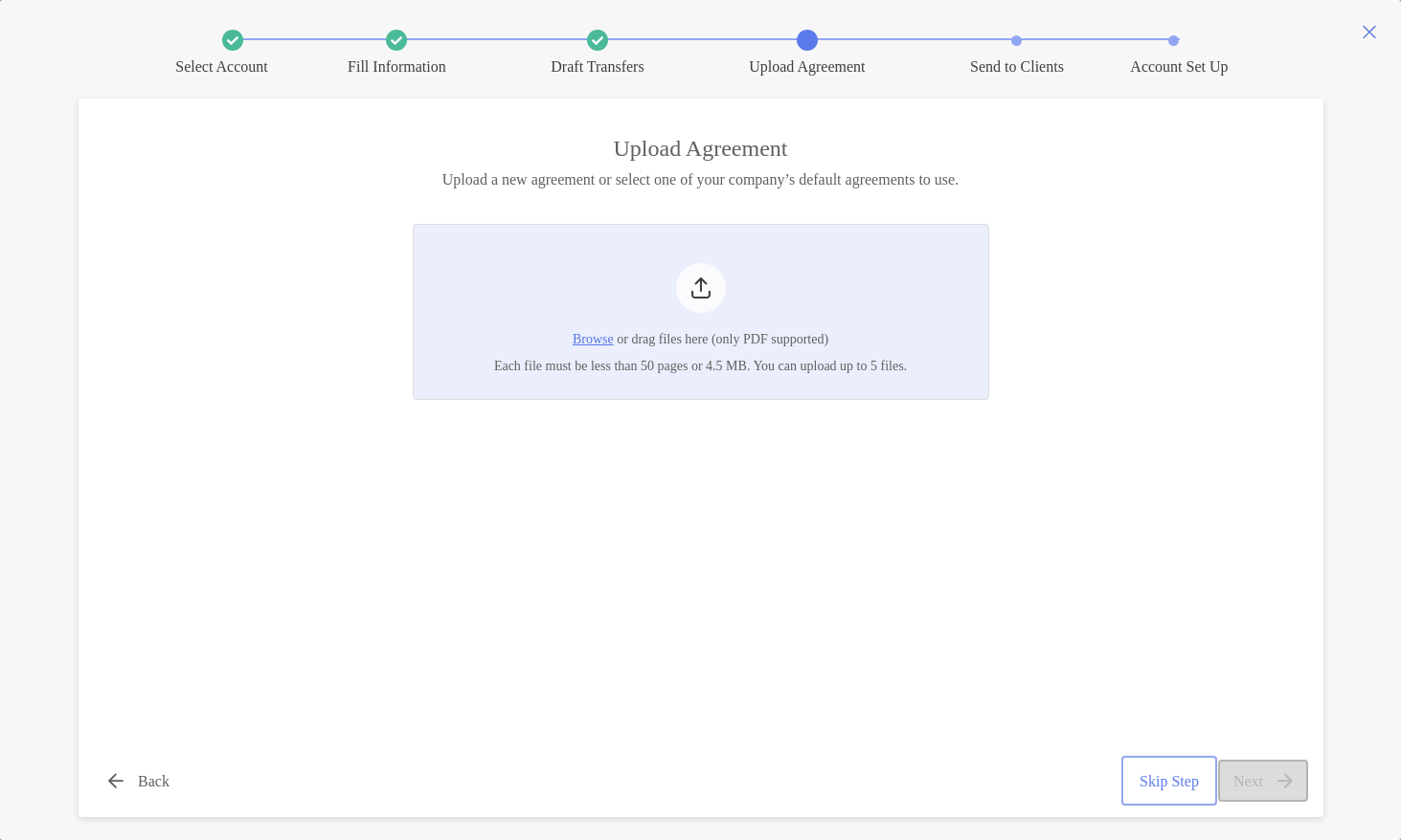
scroll to position [0, 0]
click at [1167, 783] on button "Skip Step" at bounding box center [1169, 780] width 89 height 42
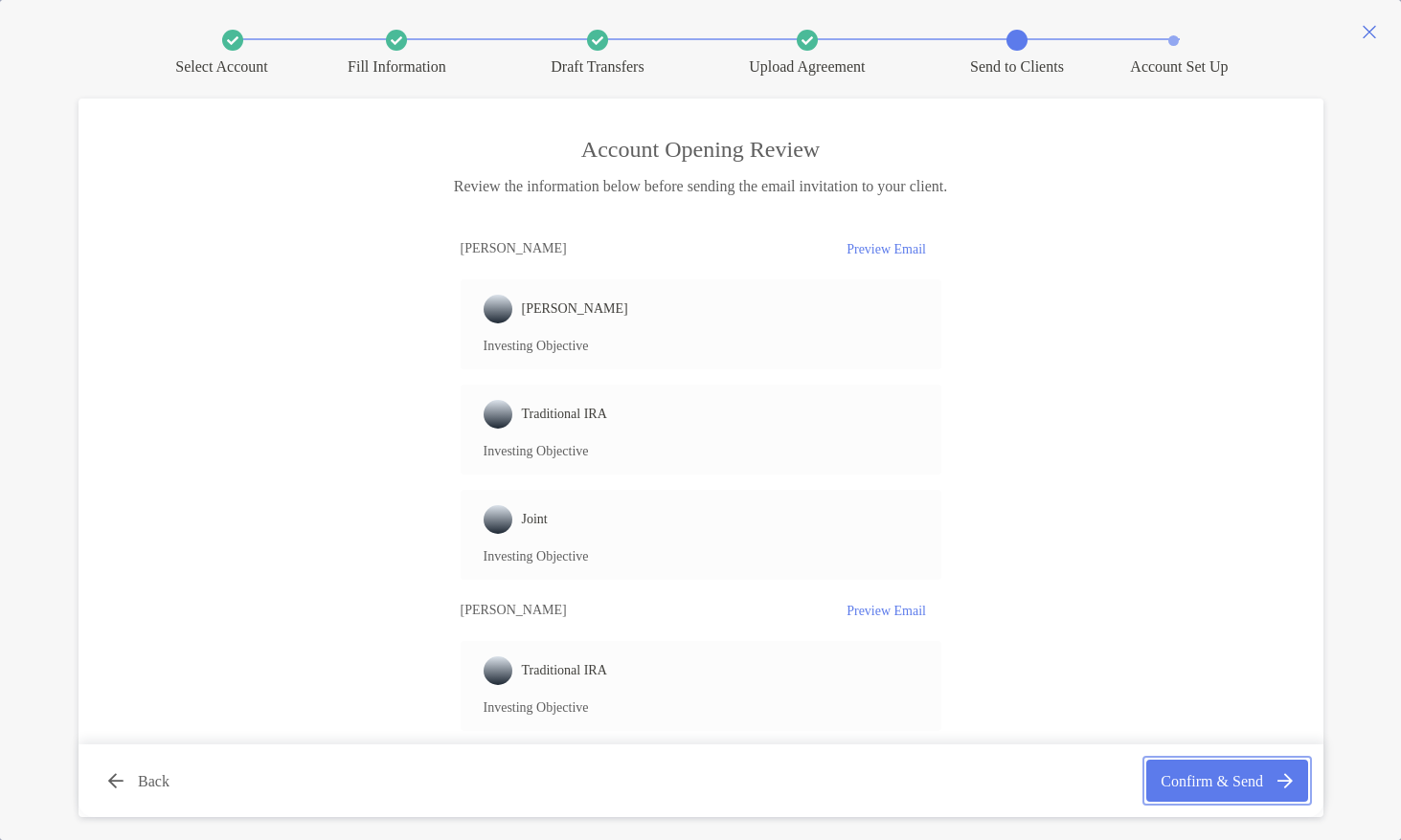
click at [1201, 776] on button "Confirm & Send" at bounding box center [1227, 780] width 161 height 42
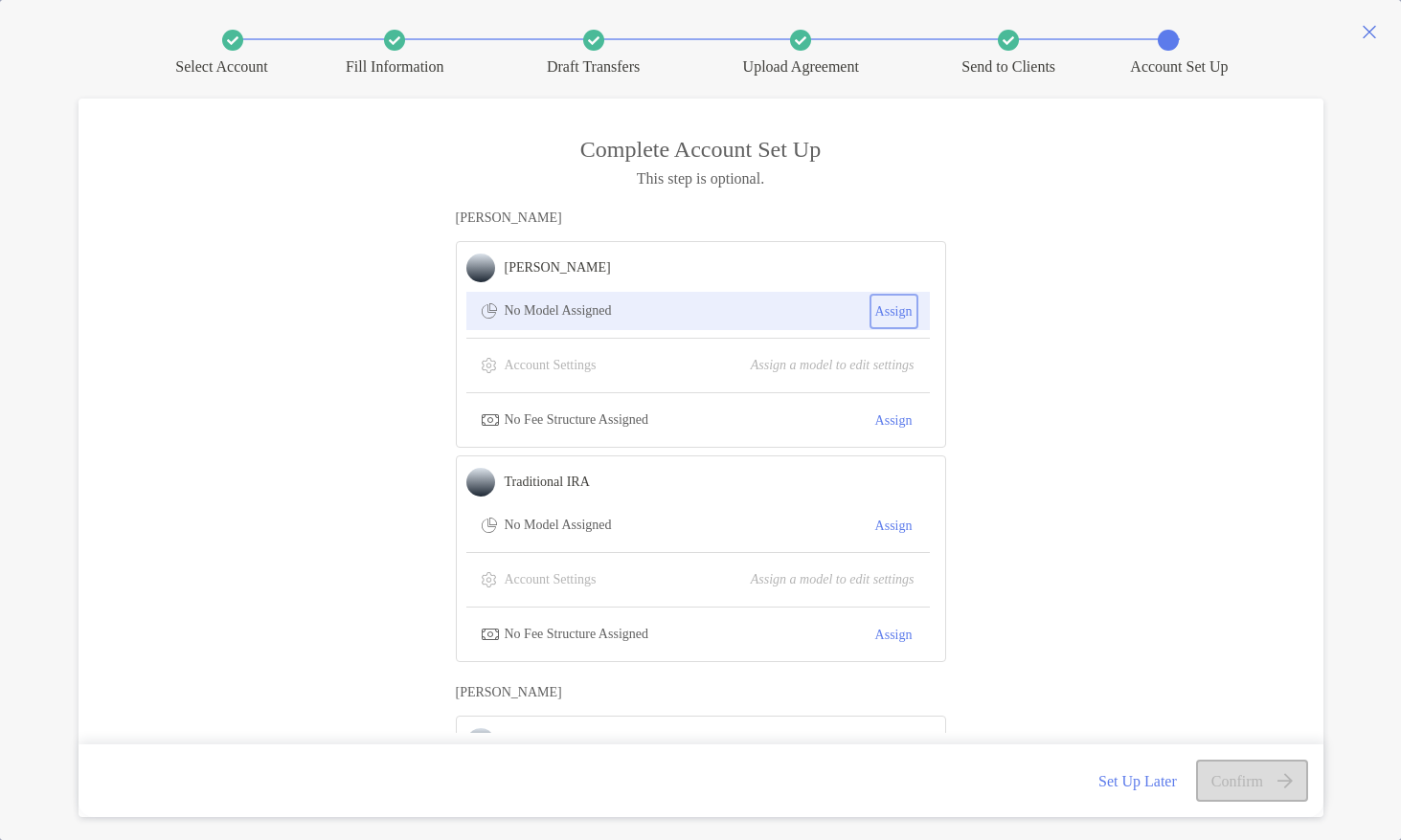
click at [875, 315] on button "Assign" at bounding box center [893, 312] width 41 height 28
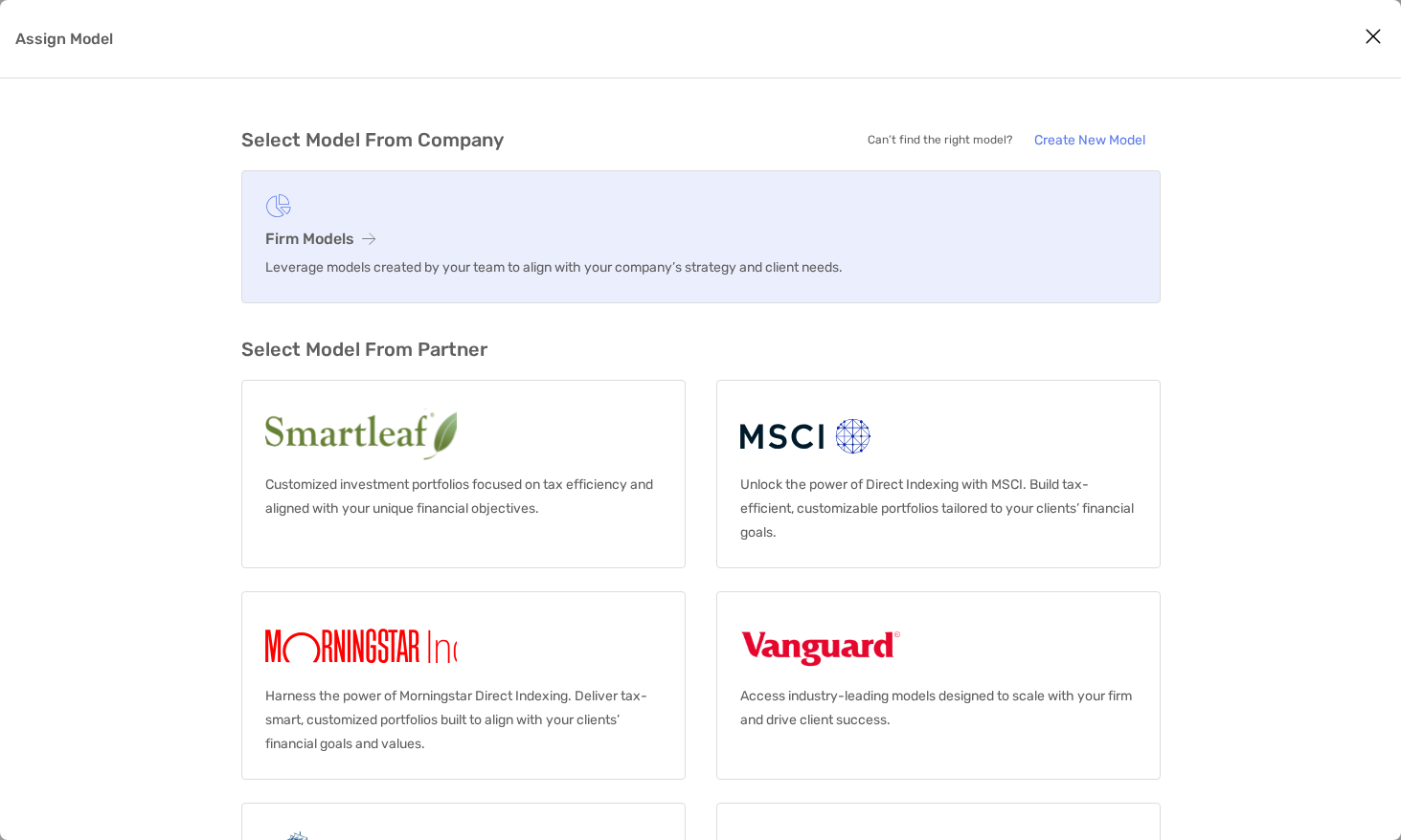
click at [493, 285] on link "Firm Models Leverage models created by your team to align with your company’s s…" at bounding box center [700, 237] width 919 height 133
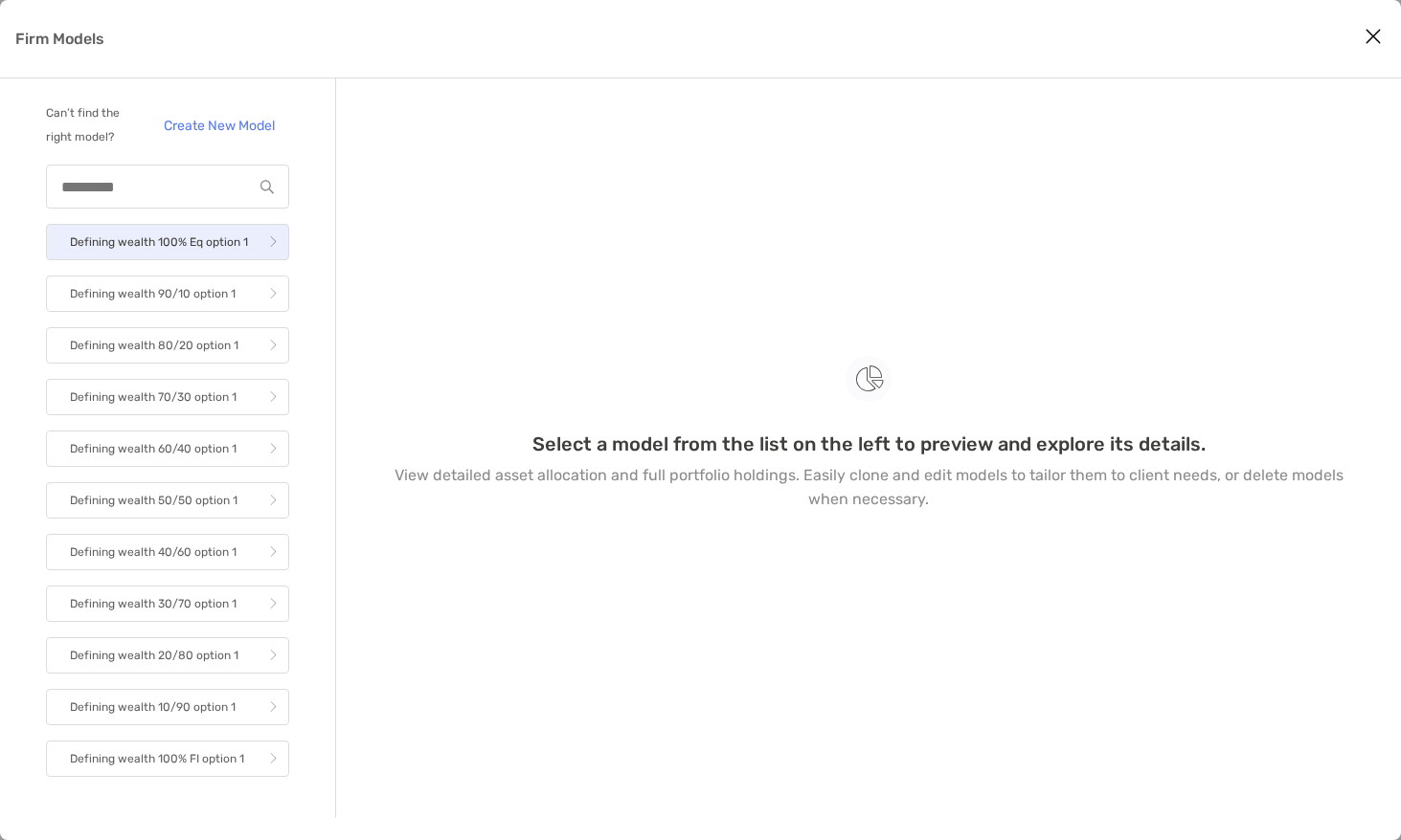
click at [256, 254] on link "Defining wealth 100% Eq option 1" at bounding box center [167, 242] width 243 height 37
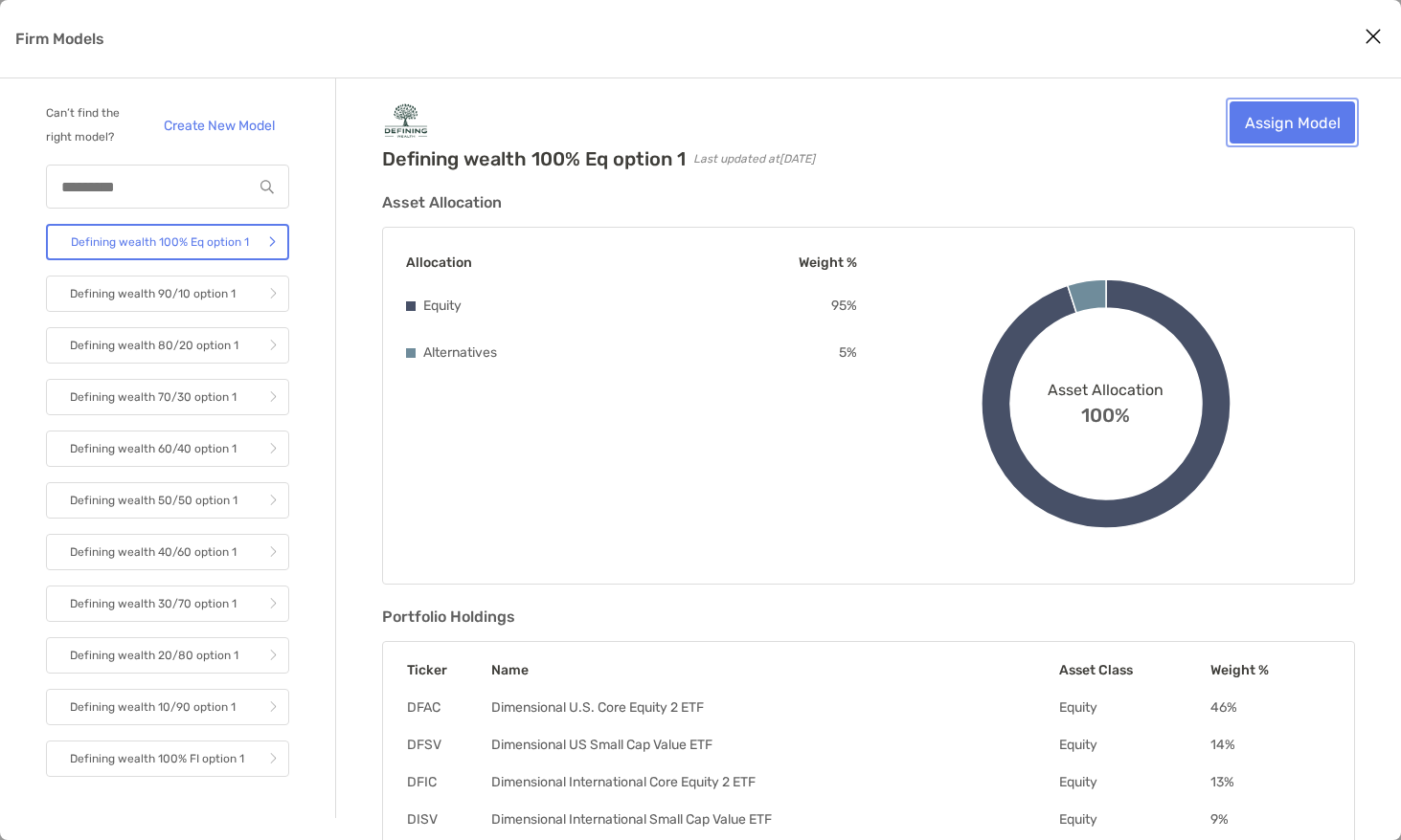
click at [1310, 121] on link "Assign Model" at bounding box center [1292, 122] width 125 height 42
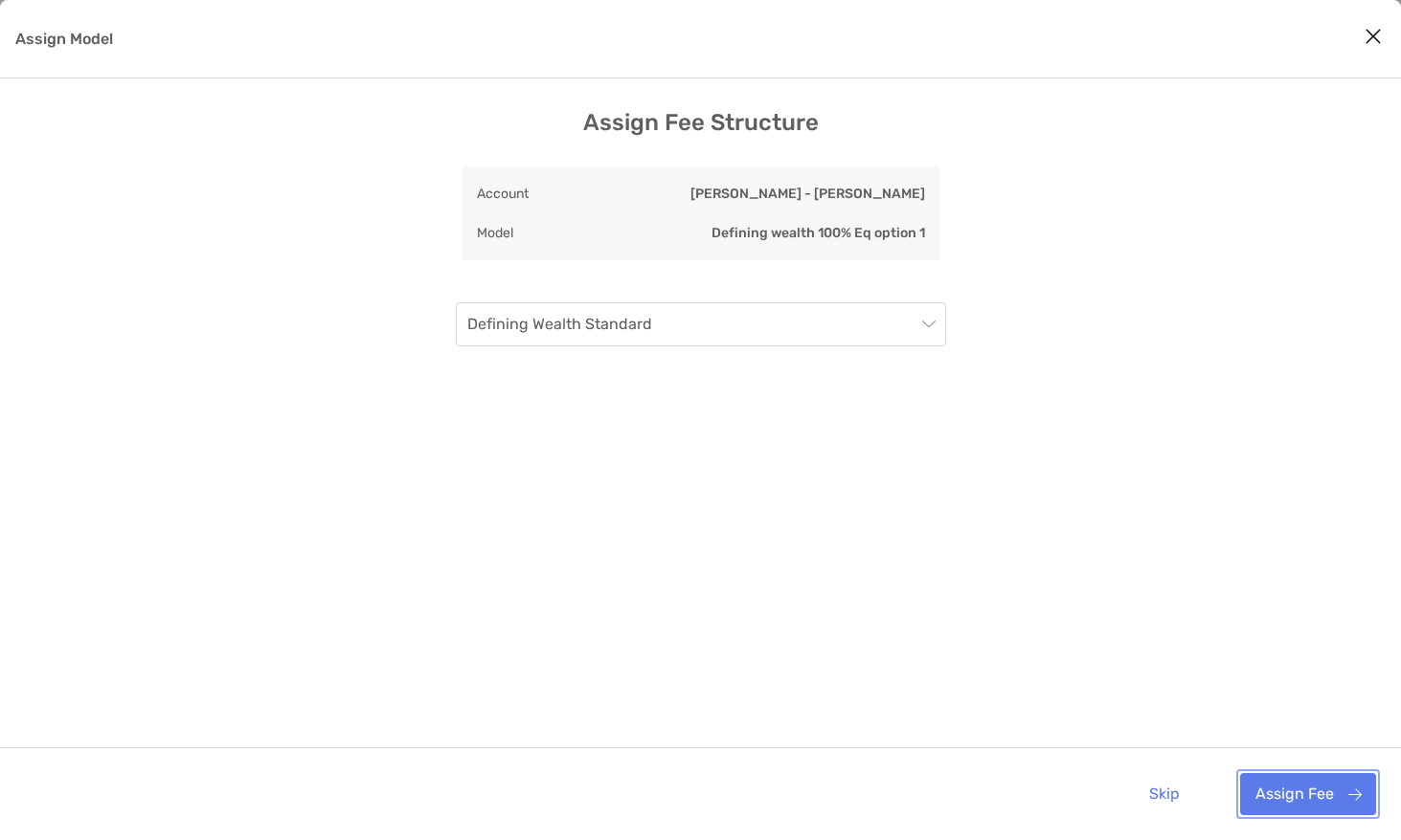
click at [1302, 791] on button "Assign Fee" at bounding box center [1307, 794] width 136 height 42
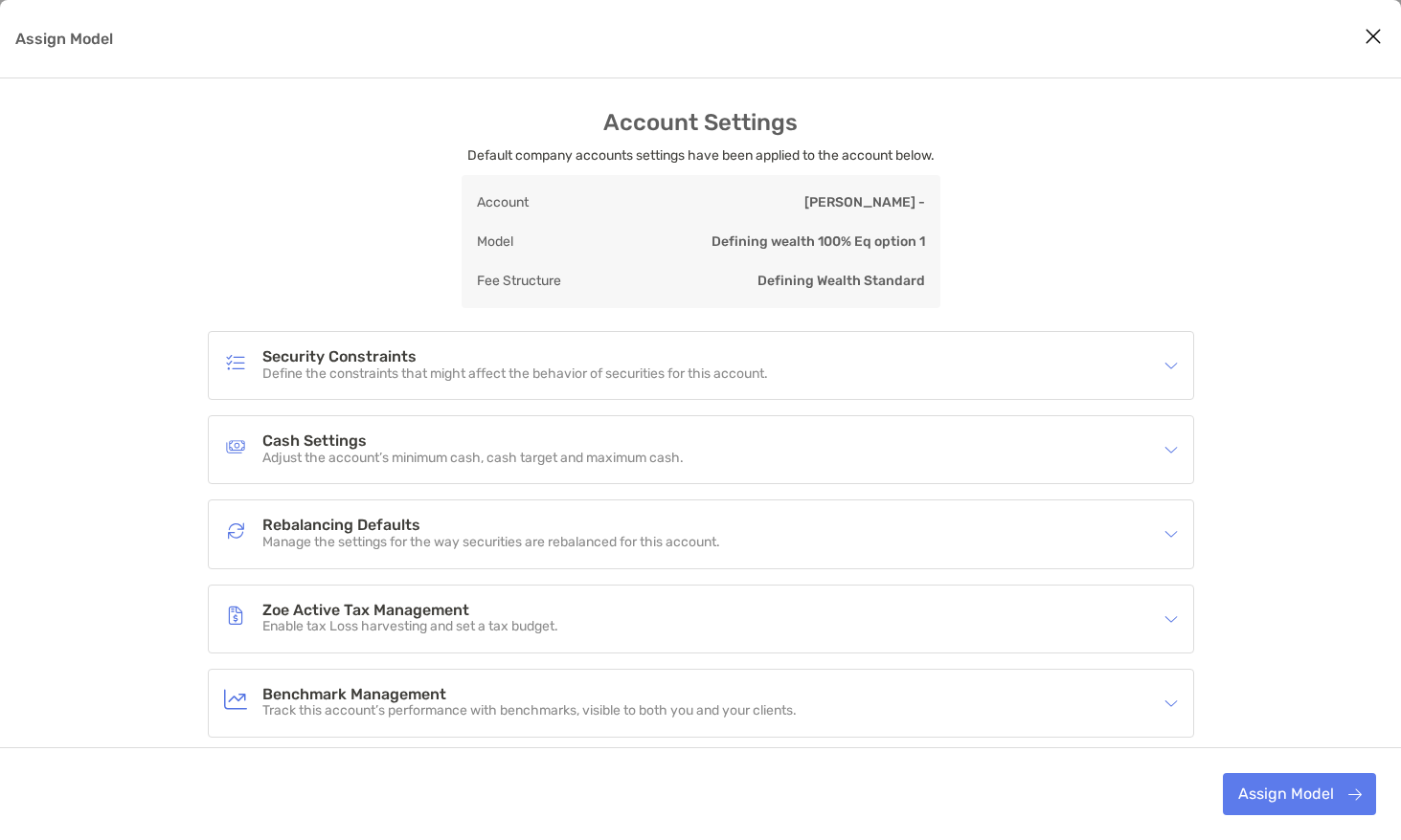
click at [1368, 41] on icon "Close modal" at bounding box center [1372, 36] width 17 height 23
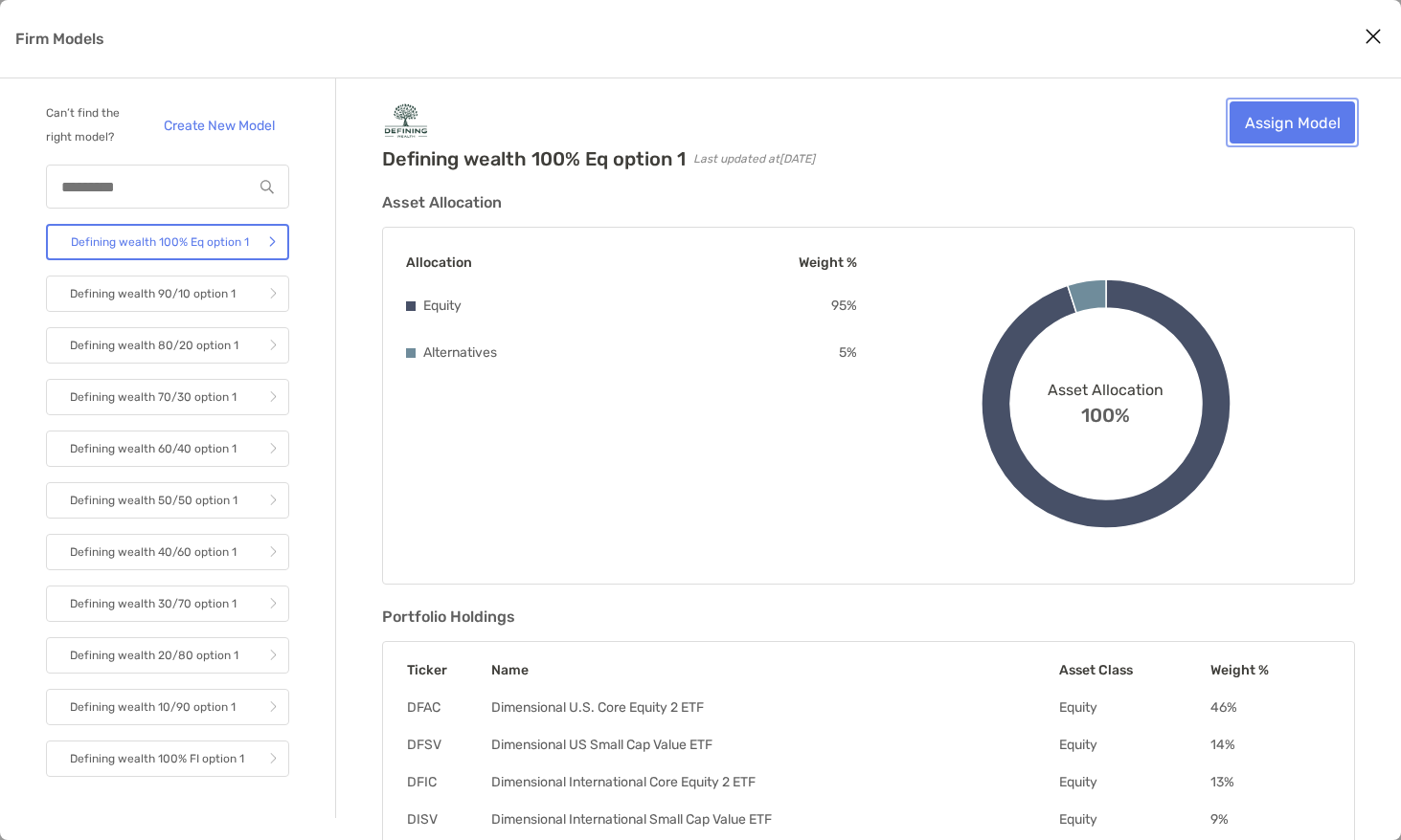
click at [1292, 125] on link "Assign Model" at bounding box center [1292, 122] width 125 height 42
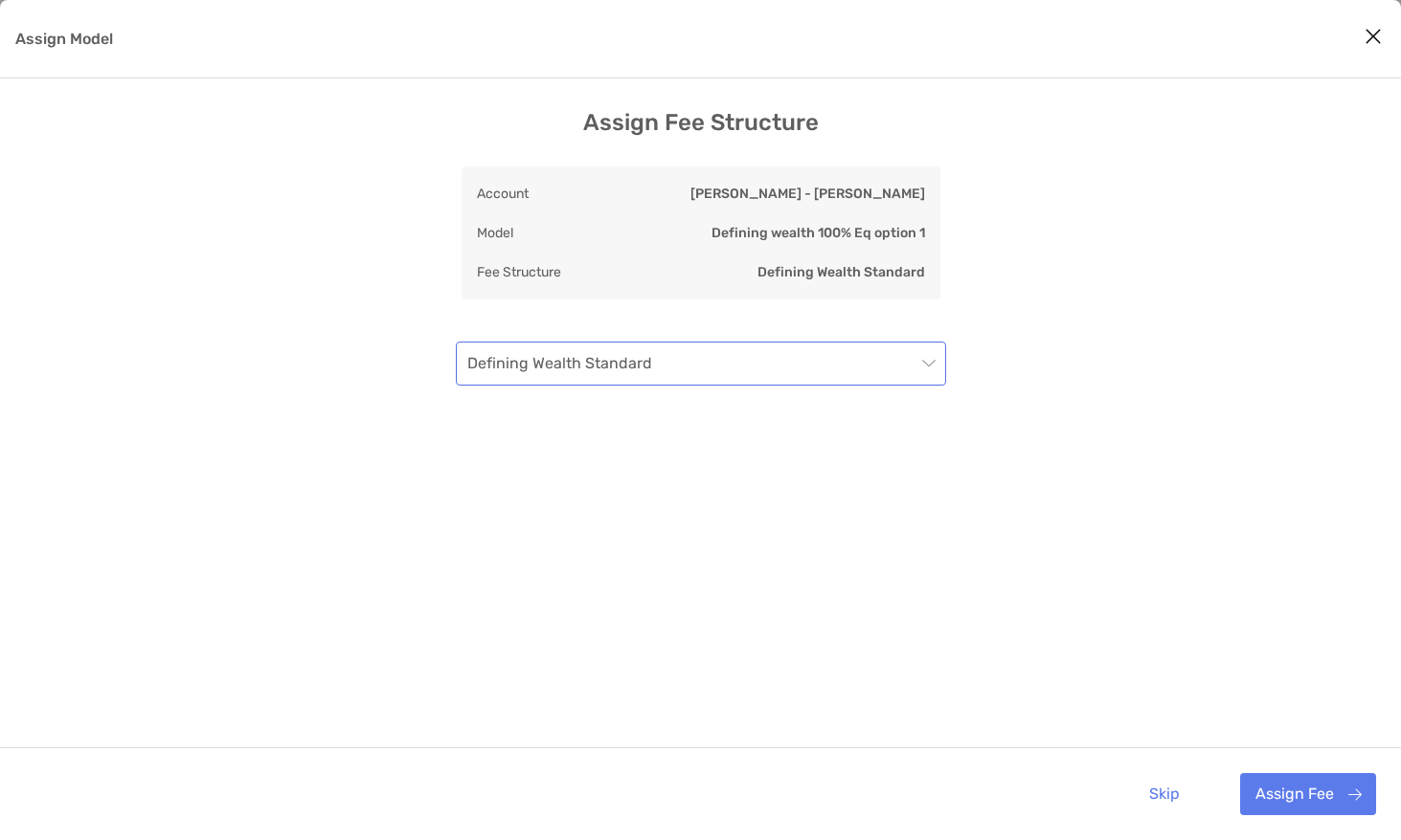
click at [684, 361] on span "Defining Wealth Standard" at bounding box center [700, 363] width 467 height 42
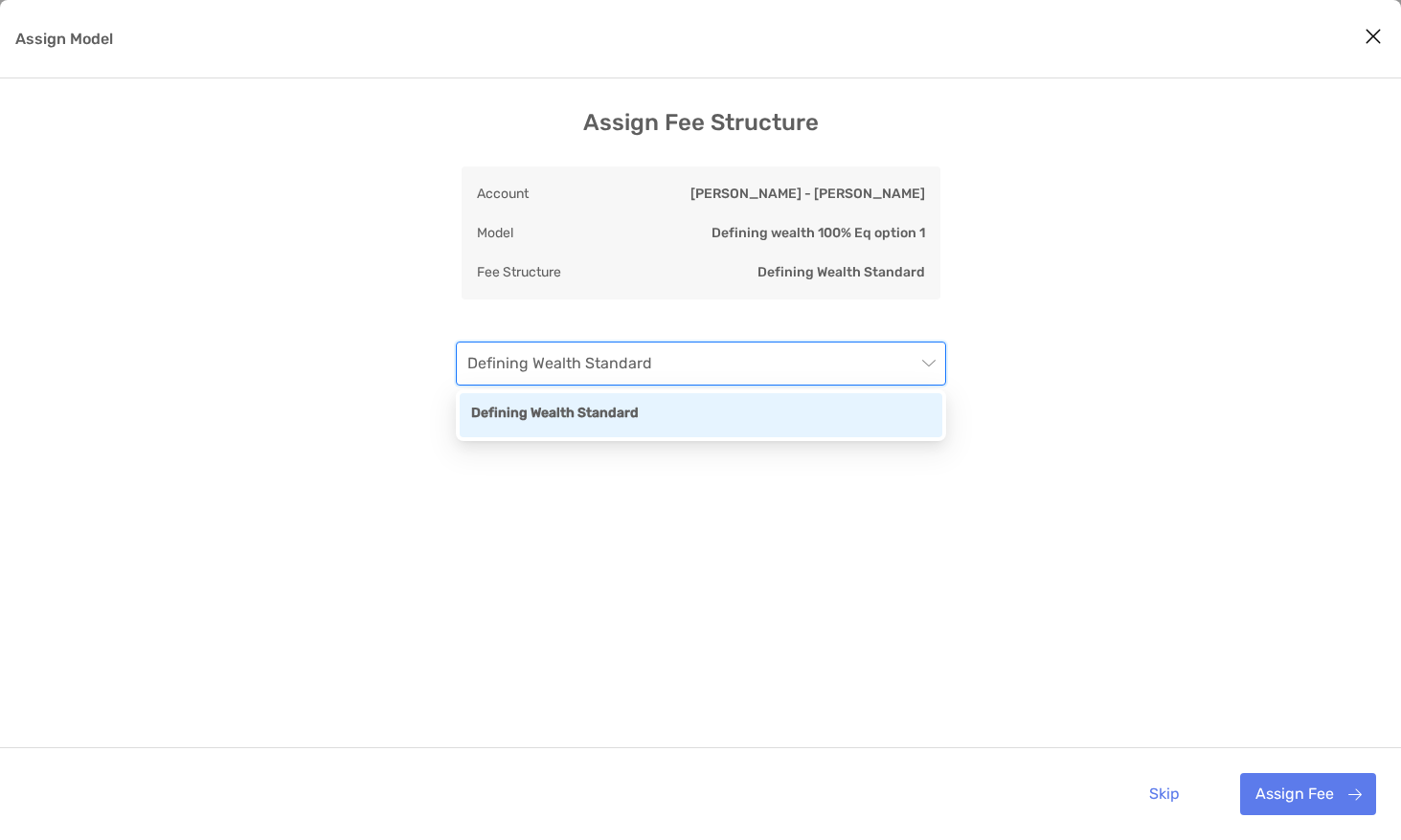
click at [684, 361] on span "Defining Wealth Standard" at bounding box center [700, 363] width 467 height 42
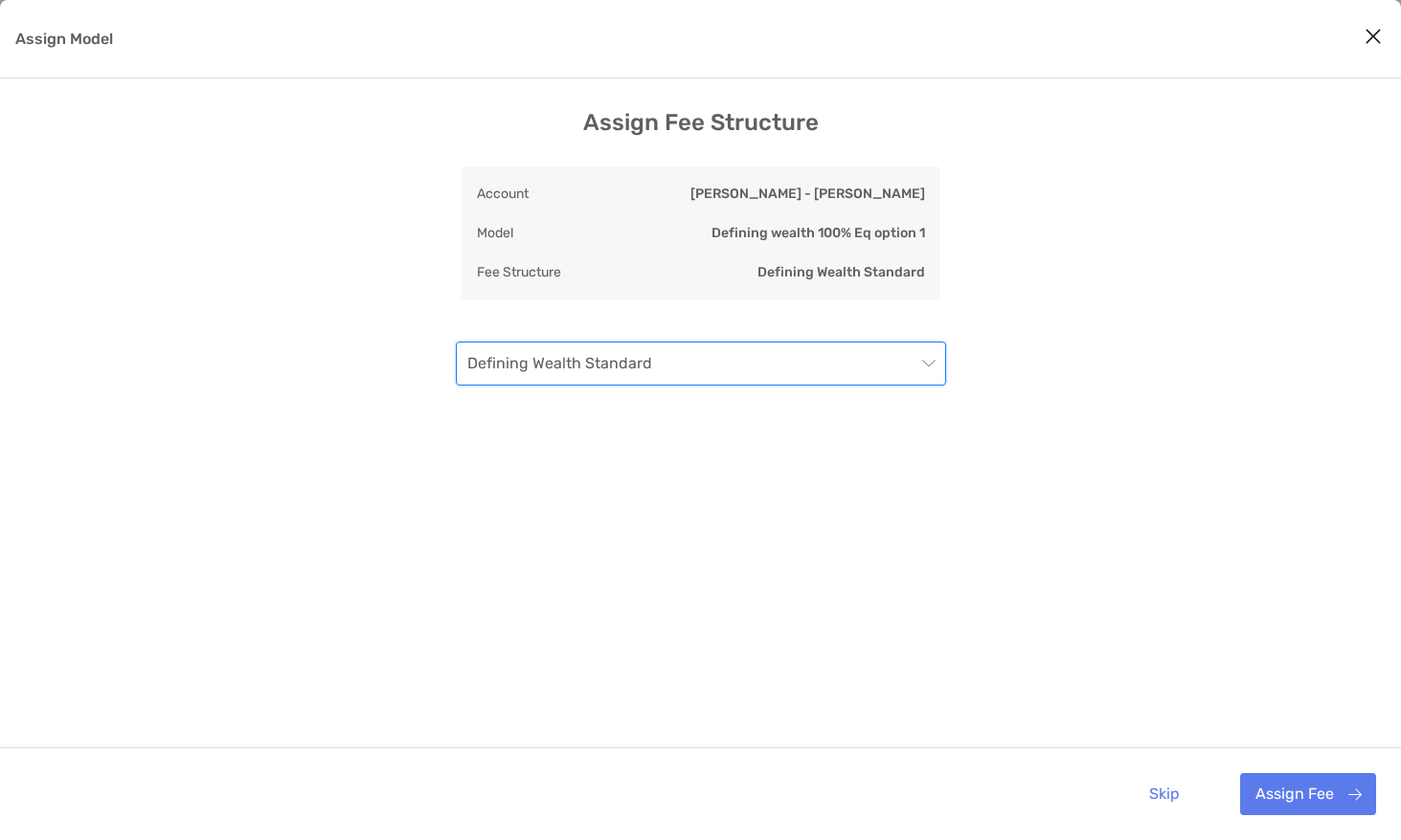
click at [1366, 34] on icon "Close modal" at bounding box center [1372, 36] width 17 height 23
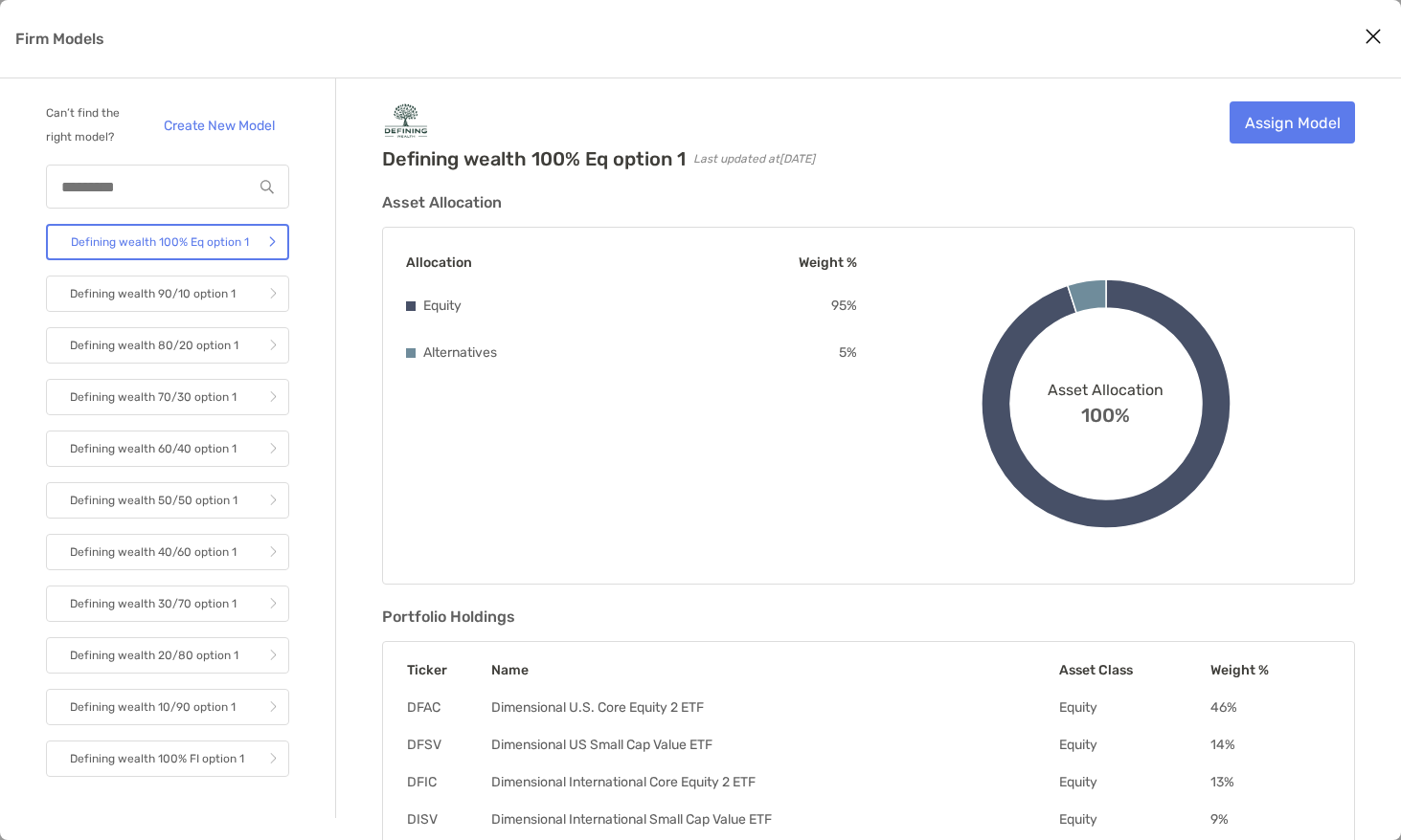
click at [1362, 39] on button "Close modal" at bounding box center [1372, 37] width 29 height 29
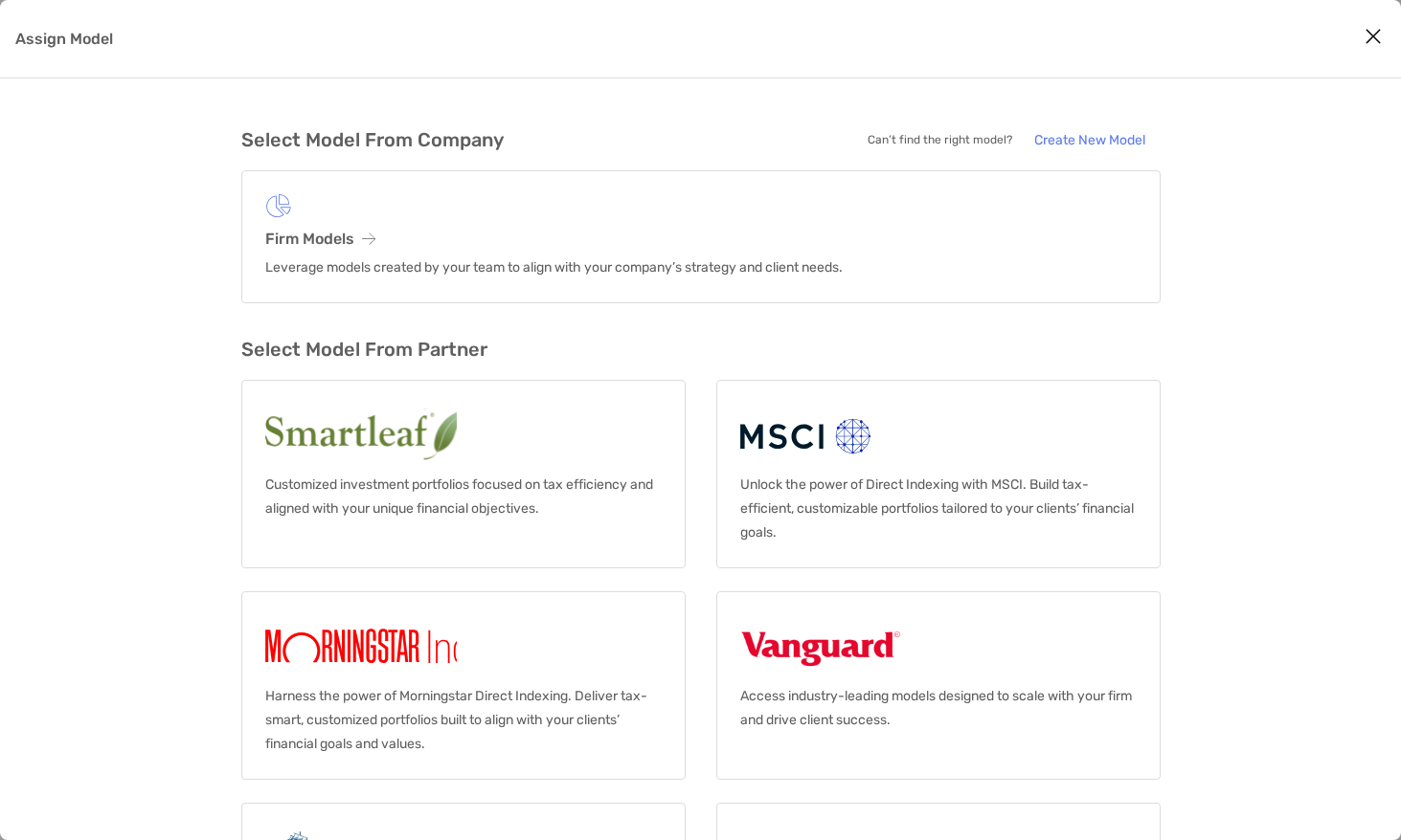
click at [1366, 37] on icon "Close modal" at bounding box center [1372, 36] width 17 height 23
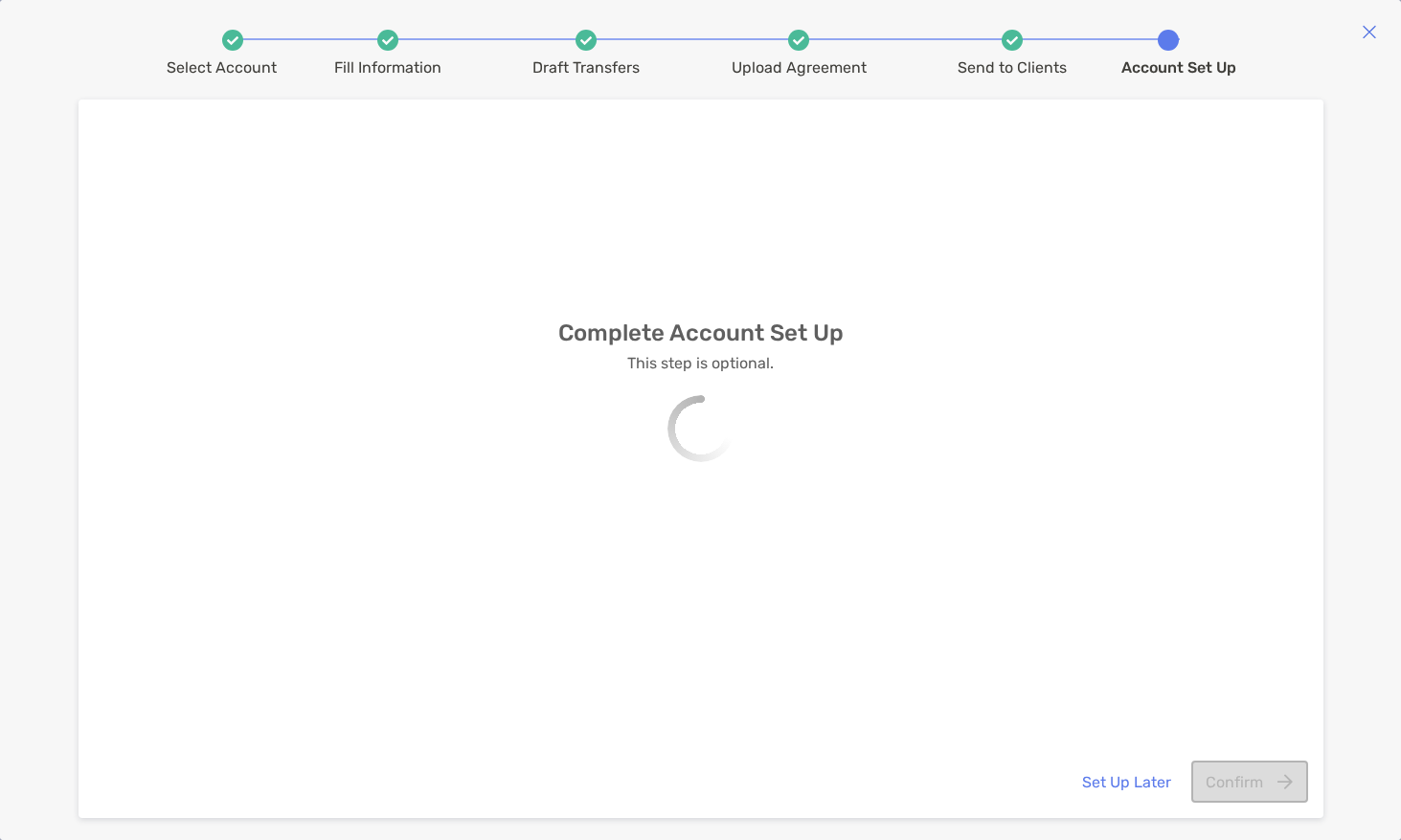
click at [1365, 30] on img at bounding box center [1368, 31] width 15 height 15
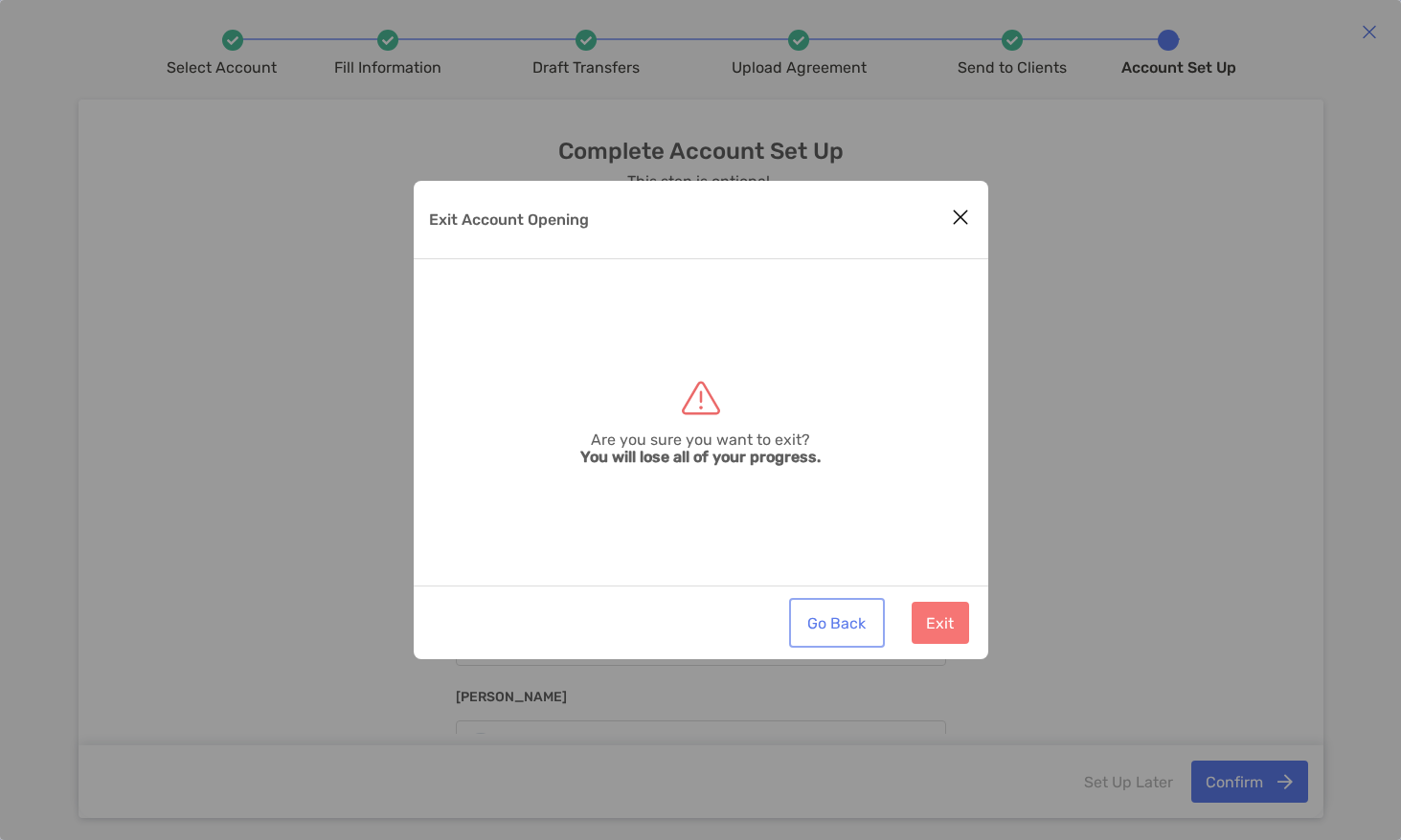
click at [863, 631] on button "Go Back" at bounding box center [836, 623] width 88 height 42
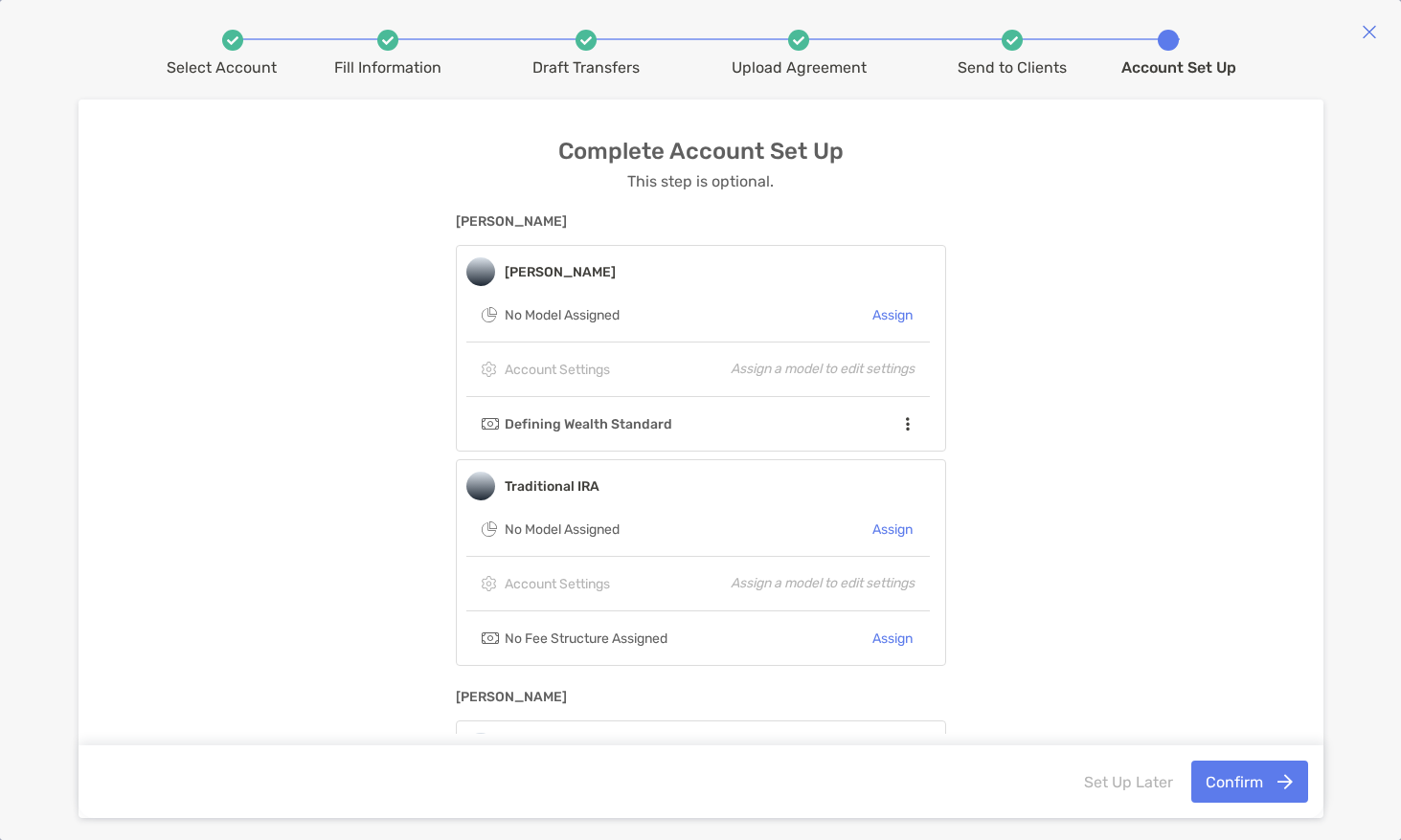
click at [1113, 782] on div "Set Up Later Confirm" at bounding box center [1189, 781] width 236 height 42
click at [1215, 780] on button "Confirm" at bounding box center [1249, 781] width 117 height 42
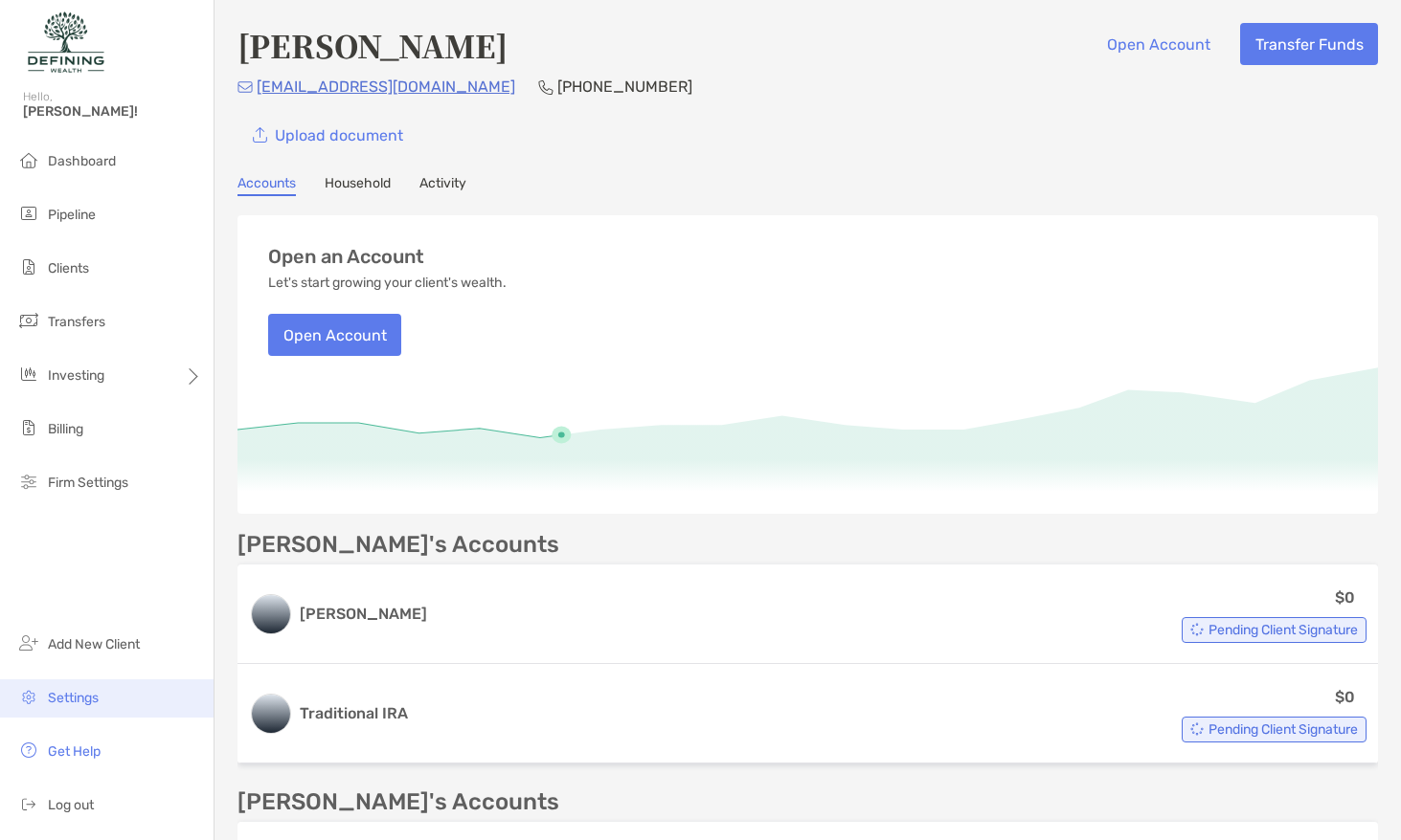
click at [126, 696] on li "Settings" at bounding box center [107, 699] width 213 height 38
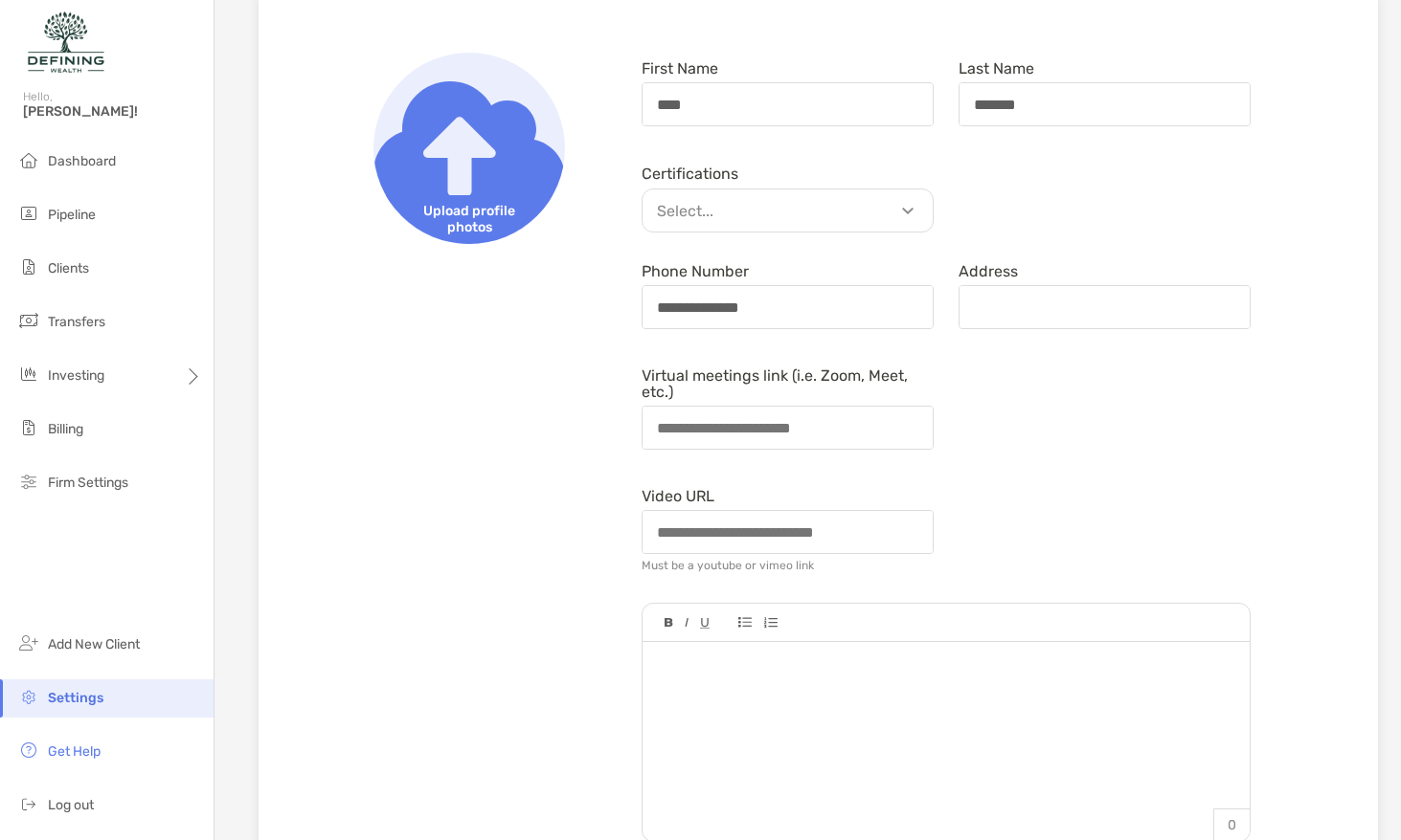
scroll to position [245, 0]
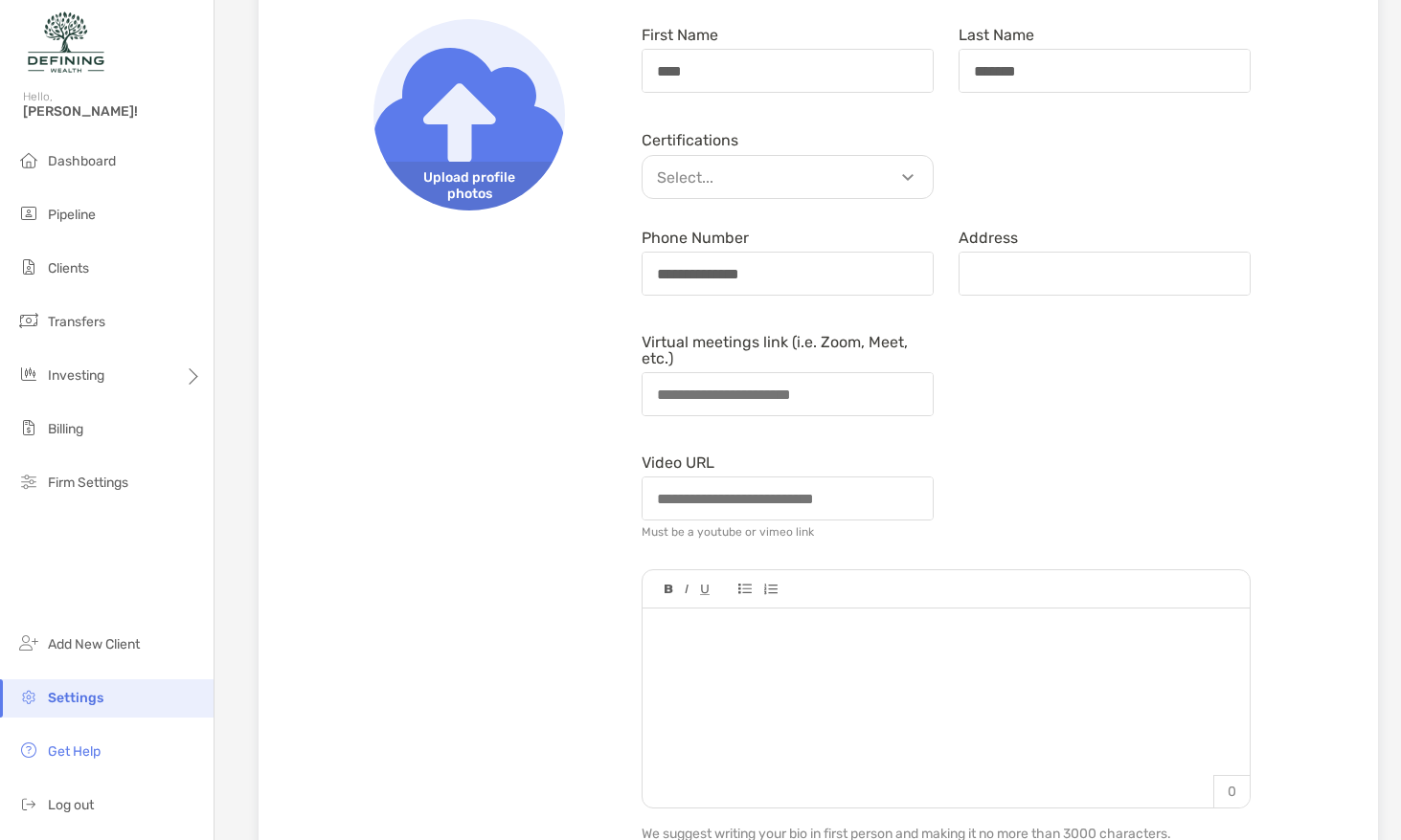
click at [457, 93] on img at bounding box center [469, 114] width 191 height 191
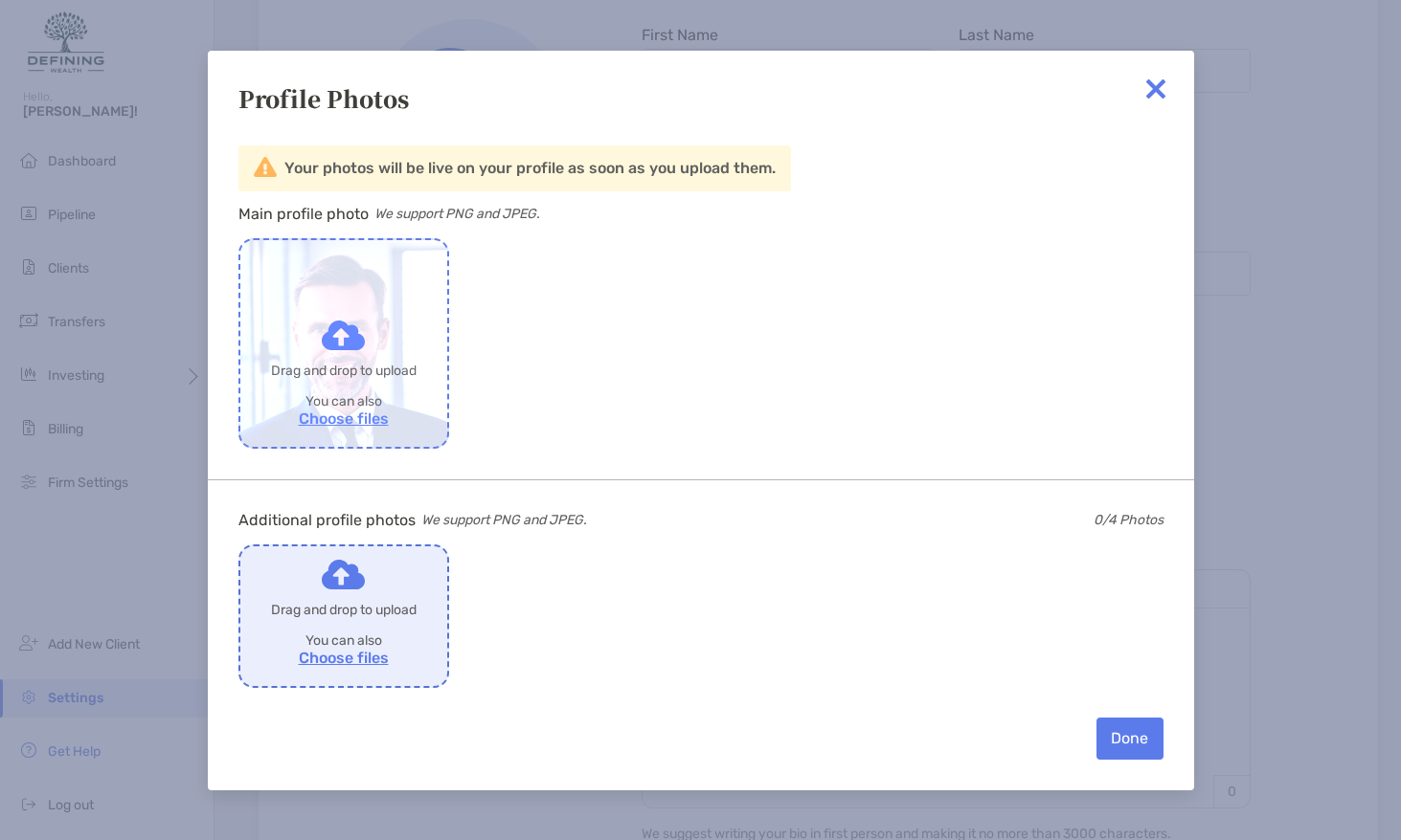
click at [390, 375] on label "Drop to share with Zoe" at bounding box center [344, 343] width 207 height 207
click at [0, 0] on input "Drop to share with Zoe" at bounding box center [0, 0] width 0 height 0
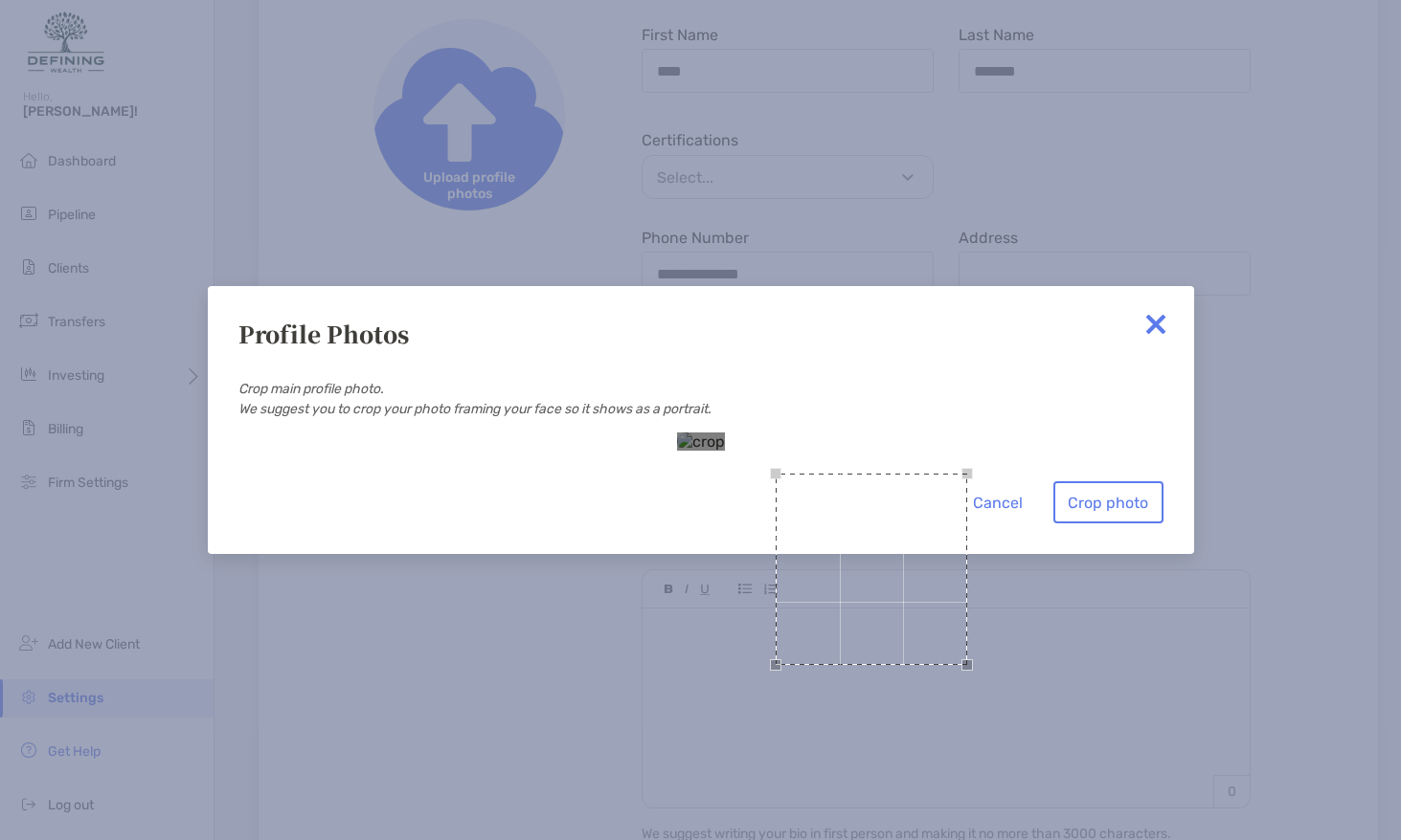
click at [776, 474] on div "Use the arrow keys to move the crop selection area" at bounding box center [871, 569] width 191 height 191
click at [725, 451] on div at bounding box center [701, 442] width 48 height 18
click at [1156, 306] on img at bounding box center [1155, 324] width 38 height 38
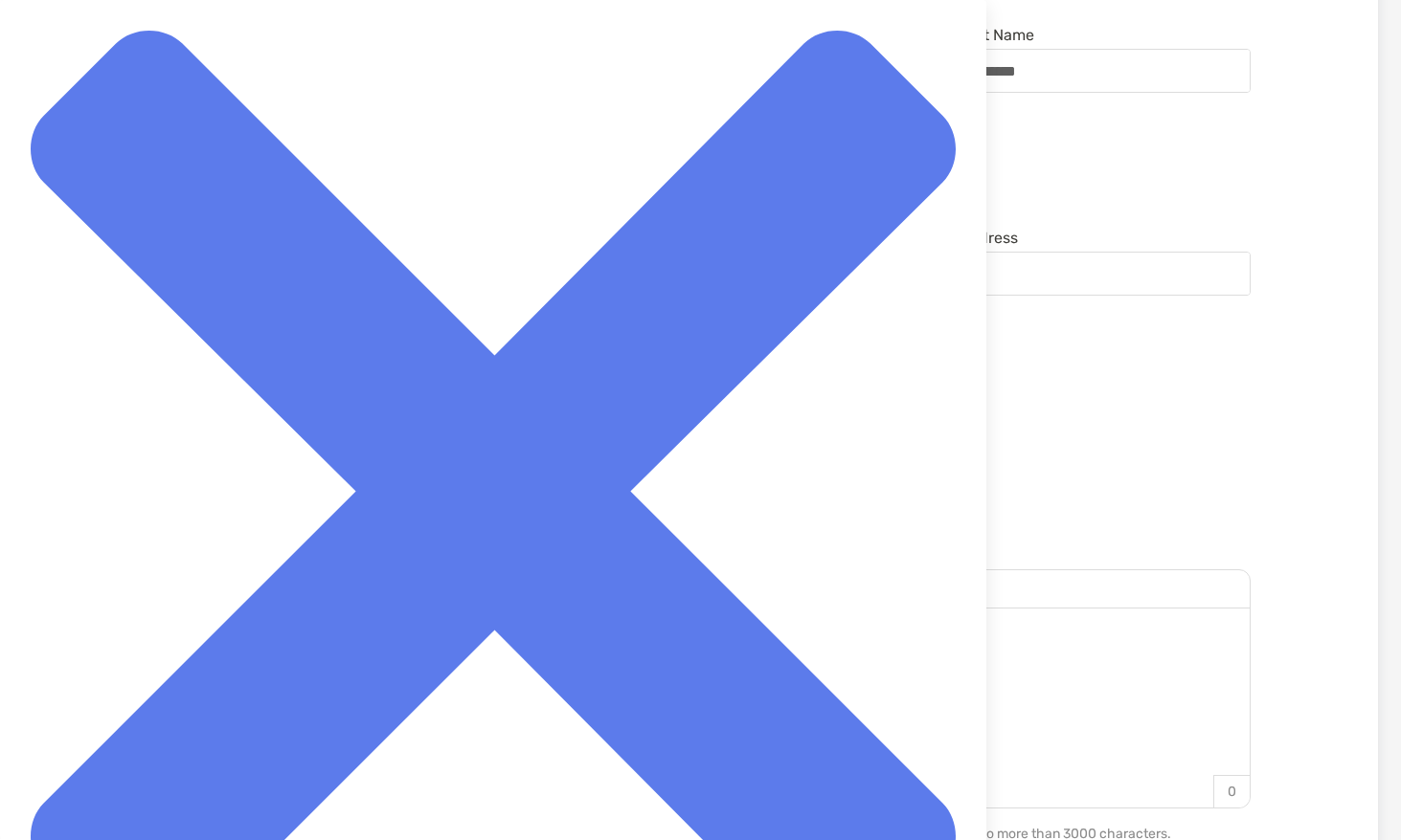
scroll to position [241, 0]
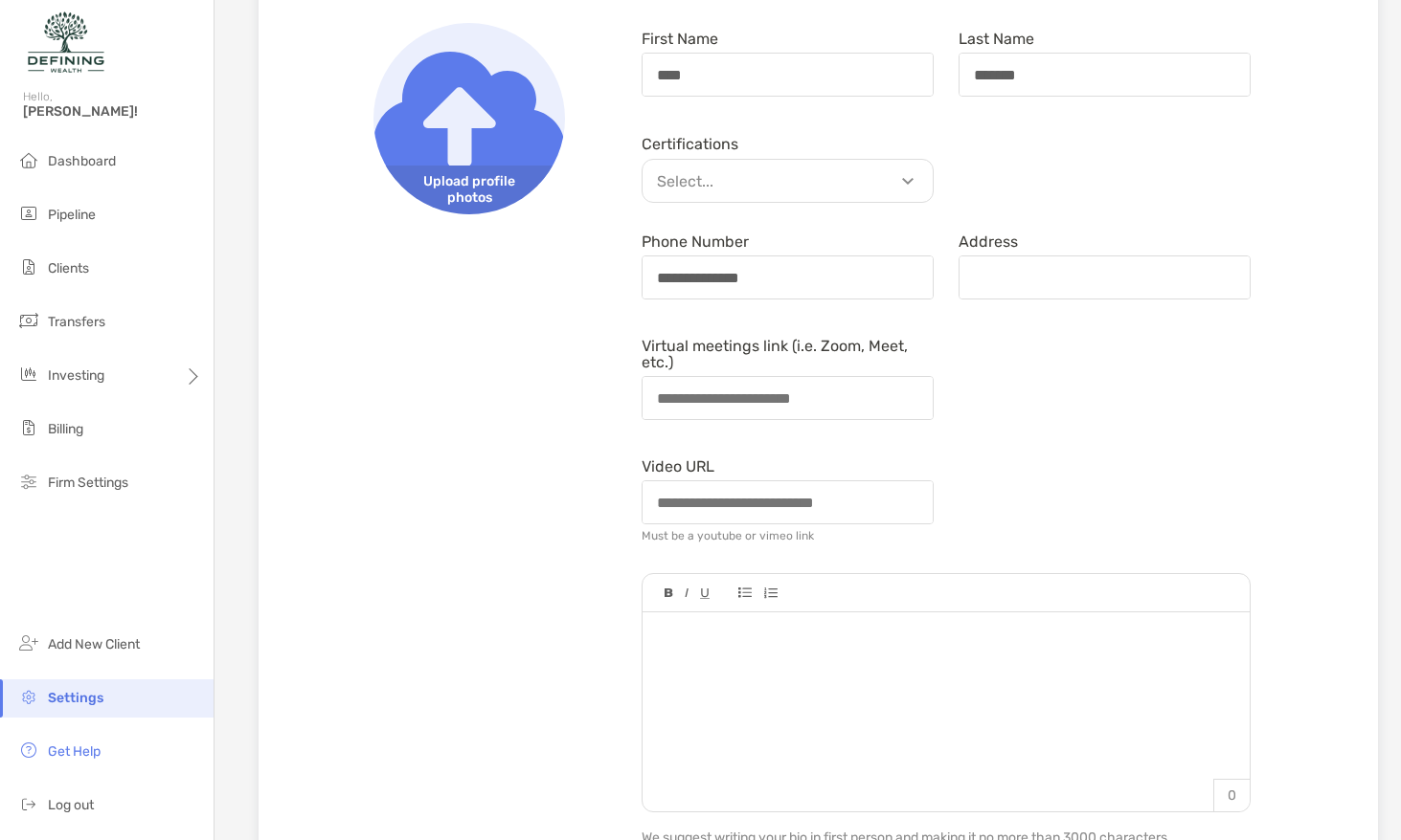
click at [501, 149] on img at bounding box center [469, 118] width 191 height 191
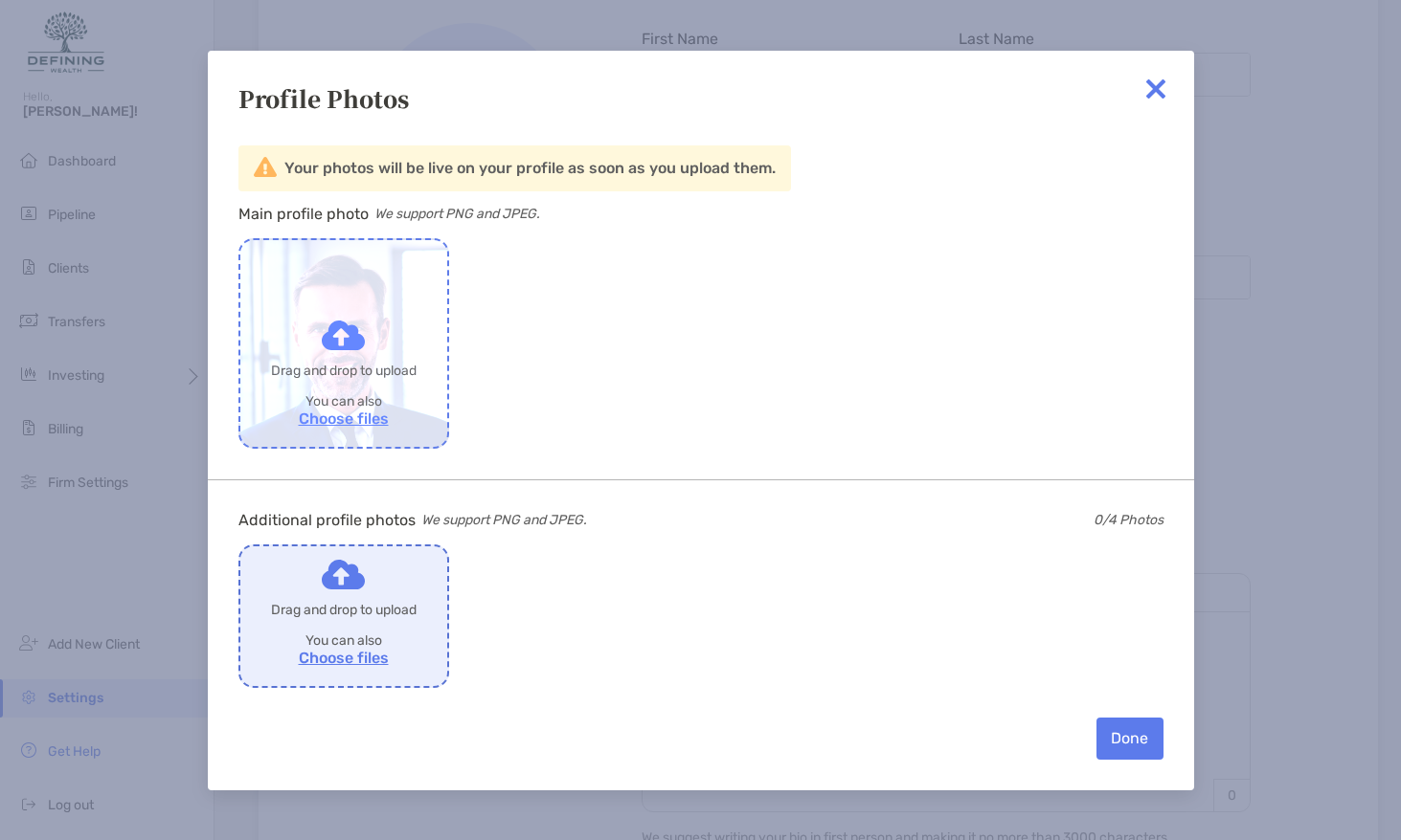
click at [358, 364] on label "Drop to share with Zoe" at bounding box center [344, 343] width 207 height 207
click at [0, 0] on input "Drop to share with Zoe" at bounding box center [0, 0] width 0 height 0
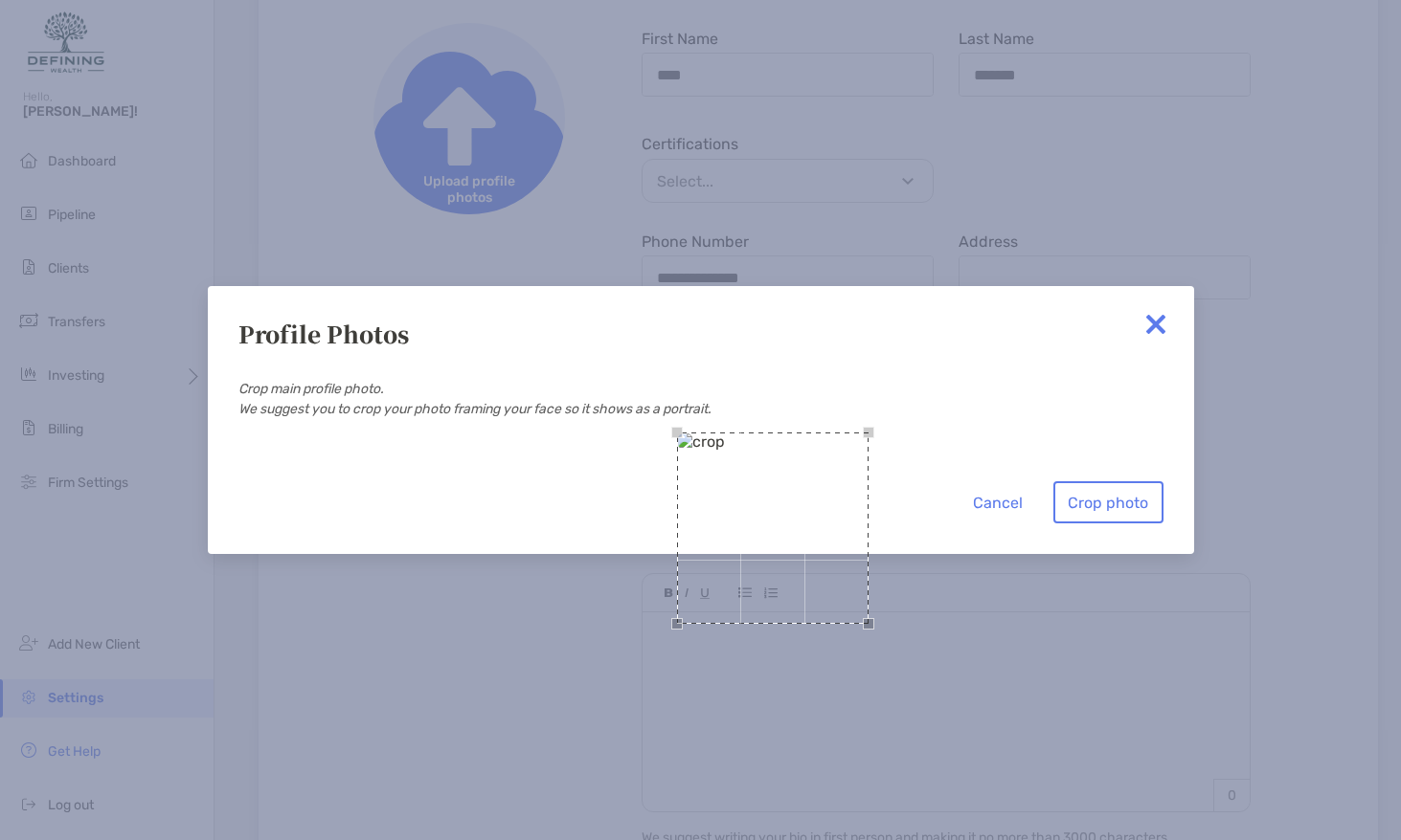
click at [677, 433] on div "Use the arrow keys to move the crop selection area" at bounding box center [773, 528] width 191 height 191
click at [893, 524] on div "Cancel Crop photo" at bounding box center [700, 478] width 925 height 91
click at [899, 524] on div "Cancel Crop photo" at bounding box center [700, 478] width 925 height 91
click at [788, 438] on div "Use the arrow keys to move the crop selection area" at bounding box center [864, 623] width 375 height 375
click at [1130, 524] on button "Crop photo" at bounding box center [1108, 503] width 111 height 42
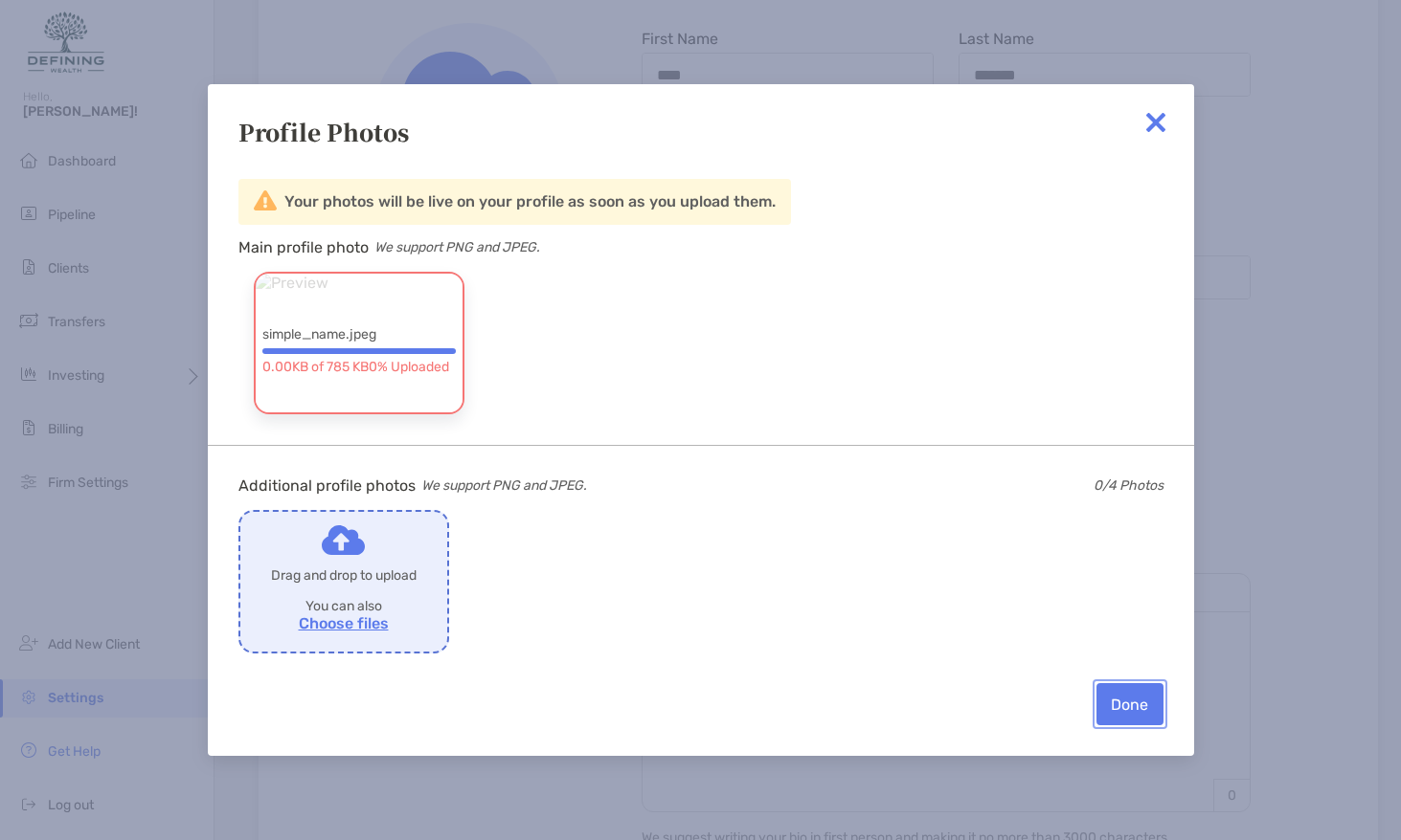
click at [1139, 702] on button "Done" at bounding box center [1129, 705] width 67 height 42
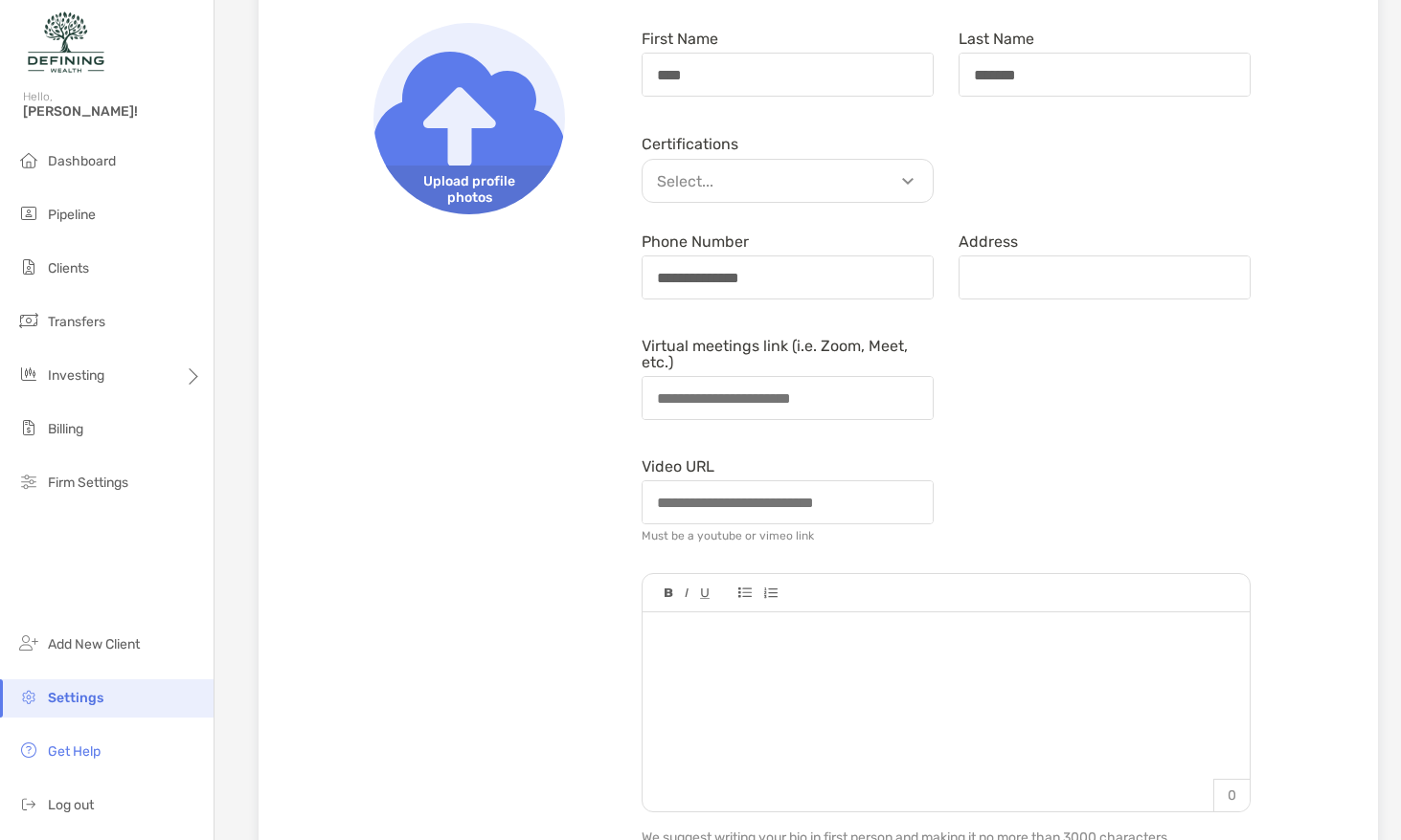
click at [452, 162] on img at bounding box center [469, 118] width 191 height 191
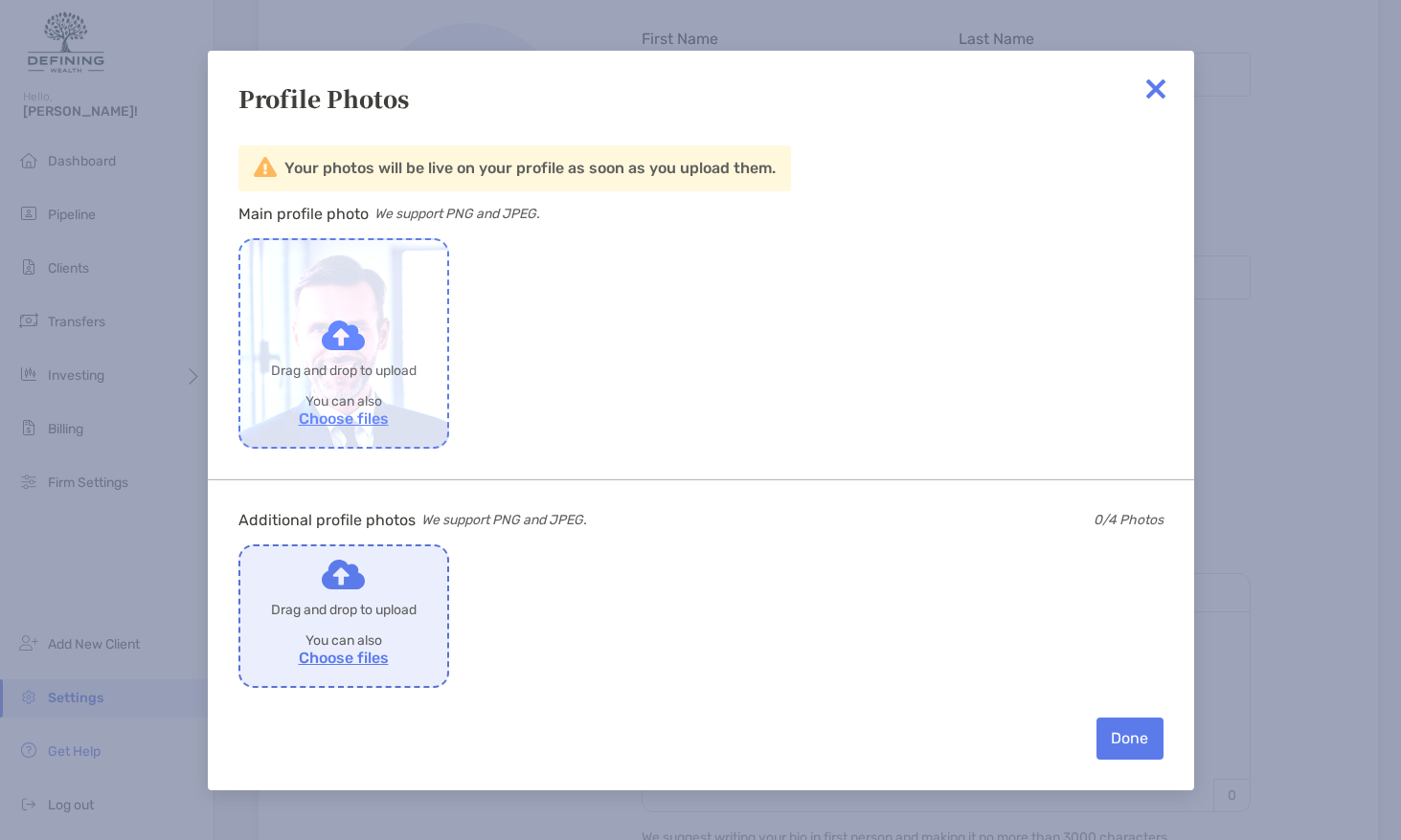
click at [373, 315] on label "Drop to share with Zoe" at bounding box center [344, 343] width 207 height 207
click at [0, 0] on input "Drop to share with Zoe" at bounding box center [0, 0] width 0 height 0
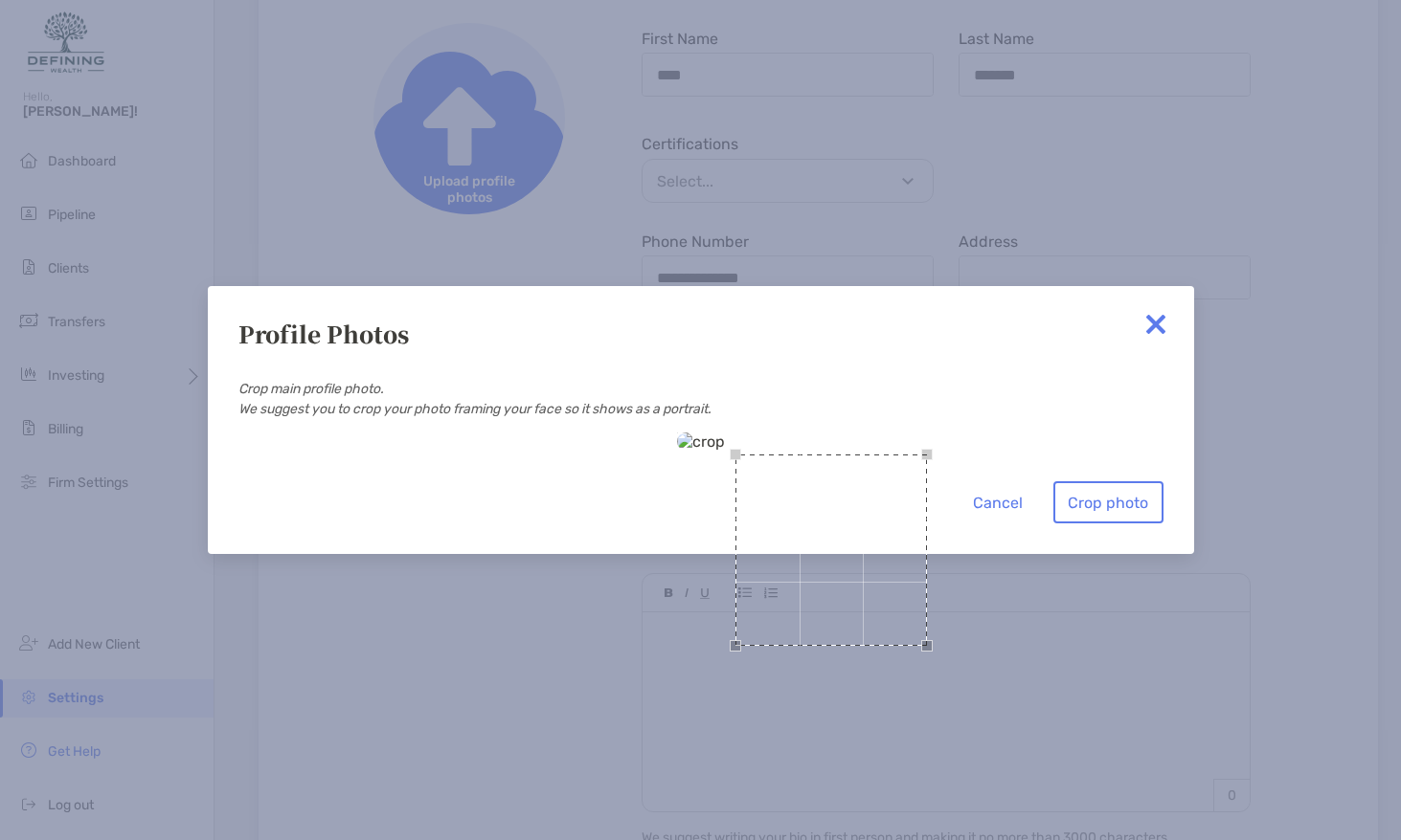
click at [735, 455] on div "Use the arrow keys to move the crop selection area" at bounding box center [830, 550] width 191 height 191
click at [837, 455] on div "Use the arrow keys to move the crop selection area" at bounding box center [869, 589] width 269 height 269
click at [772, 433] on div "Use the arrow keys to move the crop selection area" at bounding box center [862, 567] width 269 height 269
click at [1143, 524] on button "Crop photo" at bounding box center [1108, 503] width 111 height 42
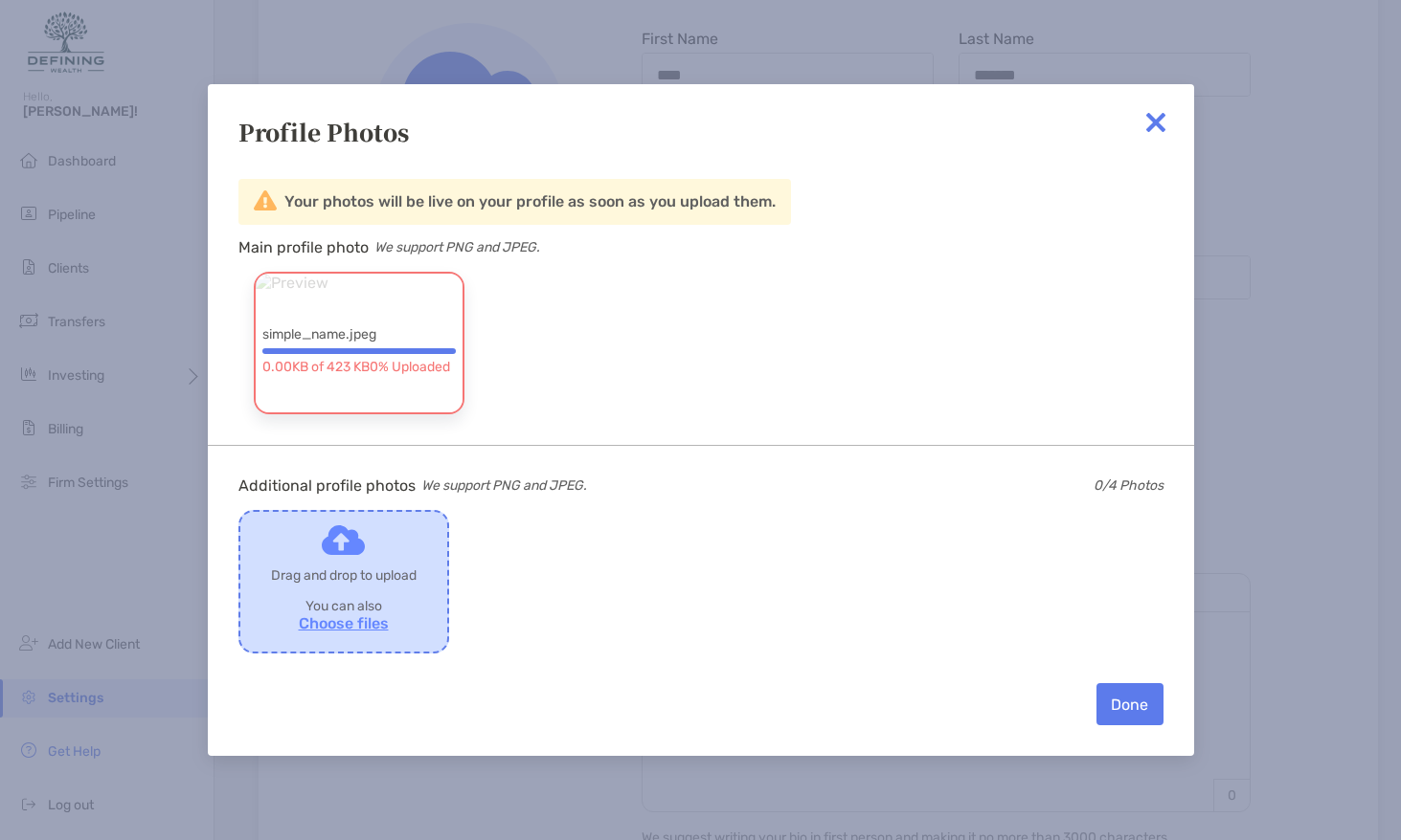
click at [388, 557] on label "Drop to share with Zoe" at bounding box center [344, 581] width 207 height 139
click at [0, 0] on input "Drop to share with Zoe" at bounding box center [0, 0] width 0 height 0
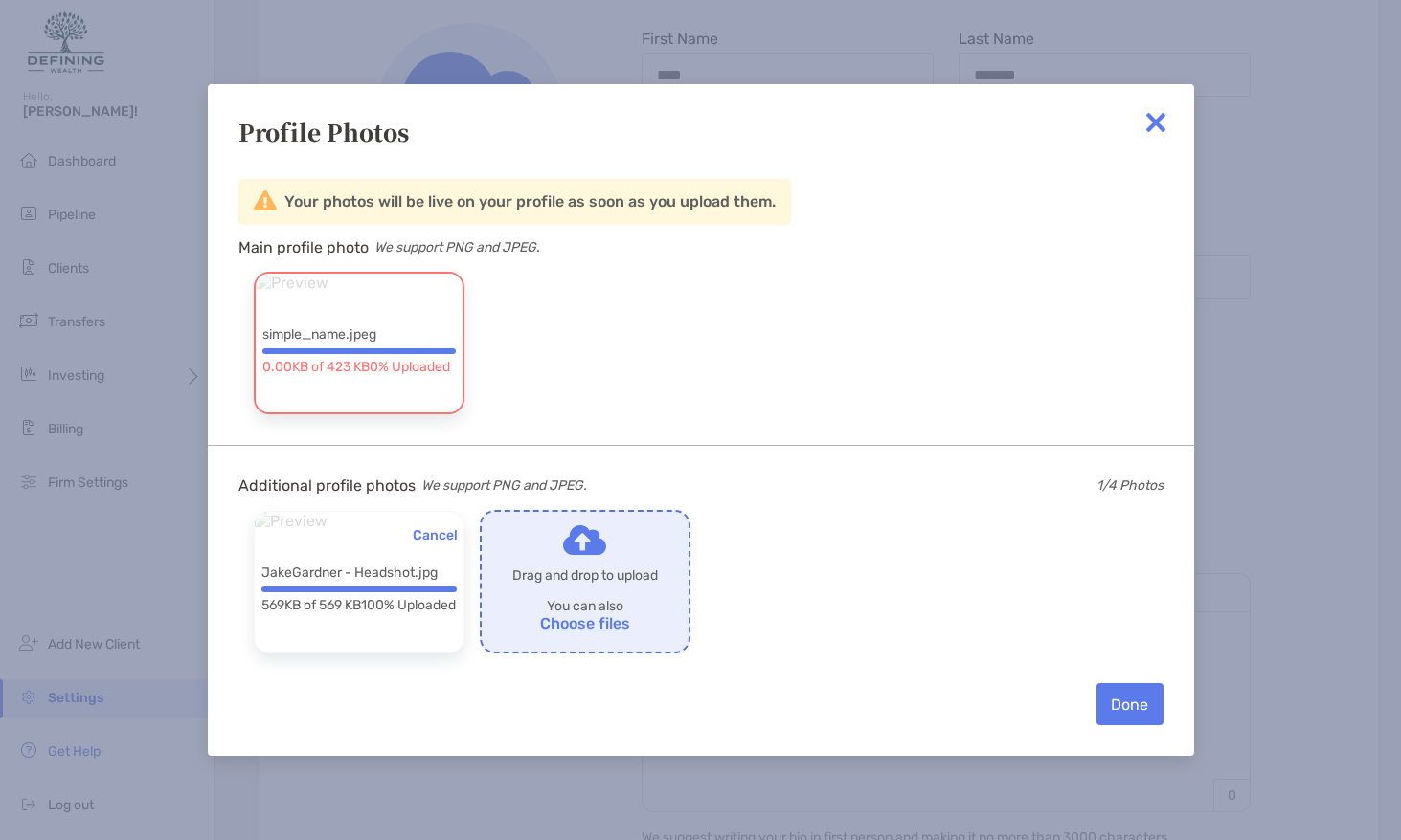
click at [352, 310] on div "simple_name.jpeg 0.00KB of 423 KB 0% Uploaded" at bounding box center [359, 342] width 207 height 138
click at [355, 363] on span "0.00KB of 423 KB 0% Uploaded" at bounding box center [355, 367] width 187 height 16
drag, startPoint x: 406, startPoint y: 561, endPoint x: 500, endPoint y: 457, distance: 140.2
click at [497, 460] on div "Additional profile photos We support PNG and JPEG. 1 /4 Photos Cancel JakeGardn…" at bounding box center [700, 549] width 925 height 208
click at [428, 398] on div "simple_name.jpeg 0.00KB of 423 KB 0% Uploaded" at bounding box center [359, 342] width 207 height 138
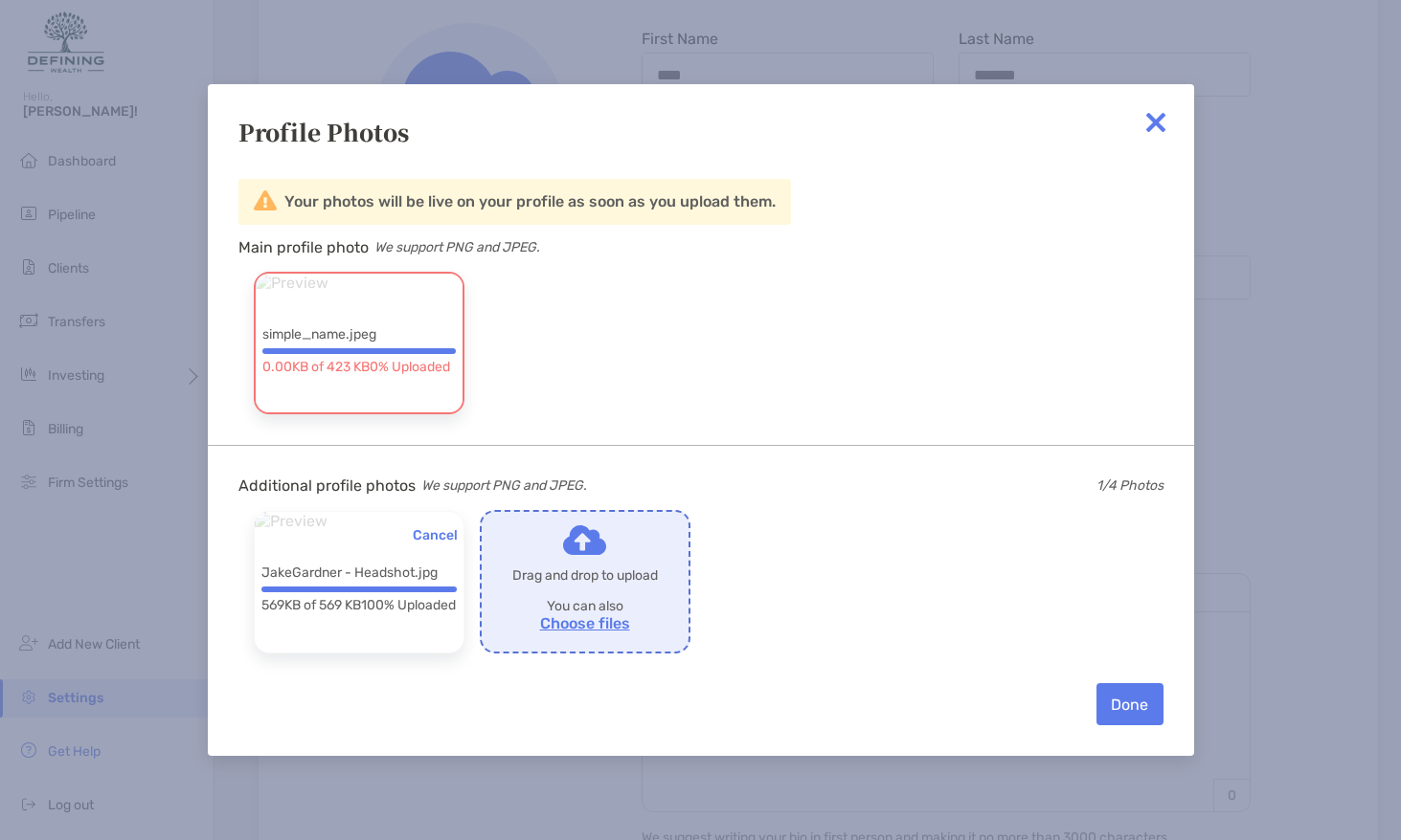
click at [1159, 124] on img at bounding box center [1155, 122] width 38 height 38
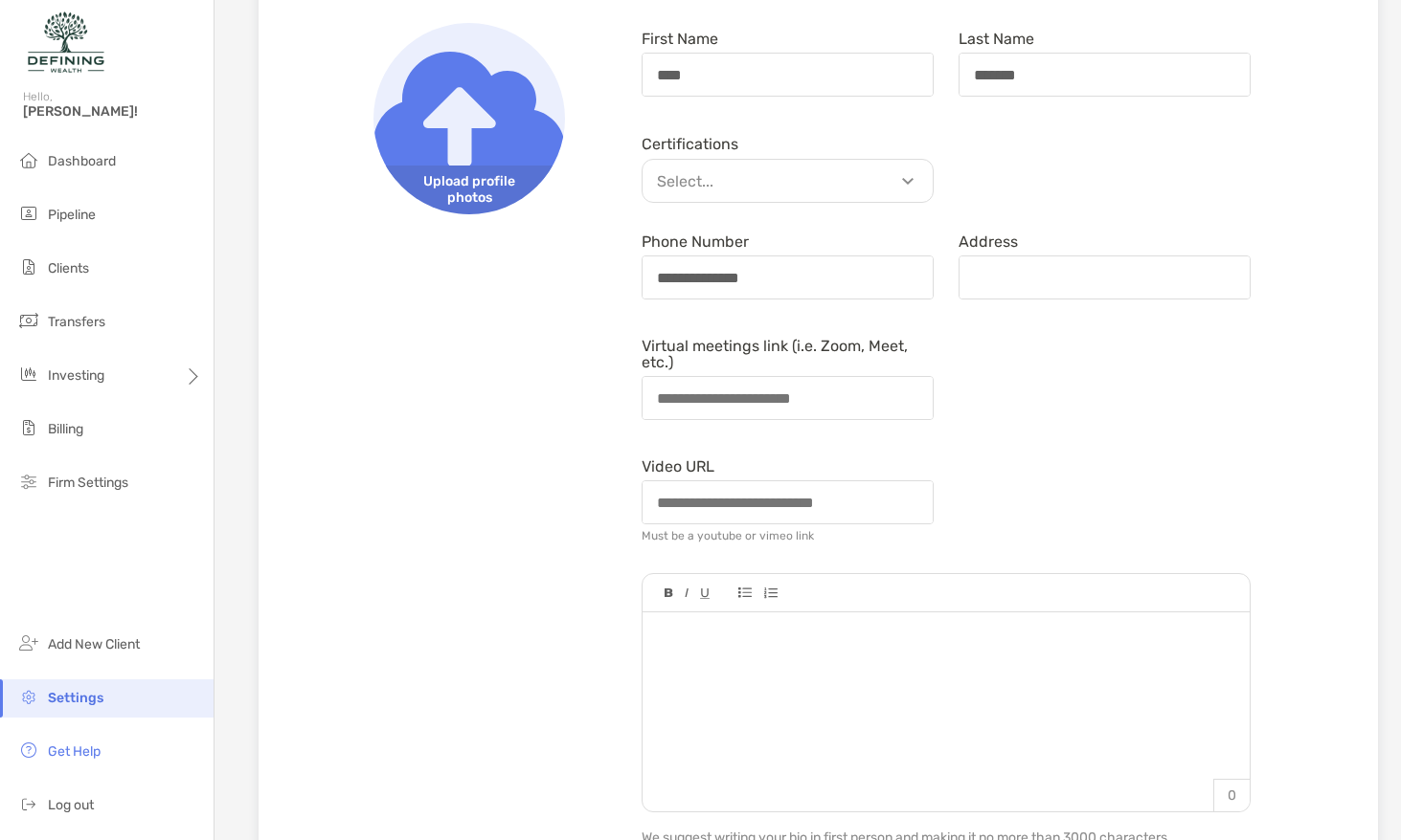
click at [473, 178] on span "Upload profile photos" at bounding box center [469, 189] width 191 height 49
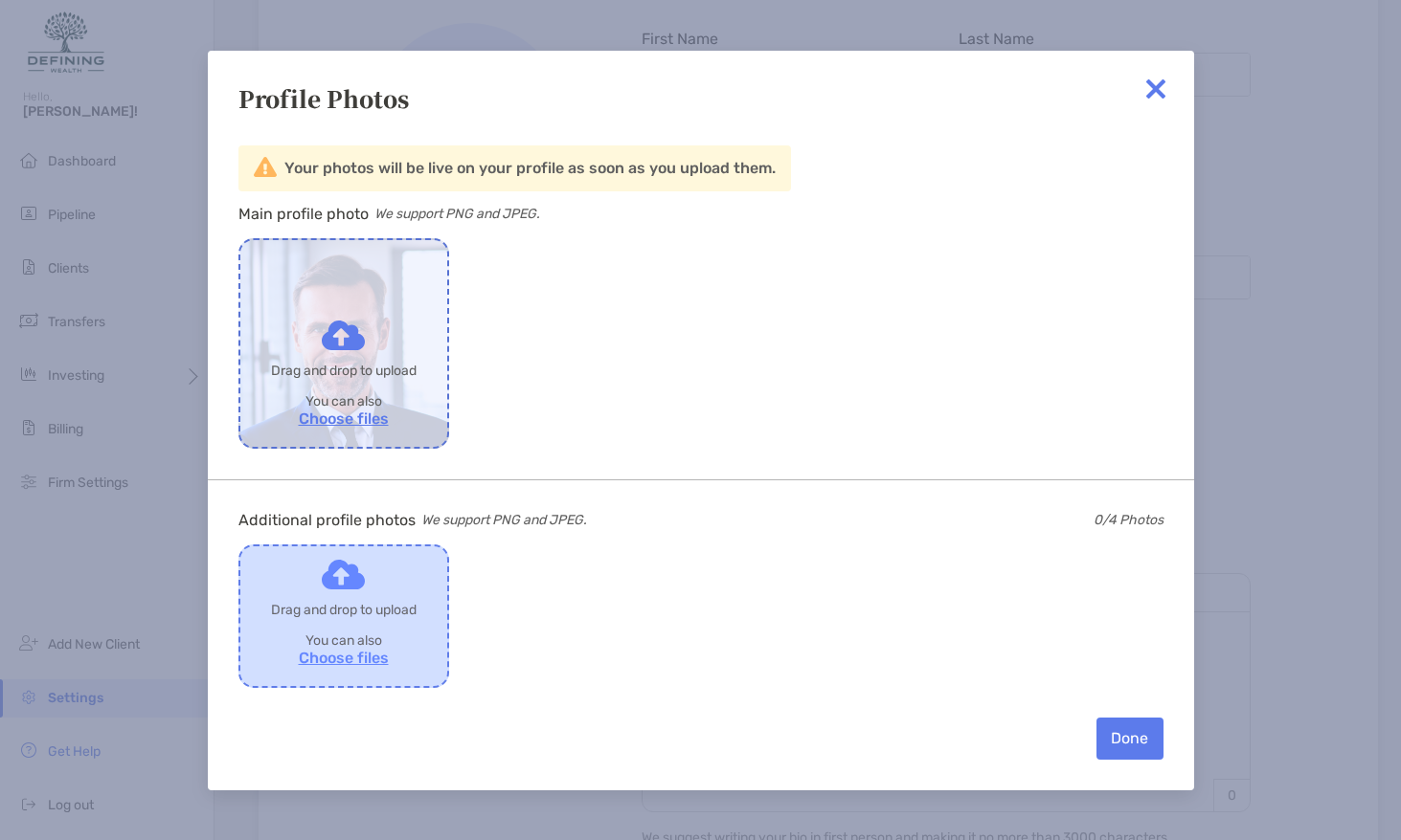
click at [347, 613] on label "Drop to share with Zoe" at bounding box center [344, 616] width 207 height 139
click at [0, 0] on input "Drop to share with Zoe" at bounding box center [0, 0] width 0 height 0
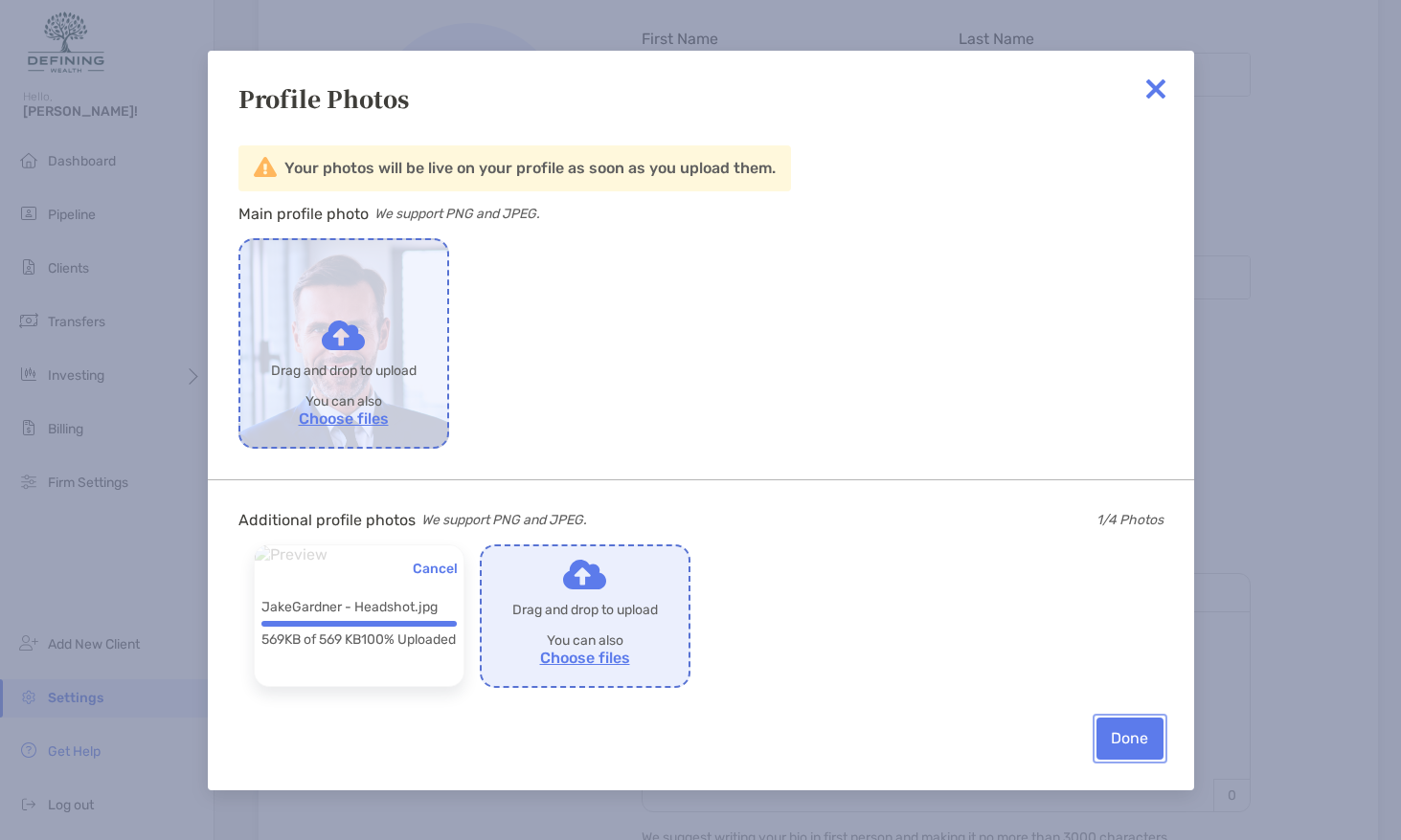
click at [1139, 741] on button "Done" at bounding box center [1129, 738] width 67 height 42
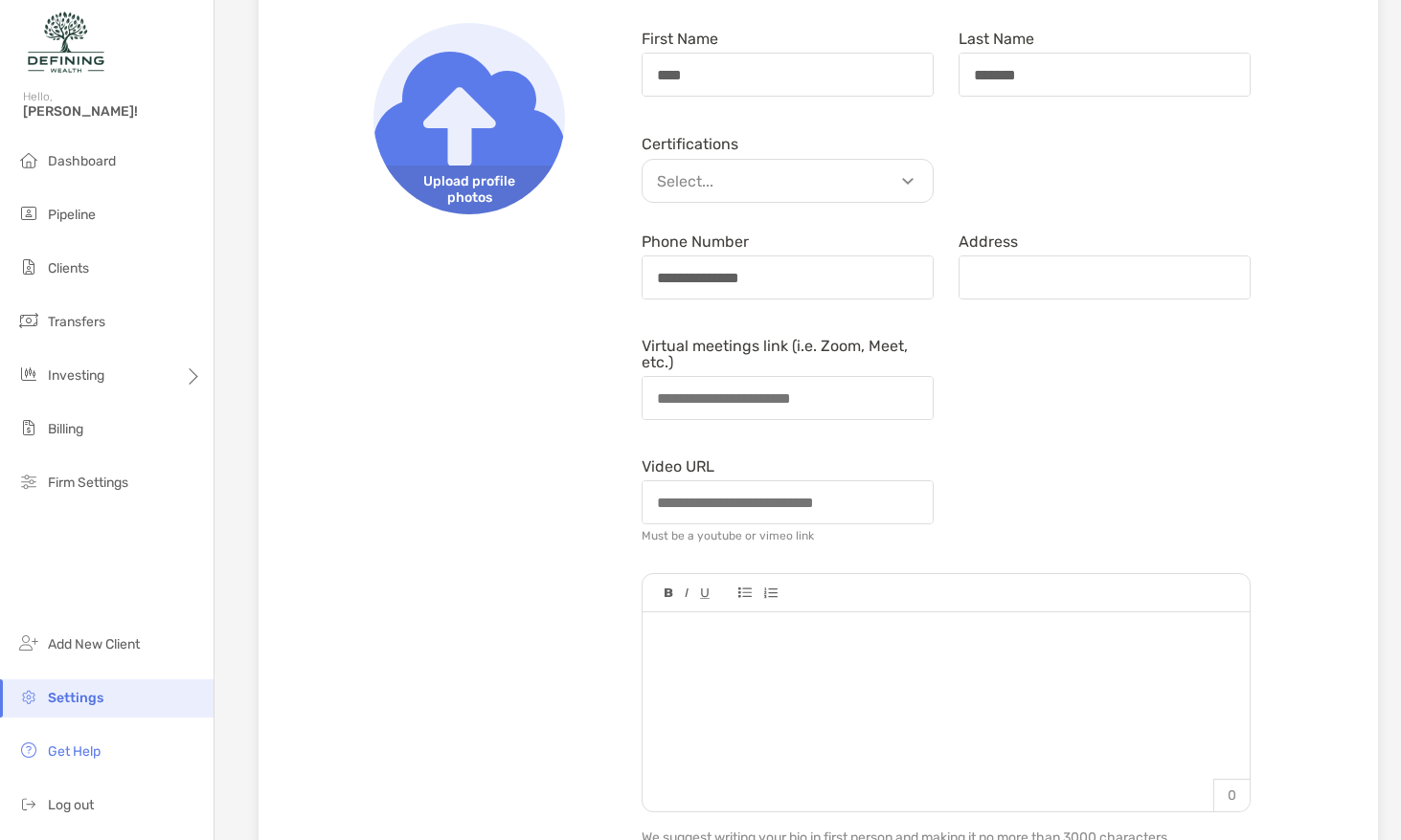
click at [497, 170] on span "Upload profile photos" at bounding box center [469, 189] width 191 height 49
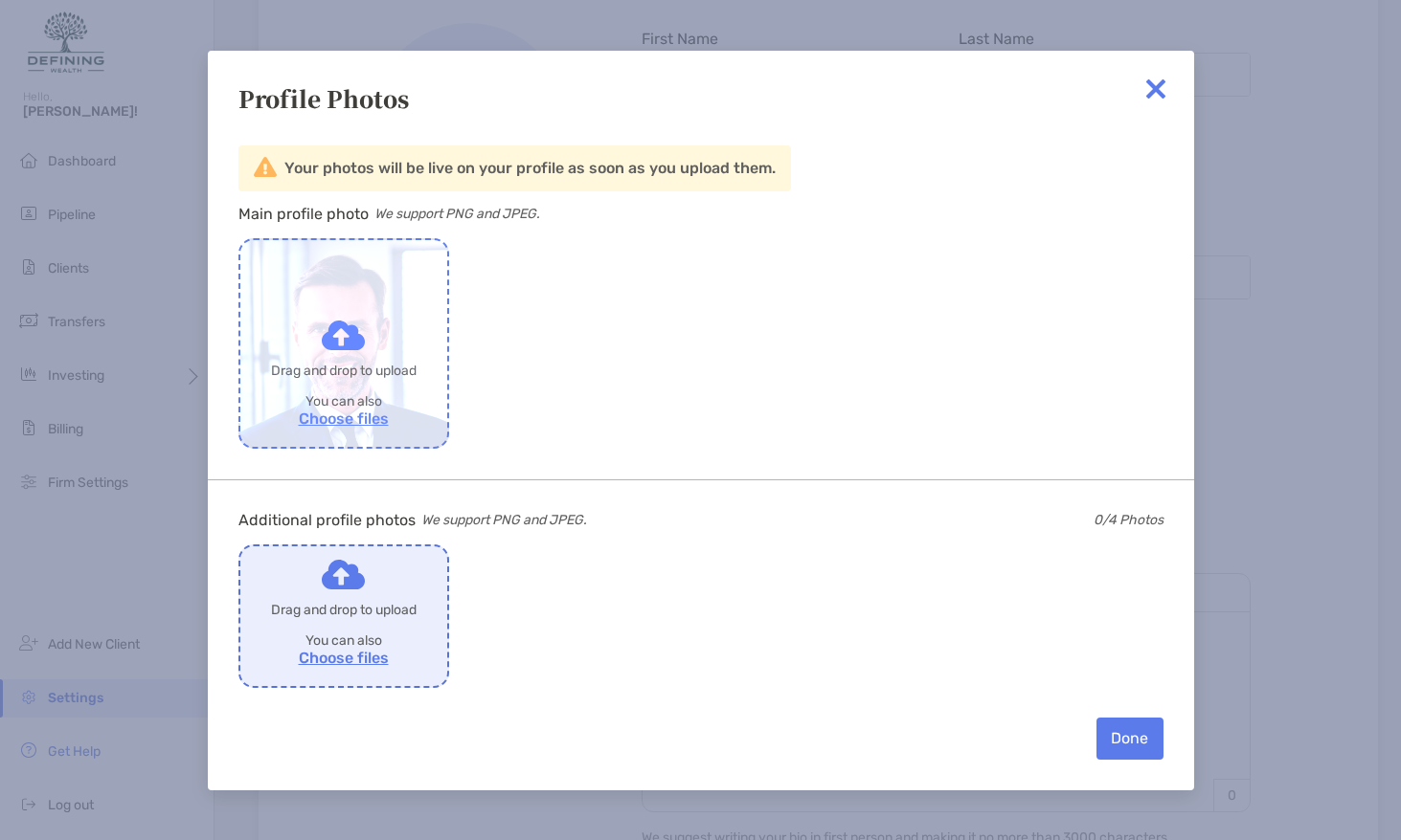
click at [344, 345] on label "Drop to share with Zoe" at bounding box center [344, 343] width 207 height 207
click at [0, 0] on input "Drop to share with Zoe" at bounding box center [0, 0] width 0 height 0
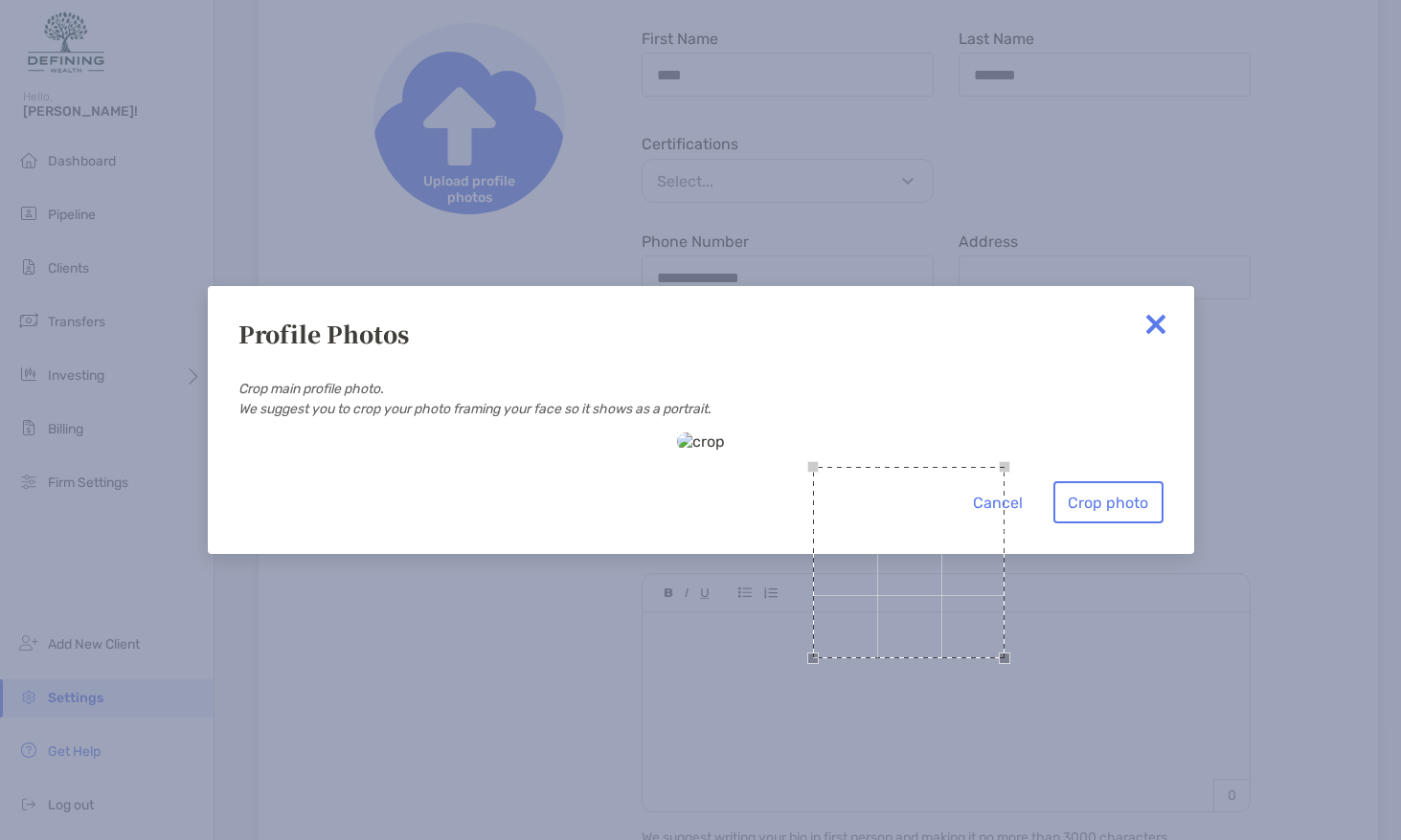
click at [813, 467] on div "Use the arrow keys to move the crop selection area" at bounding box center [908, 562] width 191 height 191
click at [1044, 699] on div "Use the arrow keys to move the south east drag handle to change the crop select…" at bounding box center [1050, 705] width 12 height 12
click at [793, 468] on div "Use the arrow keys to move the crop selection area" at bounding box center [910, 585] width 236 height 236
click at [1110, 524] on button "Crop photo" at bounding box center [1108, 503] width 111 height 42
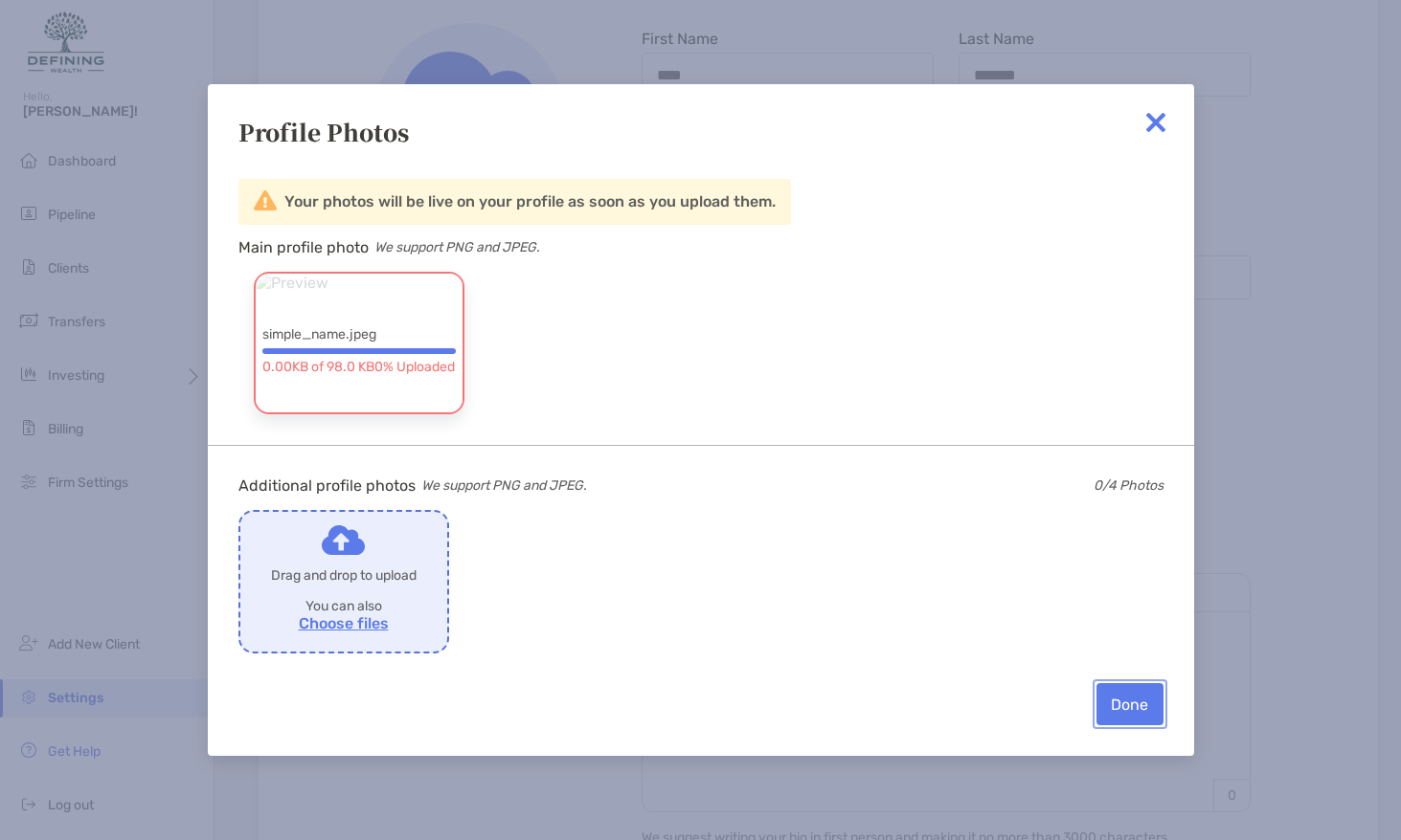
click at [1118, 720] on button "Done" at bounding box center [1129, 705] width 67 height 42
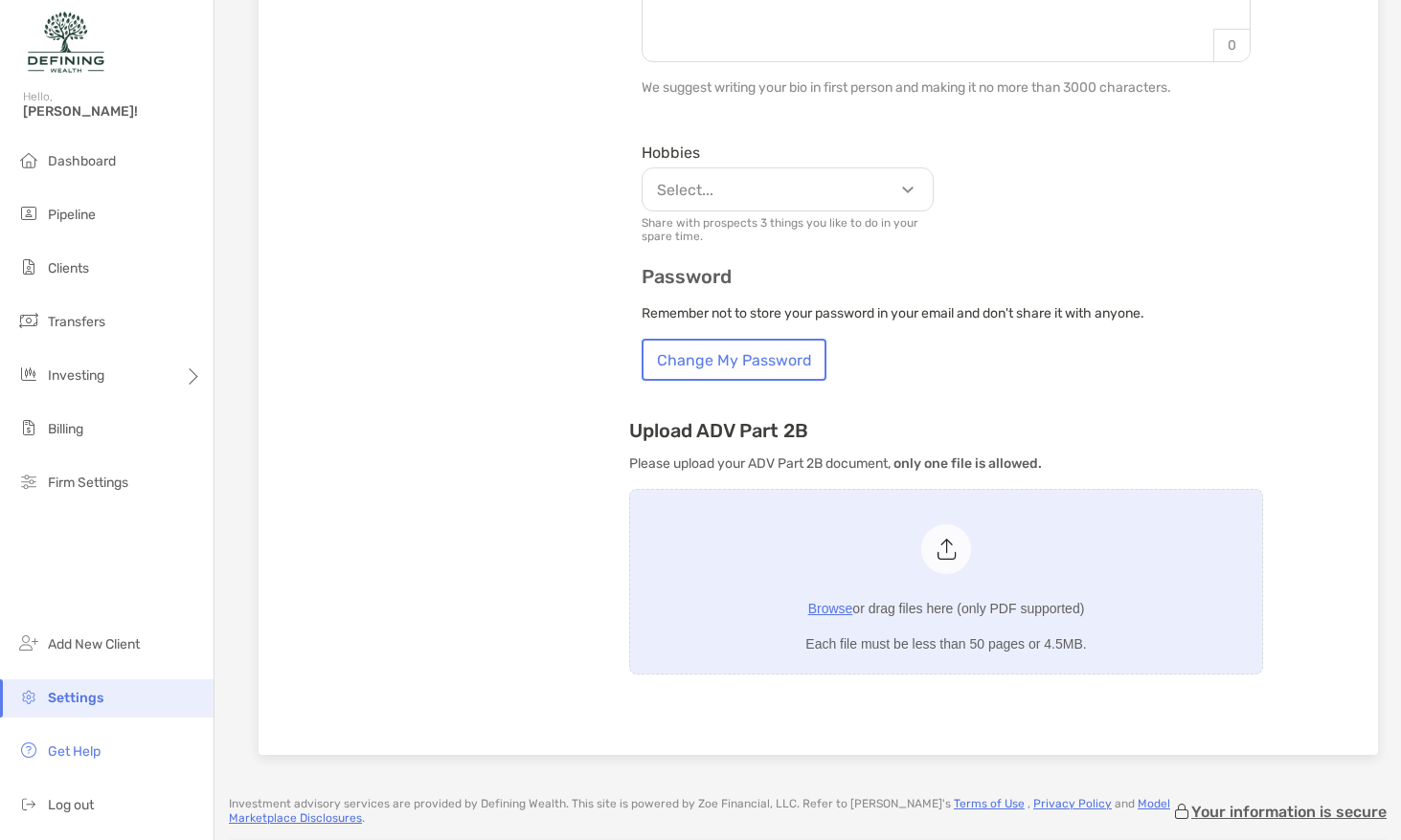
scroll to position [993, 0]
click at [867, 176] on p "Select..." at bounding box center [792, 188] width 290 height 24
click at [978, 192] on div "Hobbies Select... Share with prospects 3 things you like to do in your spare ti…" at bounding box center [946, 188] width 634 height 107
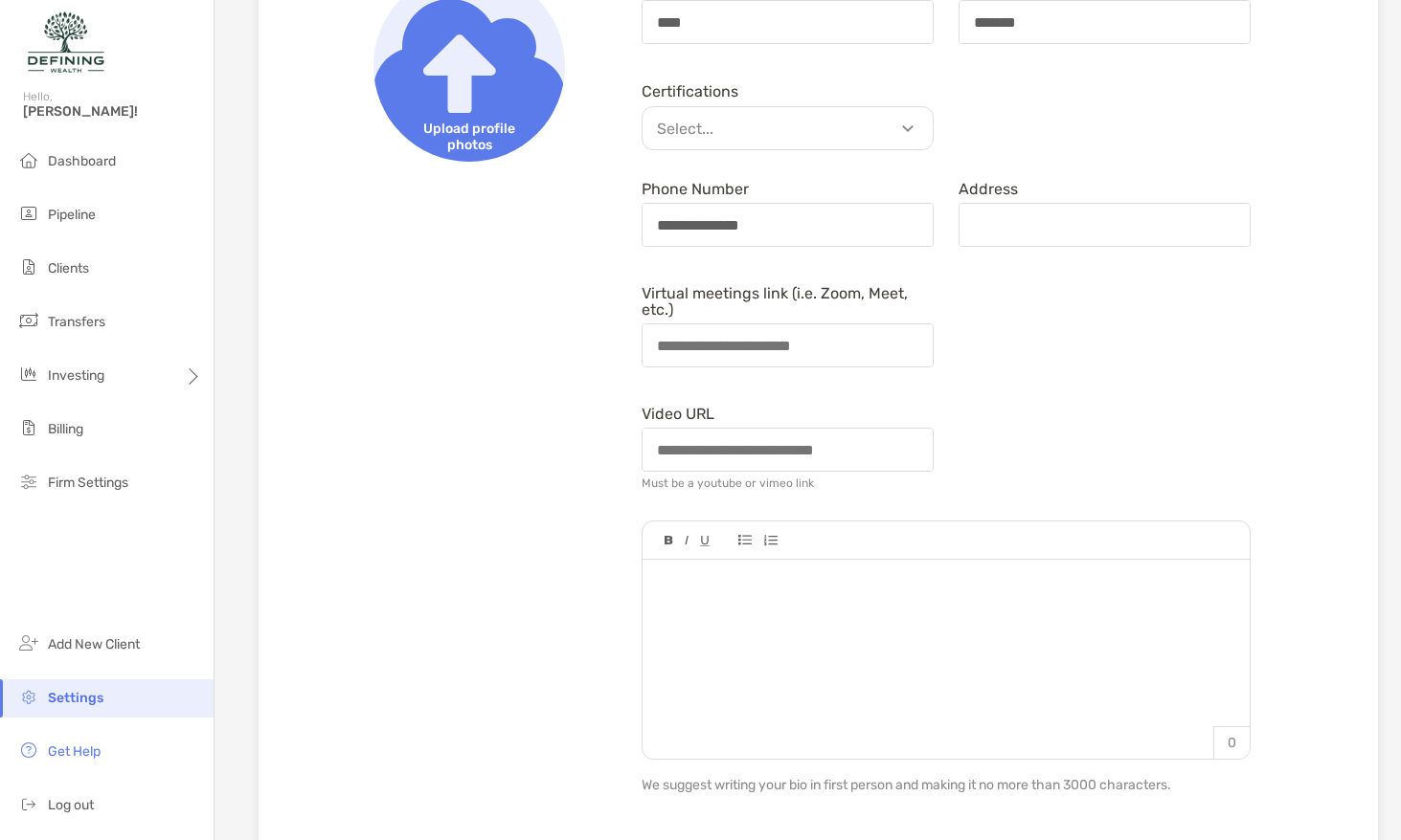
scroll to position [0, 0]
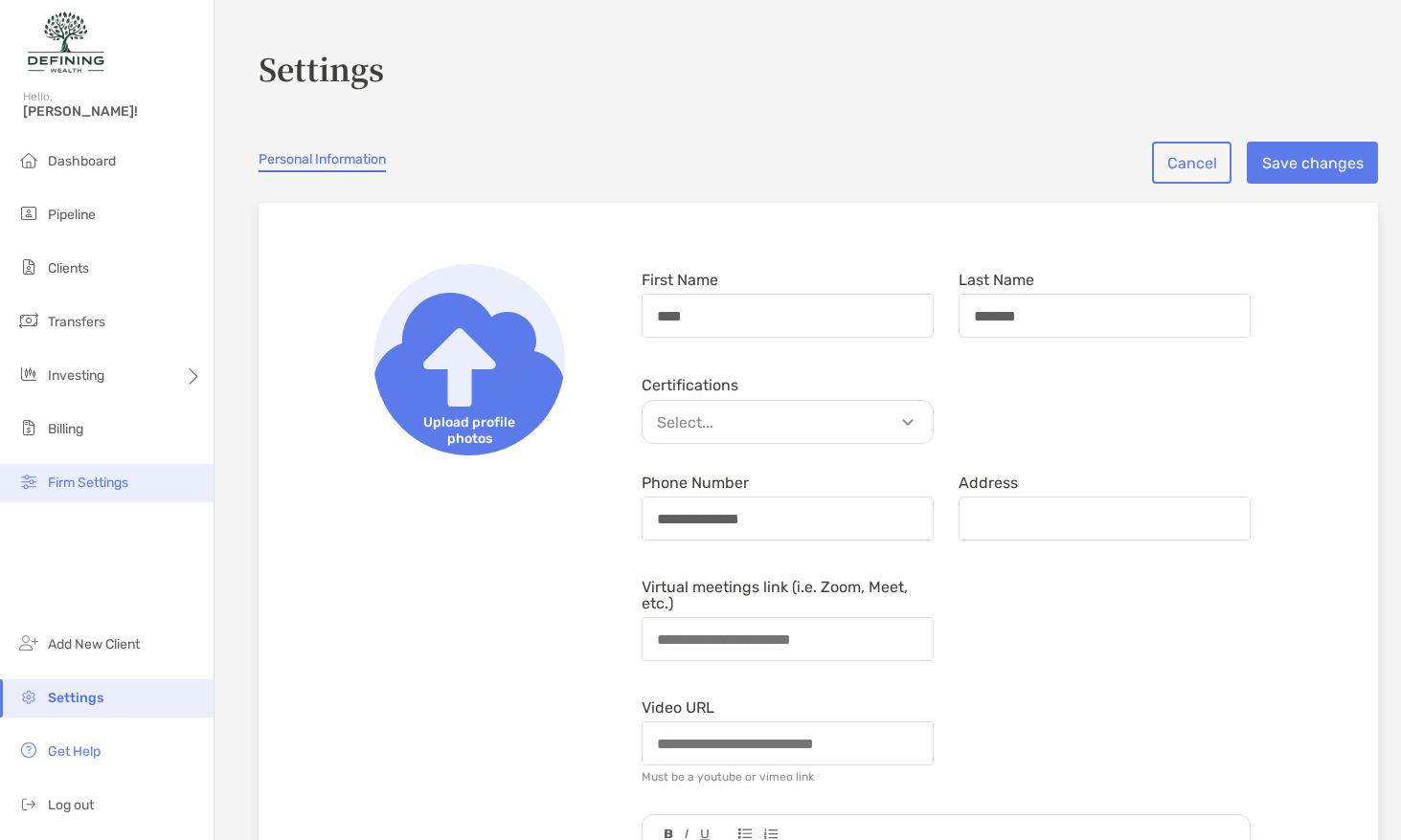
click at [102, 480] on span "Firm Settings" at bounding box center [88, 483] width 81 height 16
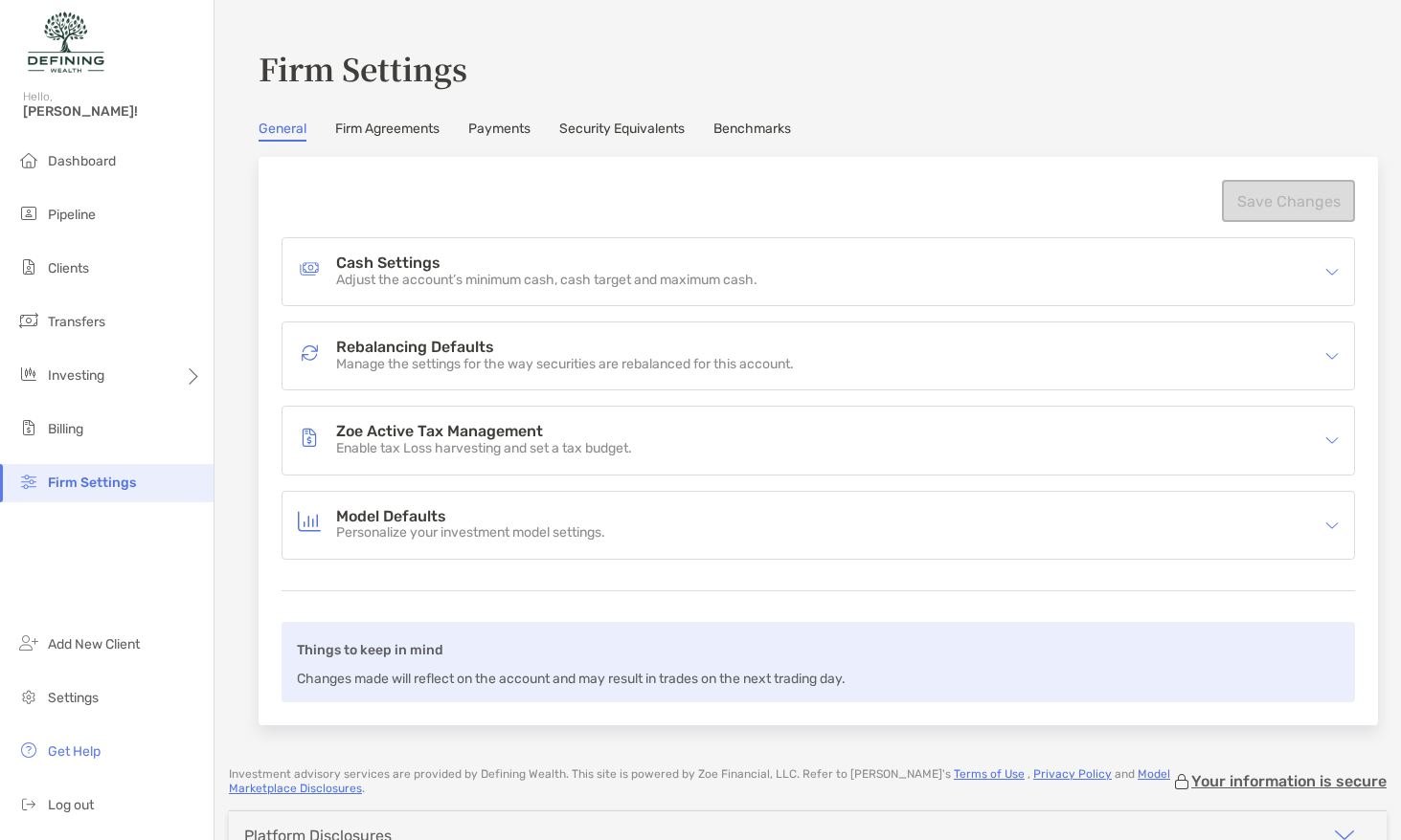
click at [409, 133] on link "Firm Agreements" at bounding box center [387, 130] width 105 height 21
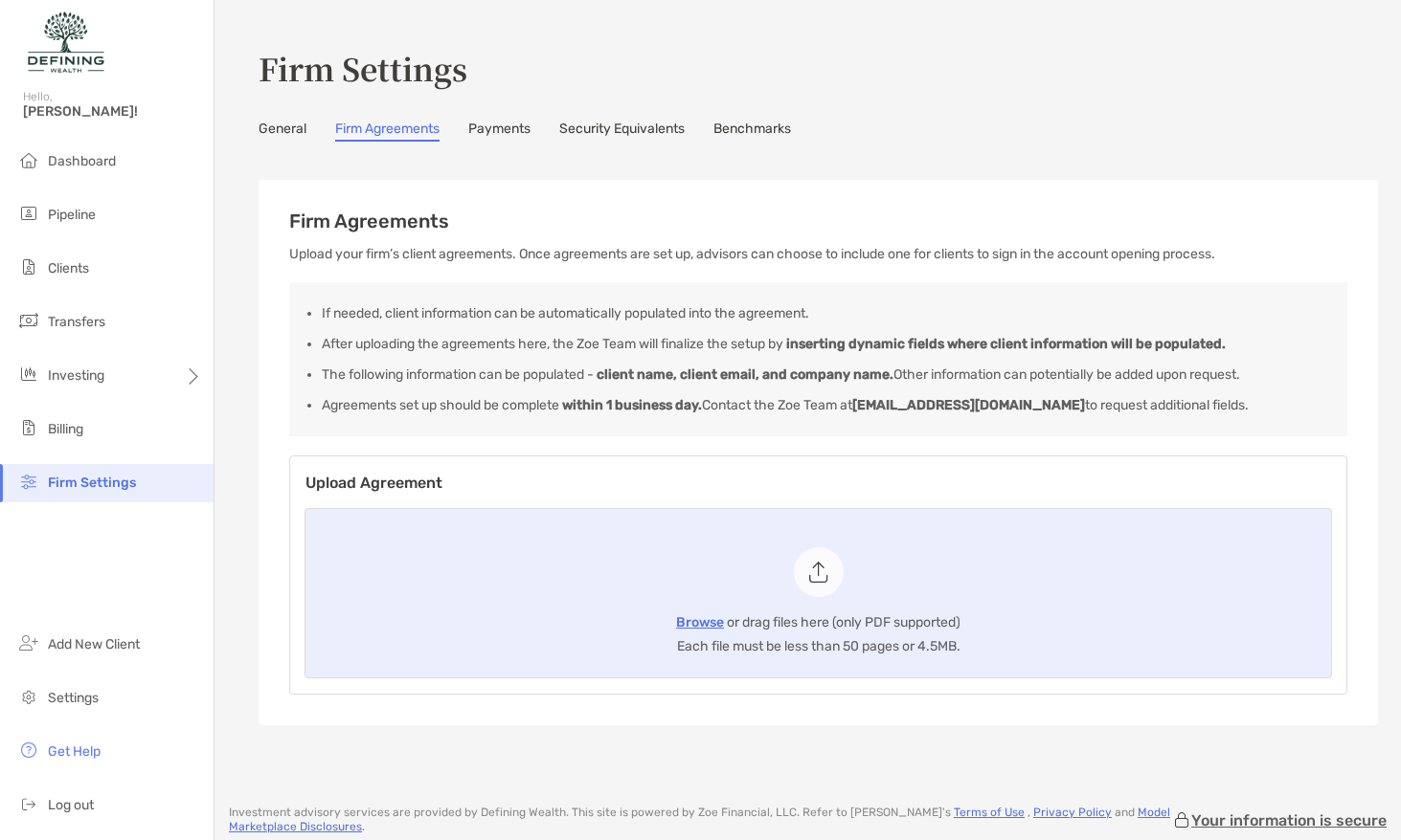
click at [495, 129] on link "Payments" at bounding box center [499, 130] width 62 height 21
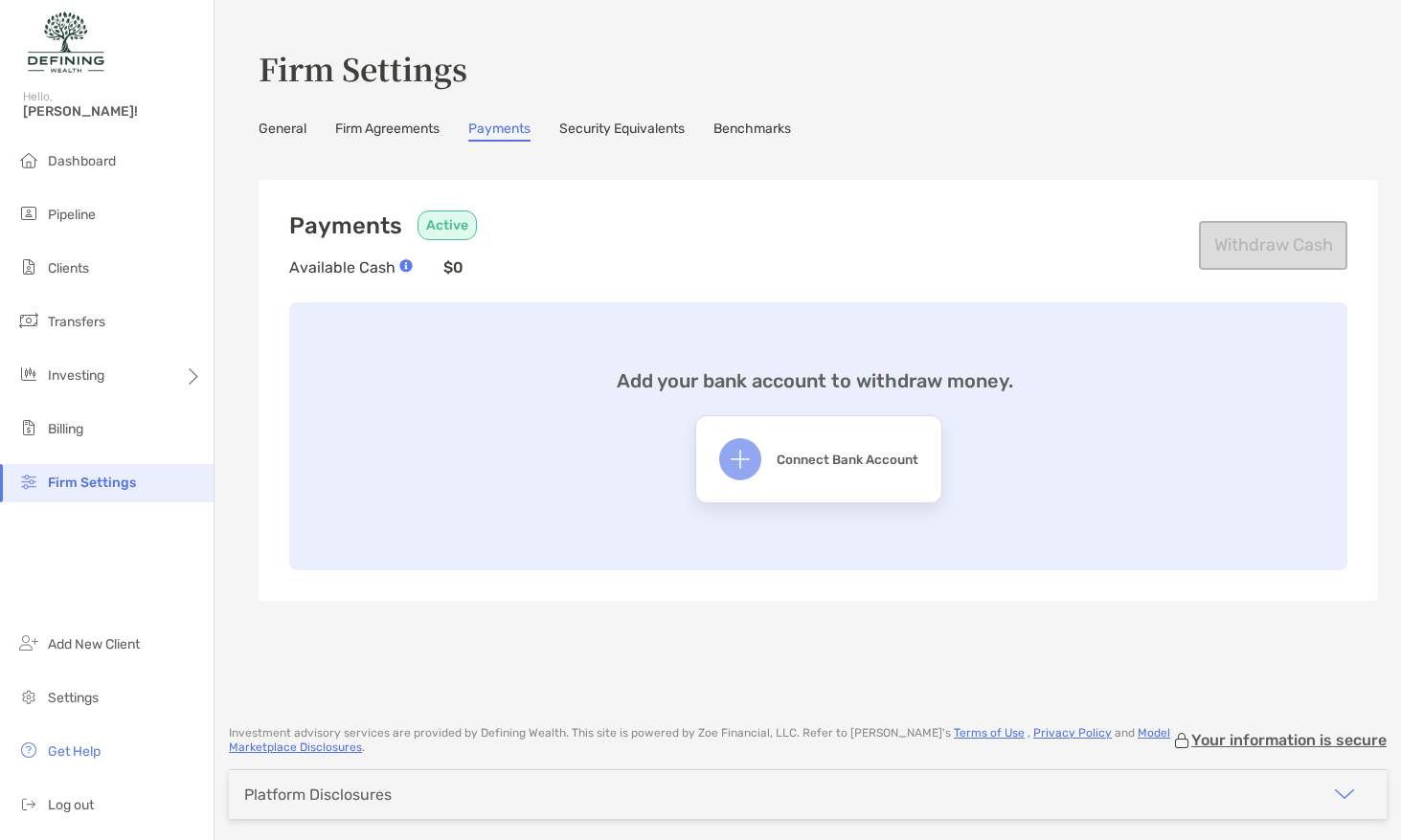
click at [606, 124] on link "Security Equivalents" at bounding box center [622, 130] width 125 height 21
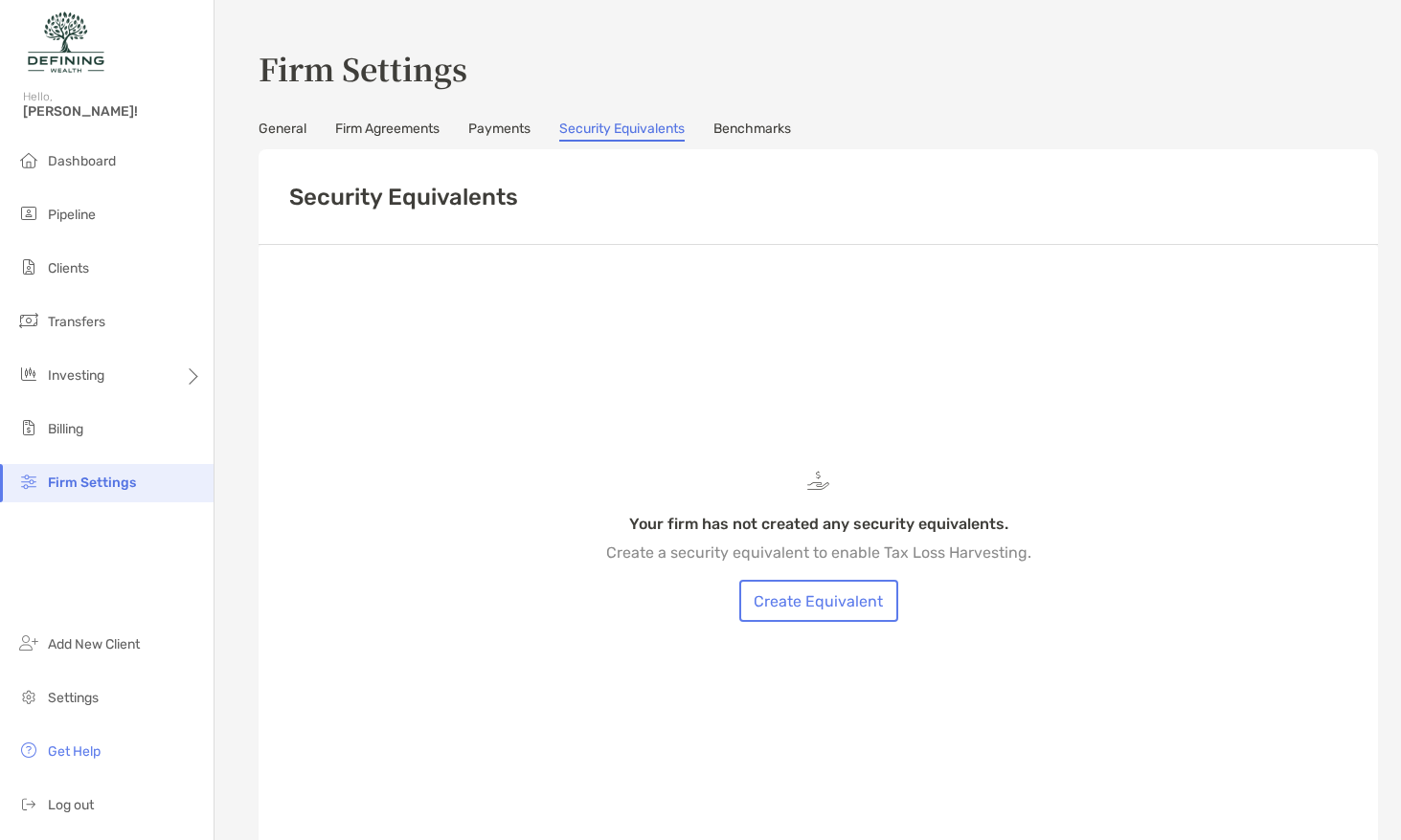
click at [713, 127] on div "General Firm Agreements Payments Security Equivalents Benchmarks" at bounding box center [818, 130] width 1119 height 21
click at [286, 124] on link "General" at bounding box center [283, 130] width 48 height 21
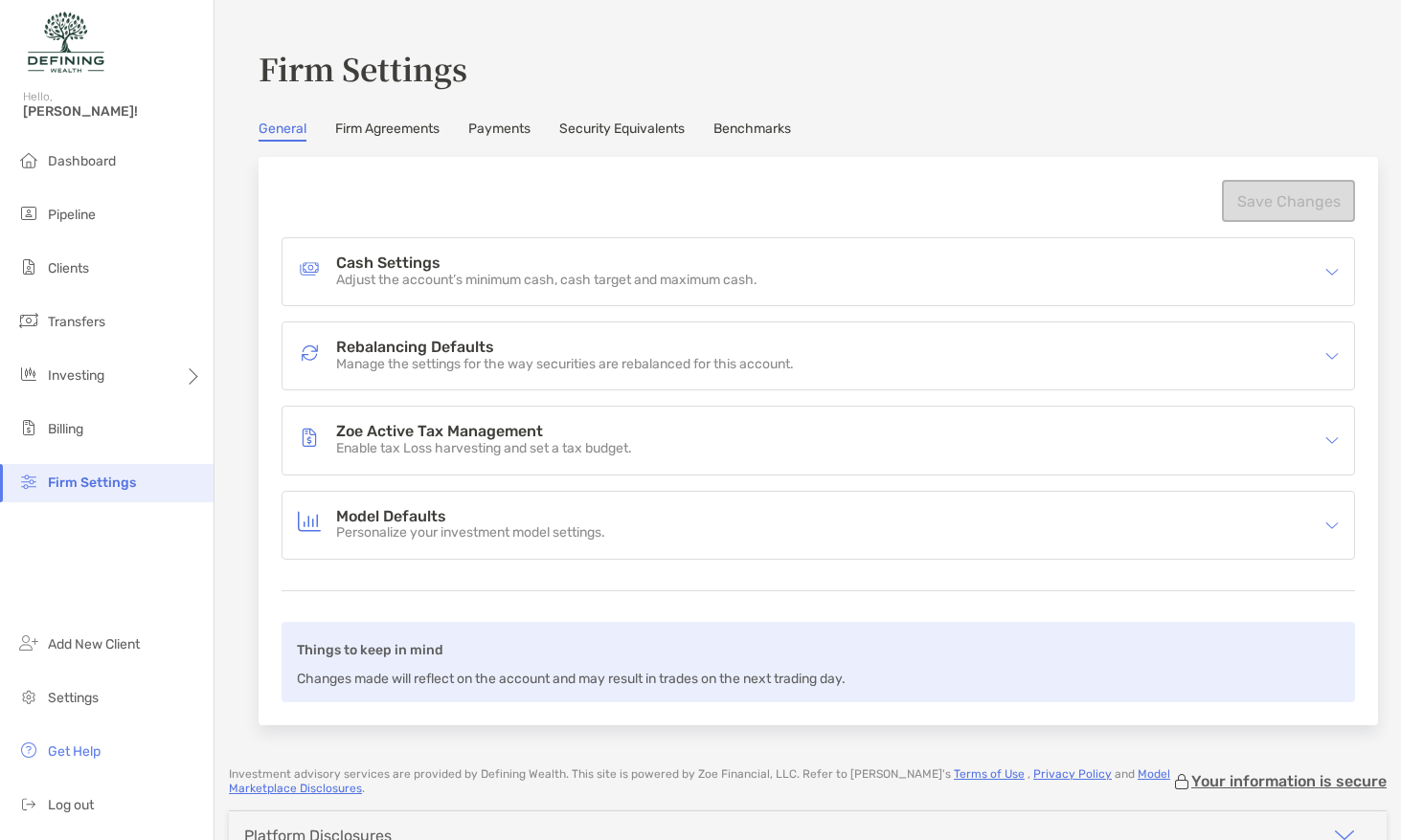
scroll to position [111, 0]
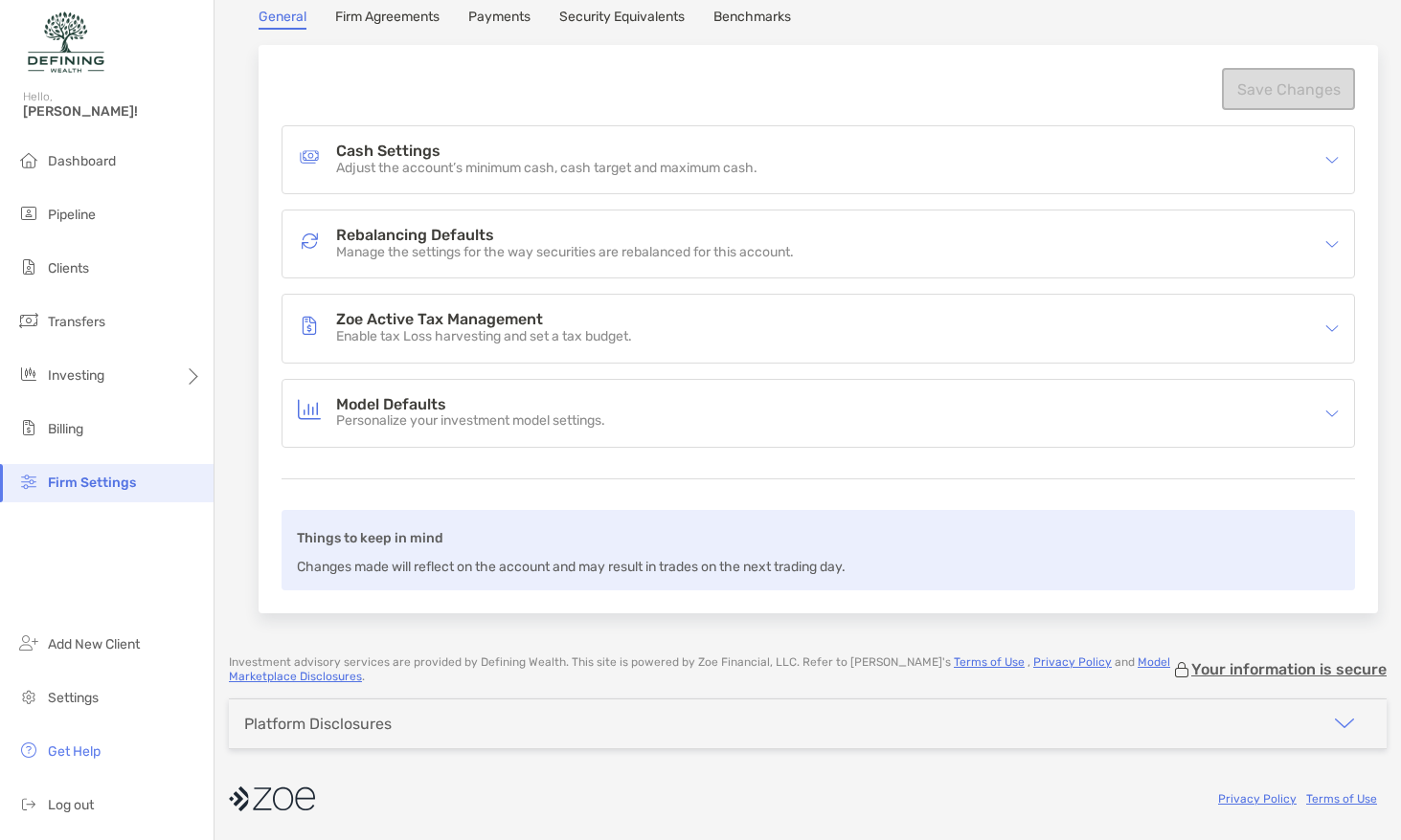
click at [456, 416] on p "Personalize your investment model settings." at bounding box center [470, 421] width 269 height 16
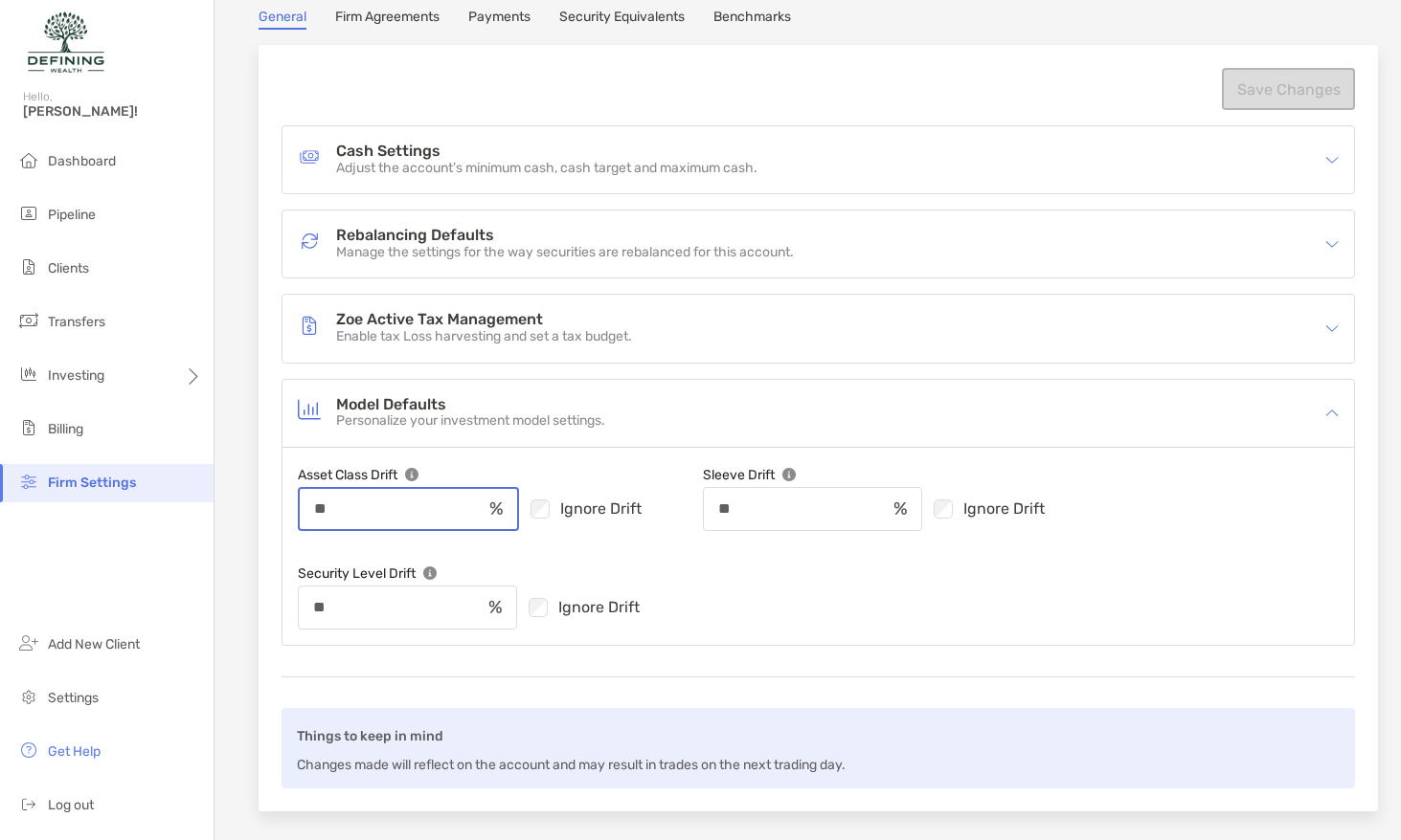
click at [436, 509] on input "**" at bounding box center [390, 509] width 182 height 16
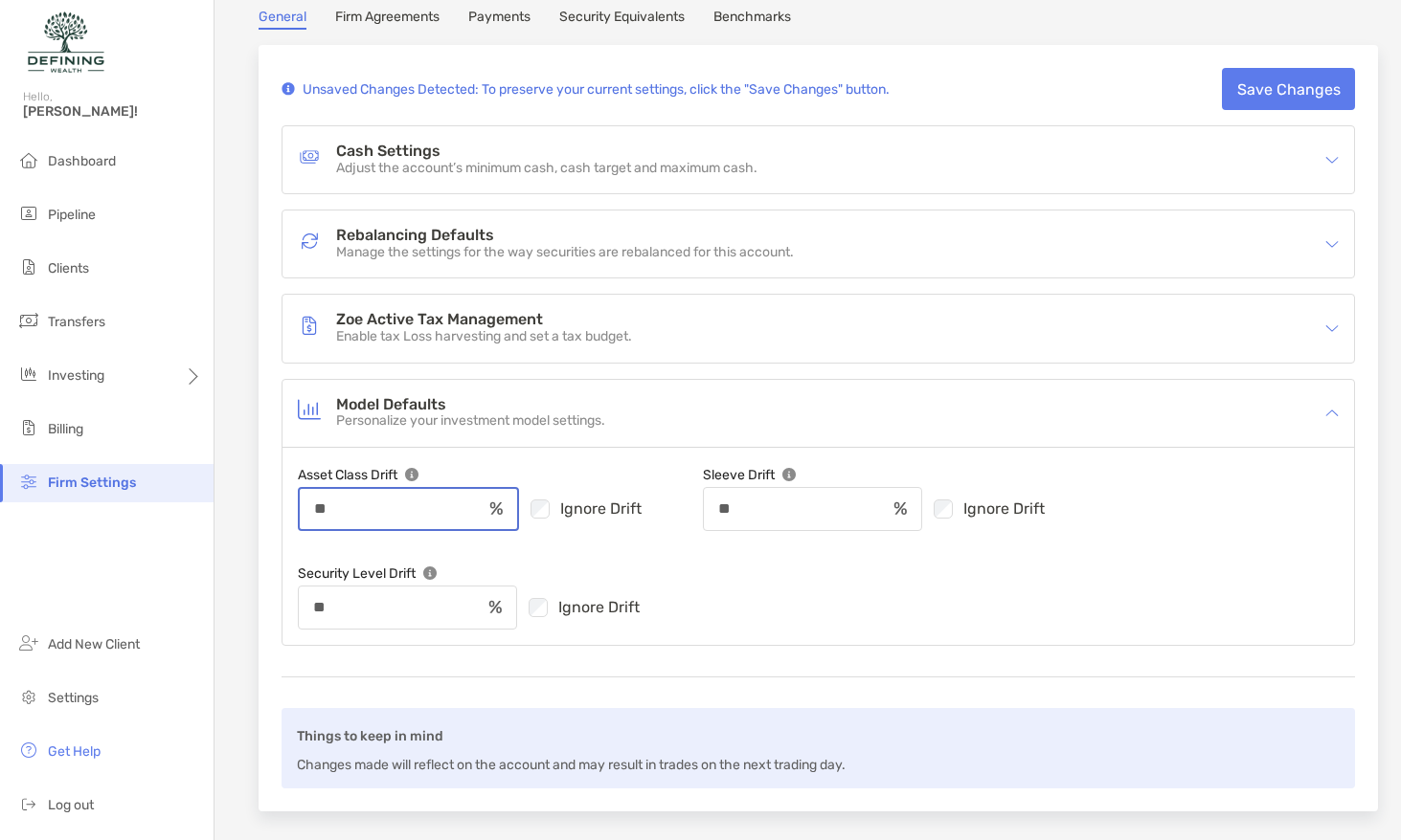
type input "**"
type input "*"
type input "**"
type input "*"
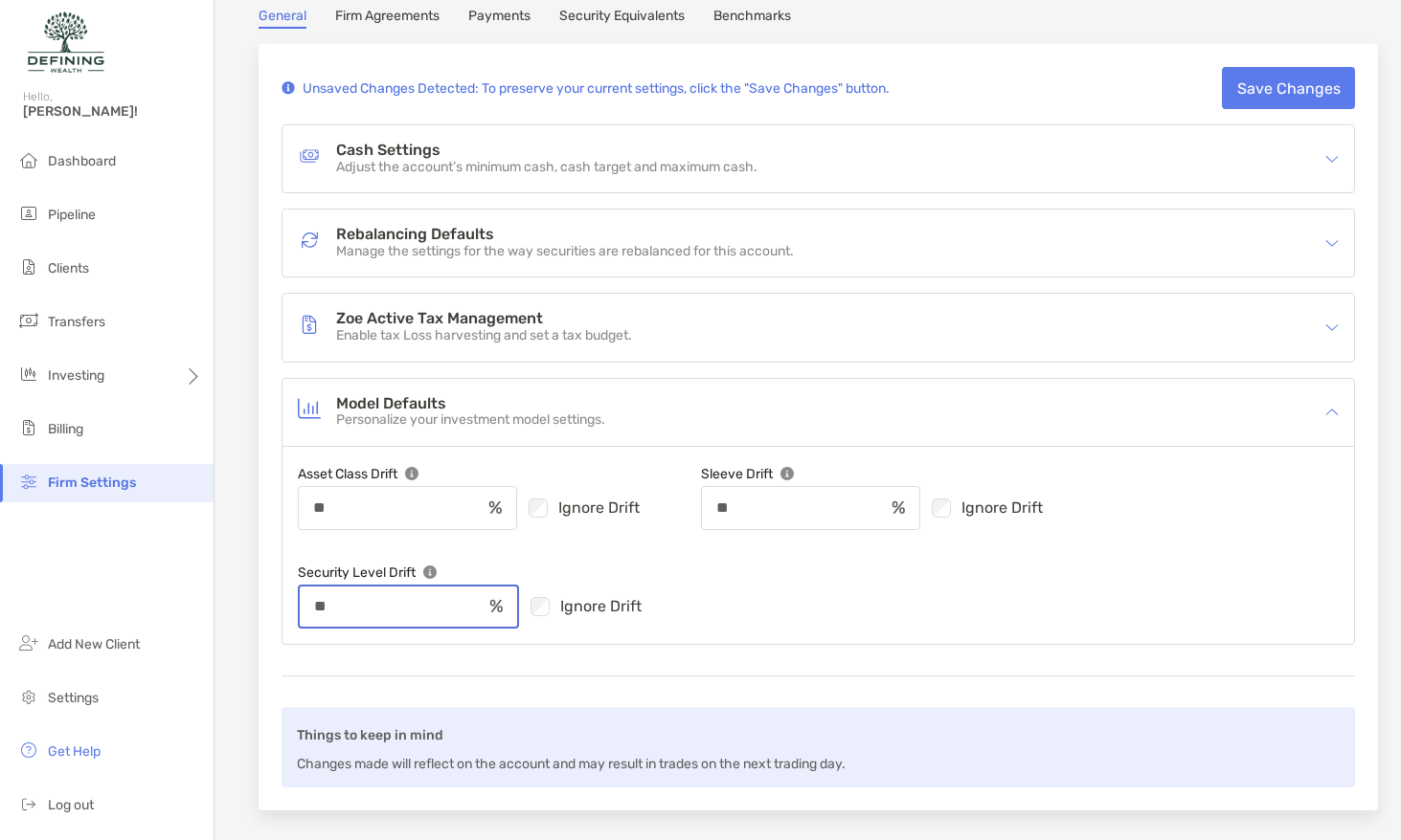
type input "**"
click at [1246, 105] on button "Save Changes" at bounding box center [1288, 88] width 133 height 42
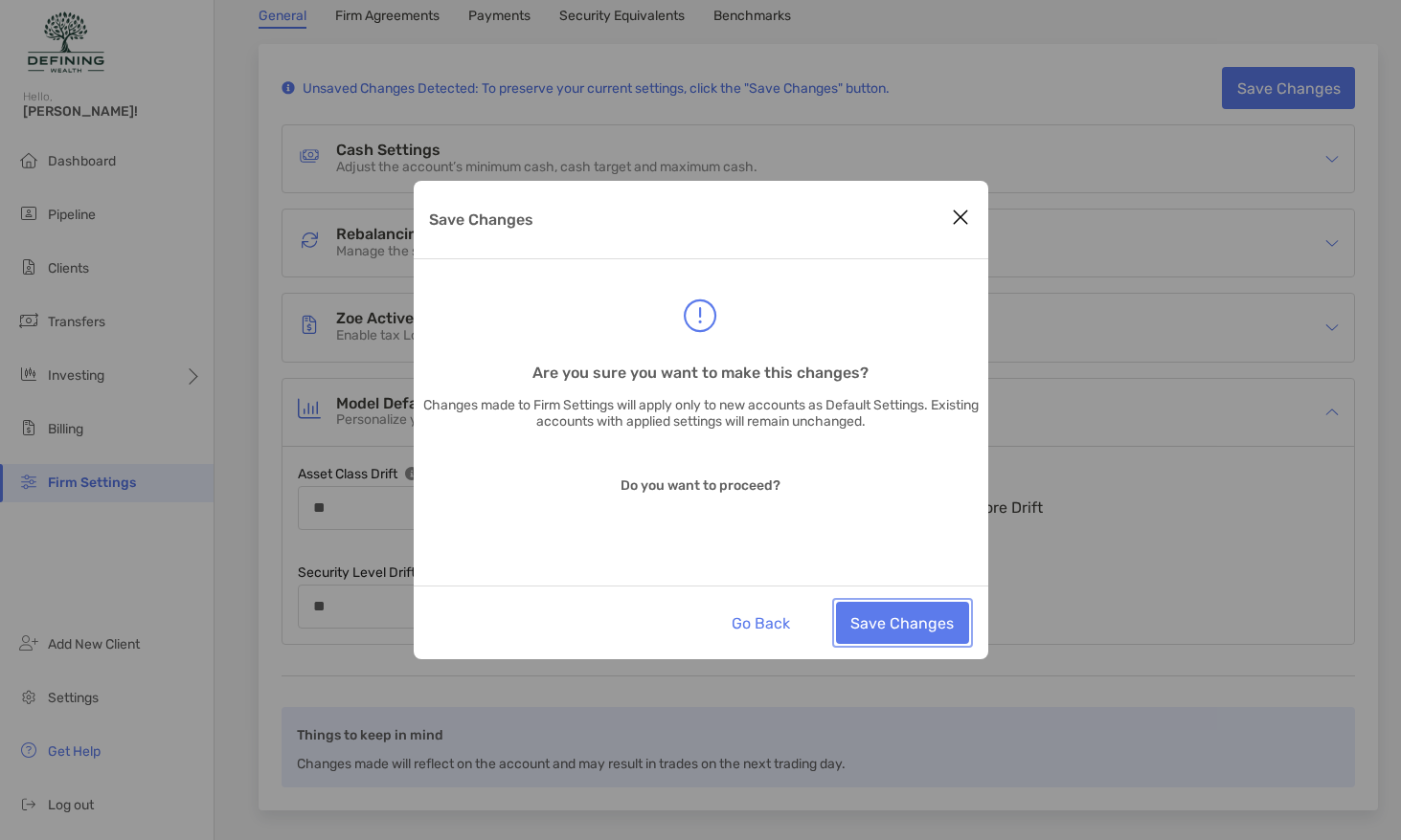
click at [915, 618] on button "Save Changes" at bounding box center [902, 623] width 133 height 42
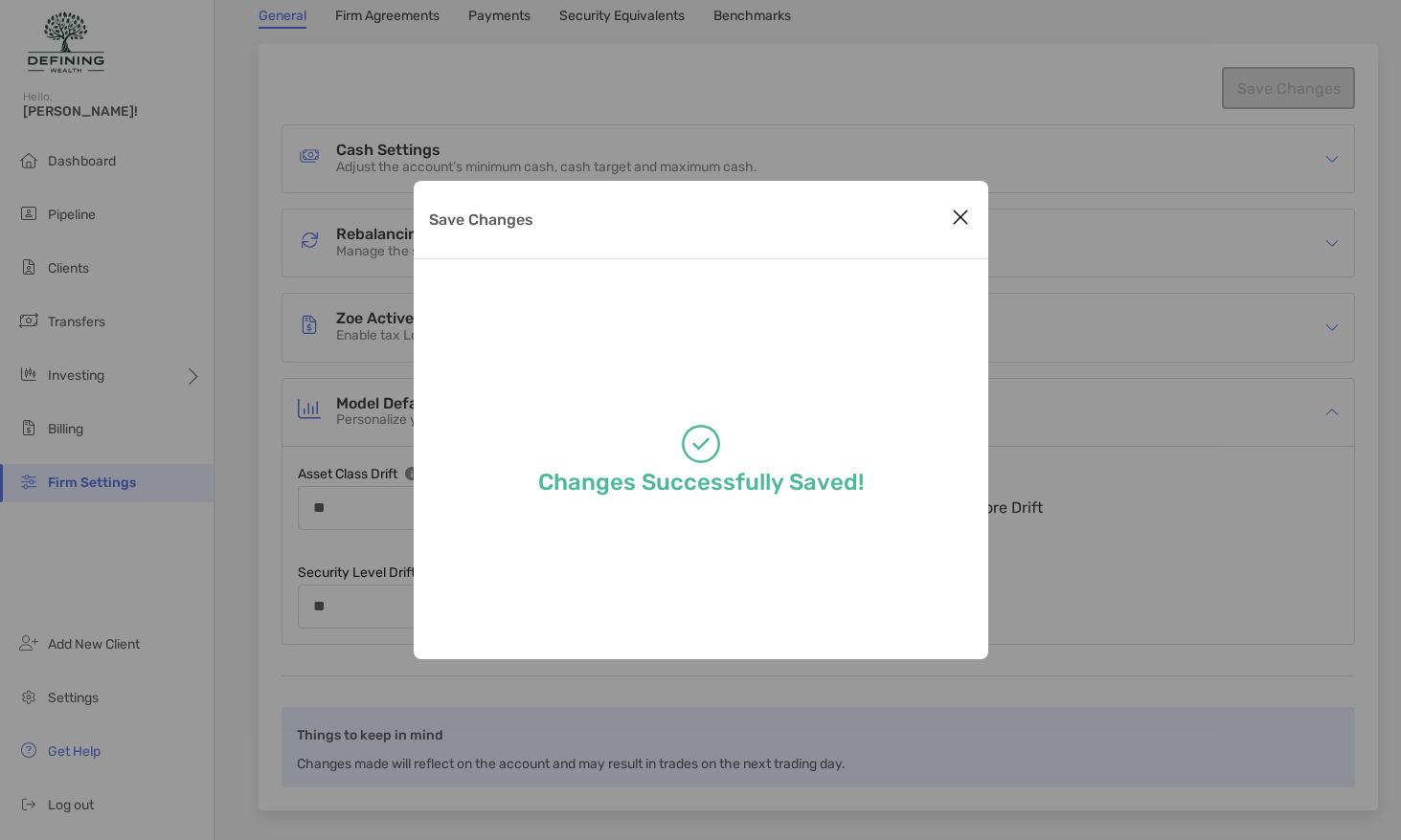
click at [958, 224] on icon "Close modal" at bounding box center [960, 217] width 17 height 23
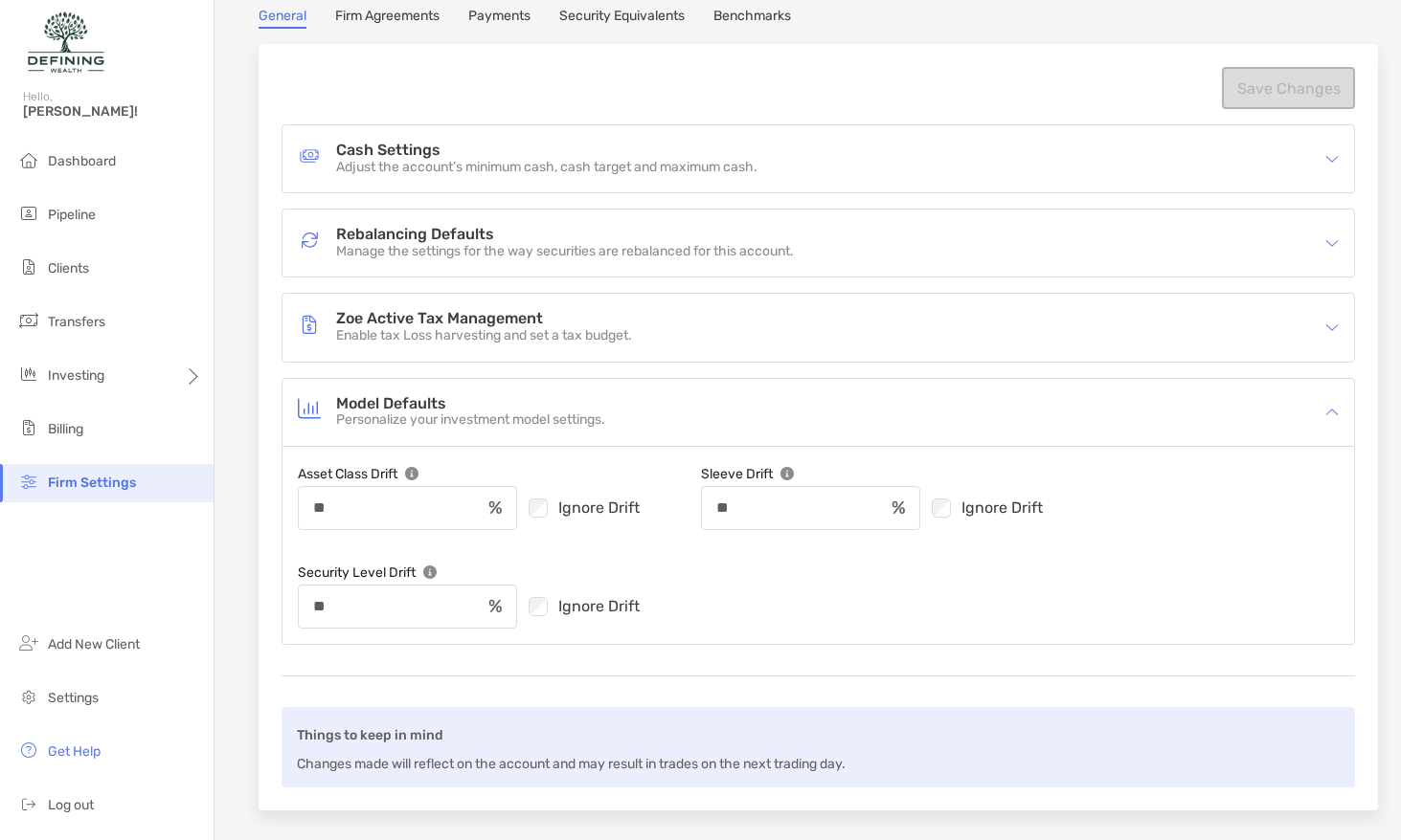
click at [521, 412] on p "Personalize your investment model settings." at bounding box center [470, 420] width 269 height 16
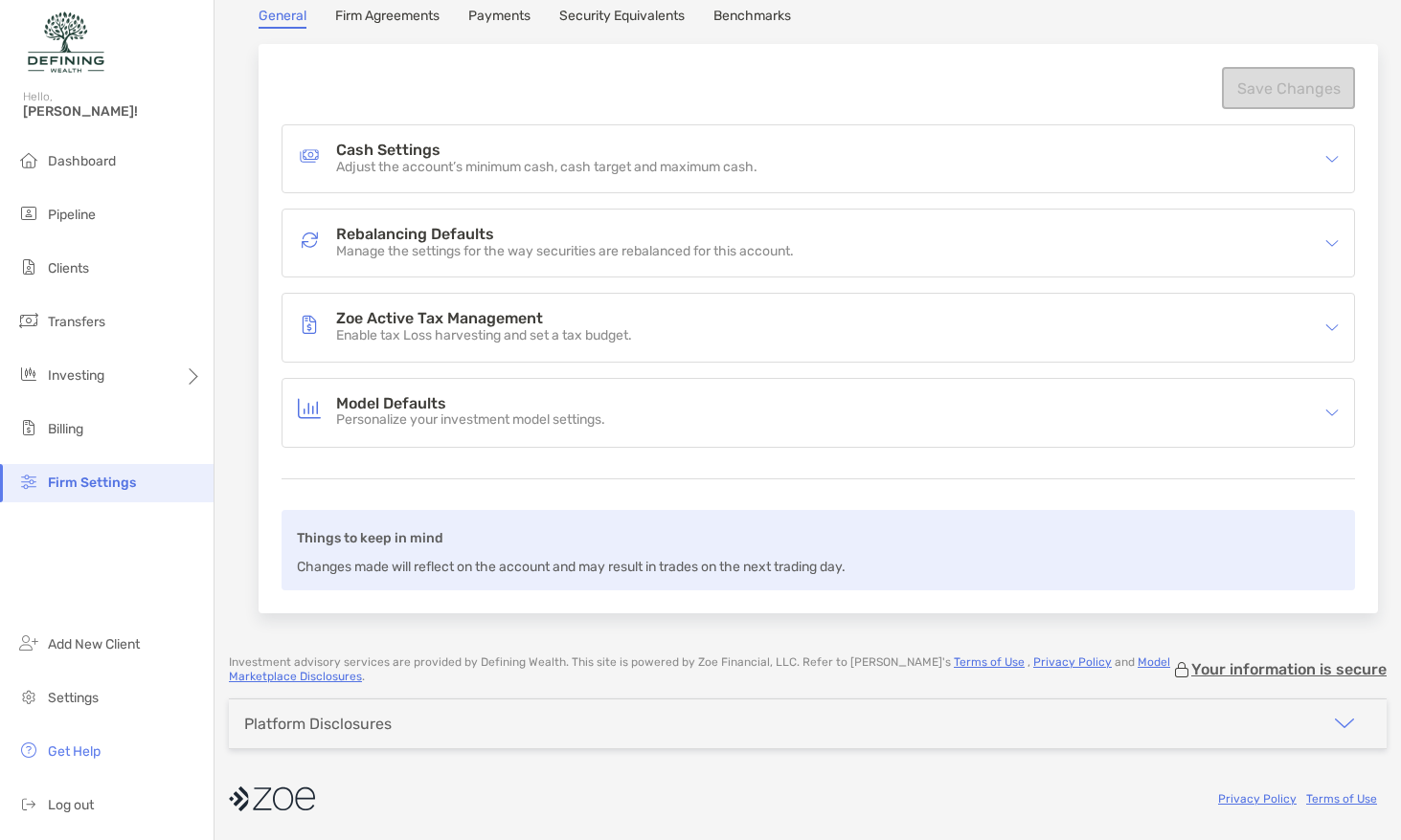
scroll to position [111, 0]
click at [570, 316] on h4 "Zoe Active Tax Management" at bounding box center [483, 319] width 296 height 16
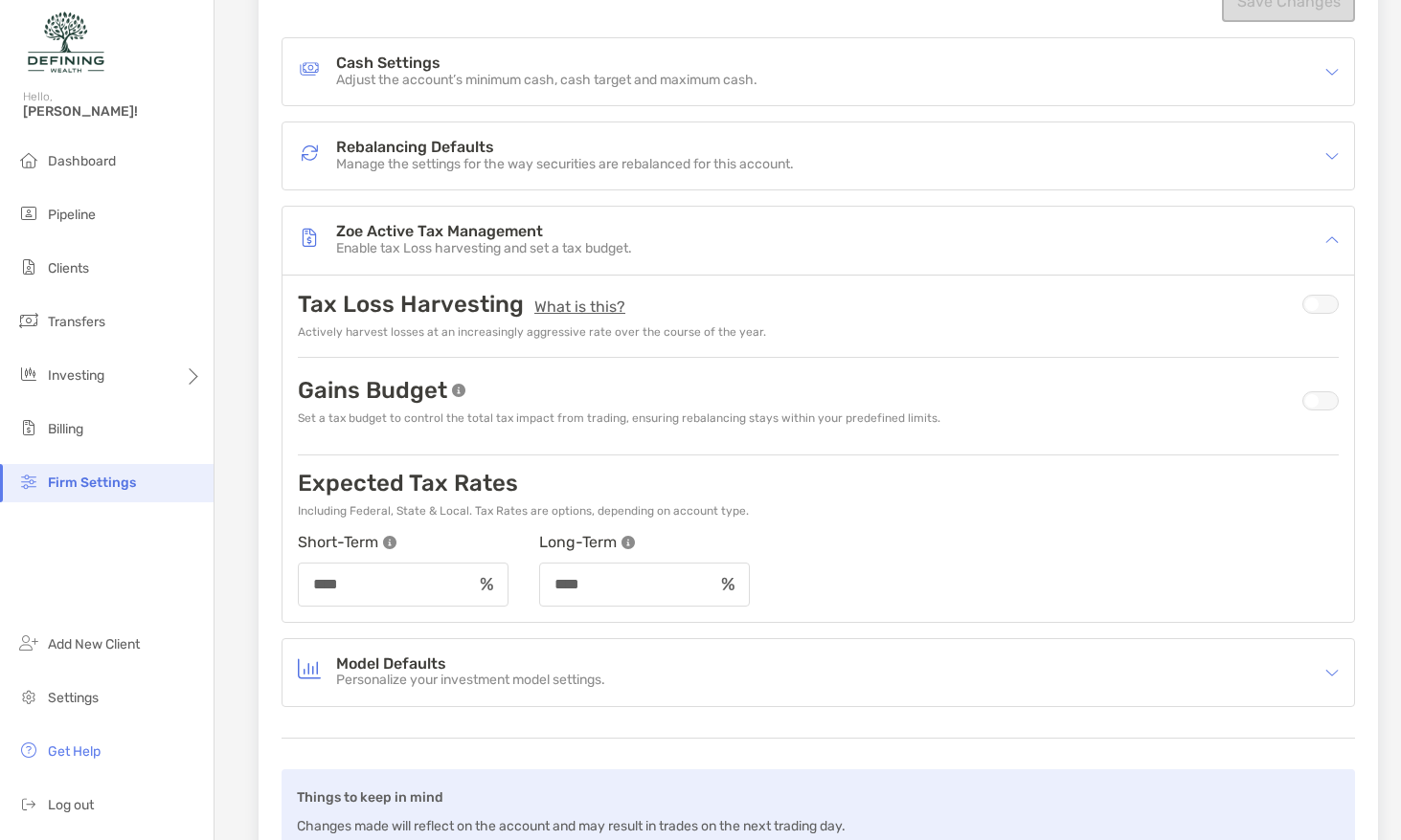
scroll to position [326, 0]
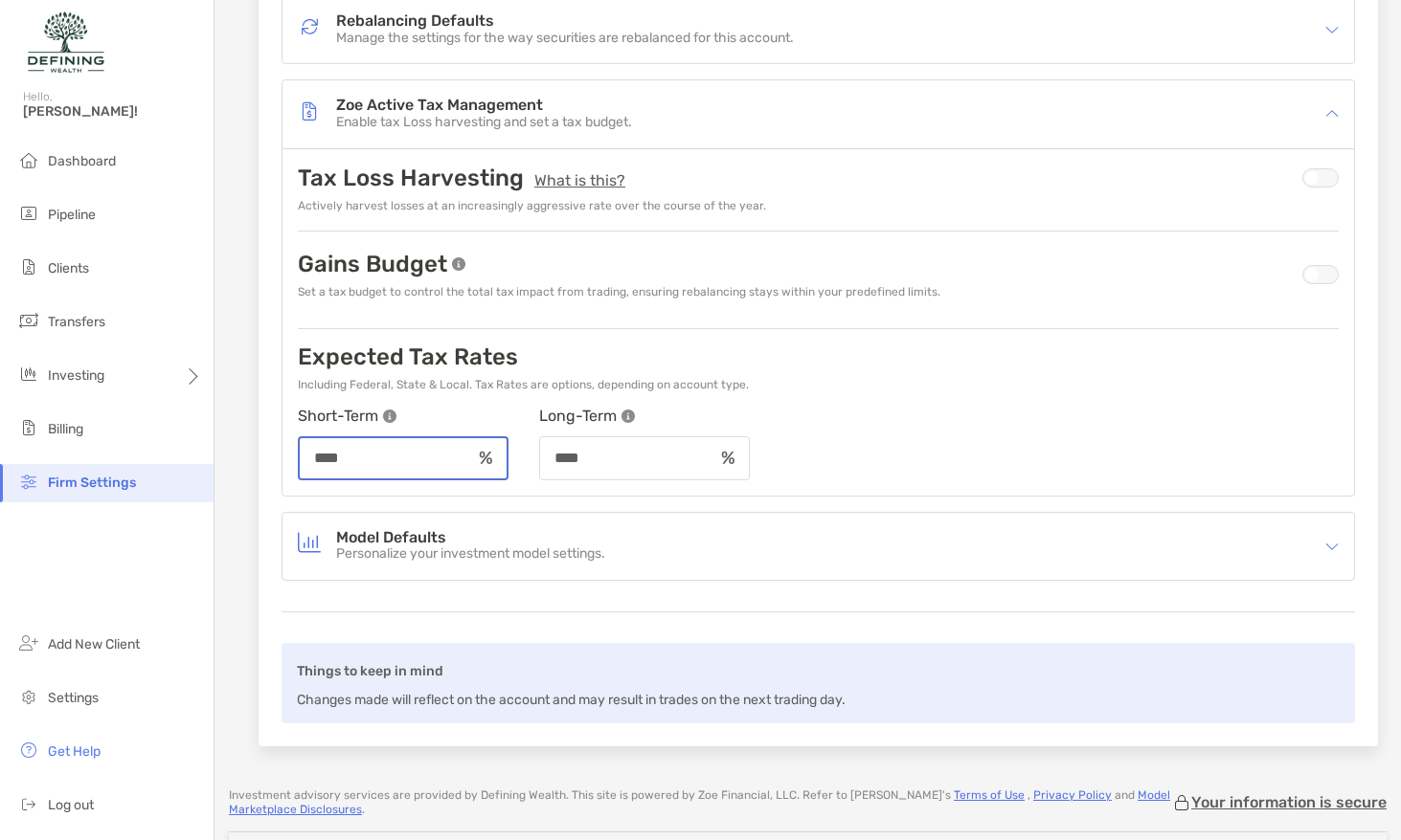
click at [372, 465] on input "****" at bounding box center [385, 458] width 171 height 16
type input "**"
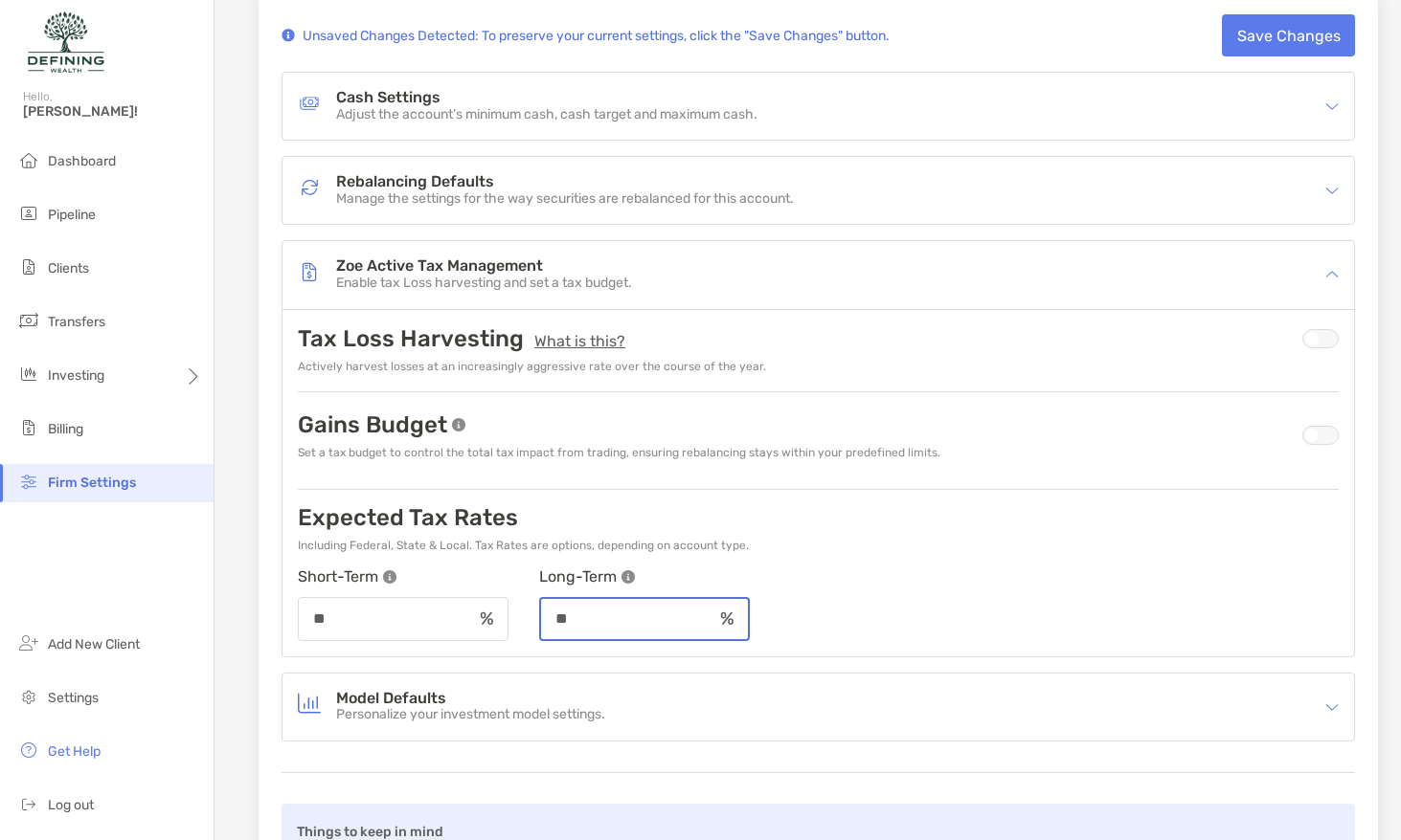
scroll to position [151, 0]
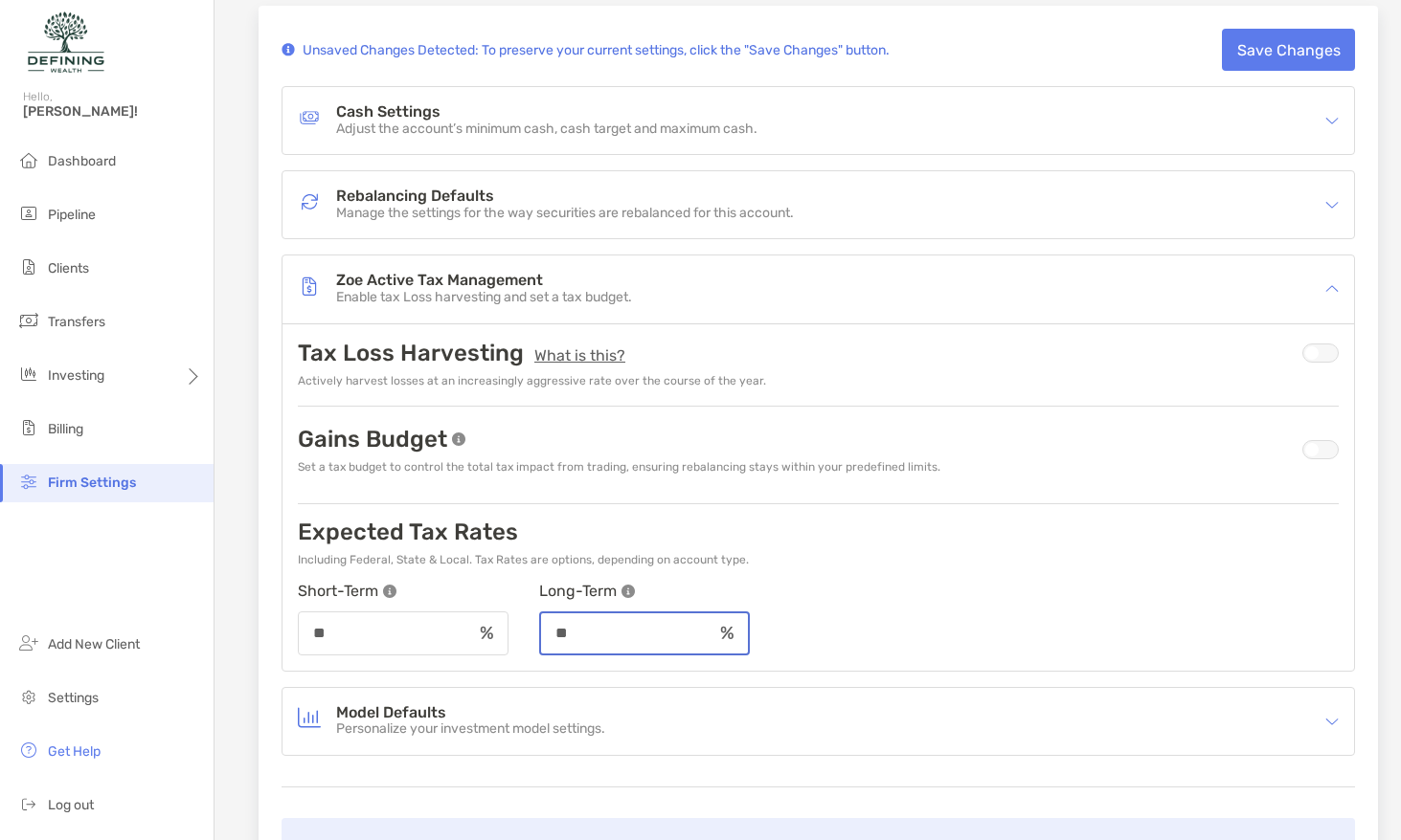
type input "**"
click at [1261, 48] on button "Save Changes" at bounding box center [1288, 50] width 133 height 42
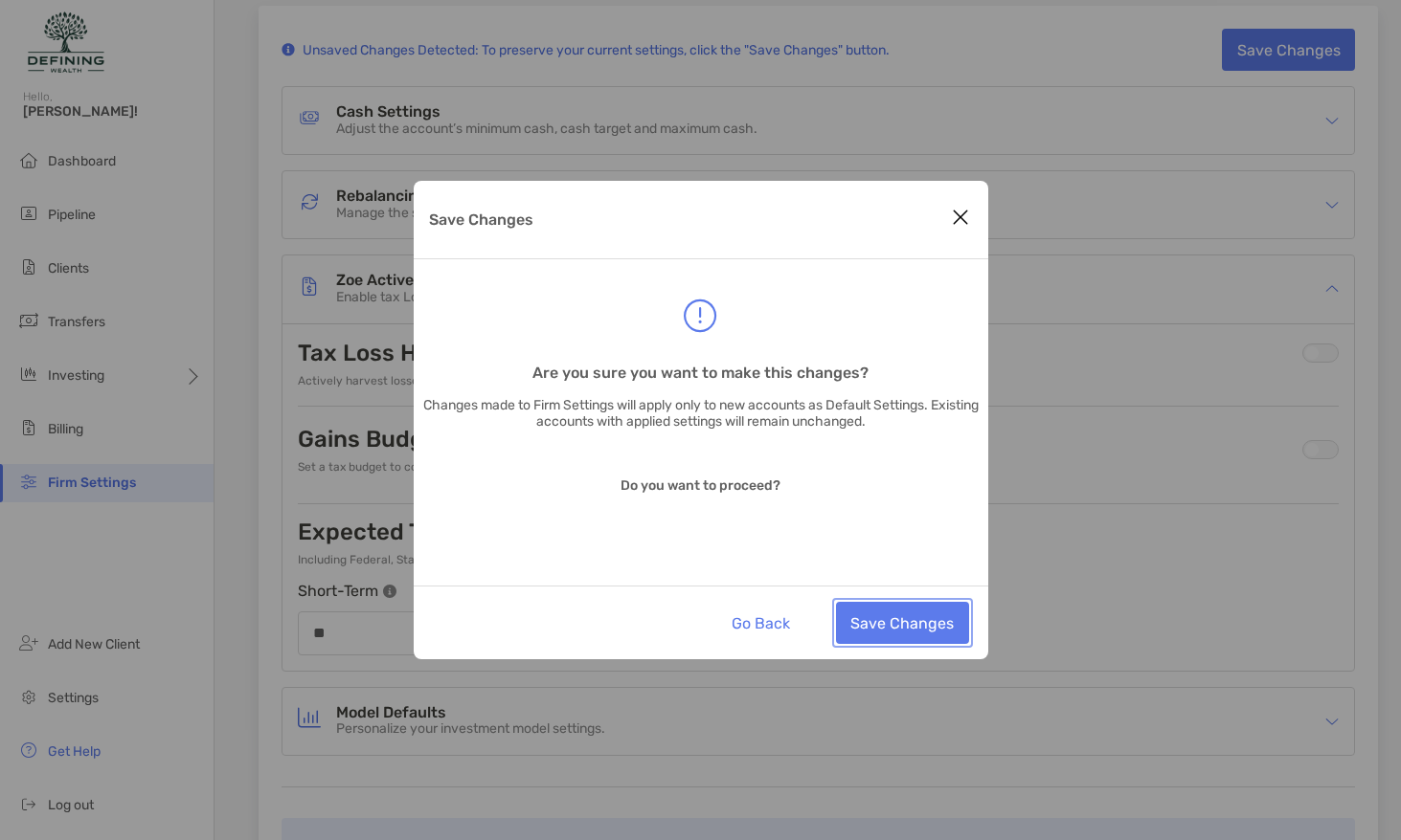
click at [894, 610] on button "Save Changes" at bounding box center [902, 623] width 133 height 42
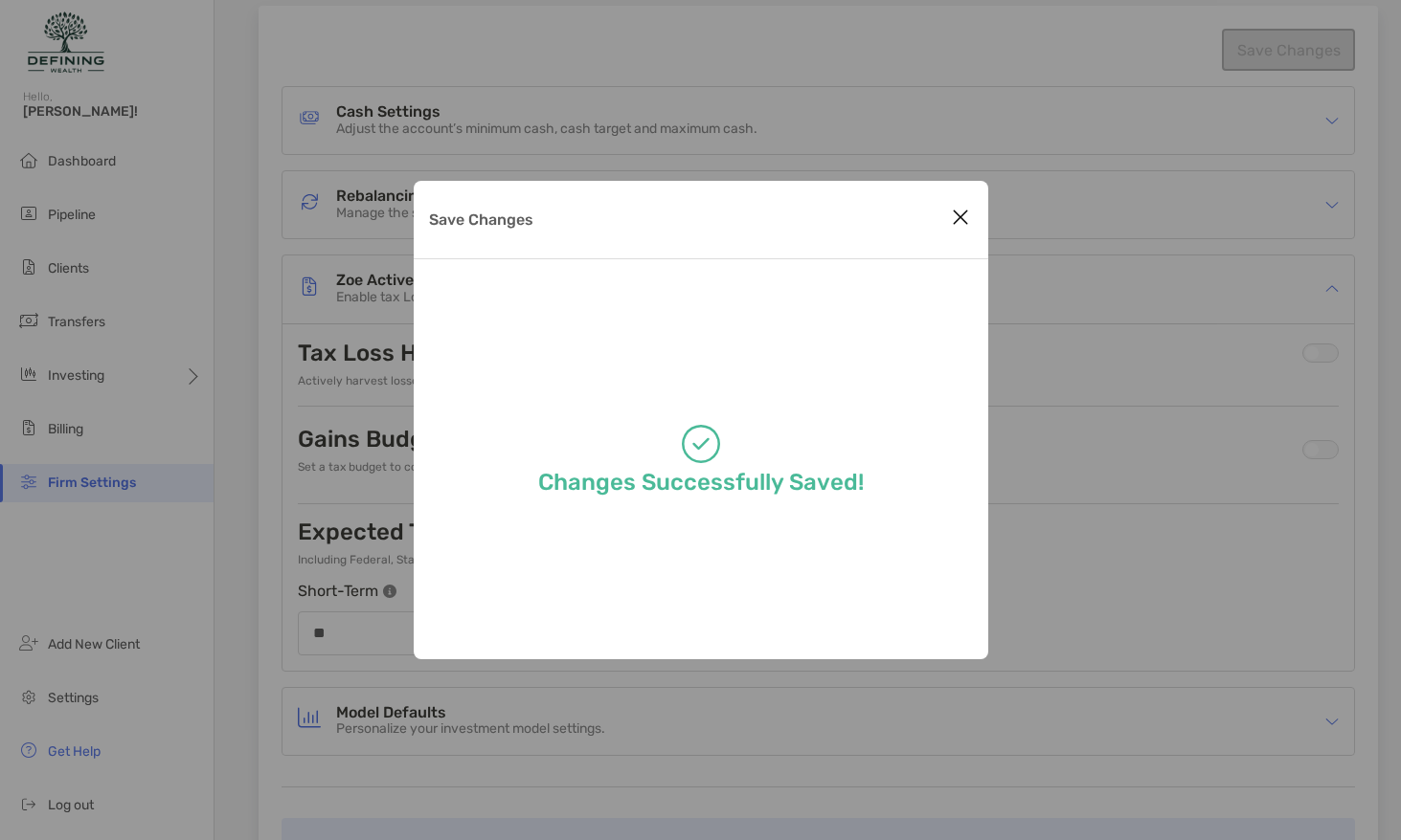
click at [976, 218] on div "Save Changes" at bounding box center [700, 220] width 575 height 79
click at [966, 220] on icon "Close modal" at bounding box center [960, 217] width 17 height 23
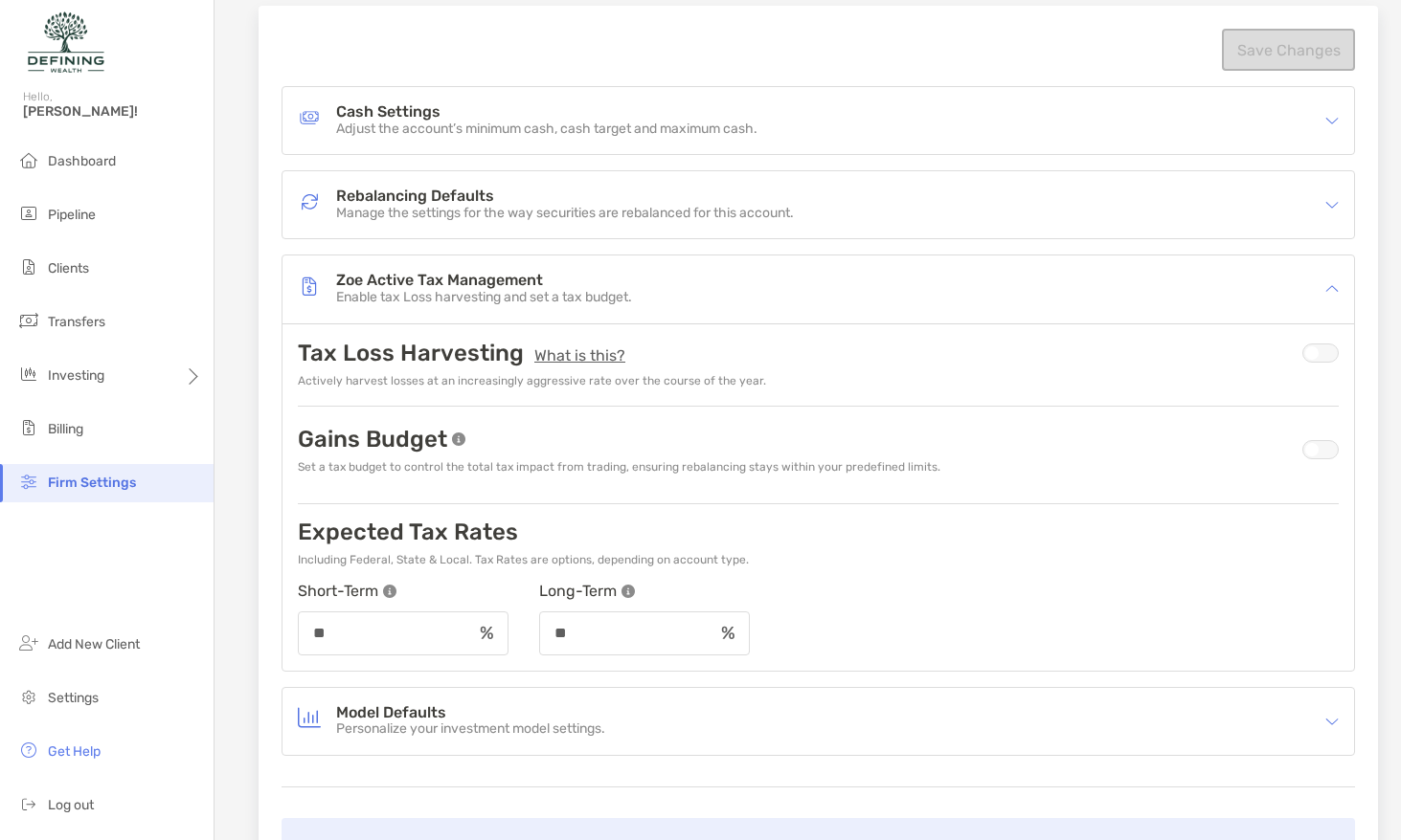
click at [870, 206] on div "Rebalancing Defaults Manage the settings for the way securities are rebalanced …" at bounding box center [806, 205] width 1016 height 44
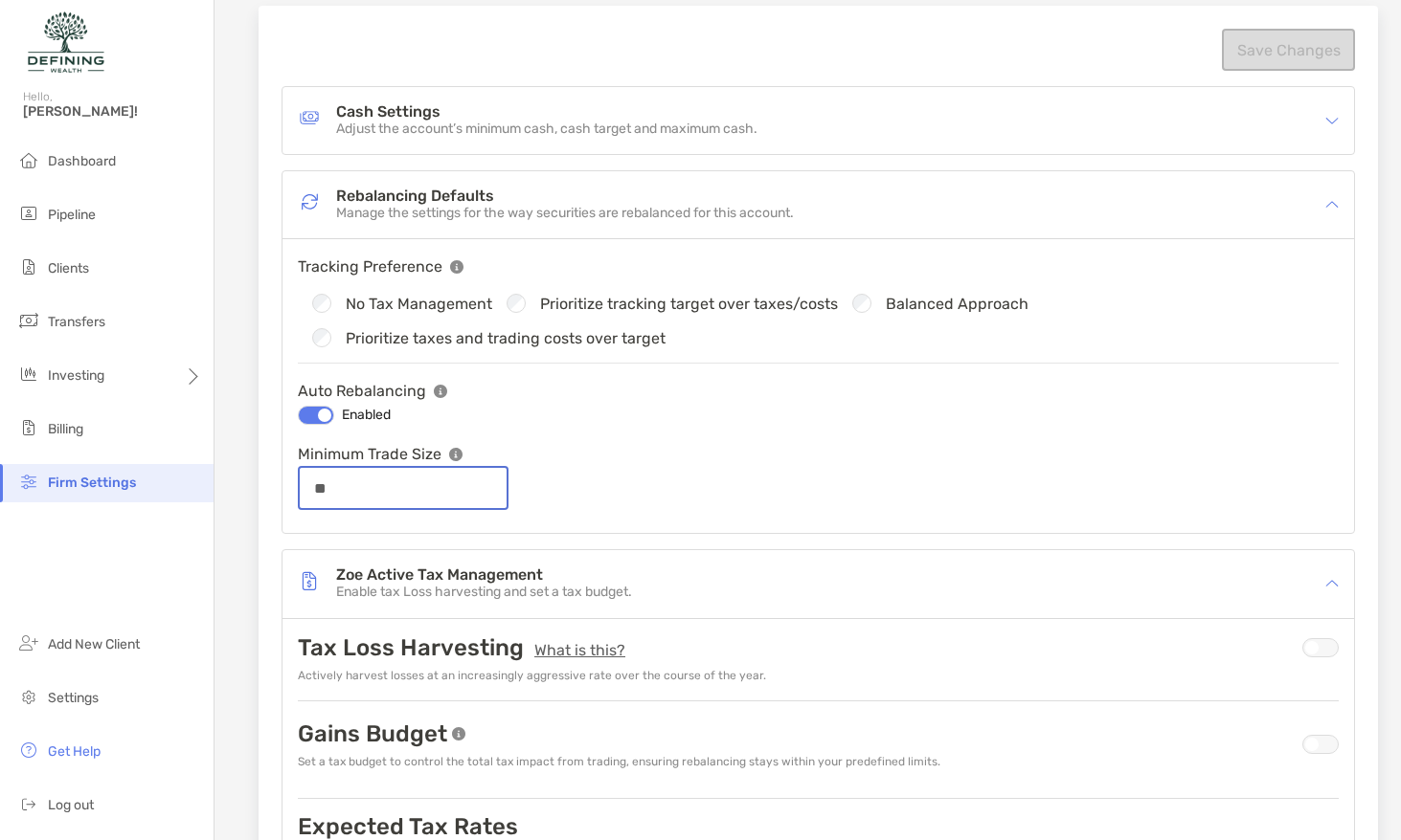
click at [404, 489] on input "**" at bounding box center [403, 489] width 207 height 16
click at [404, 490] on input "**" at bounding box center [403, 489] width 207 height 16
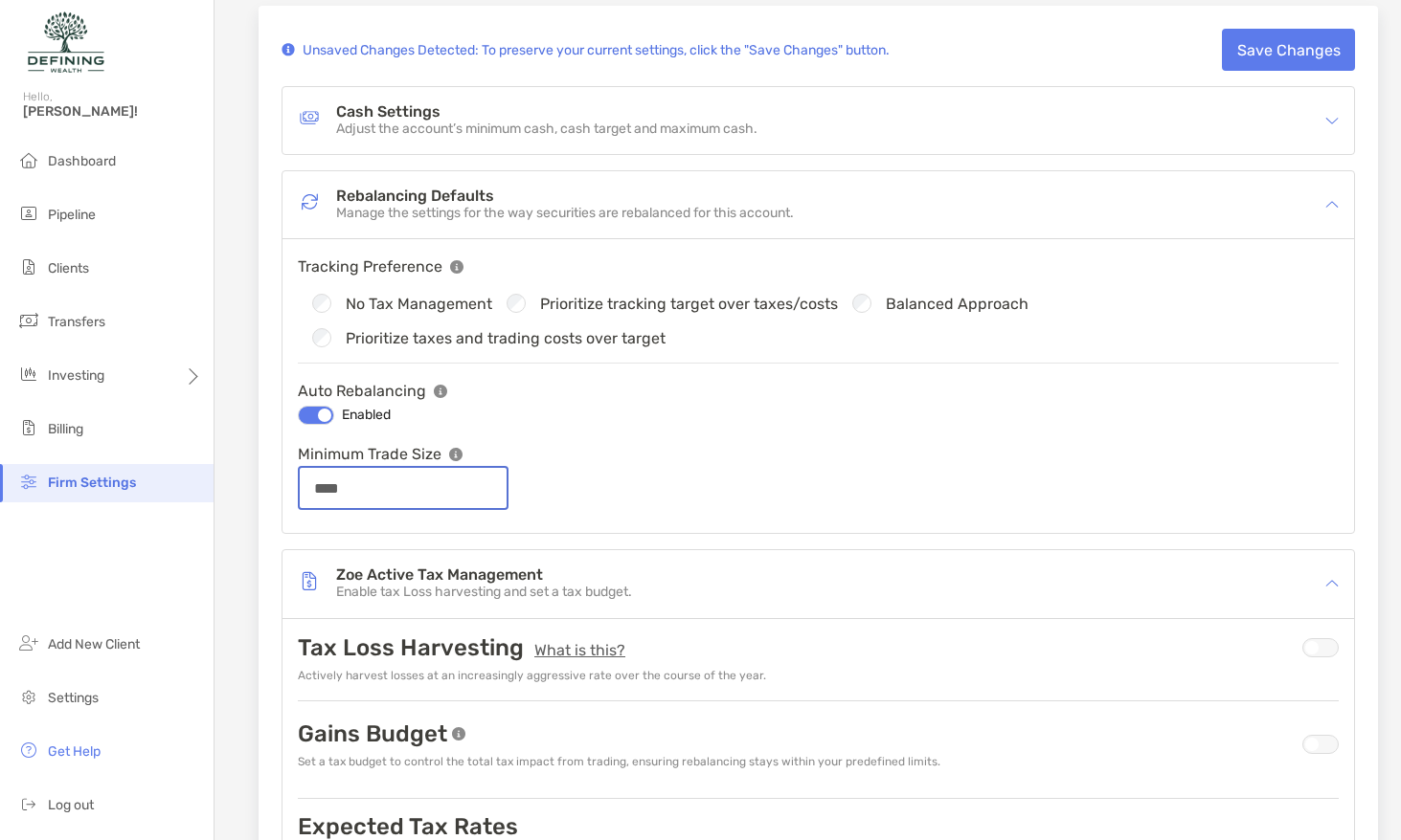
type input "****"
click at [1246, 38] on button "Save Changes" at bounding box center [1288, 50] width 133 height 42
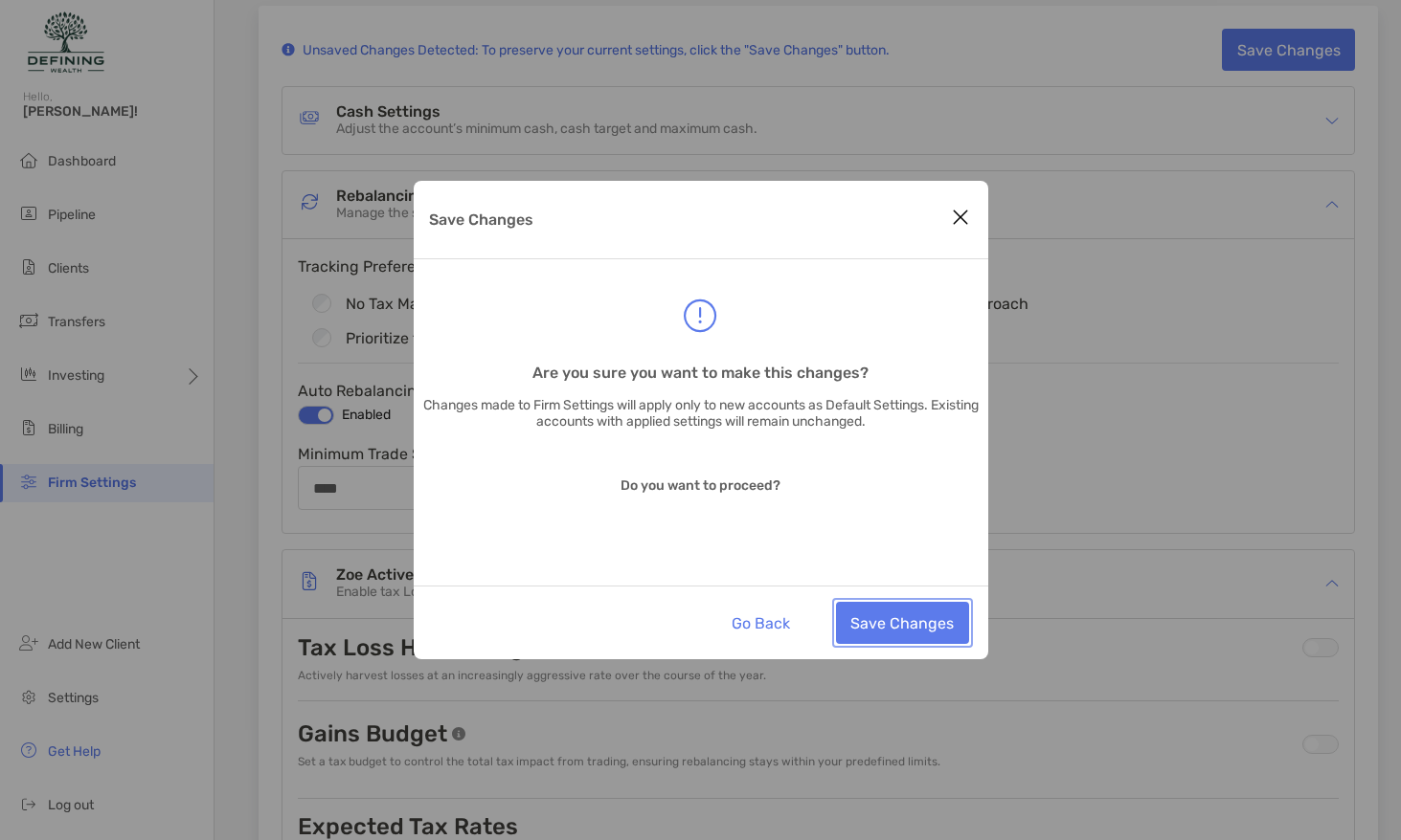
click at [842, 628] on button "Save Changes" at bounding box center [902, 623] width 133 height 42
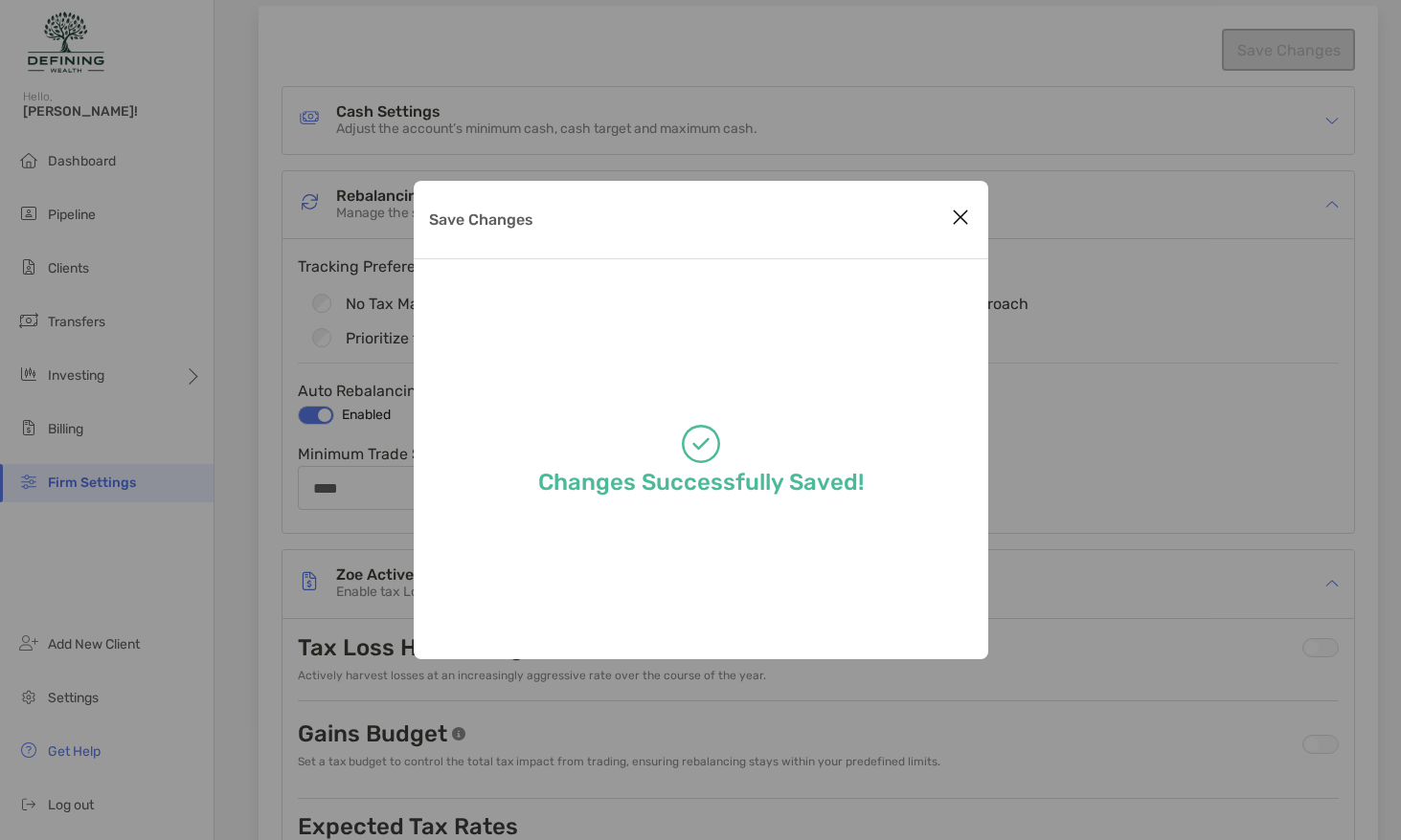
click at [454, 122] on div "Save Changes Changes Successfully Saved!" at bounding box center [700, 420] width 1401 height 840
click at [960, 222] on icon "Close modal" at bounding box center [960, 217] width 17 height 23
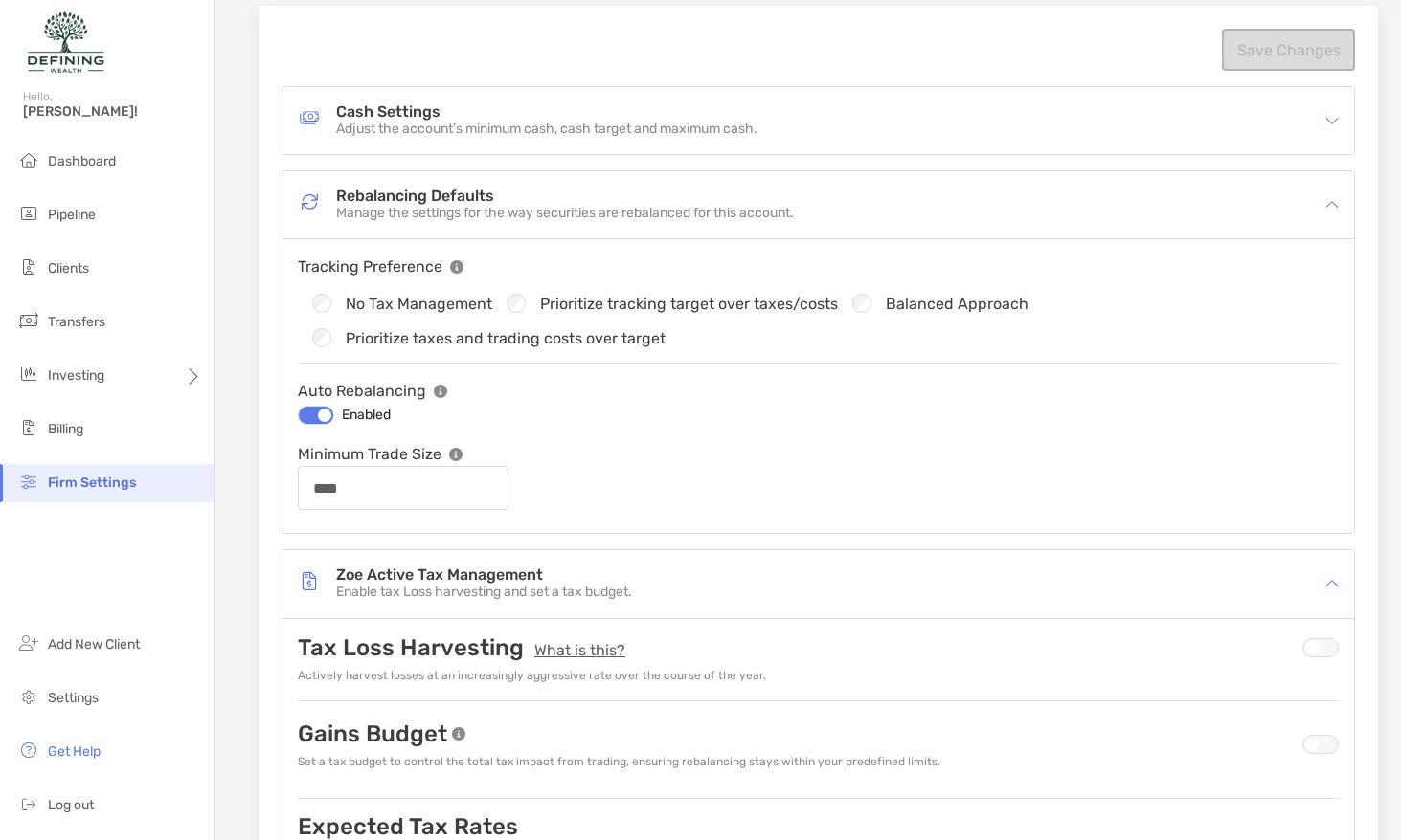
click at [748, 131] on p "Adjust the account’s minimum cash, cash target and maximum cash." at bounding box center [546, 129] width 421 height 16
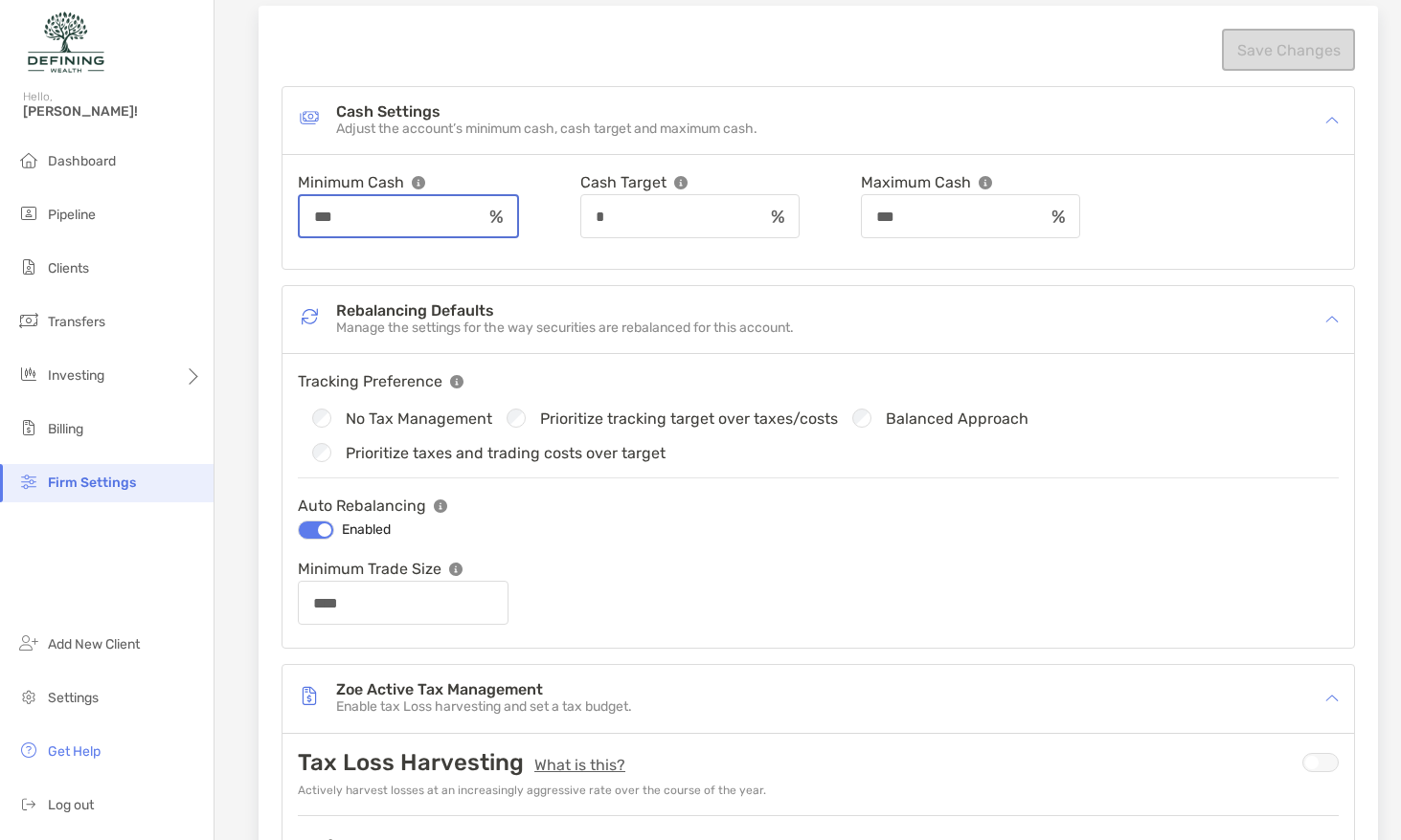
click at [443, 217] on input "***" at bounding box center [390, 217] width 182 height 16
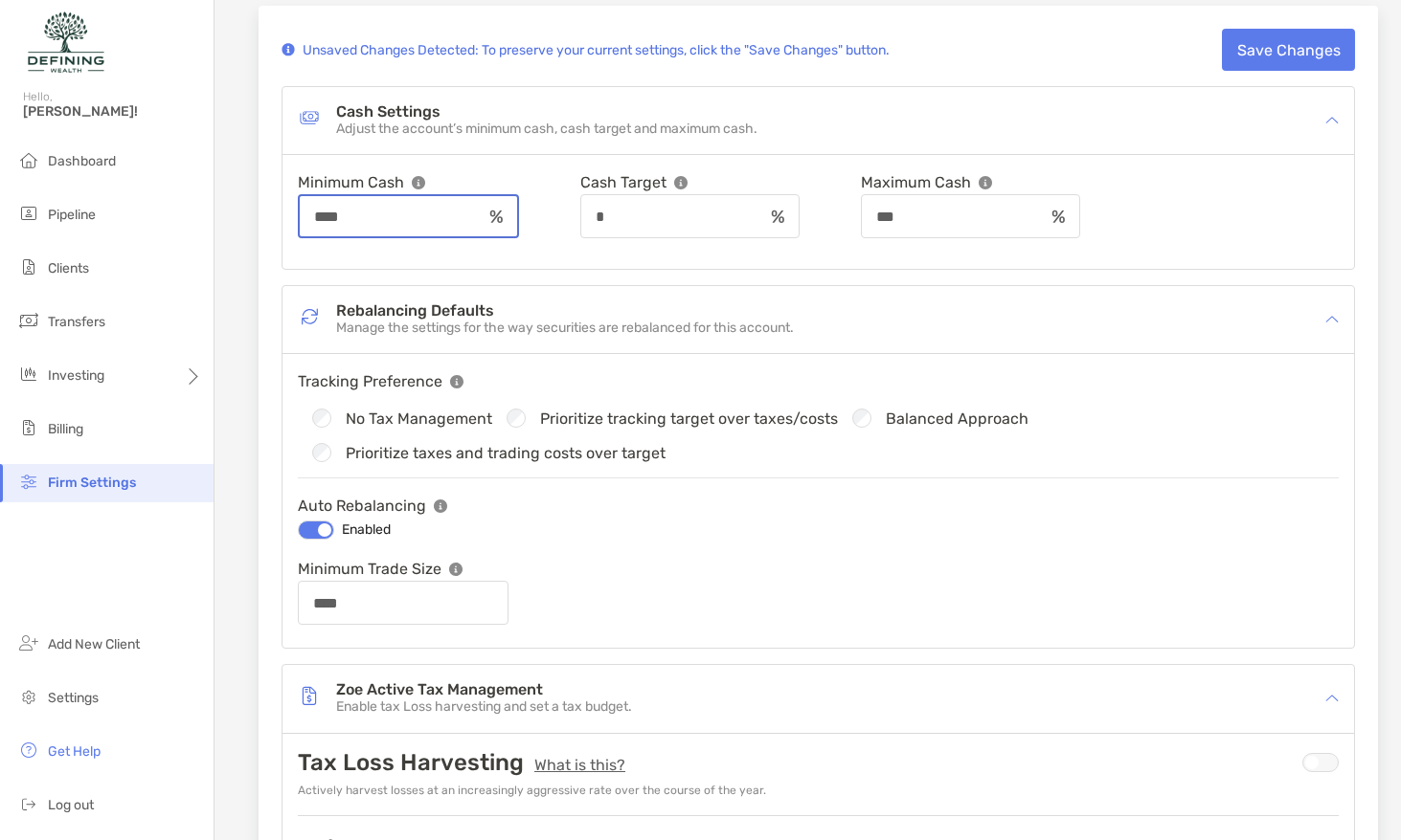
type input "****"
drag, startPoint x: 926, startPoint y: 220, endPoint x: 993, endPoint y: 225, distance: 67.2
click at [993, 225] on div "***" at bounding box center [969, 216] width 221 height 44
type input "****"
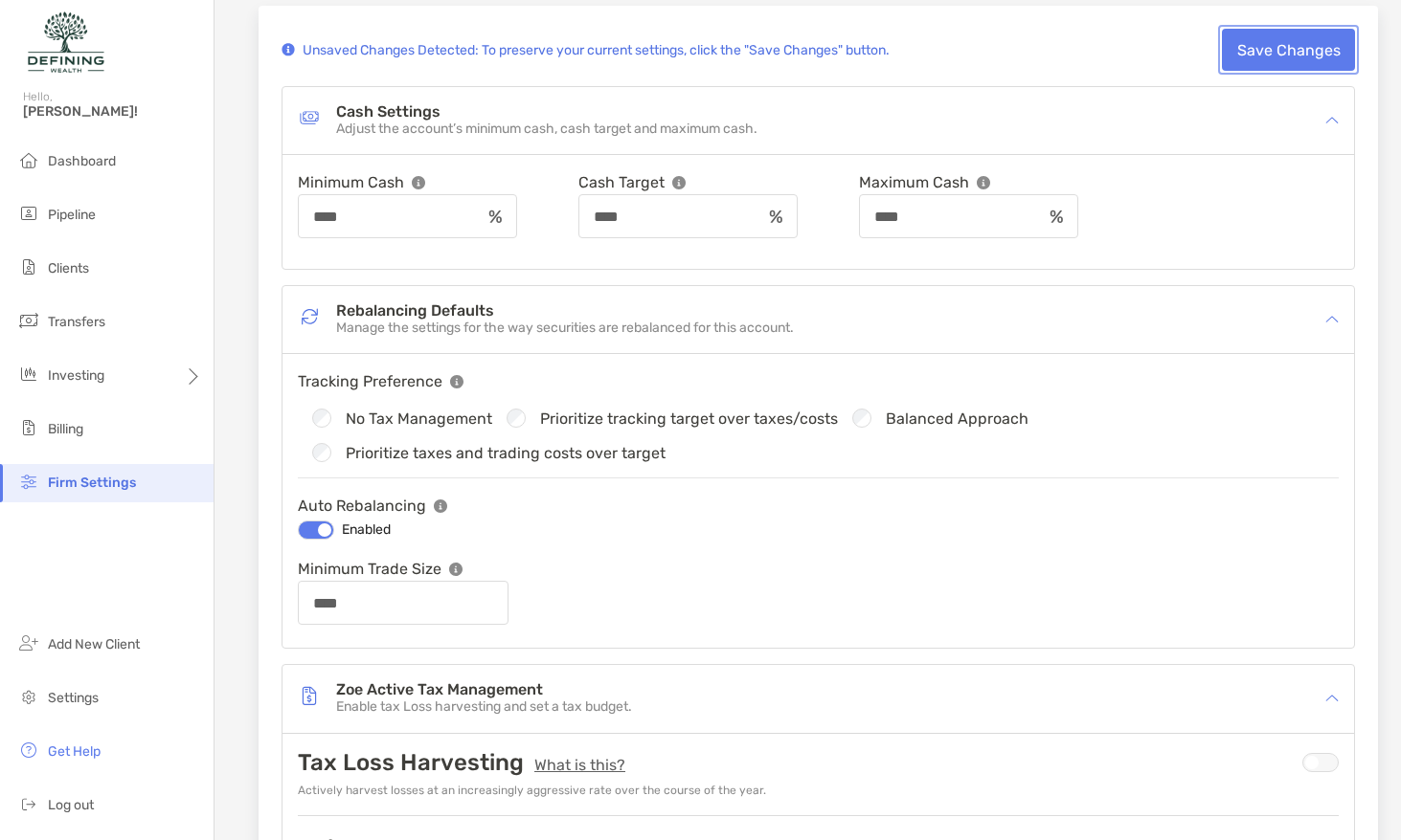
click at [1271, 32] on button "Save Changes" at bounding box center [1288, 50] width 133 height 42
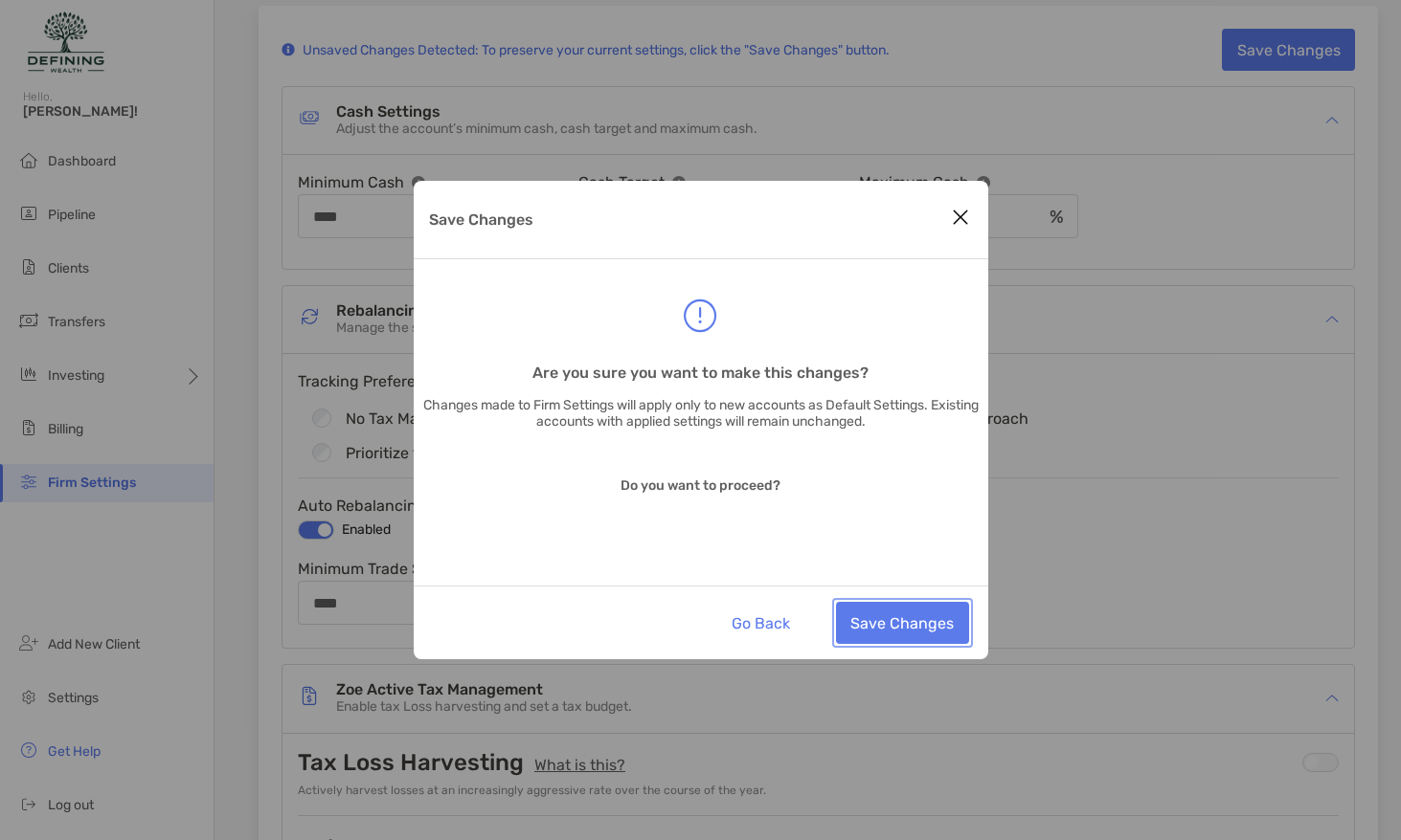
click at [905, 635] on button "Save Changes" at bounding box center [902, 623] width 133 height 42
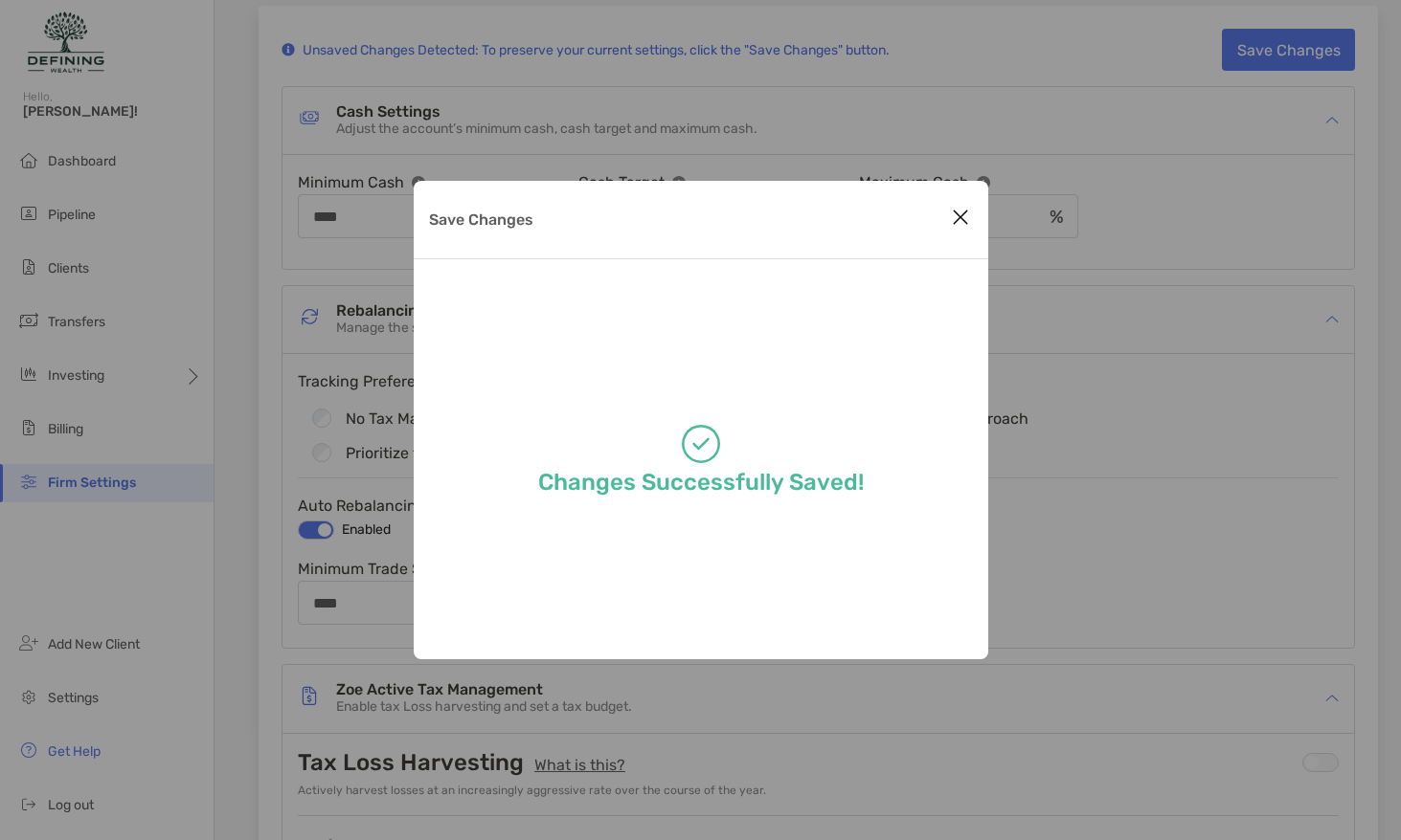
click at [961, 226] on icon "Close modal" at bounding box center [960, 217] width 17 height 23
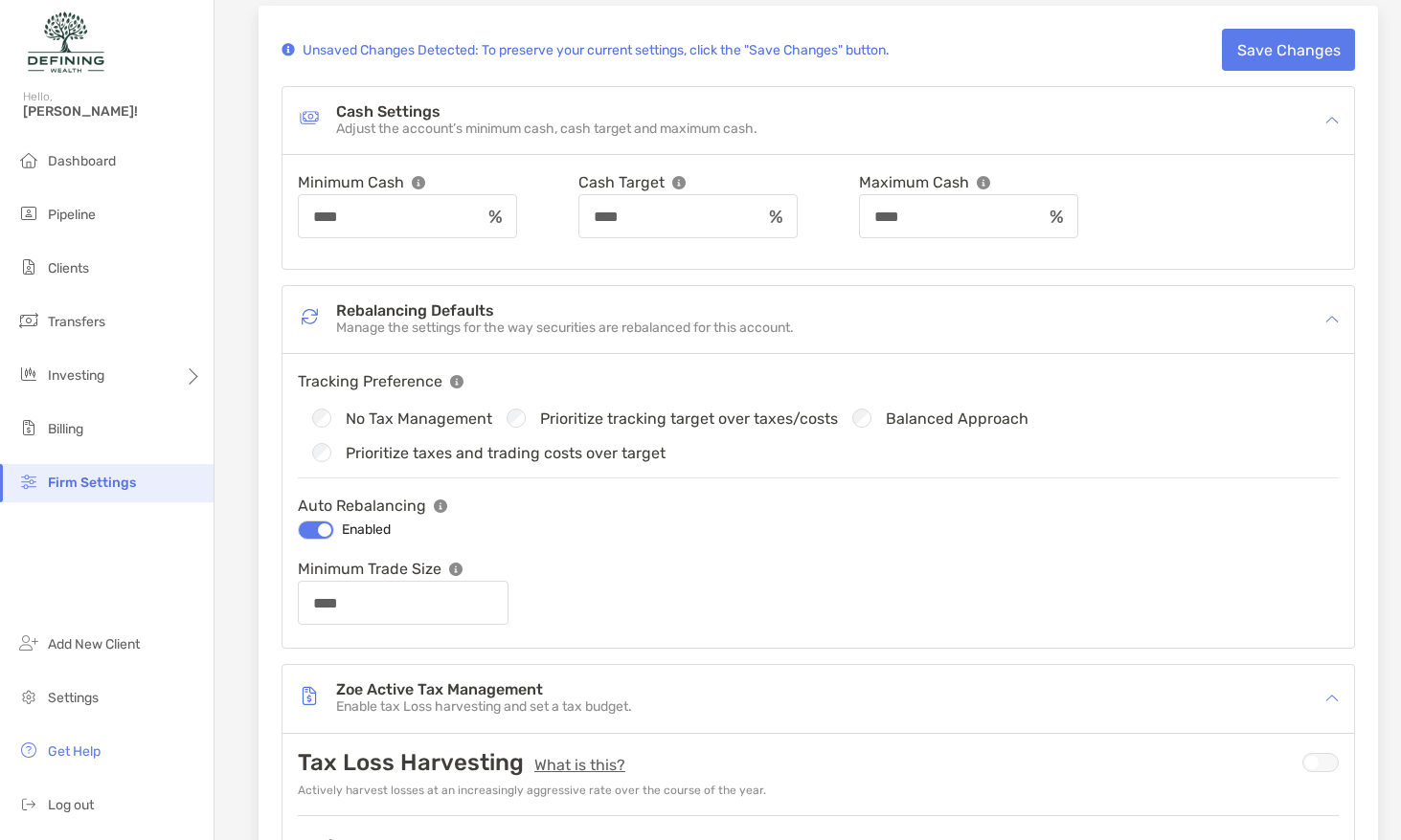
scroll to position [149, 0]
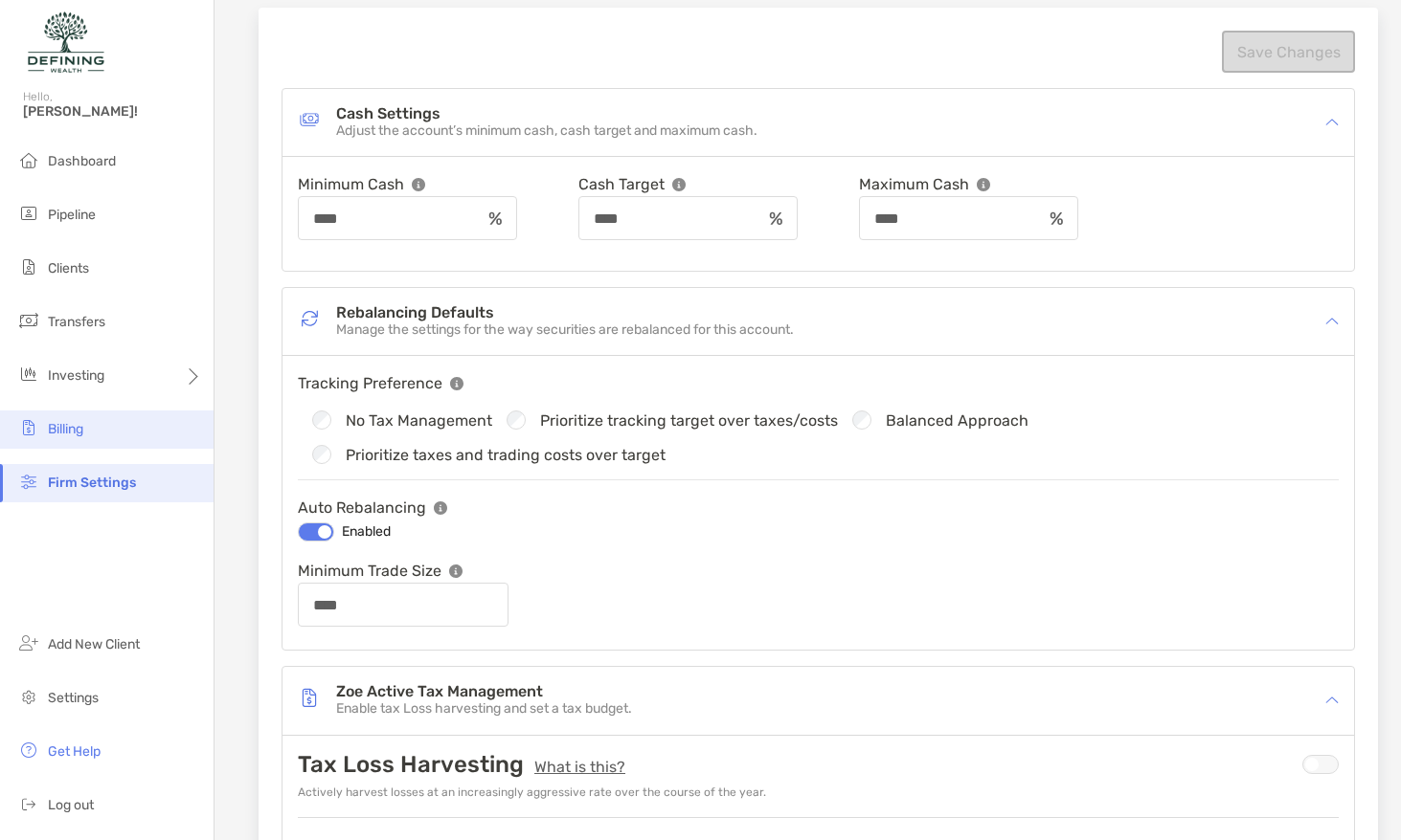
click at [141, 420] on li "Billing" at bounding box center [107, 429] width 213 height 38
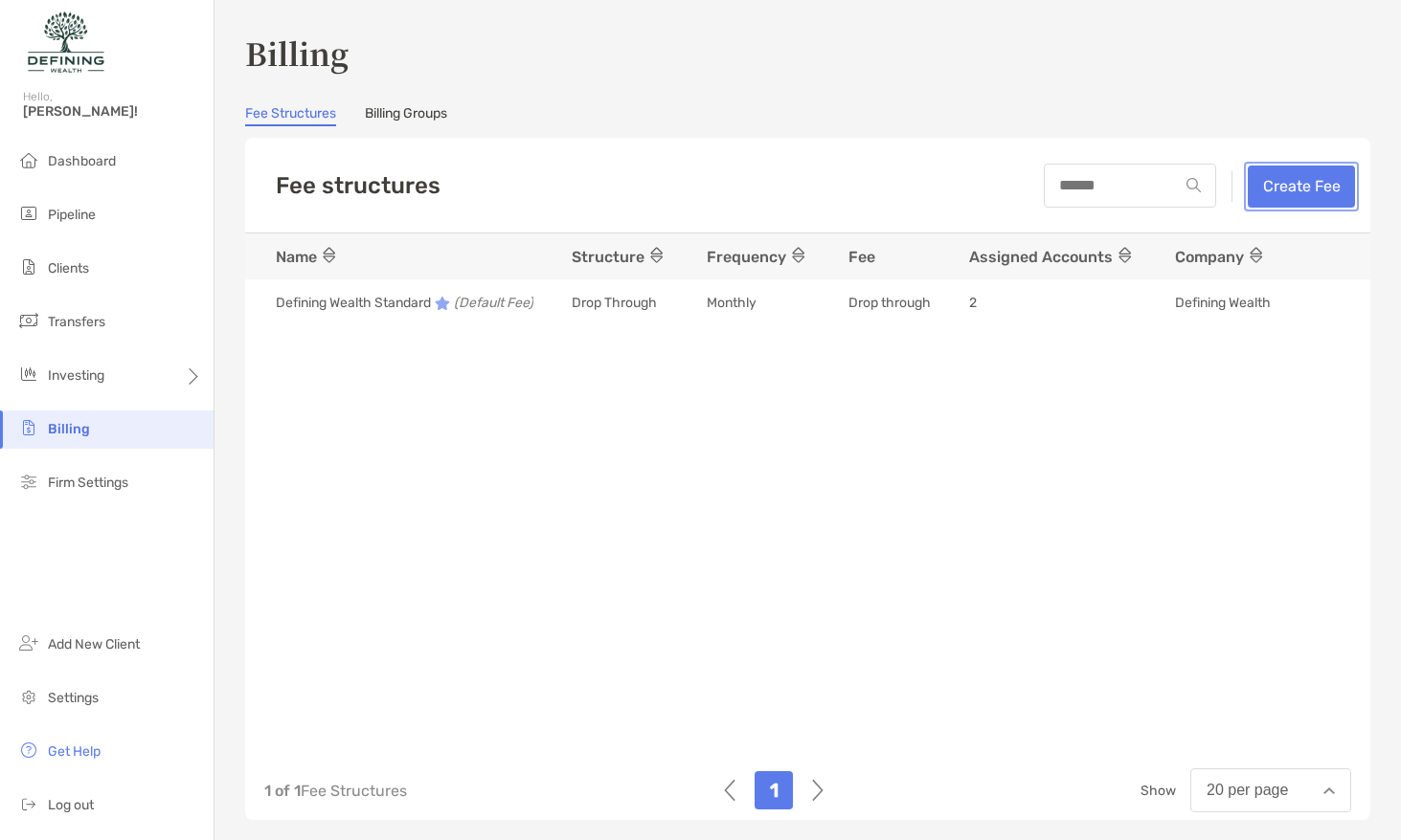
click at [1306, 181] on button "Create Fee" at bounding box center [1301, 186] width 108 height 42
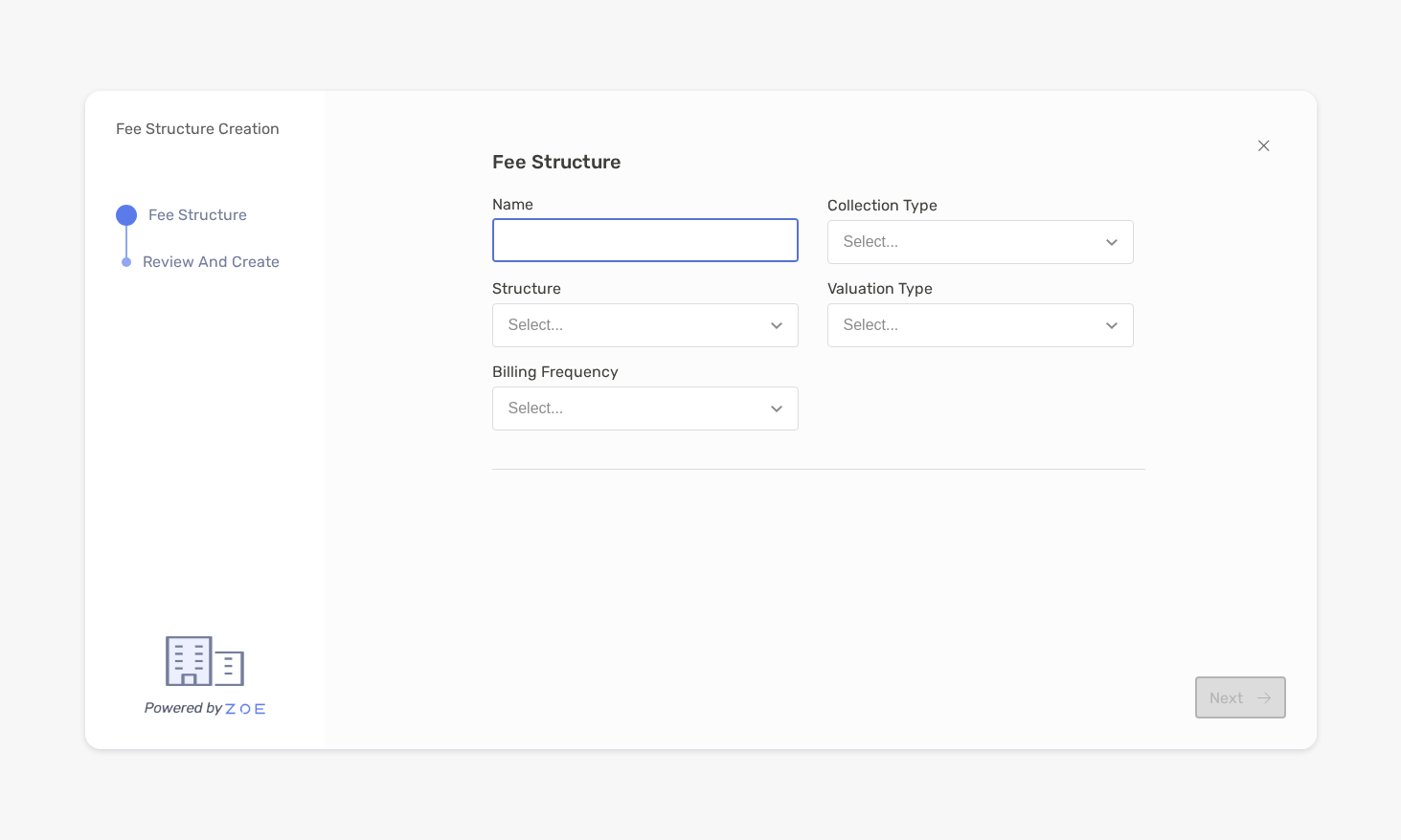
click at [636, 247] on input "Name" at bounding box center [645, 240] width 303 height 40
type input "**********"
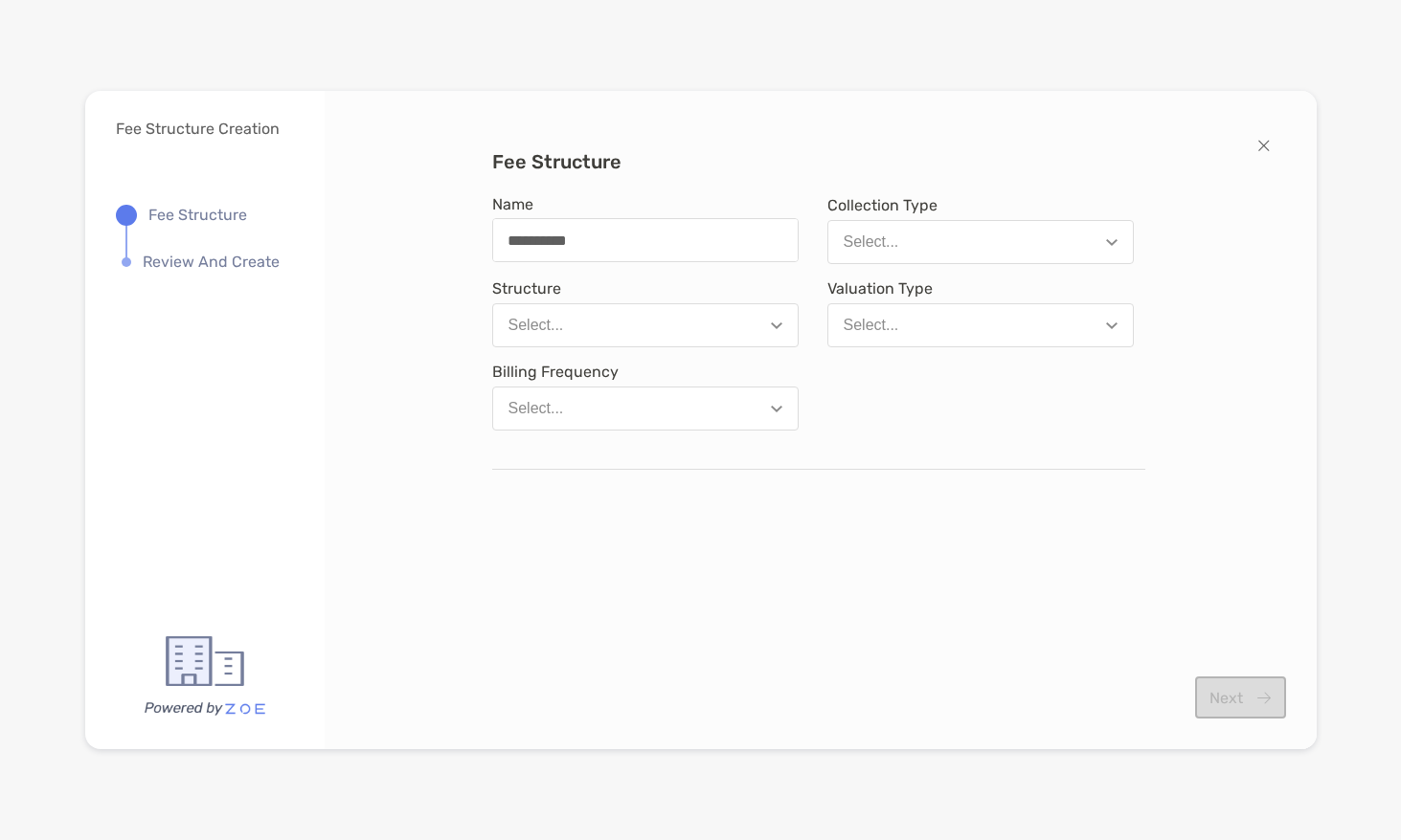
click at [837, 238] on button "Select..." at bounding box center [981, 242] width 307 height 44
click at [843, 383] on div "Arrears" at bounding box center [868, 388] width 50 height 17
click at [703, 335] on button "Select..." at bounding box center [645, 325] width 307 height 44
click at [676, 469] on button "Flat rate" at bounding box center [645, 472] width 305 height 50
click at [908, 315] on button "Select..." at bounding box center [981, 325] width 307 height 44
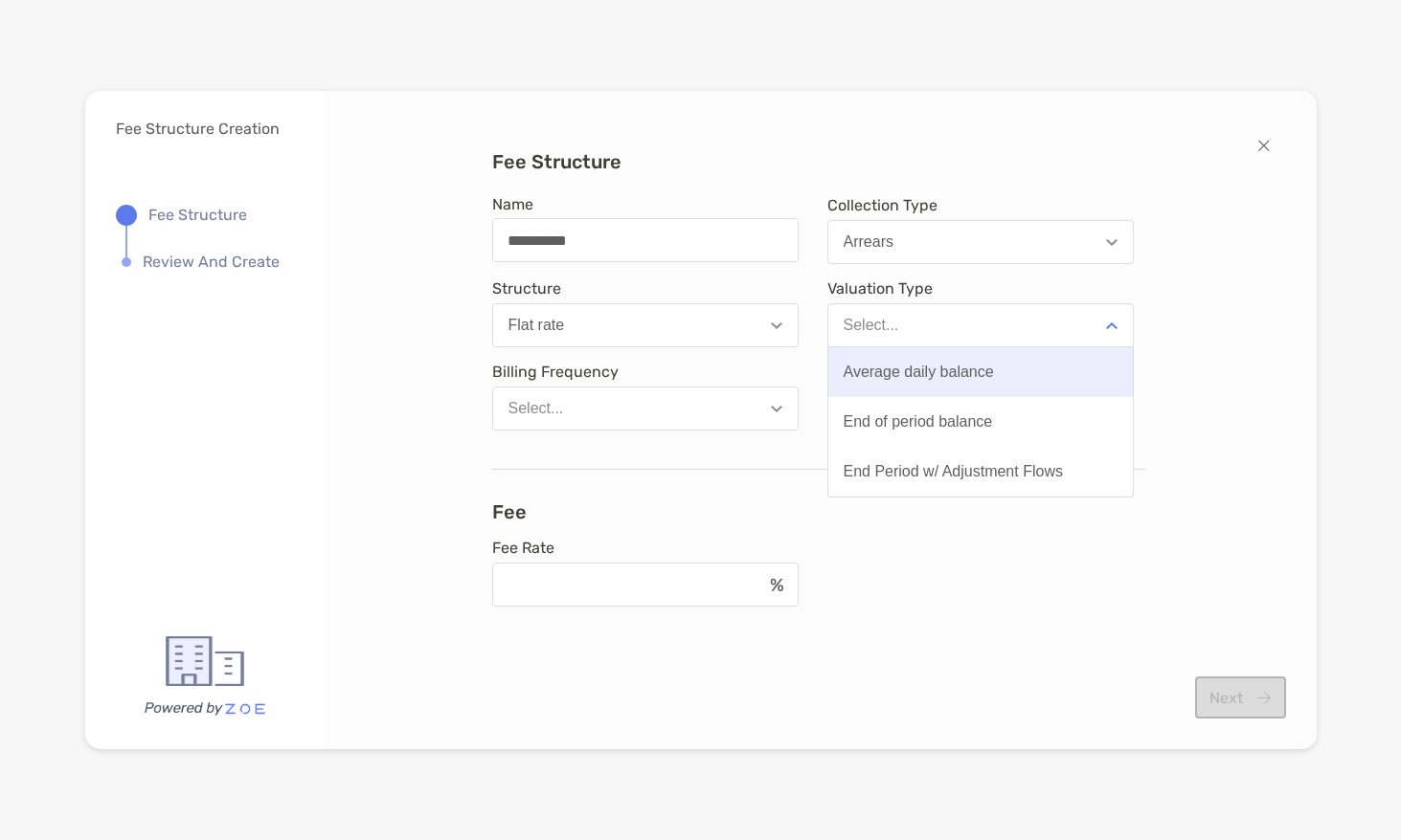
click at [908, 372] on div "Average daily balance" at bounding box center [918, 371] width 150 height 17
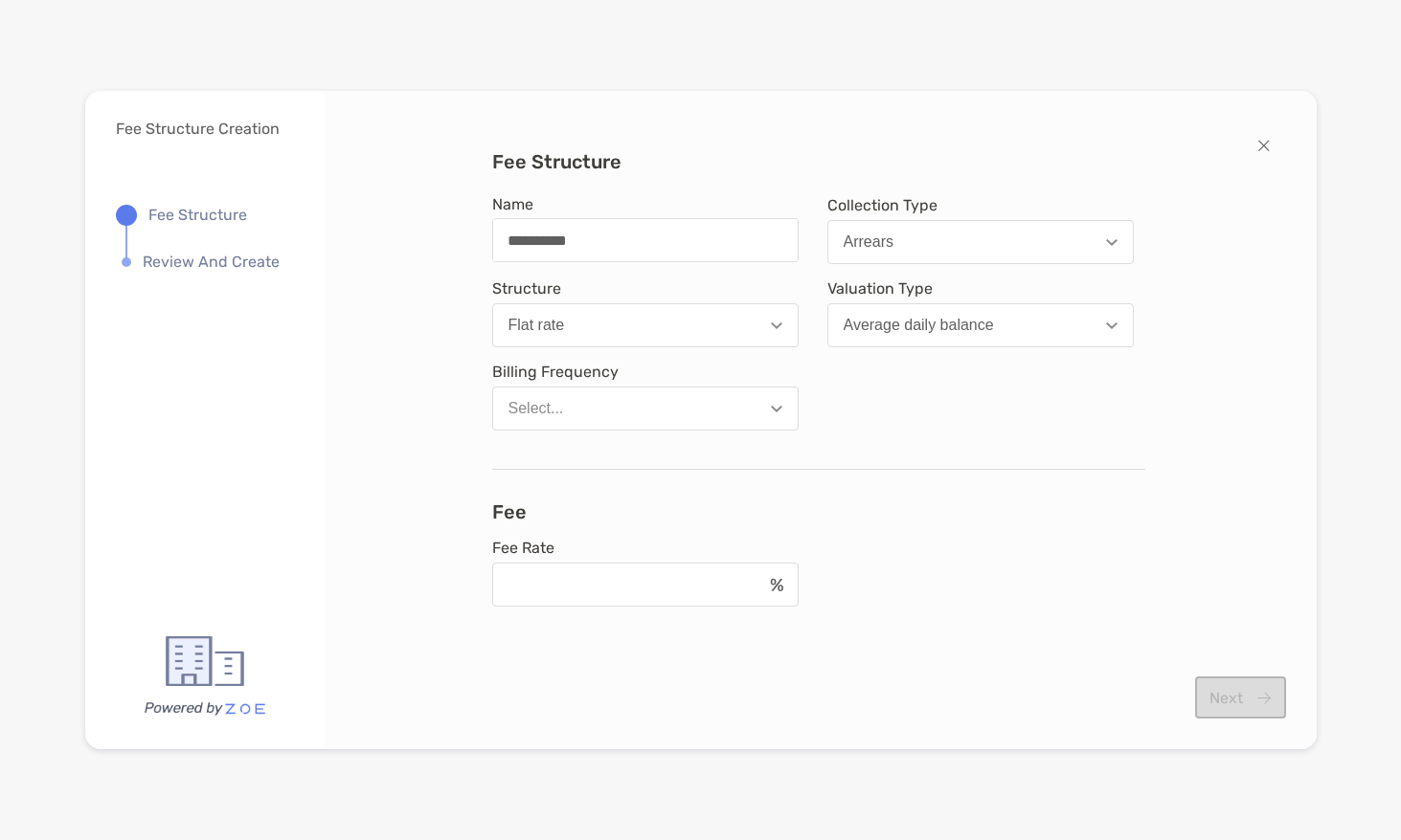
click at [675, 414] on button "Select..." at bounding box center [645, 408] width 307 height 44
click at [669, 441] on button "Monthly" at bounding box center [645, 456] width 305 height 50
click at [656, 566] on div "modal" at bounding box center [645, 584] width 307 height 44
click at [656, 577] on input "Fee Rate" at bounding box center [627, 585] width 267 height 16
click at [664, 583] on input "Fee Rate" at bounding box center [627, 585] width 267 height 16
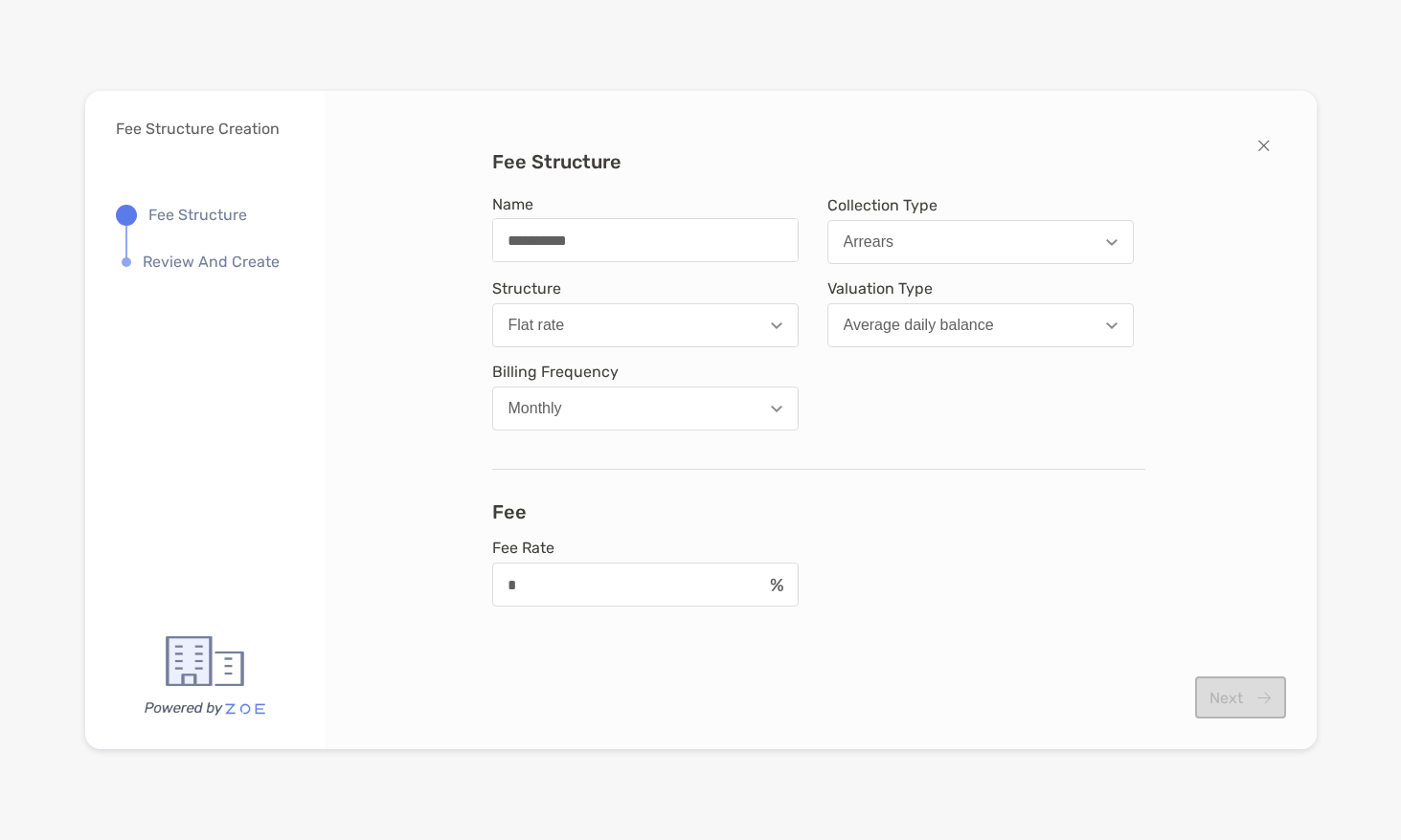
click at [1026, 561] on div "Fee Rate *" at bounding box center [818, 587] width 653 height 99
click at [662, 566] on div "*" at bounding box center [645, 584] width 307 height 44
click at [662, 577] on input "*" at bounding box center [627, 585] width 269 height 16
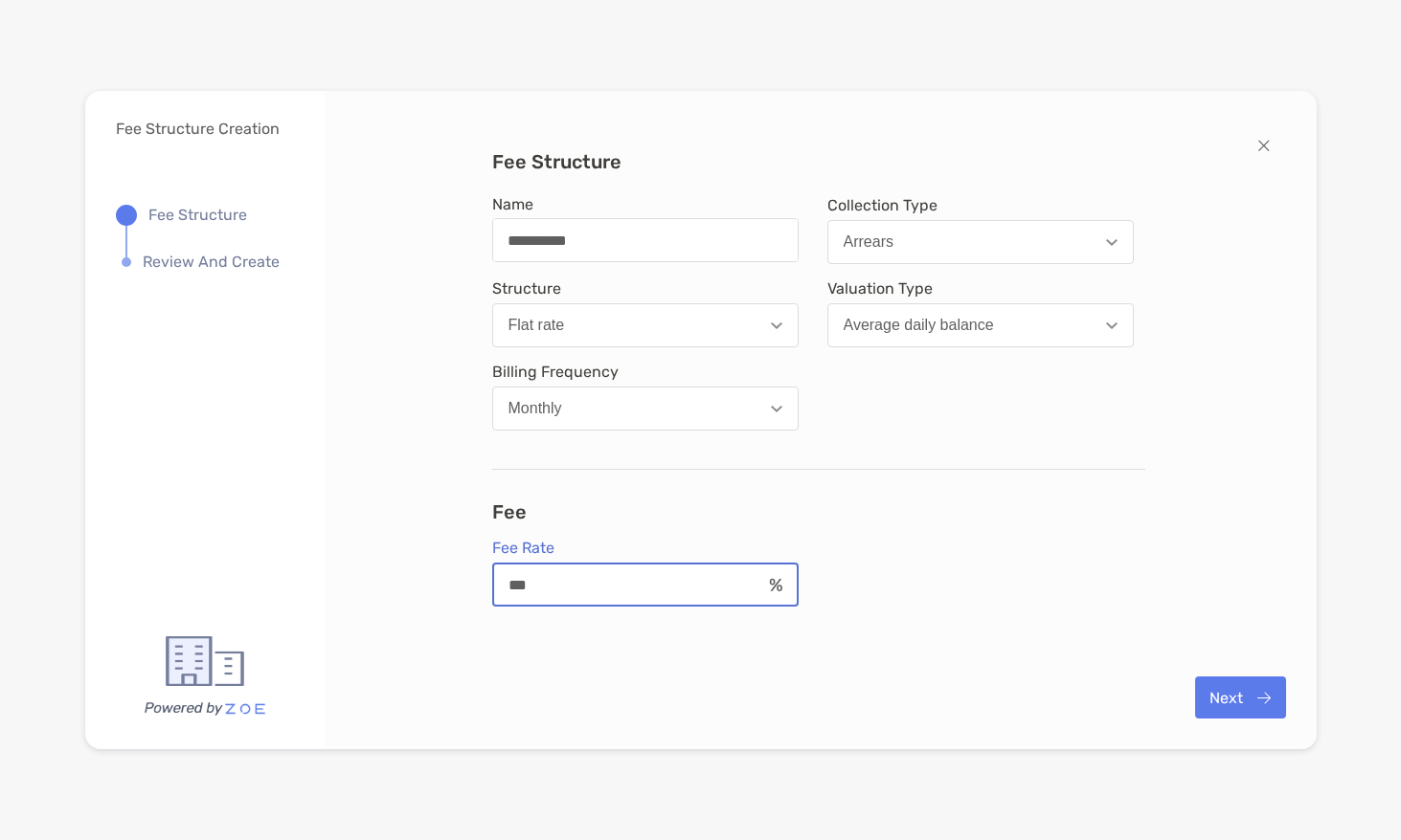
drag, startPoint x: 566, startPoint y: 575, endPoint x: 380, endPoint y: 571, distance: 186.0
click at [380, 571] on div "**********" at bounding box center [820, 420] width 931 height 539
type input "***"
click at [1271, 146] on button "modal" at bounding box center [1264, 145] width 44 height 49
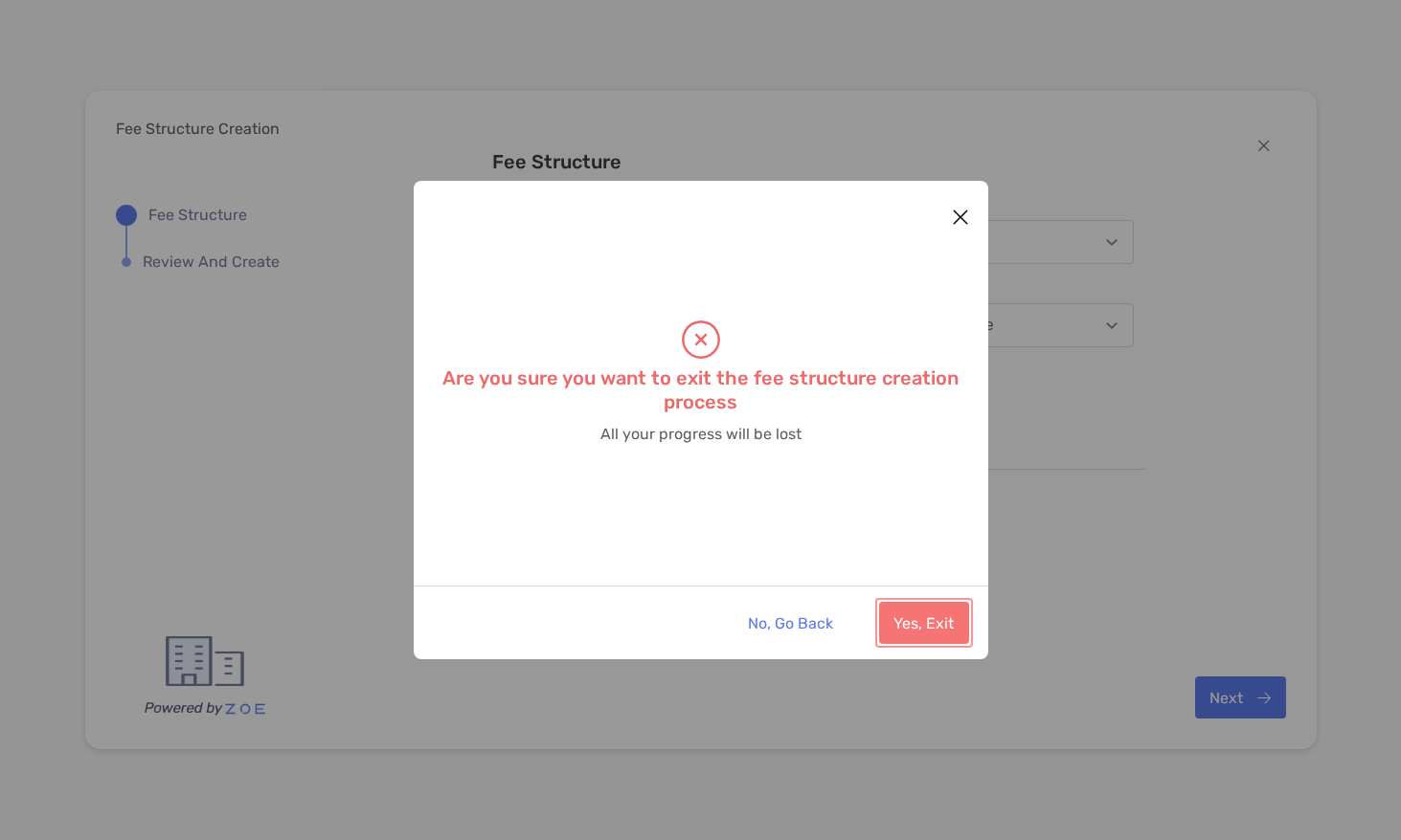
click at [951, 607] on button "Yes, Exit" at bounding box center [924, 623] width 90 height 42
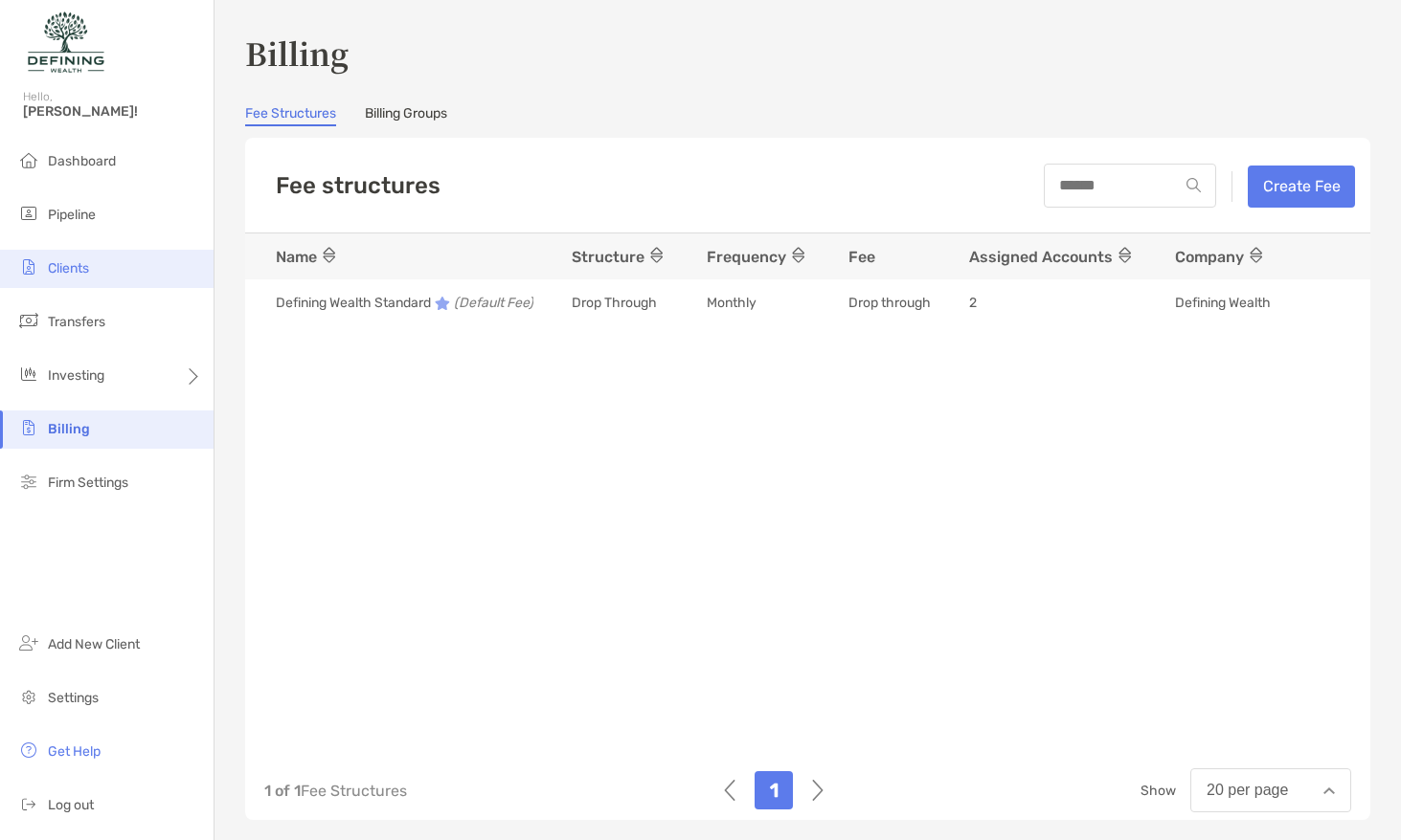
click at [164, 258] on li "Clients" at bounding box center [107, 269] width 213 height 38
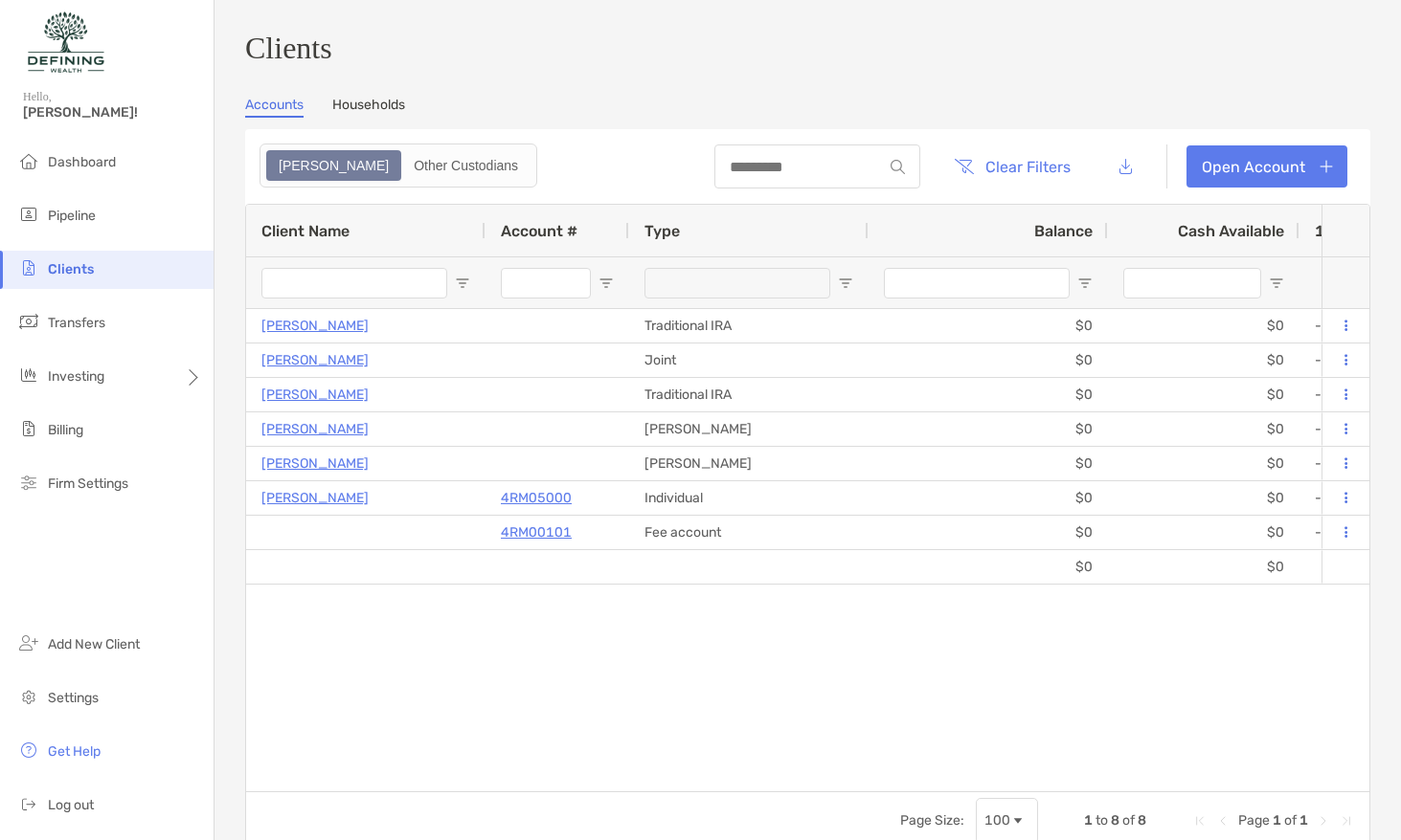
click at [393, 117] on link "Households" at bounding box center [368, 106] width 73 height 21
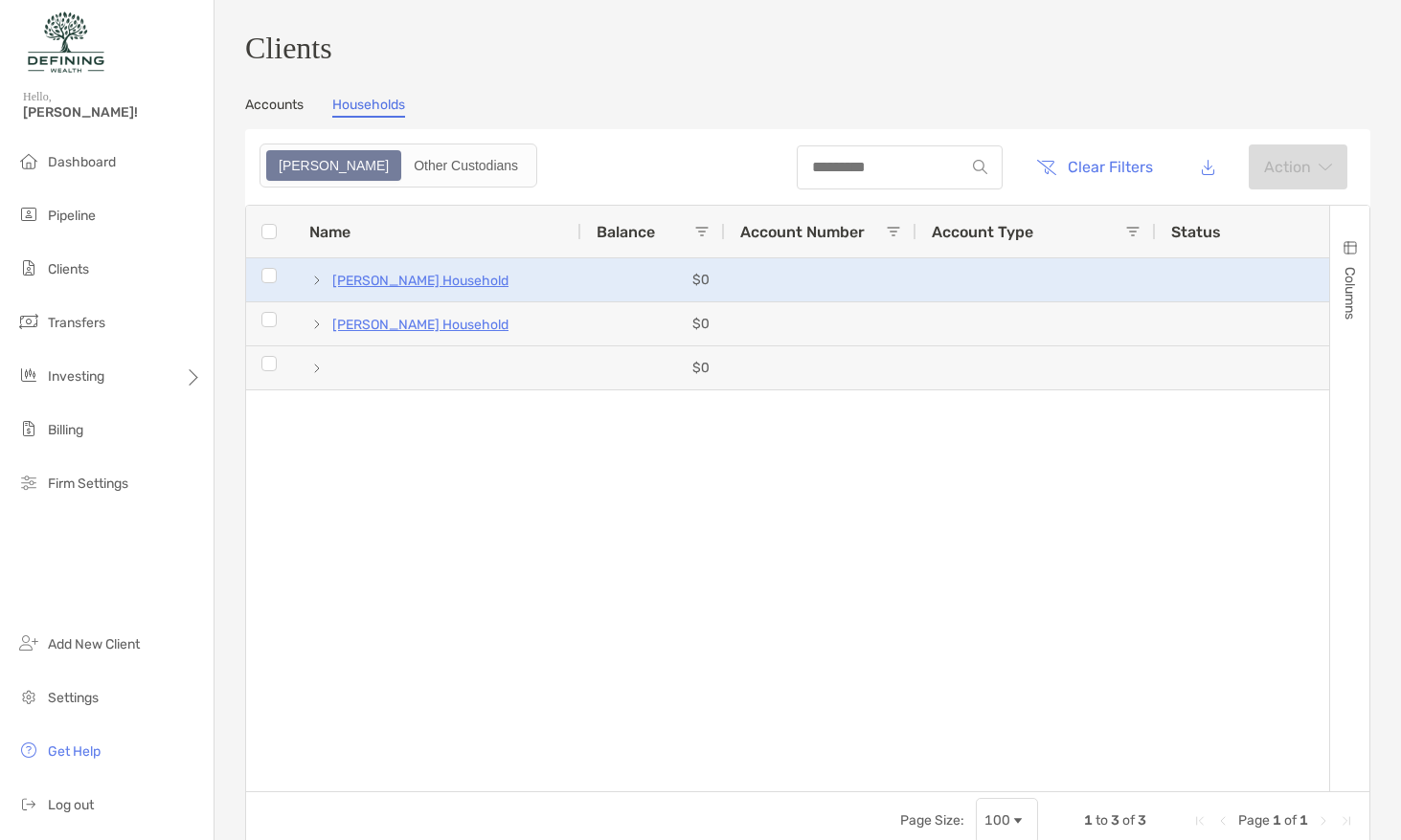
click at [311, 288] on span at bounding box center [317, 280] width 15 height 15
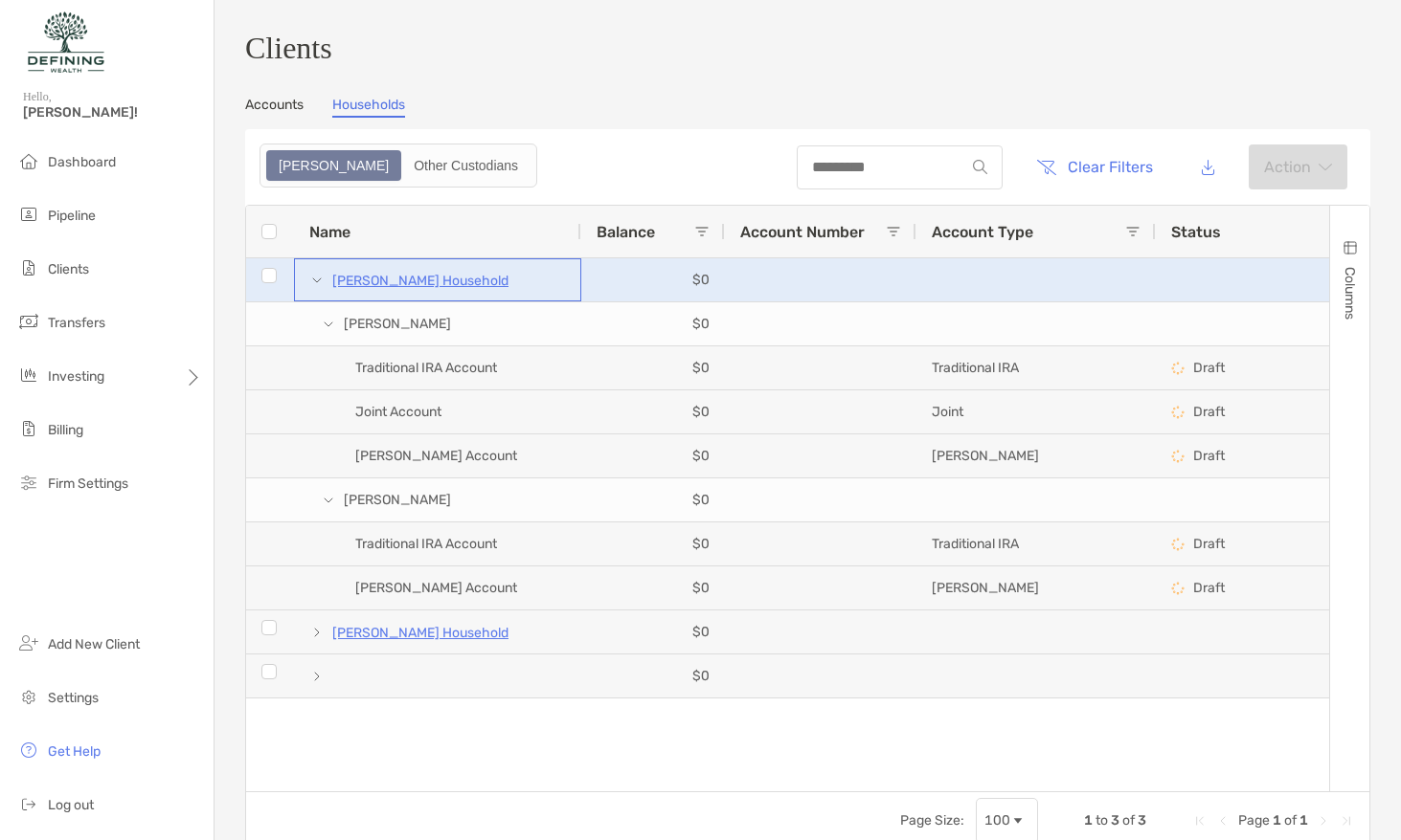
click at [311, 288] on span at bounding box center [317, 280] width 15 height 15
